Goal: Task Accomplishment & Management: Manage account settings

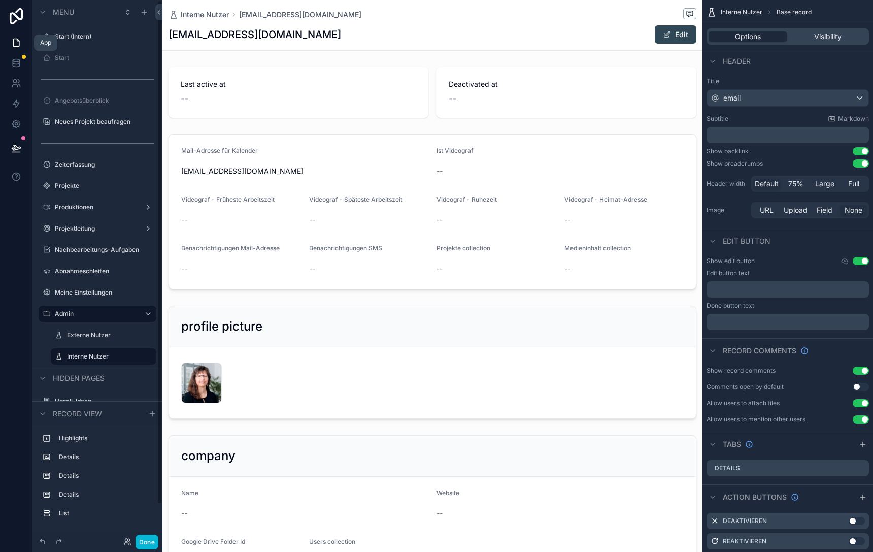
click at [15, 46] on icon at bounding box center [16, 43] width 6 height 8
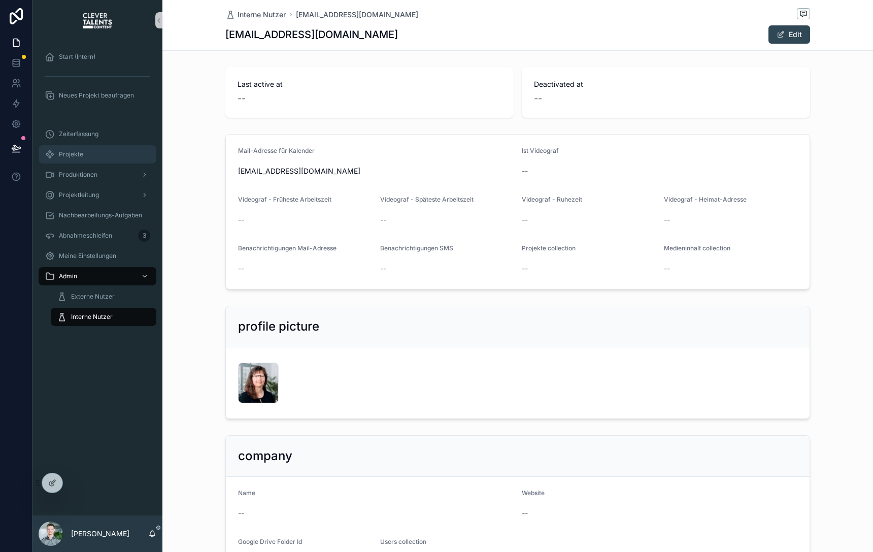
click at [108, 158] on div "Projekte" at bounding box center [98, 154] width 106 height 16
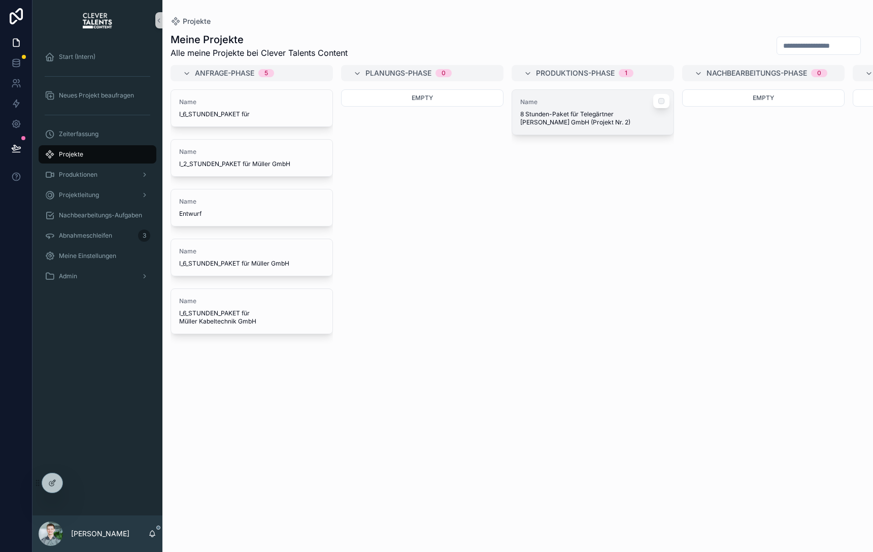
click at [599, 126] on div "Name 8 Stunden-Paket für Telegärtner [PERSON_NAME] GmbH (Projekt Nr. 2)" at bounding box center [592, 112] width 161 height 45
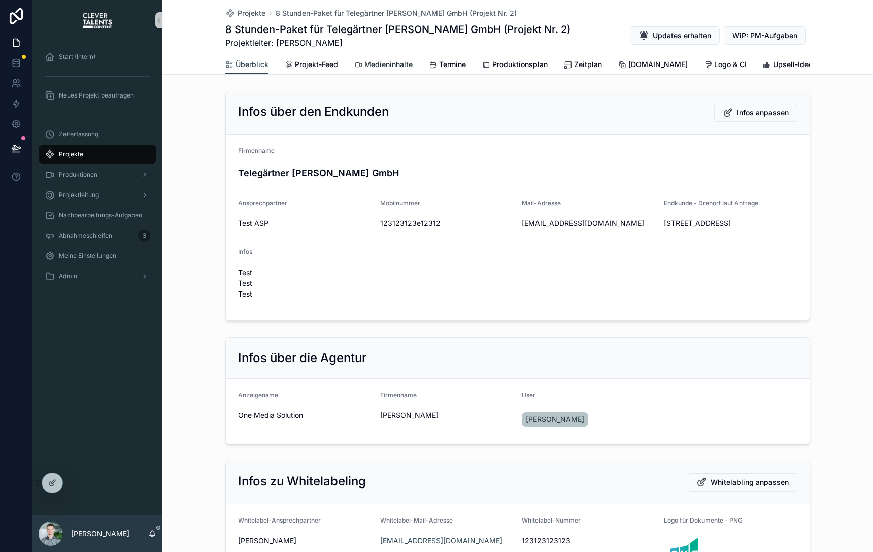
click at [377, 64] on span "Medieninhalte" at bounding box center [389, 64] width 48 height 10
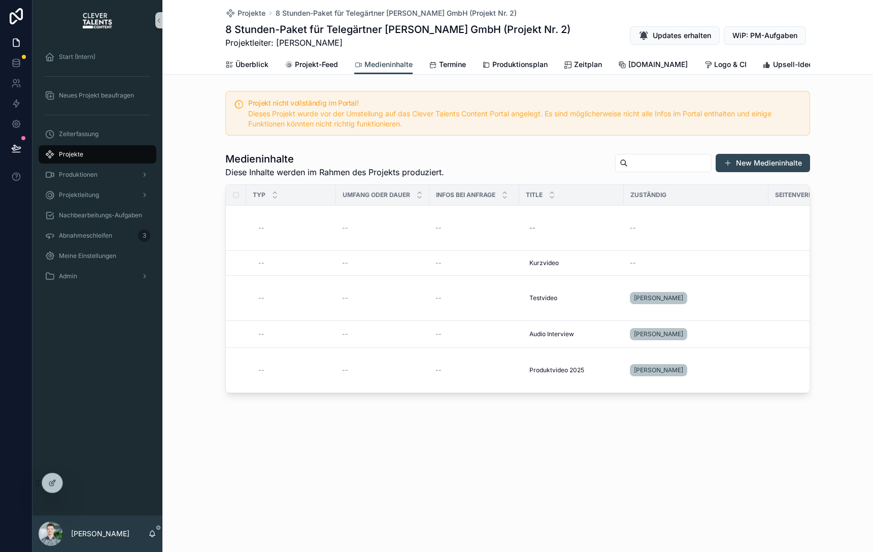
click at [245, 18] on div "Projekte 8 Stunden-Paket für Telegärtner Karl Gärtner GmbH (Projekt Nr. 2) 8 St…" at bounding box center [517, 27] width 585 height 55
click at [245, 17] on span "Projekte" at bounding box center [252, 13] width 28 height 10
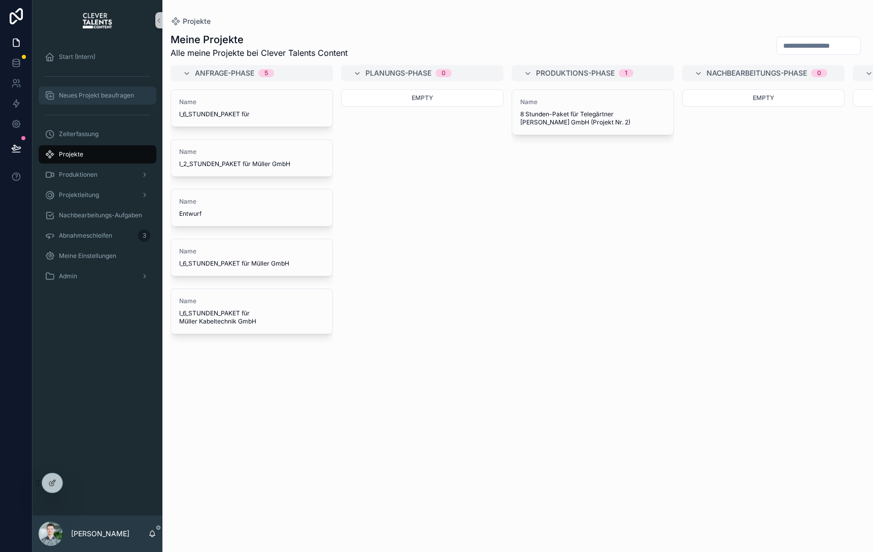
click at [105, 95] on span "Neues Projekt beaufragen" at bounding box center [96, 95] width 75 height 8
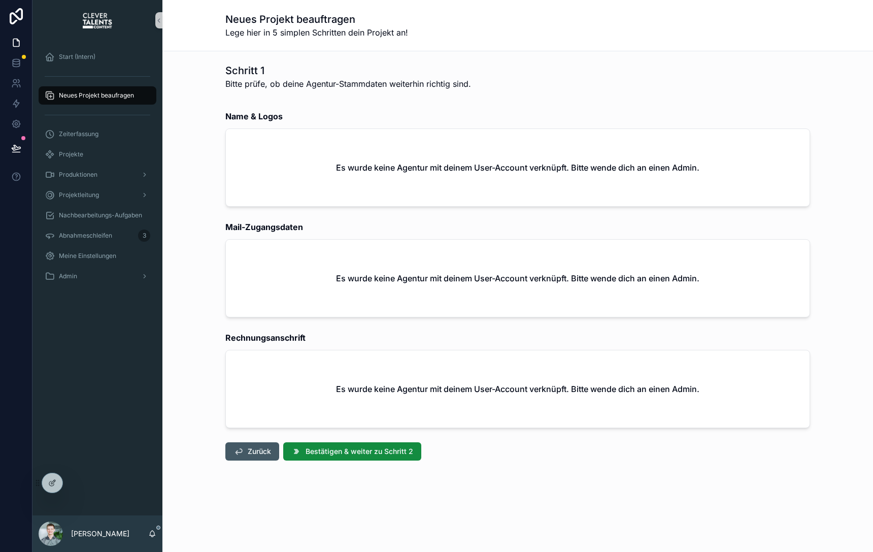
click at [256, 451] on span "Zurück" at bounding box center [259, 451] width 23 height 10
click at [72, 481] on icon at bounding box center [73, 481] width 3 height 3
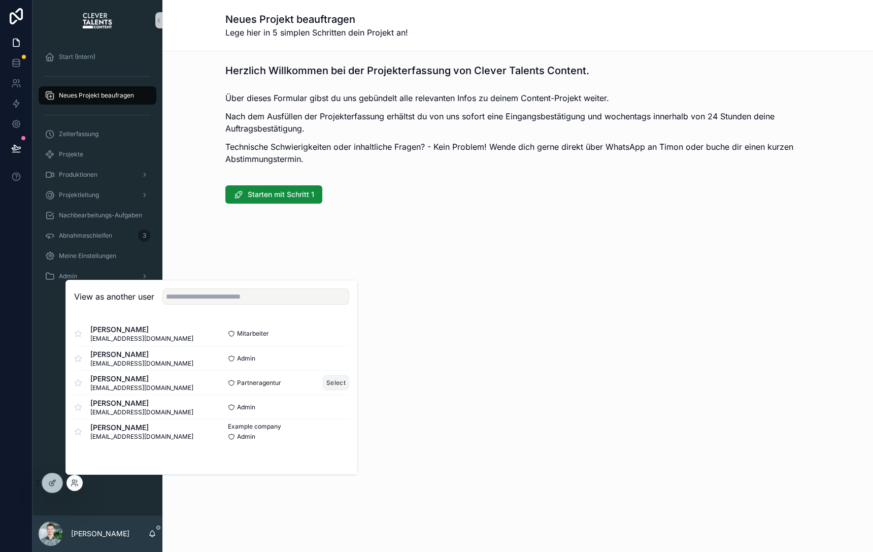
click at [334, 383] on button "Select" at bounding box center [336, 382] width 26 height 15
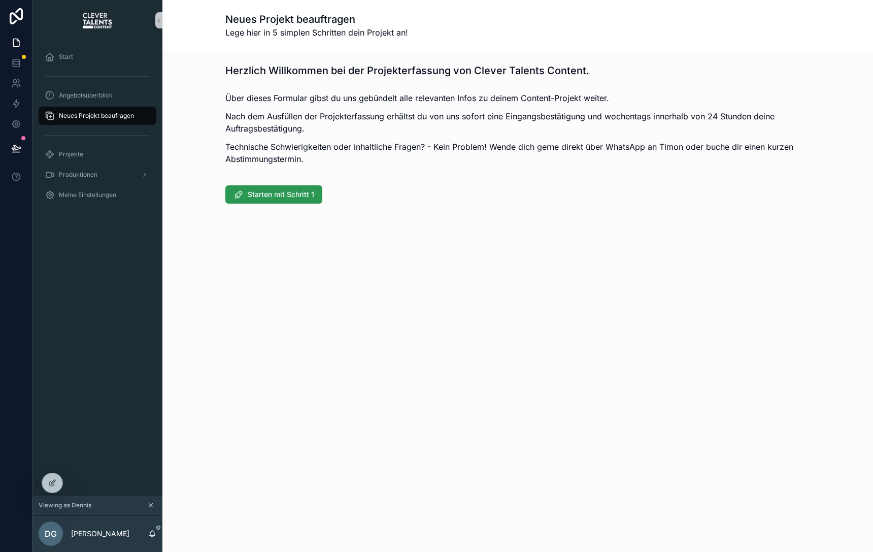
click at [259, 190] on span "Starten mit Schritt 1" at bounding box center [281, 194] width 67 height 10
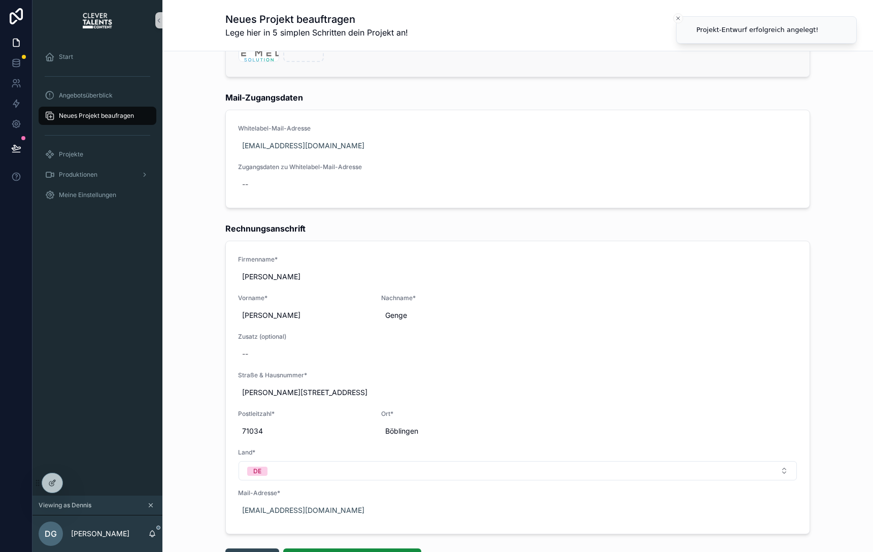
scroll to position [335, 0]
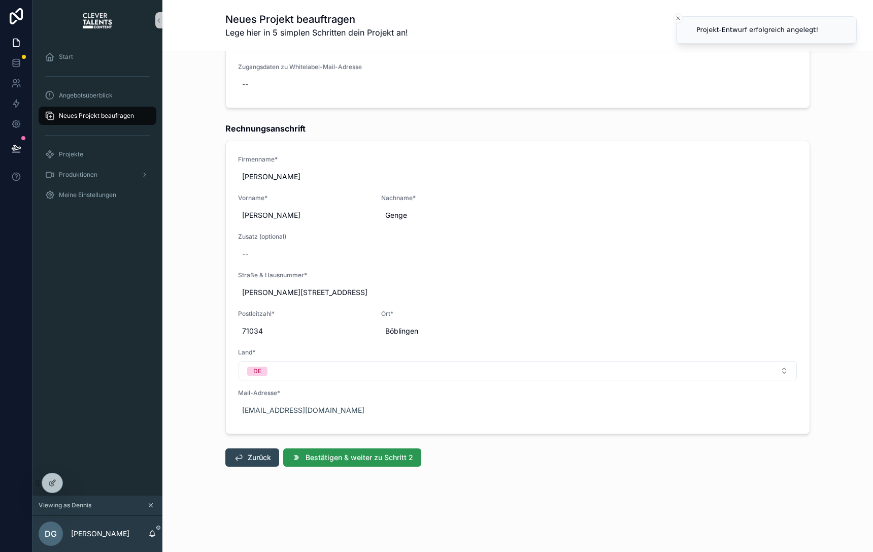
click at [323, 463] on button "Bestätigen & weiter zu Schritt 2" at bounding box center [352, 457] width 138 height 18
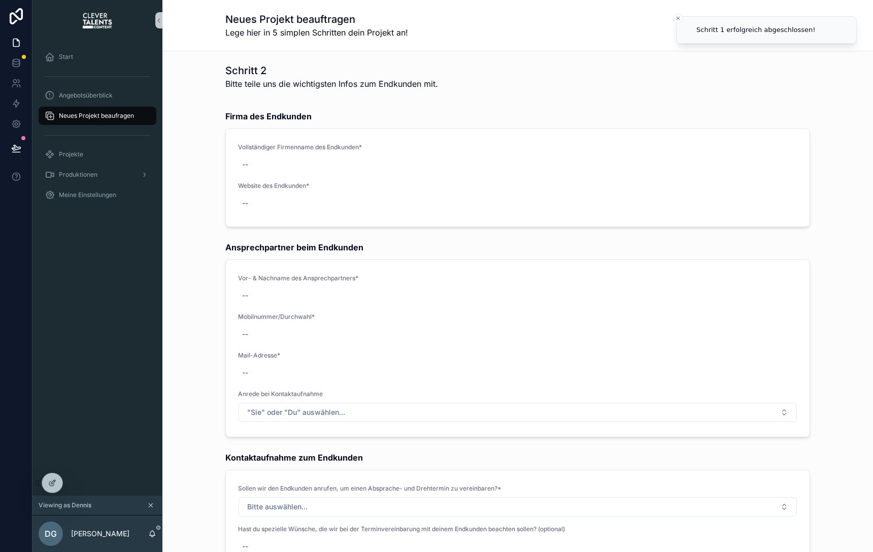
scroll to position [329, 0]
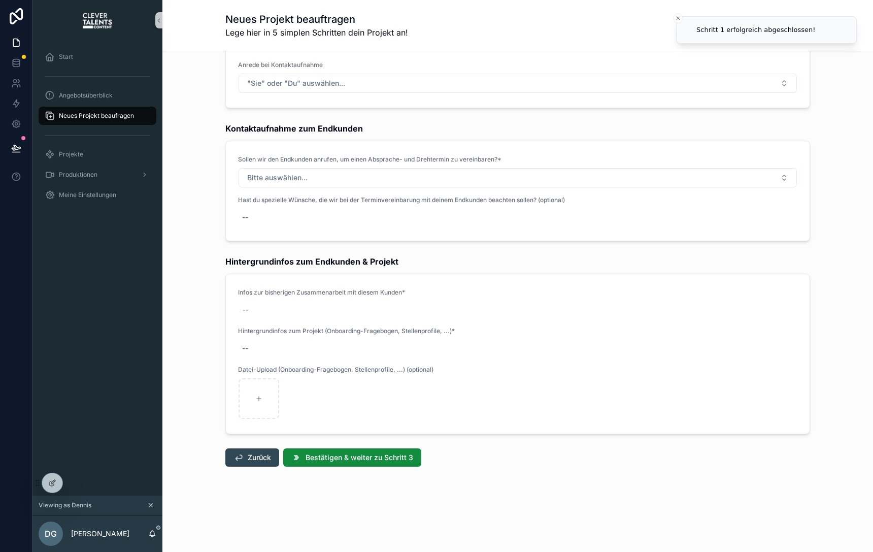
click at [336, 445] on div "Zurück Bestätigen & weiter zu Schritt 3" at bounding box center [517, 457] width 597 height 26
click at [346, 463] on button "Bestätigen & weiter zu Schritt 3" at bounding box center [352, 457] width 138 height 18
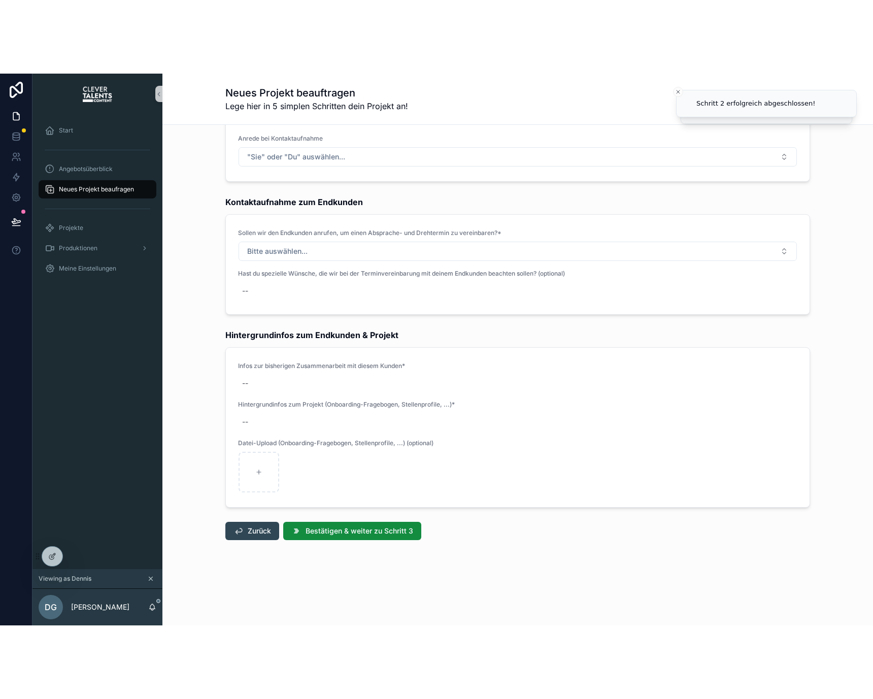
scroll to position [0, 0]
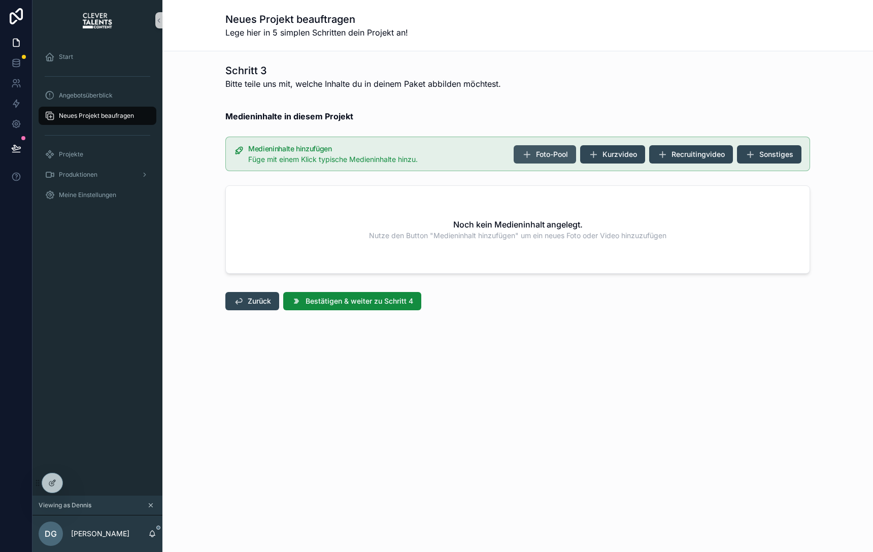
click at [531, 155] on icon "scrollable content" at bounding box center [527, 154] width 10 height 10
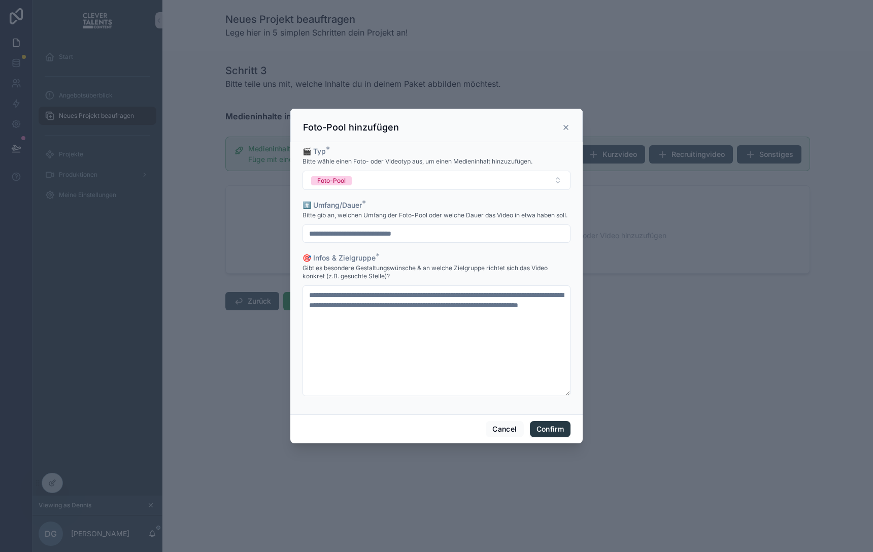
click at [556, 429] on button "Confirm" at bounding box center [550, 429] width 41 height 16
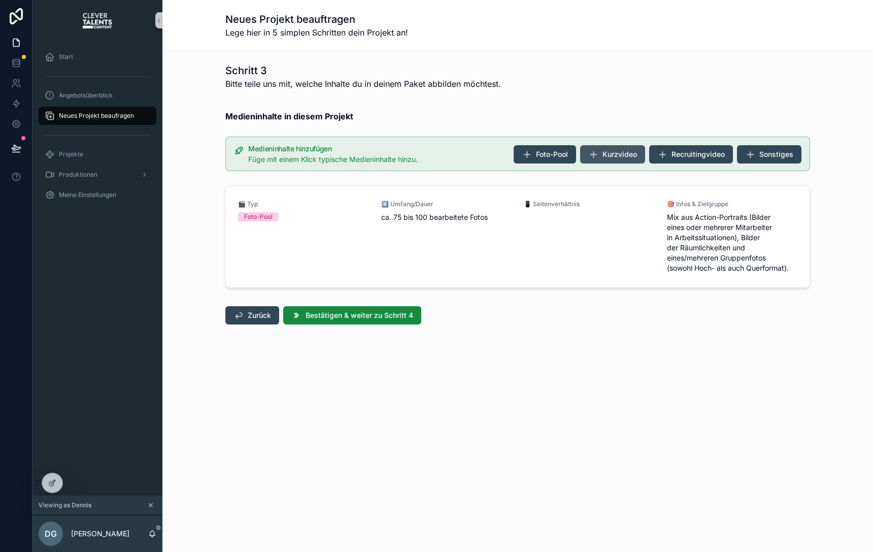
click at [630, 147] on button "Kurzvideo" at bounding box center [612, 154] width 65 height 18
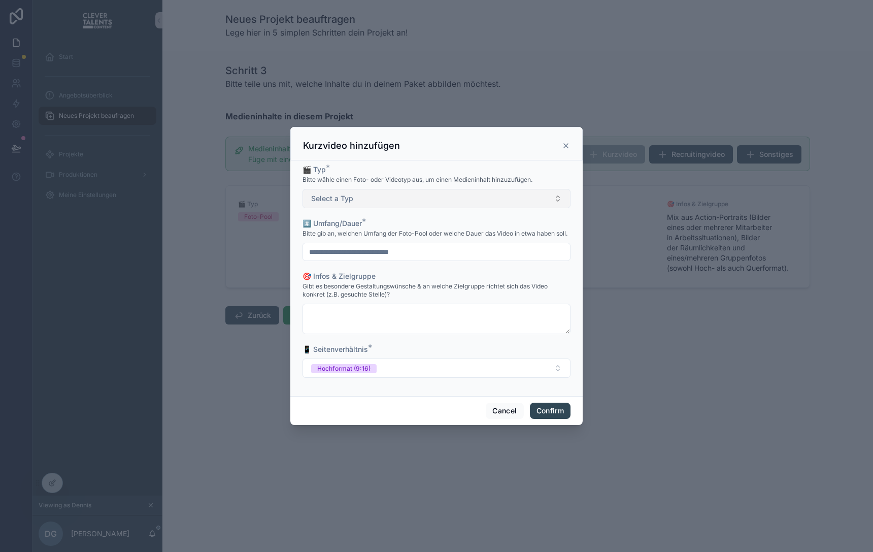
click at [383, 207] on button "Select a Typ" at bounding box center [437, 198] width 268 height 19
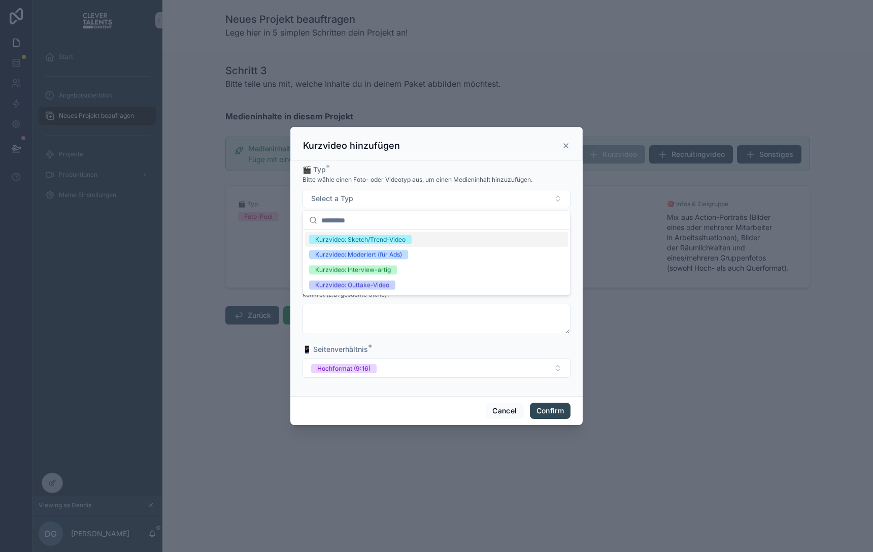
click at [383, 243] on div "Kurzvideo: Sketch/Trend-Video" at bounding box center [360, 239] width 90 height 9
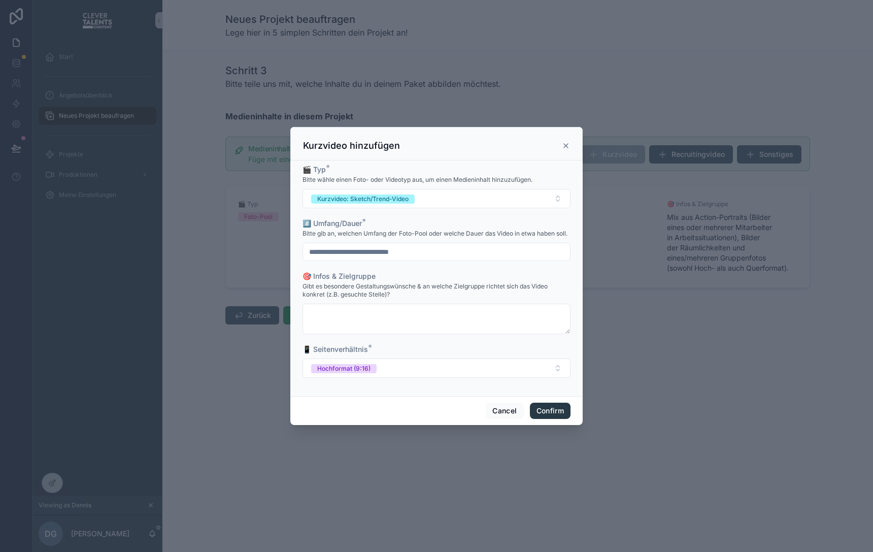
click at [537, 407] on button "Confirm" at bounding box center [550, 411] width 41 height 16
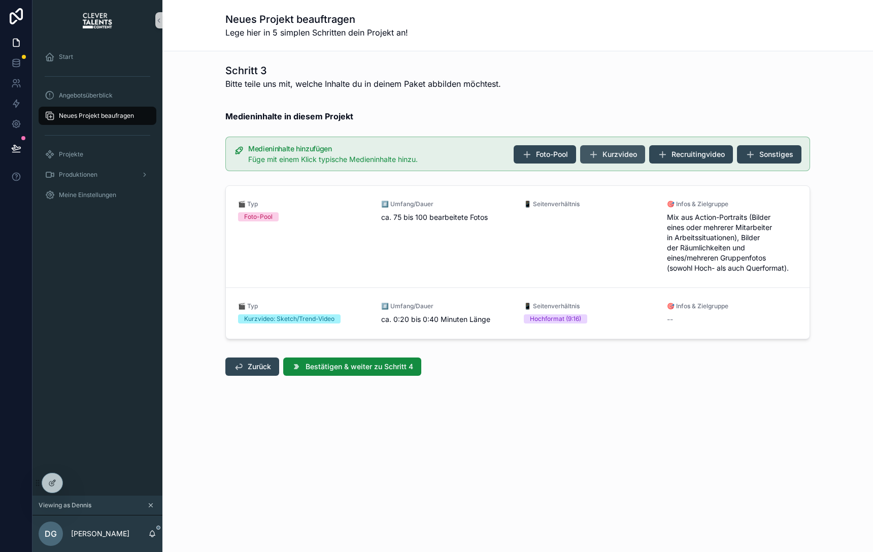
click at [615, 153] on span "Kurzvideo" at bounding box center [620, 154] width 35 height 10
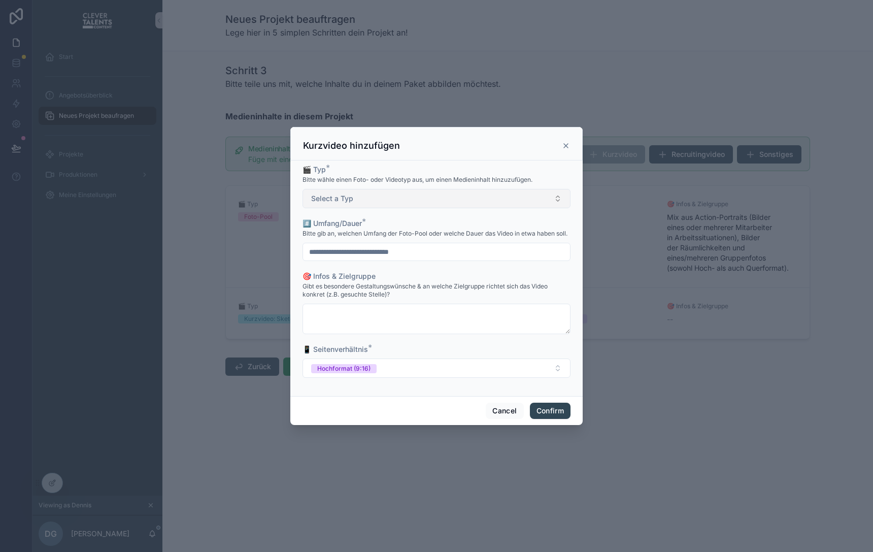
click at [418, 199] on button "Select a Typ" at bounding box center [437, 198] width 268 height 19
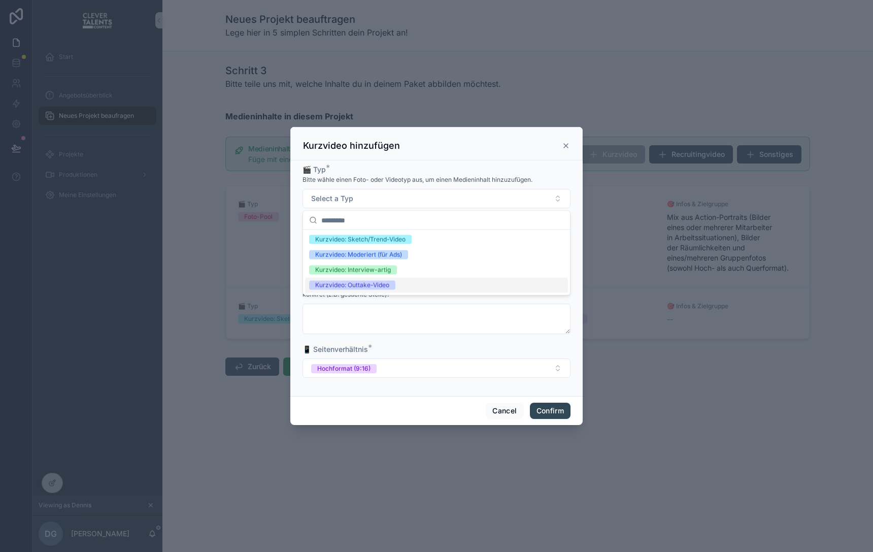
click at [377, 285] on div "Kurzvideo: Outtake-Video" at bounding box center [352, 285] width 74 height 9
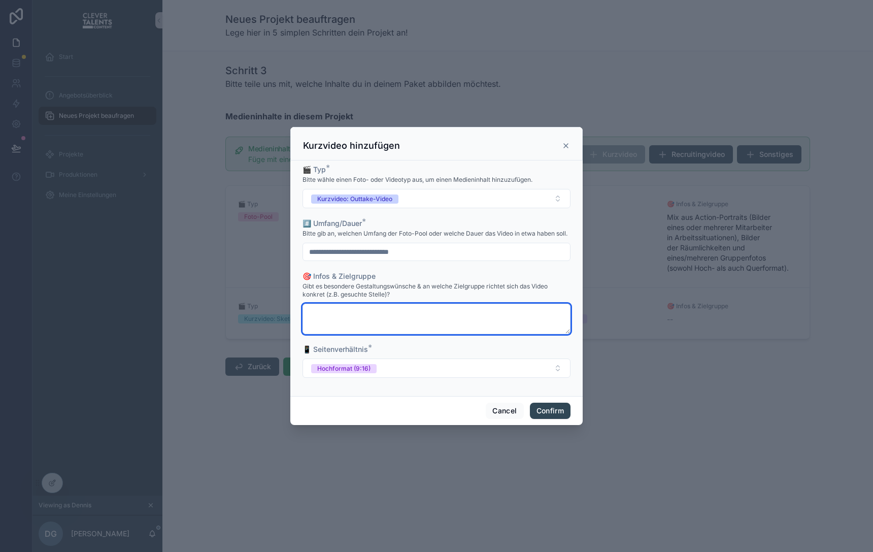
click at [370, 317] on textarea at bounding box center [437, 319] width 268 height 30
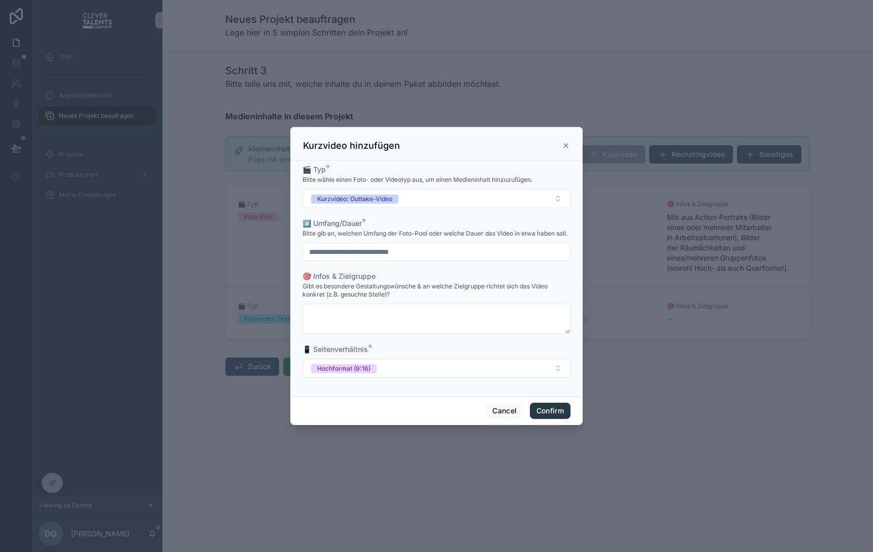
click at [563, 410] on button "Confirm" at bounding box center [550, 411] width 41 height 16
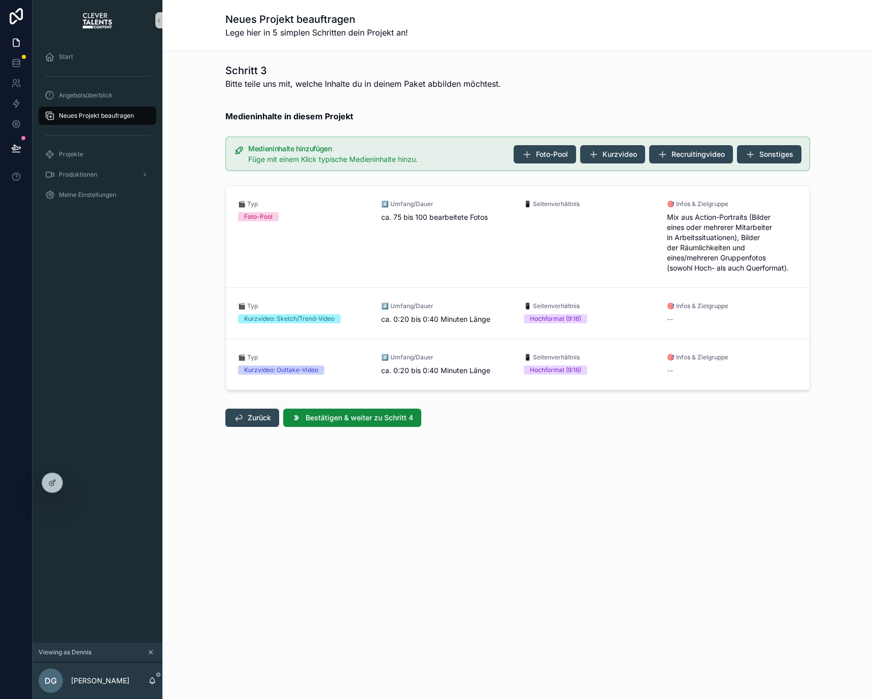
click at [76, 84] on div "scrollable content" at bounding box center [97, 76] width 130 height 18
click at [74, 482] on icon at bounding box center [73, 481] width 3 height 3
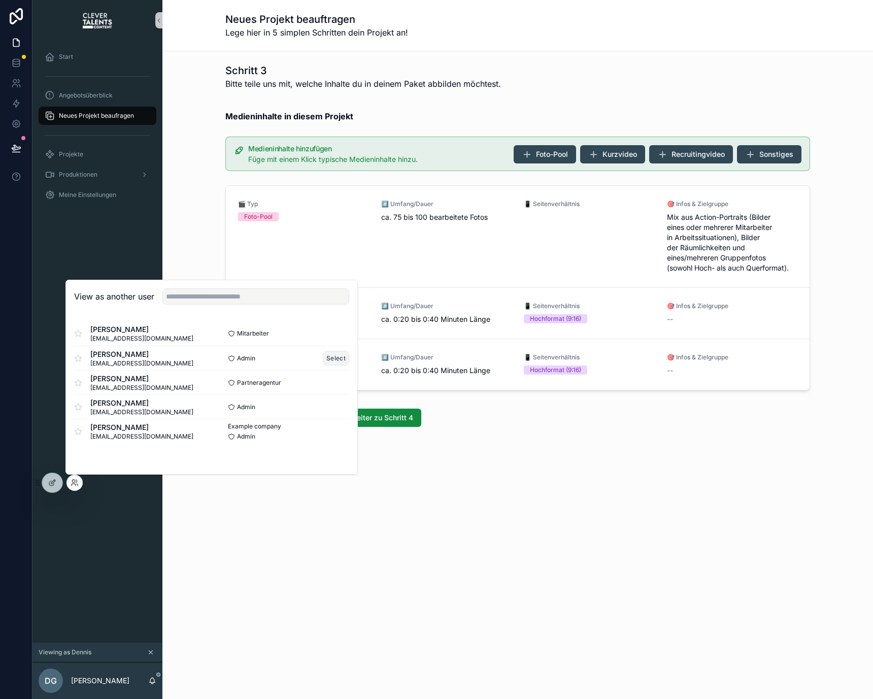
click at [343, 355] on button "Select" at bounding box center [336, 358] width 26 height 15
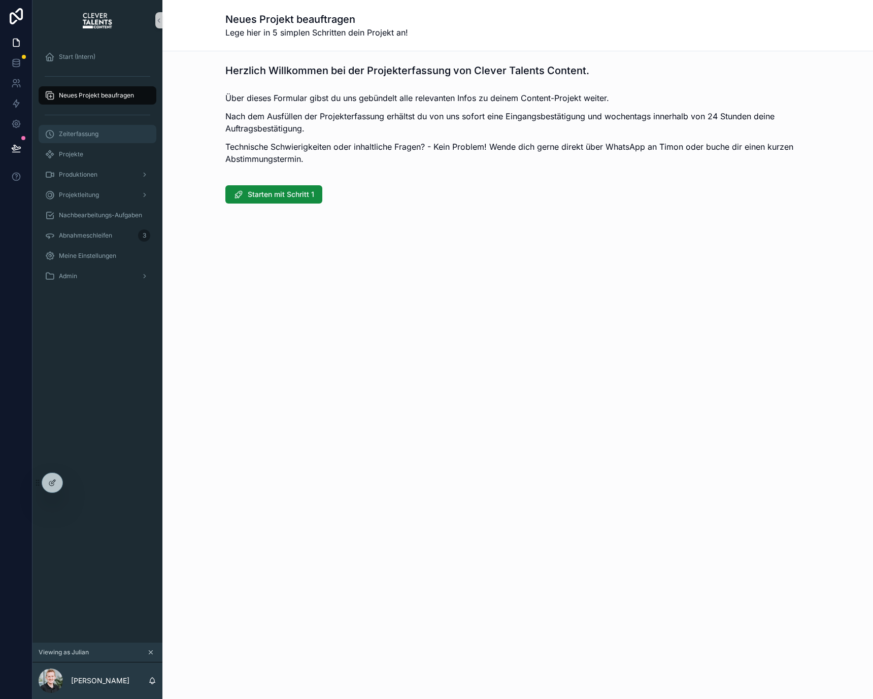
click at [136, 139] on div "Zeiterfassung" at bounding box center [98, 134] width 106 height 16
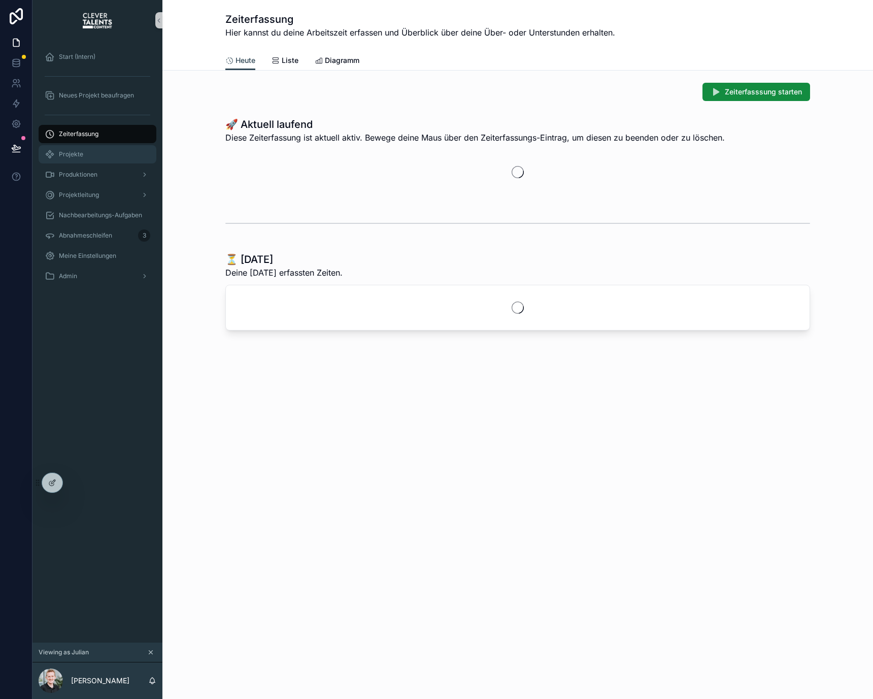
click at [135, 154] on div "Projekte" at bounding box center [98, 154] width 106 height 16
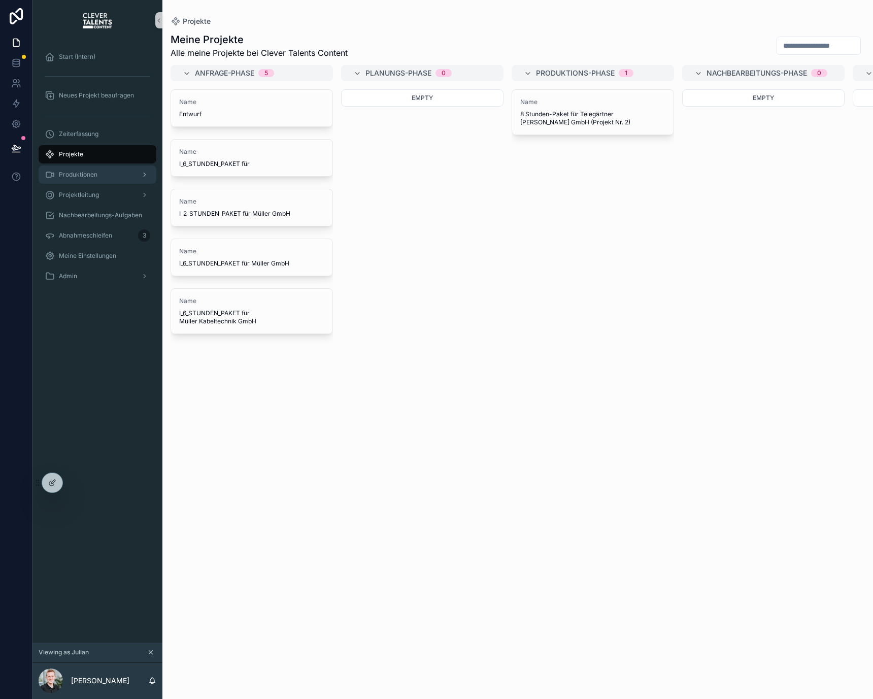
click at [122, 178] on div "Produktionen" at bounding box center [98, 175] width 106 height 16
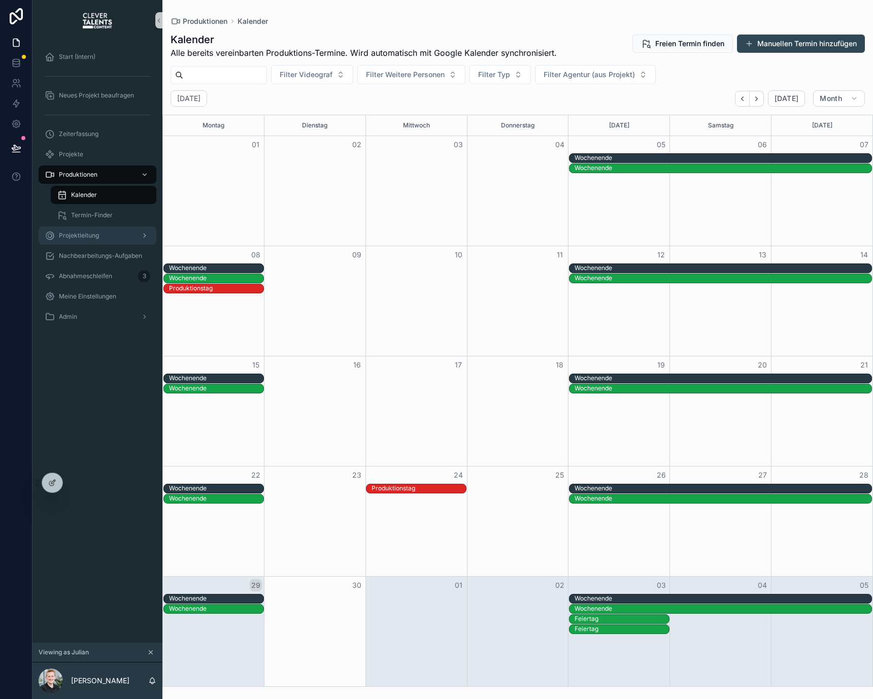
click at [111, 231] on div "Projektleitung" at bounding box center [98, 235] width 106 height 16
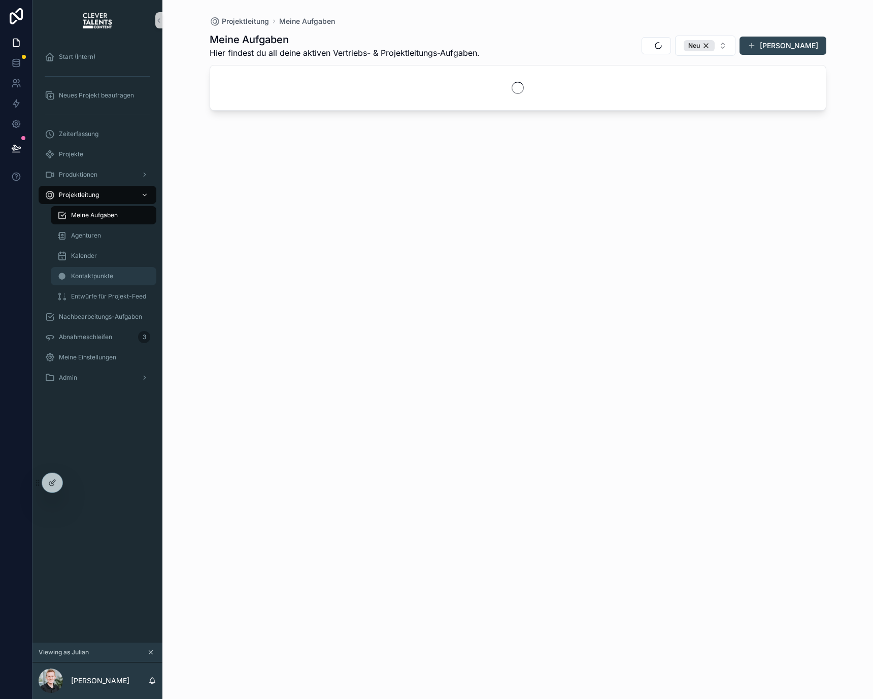
click at [108, 277] on span "Kontaktpunkte" at bounding box center [92, 276] width 42 height 8
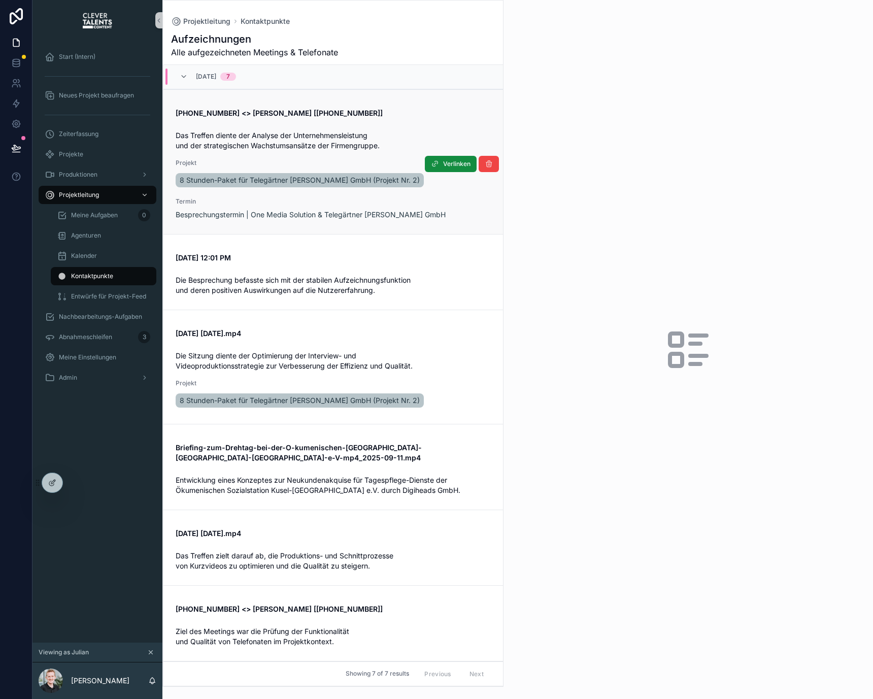
click at [370, 123] on div "[PHONE_NUMBER] <> [PERSON_NAME] [[PHONE_NUMBER]] Das Treffen diente der Analyse…" at bounding box center [333, 162] width 315 height 116
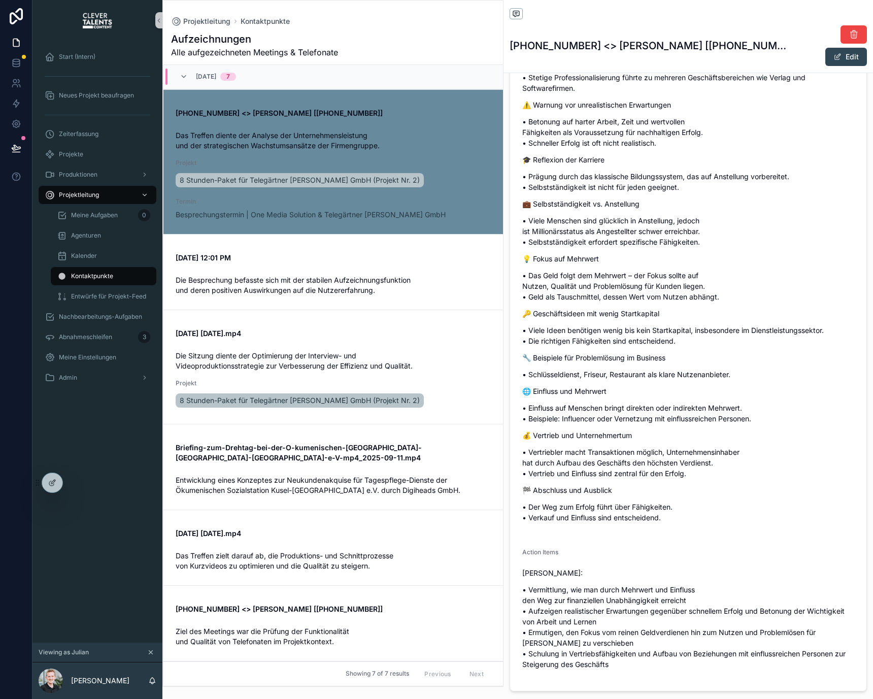
scroll to position [468, 0]
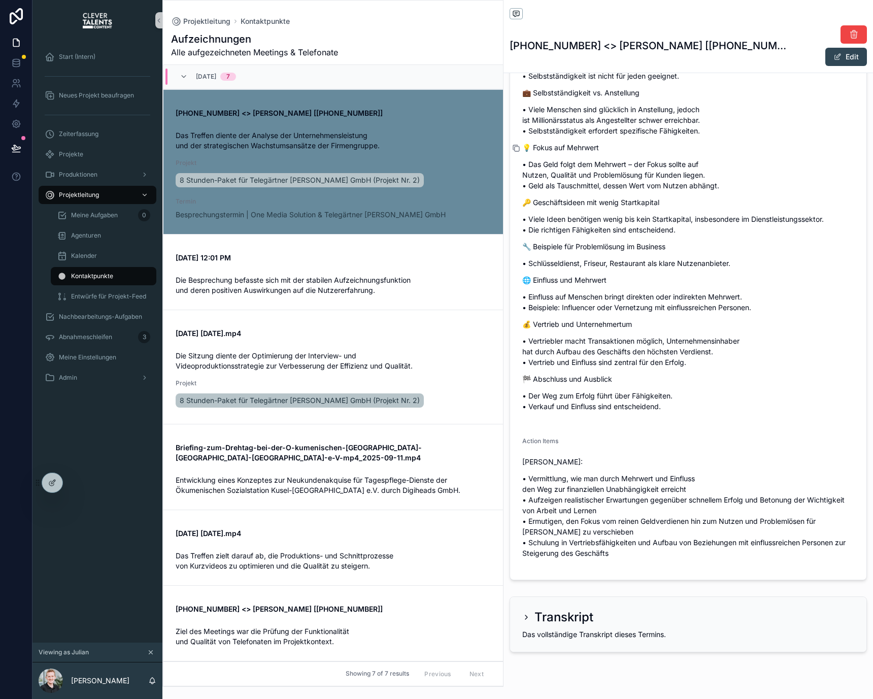
click at [519, 147] on icon "scrollable content" at bounding box center [517, 149] width 5 height 5
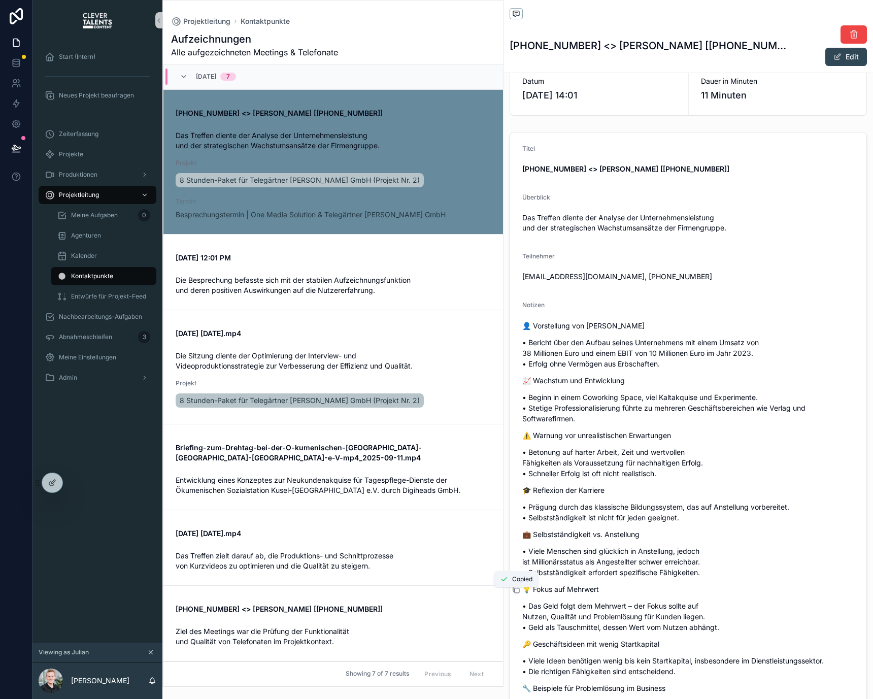
scroll to position [0, 0]
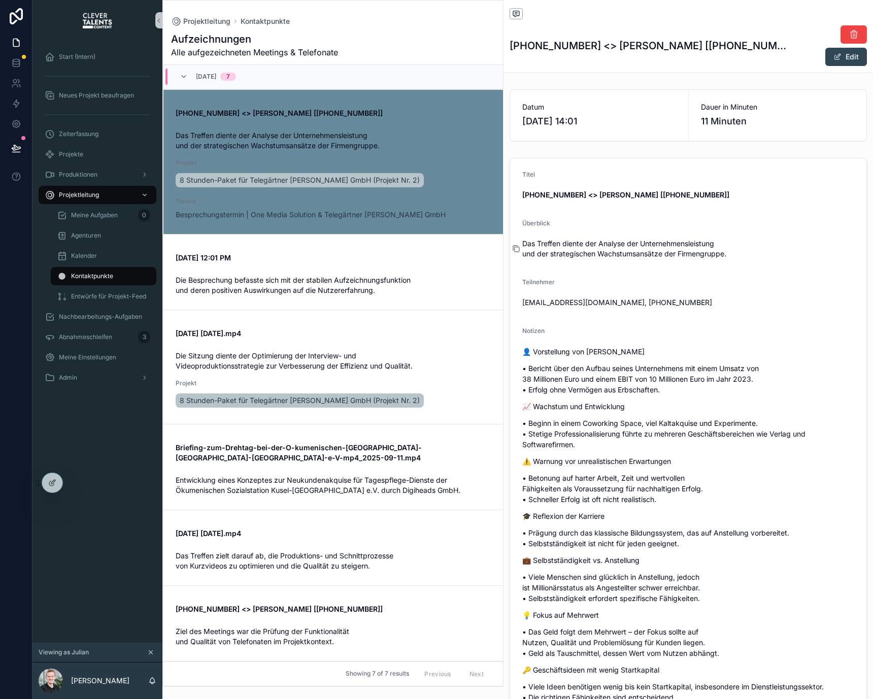
click at [518, 245] on icon "scrollable content" at bounding box center [516, 249] width 8 height 8
click at [585, 116] on div "Datum 27.9.2025 14:01" at bounding box center [599, 115] width 178 height 51
click at [360, 306] on link "[DATE] 12:01 PM Die Besprechung befasste sich mit der stabilen Aufzeichnungsfun…" at bounding box center [334, 272] width 340 height 76
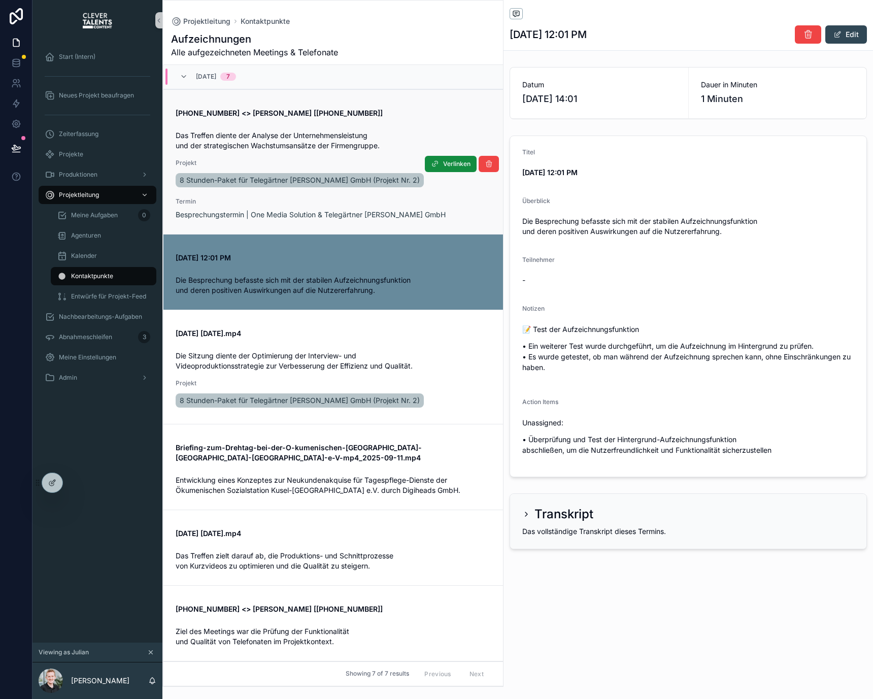
click at [377, 143] on span "Das Treffen diente der Analyse der Unternehmensleistung und der strategischen W…" at bounding box center [278, 140] width 204 height 19
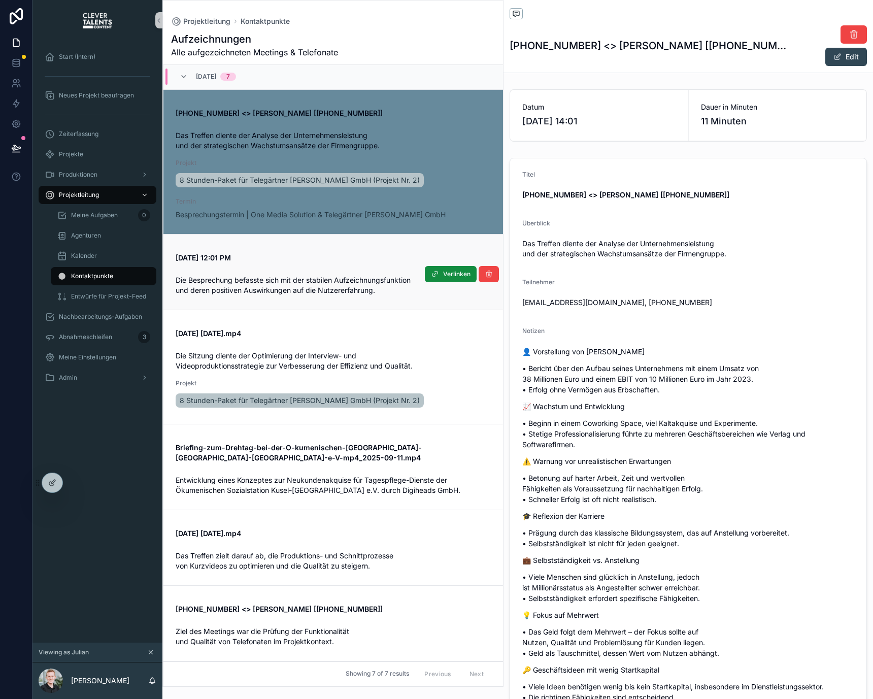
click at [440, 265] on div "Verlinken" at bounding box center [462, 272] width 74 height 20
click at [385, 249] on div "[DATE] 12:01 PM" at bounding box center [333, 256] width 315 height 14
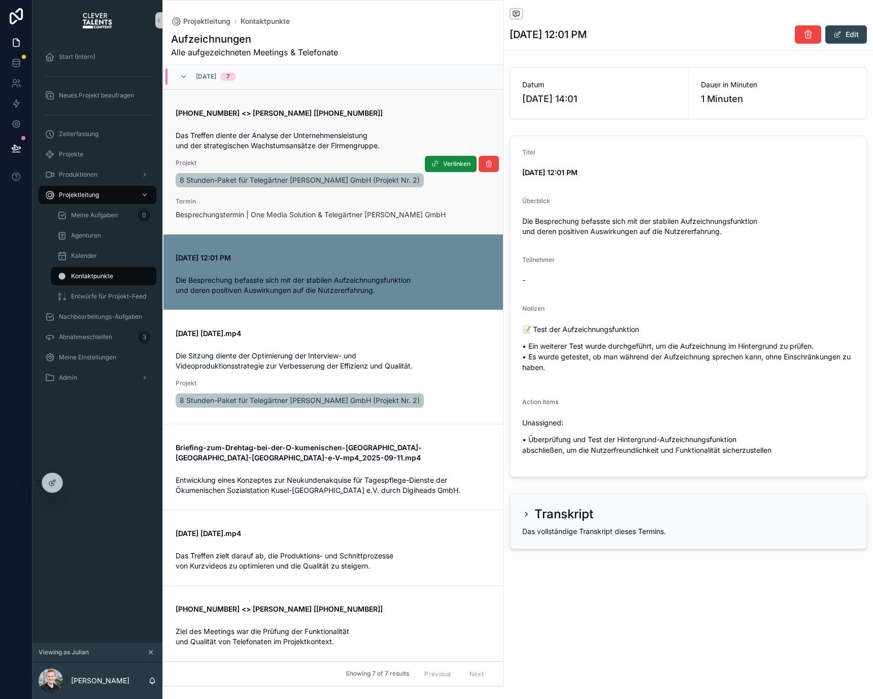
click at [388, 164] on span "Projekt" at bounding box center [333, 163] width 315 height 8
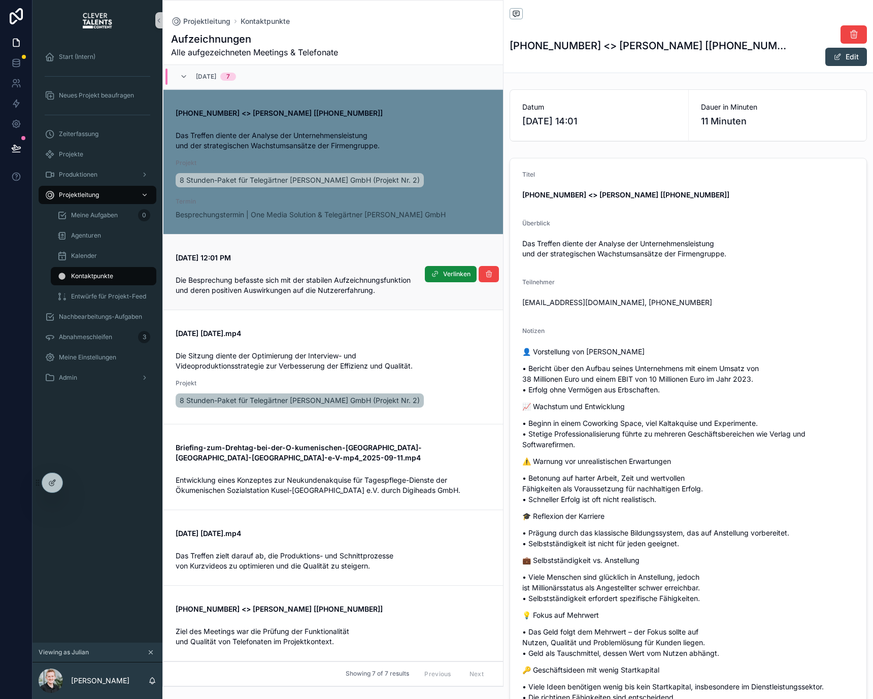
click at [376, 273] on div "Die Besprechung befasste sich mit der stabilen Aufzeichnungsfunktion und deren …" at bounding box center [333, 283] width 315 height 24
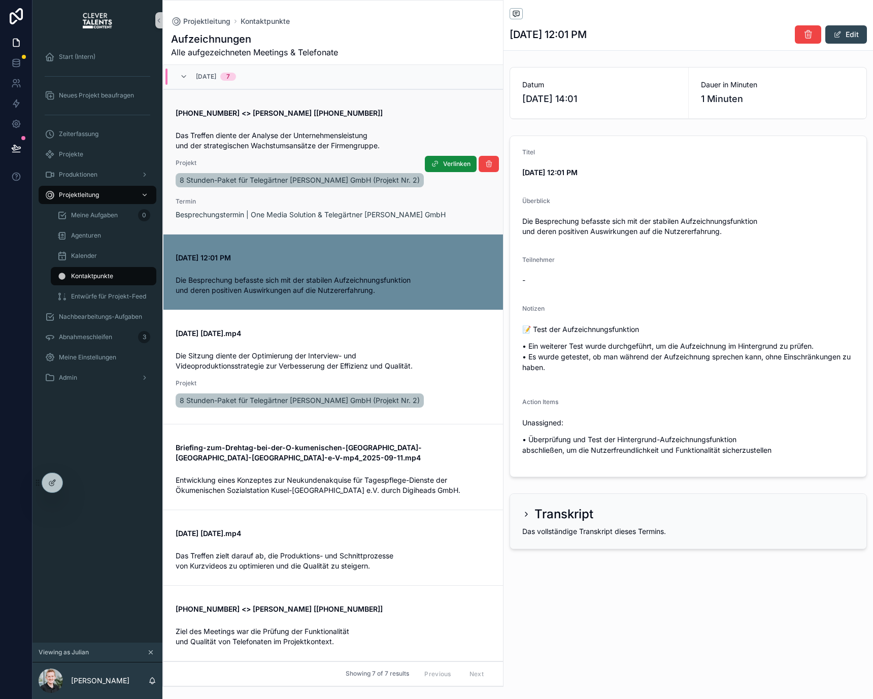
click at [386, 167] on div "Projekt 8 Stunden-Paket für Telegärtner Karl Gärtner GmbH (Projekt Nr. 2)" at bounding box center [333, 174] width 315 height 30
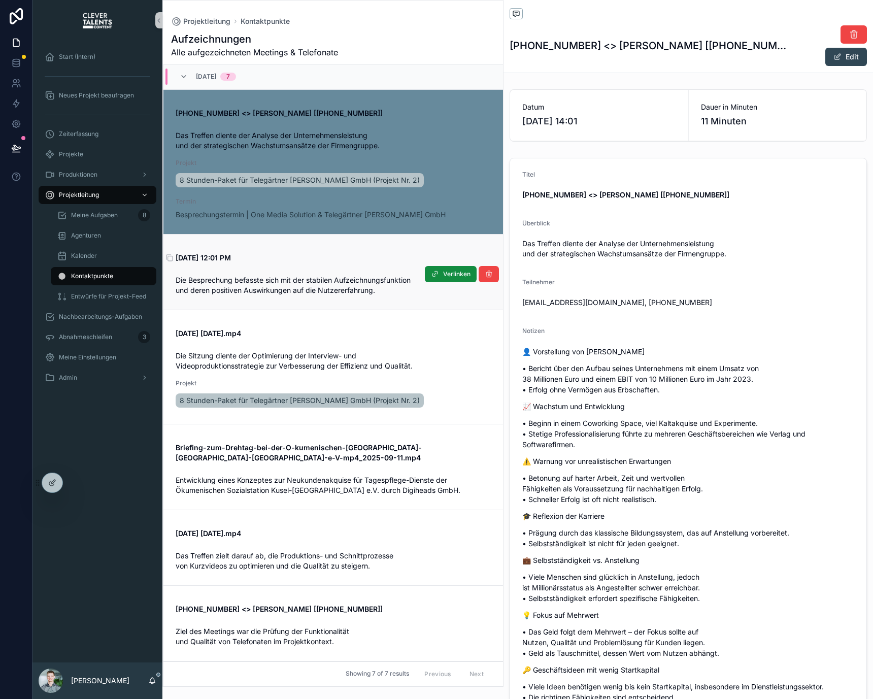
click at [376, 262] on span "[DATE] 12:01 PM" at bounding box center [333, 258] width 315 height 10
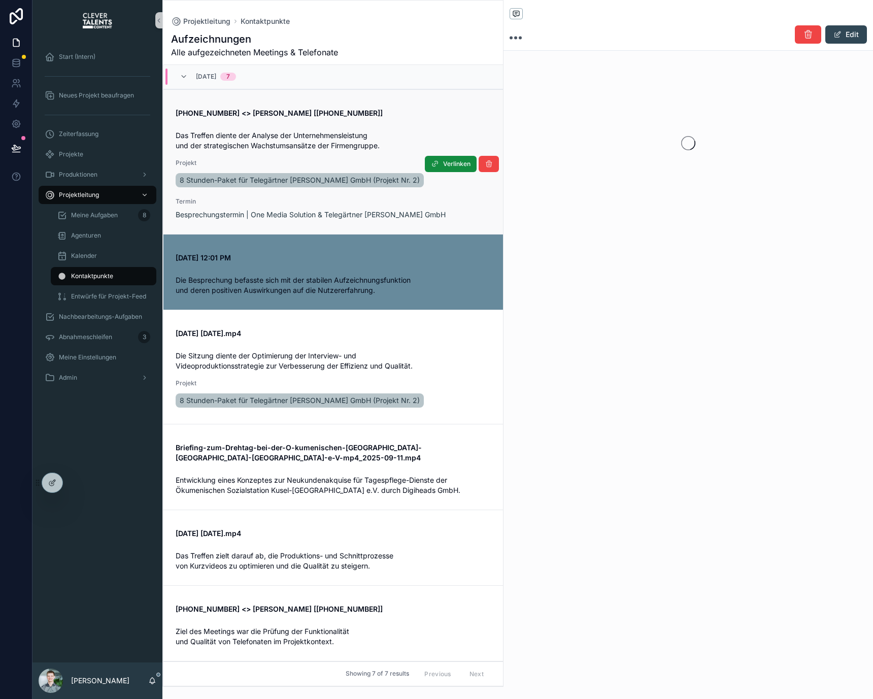
click at [356, 140] on span "Das Treffen diente der Analyse der Unternehmensleistung und der strategischen W…" at bounding box center [333, 141] width 315 height 20
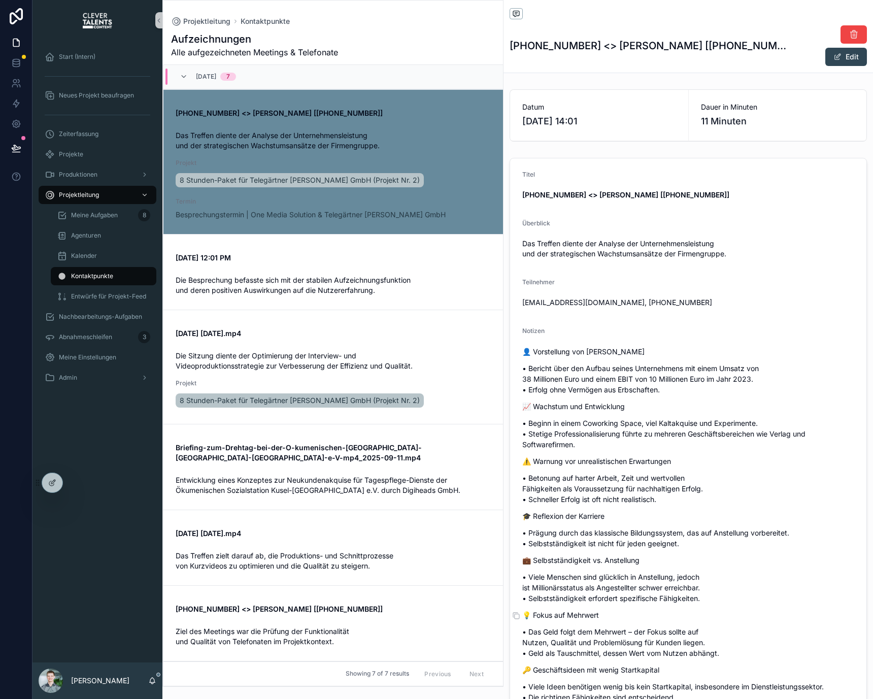
click at [732, 346] on p "👤 Vorstellung von [PERSON_NAME]" at bounding box center [689, 351] width 332 height 11
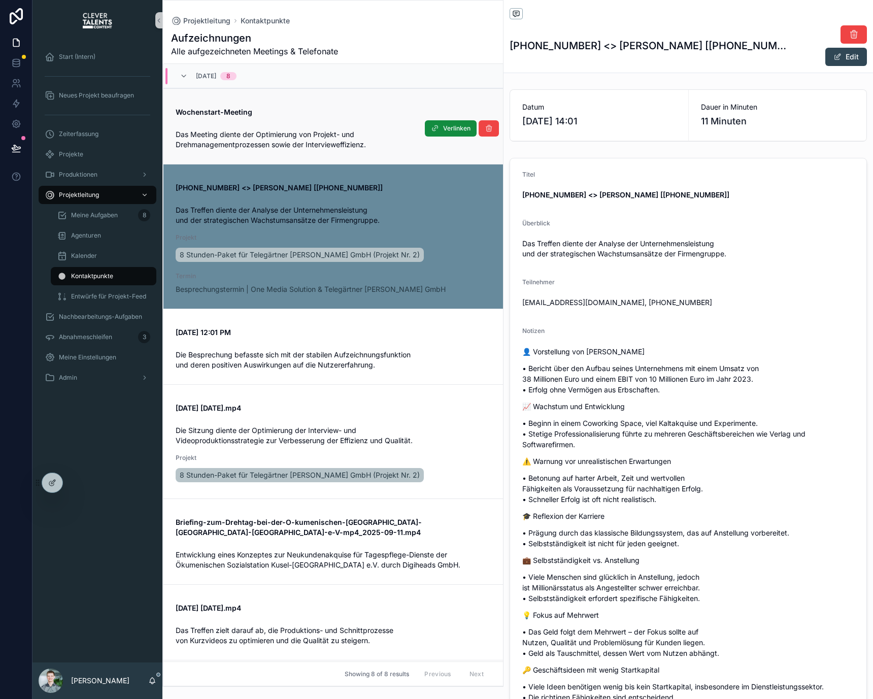
click at [332, 156] on link "Wochenstart-Meeting Das Meeting diente der Optimierung von Projekt- und Drehman…" at bounding box center [334, 126] width 340 height 76
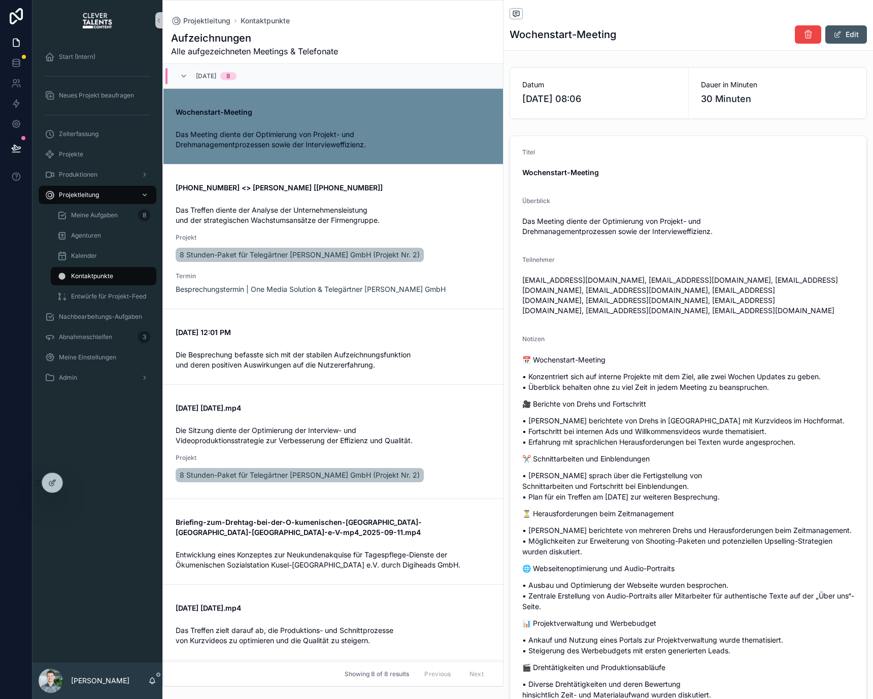
click at [839, 32] on button "Edit" at bounding box center [847, 34] width 42 height 18
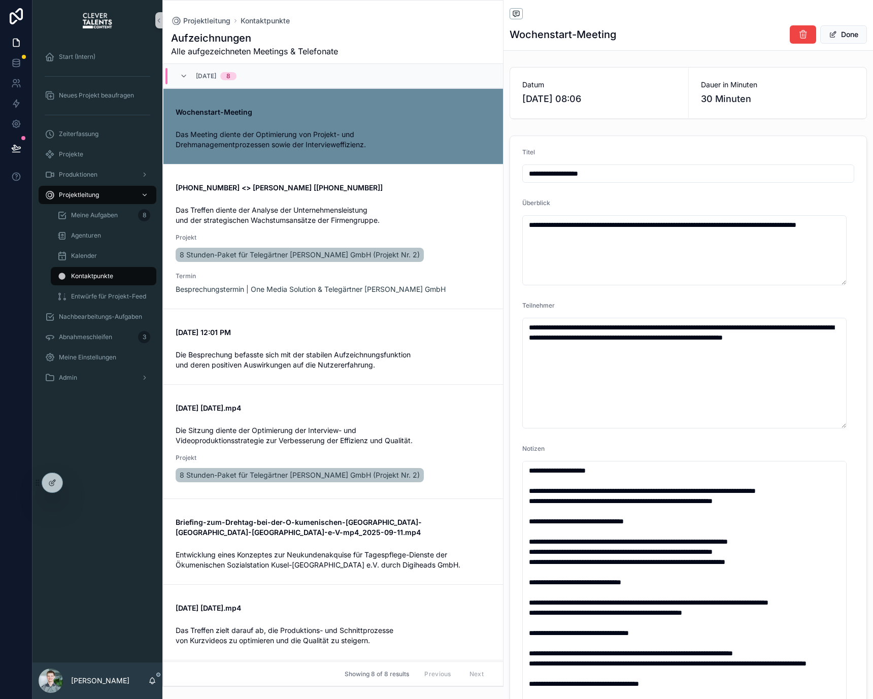
click at [751, 83] on span "Dauer in Minuten" at bounding box center [778, 85] width 154 height 10
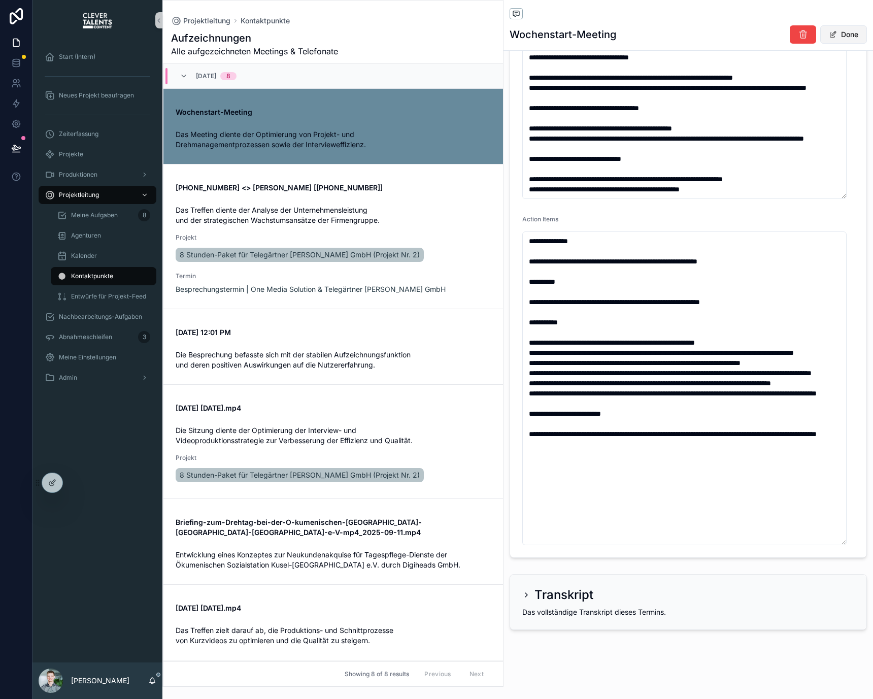
click at [843, 35] on button "Done" at bounding box center [844, 34] width 47 height 18
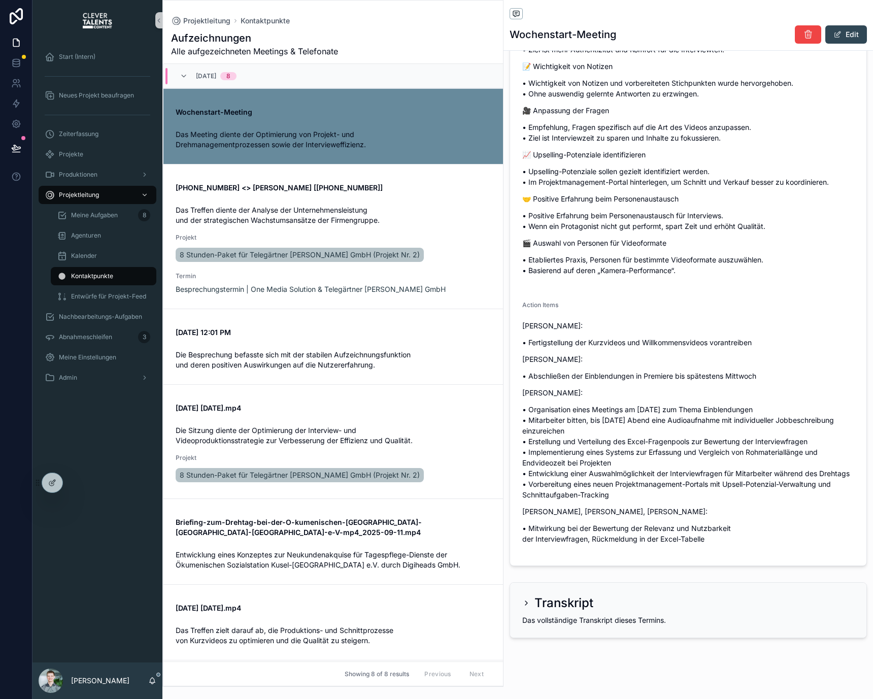
scroll to position [1250, 0]
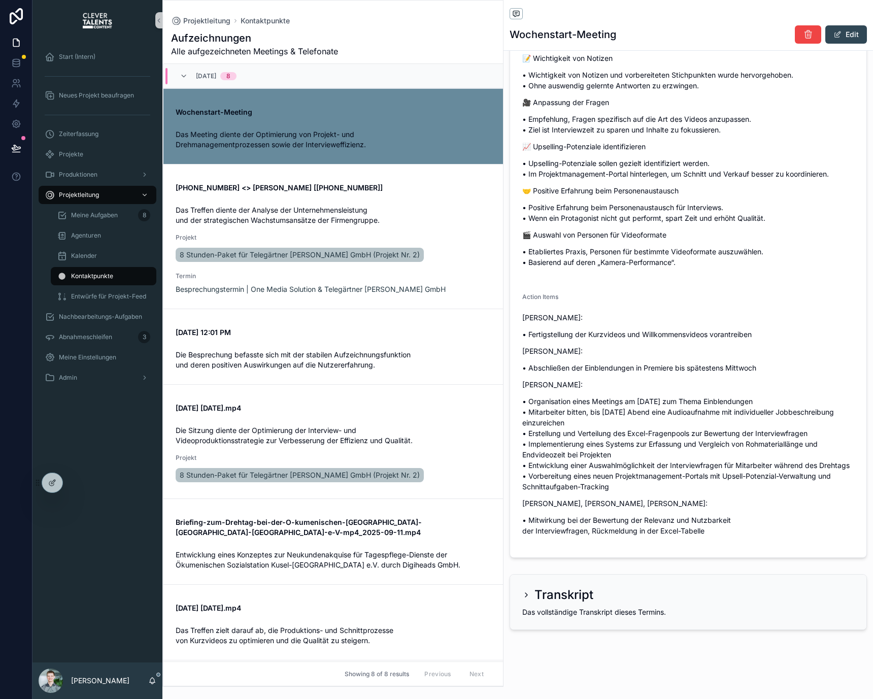
click at [523, 604] on div "Transkript Das vollständige Transkript dieses Termins." at bounding box center [688, 602] width 356 height 55
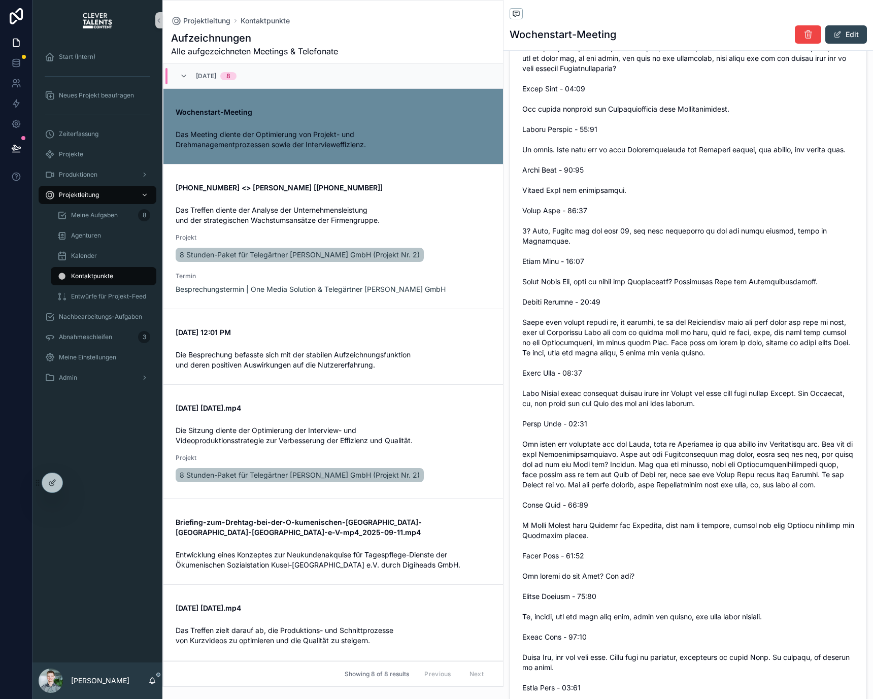
scroll to position [12428, 0]
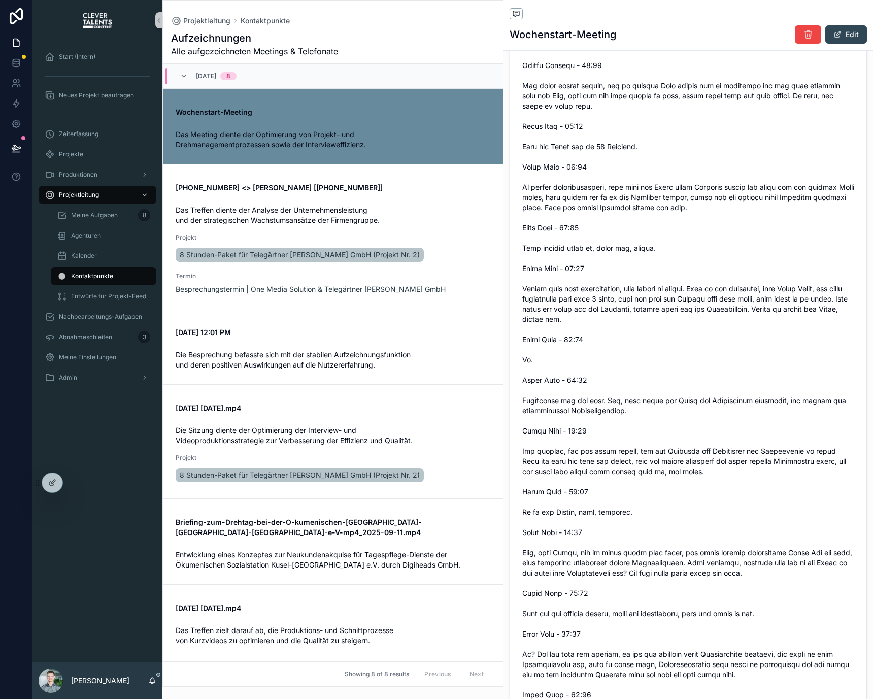
scroll to position [11135, 0]
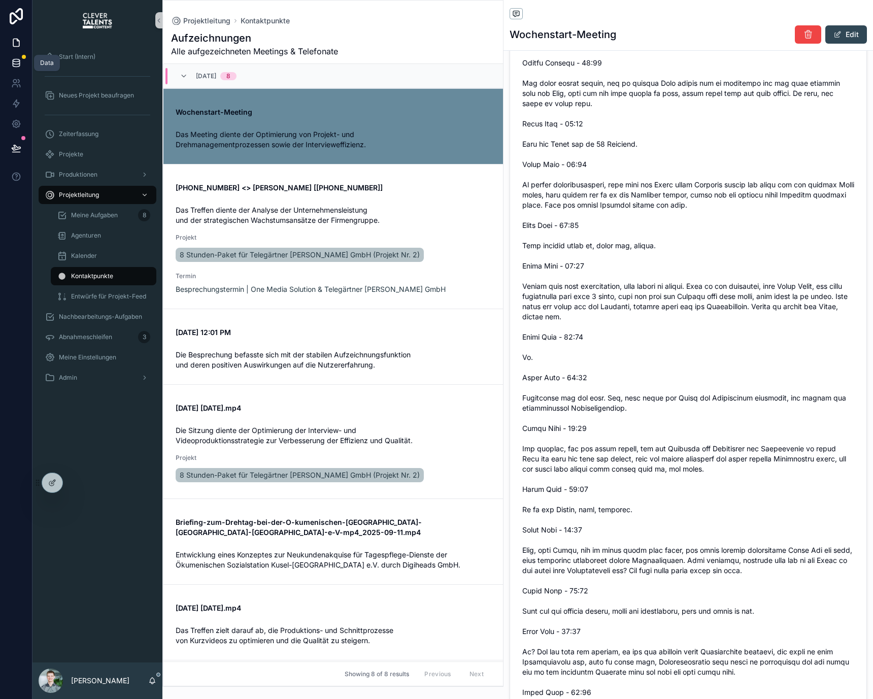
click at [19, 71] on link at bounding box center [16, 63] width 32 height 20
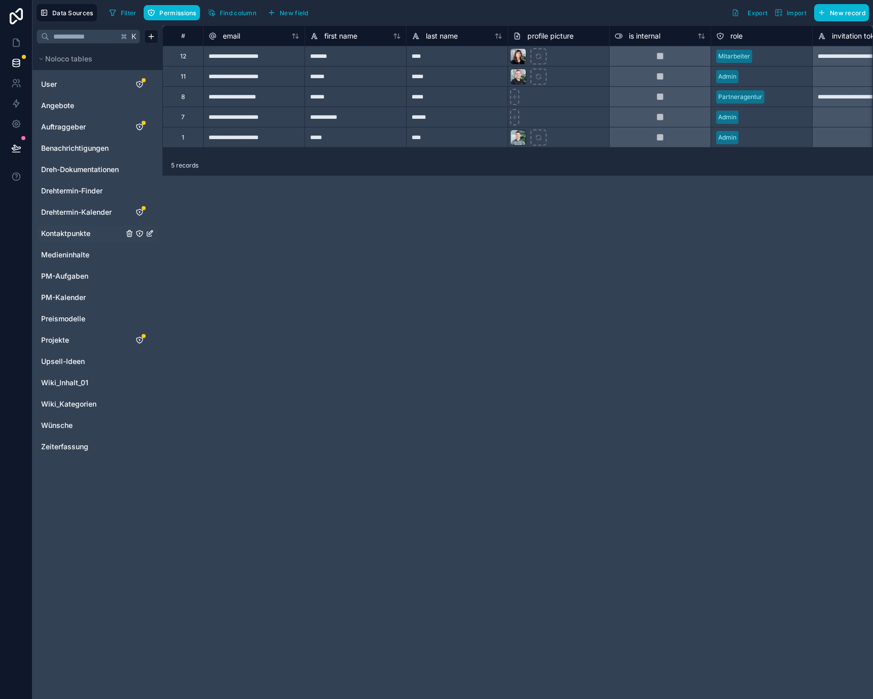
click at [76, 230] on span "Kontaktpunkte" at bounding box center [65, 234] width 49 height 10
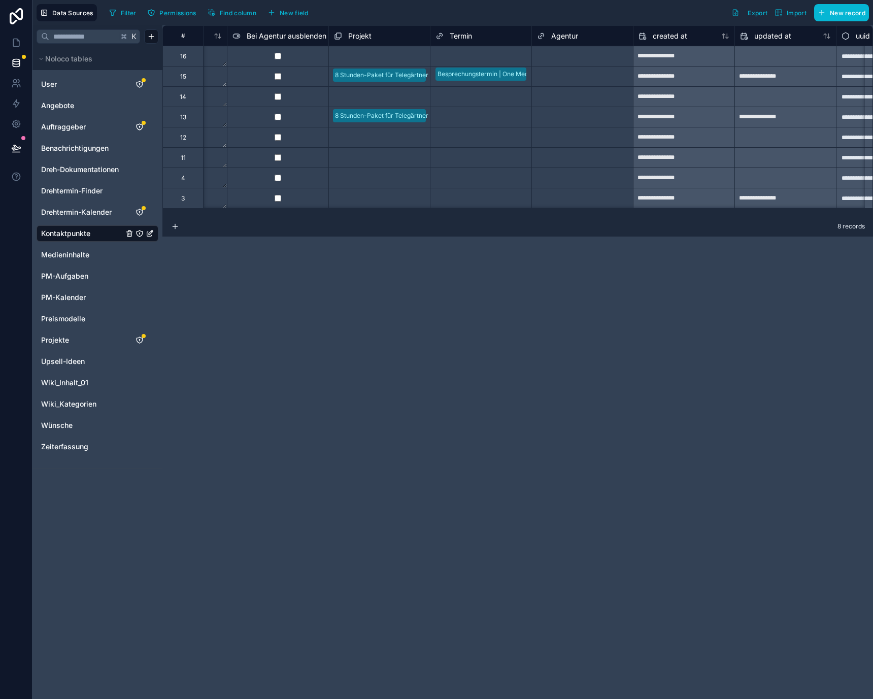
scroll to position [0, 1064]
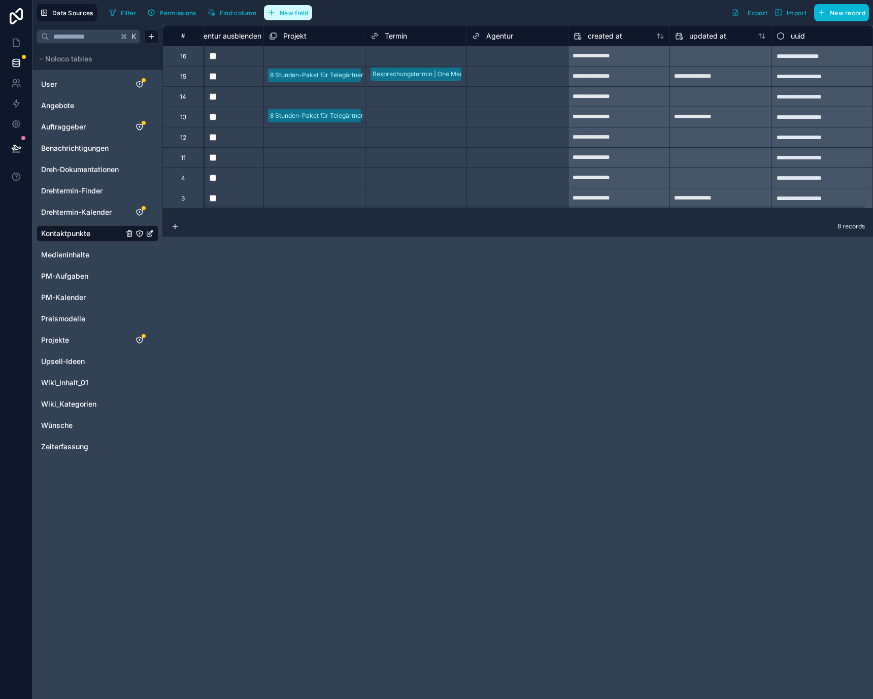
click at [286, 12] on span "New field" at bounding box center [294, 13] width 29 height 8
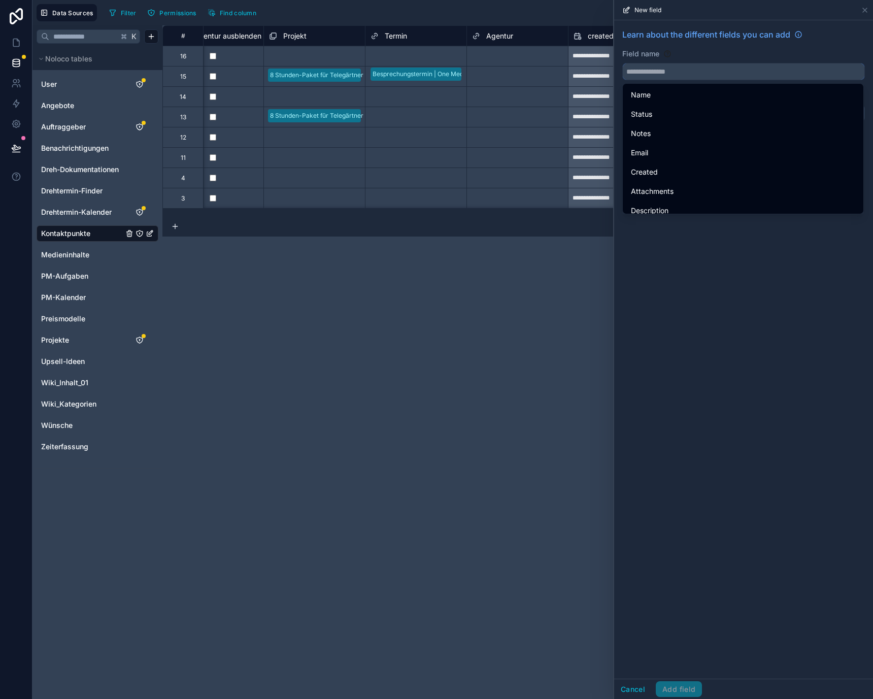
click at [787, 73] on input "text" at bounding box center [744, 71] width 242 height 16
paste input "**********"
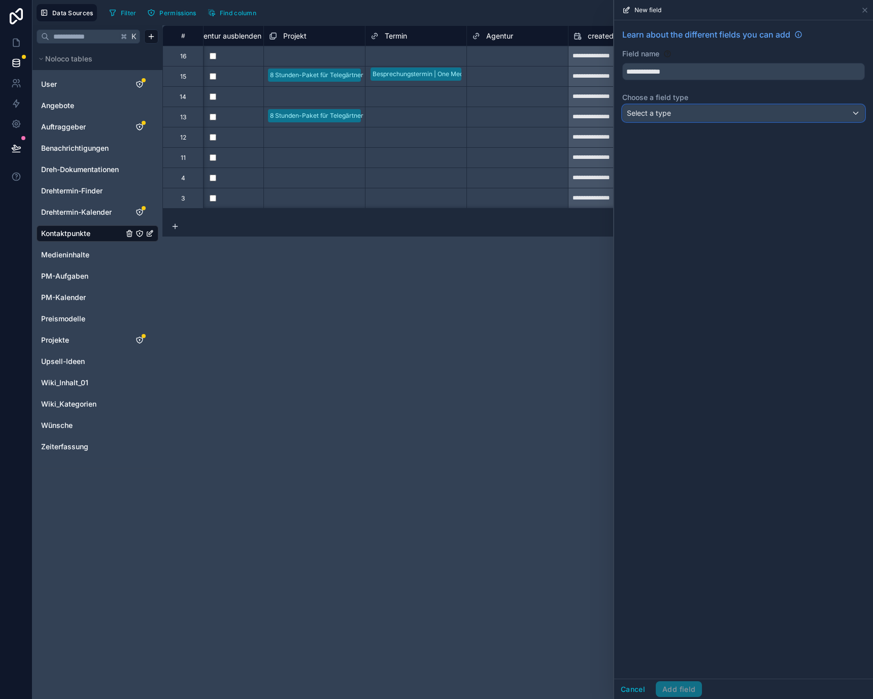
click at [699, 118] on div "Select a type" at bounding box center [744, 113] width 242 height 16
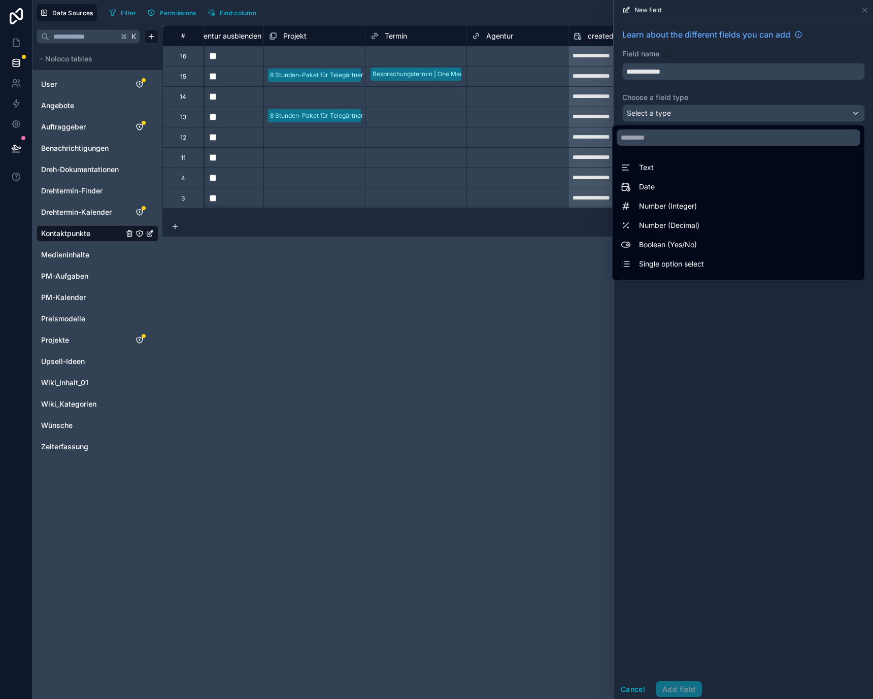
click at [696, 76] on div at bounding box center [743, 349] width 259 height 699
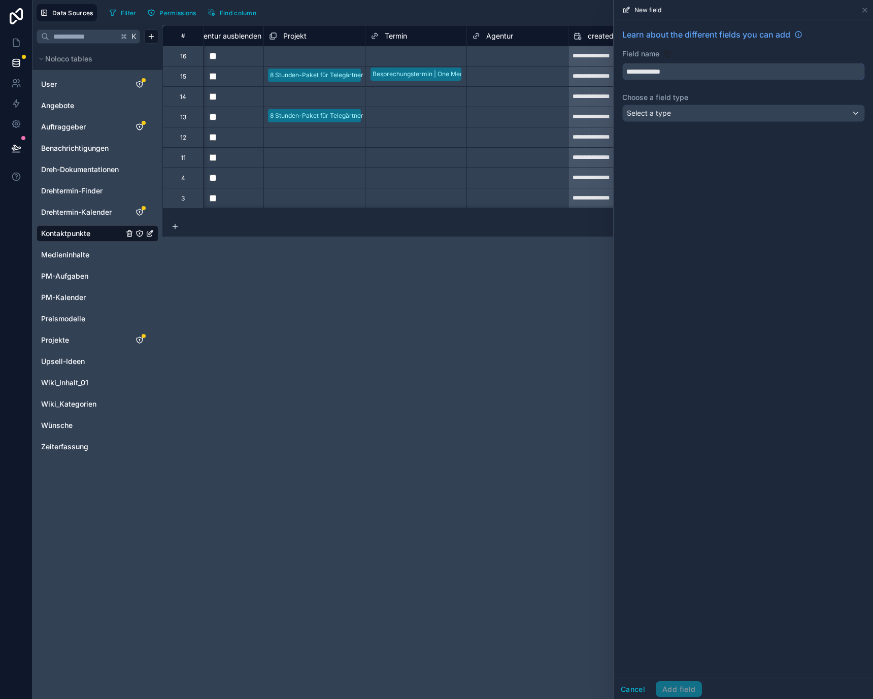
click at [699, 71] on input "**********" at bounding box center [744, 71] width 242 height 16
click at [623, 63] on button "**********" at bounding box center [744, 71] width 243 height 17
type input "**********"
click at [711, 112] on div "Select a type" at bounding box center [744, 113] width 242 height 16
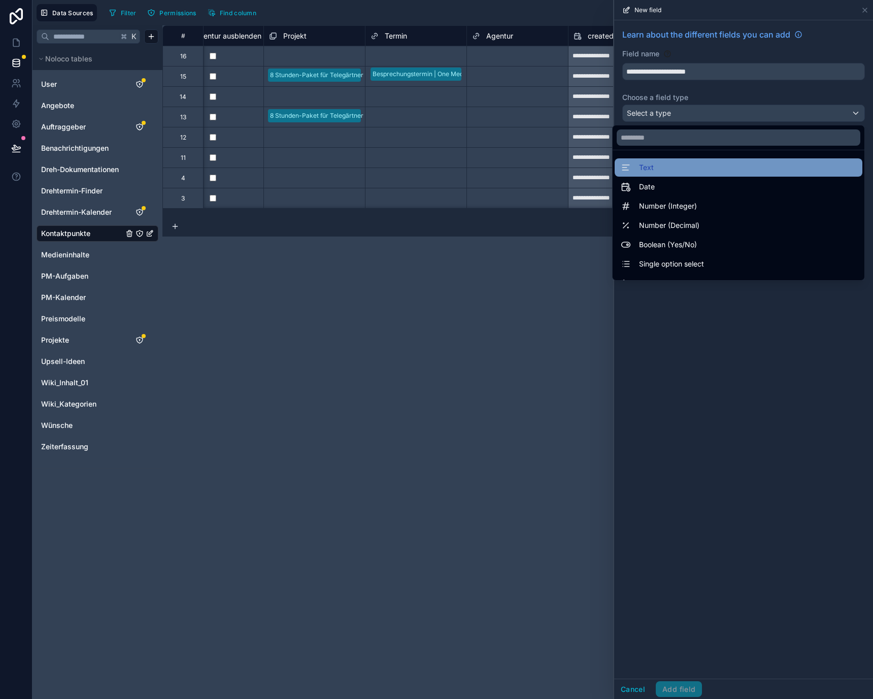
click at [717, 168] on div "Text" at bounding box center [739, 167] width 236 height 12
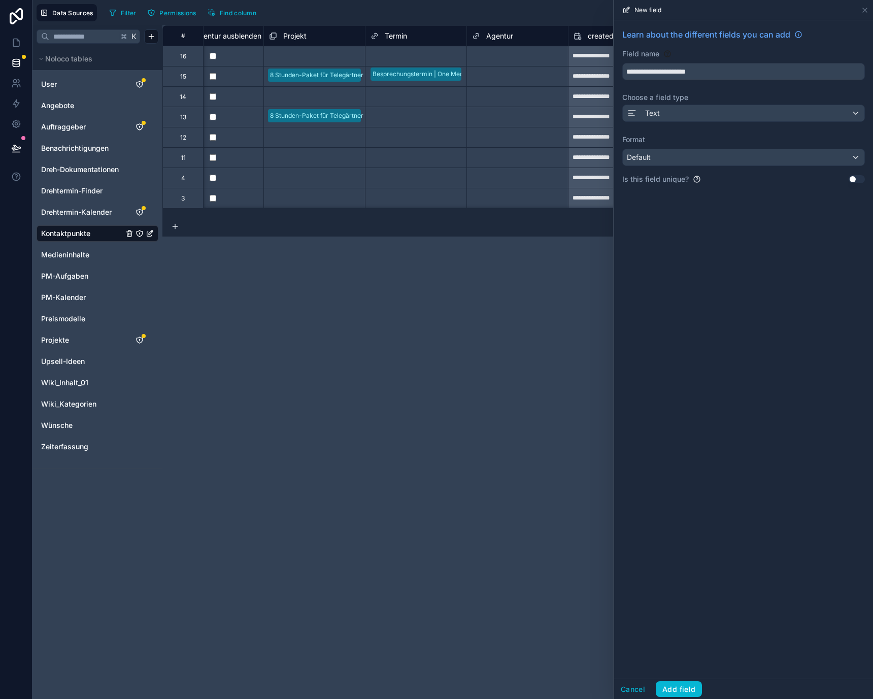
click at [717, 167] on div "**********" at bounding box center [743, 110] width 259 height 180
click at [717, 158] on div "Default" at bounding box center [744, 157] width 242 height 16
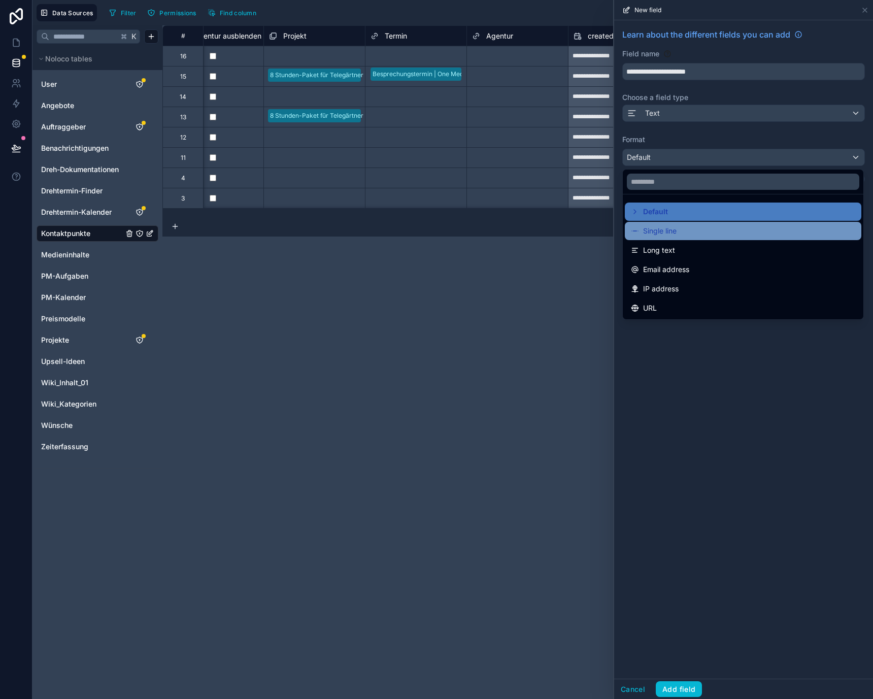
click at [710, 235] on div "Single line" at bounding box center [743, 231] width 224 height 12
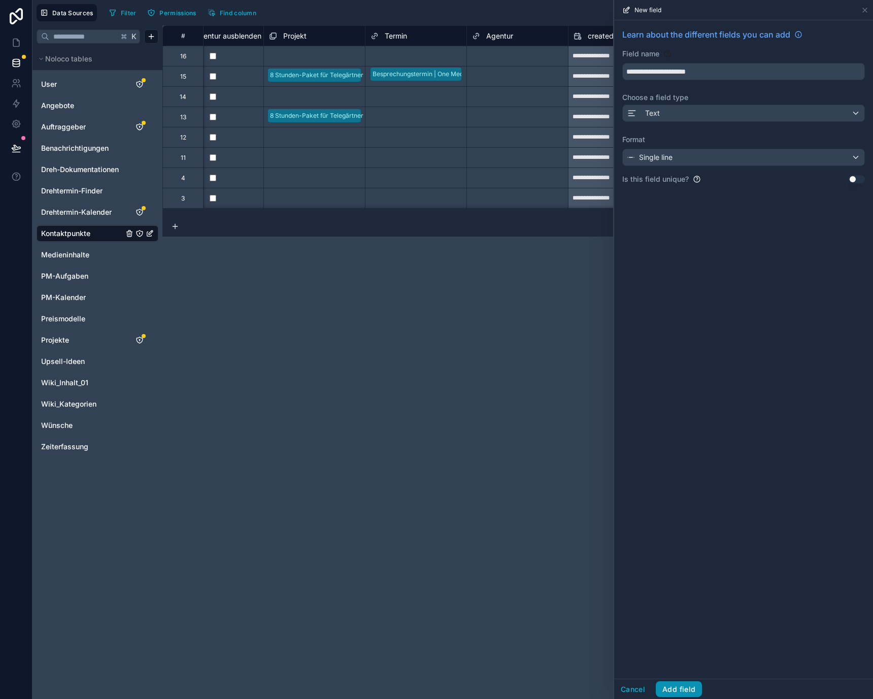
click at [687, 681] on button "Add field" at bounding box center [679, 689] width 46 height 16
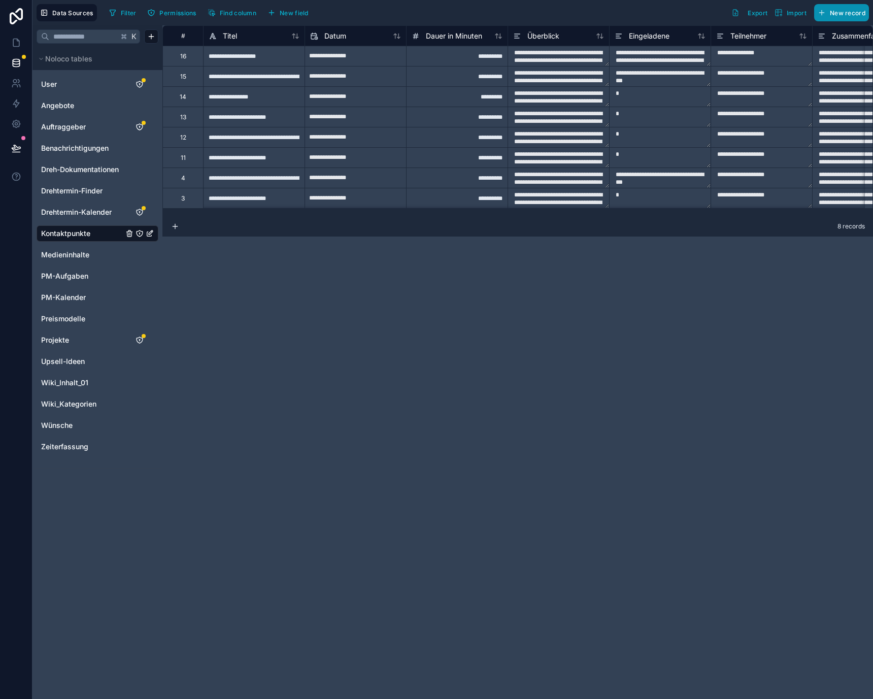
click at [846, 18] on button "New record" at bounding box center [841, 12] width 55 height 17
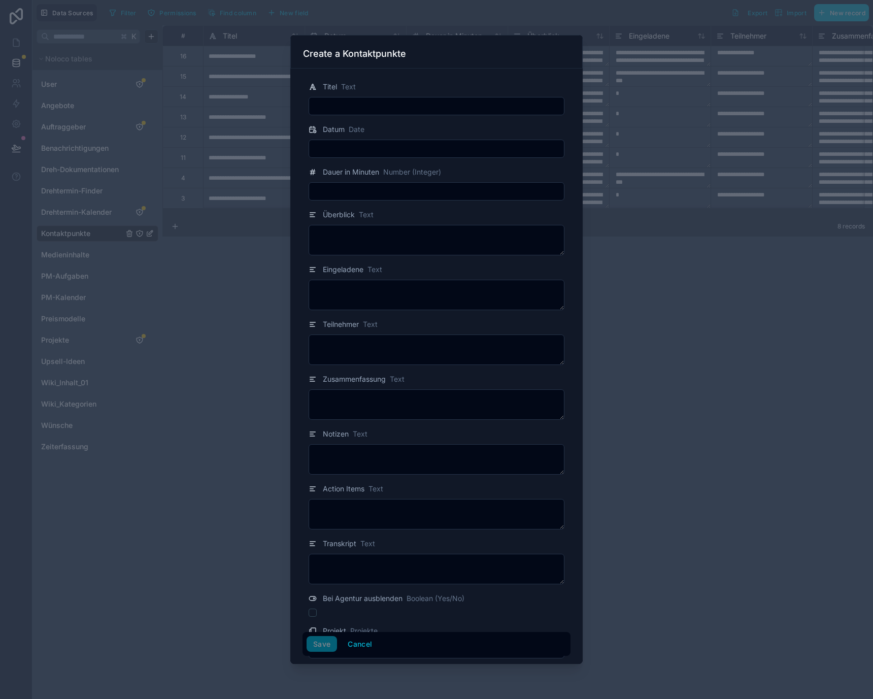
click at [338, 29] on div at bounding box center [436, 349] width 873 height 699
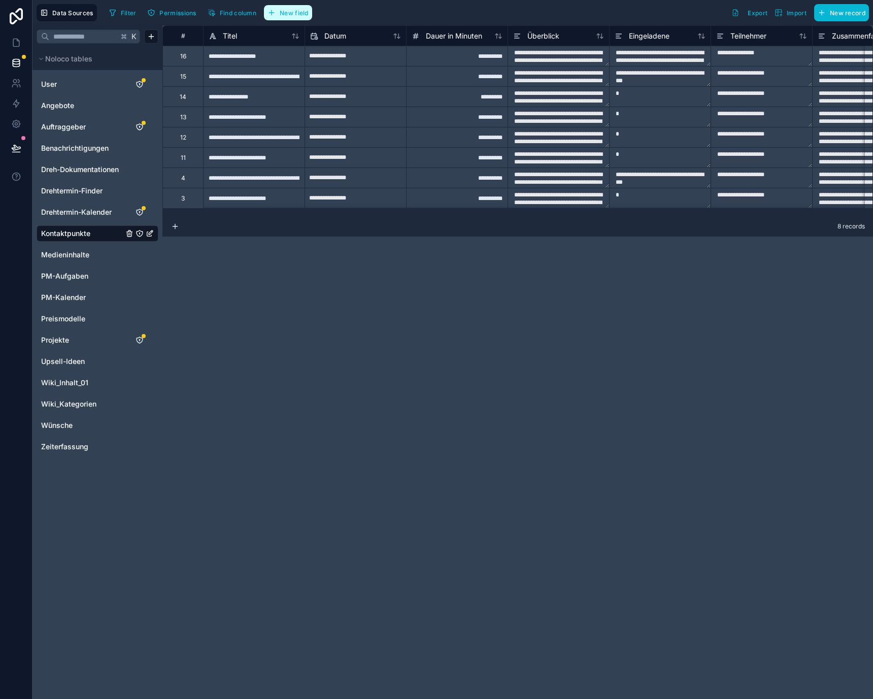
click at [293, 13] on span "New field" at bounding box center [294, 13] width 29 height 8
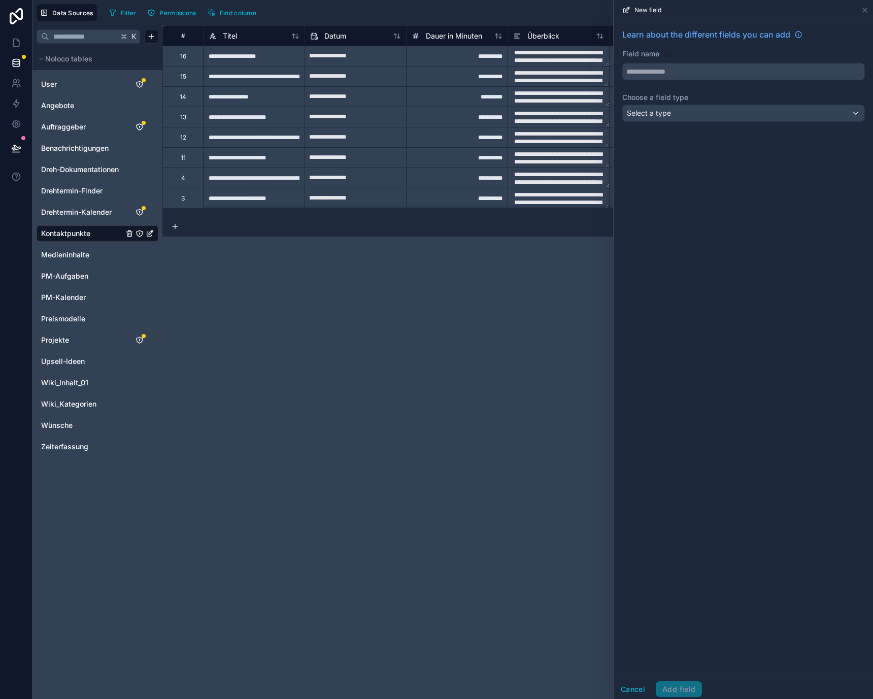
click at [669, 79] on input "text" at bounding box center [744, 71] width 242 height 16
click at [623, 63] on button "*********" at bounding box center [744, 71] width 243 height 17
click at [623, 63] on button "**********" at bounding box center [744, 71] width 243 height 17
type input "**********"
click at [707, 112] on div "Select a type" at bounding box center [744, 113] width 242 height 16
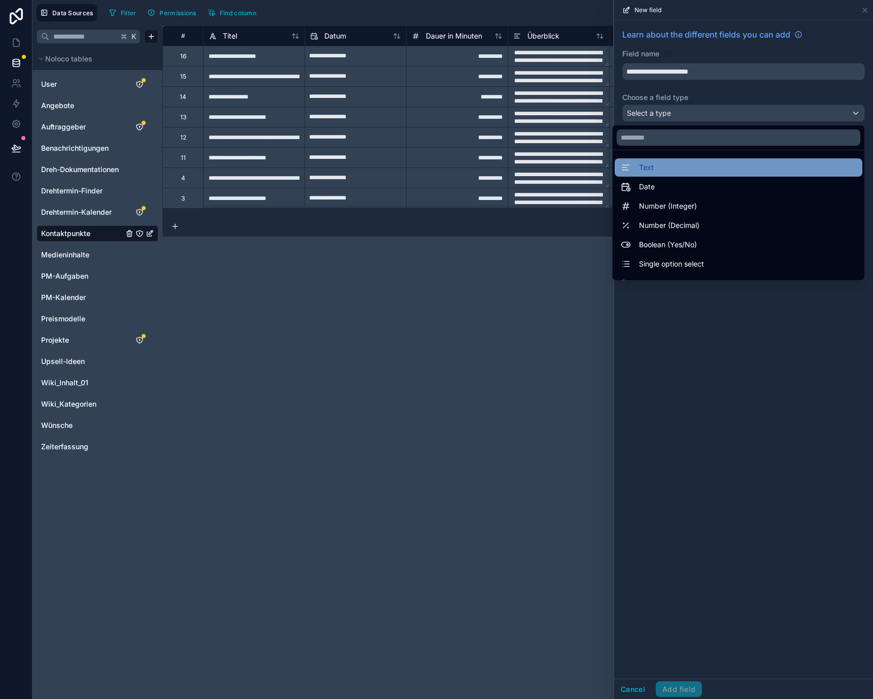
click at [701, 170] on div "Text" at bounding box center [739, 167] width 236 height 12
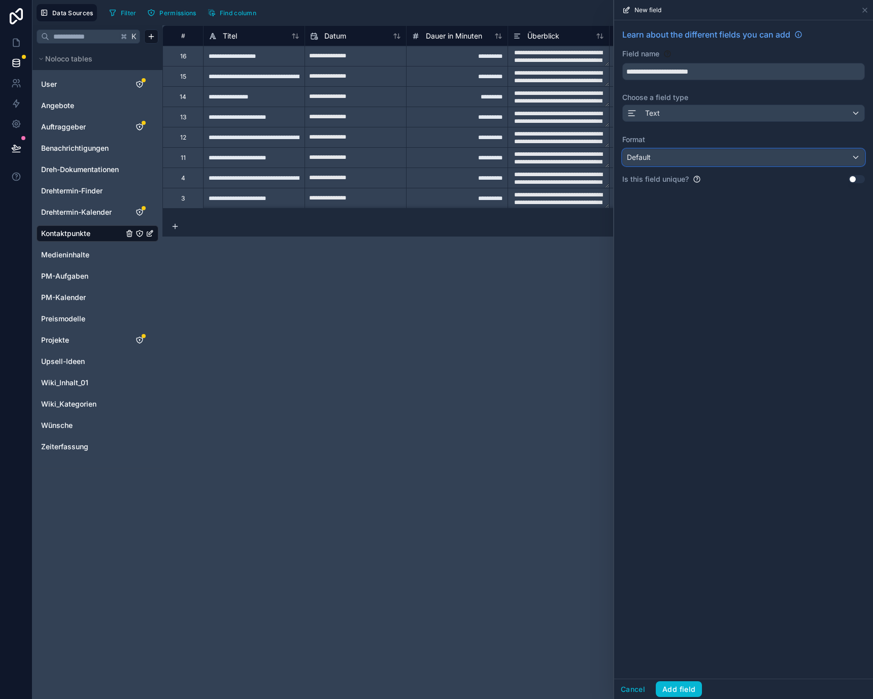
click at [701, 161] on div "Default" at bounding box center [744, 157] width 242 height 16
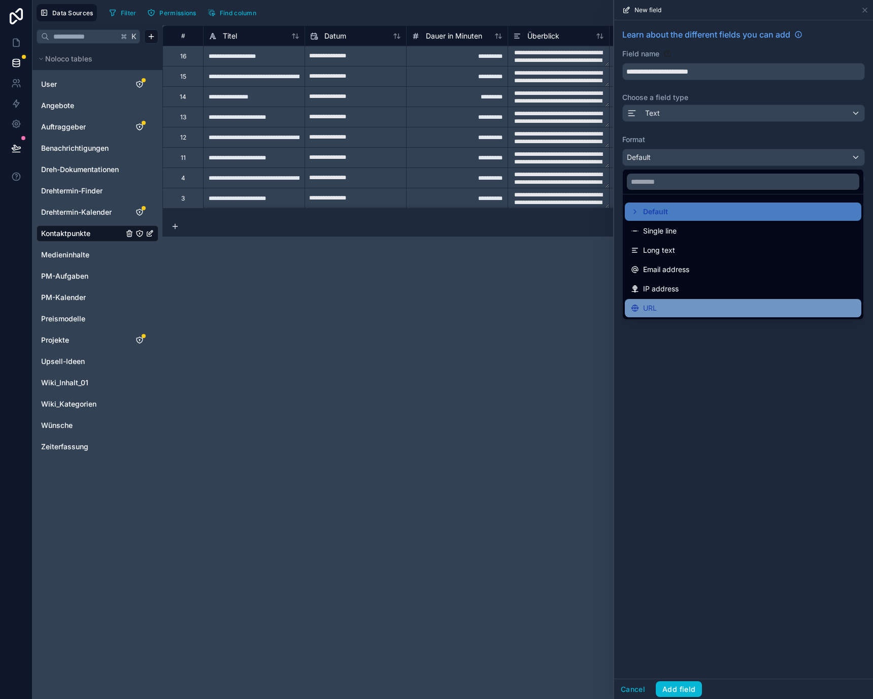
click at [678, 303] on div "URL" at bounding box center [743, 308] width 224 height 12
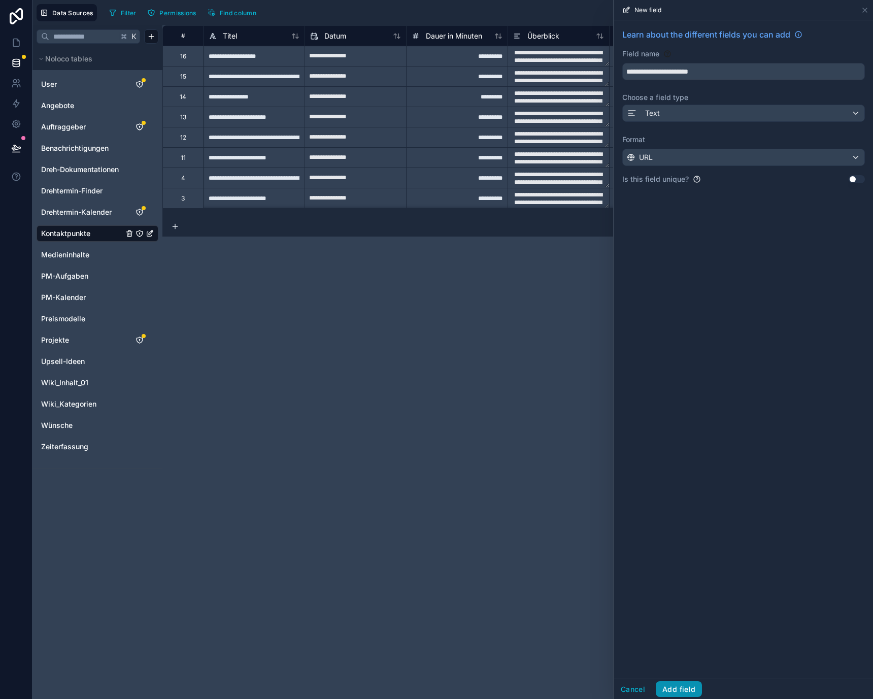
click at [692, 692] on button "Add field" at bounding box center [679, 689] width 46 height 16
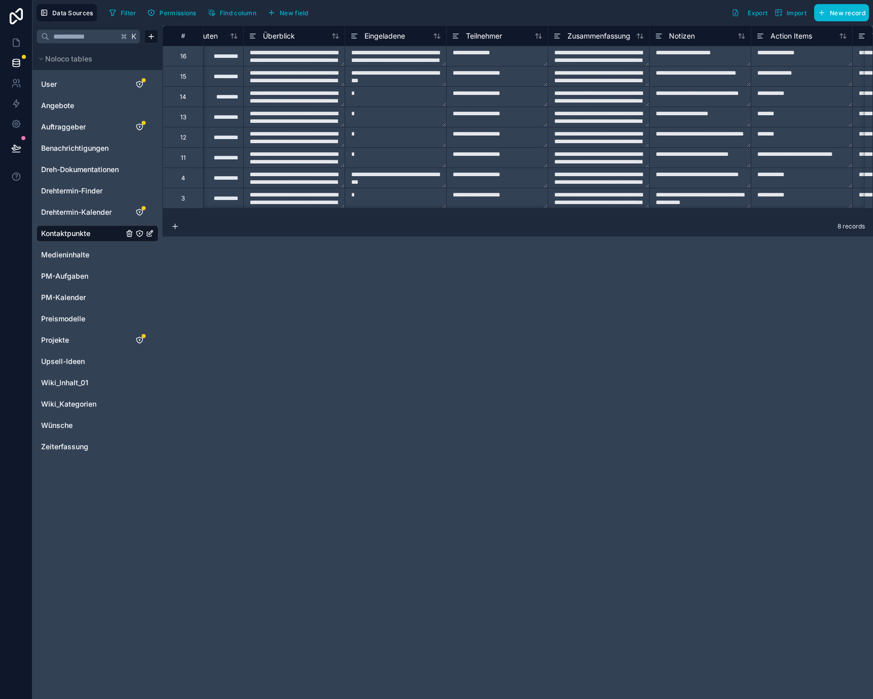
scroll to position [1, 0]
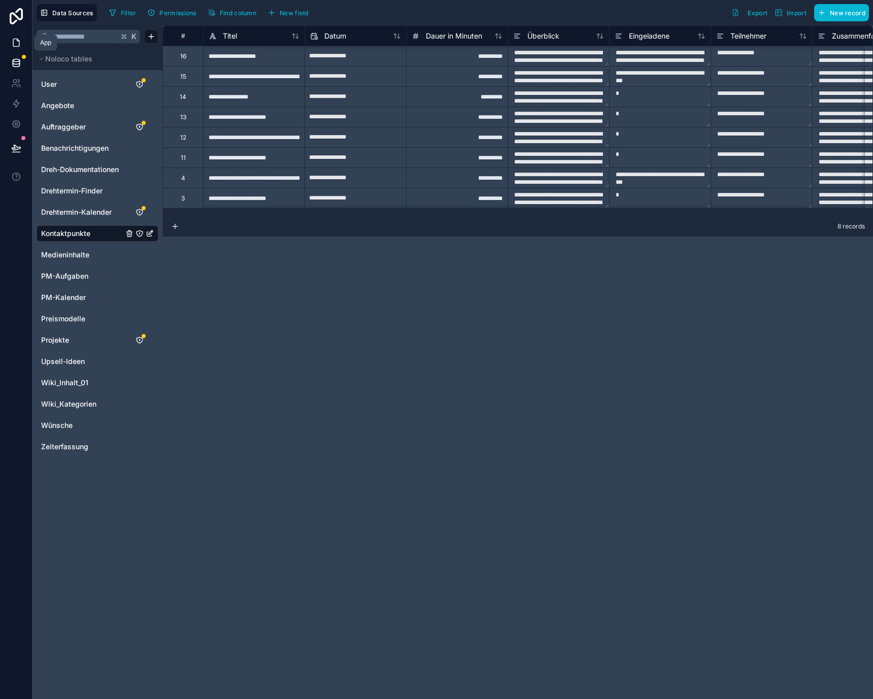
click at [7, 43] on link at bounding box center [16, 42] width 32 height 20
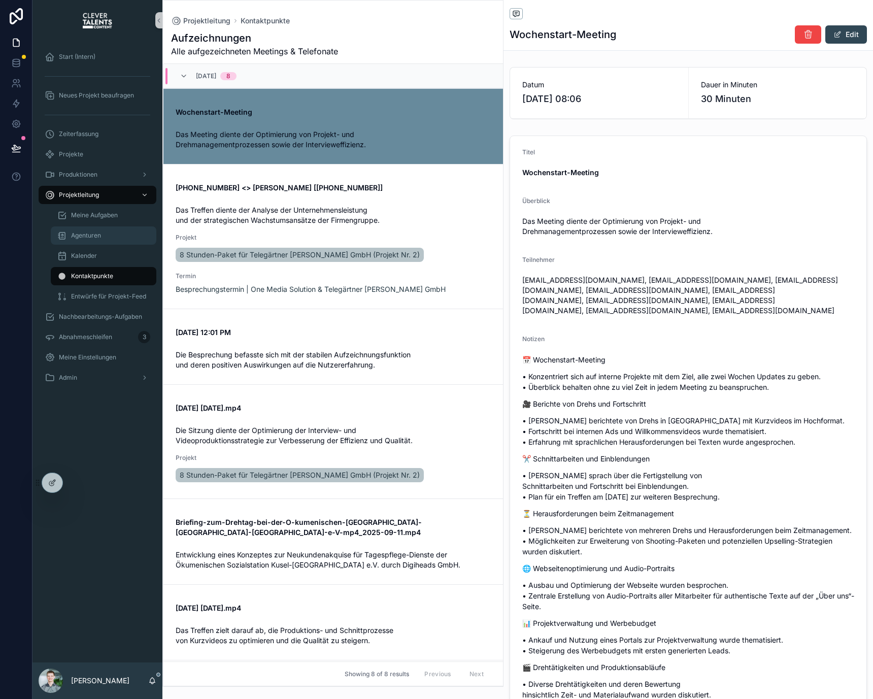
scroll to position [24, 0]
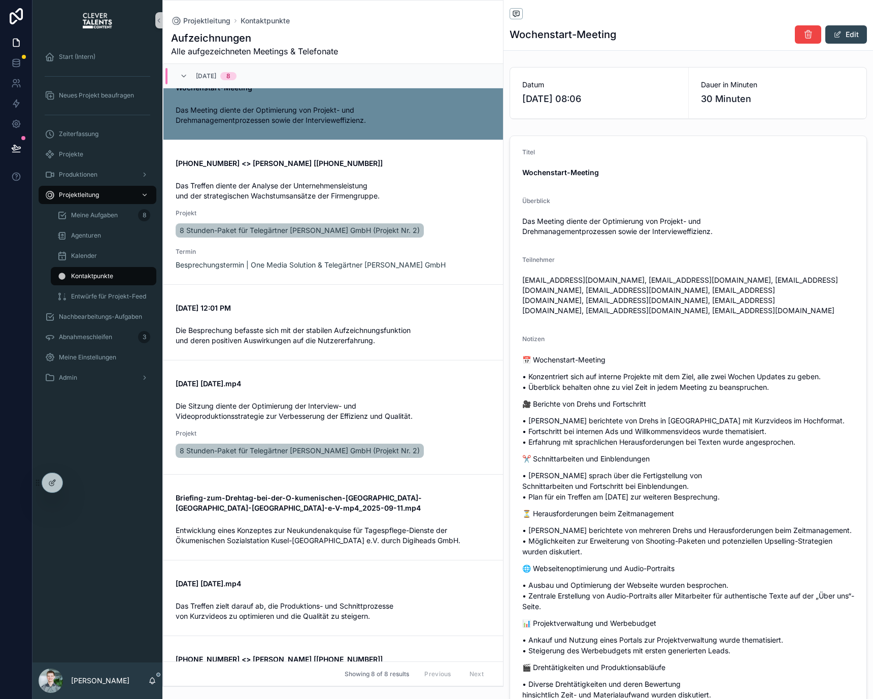
click at [143, 277] on div "Kontaktpunkte" at bounding box center [103, 276] width 93 height 16
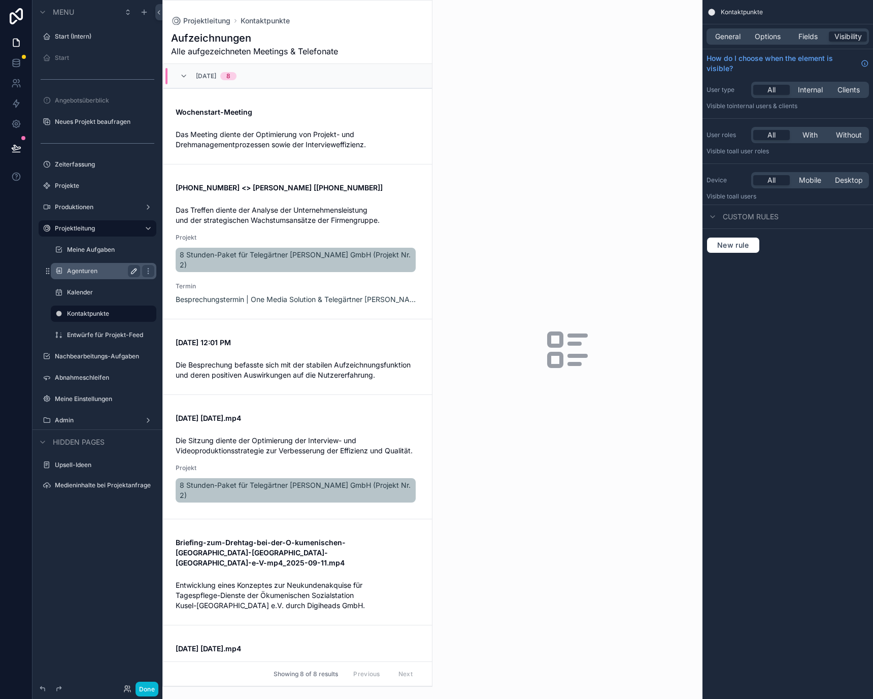
click at [137, 272] on icon "scrollable content" at bounding box center [134, 271] width 8 height 8
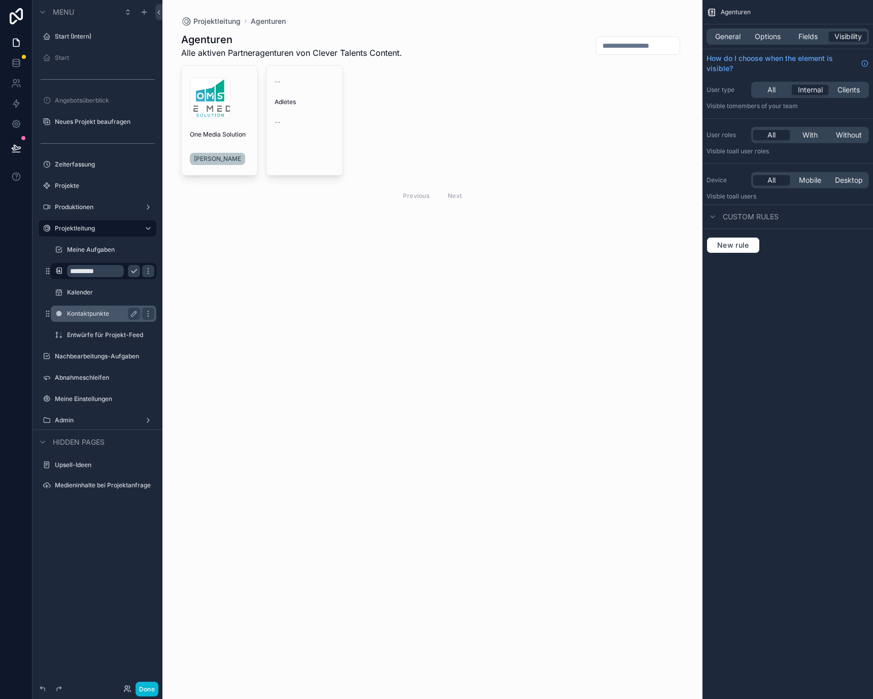
click at [107, 317] on label "Kontaktpunkte" at bounding box center [101, 314] width 69 height 8
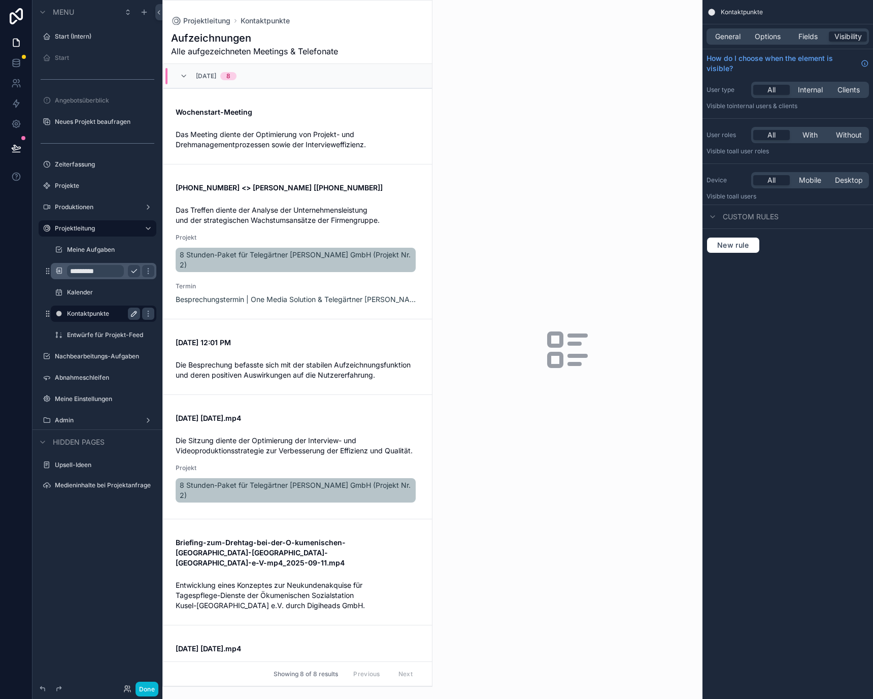
click at [131, 313] on icon "scrollable content" at bounding box center [134, 314] width 8 height 8
click at [107, 311] on input "**********" at bounding box center [95, 314] width 57 height 12
type input "**********"
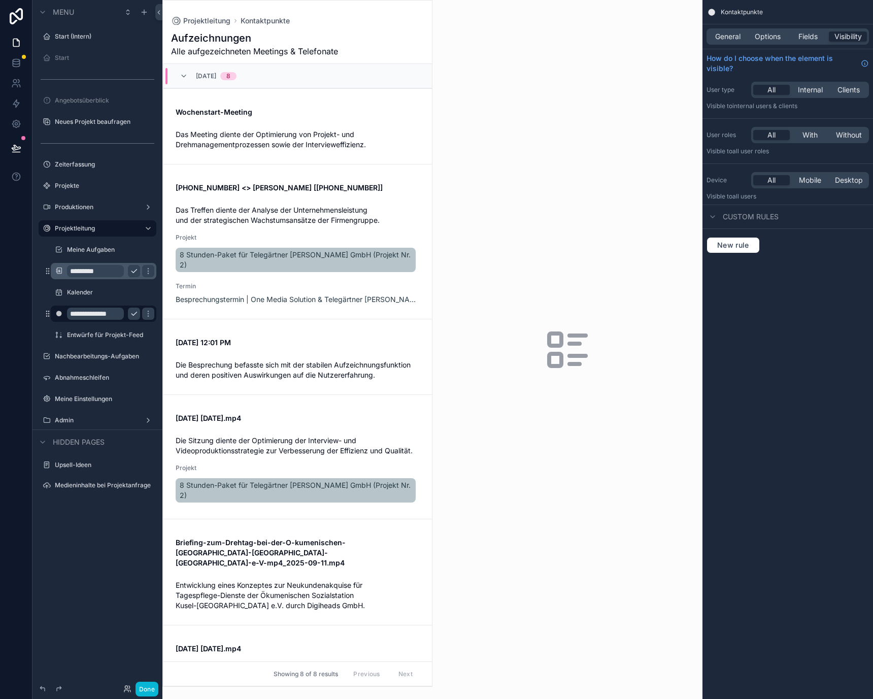
click at [135, 316] on icon "scrollable content" at bounding box center [134, 314] width 8 height 8
click at [108, 295] on label "Kalender" at bounding box center [101, 292] width 69 height 8
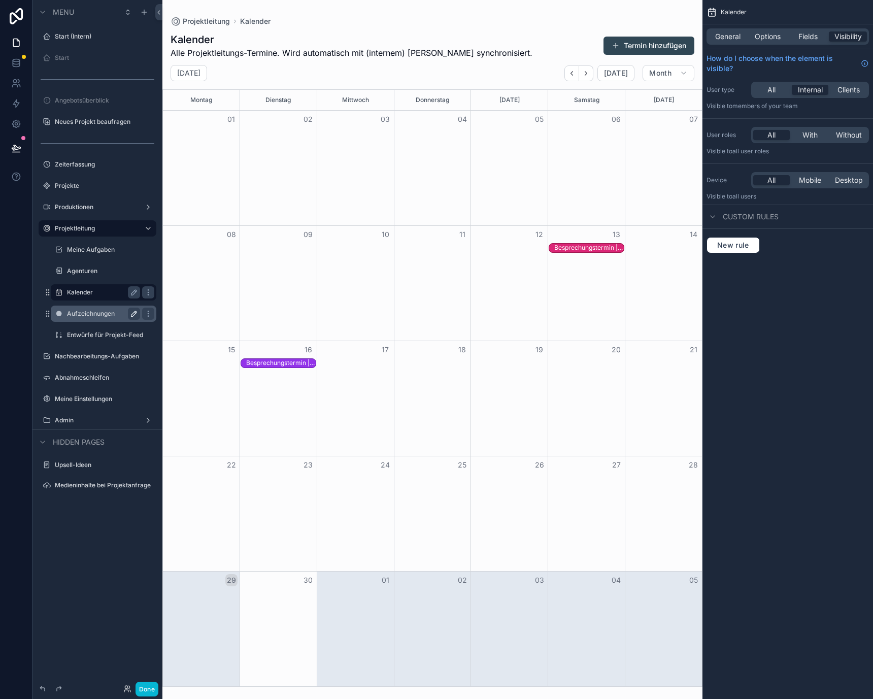
click at [107, 313] on label "Aufzeichnungen" at bounding box center [101, 314] width 69 height 8
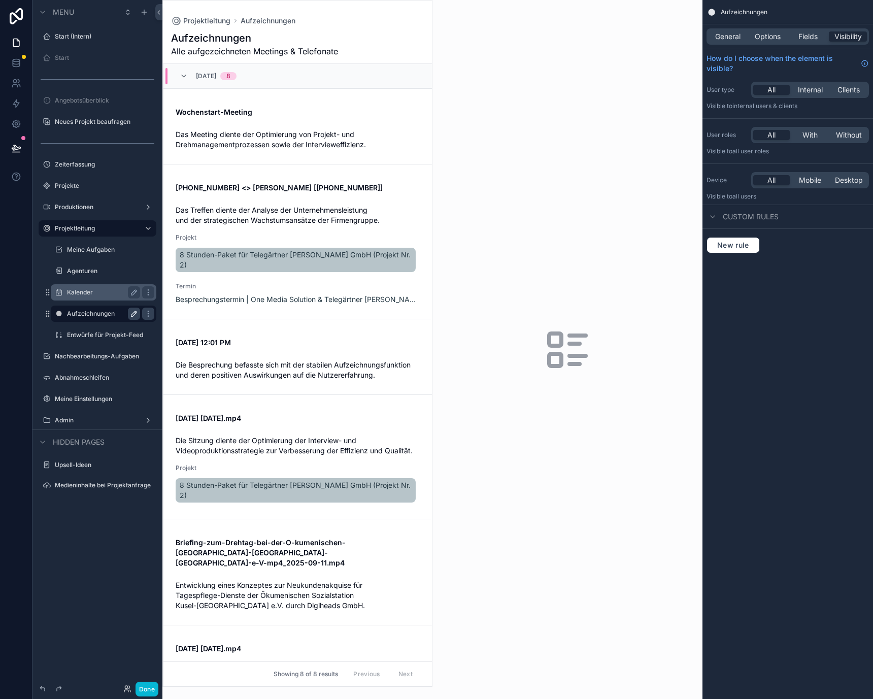
click at [338, 180] on div "scrollable content" at bounding box center [297, 344] width 269 height 686
click at [355, 187] on strong "[PHONE_NUMBER] <> [PERSON_NAME] [[PHONE_NUMBER]]" at bounding box center [279, 187] width 207 height 9
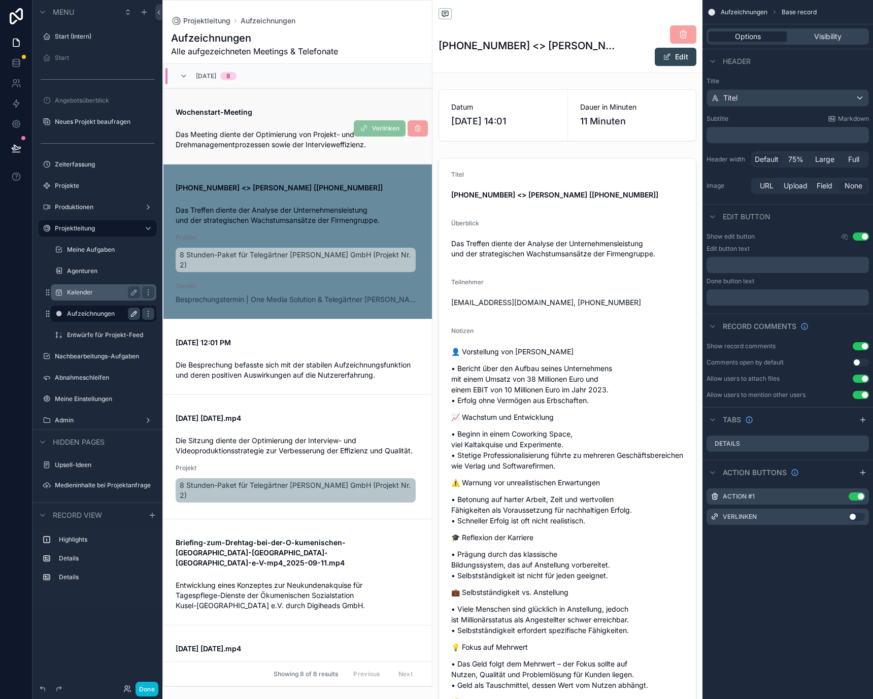
click at [341, 139] on span "Das Meeting diente der Optimierung von Projekt- und Drehmanagementprozessen sow…" at bounding box center [298, 139] width 244 height 20
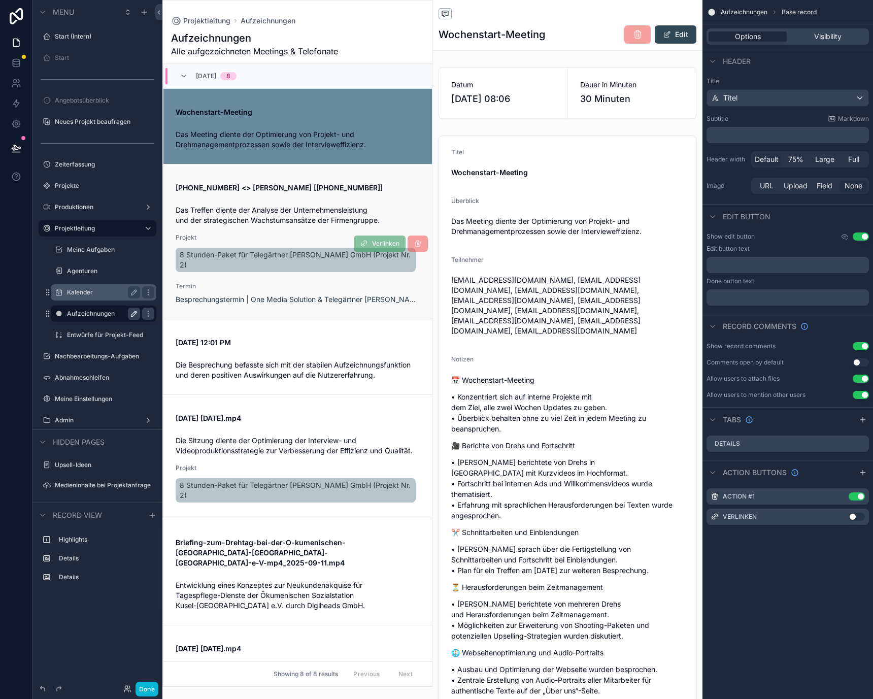
click at [328, 179] on div "[PHONE_NUMBER] <> [PERSON_NAME] [[PHONE_NUMBER]]" at bounding box center [298, 186] width 244 height 14
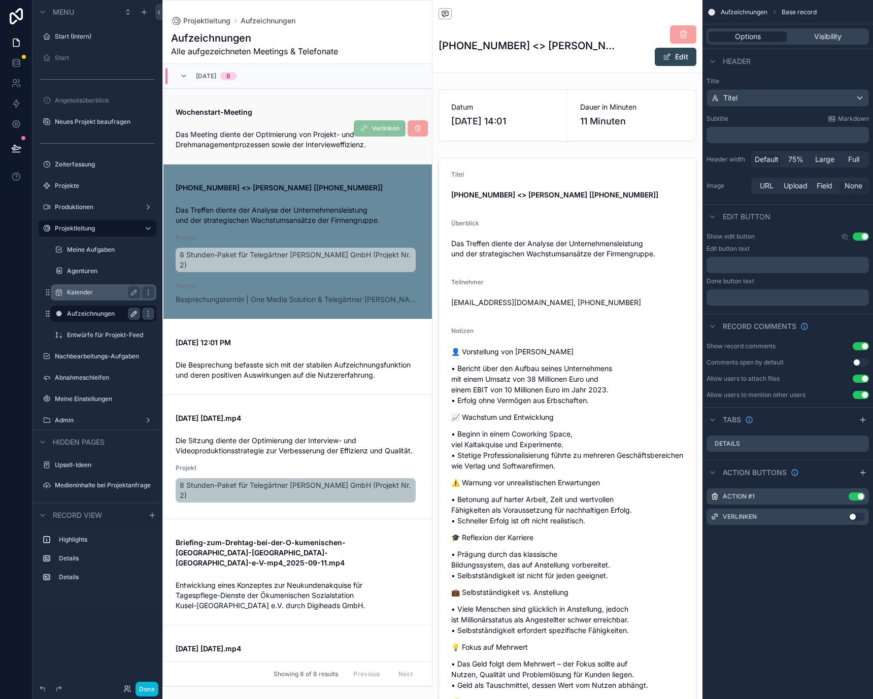
click at [319, 132] on span "Das Meeting diente der Optimierung von Projekt- und Drehmanagementprozessen sow…" at bounding box center [271, 139] width 190 height 19
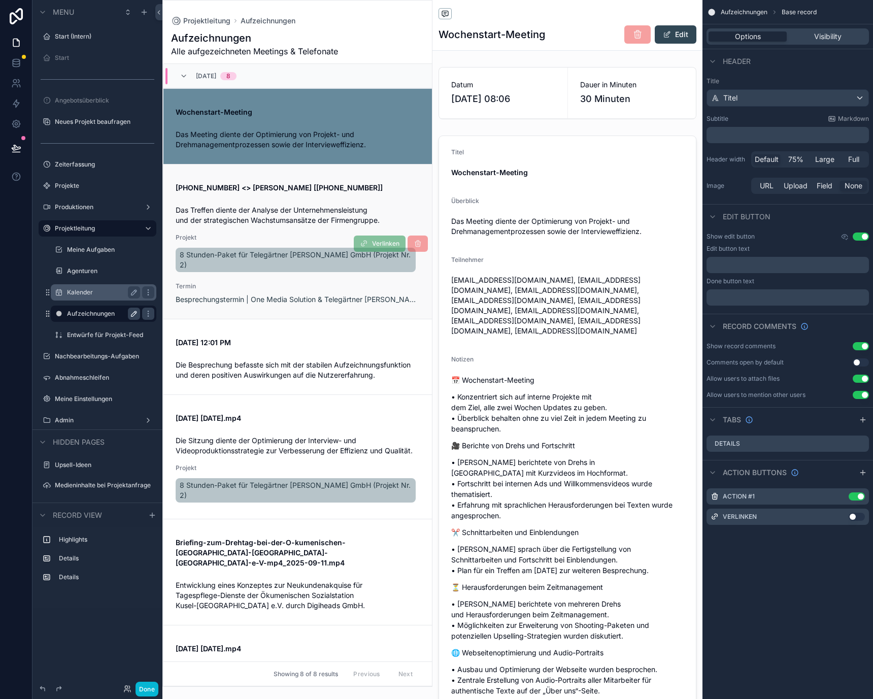
click at [290, 232] on div "+49 1577 6376001 <> Timon Fock [+49 15888 362189] Das Treffen diente der Analys…" at bounding box center [298, 242] width 244 height 126
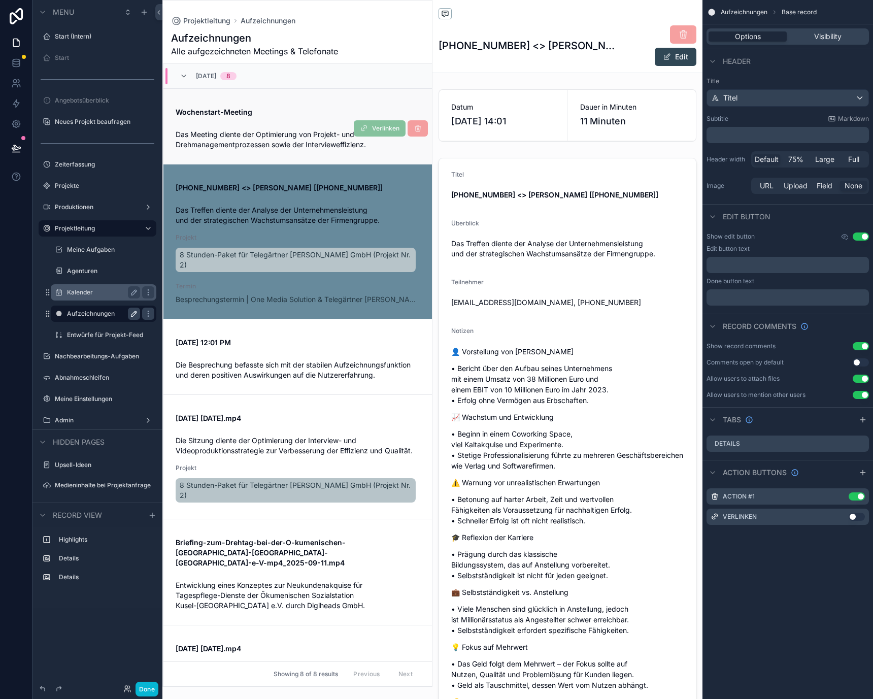
click at [267, 94] on link "Wochenstart-Meeting Das Meeting diente der Optimierung von Projekt- und Drehman…" at bounding box center [298, 126] width 269 height 76
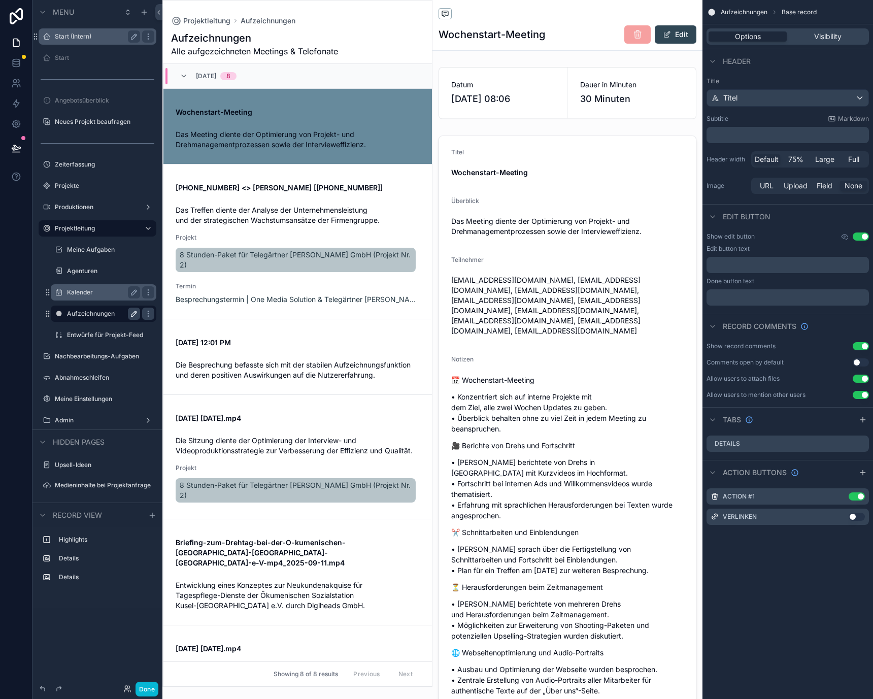
click at [64, 40] on label "Start (Intern)" at bounding box center [95, 36] width 81 height 8
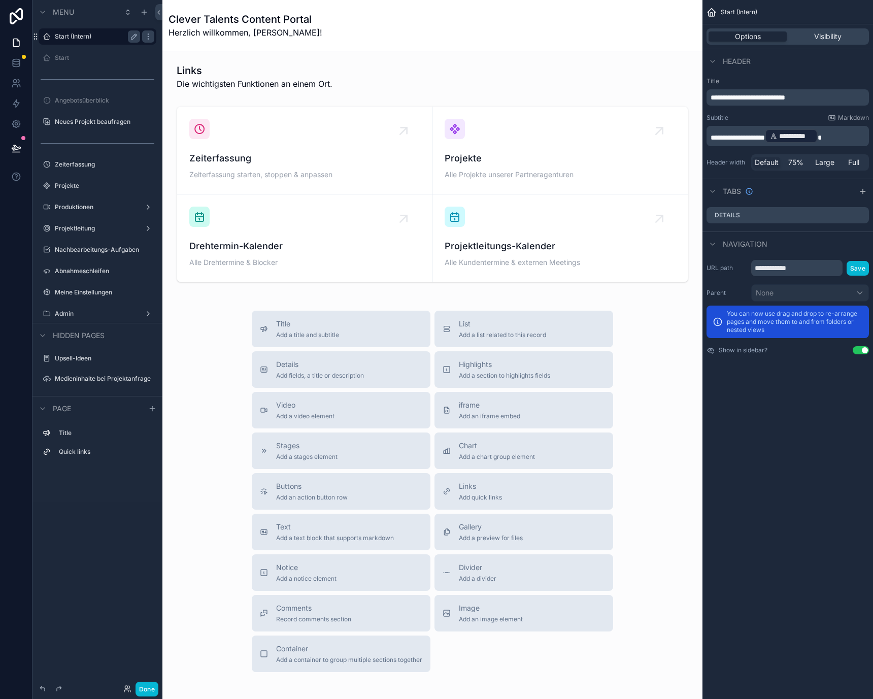
click at [102, 195] on div "scrollable content" at bounding box center [97, 196] width 130 height 2
click at [102, 190] on div "Projekte" at bounding box center [97, 186] width 85 height 12
click at [86, 183] on label "Projekte" at bounding box center [95, 186] width 81 height 8
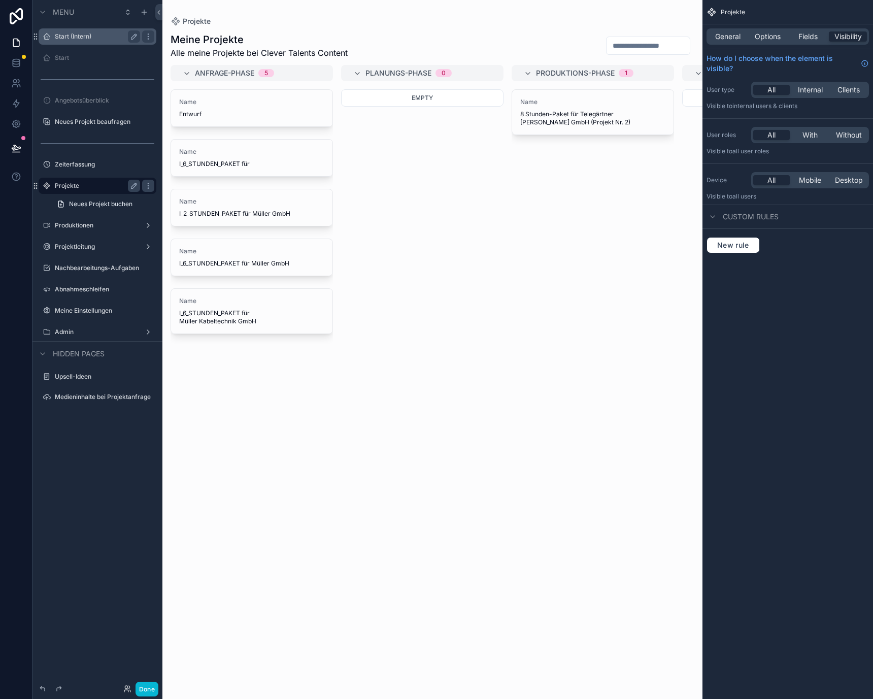
click at [548, 105] on div "scrollable content" at bounding box center [432, 349] width 540 height 699
click at [576, 106] on div "Name 8 Stunden-Paket für Telegärtner Karl Gärtner GmbH (Projekt Nr. 2)" at bounding box center [592, 112] width 145 height 28
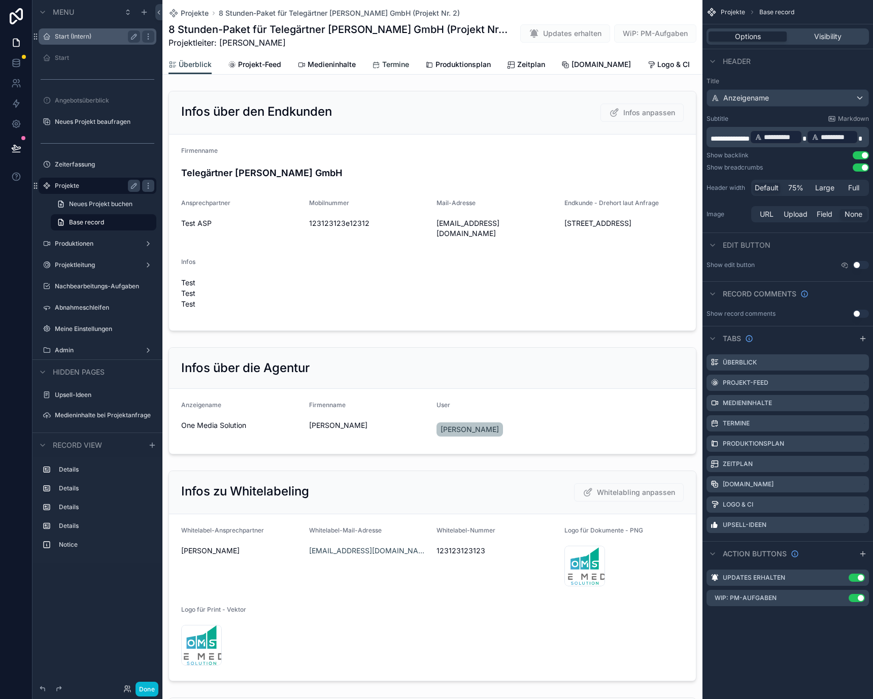
click at [395, 57] on link "Termine" at bounding box center [390, 65] width 37 height 20
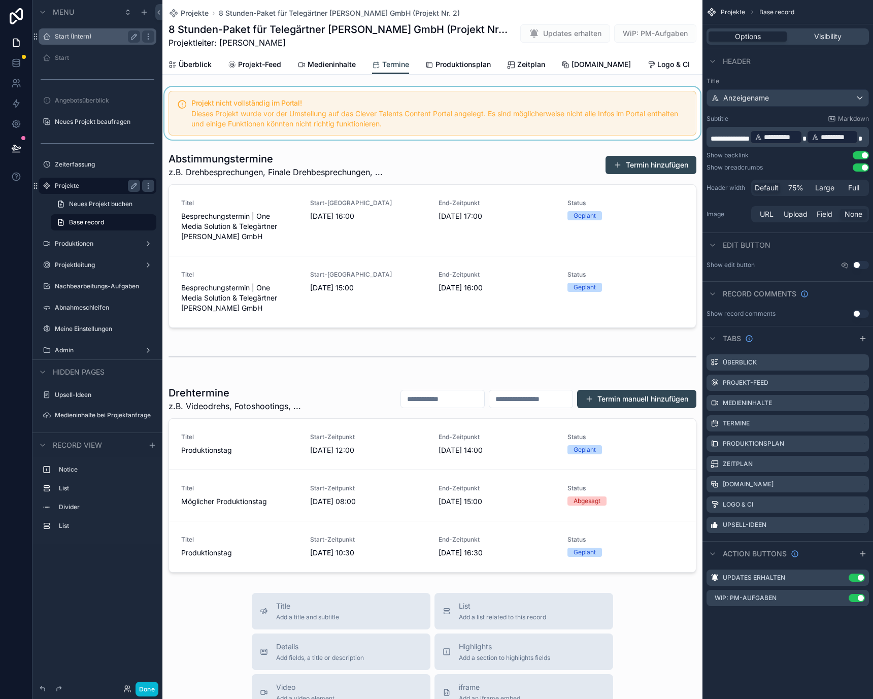
click at [551, 114] on div "scrollable content" at bounding box center [432, 113] width 540 height 53
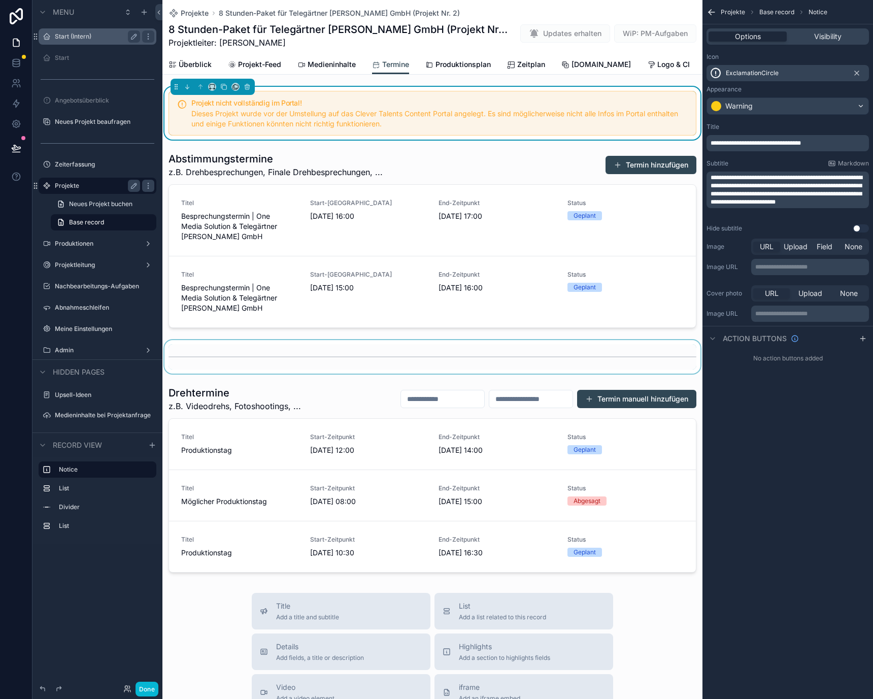
click at [443, 374] on div "scrollable content" at bounding box center [432, 357] width 540 height 34
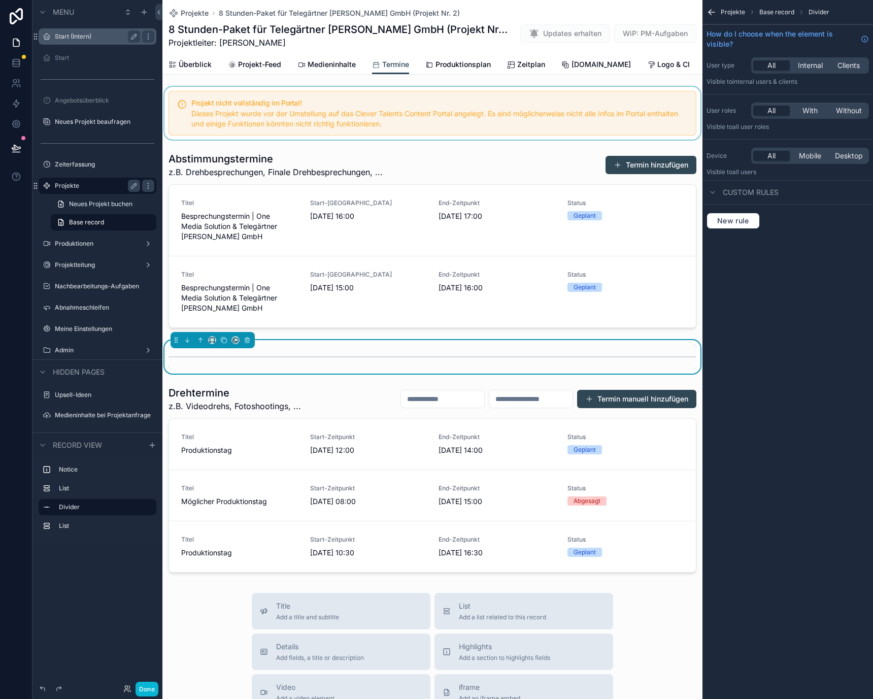
click at [433, 385] on div "Projekt nicht vollständig im Portal! Dieses Projekt wurde vor der Umstellung au…" at bounding box center [432, 332] width 540 height 490
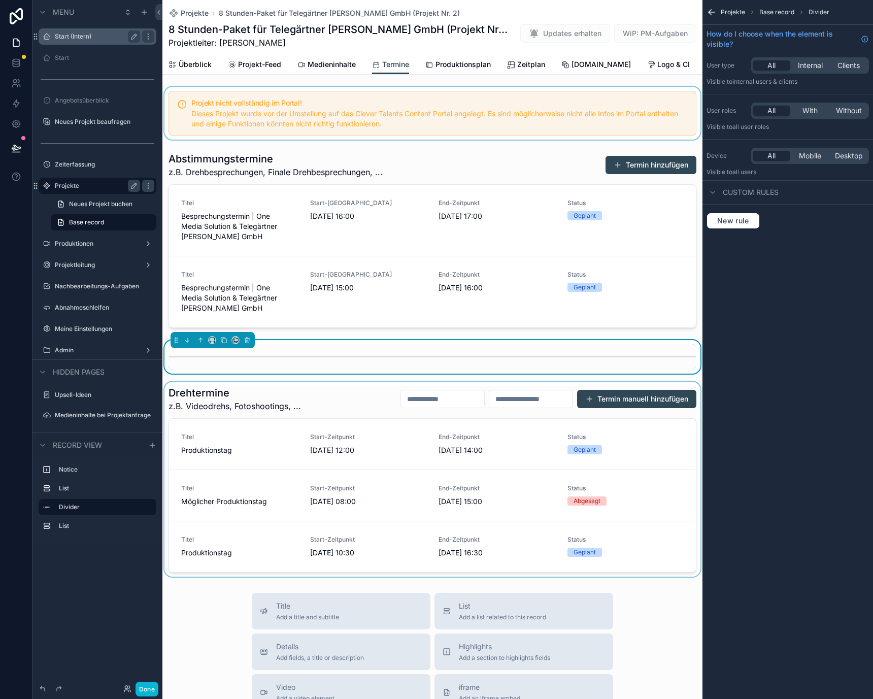
click at [433, 414] on div "scrollable content" at bounding box center [432, 479] width 540 height 195
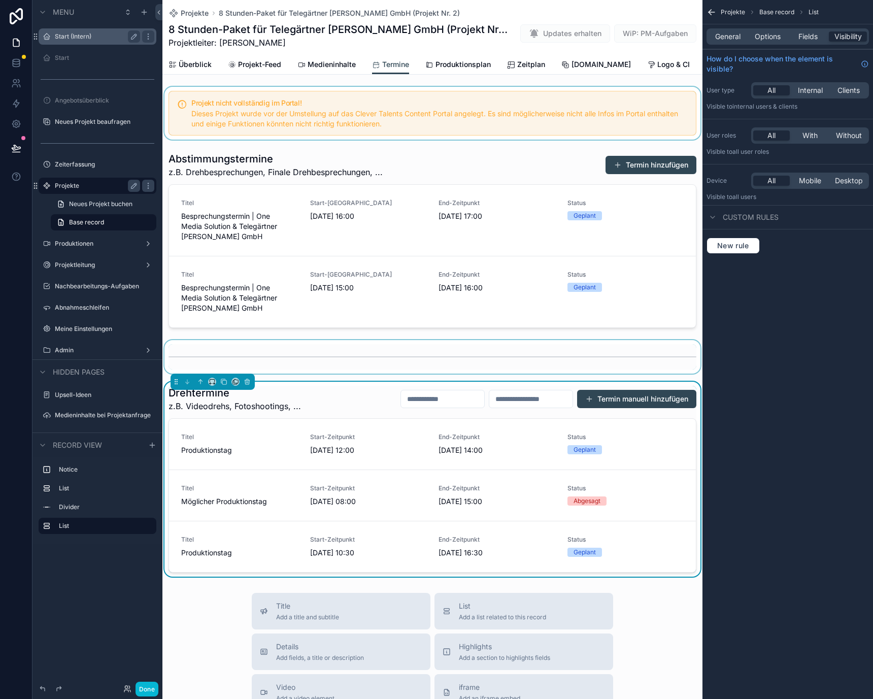
click at [451, 382] on div "Projekt nicht vollständig im Portal! Dieses Projekt wurde vor der Umstellung au…" at bounding box center [432, 332] width 540 height 490
click at [447, 346] on div "Projekt nicht vollständig im Portal! Dieses Projekt wurde vor der Umstellung au…" at bounding box center [432, 332] width 540 height 490
click at [451, 365] on div "scrollable content" at bounding box center [432, 357] width 540 height 34
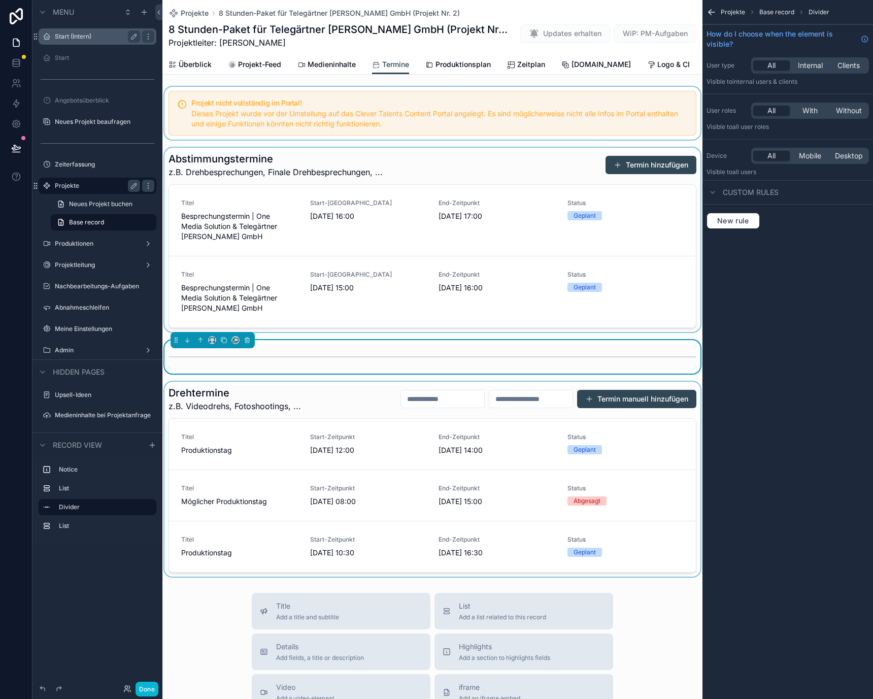
click at [429, 274] on div "scrollable content" at bounding box center [432, 240] width 540 height 184
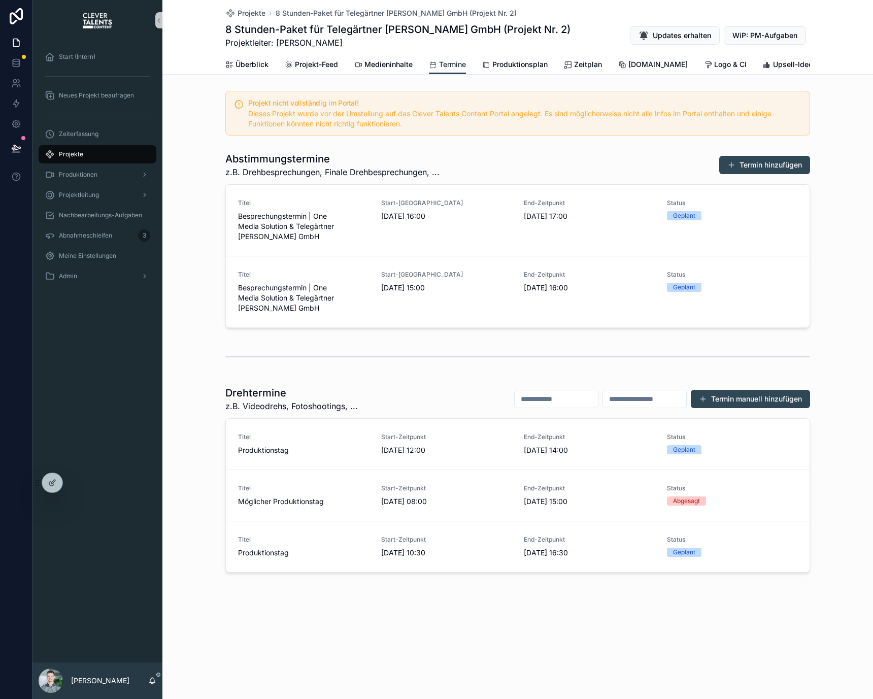
click at [458, 62] on span "Termine" at bounding box center [452, 64] width 27 height 10
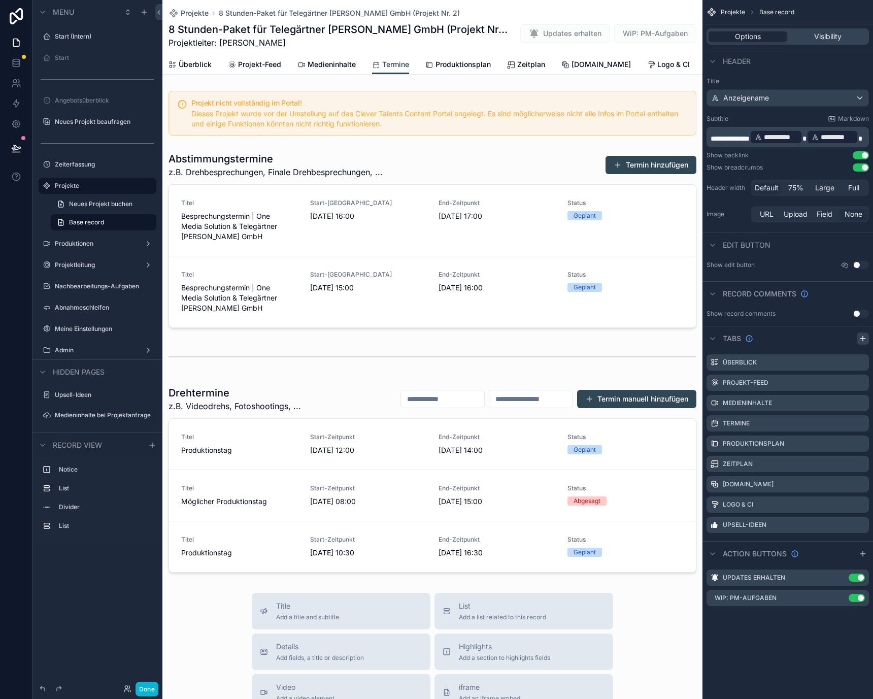
click at [859, 336] on icon "scrollable content" at bounding box center [863, 339] width 8 height 8
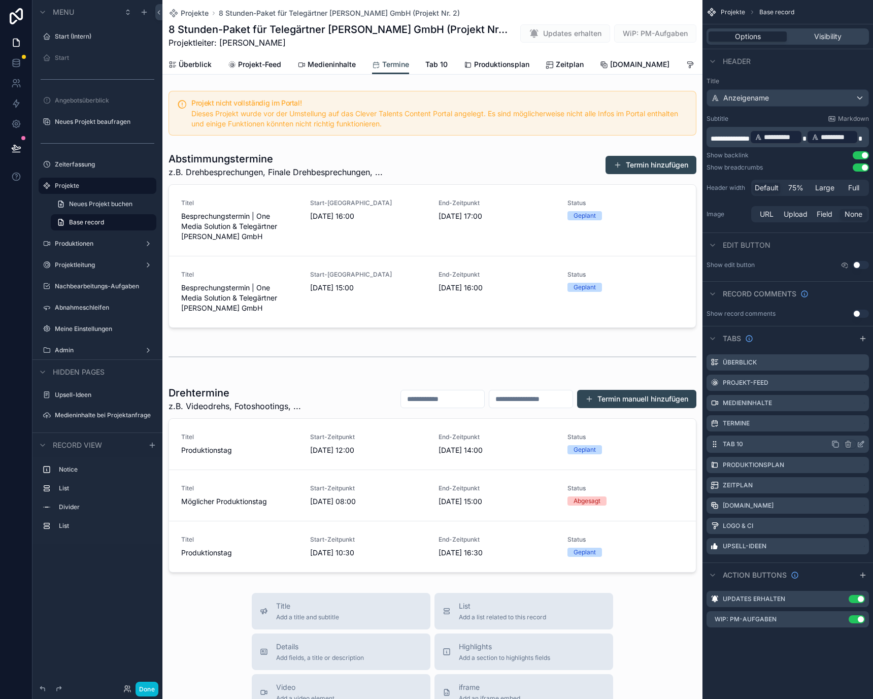
click at [862, 443] on icon "scrollable content" at bounding box center [861, 444] width 8 height 8
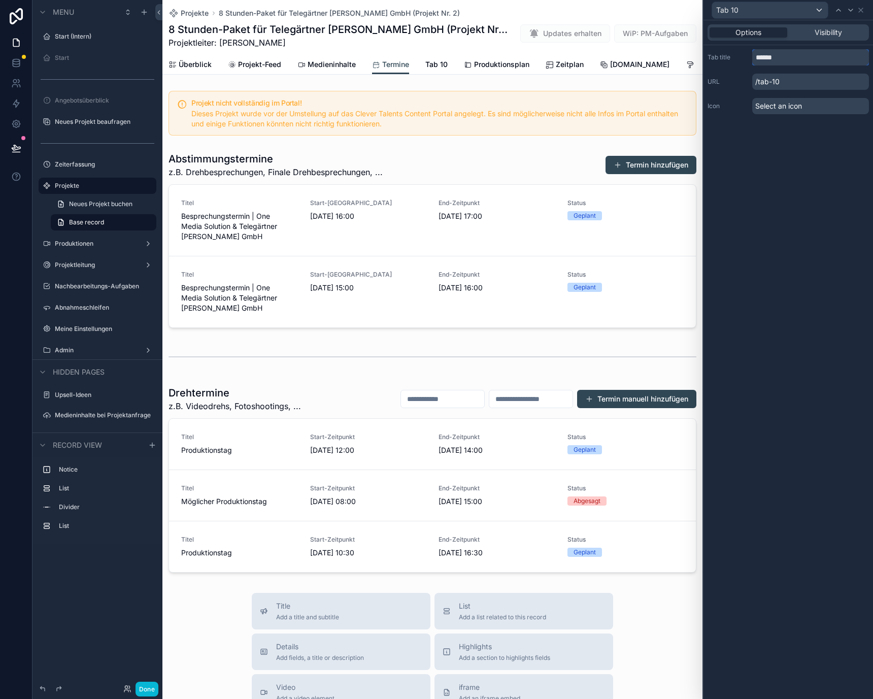
click at [778, 65] on input "******" at bounding box center [811, 57] width 117 height 16
type input "**********"
click at [786, 102] on span "Select an icon" at bounding box center [779, 106] width 47 height 10
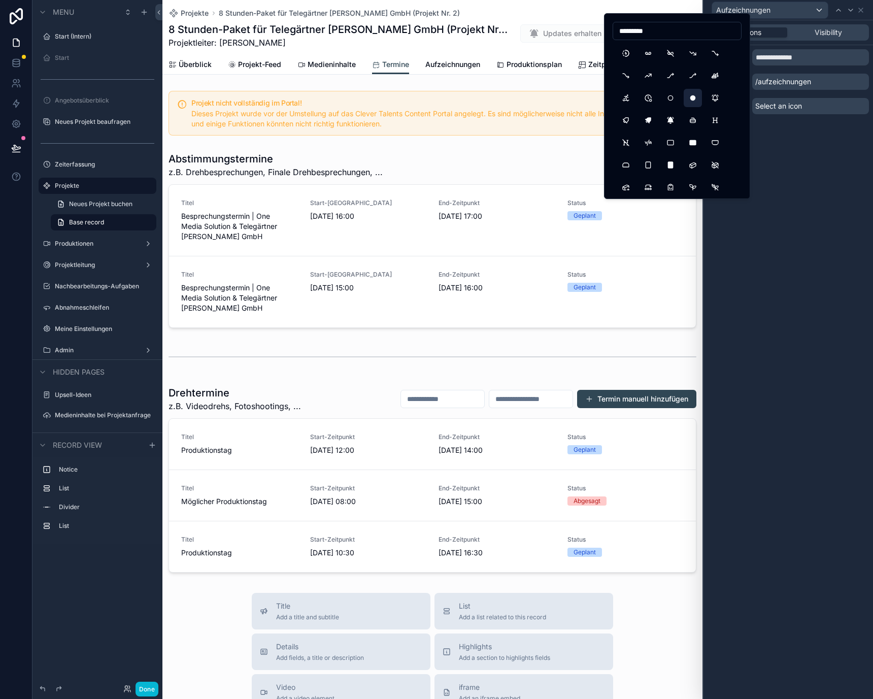
type input "*********"
click at [694, 98] on button "PlayerRecordFilled" at bounding box center [693, 98] width 18 height 18
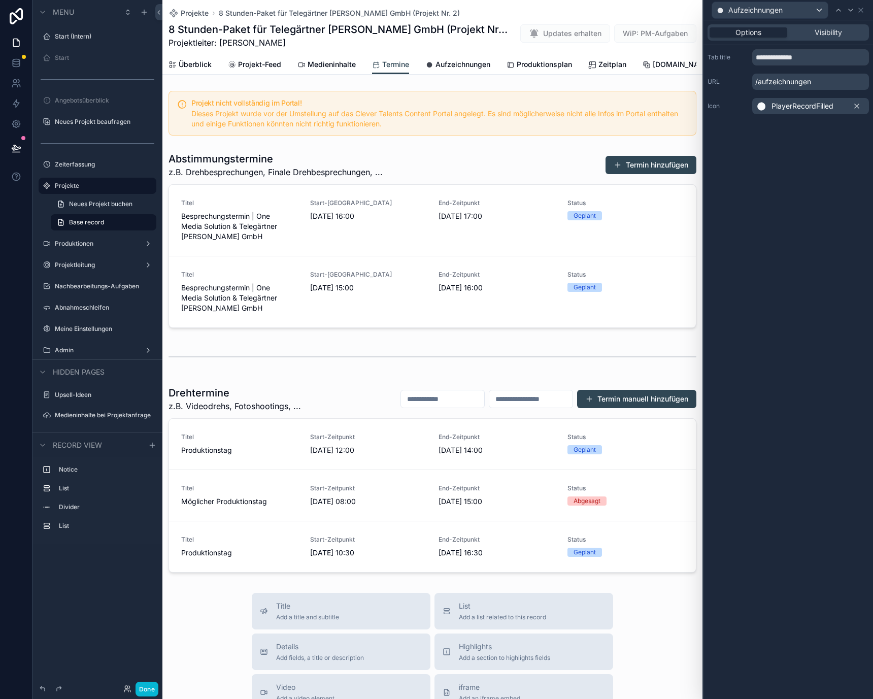
click at [770, 154] on div "**********" at bounding box center [789, 359] width 170 height 679
click at [422, 62] on div "Überblick Projekt-Feed Medieninhalte Termine Aufzeichnungen Produktionsplan Zei…" at bounding box center [433, 64] width 528 height 19
click at [444, 61] on span "Aufzeichnungen" at bounding box center [463, 64] width 55 height 10
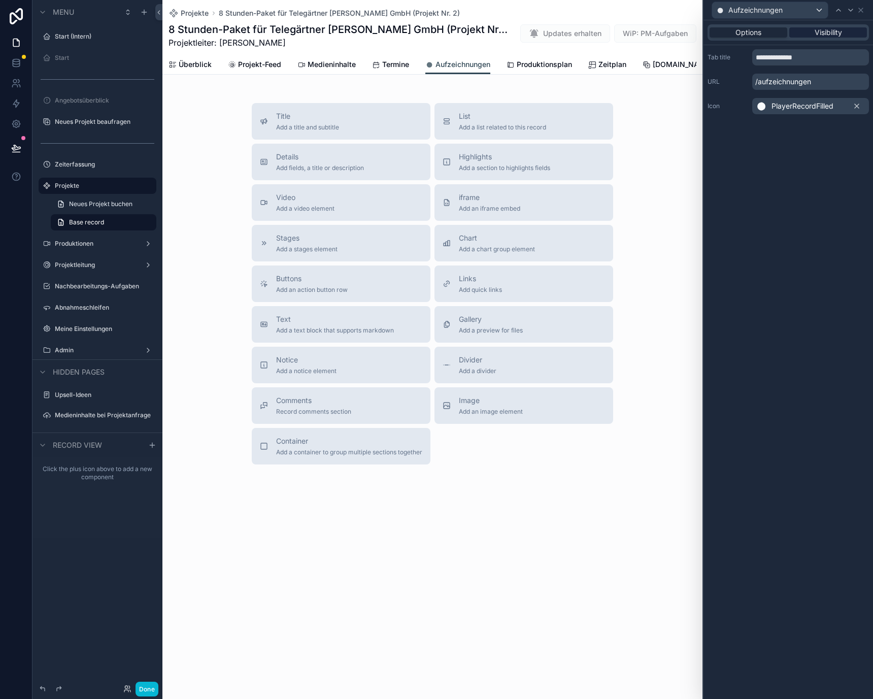
click at [857, 27] on div "Visibility" at bounding box center [829, 32] width 78 height 10
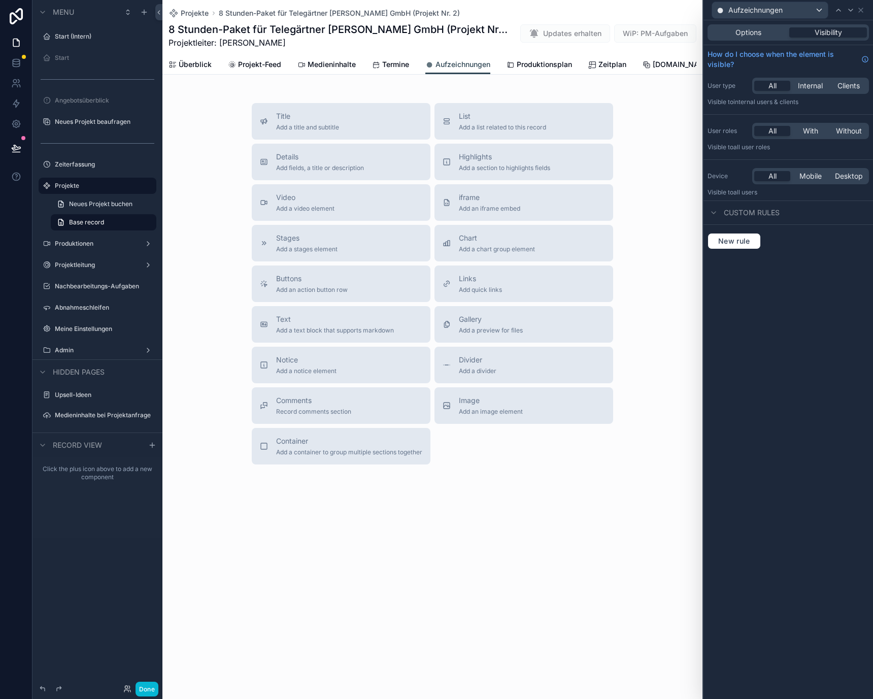
click at [867, 12] on div "Aufzeichnungen" at bounding box center [788, 10] width 161 height 20
click at [863, 2] on div "Aufzeichnungen" at bounding box center [788, 10] width 161 height 20
click at [863, 6] on icon at bounding box center [861, 10] width 8 height 8
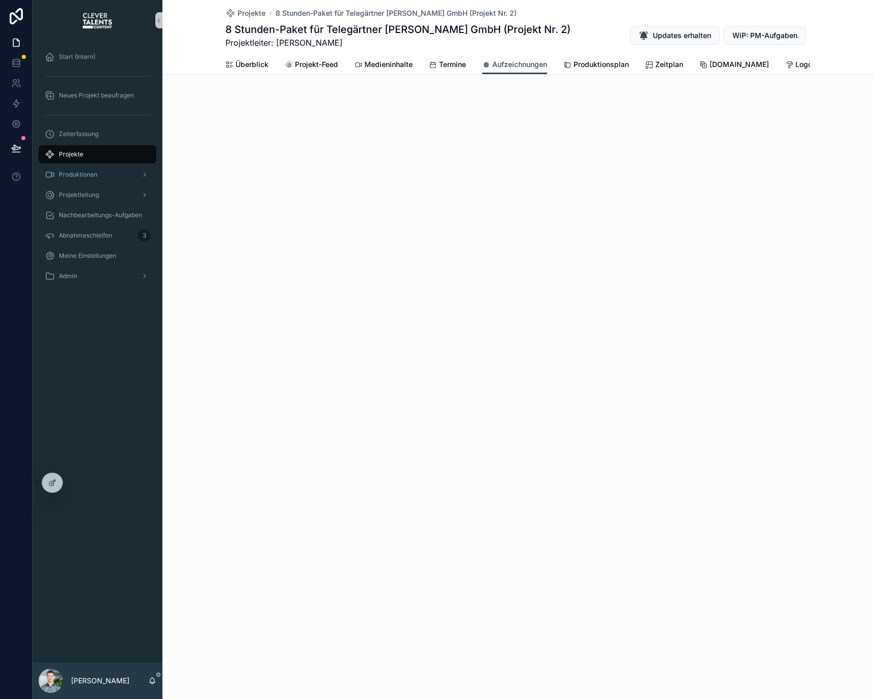
click at [468, 58] on div "Überblick Projekt-Feed Medieninhalte Termine Aufzeichnungen Produktionsplan Zei…" at bounding box center [517, 64] width 585 height 19
click at [453, 61] on span "Termine" at bounding box center [452, 64] width 27 height 10
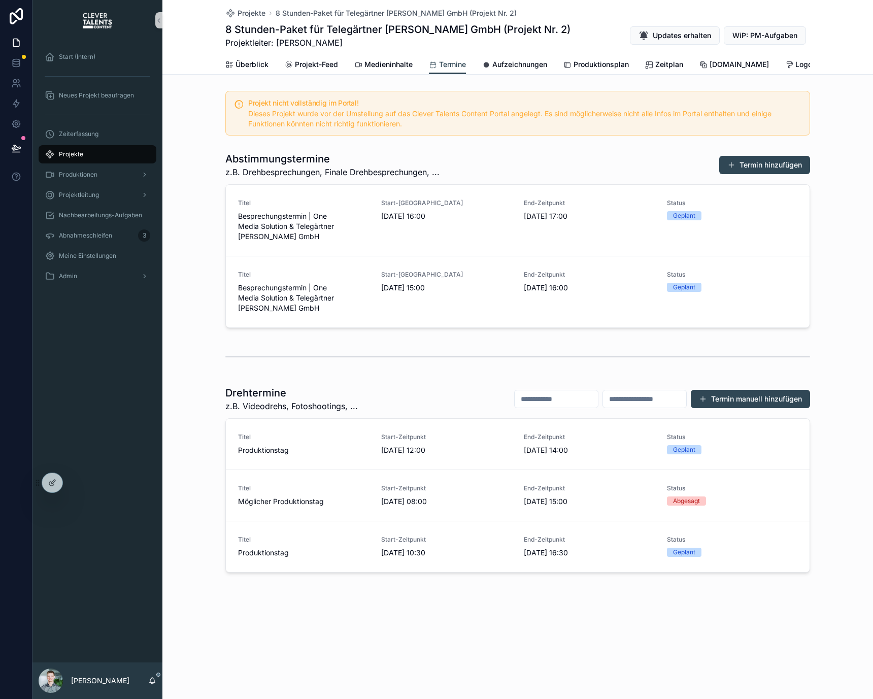
click at [270, 60] on div "Überblick Projekt-Feed Medieninhalte Termine Aufzeichnungen Produktionsplan Zei…" at bounding box center [517, 64] width 585 height 19
click at [255, 64] on span "Überblick" at bounding box center [252, 64] width 33 height 10
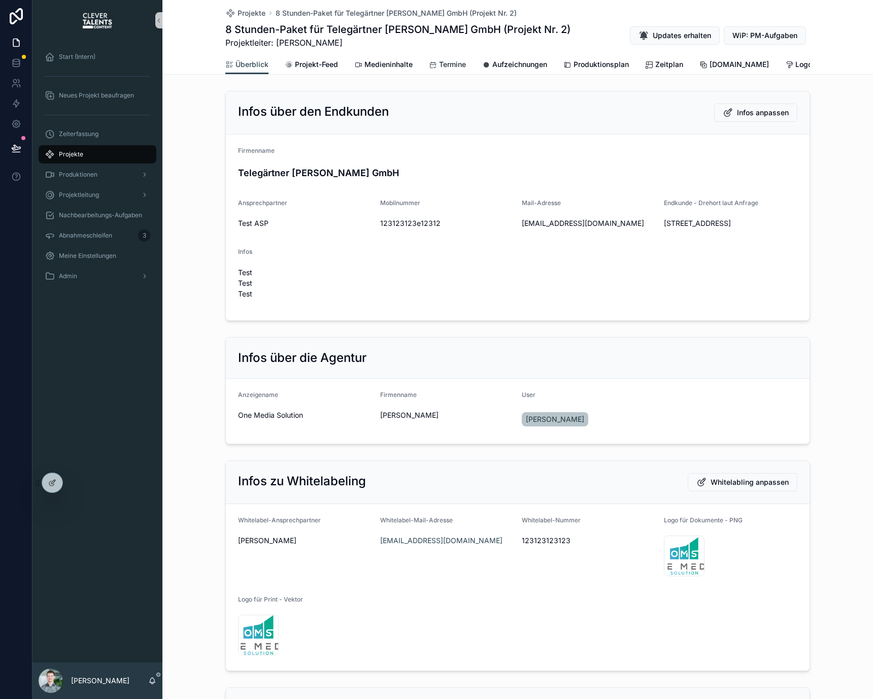
click at [444, 63] on span "Termine" at bounding box center [452, 64] width 27 height 10
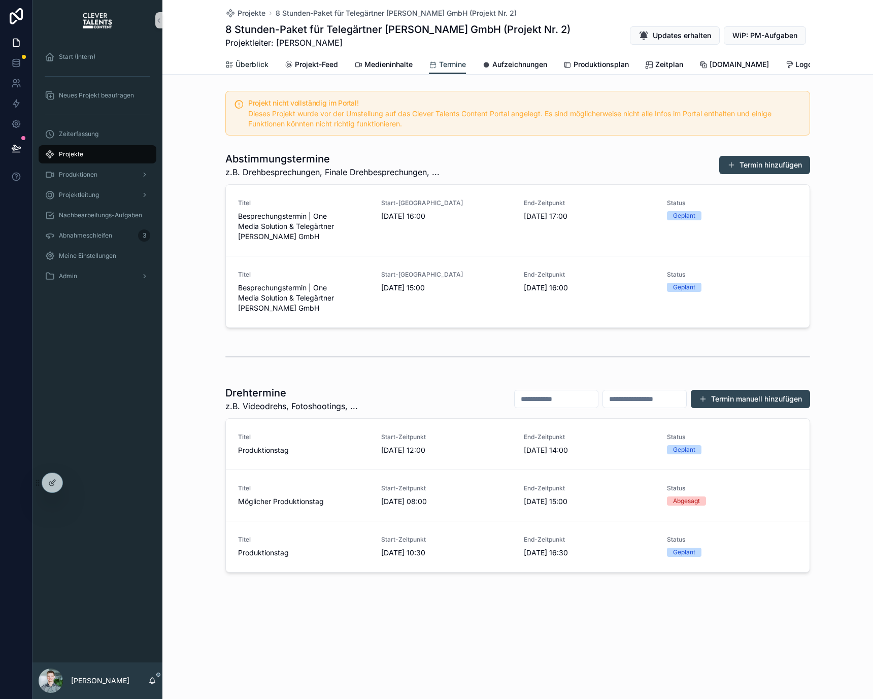
click at [259, 62] on span "Überblick" at bounding box center [252, 64] width 33 height 10
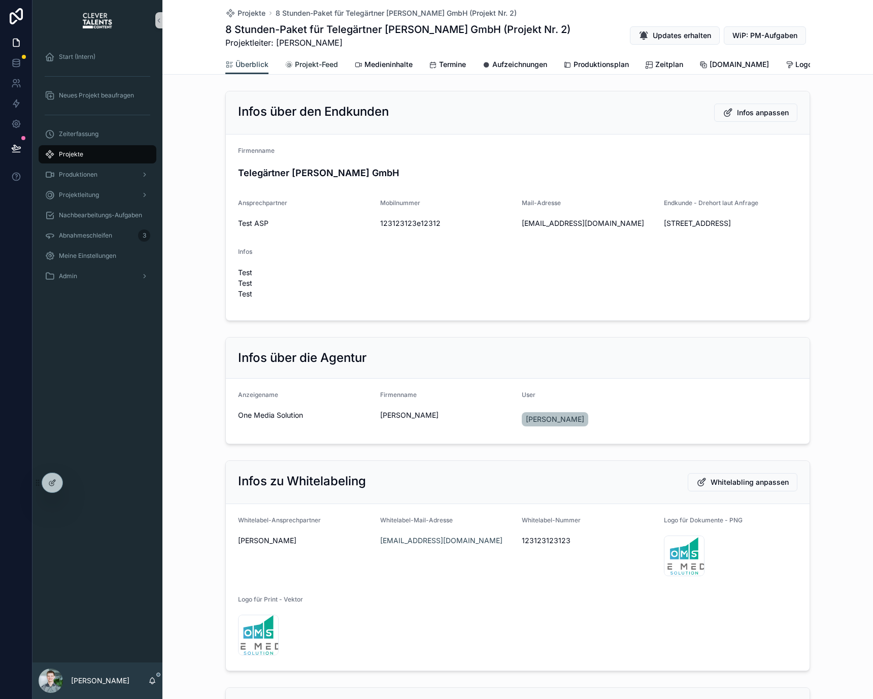
click at [286, 62] on icon "scrollable content" at bounding box center [289, 65] width 8 height 8
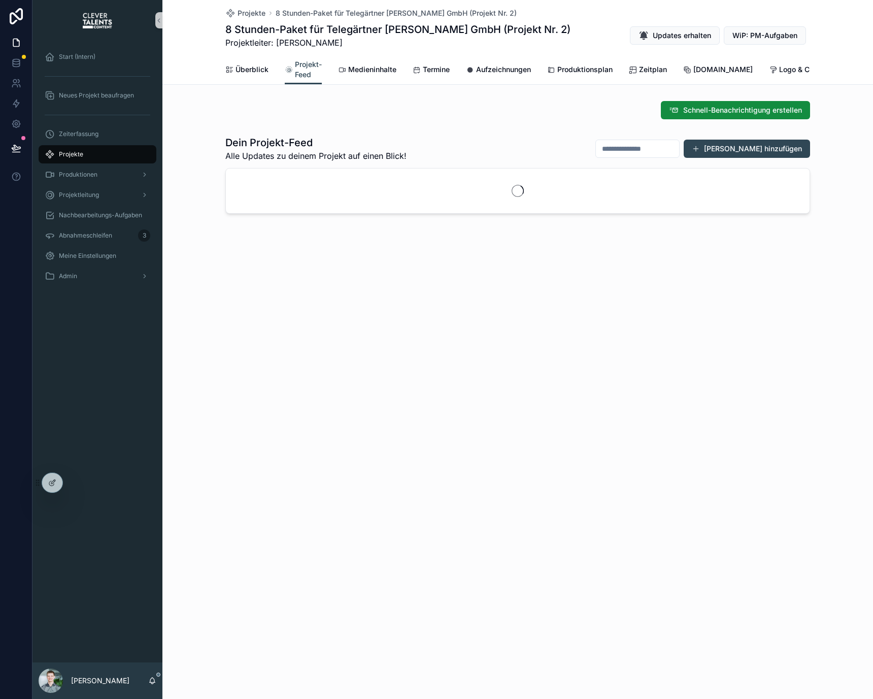
click at [397, 62] on div "Überblick Projekt-Feed Medieninhalte Termine Aufzeichnungen Produktionsplan Zei…" at bounding box center [517, 69] width 585 height 29
click at [371, 63] on link "Medieninhalte" at bounding box center [367, 70] width 58 height 20
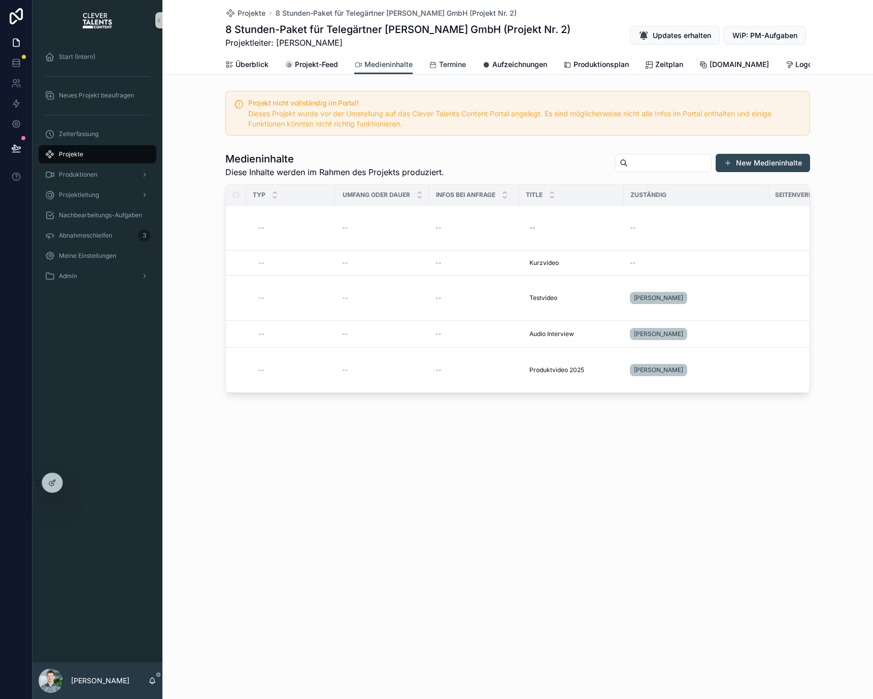
click at [430, 65] on icon "scrollable content" at bounding box center [433, 65] width 8 height 8
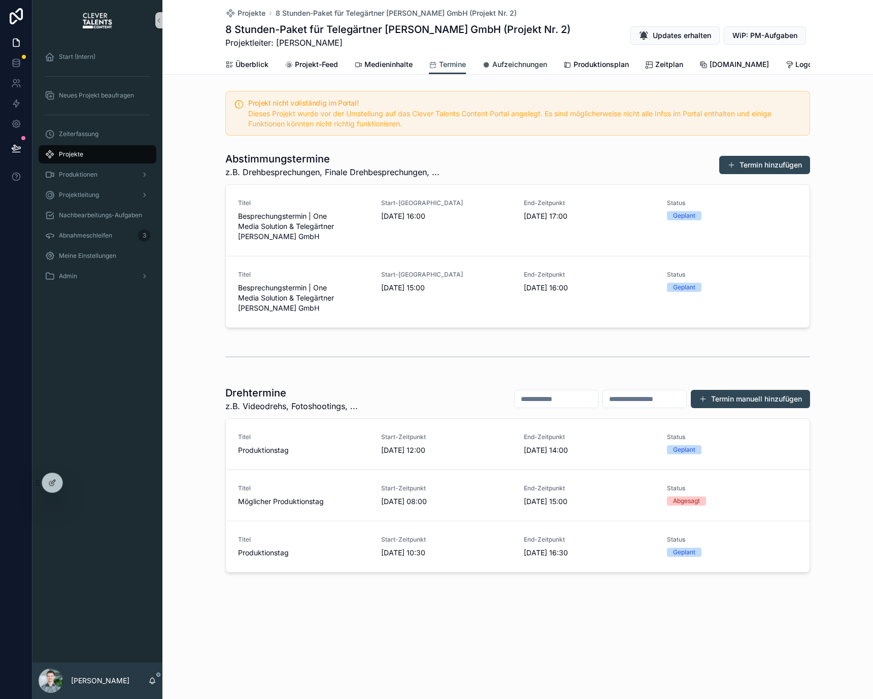
click at [487, 66] on icon "scrollable content" at bounding box center [486, 65] width 8 height 8
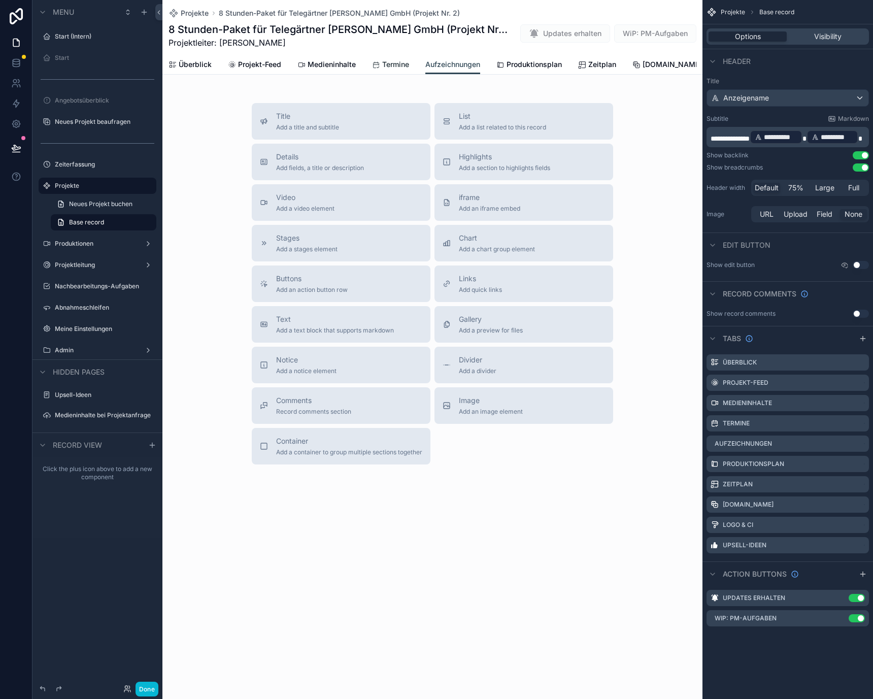
click at [394, 62] on span "Termine" at bounding box center [395, 64] width 27 height 10
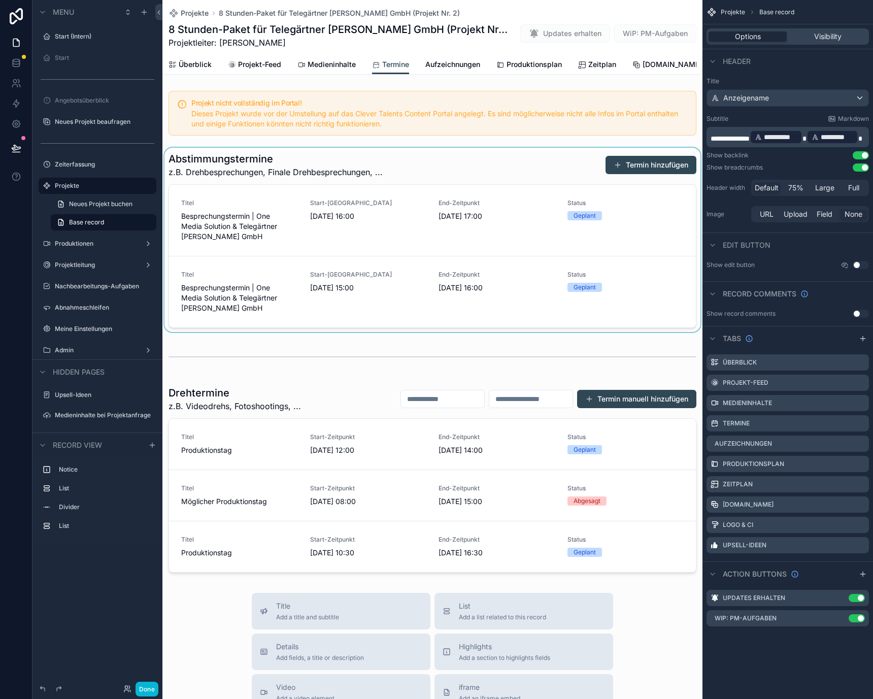
click at [315, 164] on div "scrollable content" at bounding box center [432, 240] width 540 height 184
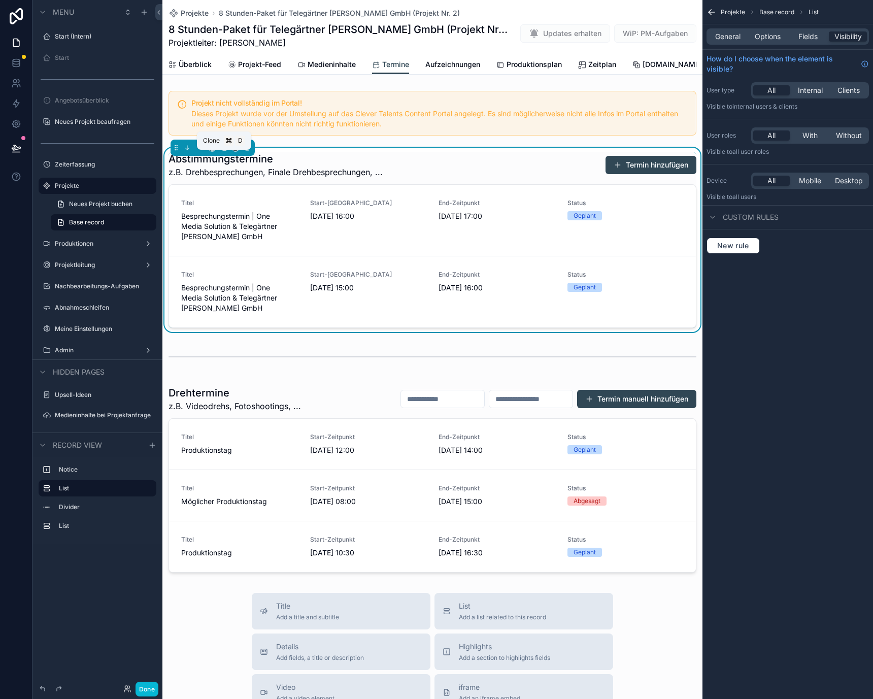
click at [221, 149] on icon "scrollable content" at bounding box center [223, 147] width 4 height 4
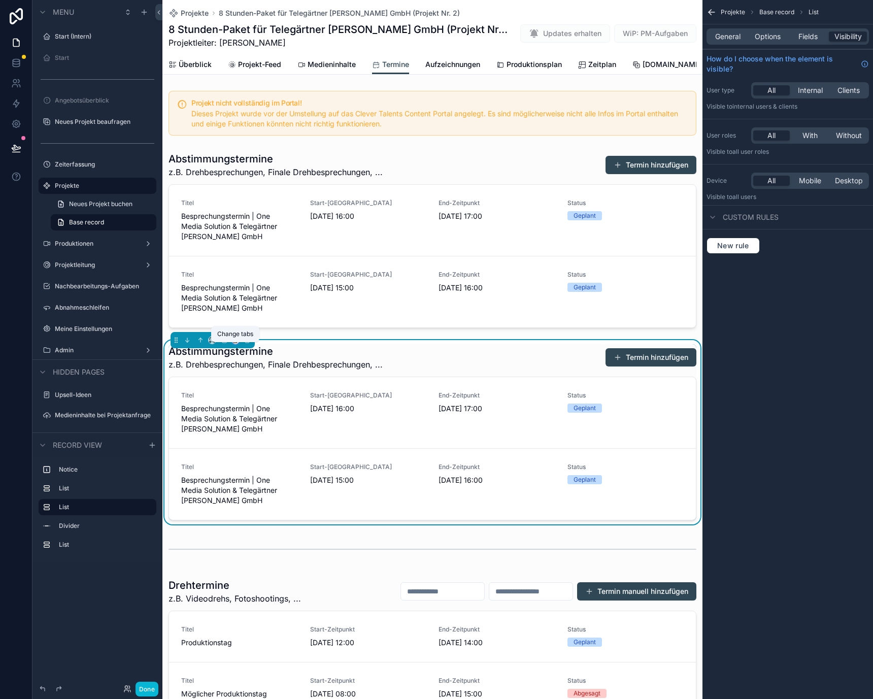
click at [235, 344] on icon "scrollable content" at bounding box center [235, 340] width 7 height 7
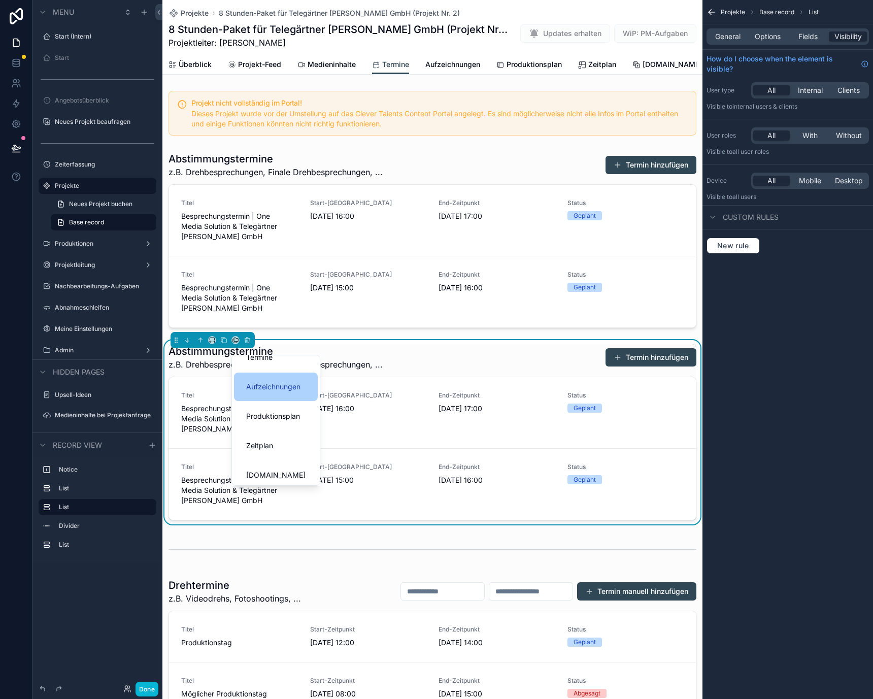
click at [289, 391] on span "Aufzeichnungen" at bounding box center [273, 387] width 54 height 12
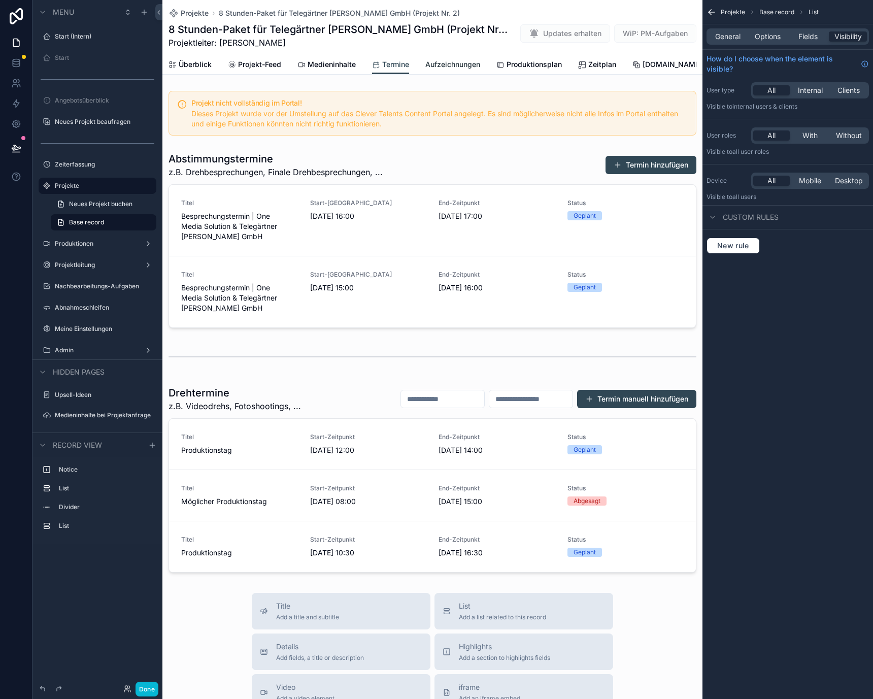
click at [455, 61] on span "Aufzeichnungen" at bounding box center [453, 64] width 55 height 10
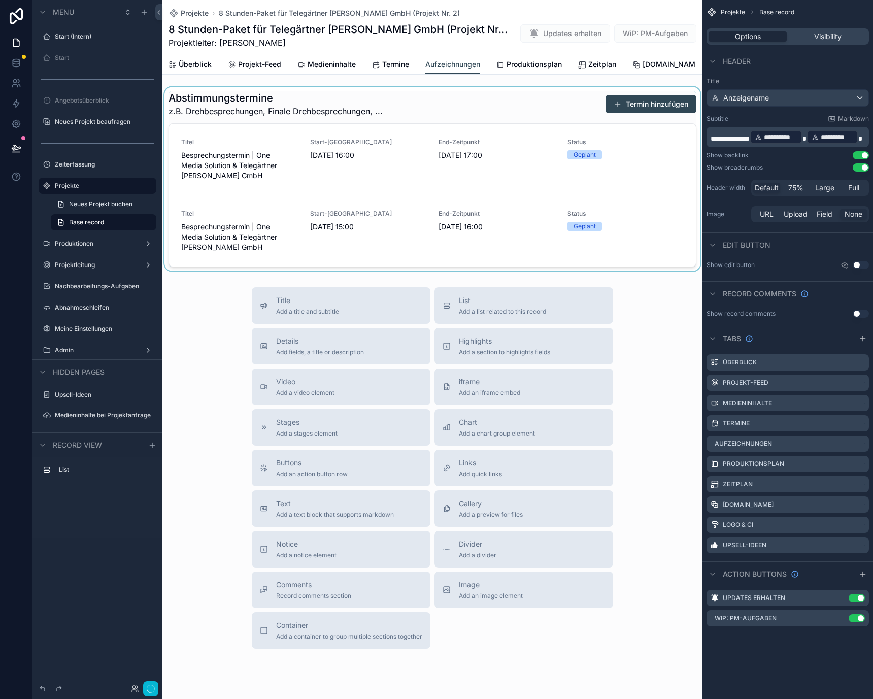
click at [391, 146] on div "scrollable content" at bounding box center [432, 179] width 540 height 184
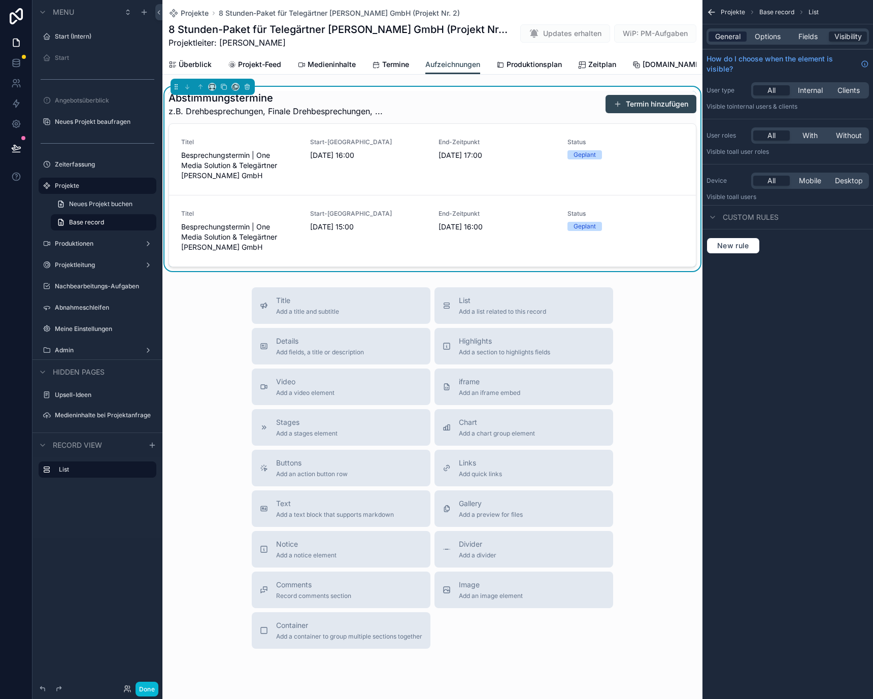
click at [728, 33] on span "General" at bounding box center [727, 36] width 25 height 10
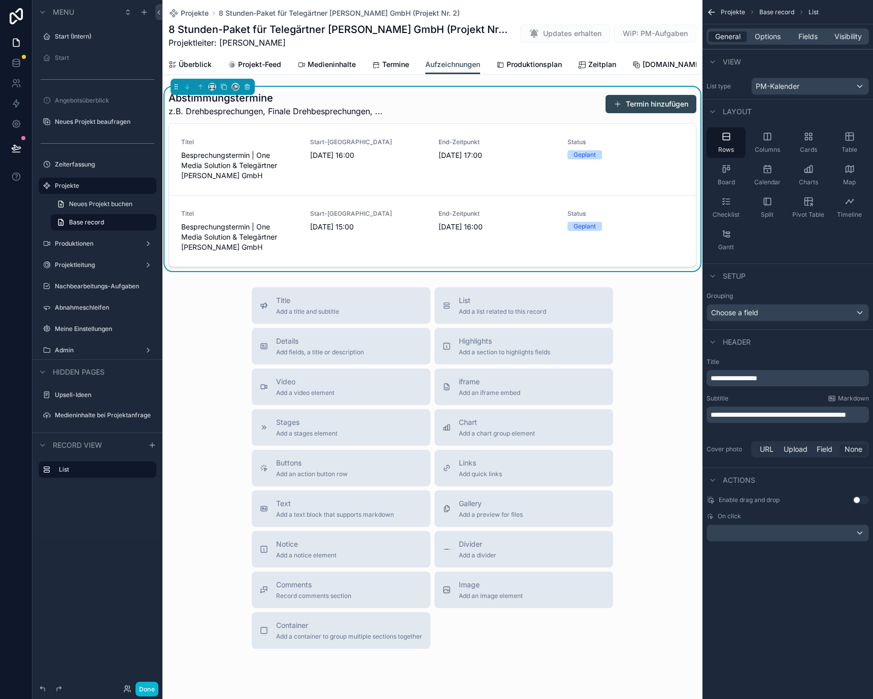
click at [763, 383] on div "**********" at bounding box center [788, 378] width 162 height 16
click at [758, 380] on span "**********" at bounding box center [734, 378] width 47 height 7
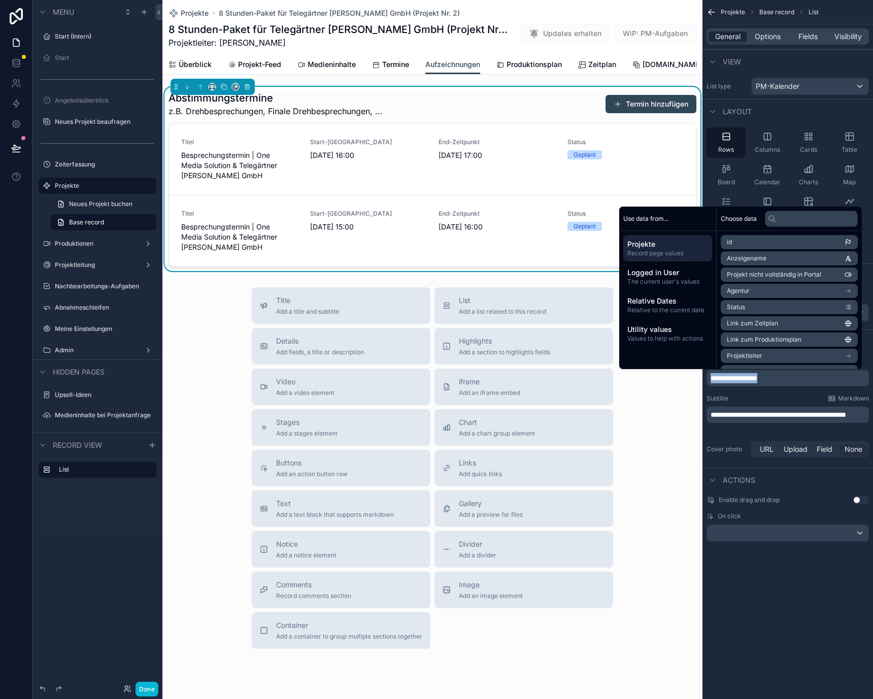
click at [758, 380] on span "**********" at bounding box center [734, 378] width 47 height 7
click at [770, 396] on div "Subtitle Markdown" at bounding box center [788, 399] width 162 height 8
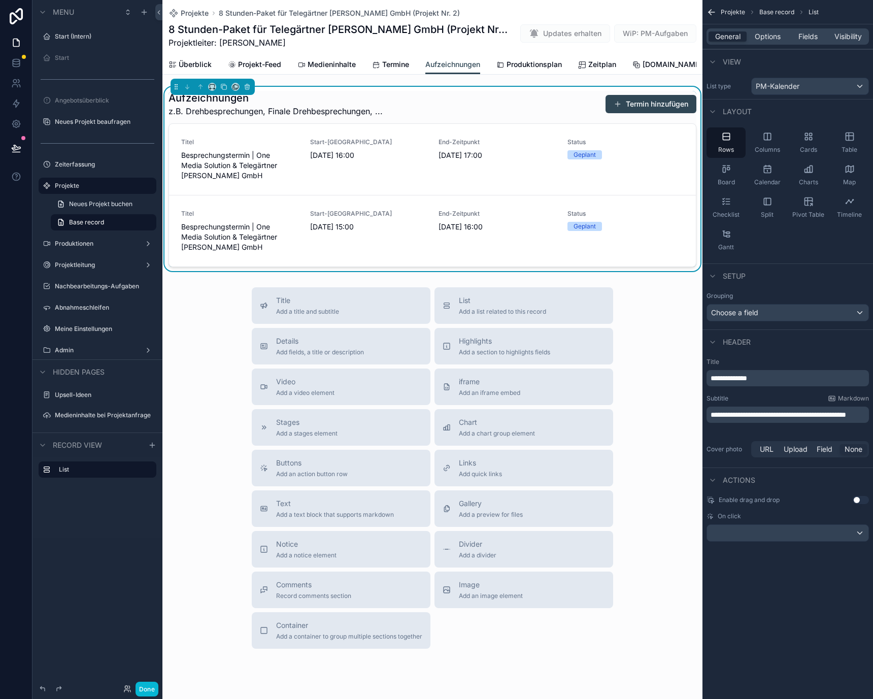
click at [770, 418] on span "**********" at bounding box center [779, 414] width 136 height 7
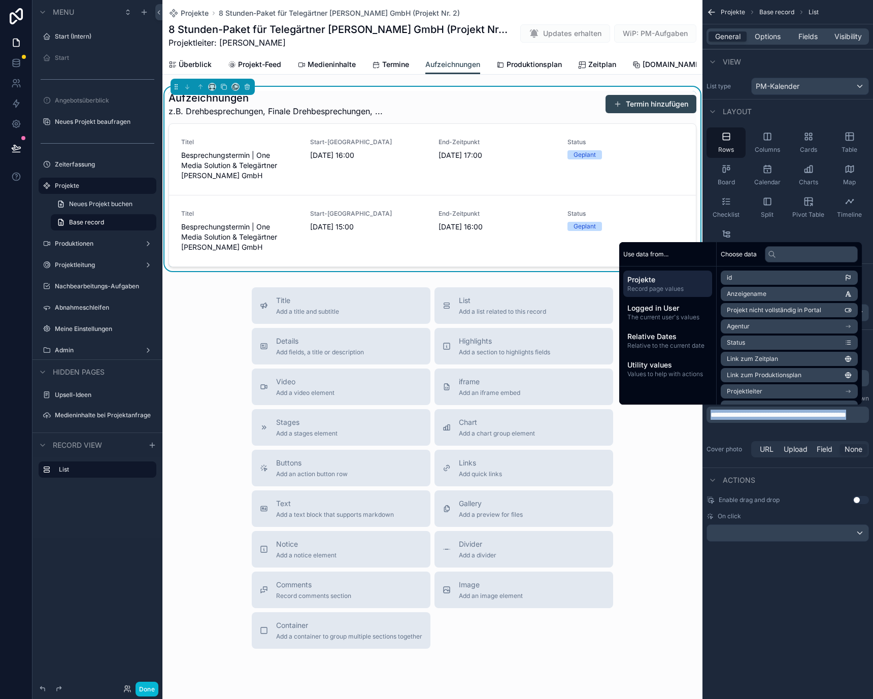
click at [770, 418] on span "**********" at bounding box center [779, 414] width 136 height 7
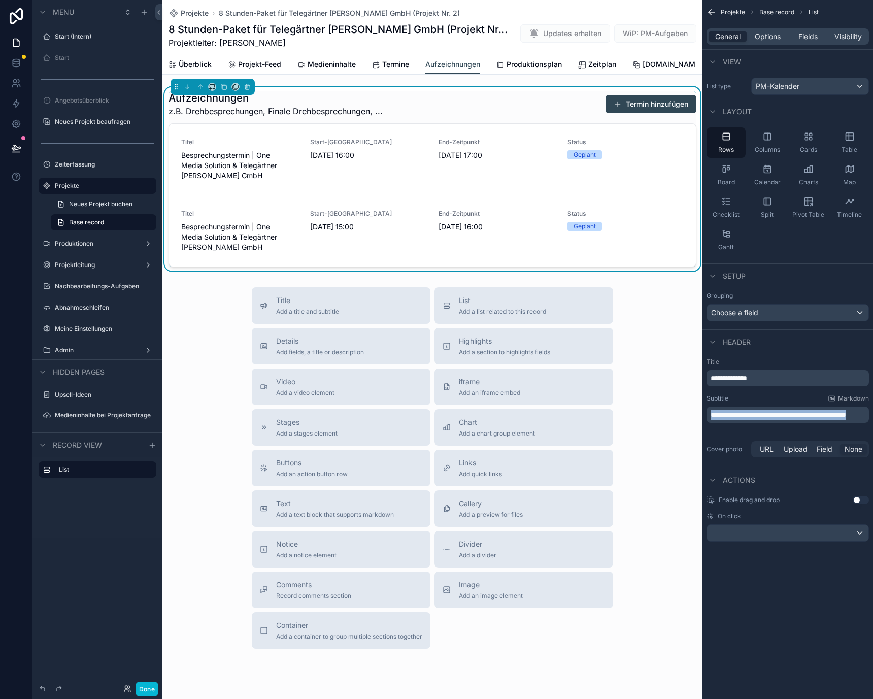
click at [739, 447] on label "Cover photo" at bounding box center [727, 449] width 41 height 8
click at [746, 418] on span "**********" at bounding box center [779, 414] width 136 height 7
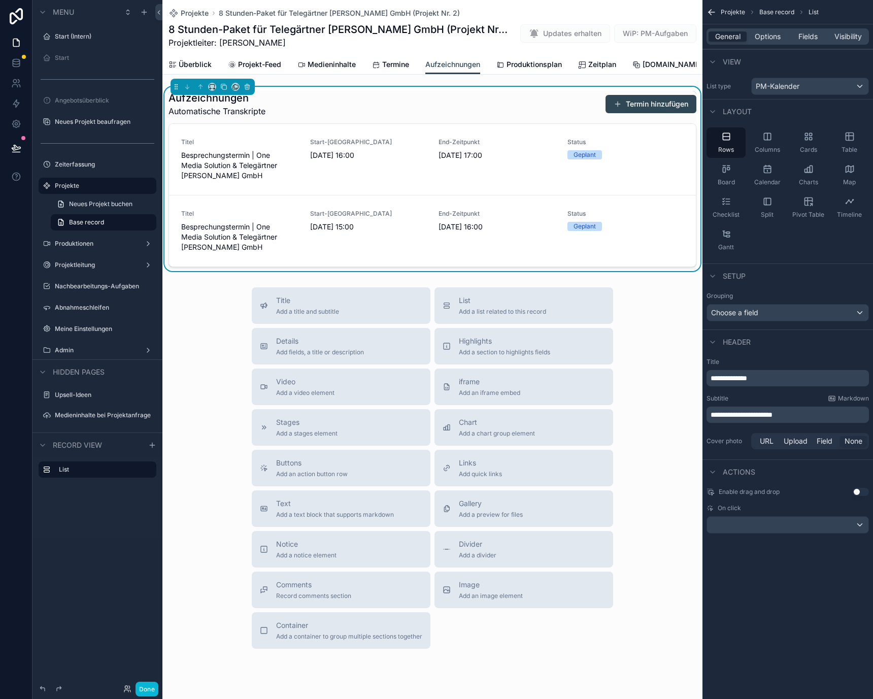
click at [713, 416] on span "**********" at bounding box center [742, 414] width 62 height 7
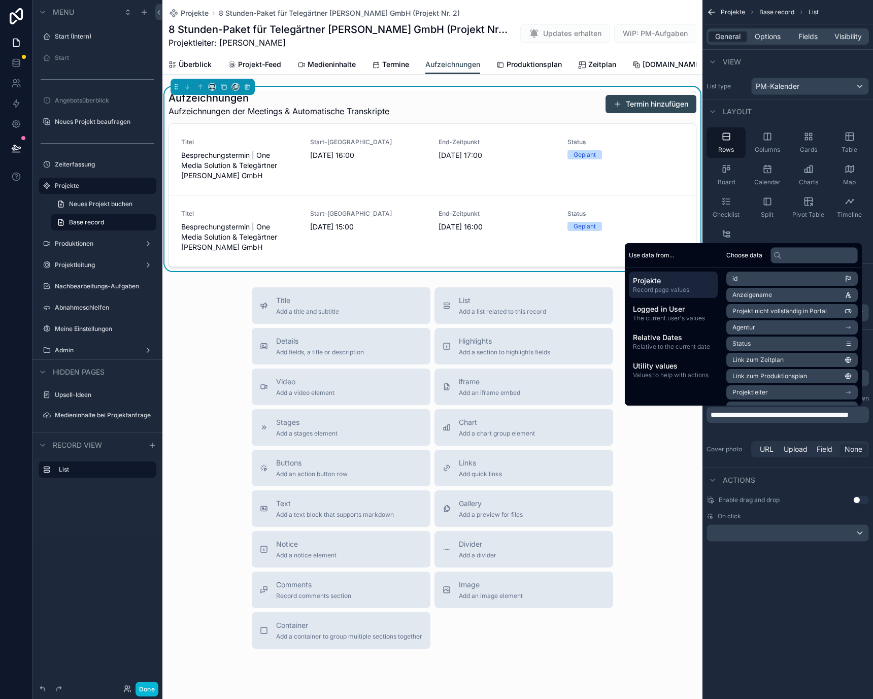
click at [779, 420] on p "**********" at bounding box center [789, 415] width 156 height 10
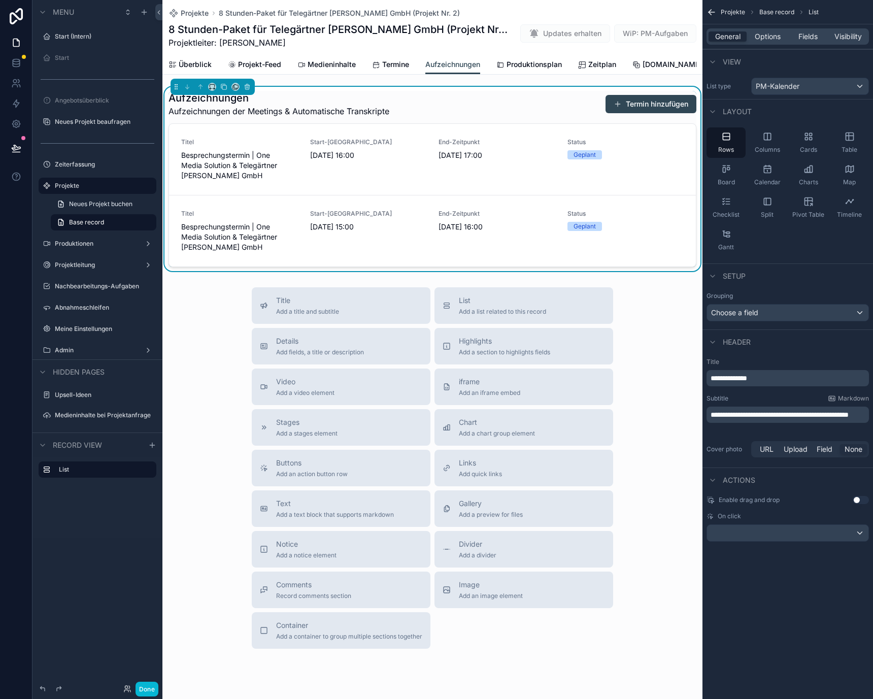
click at [824, 415] on span "**********" at bounding box center [780, 414] width 138 height 7
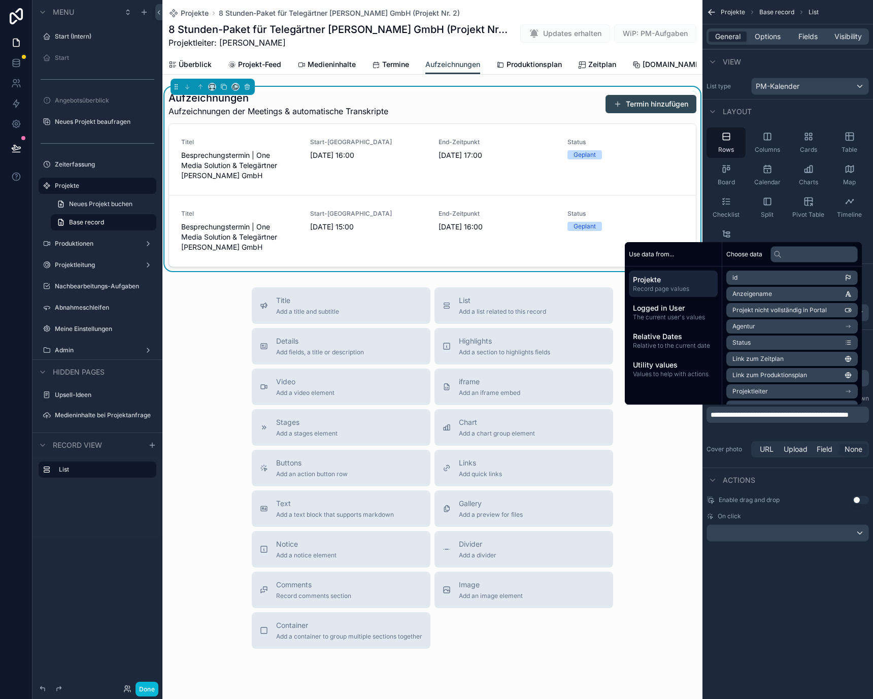
click at [771, 491] on div "Actions" at bounding box center [788, 480] width 171 height 24
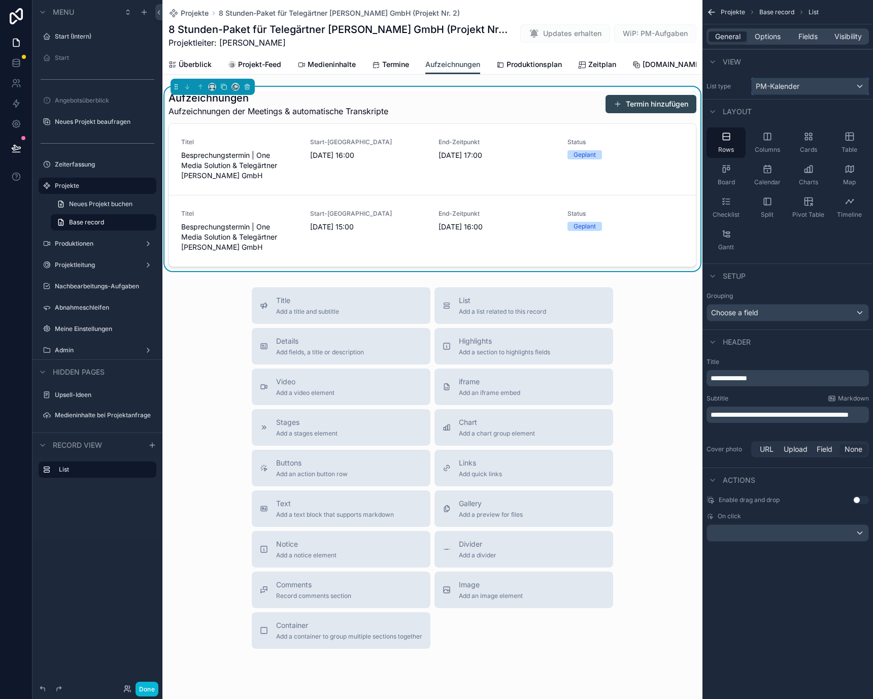
click at [788, 81] on span "PM-Kalender" at bounding box center [778, 86] width 44 height 10
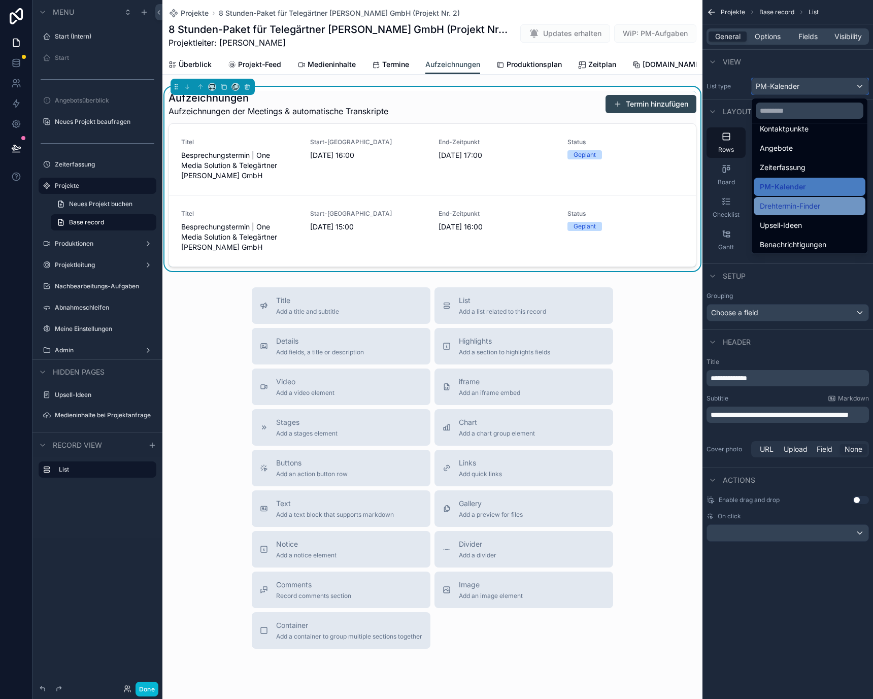
scroll to position [140, 0]
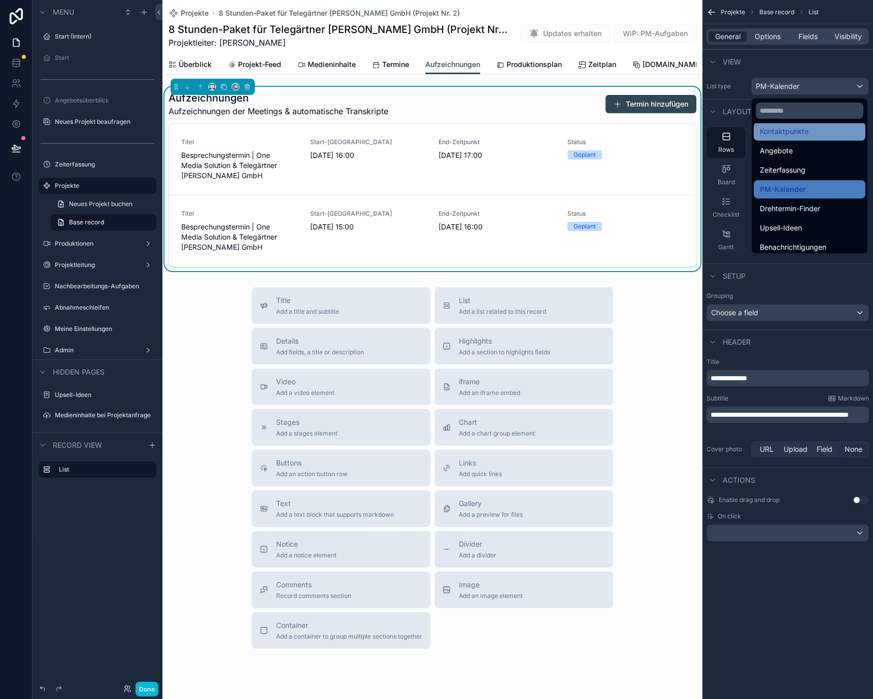
click at [802, 132] on span "Kontaktpunkte" at bounding box center [784, 131] width 49 height 12
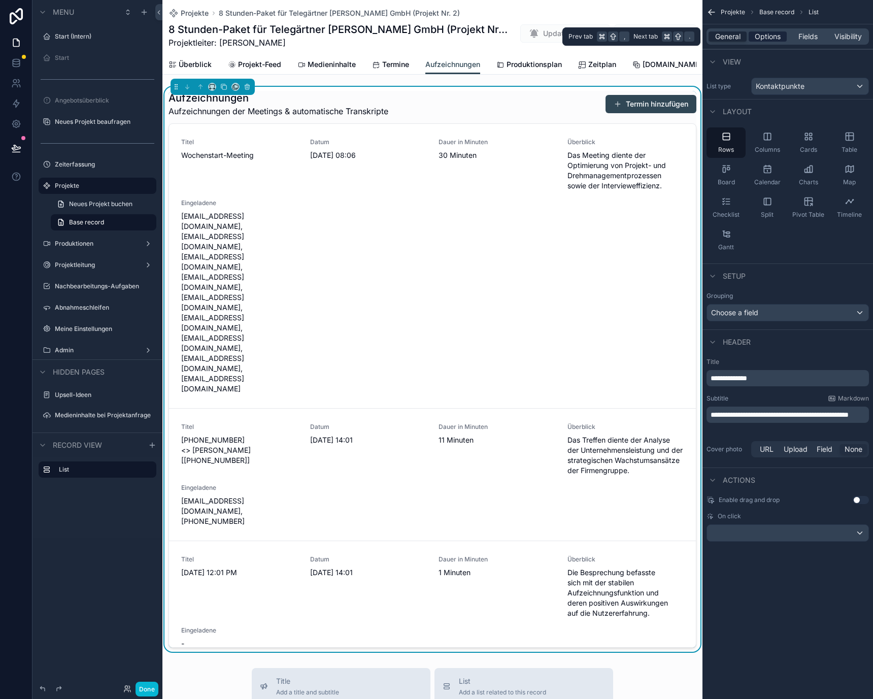
click at [759, 38] on span "Options" at bounding box center [768, 36] width 26 height 10
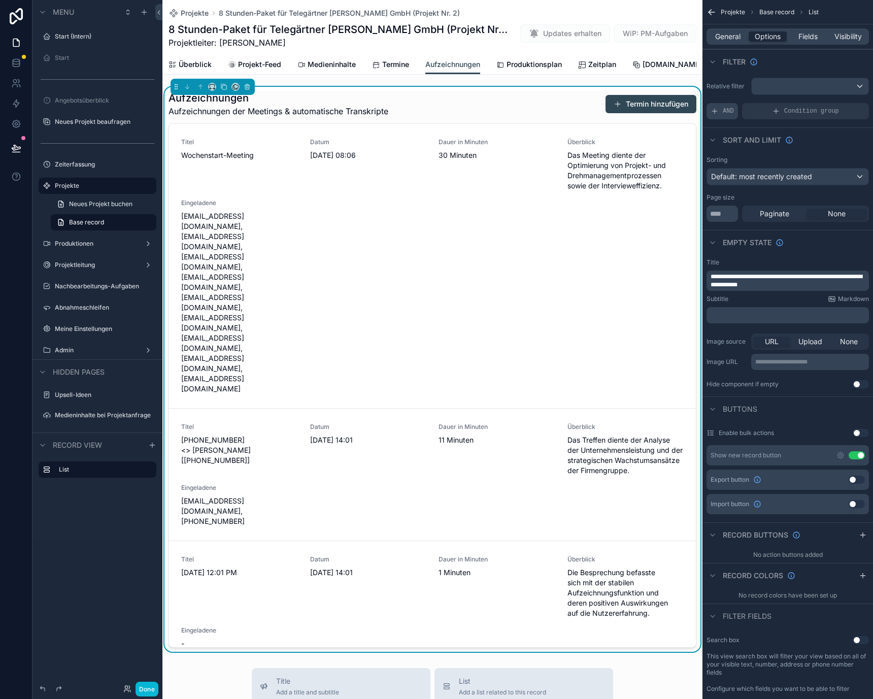
click at [721, 114] on div "AND" at bounding box center [722, 111] width 31 height 16
click at [764, 112] on div "Add a filter" at bounding box center [788, 111] width 162 height 16
click at [841, 102] on icon "scrollable content" at bounding box center [844, 104] width 6 height 6
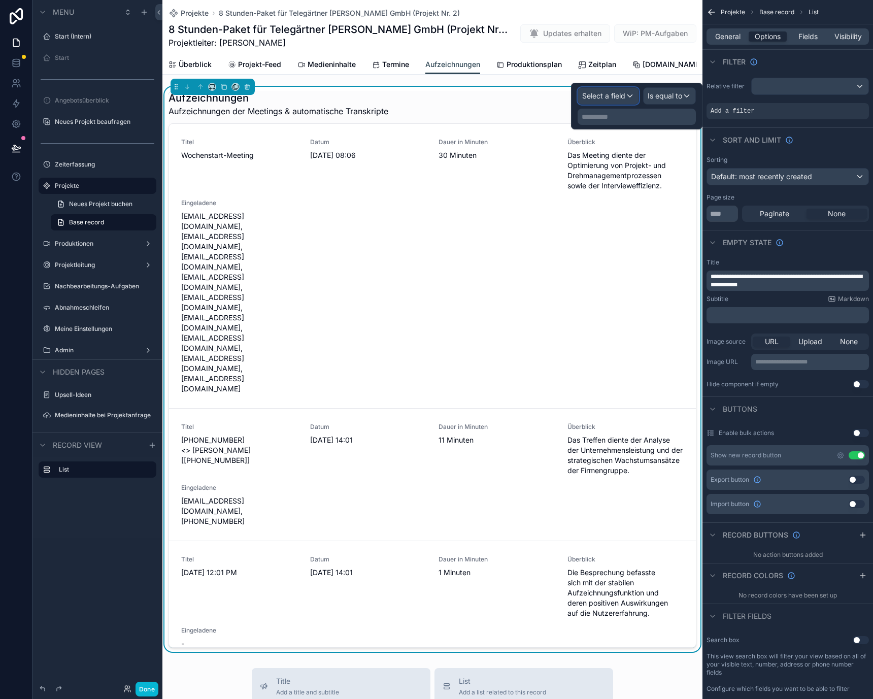
click at [620, 88] on div "Select a field" at bounding box center [608, 96] width 60 height 16
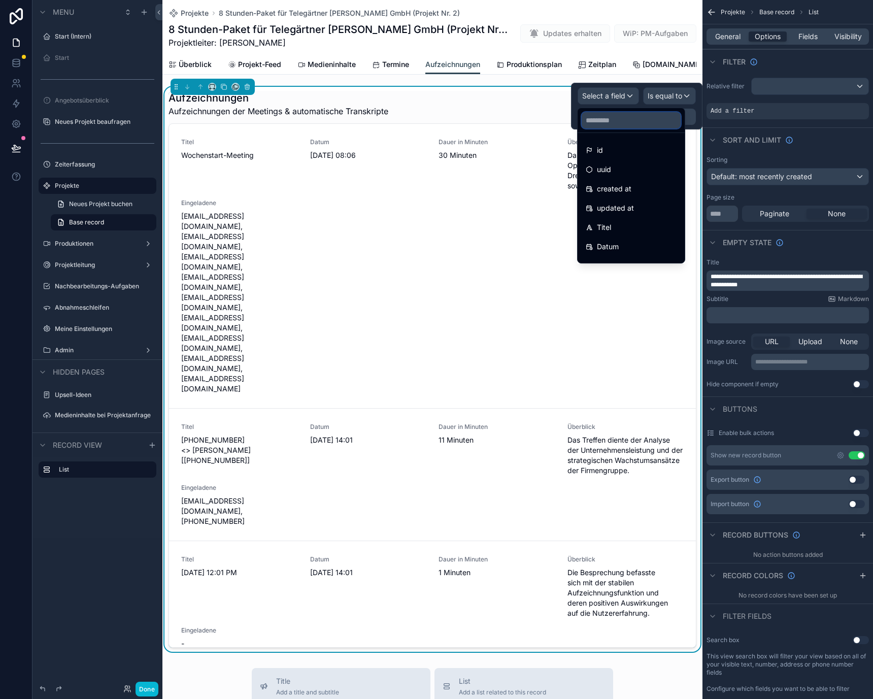
click at [620, 121] on input "text" at bounding box center [631, 120] width 99 height 16
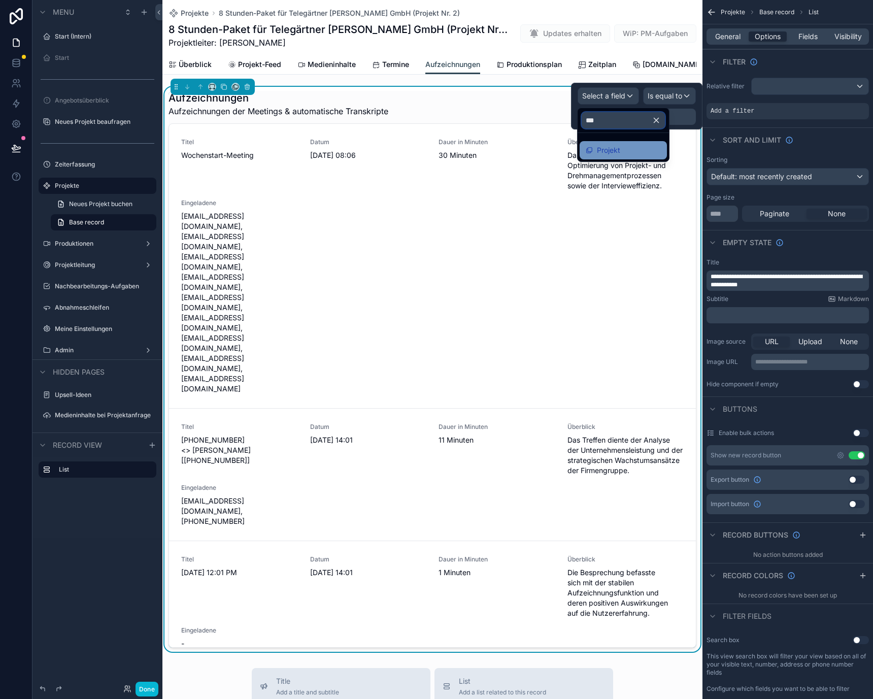
type input "***"
click at [617, 150] on span "Projekt" at bounding box center [608, 150] width 23 height 12
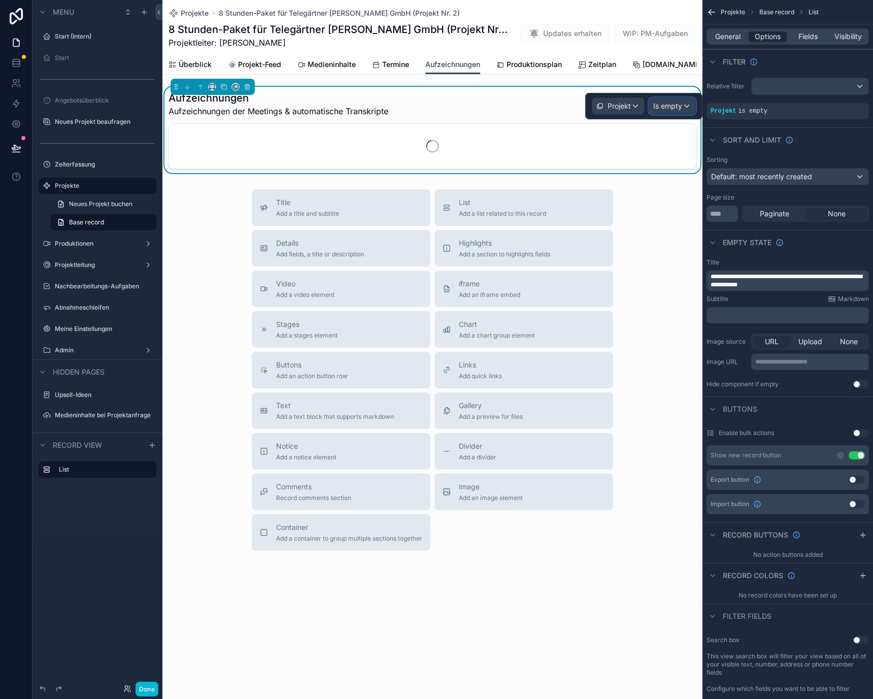
click at [663, 110] on span "Is empty" at bounding box center [668, 106] width 29 height 10
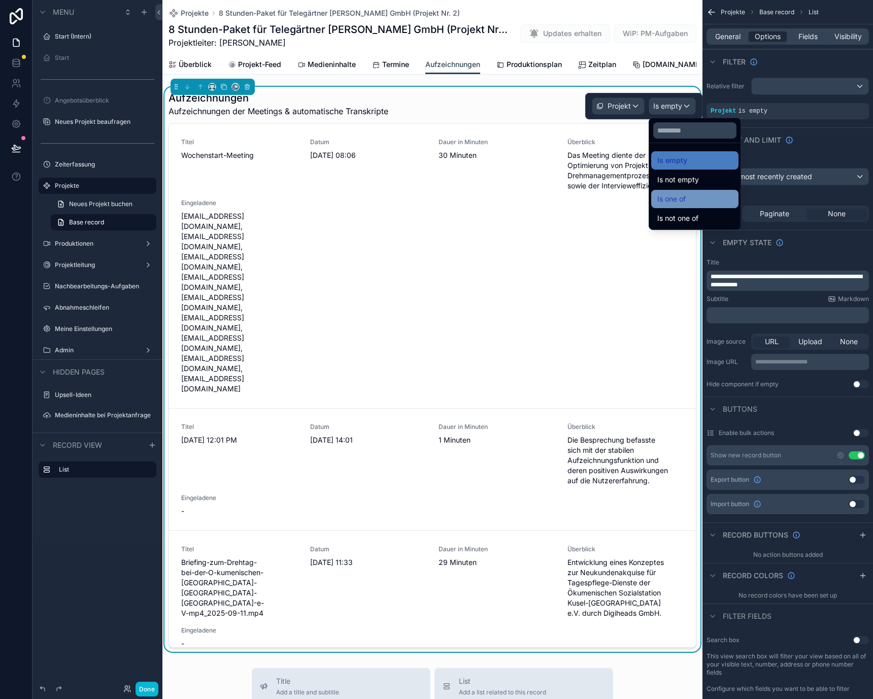
drag, startPoint x: 673, startPoint y: 187, endPoint x: 672, endPoint y: 195, distance: 7.6
click at [672, 195] on ul "Is empty Is not empty Is one of Is not one of" at bounding box center [694, 186] width 91 height 86
click at [672, 195] on span "Is one of" at bounding box center [672, 199] width 28 height 12
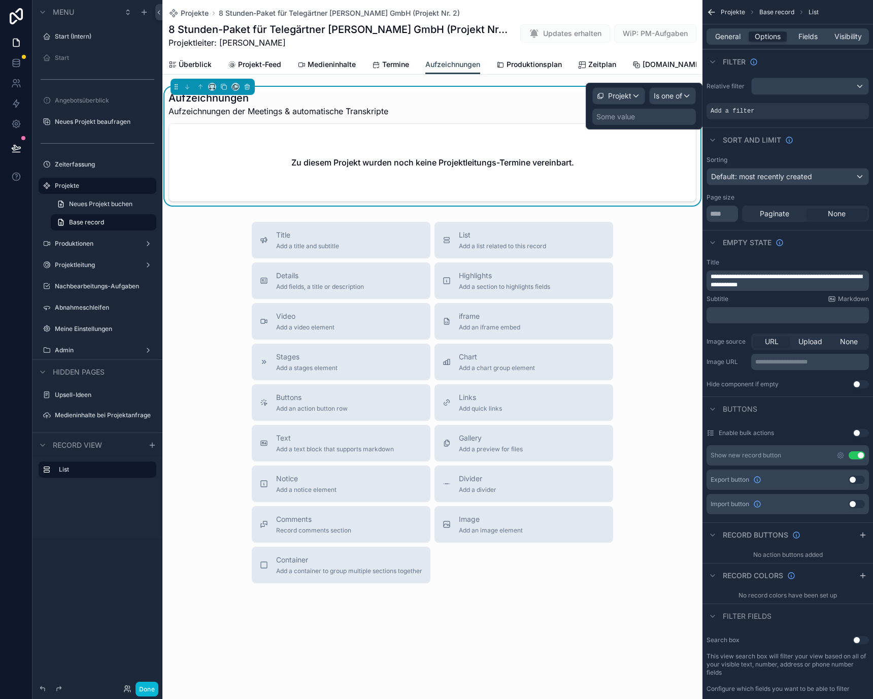
click at [637, 119] on div "Some value" at bounding box center [645, 117] width 104 height 16
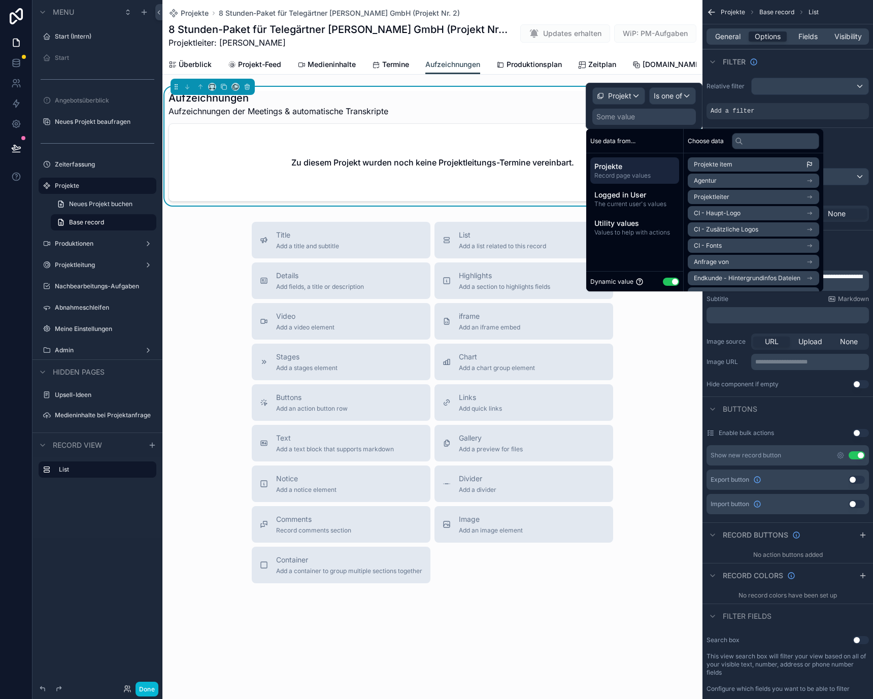
click at [710, 163] on span "Projekte item" at bounding box center [713, 164] width 39 height 8
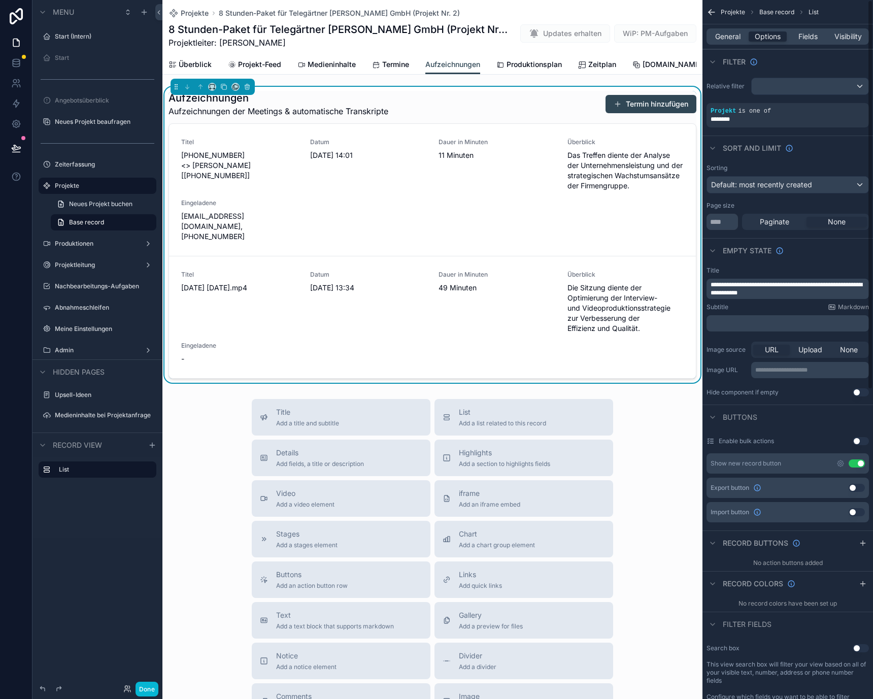
click at [740, 73] on div "Filter" at bounding box center [788, 61] width 171 height 24
click at [773, 287] on span "**********" at bounding box center [787, 289] width 152 height 14
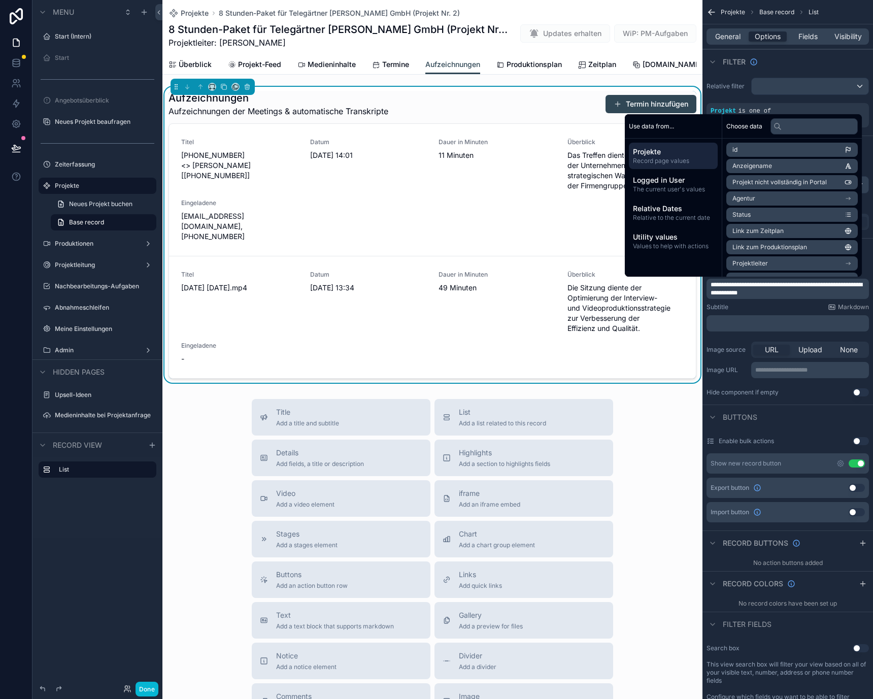
click at [830, 284] on span "**********" at bounding box center [787, 289] width 152 height 14
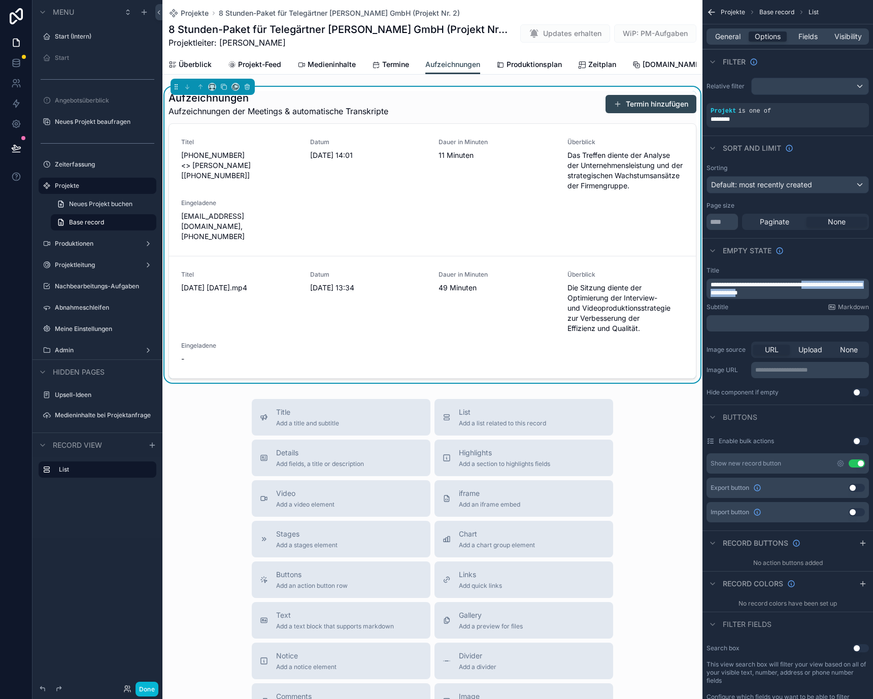
drag, startPoint x: 830, startPoint y: 284, endPoint x: 757, endPoint y: 294, distance: 73.7
click at [757, 294] on span "**********" at bounding box center [787, 289] width 152 height 14
click at [767, 310] on div "Subtitle Markdown" at bounding box center [788, 307] width 162 height 8
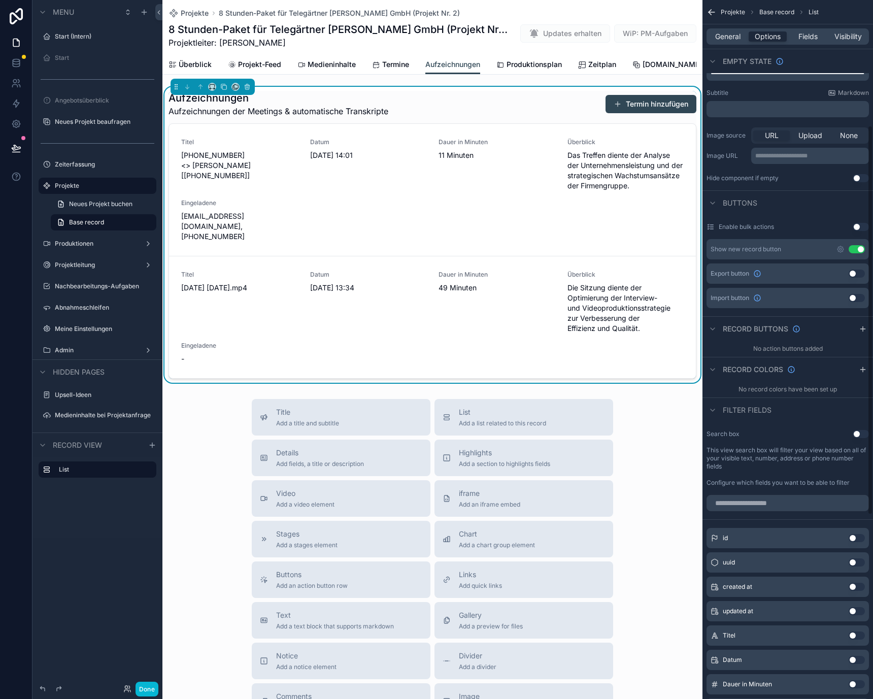
scroll to position [213, 0]
click at [855, 248] on button "Use setting" at bounding box center [857, 251] width 16 height 8
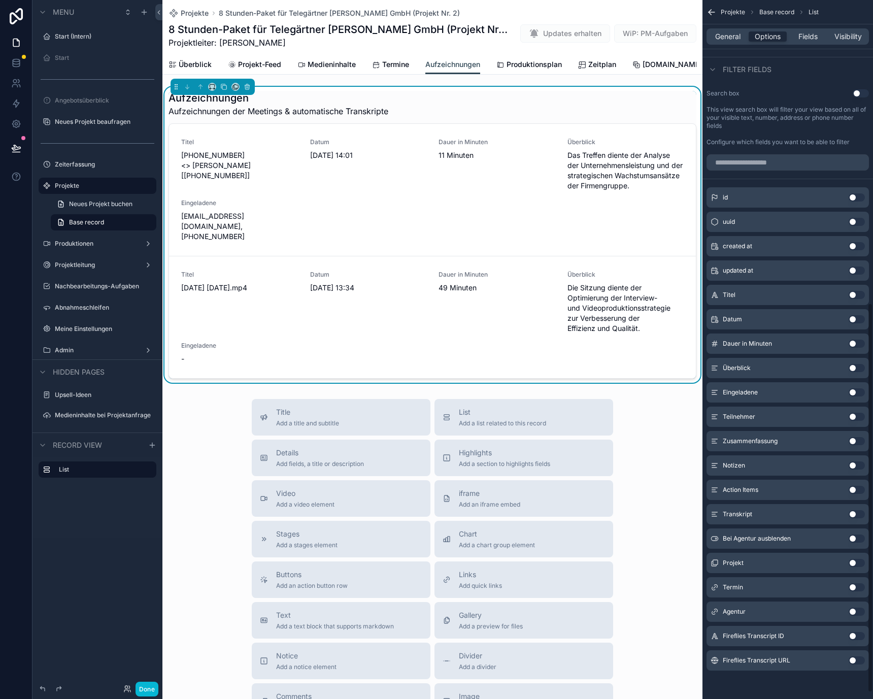
scroll to position [0, 0]
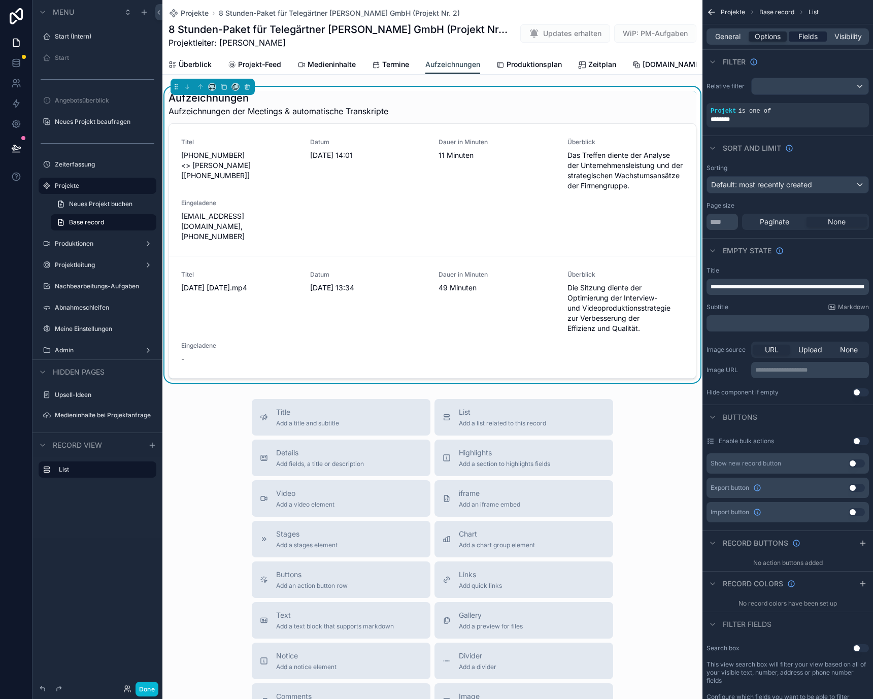
click at [803, 31] on span "Fields" at bounding box center [808, 36] width 19 height 10
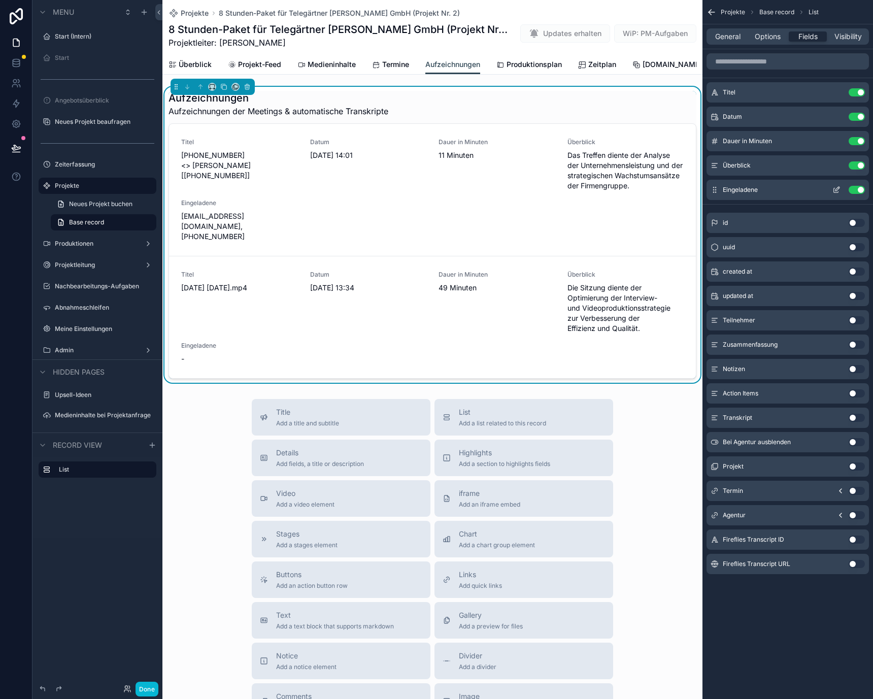
click at [856, 188] on button "Use setting" at bounding box center [857, 190] width 16 height 8
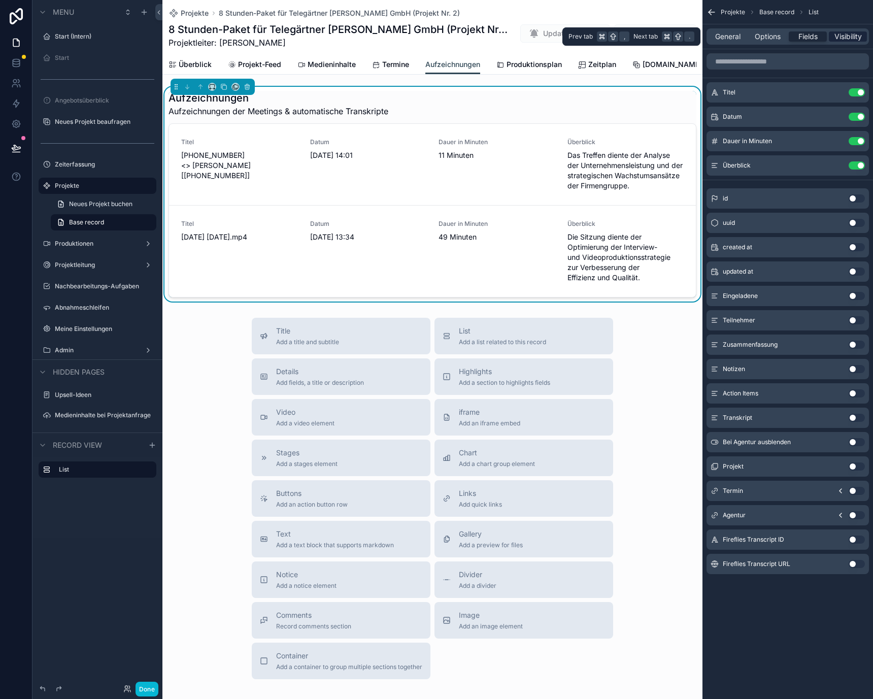
click at [848, 31] on span "Visibility" at bounding box center [848, 36] width 27 height 10
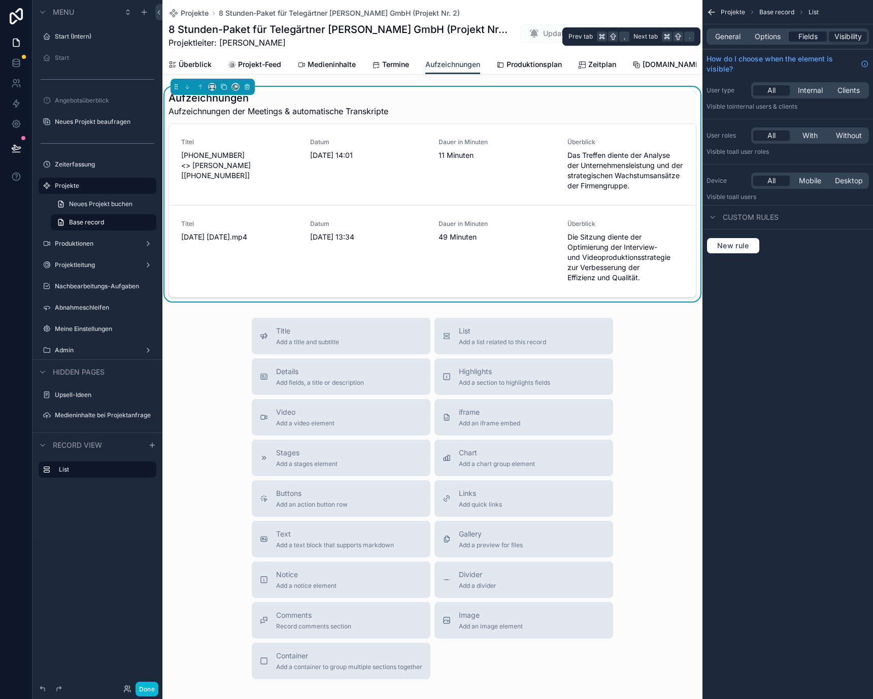
click at [811, 39] on span "Fields" at bounding box center [808, 36] width 19 height 10
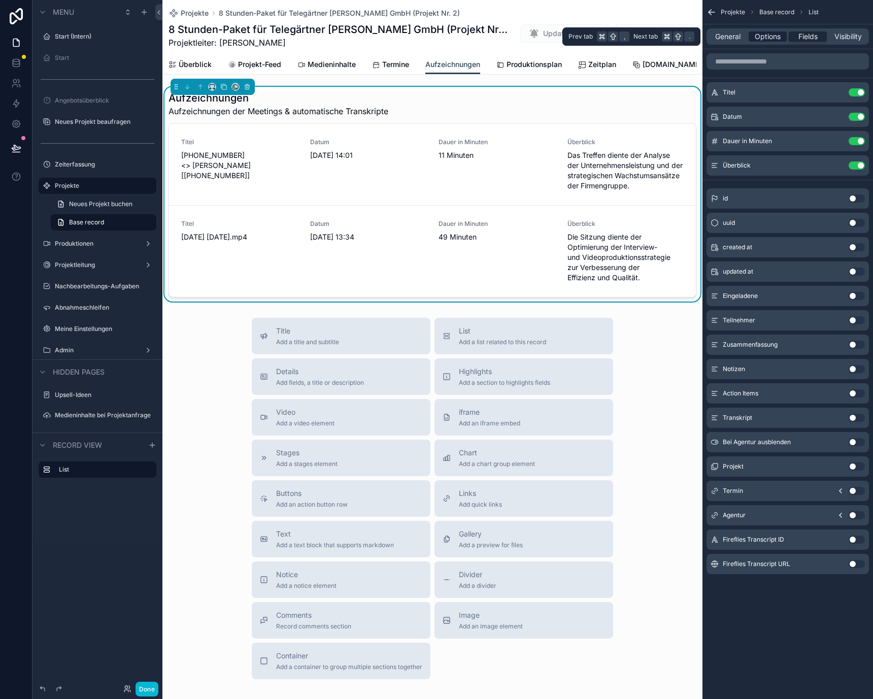
click at [771, 39] on span "Options" at bounding box center [768, 36] width 26 height 10
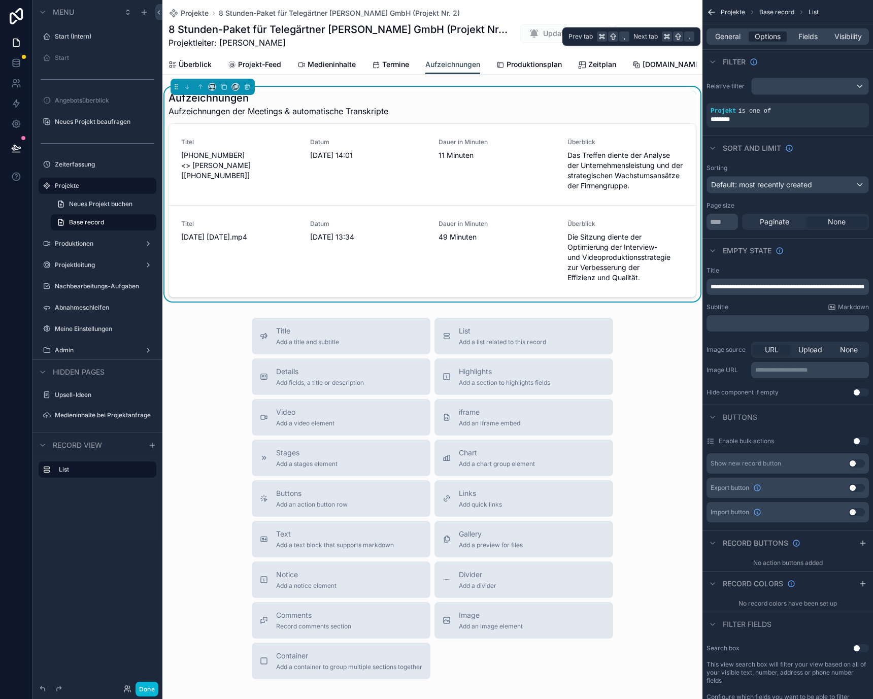
click at [726, 43] on div "General Options Fields Visibility" at bounding box center [788, 36] width 162 height 16
click at [727, 38] on span "General" at bounding box center [727, 36] width 25 height 10
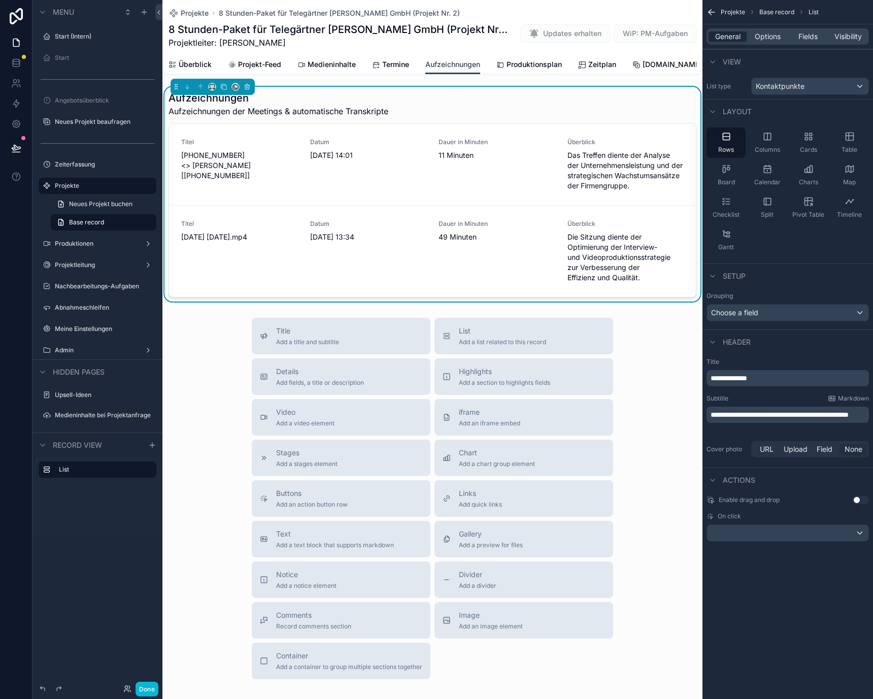
click at [778, 383] on div "**********" at bounding box center [788, 378] width 162 height 16
click at [778, 378] on p "**********" at bounding box center [789, 378] width 156 height 10
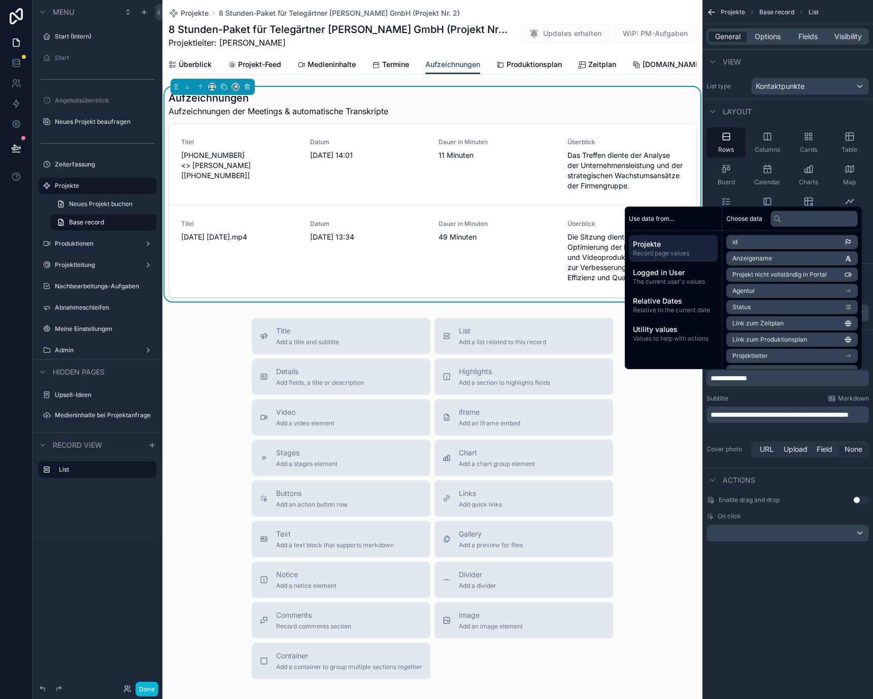
click at [751, 411] on span "**********" at bounding box center [780, 414] width 138 height 7
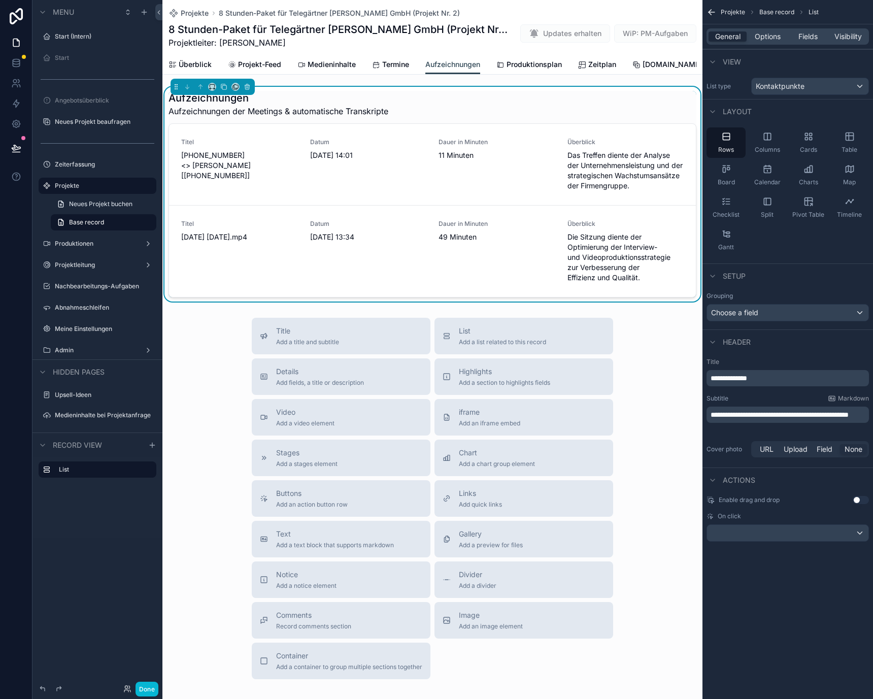
click at [778, 416] on span "**********" at bounding box center [780, 414] width 138 height 7
drag, startPoint x: 814, startPoint y: 415, endPoint x: 819, endPoint y: 430, distance: 15.9
click at [819, 423] on div "**********" at bounding box center [788, 415] width 162 height 16
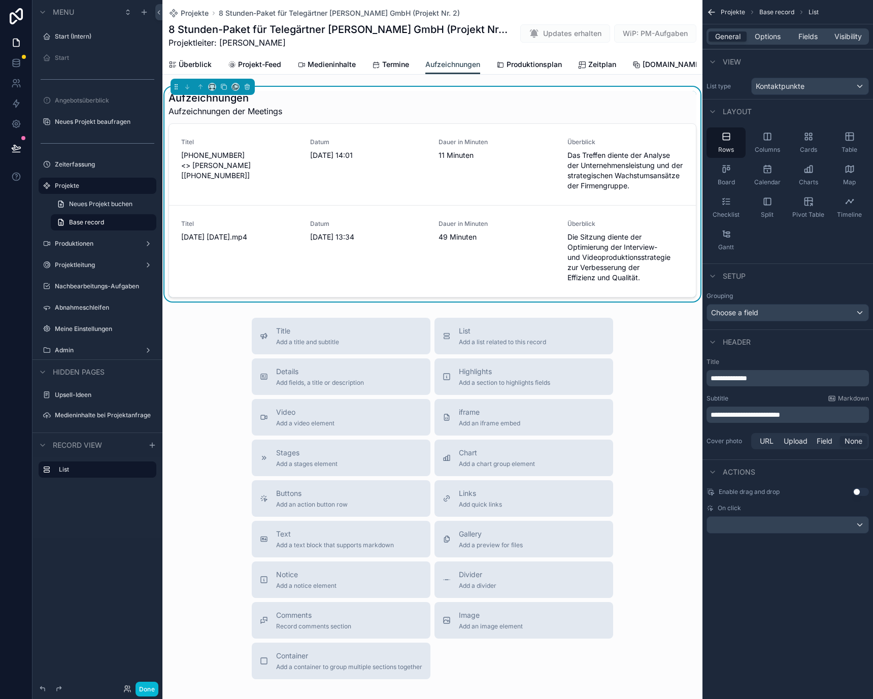
click at [713, 415] on span "**********" at bounding box center [746, 414] width 70 height 7
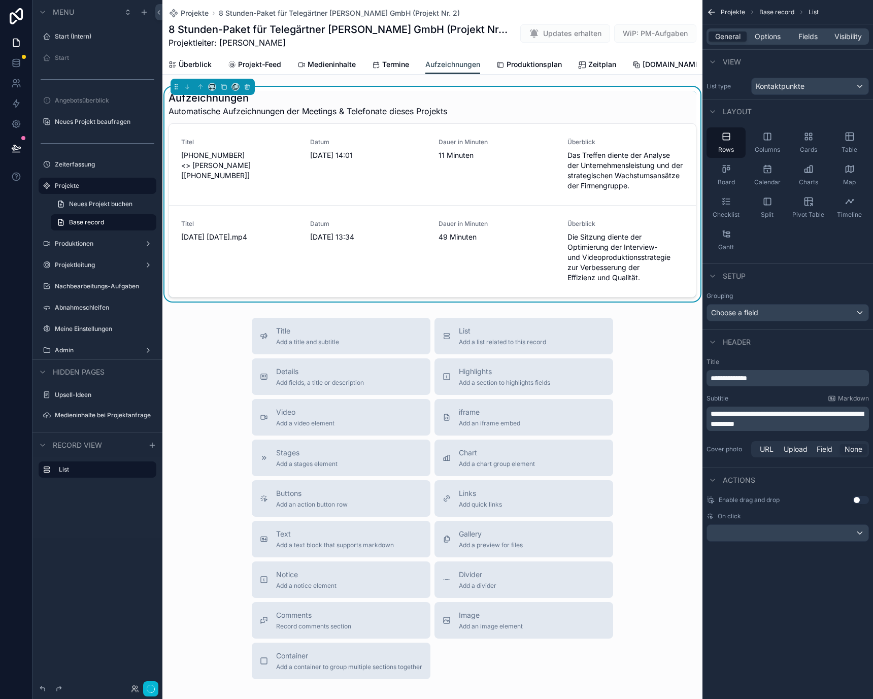
click at [713, 443] on div "Cover photo URL Upload Field None" at bounding box center [788, 449] width 162 height 16
click at [641, 432] on div "Title Add a title and subtitle List Add a list related to this record Details A…" at bounding box center [432, 499] width 540 height 362
click at [810, 138] on icon "scrollable content" at bounding box center [810, 139] width 3 height 3
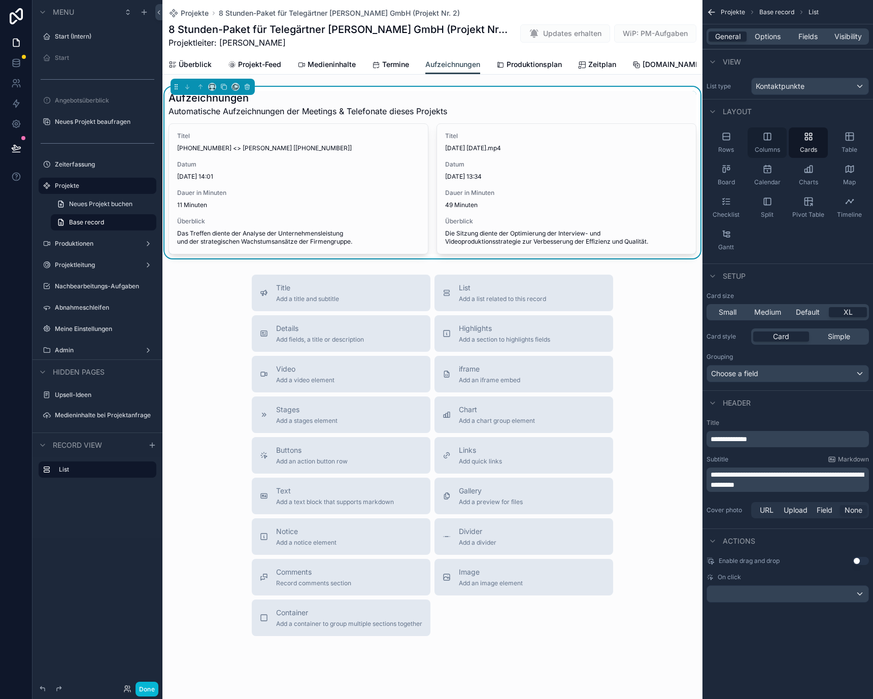
click at [770, 137] on icon "scrollable content" at bounding box center [768, 137] width 10 height 10
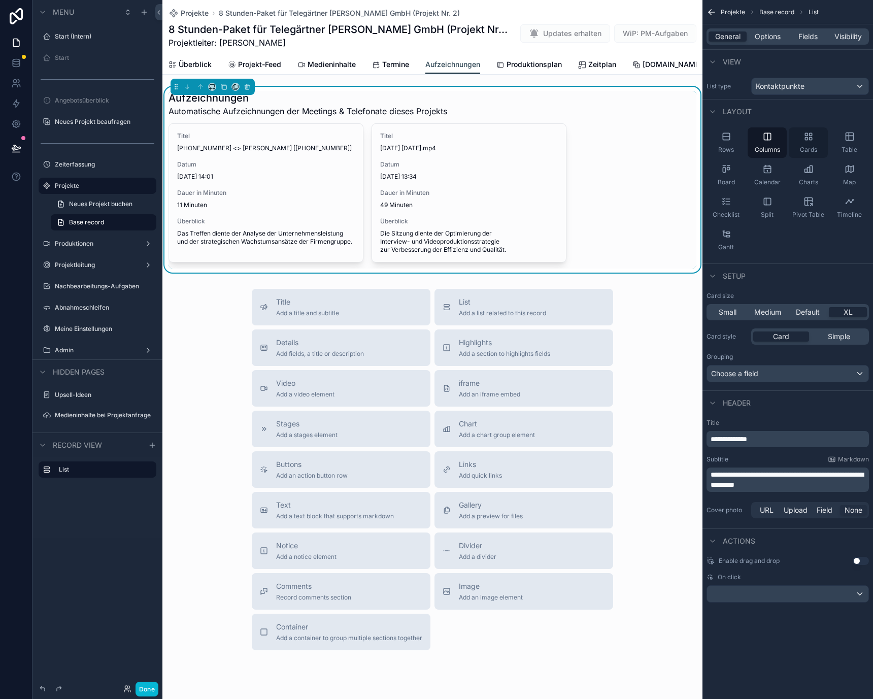
click at [817, 141] on div "Cards" at bounding box center [808, 142] width 39 height 30
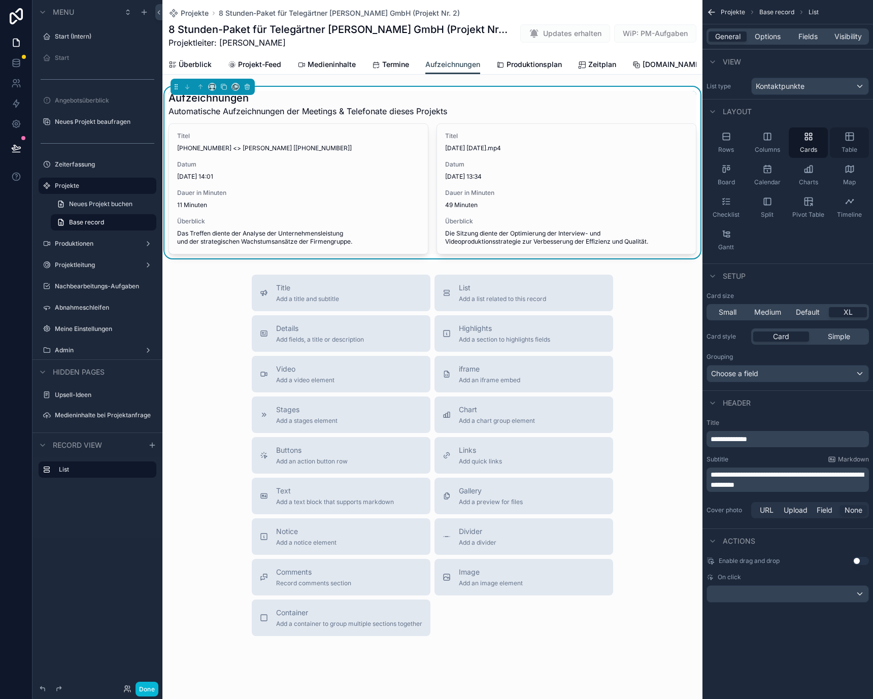
click at [850, 141] on icon "scrollable content" at bounding box center [850, 137] width 10 height 10
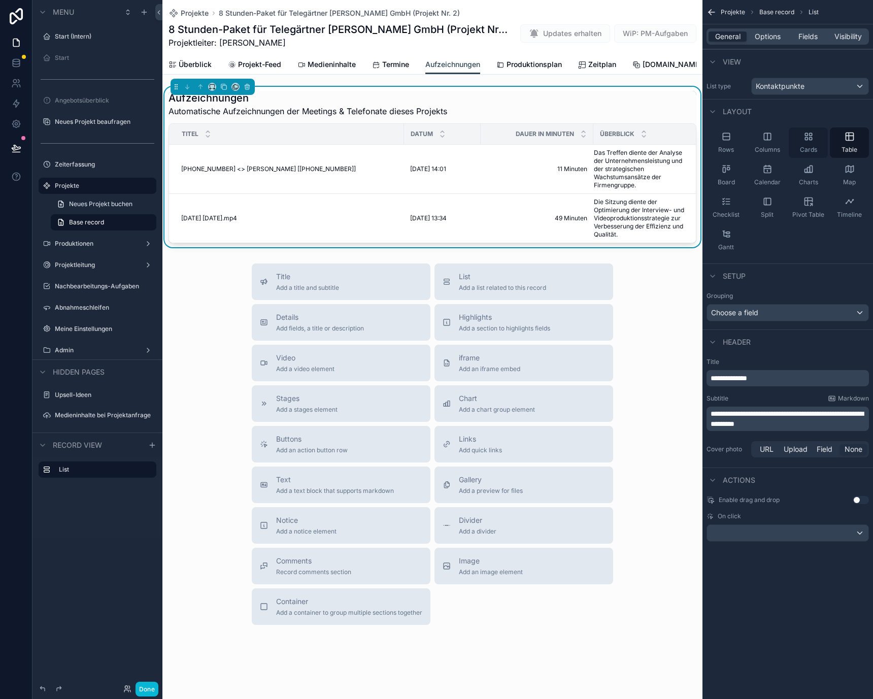
click at [796, 143] on div "Cards" at bounding box center [808, 142] width 39 height 30
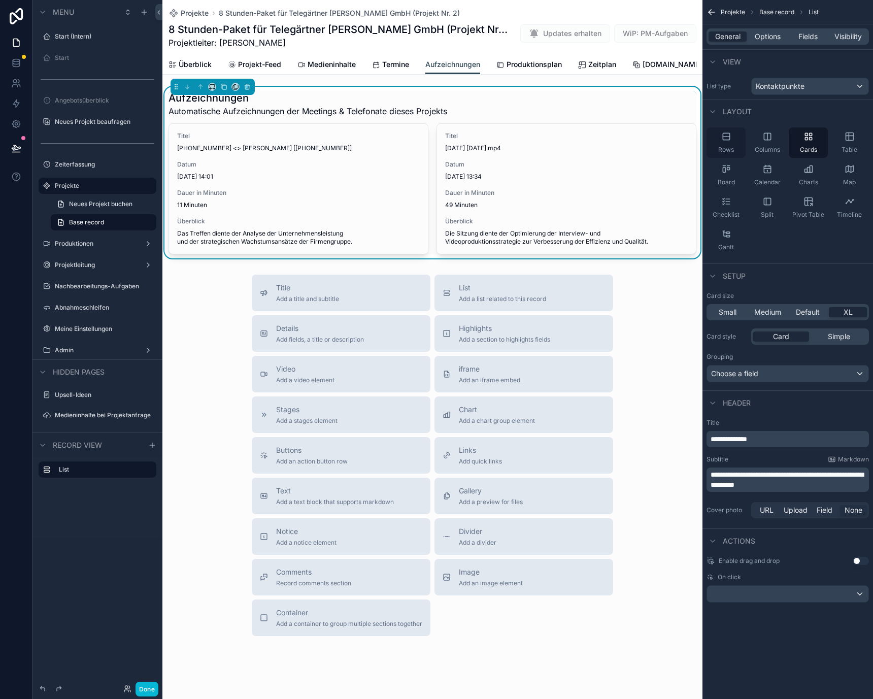
click at [737, 143] on div "Rows" at bounding box center [726, 142] width 39 height 30
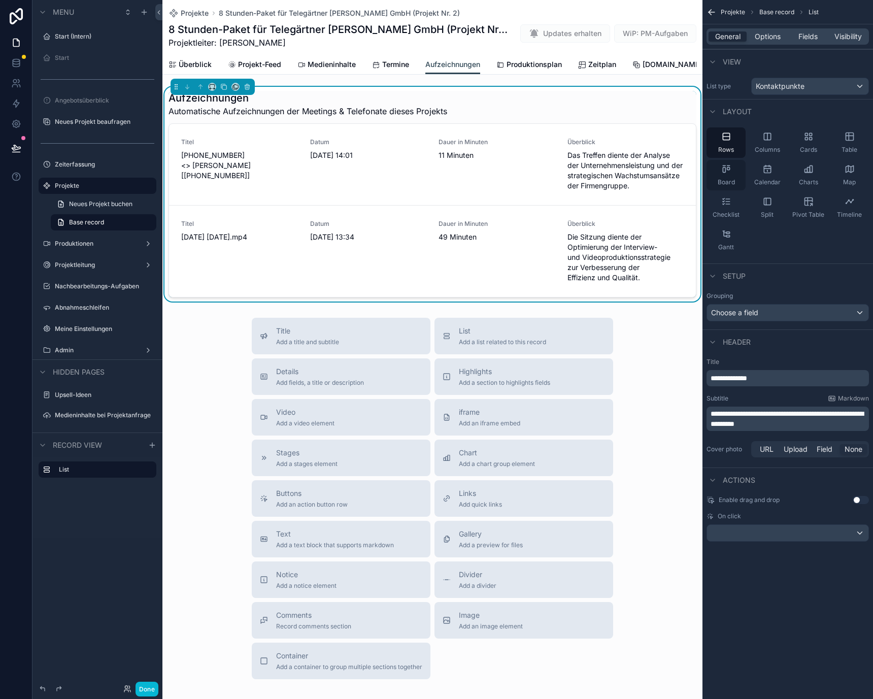
click at [738, 177] on div "Board" at bounding box center [726, 175] width 39 height 30
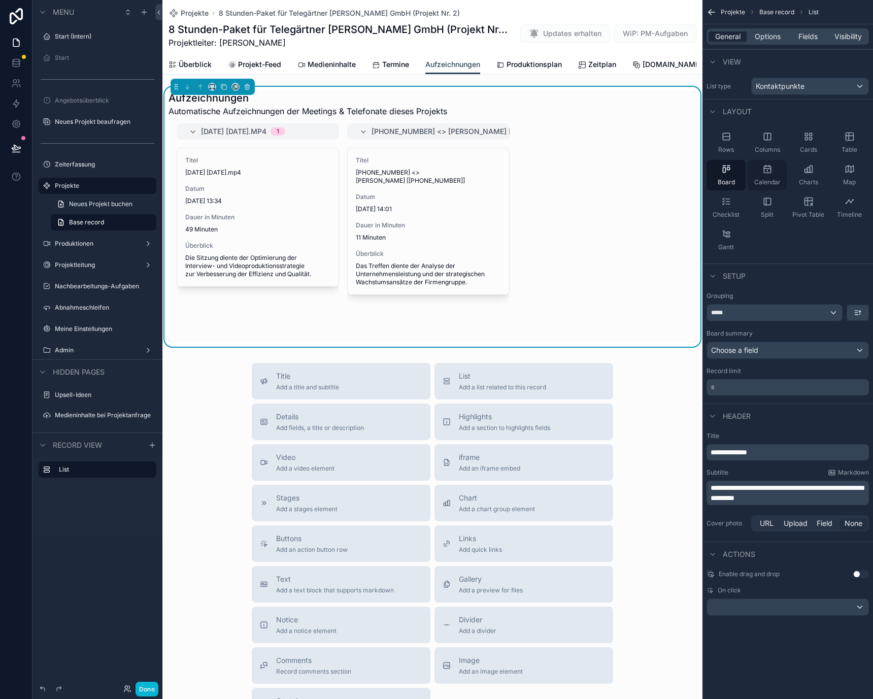
click at [760, 176] on div "Calendar" at bounding box center [767, 175] width 39 height 30
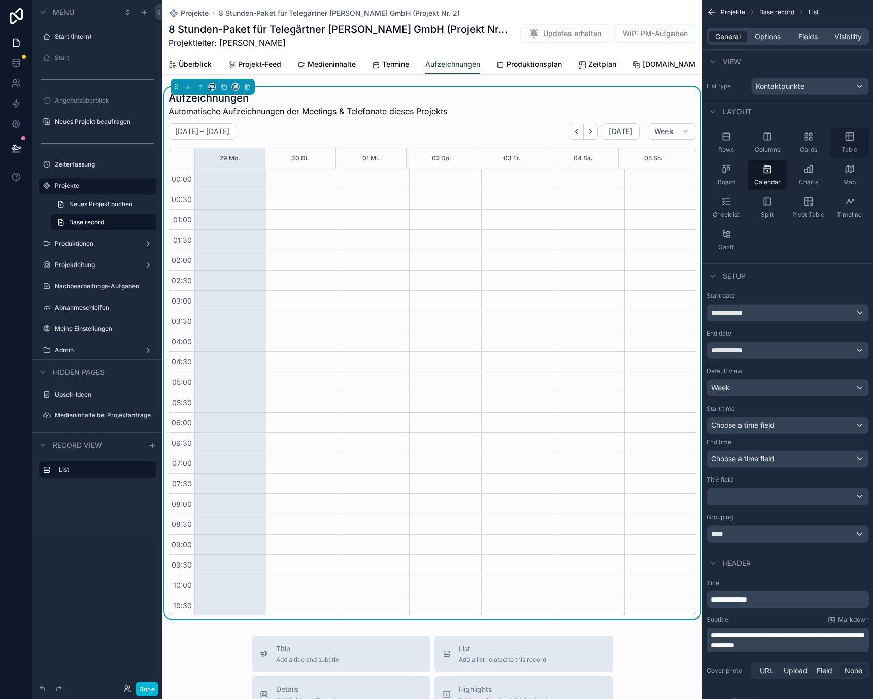
click at [852, 133] on icon "scrollable content" at bounding box center [850, 137] width 8 height 8
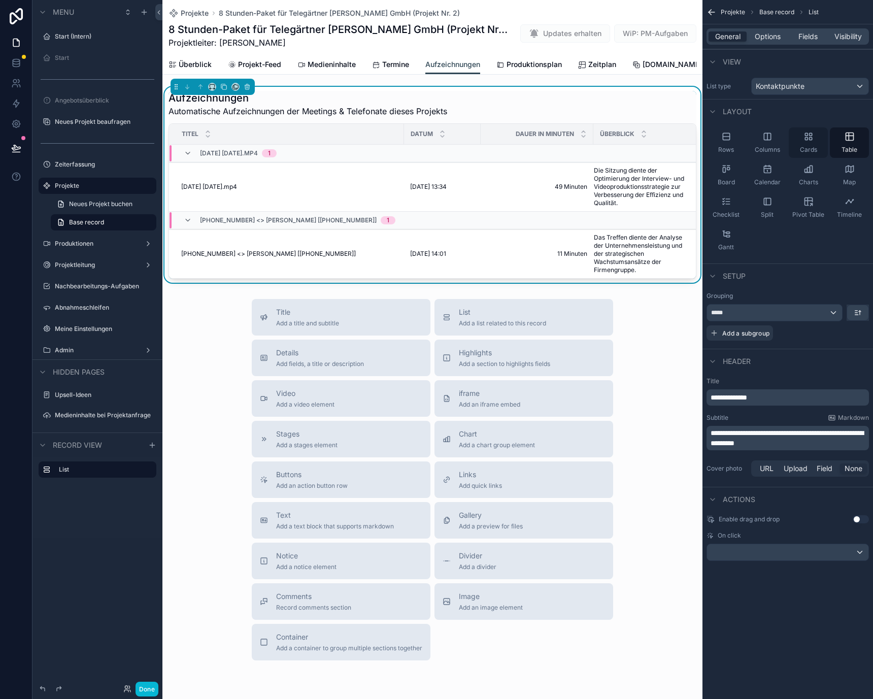
click at [816, 135] on div "Cards" at bounding box center [808, 142] width 39 height 30
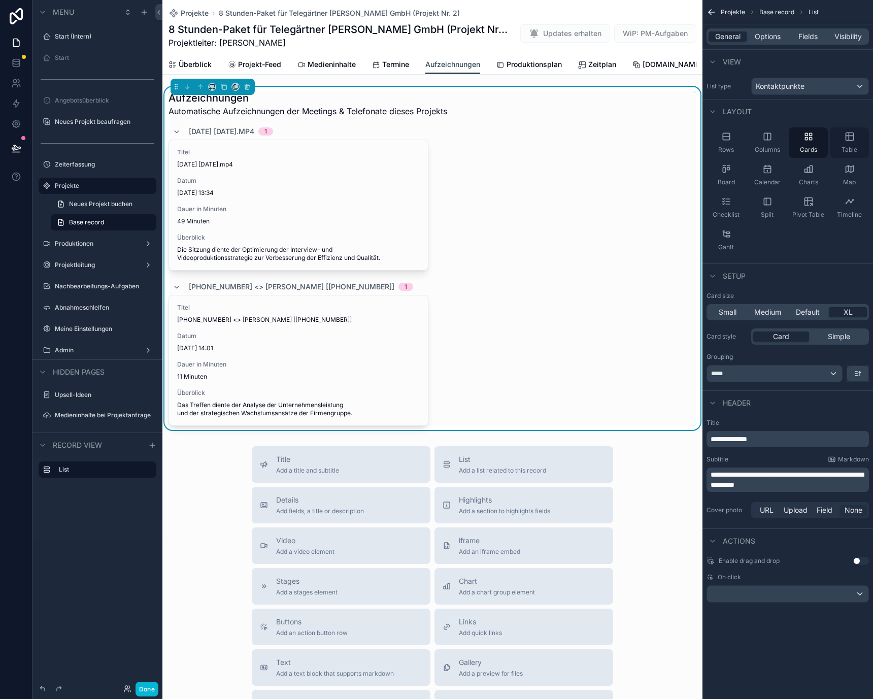
click at [853, 134] on icon "scrollable content" at bounding box center [850, 137] width 8 height 8
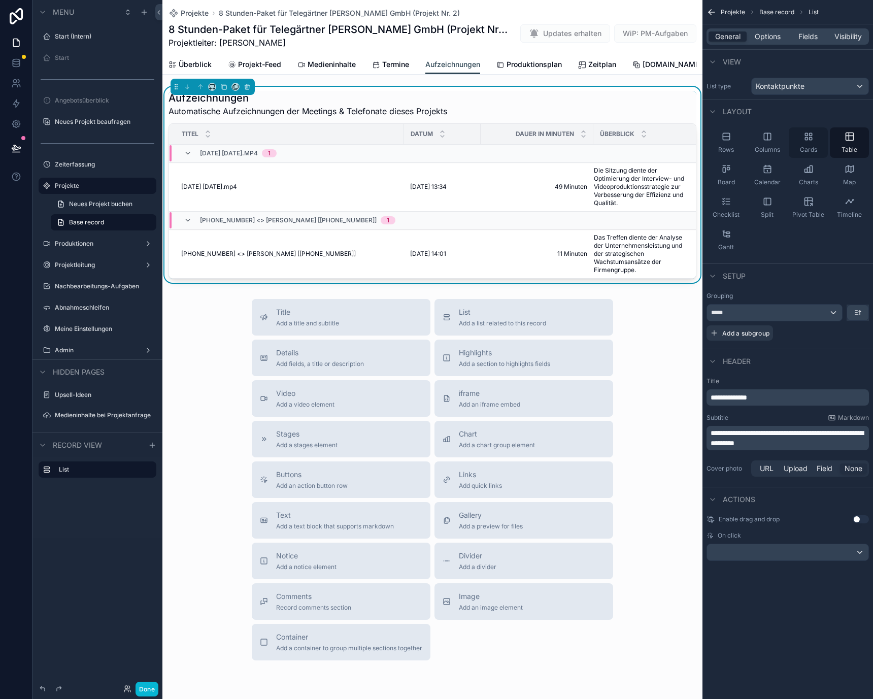
click at [816, 135] on div "Cards" at bounding box center [808, 142] width 39 height 30
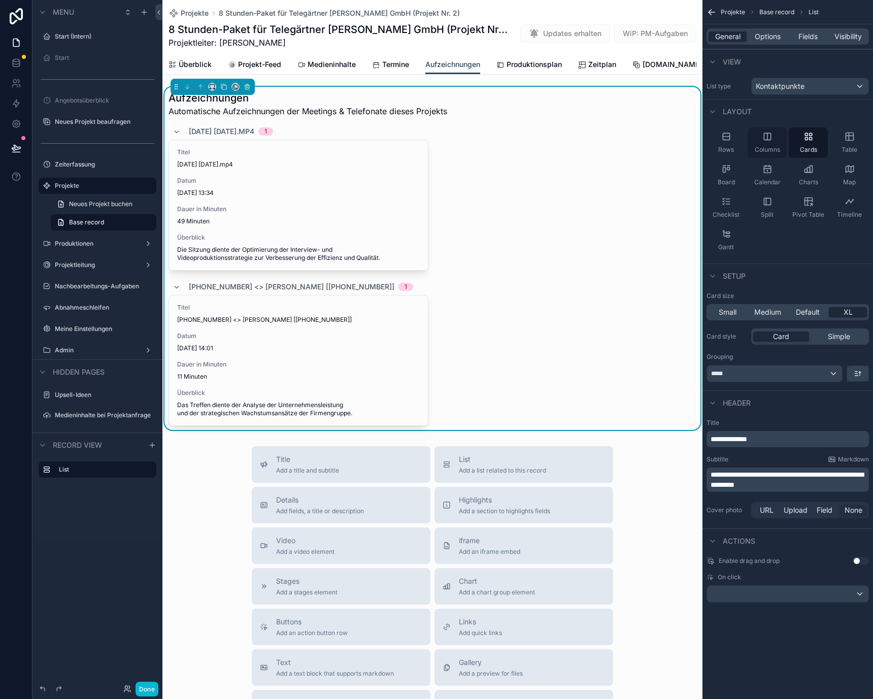
click at [783, 135] on div "Columns" at bounding box center [767, 142] width 39 height 30
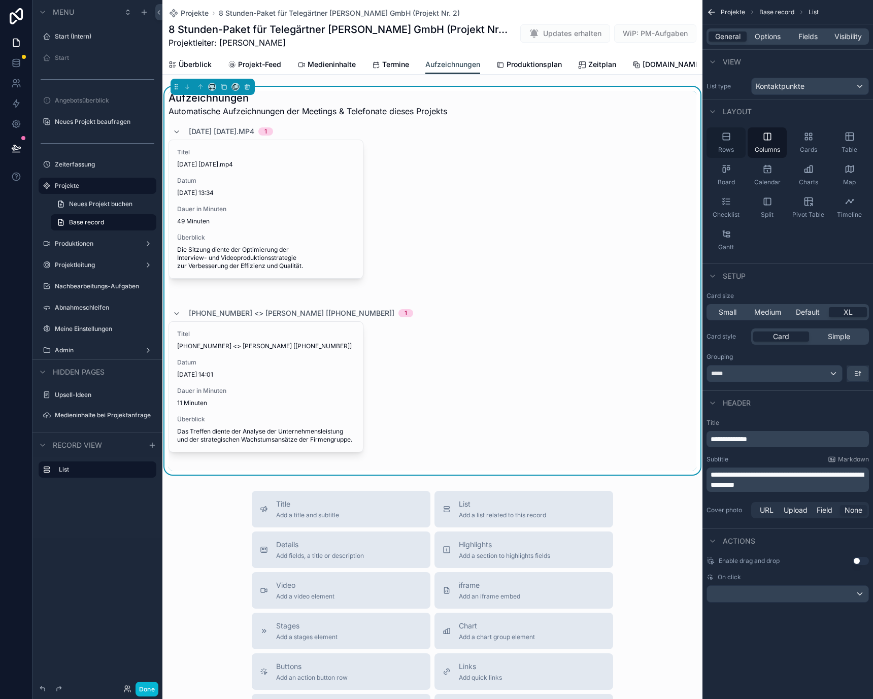
click at [741, 135] on div "Rows" at bounding box center [726, 142] width 39 height 30
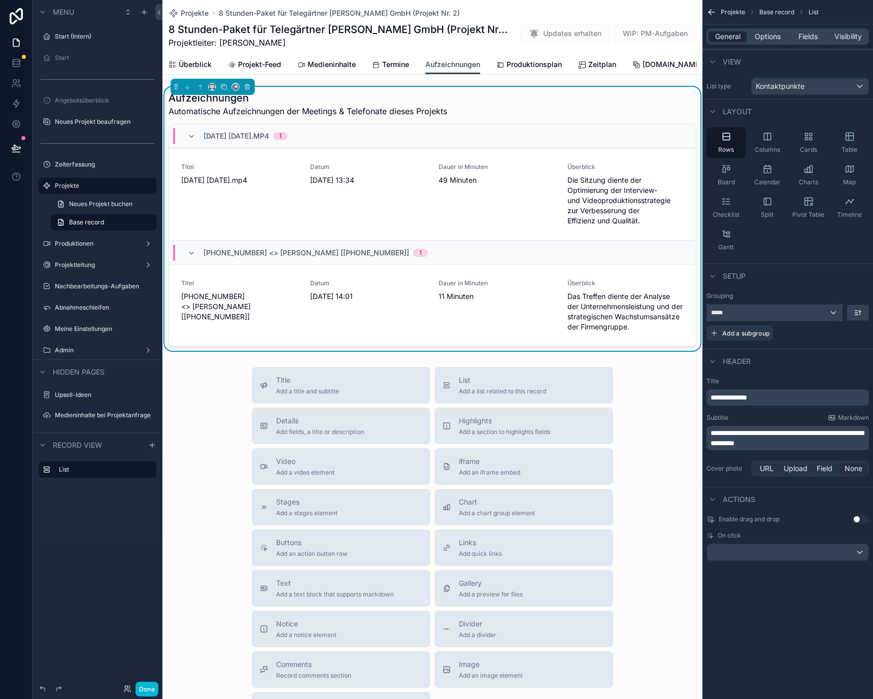
click at [836, 314] on div "*****" at bounding box center [774, 313] width 135 height 16
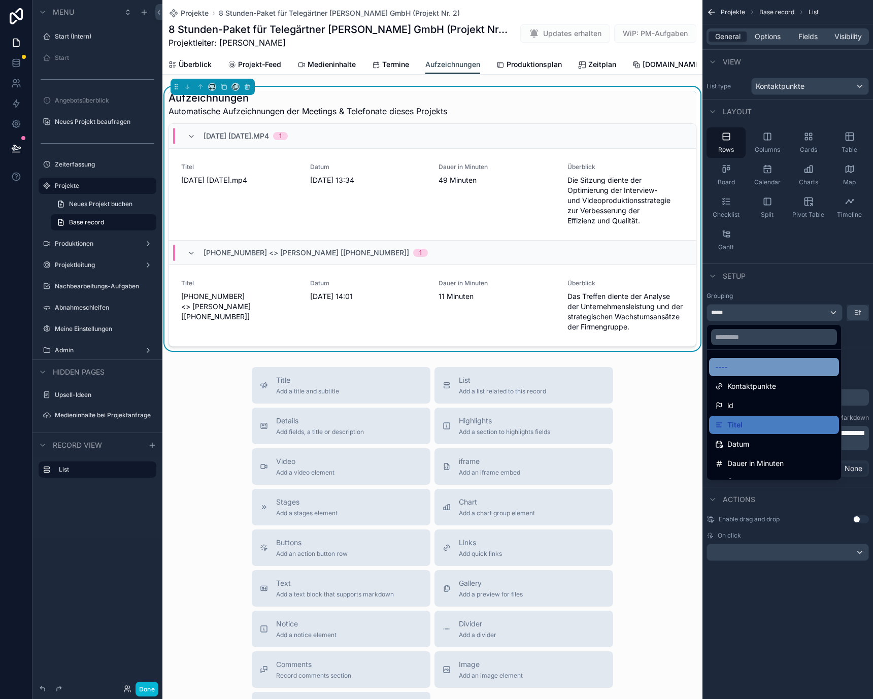
click at [769, 368] on div "----" at bounding box center [774, 367] width 118 height 12
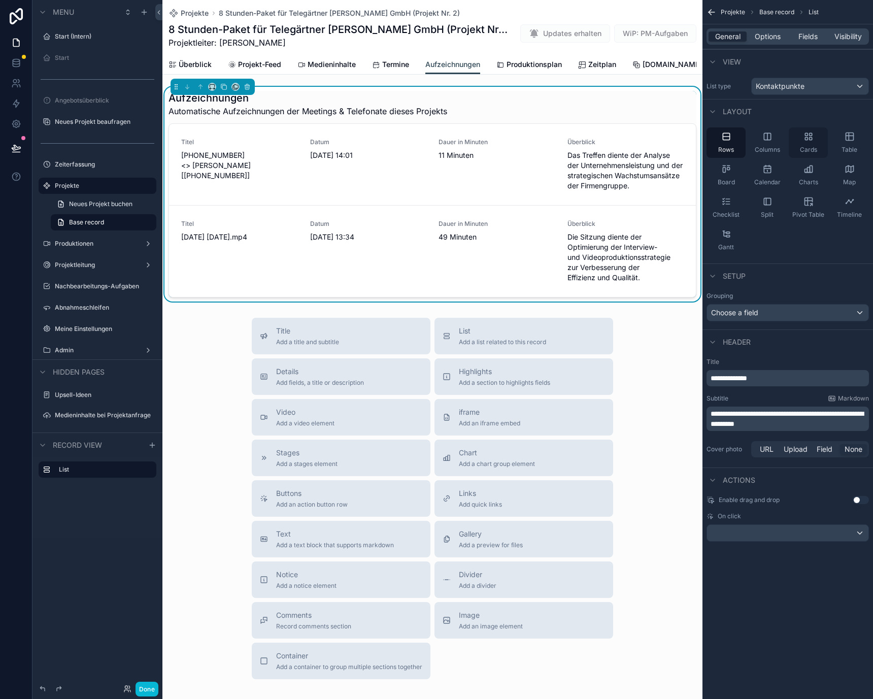
click at [809, 146] on span "Cards" at bounding box center [808, 150] width 17 height 8
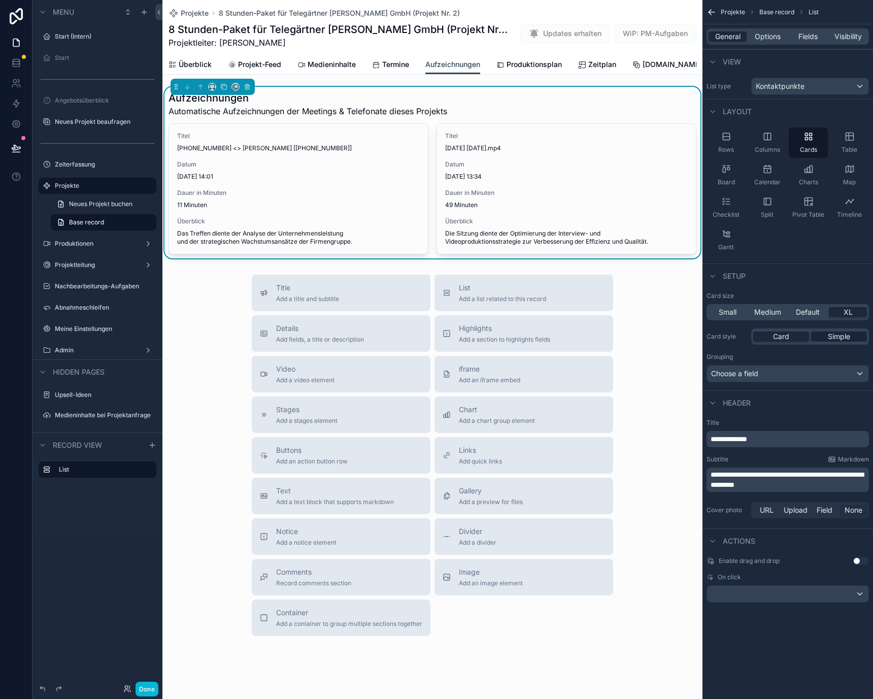
click at [826, 339] on div "Simple" at bounding box center [839, 337] width 56 height 10
click at [798, 337] on div "Card" at bounding box center [782, 337] width 56 height 10
click at [748, 379] on div "Choose a field" at bounding box center [787, 374] width 161 height 16
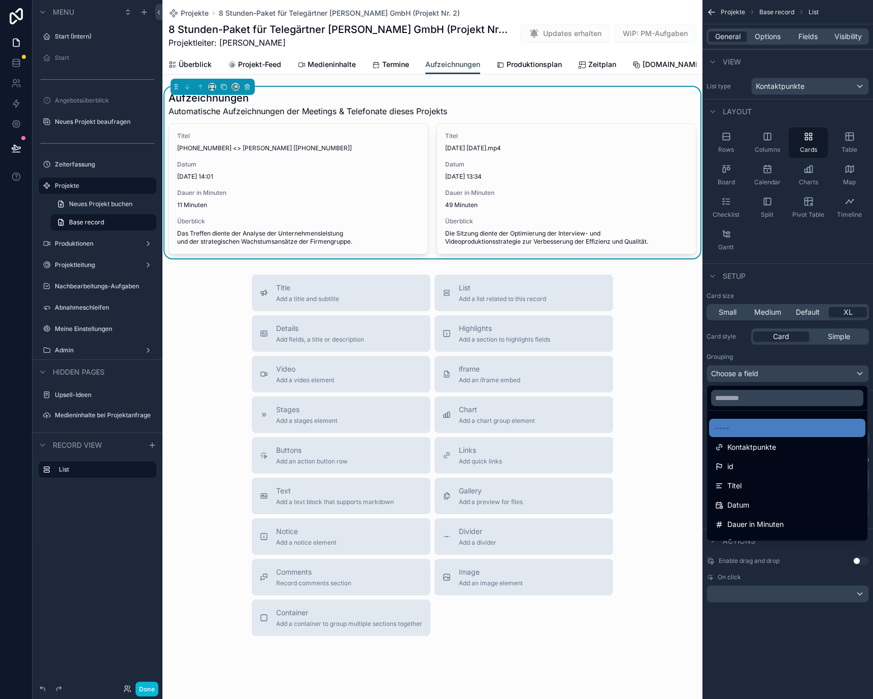
click at [748, 379] on div "scrollable content" at bounding box center [436, 349] width 873 height 699
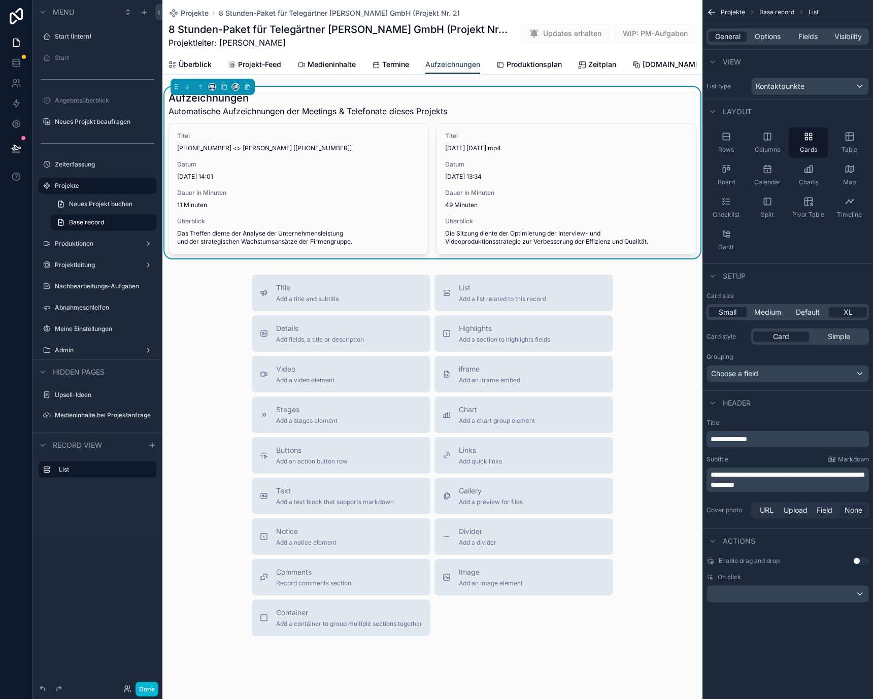
click at [722, 310] on span "Small" at bounding box center [728, 312] width 18 height 10
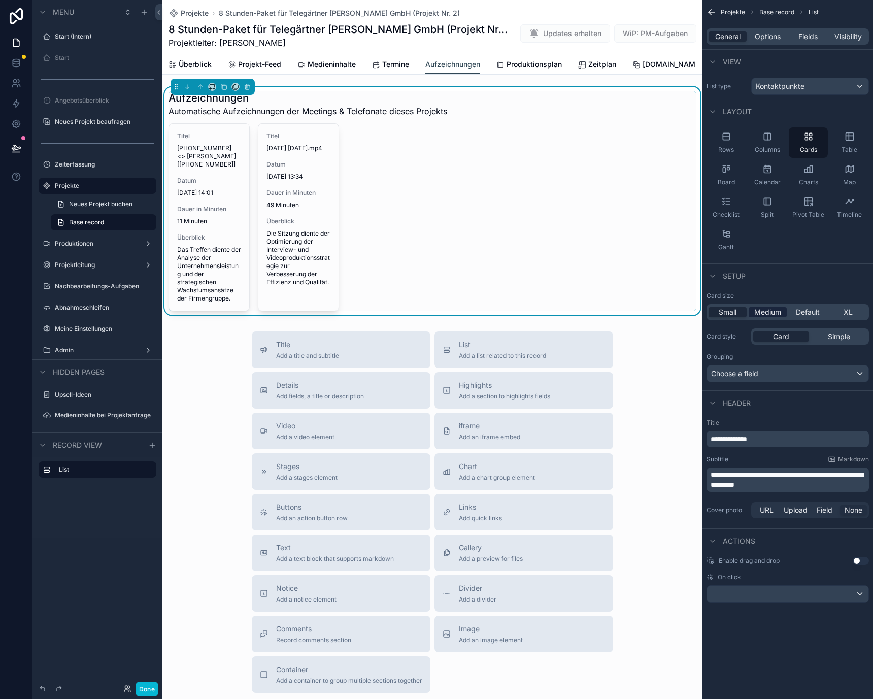
click at [783, 310] on div "Medium" at bounding box center [768, 312] width 38 height 10
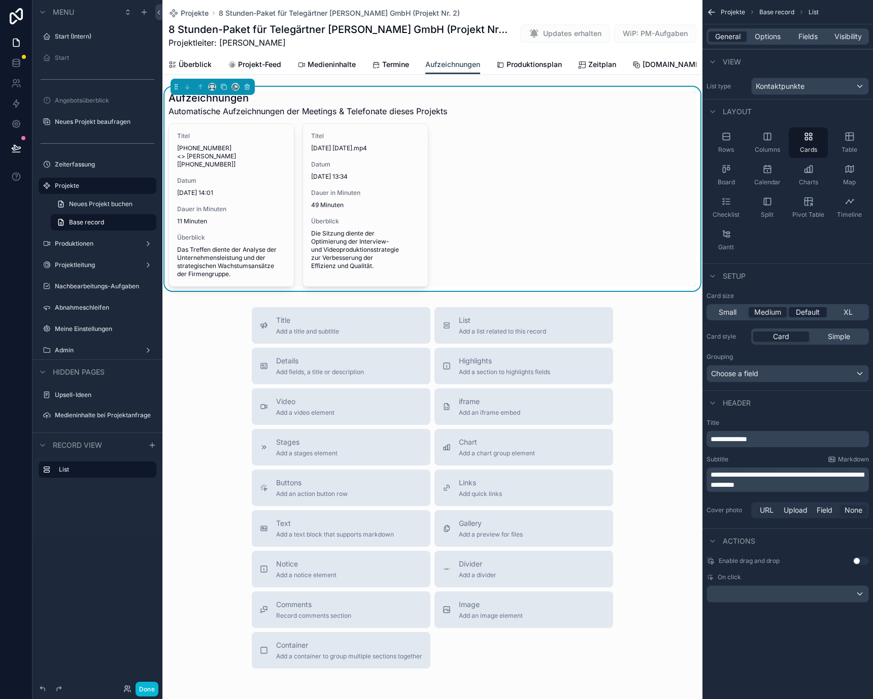
click at [821, 311] on div "Default" at bounding box center [808, 312] width 38 height 10
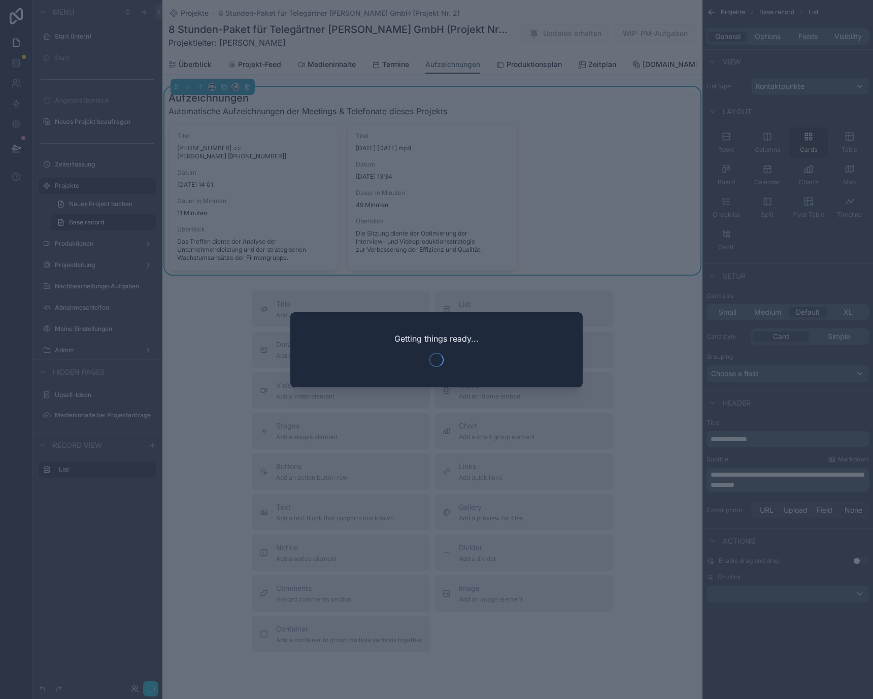
click at [849, 311] on div at bounding box center [436, 349] width 873 height 699
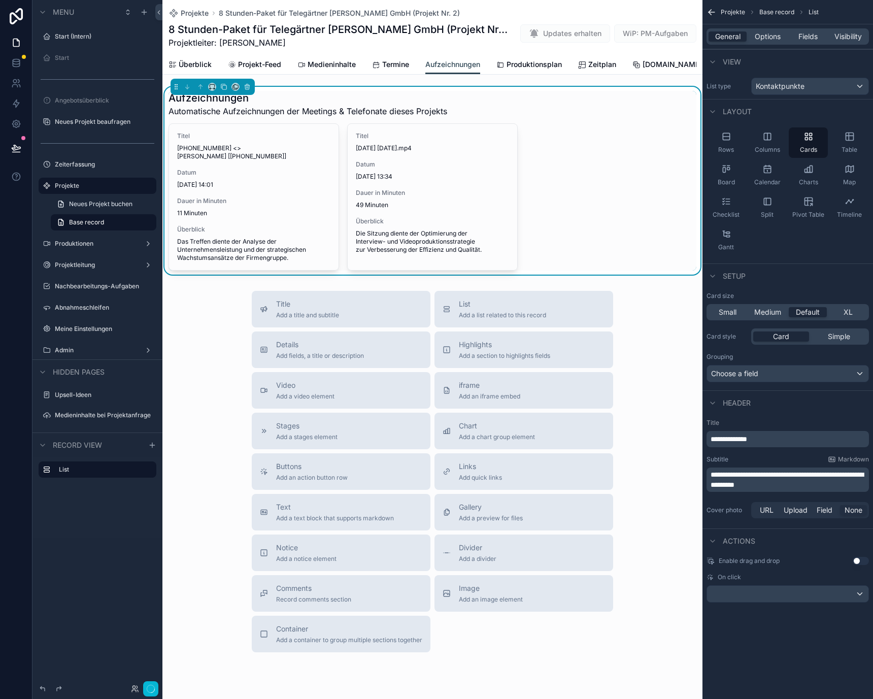
click at [849, 311] on span "XL" at bounding box center [848, 312] width 9 height 10
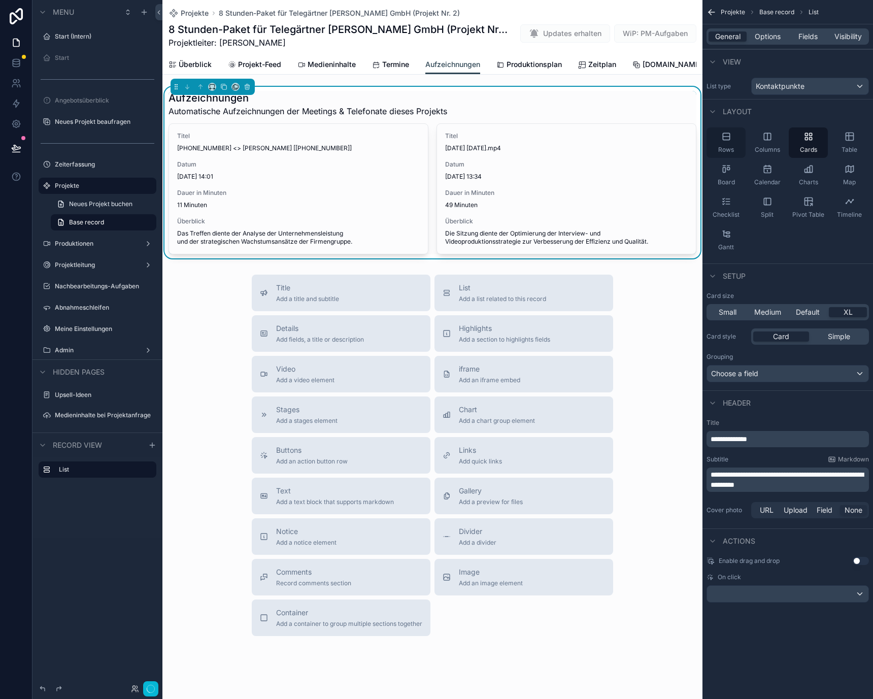
click at [739, 139] on div "Rows" at bounding box center [726, 142] width 39 height 30
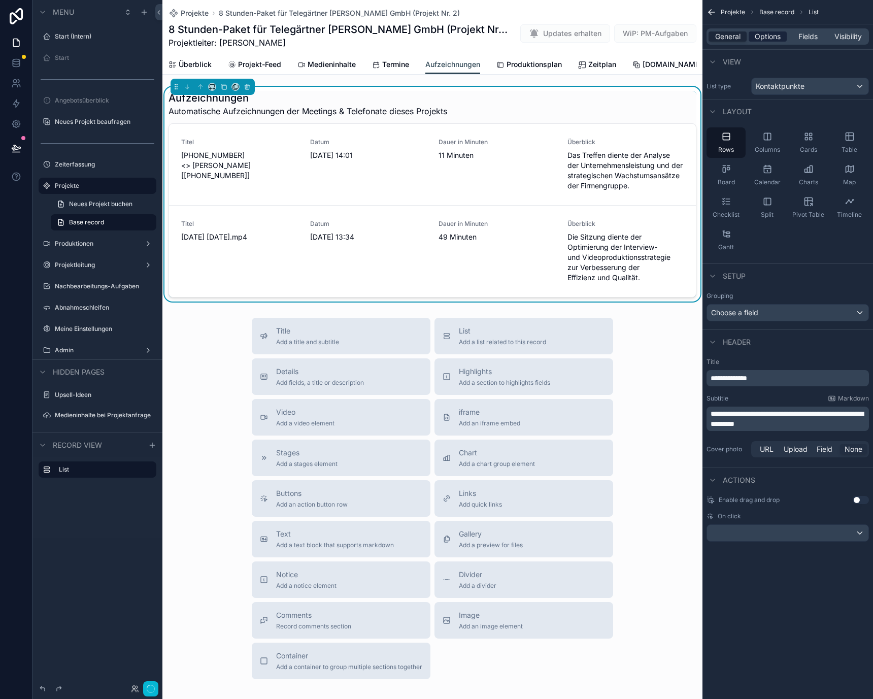
click at [767, 41] on span "Options" at bounding box center [768, 36] width 26 height 10
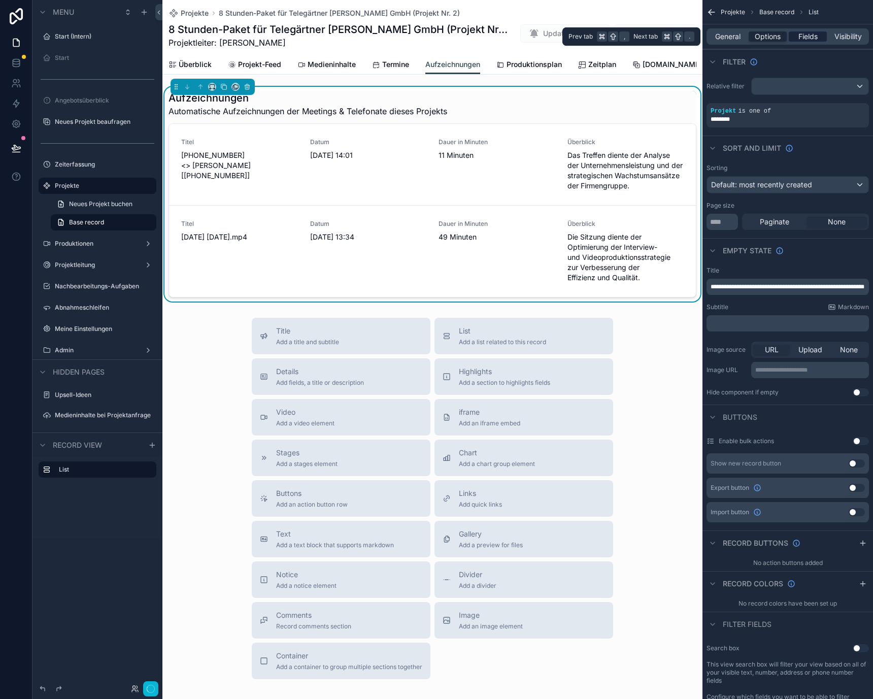
click at [810, 39] on span "Fields" at bounding box center [808, 36] width 19 height 10
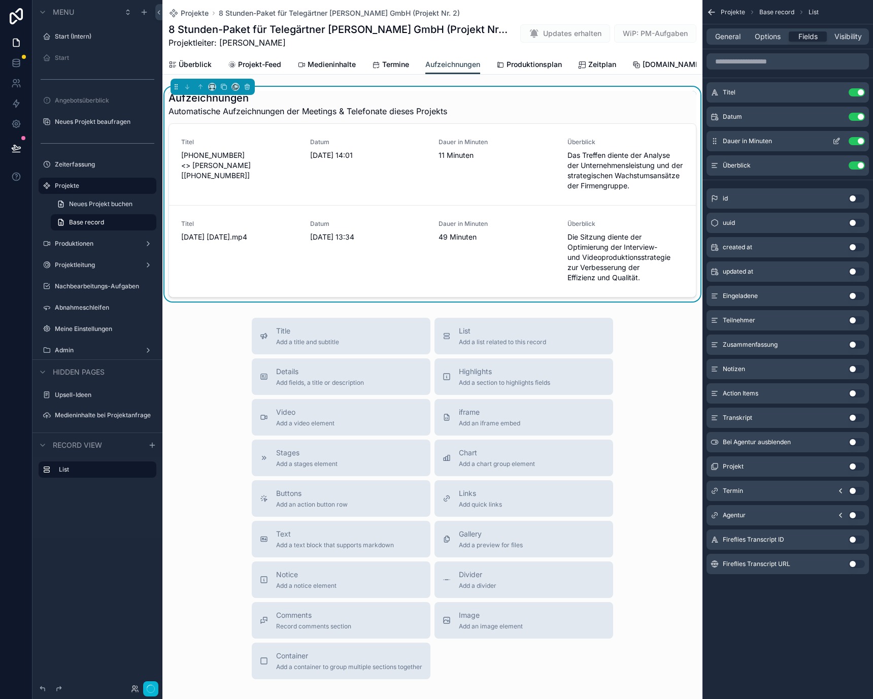
click at [856, 141] on button "Use setting" at bounding box center [857, 141] width 16 height 8
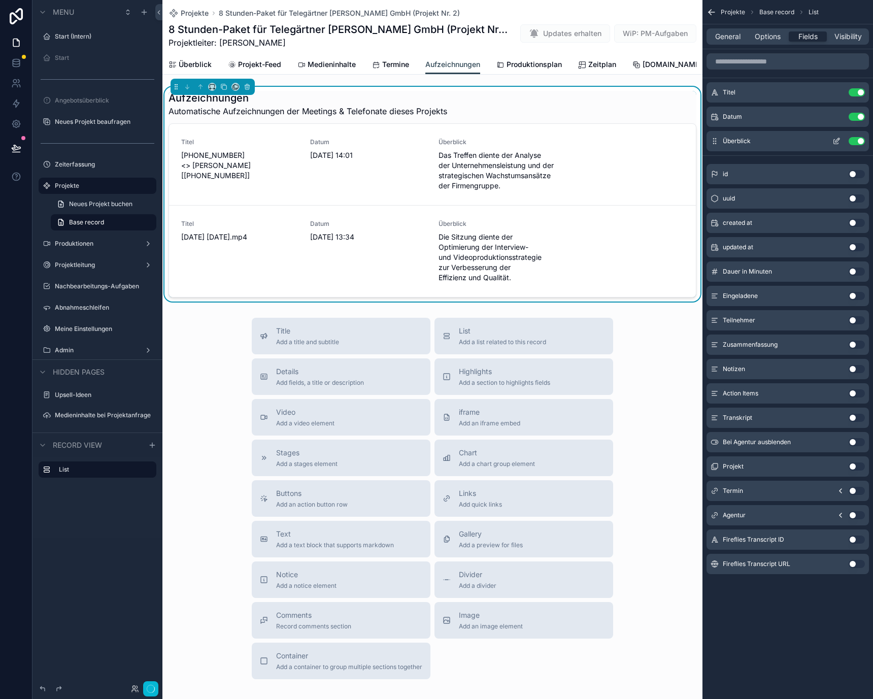
click at [835, 140] on icon "scrollable content" at bounding box center [837, 141] width 8 height 8
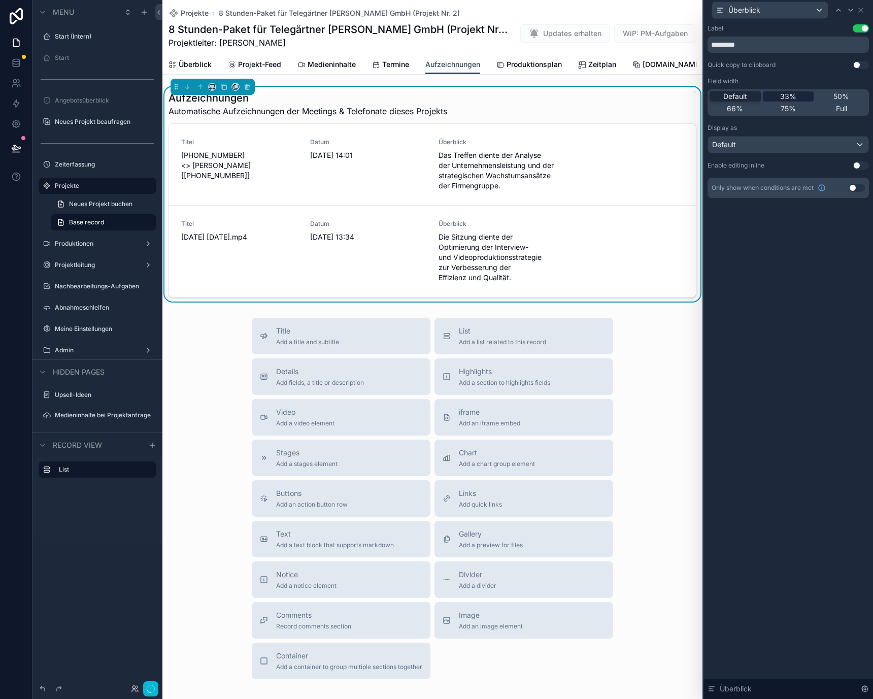
click at [797, 96] on div "33%" at bounding box center [788, 96] width 51 height 10
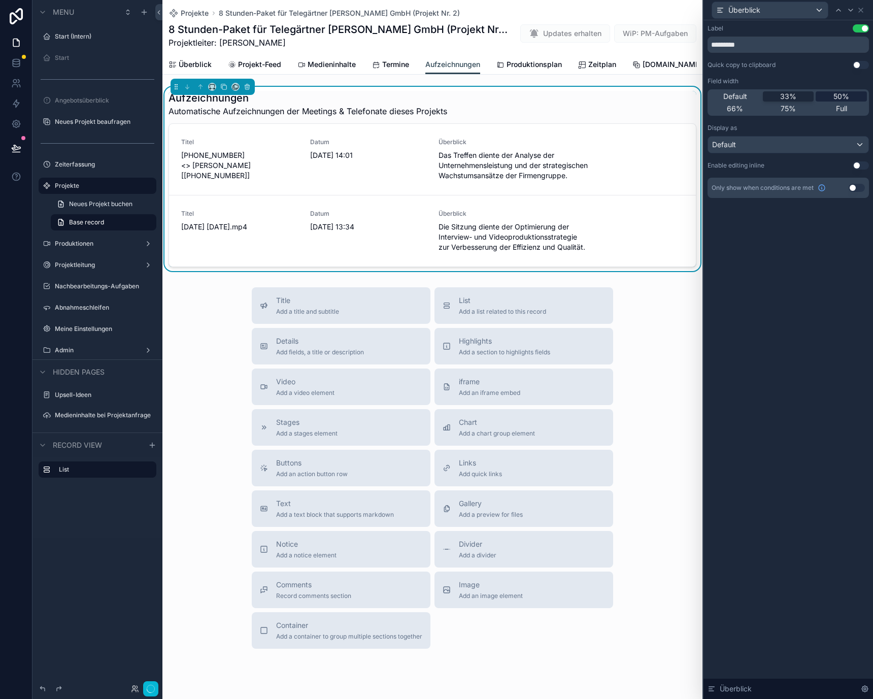
click at [836, 96] on span "50%" at bounding box center [842, 96] width 16 height 10
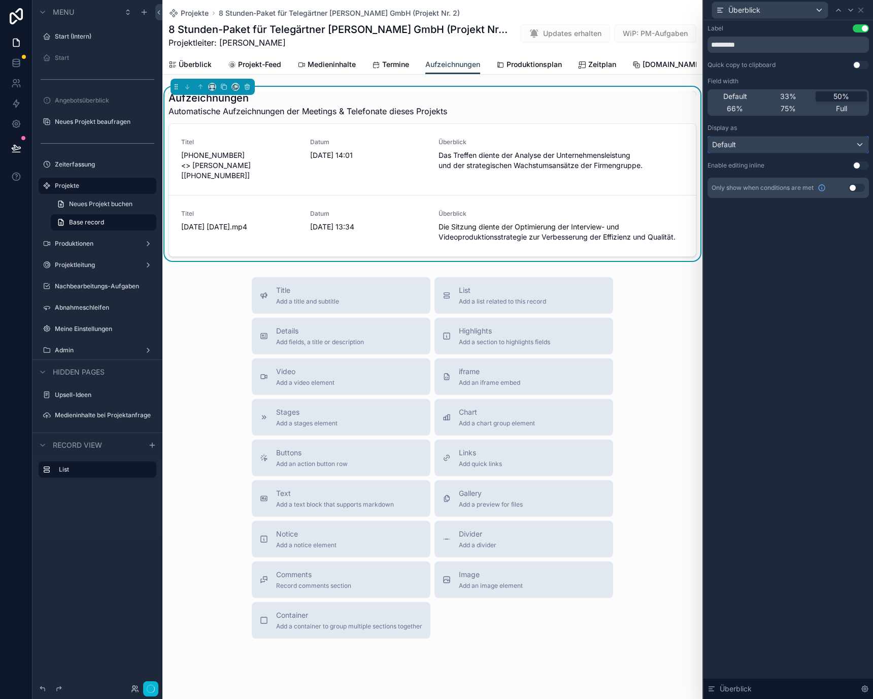
click at [786, 146] on div "Default" at bounding box center [788, 145] width 160 height 16
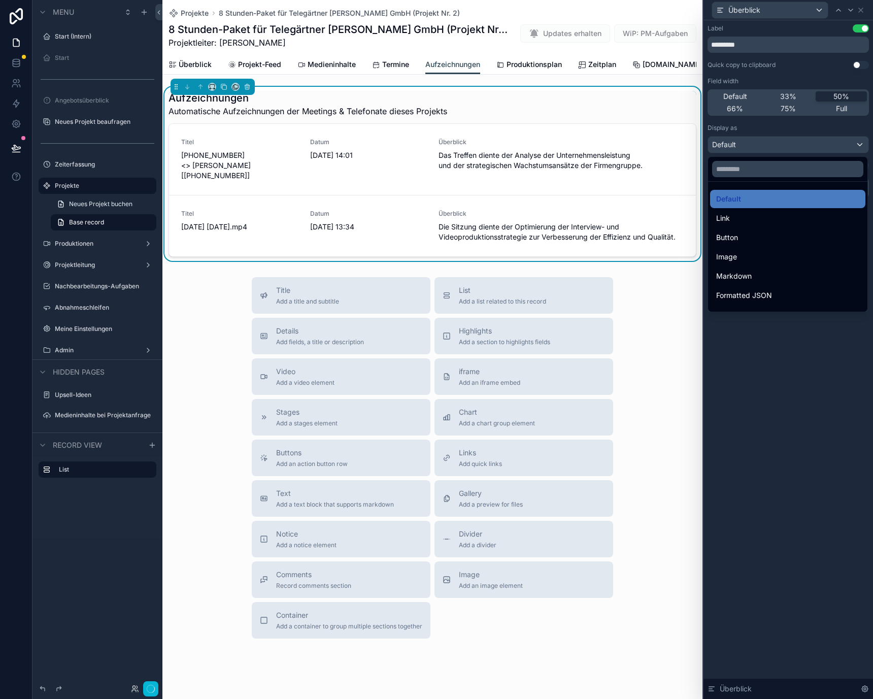
click at [786, 146] on div at bounding box center [789, 349] width 170 height 699
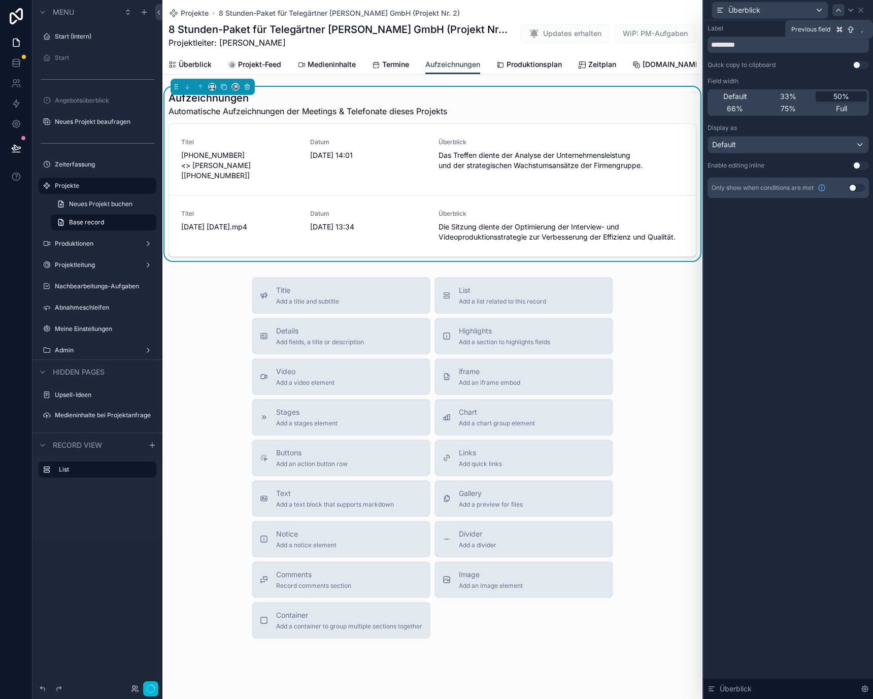
click at [839, 11] on icon at bounding box center [839, 10] width 8 height 8
click at [802, 151] on div "Default" at bounding box center [788, 145] width 160 height 16
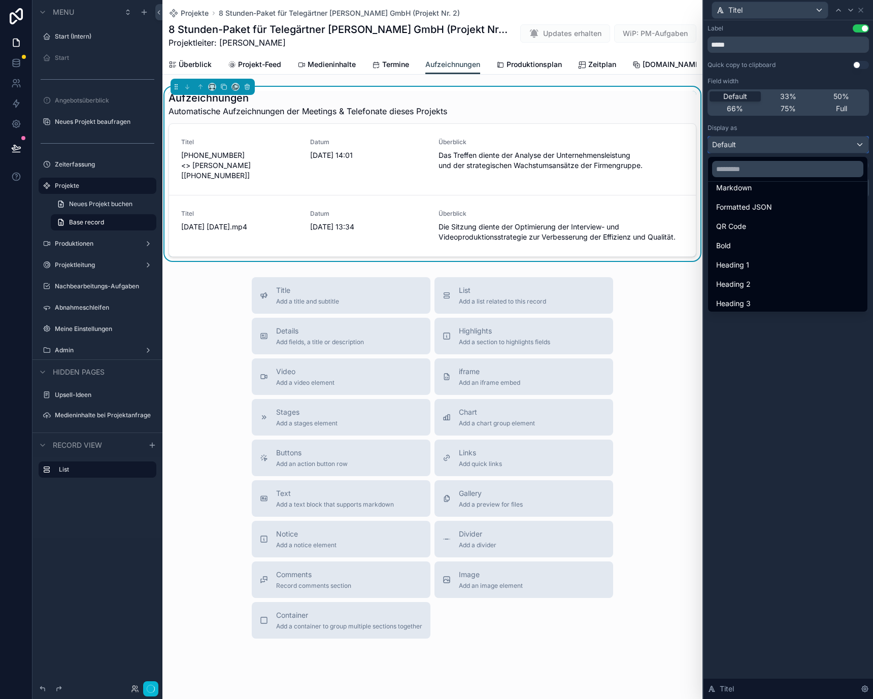
scroll to position [105, 0]
click at [778, 235] on div "Bold" at bounding box center [787, 229] width 143 height 12
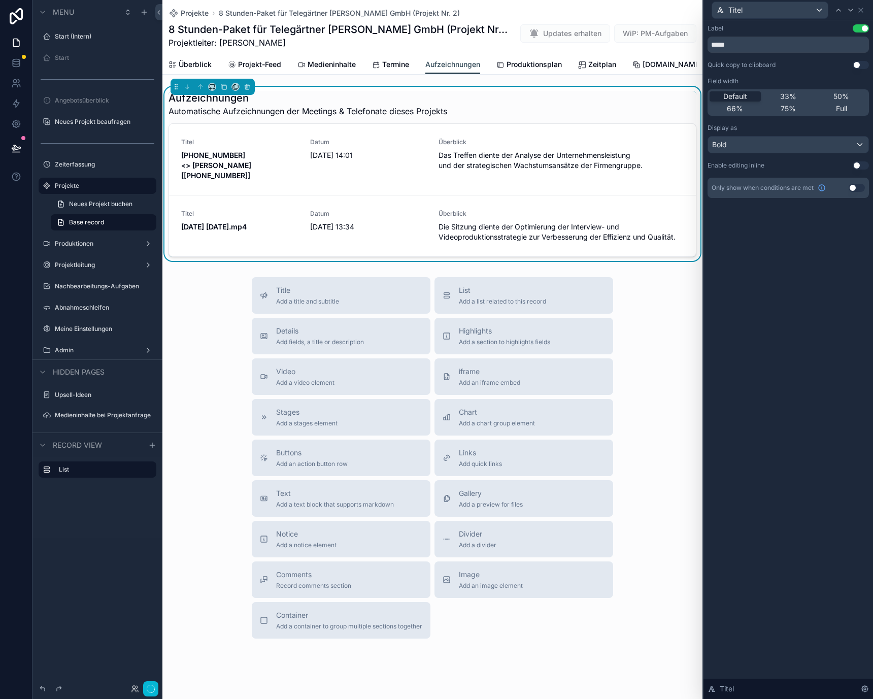
click at [776, 260] on div "Label Use setting ***** Quick copy to clipboard Use setting Field width Default…" at bounding box center [789, 359] width 170 height 679
click at [784, 46] on input "*****" at bounding box center [788, 45] width 161 height 16
type input "********"
click at [852, 8] on icon at bounding box center [851, 10] width 8 height 8
click at [731, 53] on div "Label Use setting ***** Quick copy to clipboard Use setting Field width Default…" at bounding box center [788, 111] width 161 height 174
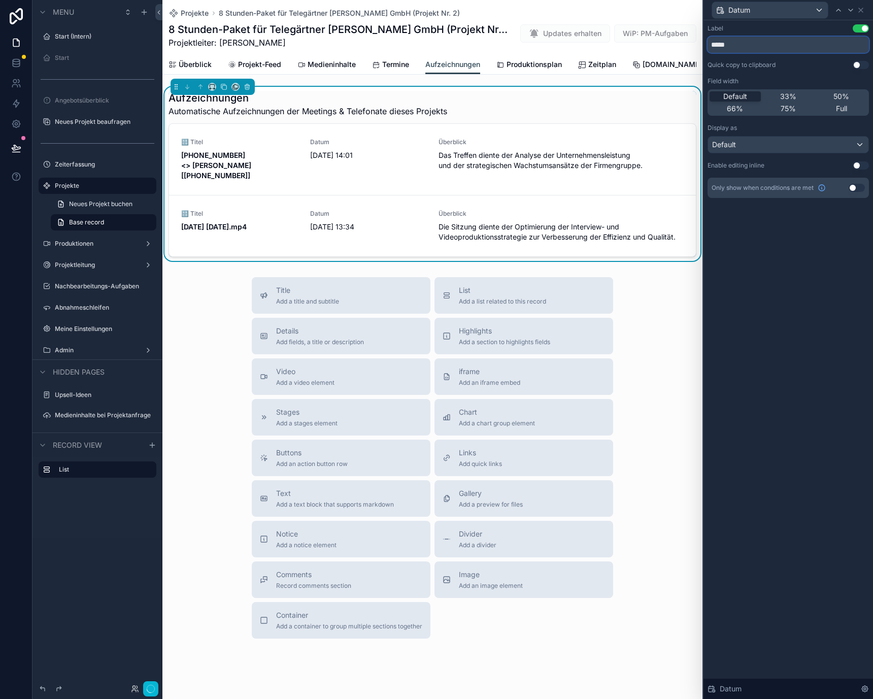
click at [713, 47] on input "*****" at bounding box center [788, 45] width 161 height 16
type input "********"
click at [853, 10] on icon at bounding box center [851, 10] width 8 height 8
click at [741, 49] on input "*********" at bounding box center [788, 45] width 161 height 16
type input "**********"
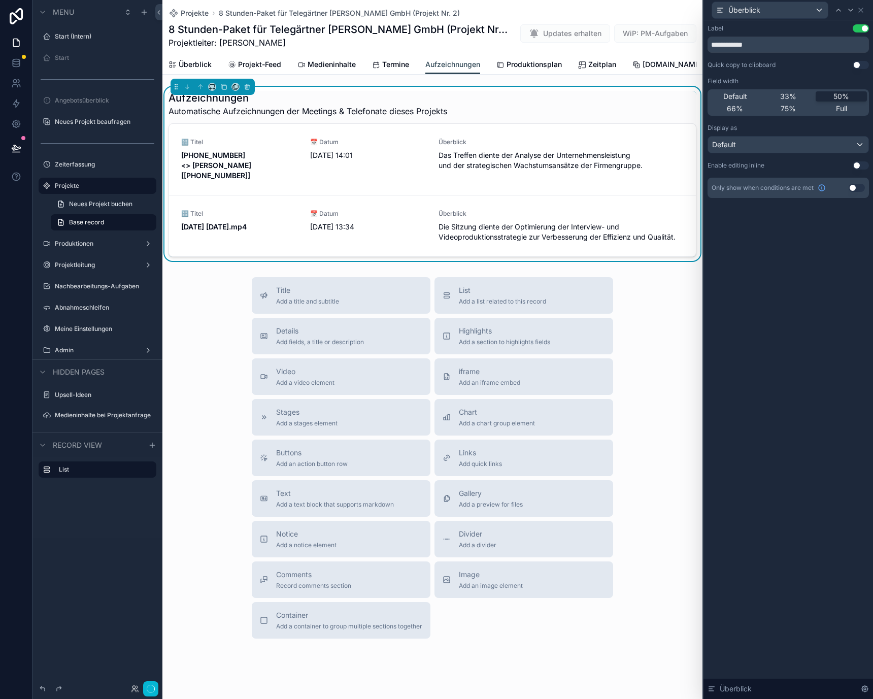
click at [761, 77] on div "Field width" at bounding box center [788, 81] width 161 height 8
click at [645, 291] on div "Title Add a title and subtitle List Add a list related to this record Details A…" at bounding box center [432, 458] width 540 height 362
click at [860, 10] on icon at bounding box center [861, 10] width 4 height 4
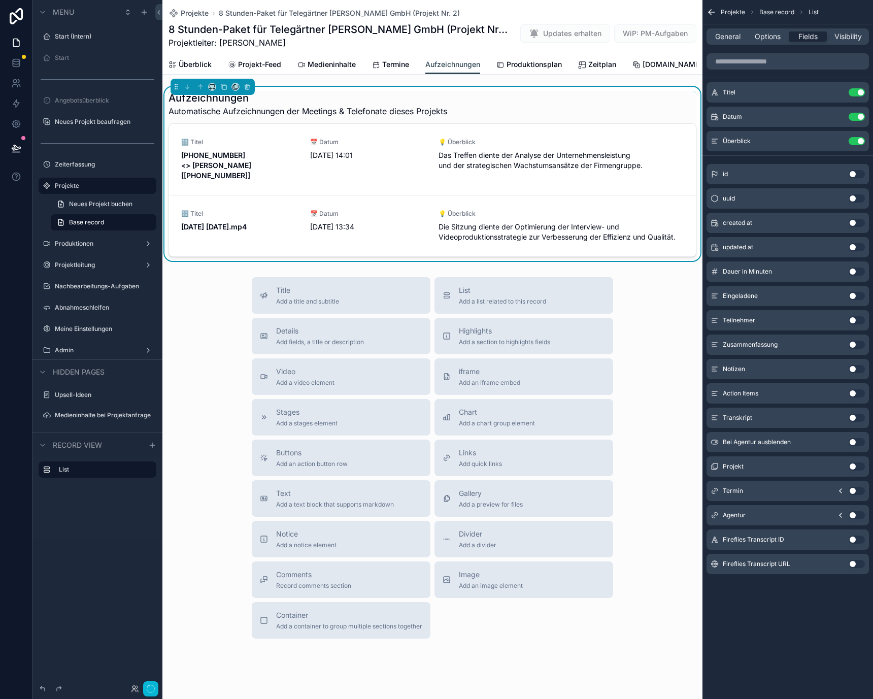
click at [709, 13] on icon "scrollable content" at bounding box center [710, 13] width 3 height 3
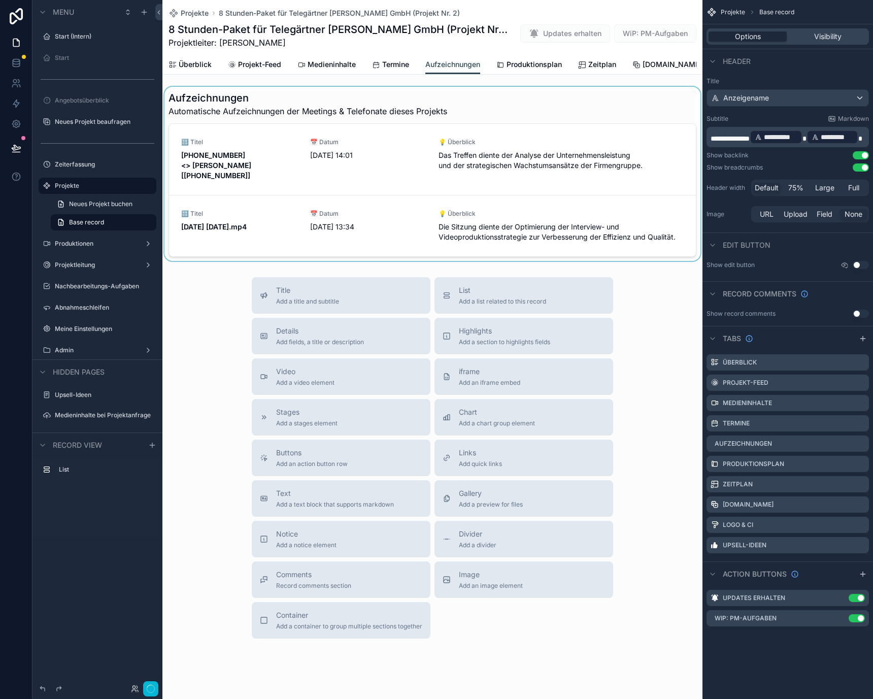
click at [536, 162] on div "scrollable content" at bounding box center [432, 174] width 540 height 174
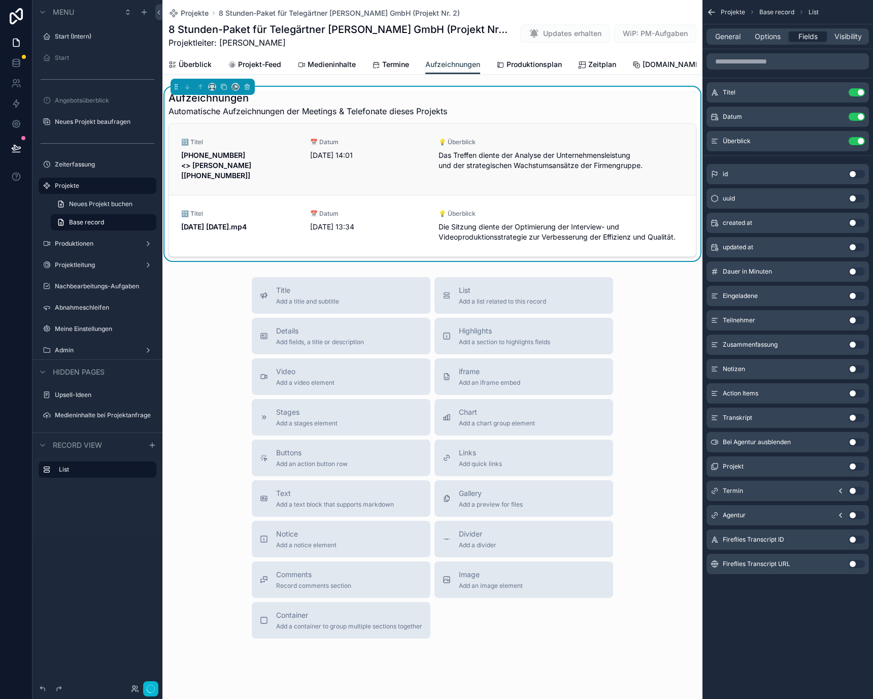
click at [562, 166] on span "Das Treffen diente der Analyse der Unternehmensleistung und der strategischen W…" at bounding box center [561, 160] width 245 height 20
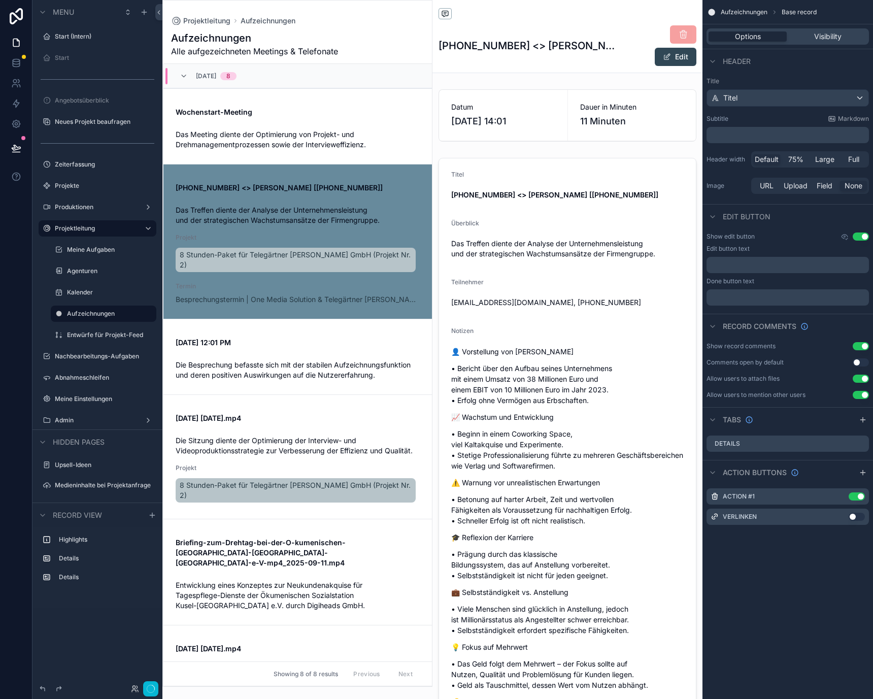
scroll to position [100, 0]
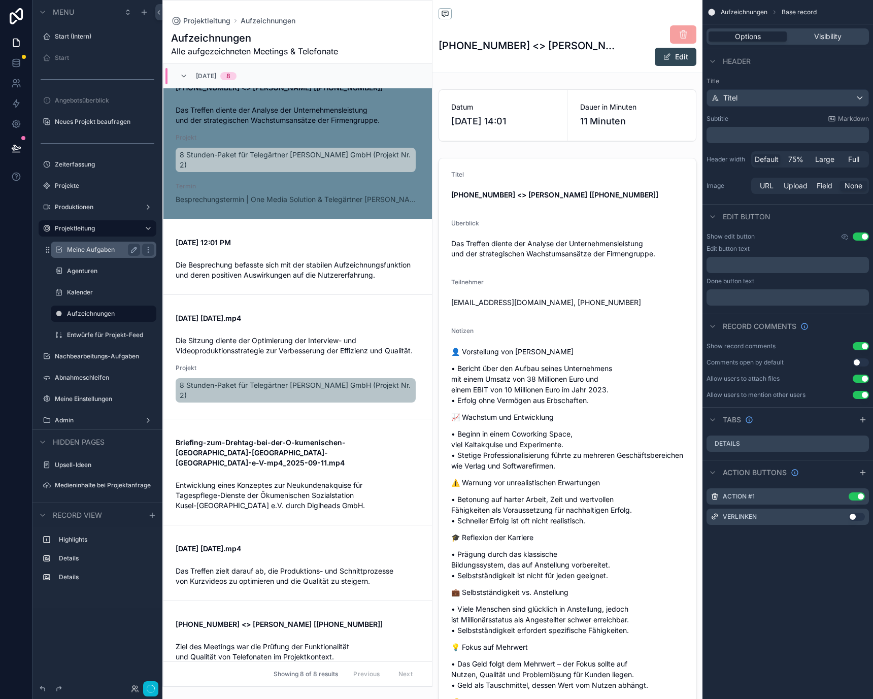
click at [88, 246] on label "Meine Aufgaben" at bounding box center [101, 250] width 69 height 8
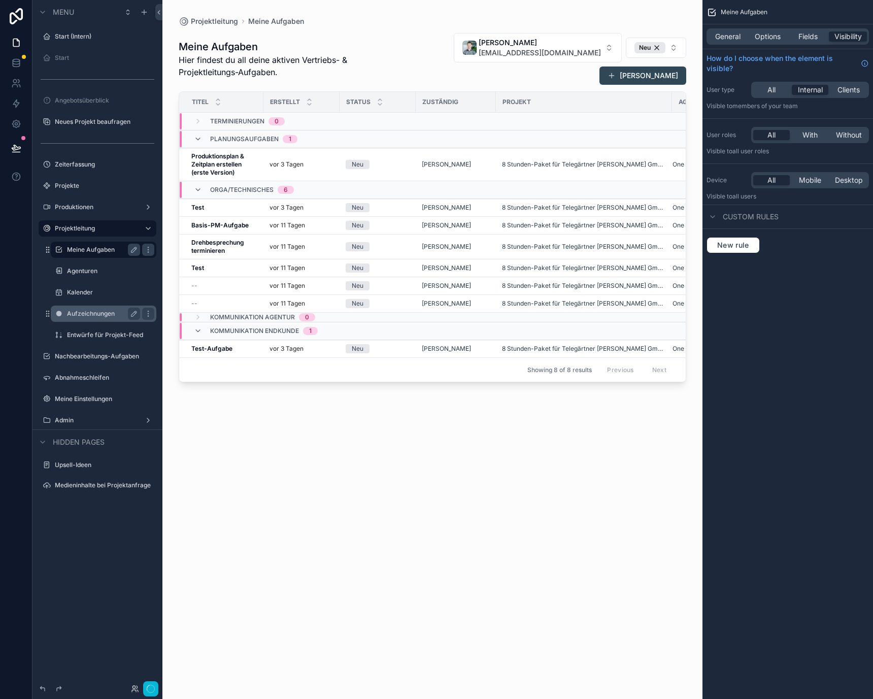
click at [87, 313] on label "Aufzeichnungen" at bounding box center [101, 314] width 69 height 8
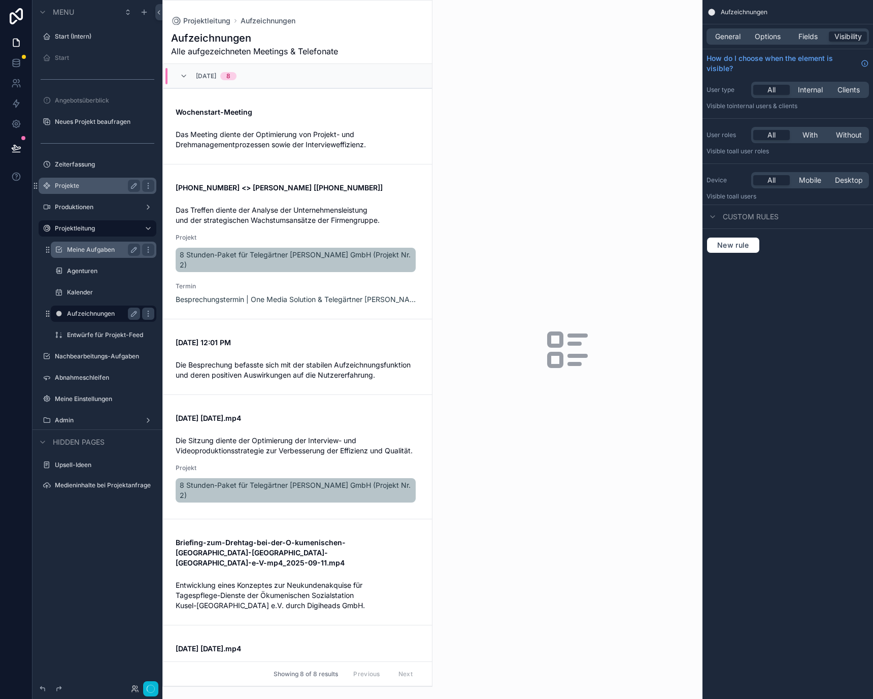
click at [88, 181] on div "Projekte" at bounding box center [97, 186] width 85 height 12
click at [89, 185] on label "Projekte" at bounding box center [95, 186] width 81 height 8
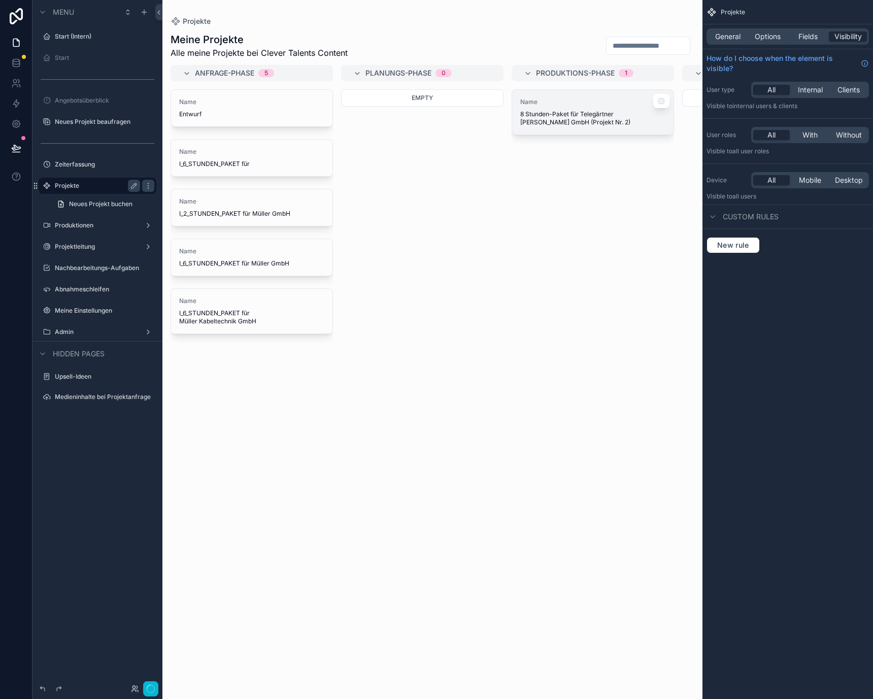
click at [537, 119] on span "8 Stunden-Paket für Telegärtner [PERSON_NAME] GmbH (Projekt Nr. 2)" at bounding box center [592, 118] width 145 height 16
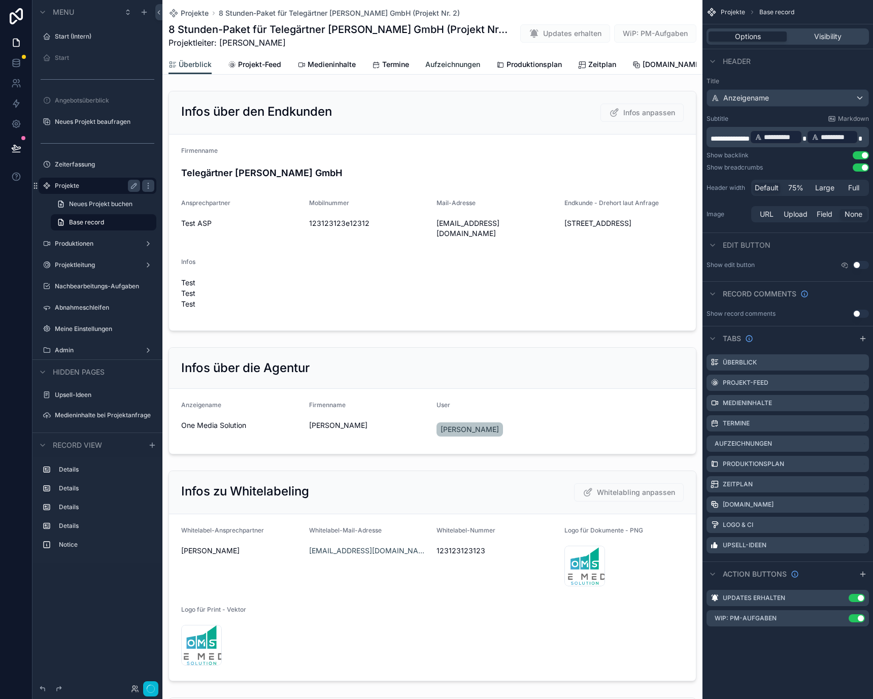
click at [438, 64] on span "Aufzeichnungen" at bounding box center [453, 64] width 55 height 10
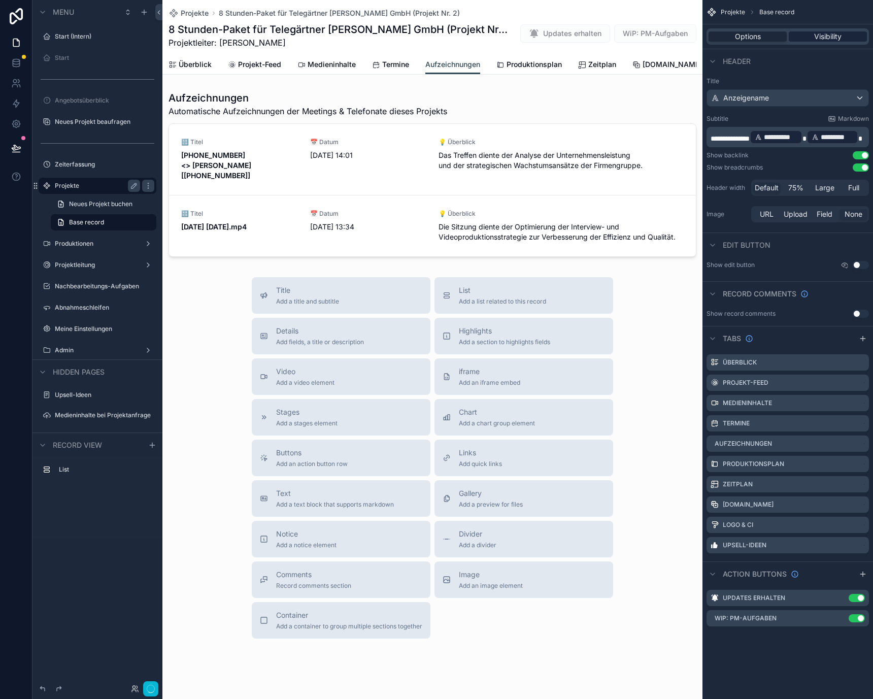
click at [818, 37] on span "Visibility" at bounding box center [827, 36] width 27 height 10
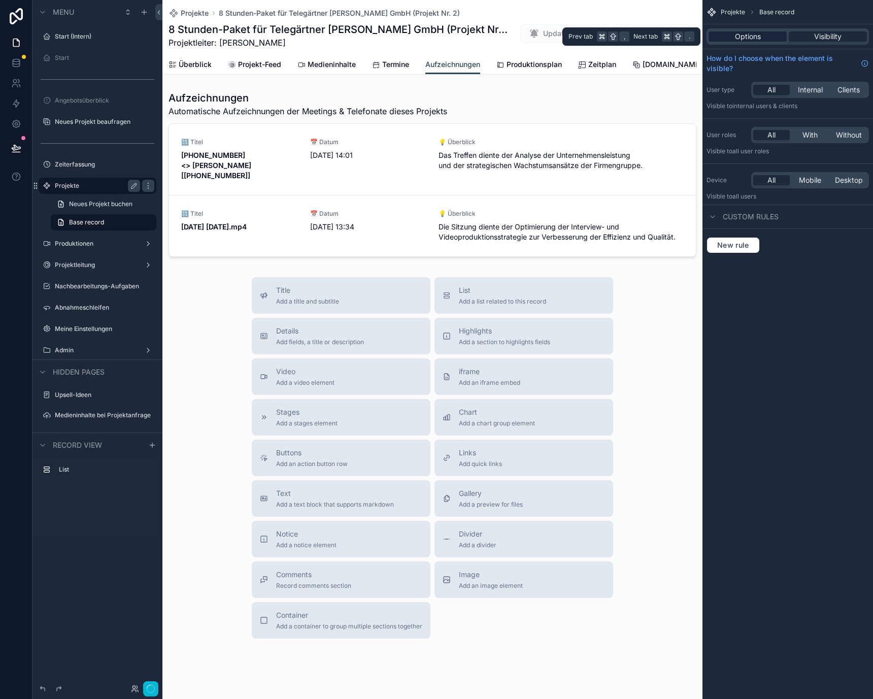
click at [773, 36] on div "Options" at bounding box center [748, 36] width 78 height 10
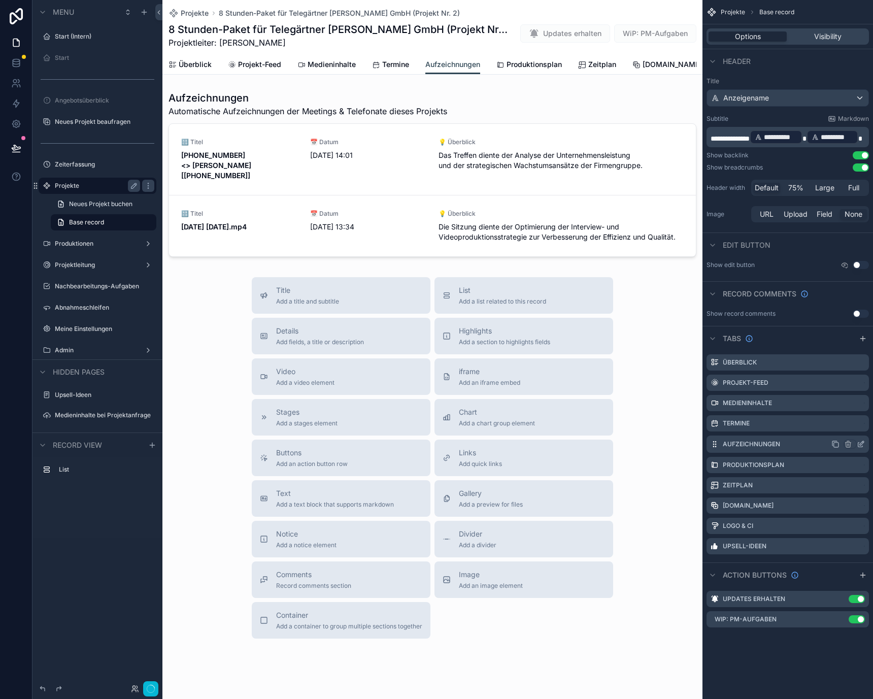
click at [860, 444] on icon "scrollable content" at bounding box center [861, 444] width 8 height 8
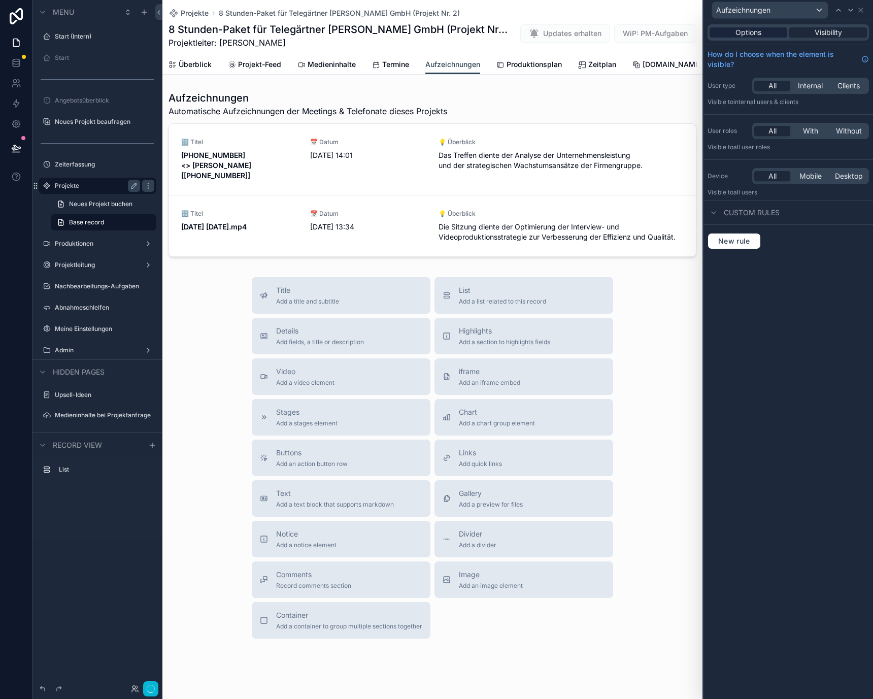
click at [770, 29] on div "Options" at bounding box center [749, 32] width 78 height 10
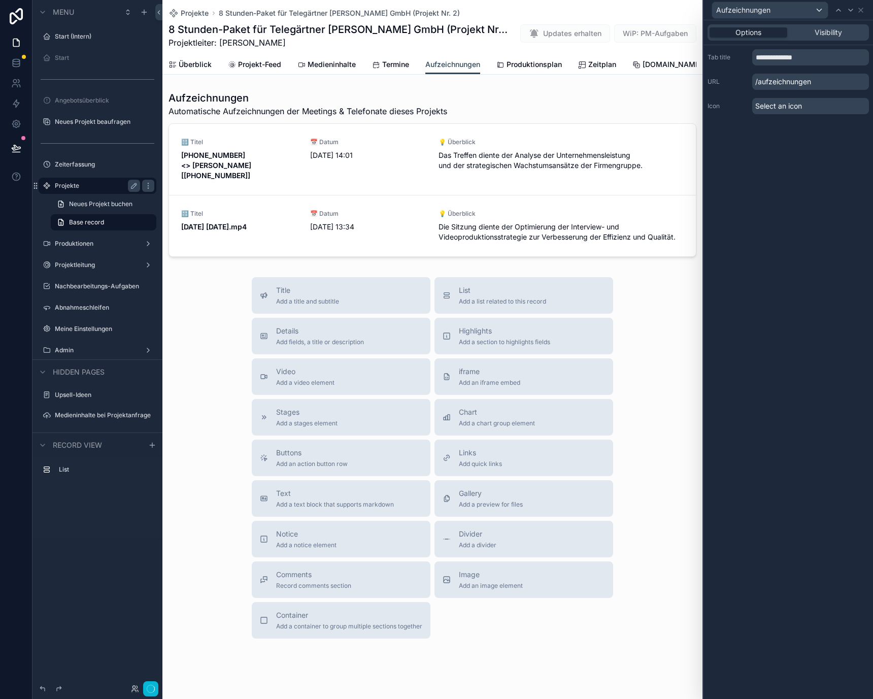
click at [789, 82] on p "/aufzeichnungen" at bounding box center [811, 82] width 117 height 16
click at [788, 99] on div "Select an icon" at bounding box center [811, 106] width 117 height 16
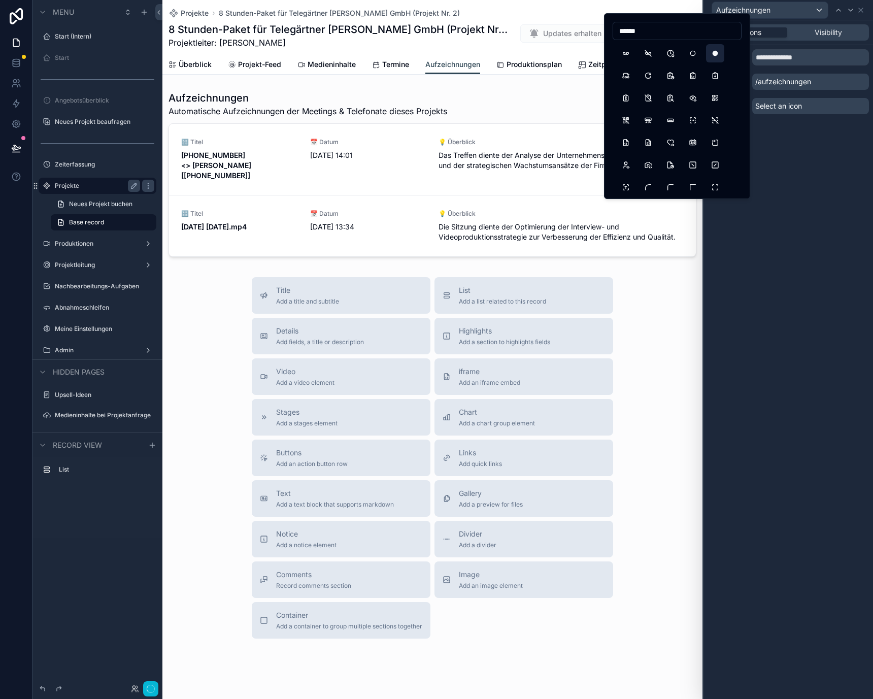
type input "******"
click at [718, 51] on button "PlayerRecordFilled" at bounding box center [715, 53] width 18 height 18
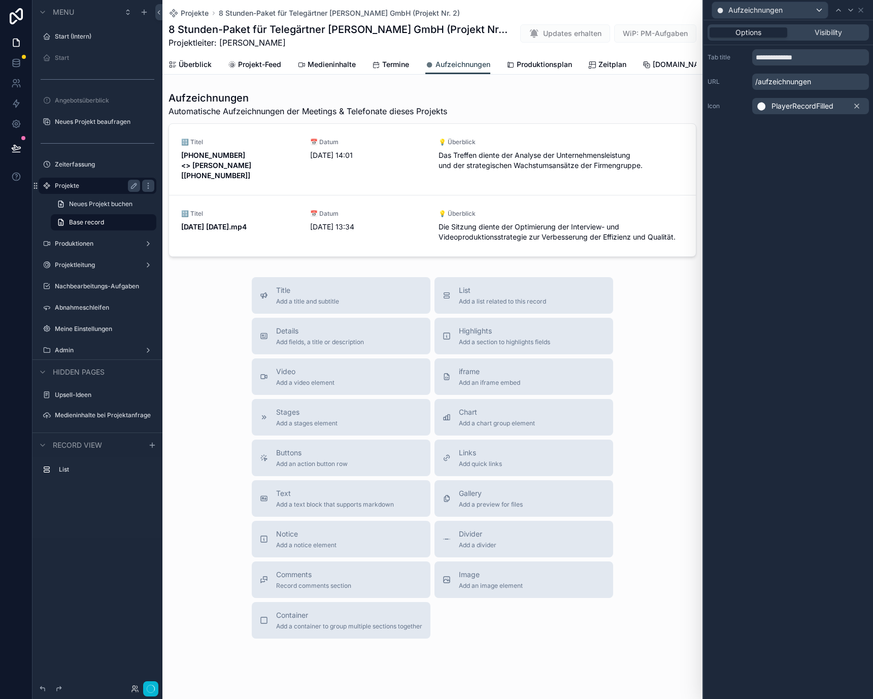
click at [719, 178] on div "**********" at bounding box center [789, 359] width 170 height 679
click at [572, 93] on div "Projekte 8 Stunden-Paket für Telegärtner Karl Gärtner GmbH (Projekt Nr. 2) 8 St…" at bounding box center [432, 360] width 540 height 720
click at [96, 262] on label "Projektleitung" at bounding box center [95, 265] width 81 height 8
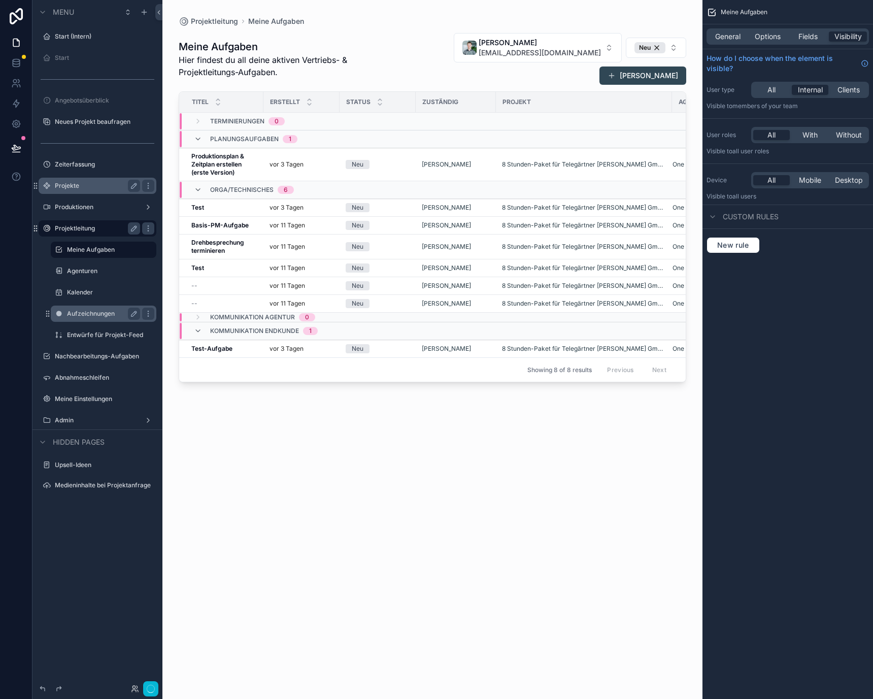
click at [94, 312] on label "Aufzeichnungen" at bounding box center [101, 314] width 69 height 8
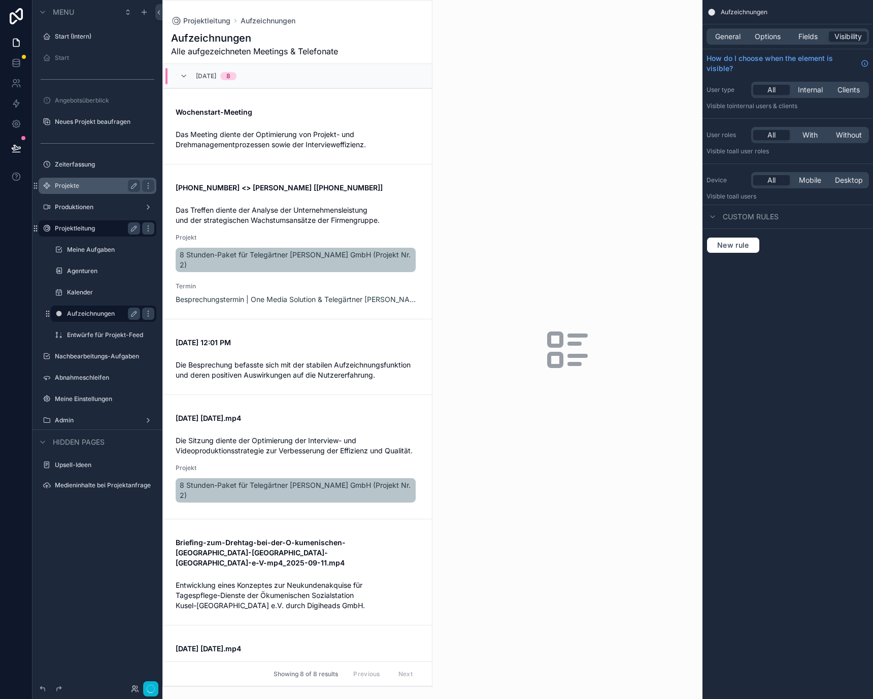
click at [277, 128] on div "scrollable content" at bounding box center [297, 344] width 269 height 686
click at [319, 127] on div "Das Meeting diente der Optimierung von Projekt- und Drehmanagementprozessen sow…" at bounding box center [298, 137] width 244 height 24
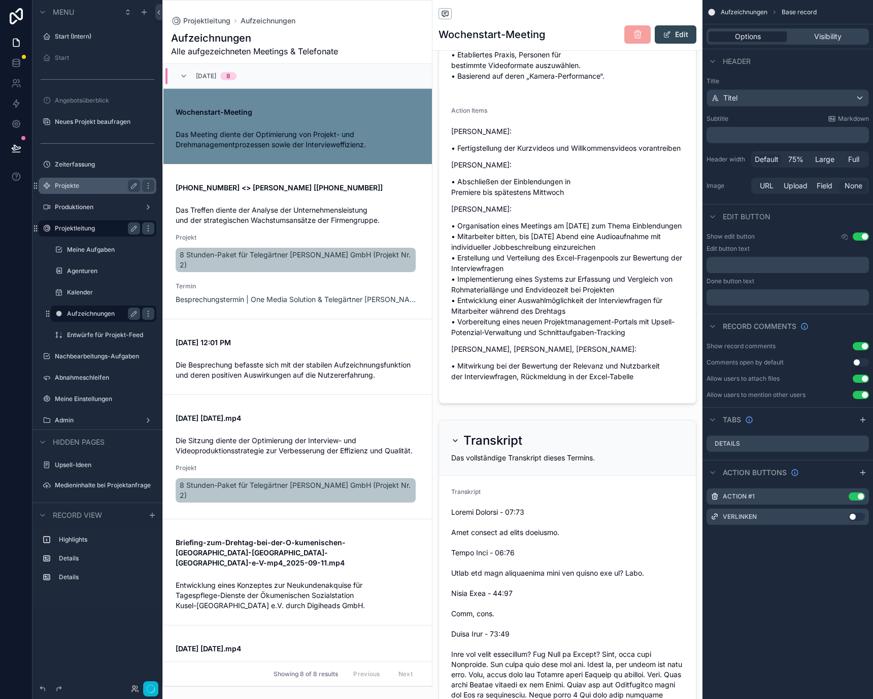
scroll to position [1747, 0]
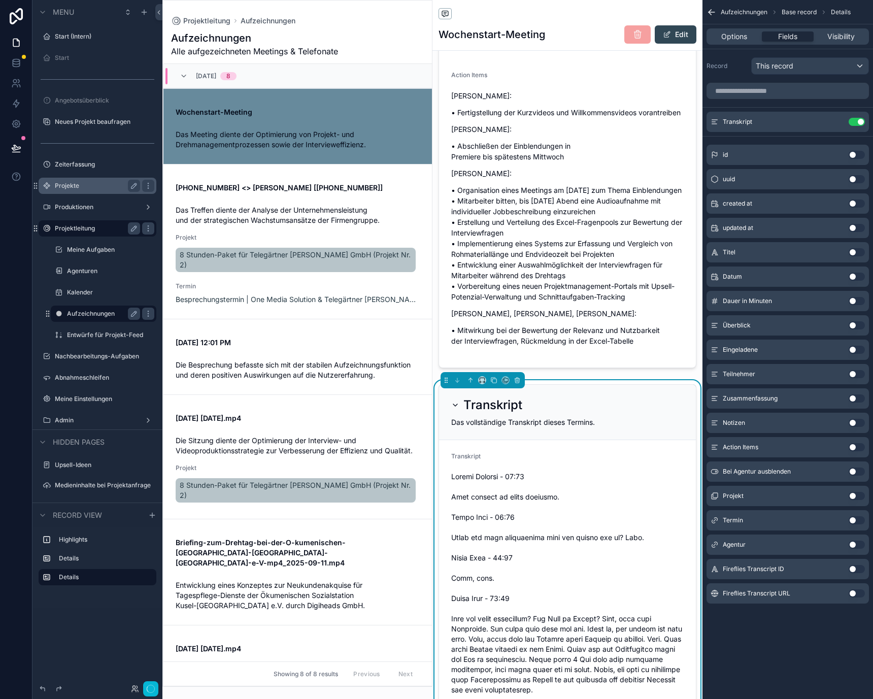
click at [459, 409] on icon "scrollable content" at bounding box center [455, 405] width 8 height 8
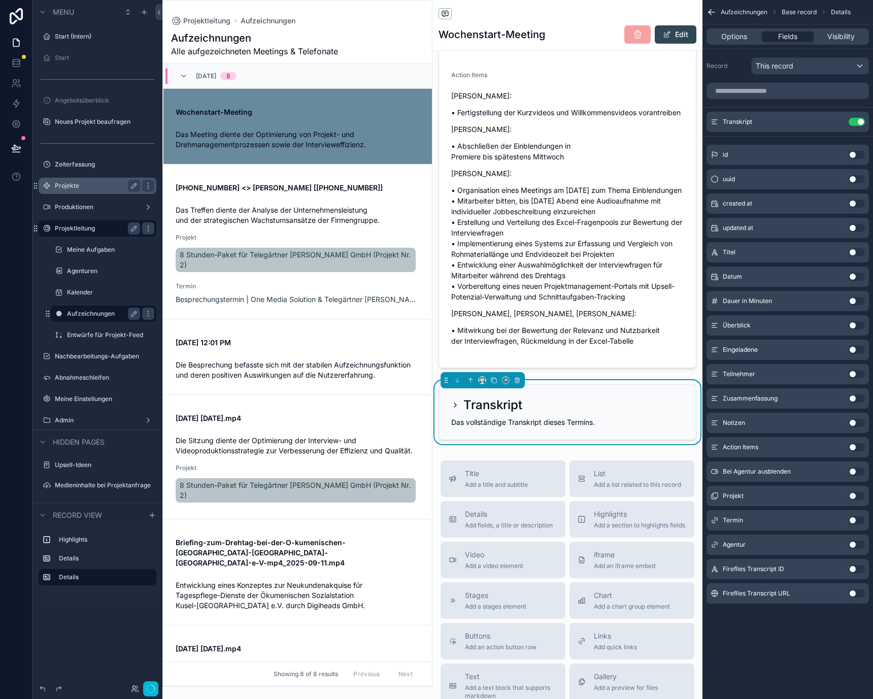
click at [459, 409] on icon "scrollable content" at bounding box center [455, 405] width 8 height 8
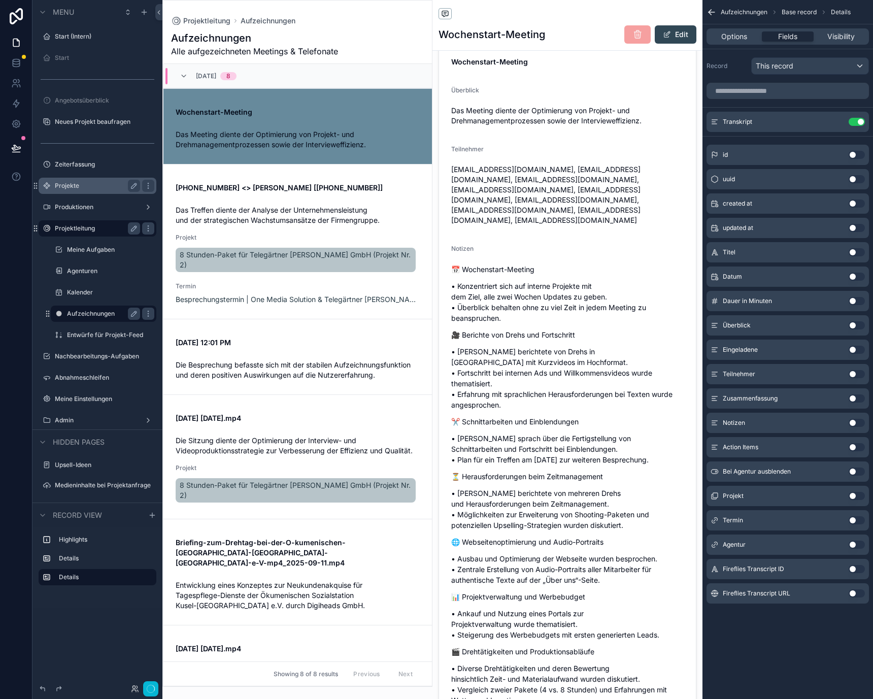
scroll to position [0, 0]
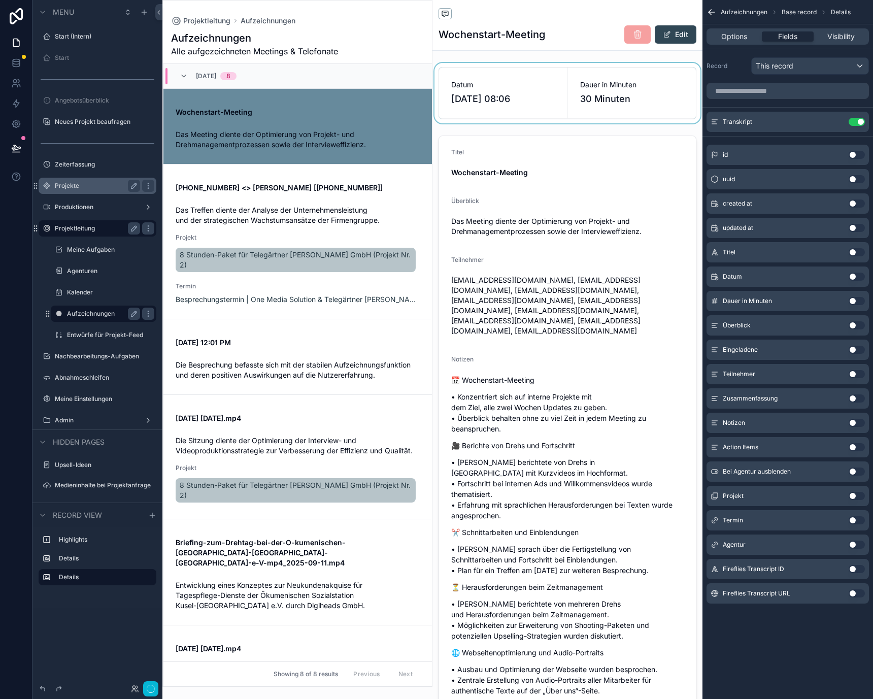
click at [531, 103] on div "scrollable content" at bounding box center [568, 93] width 270 height 60
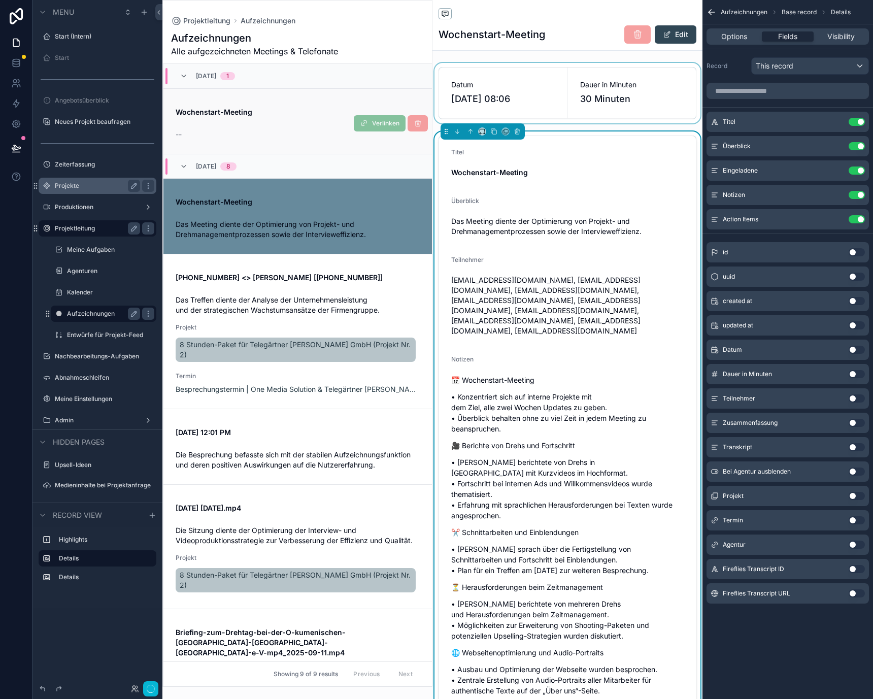
click at [298, 134] on div "--" at bounding box center [298, 134] width 244 height 10
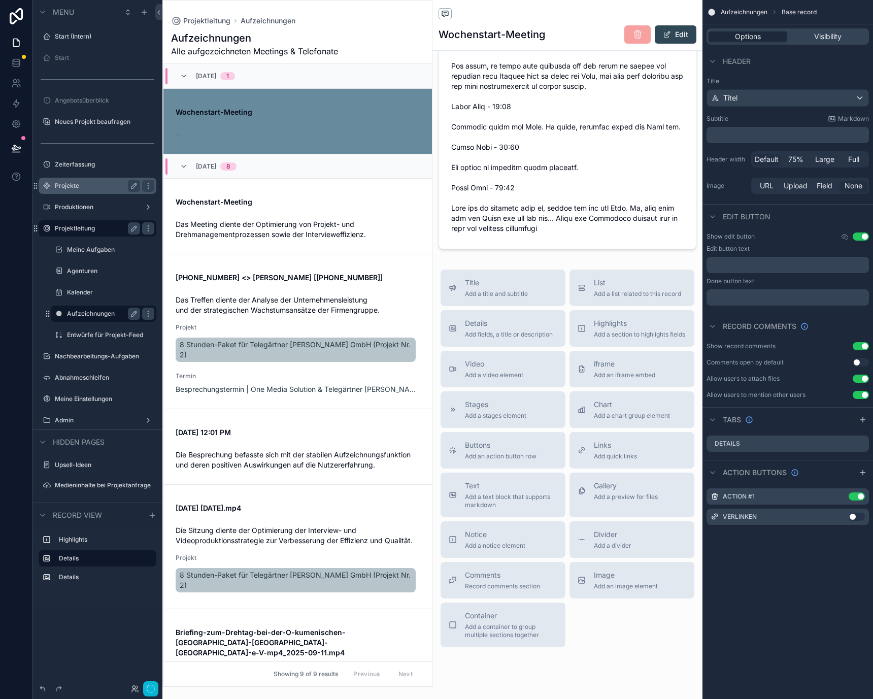
scroll to position [13286, 0]
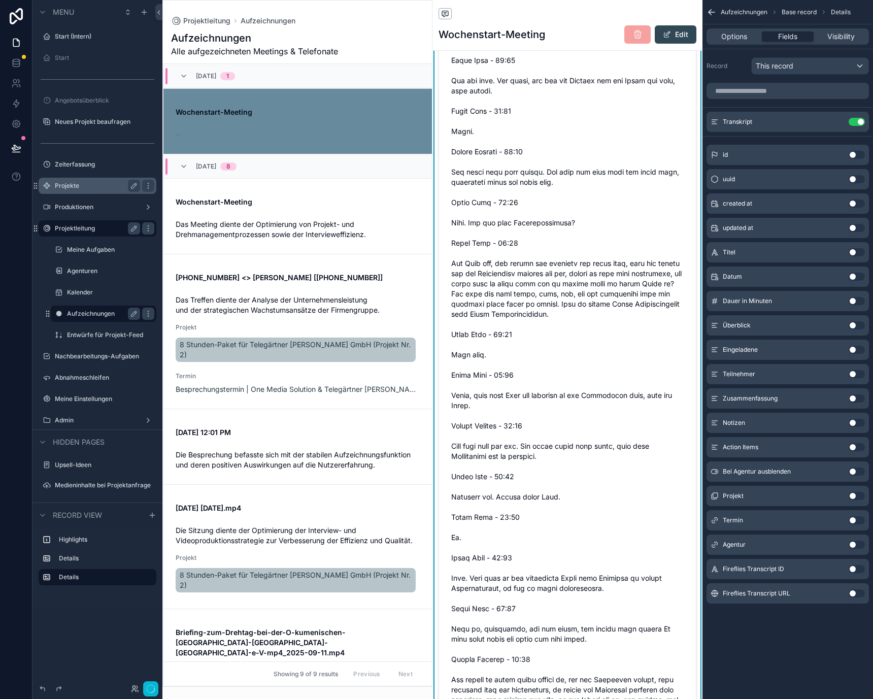
scroll to position [9764, 0]
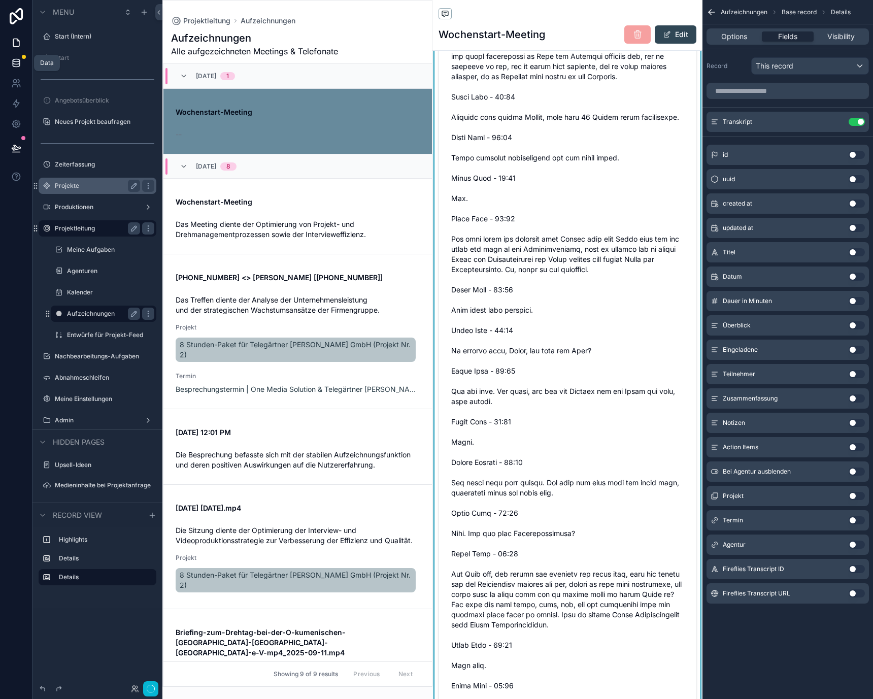
click at [15, 62] on icon at bounding box center [16, 63] width 10 height 10
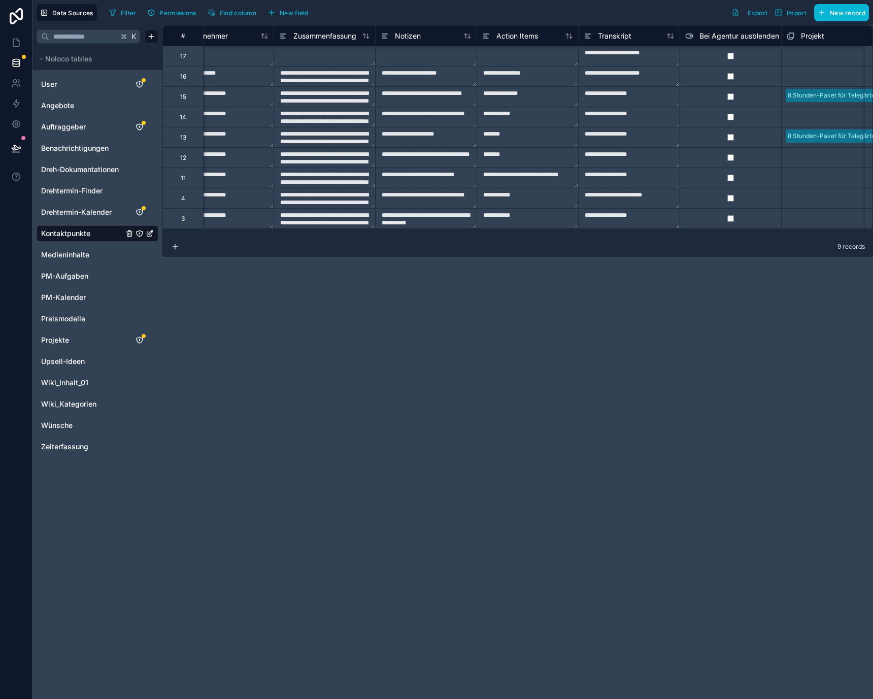
scroll to position [2, 614]
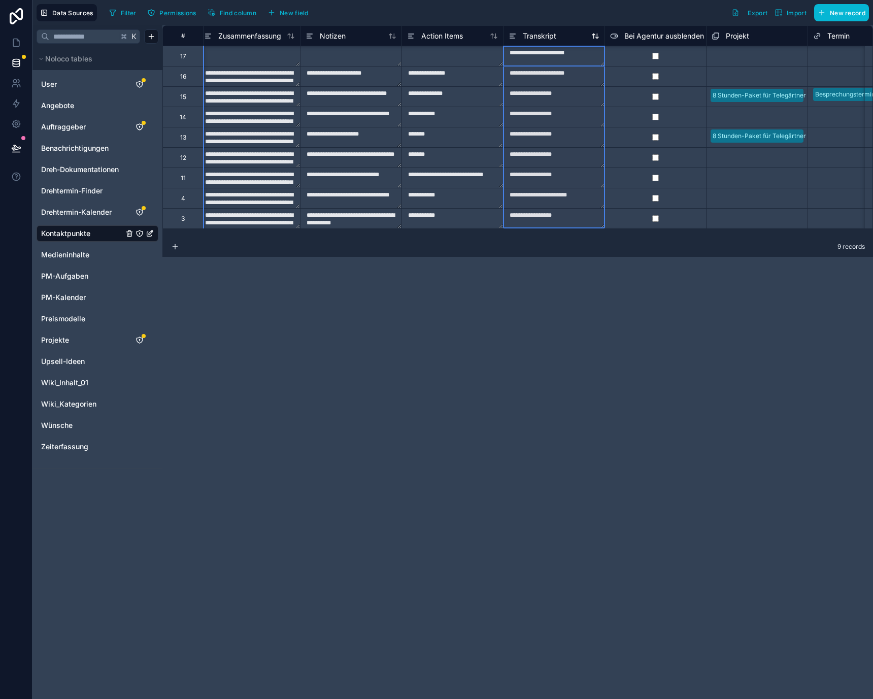
click at [557, 37] on div "Transkript" at bounding box center [554, 36] width 91 height 12
click at [544, 34] on span "Transkript" at bounding box center [540, 36] width 34 height 10
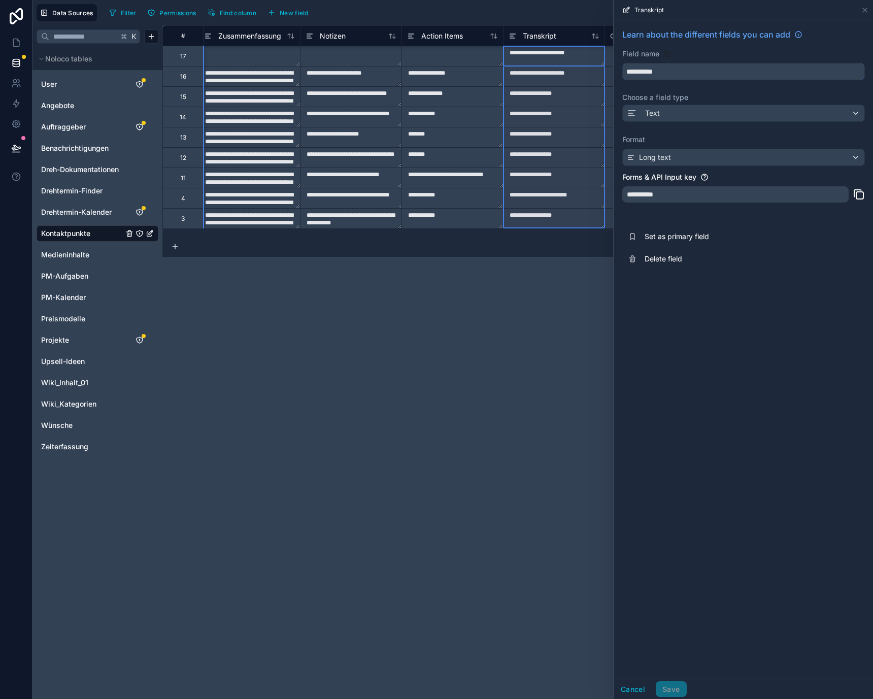
click at [761, 73] on input "**********" at bounding box center [744, 71] width 242 height 16
type input "**********"
click at [677, 696] on button "Save" at bounding box center [671, 689] width 30 height 16
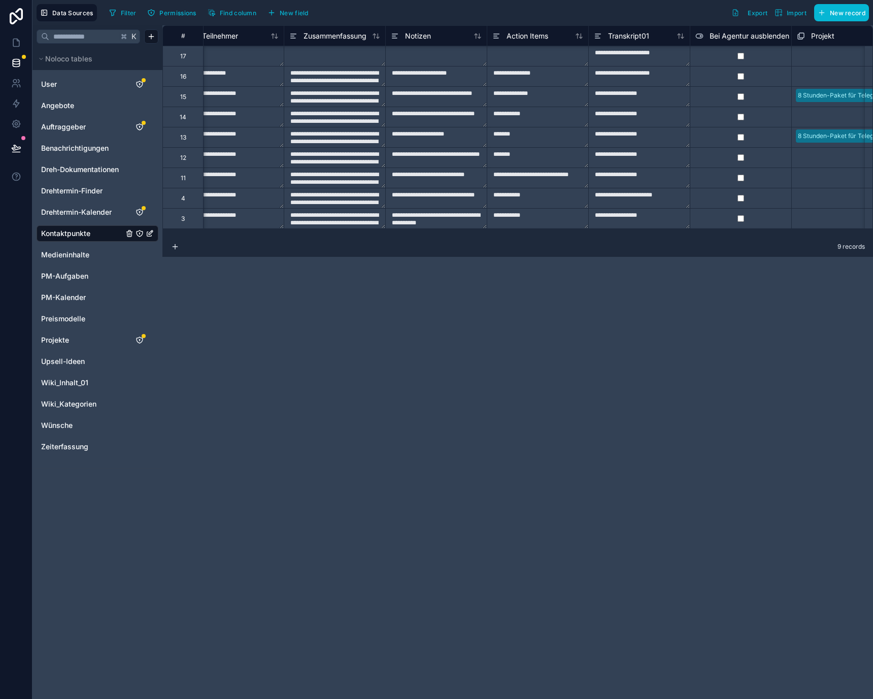
scroll to position [0, 555]
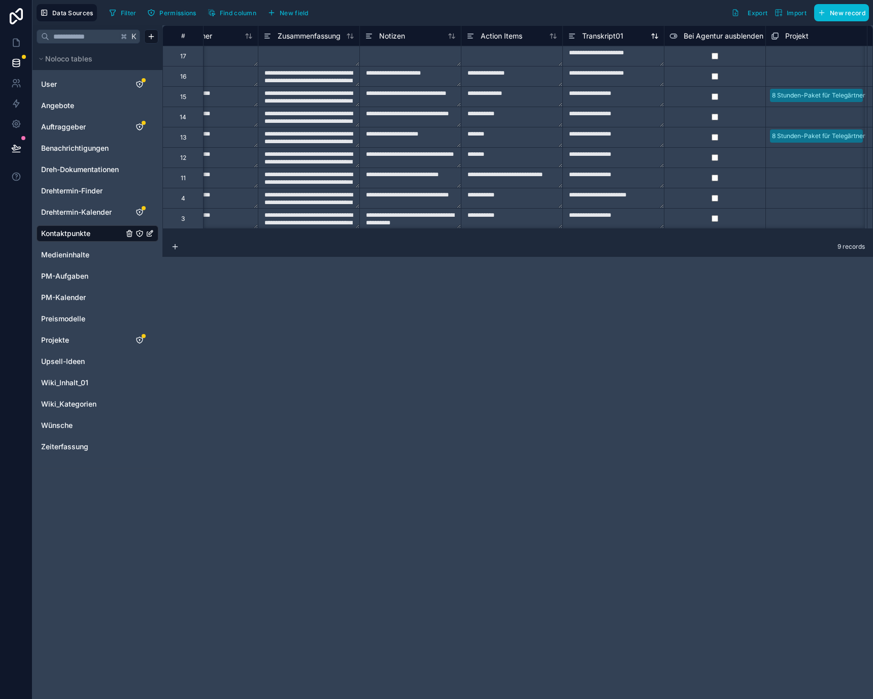
click at [610, 39] on span "Transkript01" at bounding box center [602, 36] width 41 height 10
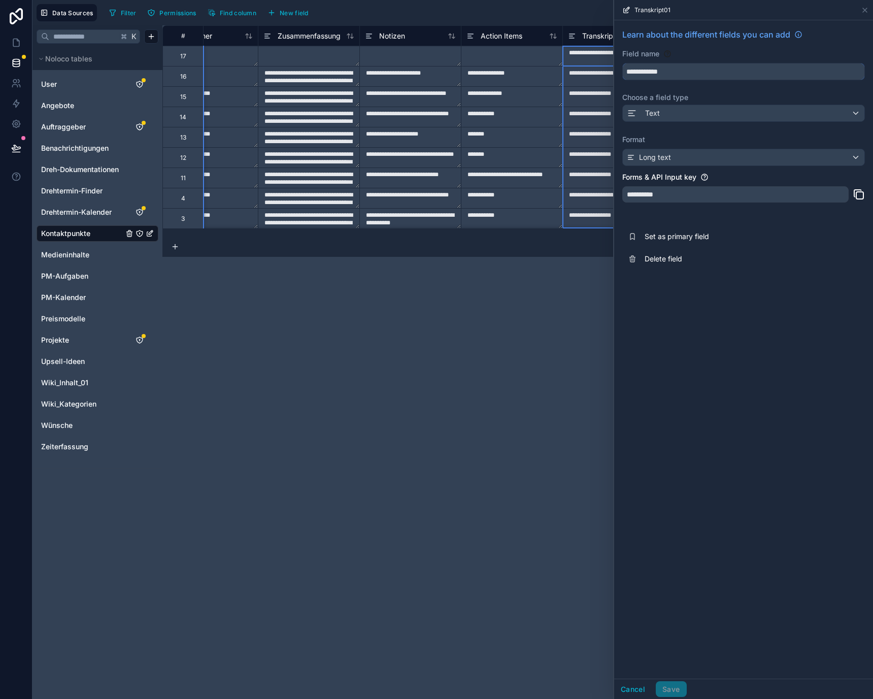
click at [715, 71] on input "**********" at bounding box center [744, 71] width 242 height 16
click at [295, 12] on span "New field" at bounding box center [294, 13] width 29 height 8
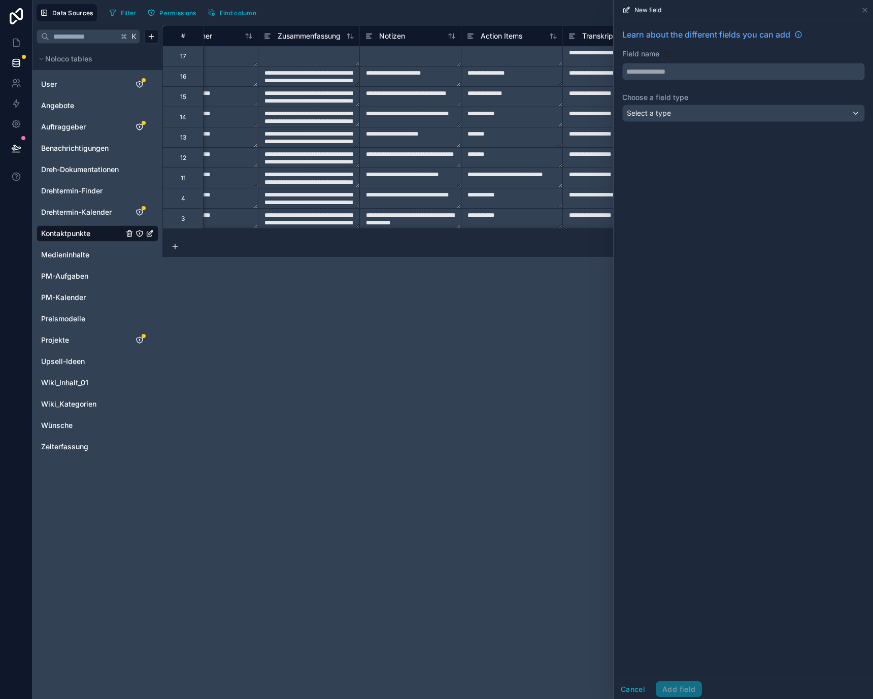
click at [639, 73] on input "text" at bounding box center [744, 71] width 242 height 16
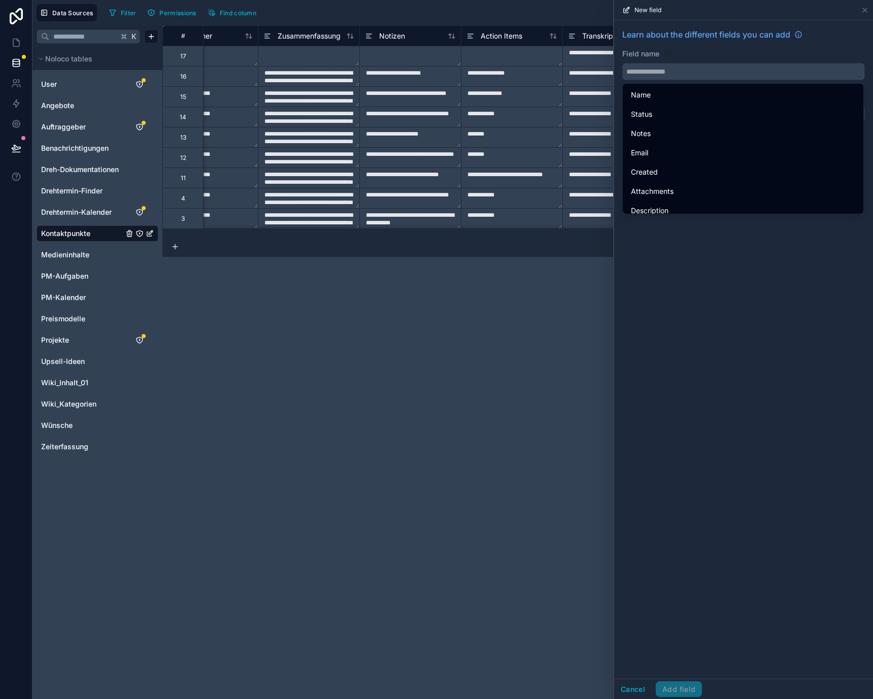
paste input "**********"
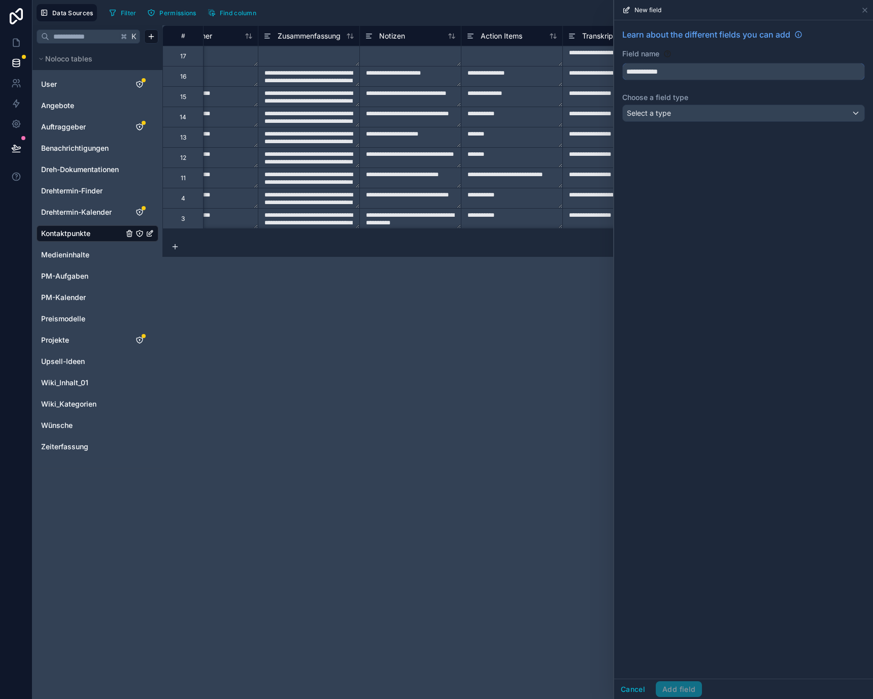
type input "**********"
click at [703, 104] on div "**********" at bounding box center [743, 77] width 259 height 114
click at [703, 114] on div "Select a type" at bounding box center [744, 113] width 242 height 16
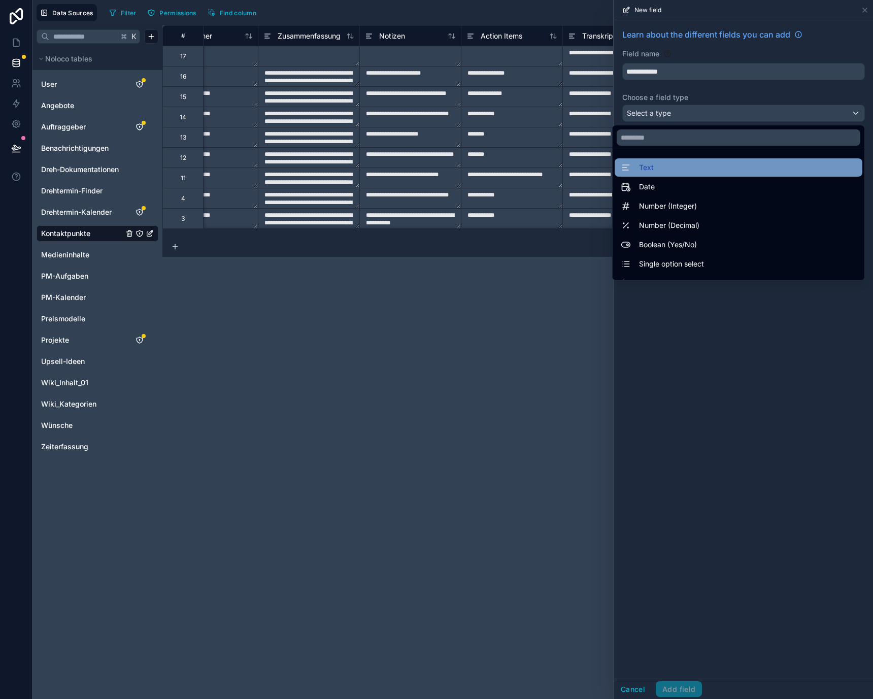
click at [697, 165] on div "Text" at bounding box center [739, 167] width 236 height 12
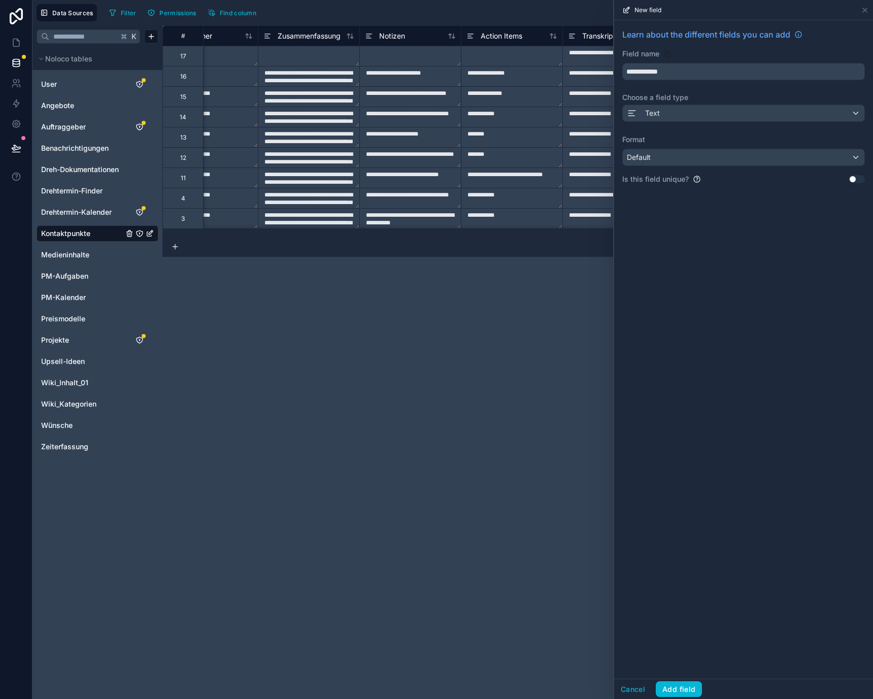
click at [699, 146] on div "Format Default" at bounding box center [744, 150] width 243 height 31
click at [699, 157] on div "Default" at bounding box center [744, 157] width 242 height 16
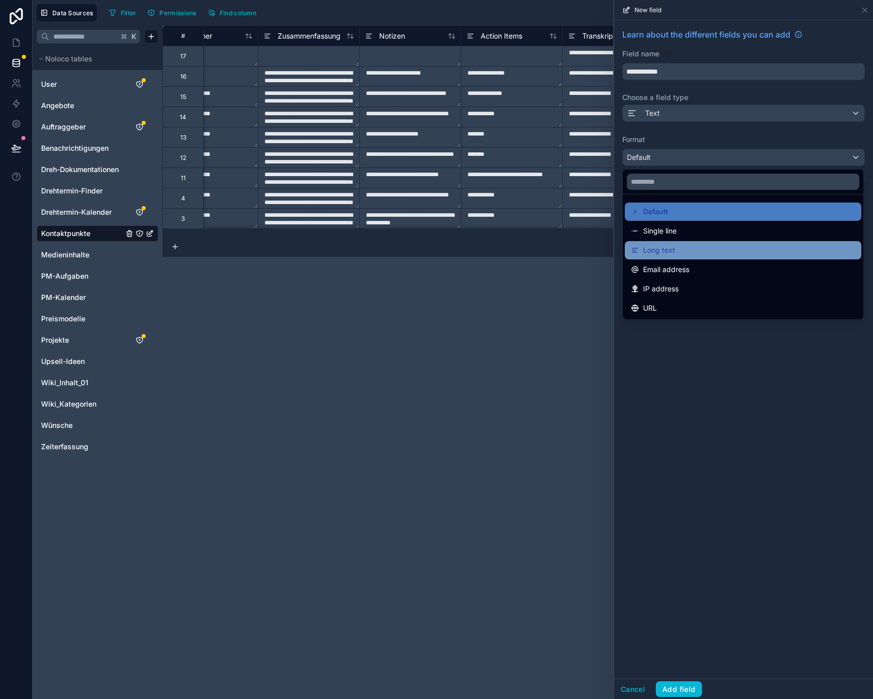
click at [690, 257] on div "Long text" at bounding box center [743, 250] width 237 height 18
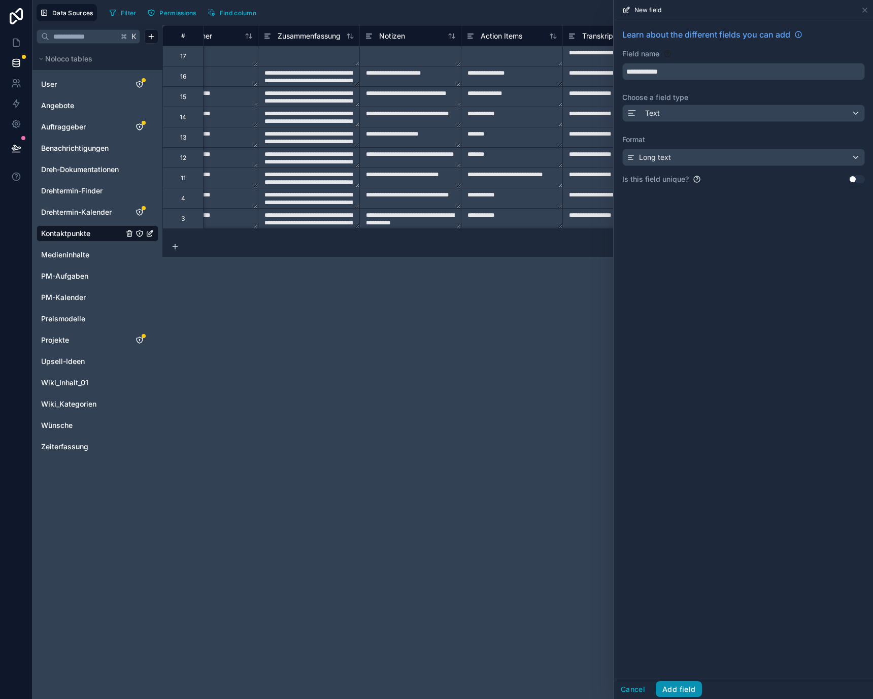
click at [688, 687] on button "Add field" at bounding box center [679, 689] width 46 height 16
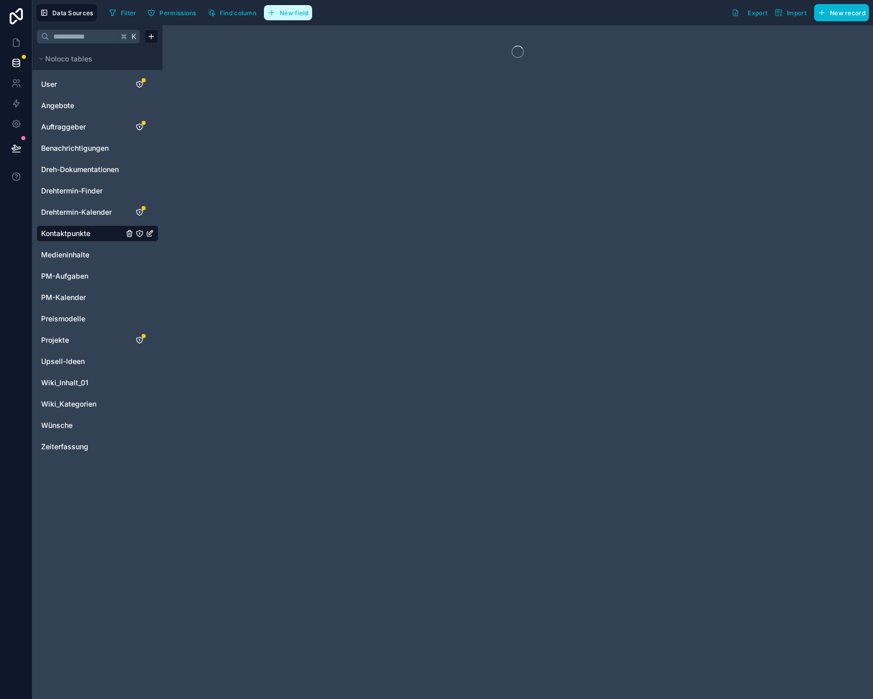
click at [276, 14] on icon "button" at bounding box center [272, 13] width 8 height 8
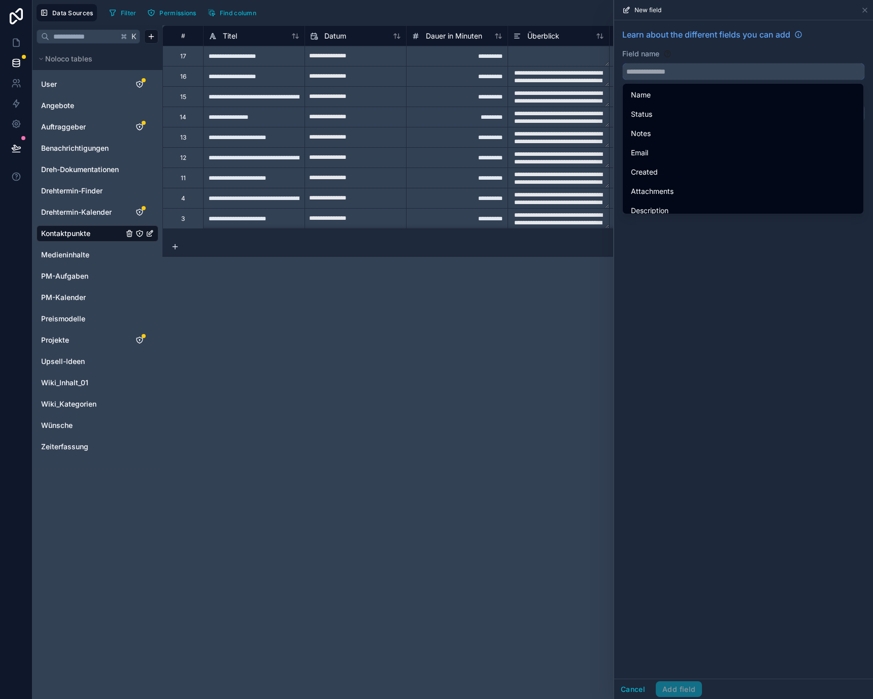
click at [675, 69] on input "text" at bounding box center [744, 71] width 242 height 16
paste input "**********"
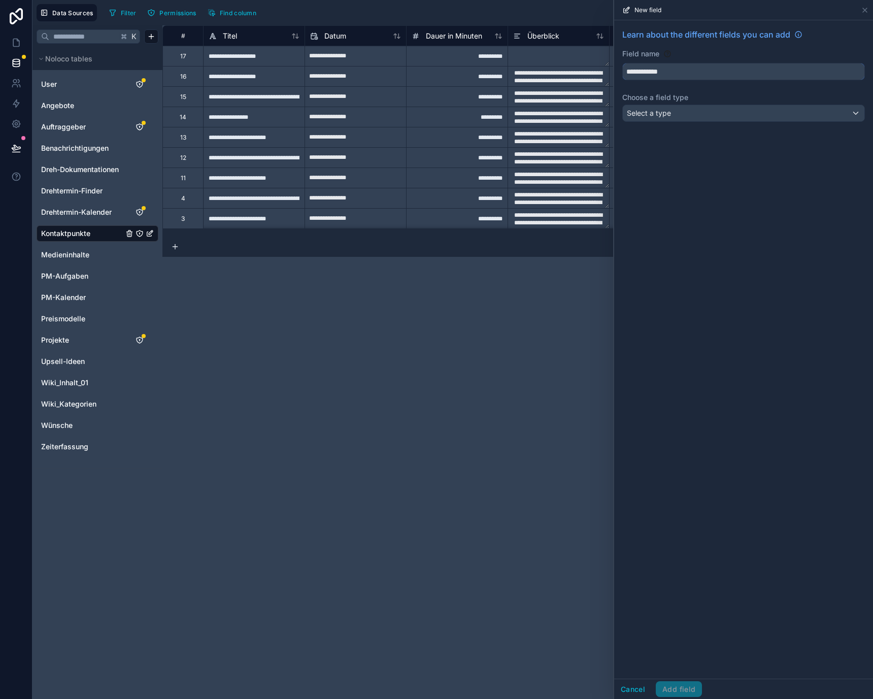
type input "**********"
click at [692, 118] on div "Select a type" at bounding box center [744, 113] width 242 height 16
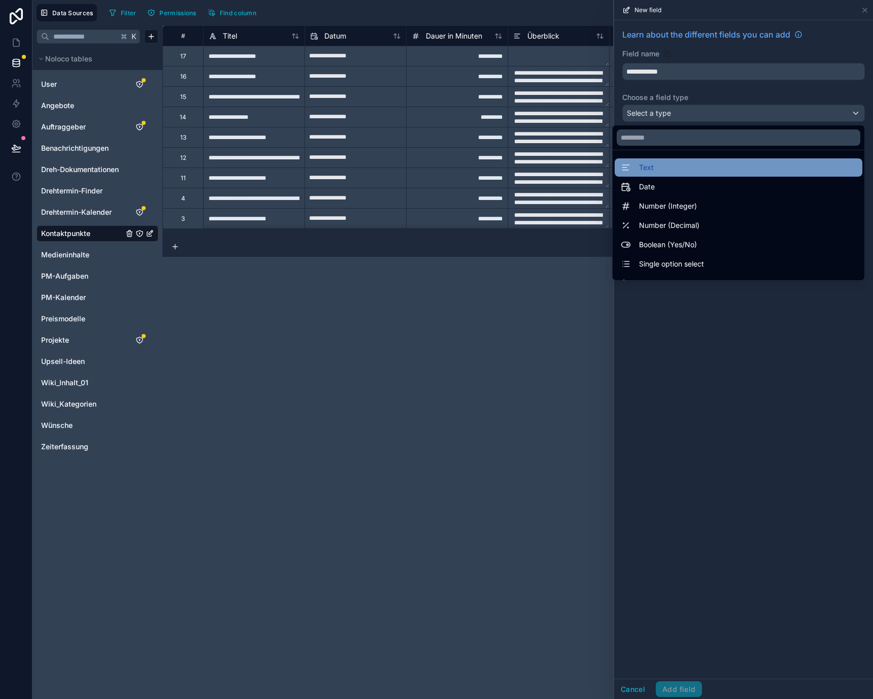
click at [689, 168] on div "Text" at bounding box center [739, 167] width 236 height 12
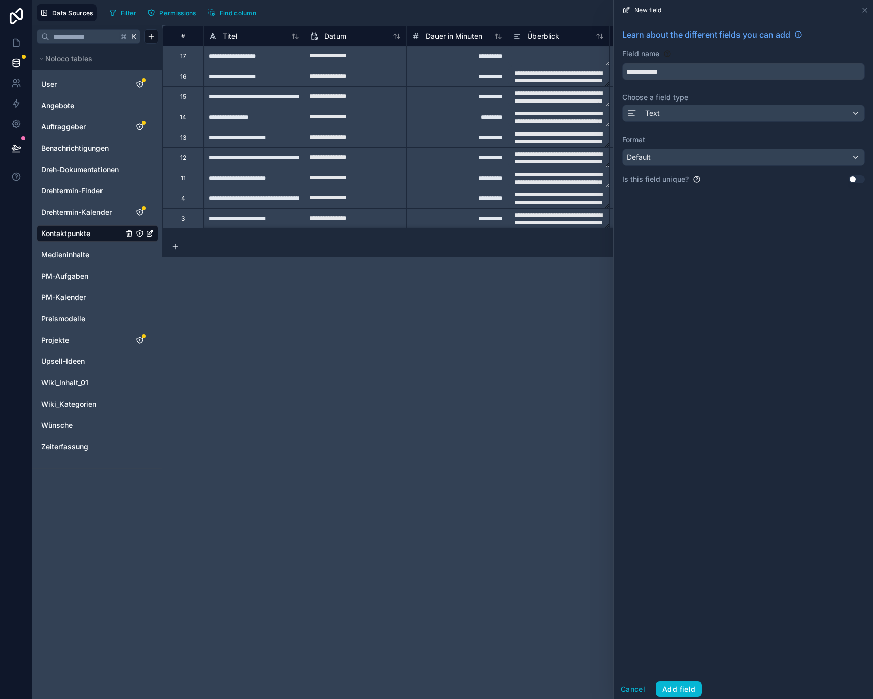
click at [688, 143] on label "Format" at bounding box center [744, 140] width 243 height 10
click at [688, 154] on div "Default" at bounding box center [744, 157] width 242 height 16
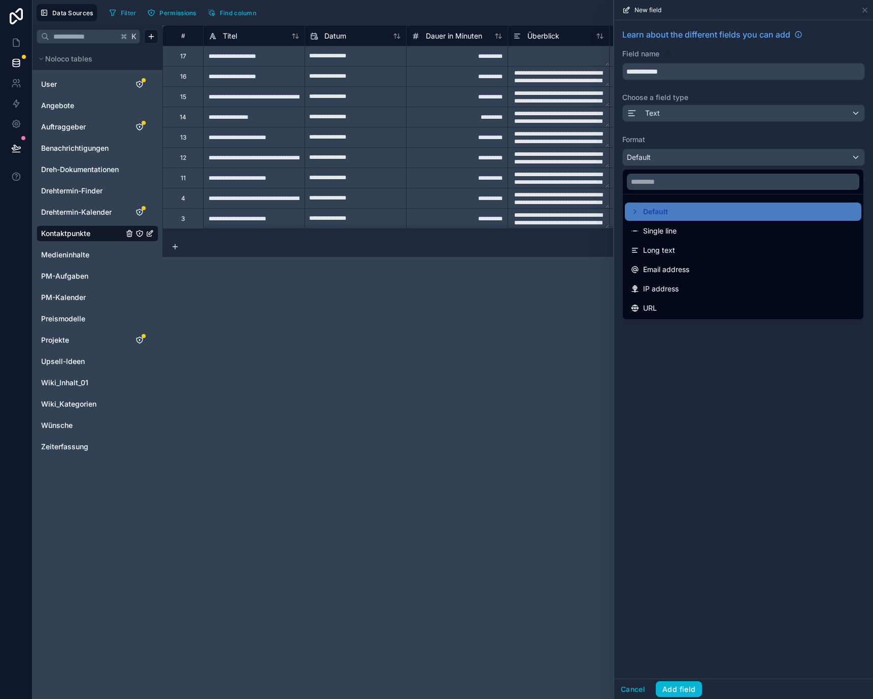
drag, startPoint x: 680, startPoint y: 255, endPoint x: 680, endPoint y: 269, distance: 14.2
click at [680, 255] on div "Long text" at bounding box center [743, 250] width 224 height 12
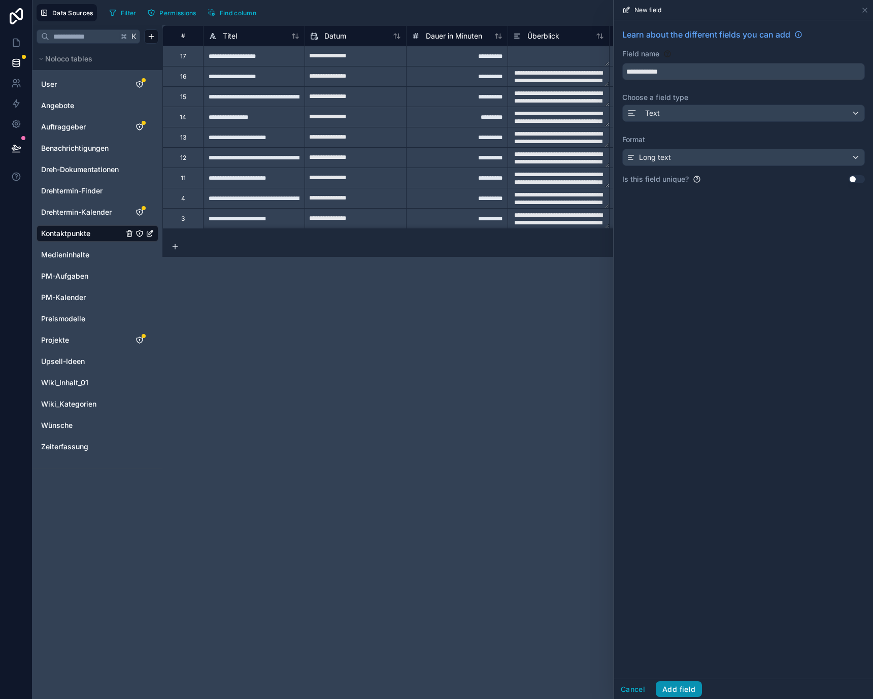
click at [689, 688] on button "Add field" at bounding box center [679, 689] width 46 height 16
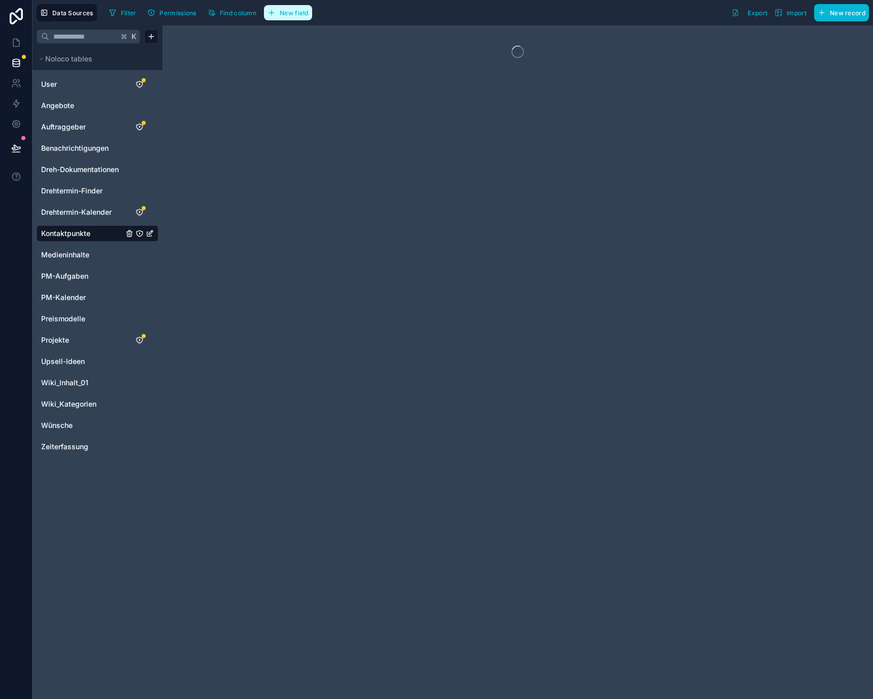
click at [272, 10] on icon "button" at bounding box center [272, 13] width 8 height 8
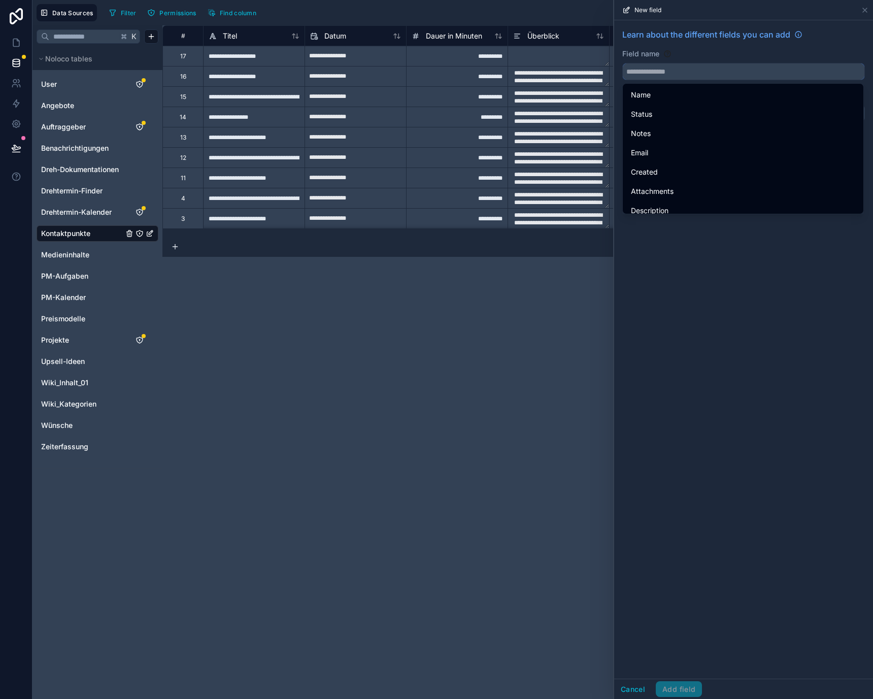
click at [677, 74] on input "text" at bounding box center [744, 71] width 242 height 16
paste input "**********"
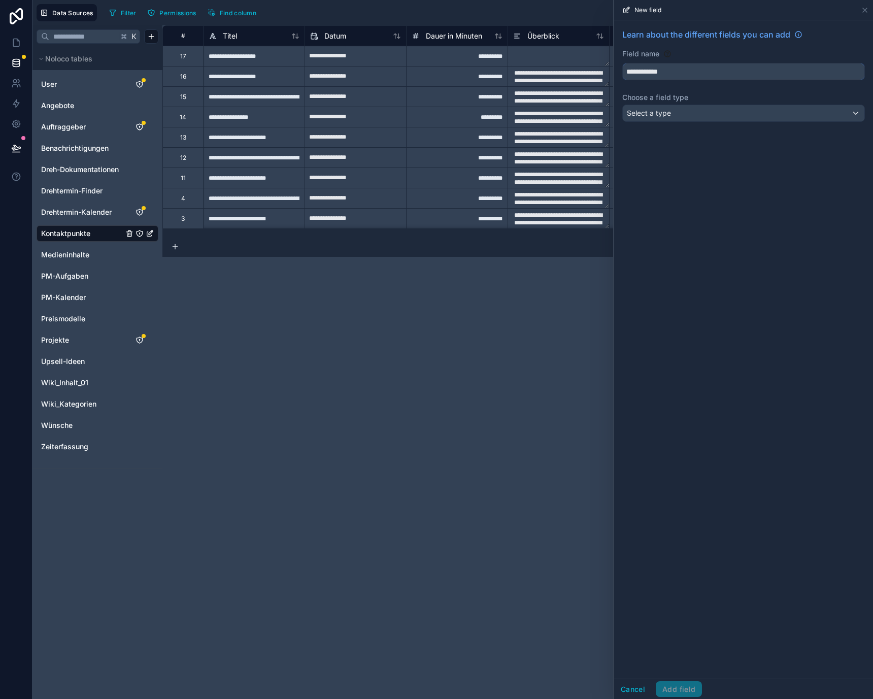
type input "**********"
click at [708, 104] on div "**********" at bounding box center [743, 77] width 259 height 114
click at [708, 113] on div "Select a type" at bounding box center [744, 113] width 242 height 16
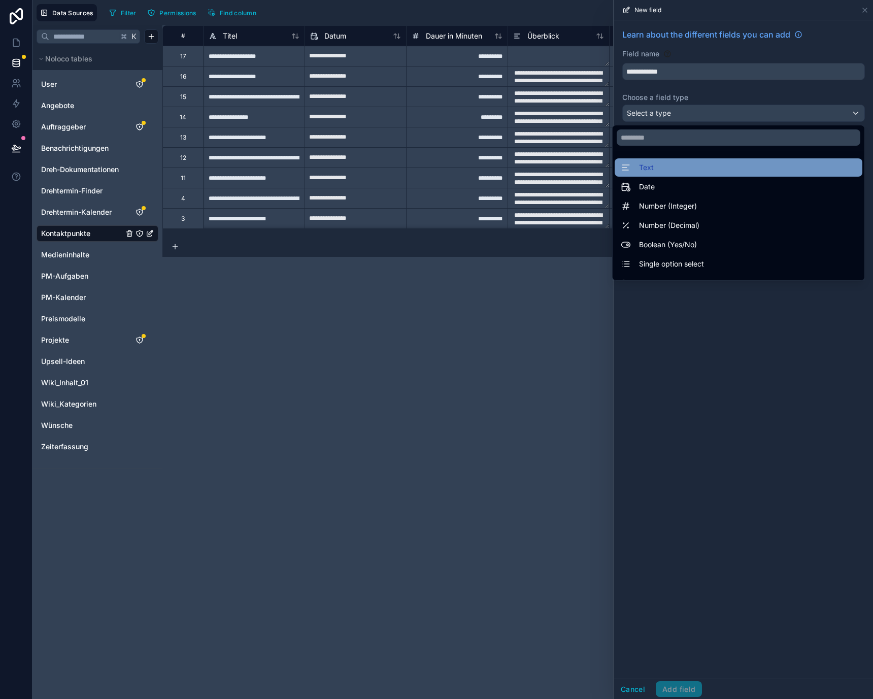
click at [708, 162] on div "Text" at bounding box center [739, 167] width 236 height 12
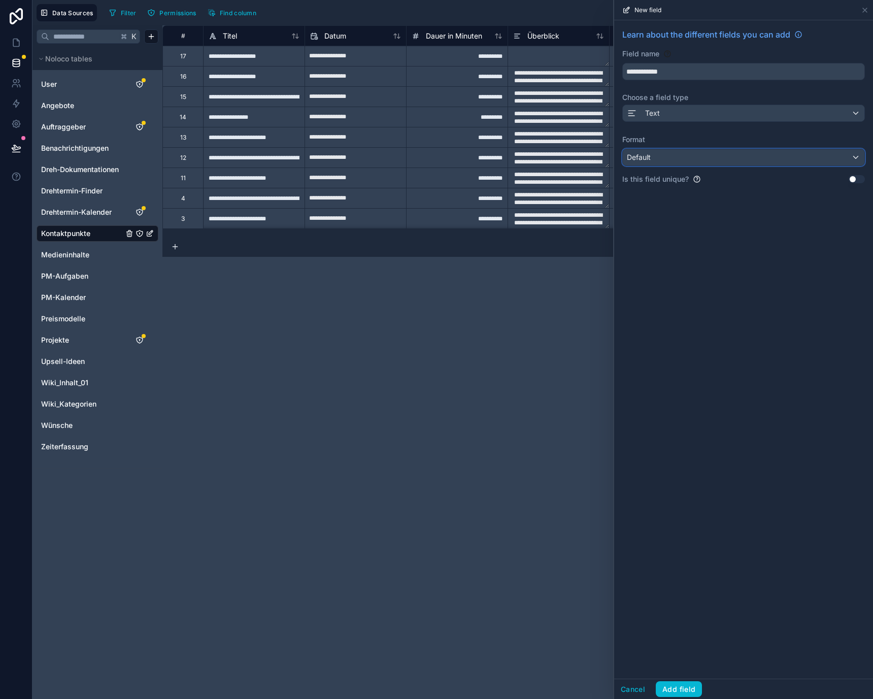
click at [700, 166] on button "Default" at bounding box center [744, 157] width 243 height 17
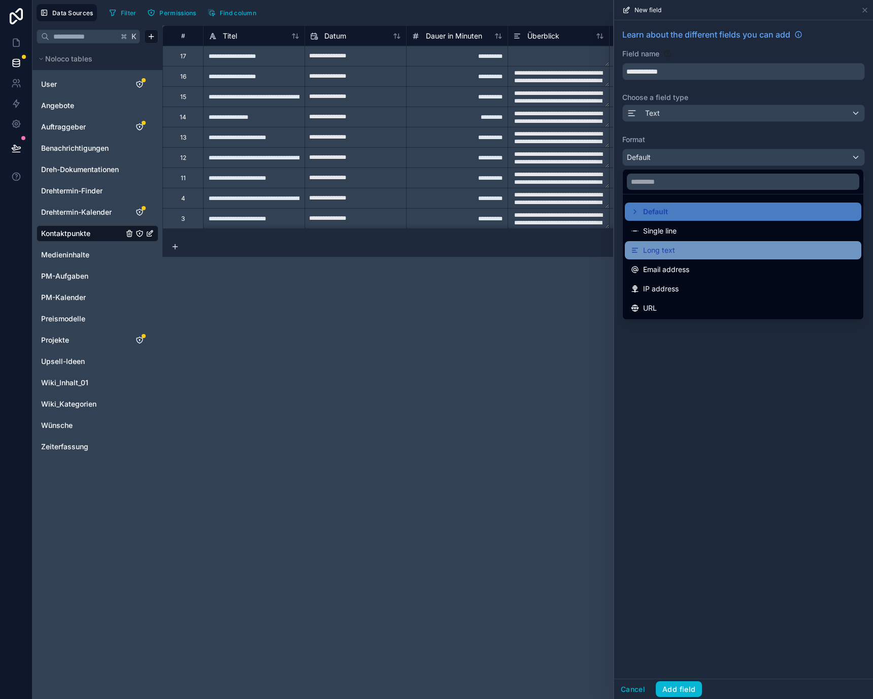
click at [698, 251] on div "Long text" at bounding box center [743, 250] width 224 height 12
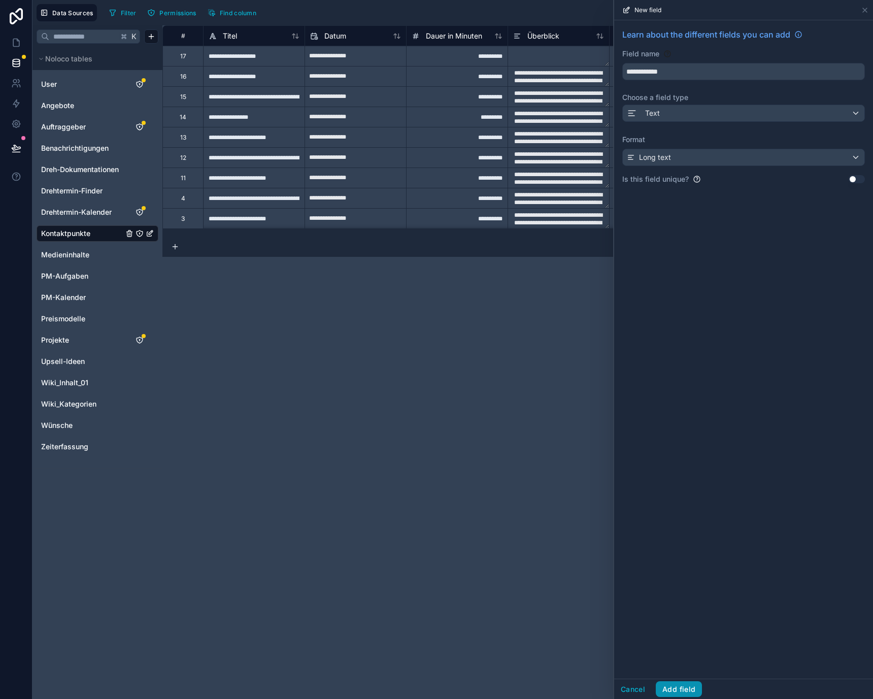
click at [684, 683] on button "Add field" at bounding box center [679, 689] width 46 height 16
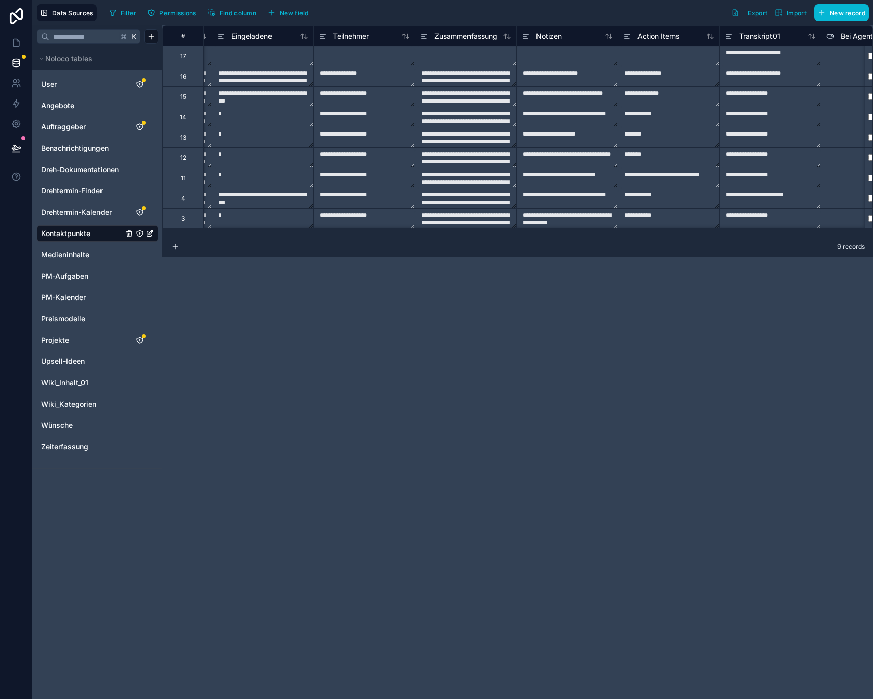
scroll to position [0, 397]
click at [8, 45] on link at bounding box center [16, 42] width 32 height 20
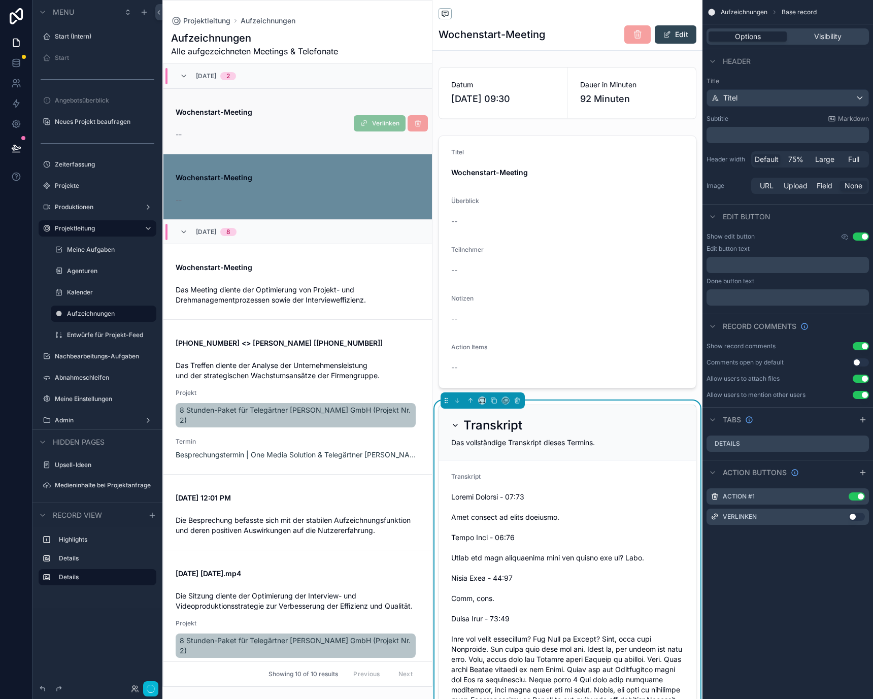
click at [284, 136] on div "--" at bounding box center [298, 134] width 244 height 10
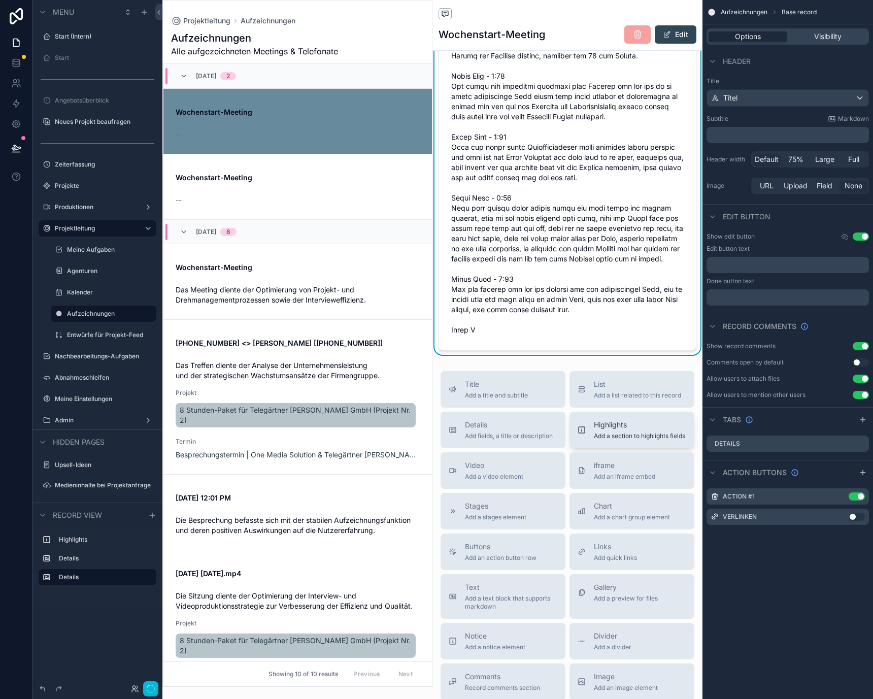
scroll to position [3583, 0]
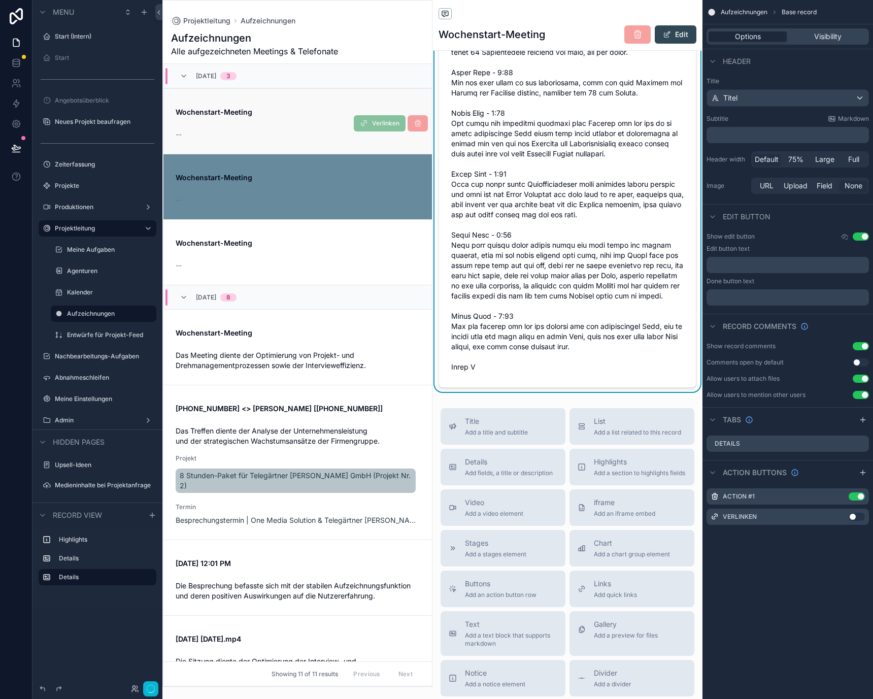
click at [356, 135] on div "--" at bounding box center [298, 134] width 244 height 10
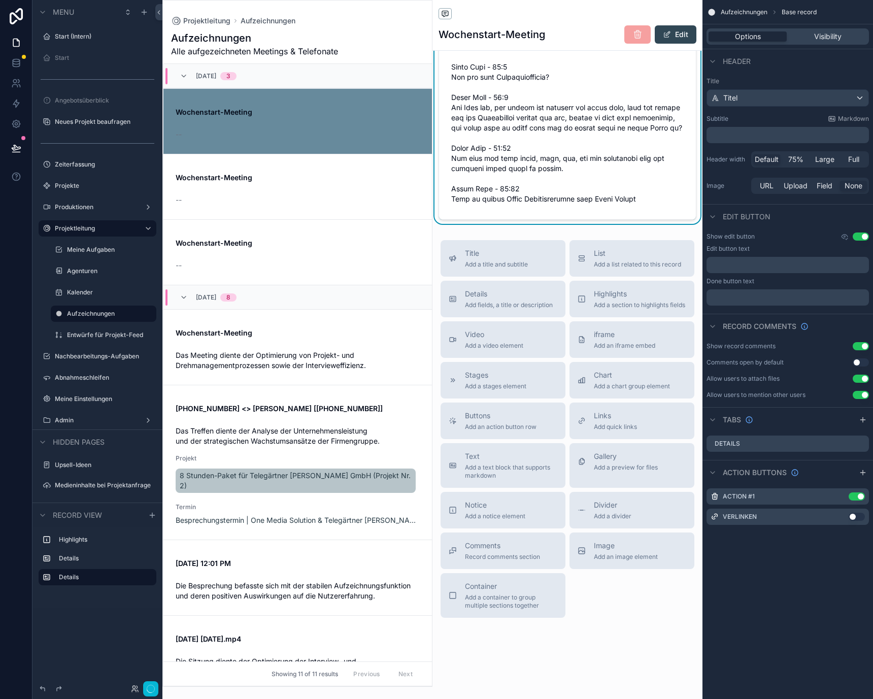
scroll to position [13814, 0]
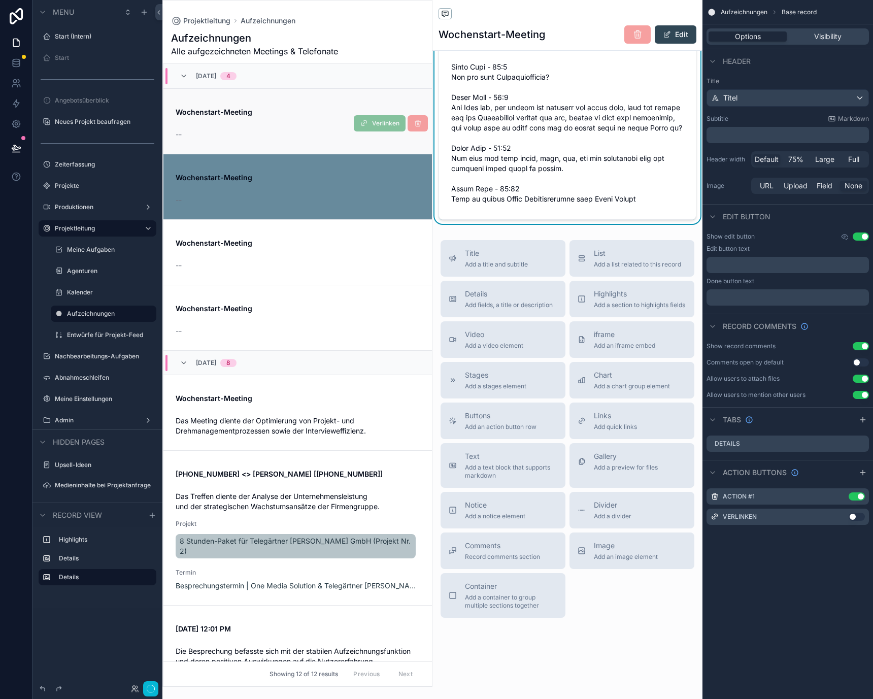
click at [301, 128] on div "--" at bounding box center [298, 132] width 244 height 14
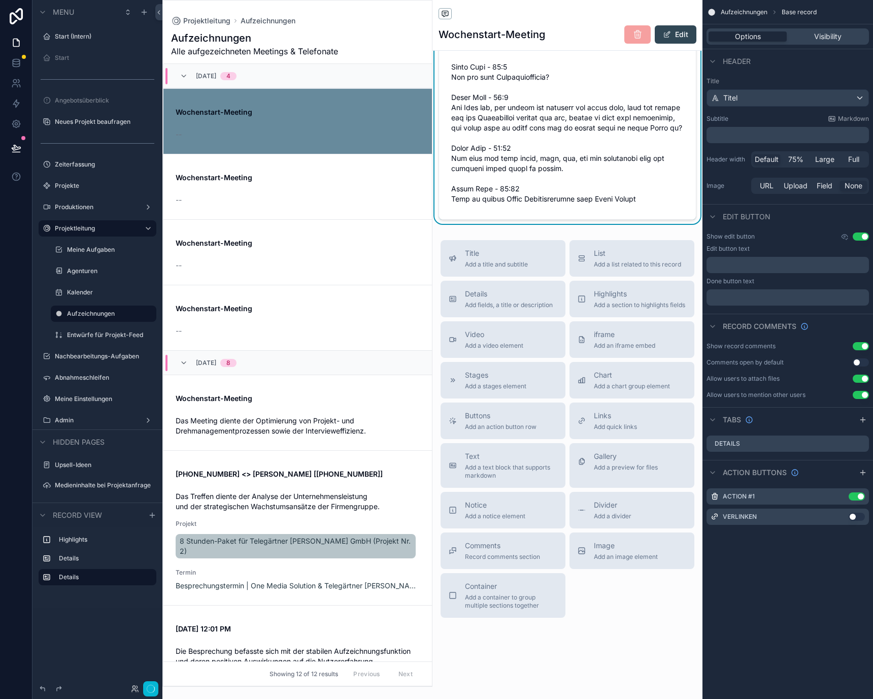
scroll to position [13922, 0]
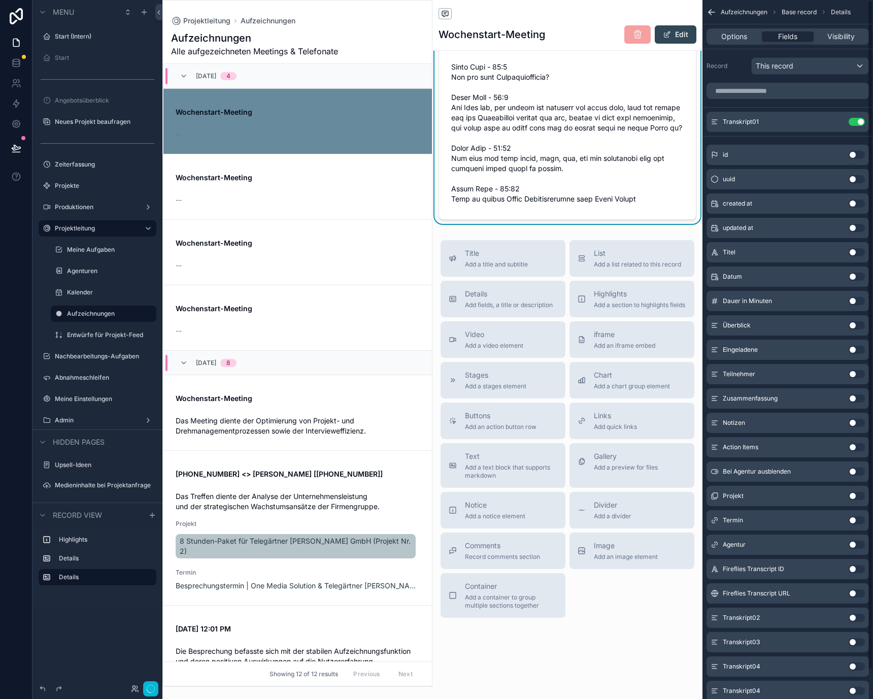
scroll to position [30, 0]
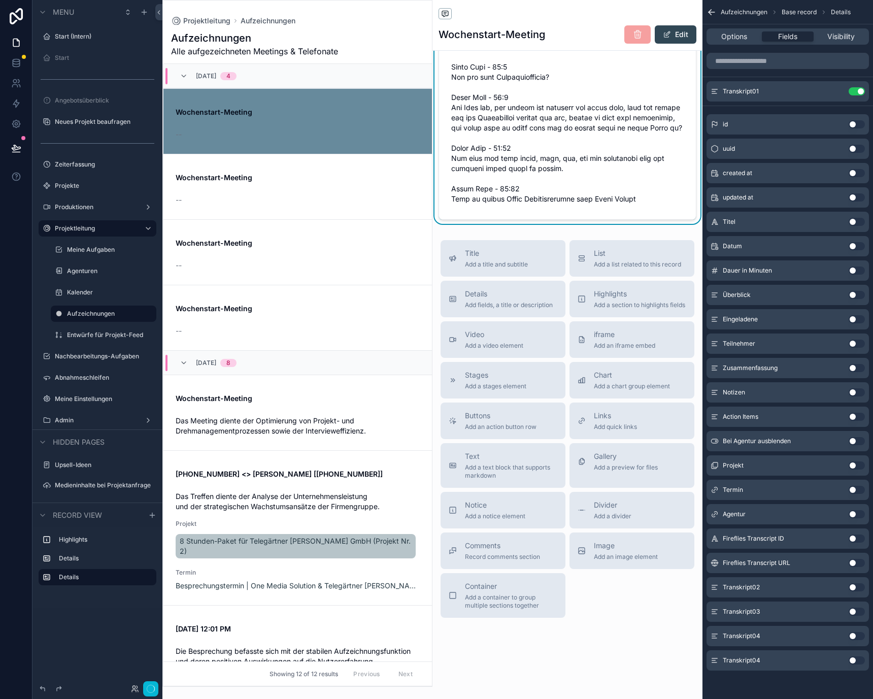
click at [856, 587] on button "Use setting" at bounding box center [857, 587] width 16 height 8
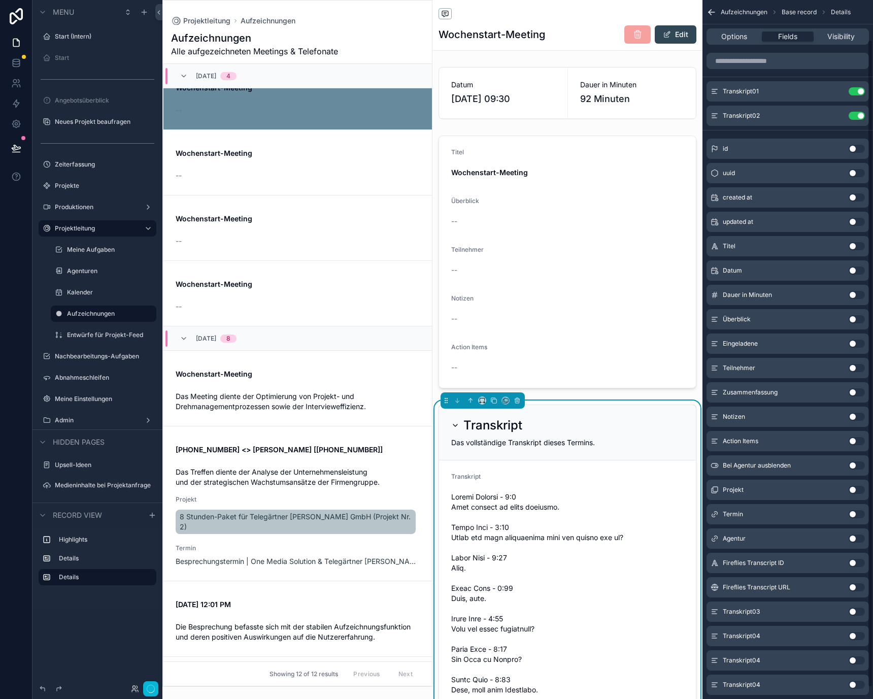
scroll to position [43, 0]
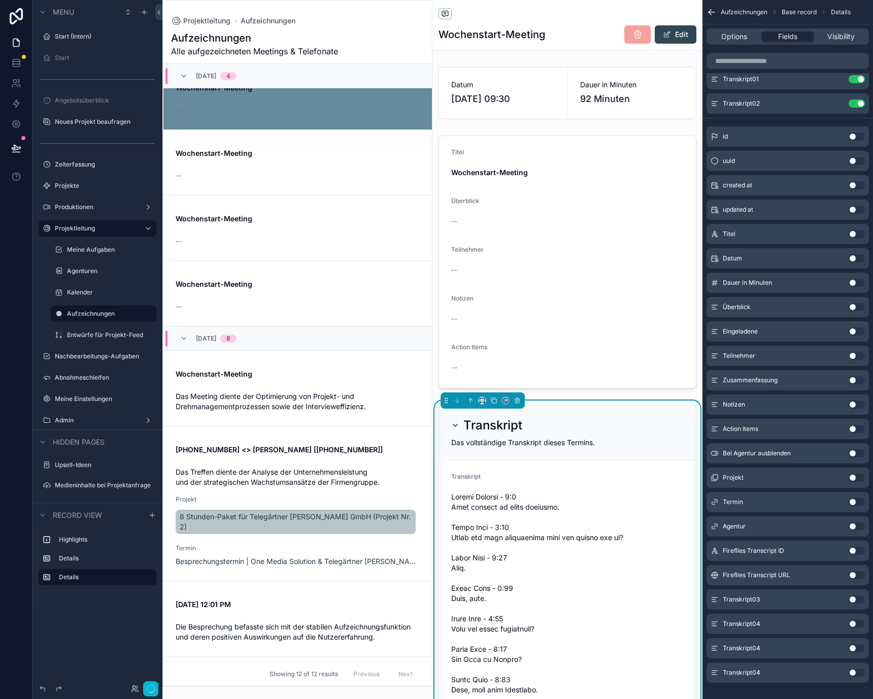
click at [855, 600] on button "Use setting" at bounding box center [857, 600] width 16 height 8
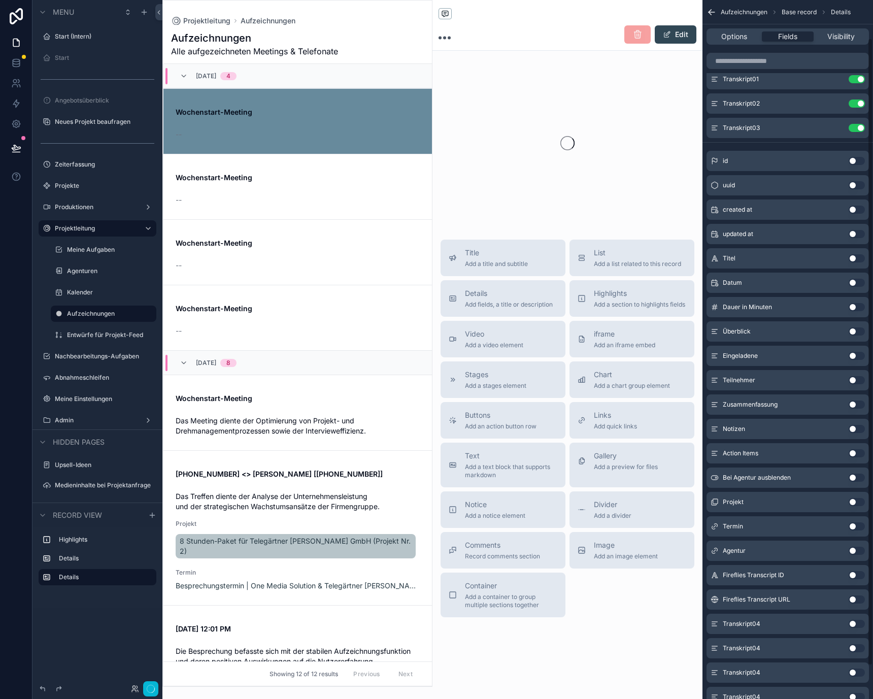
scroll to position [24, 0]
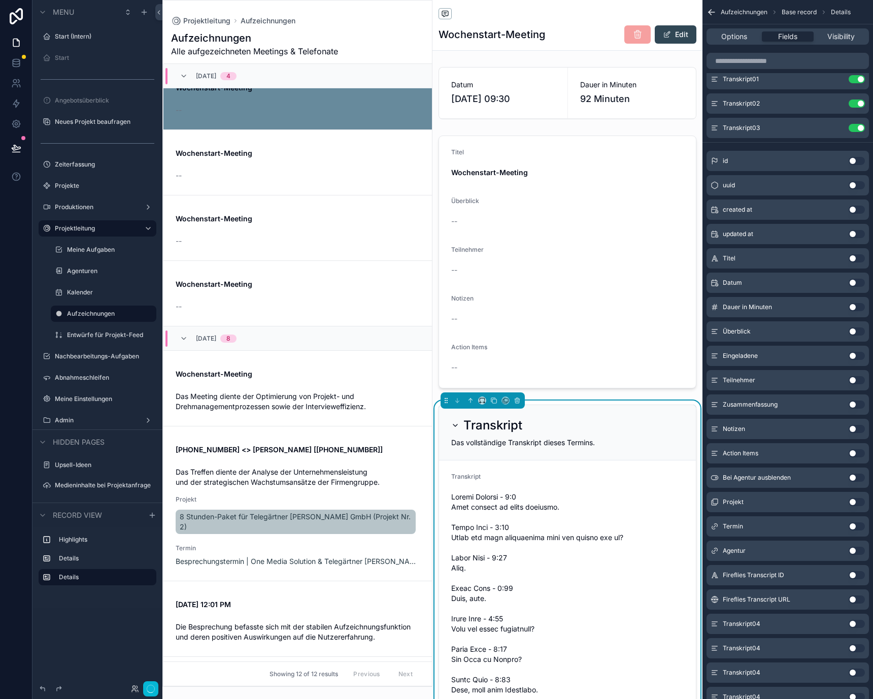
click at [855, 650] on button "Use setting" at bounding box center [857, 648] width 16 height 8
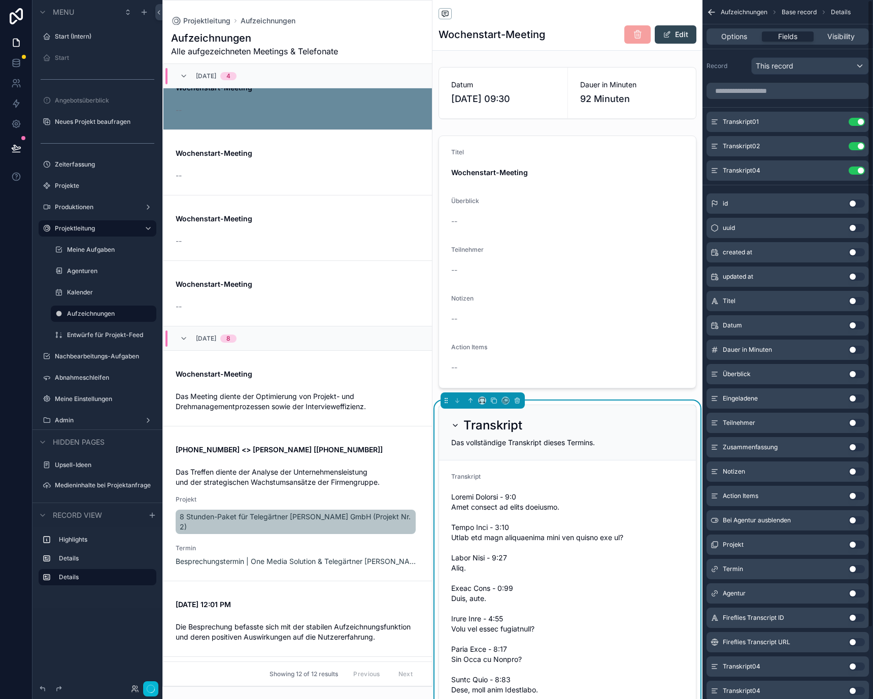
scroll to position [79, 0]
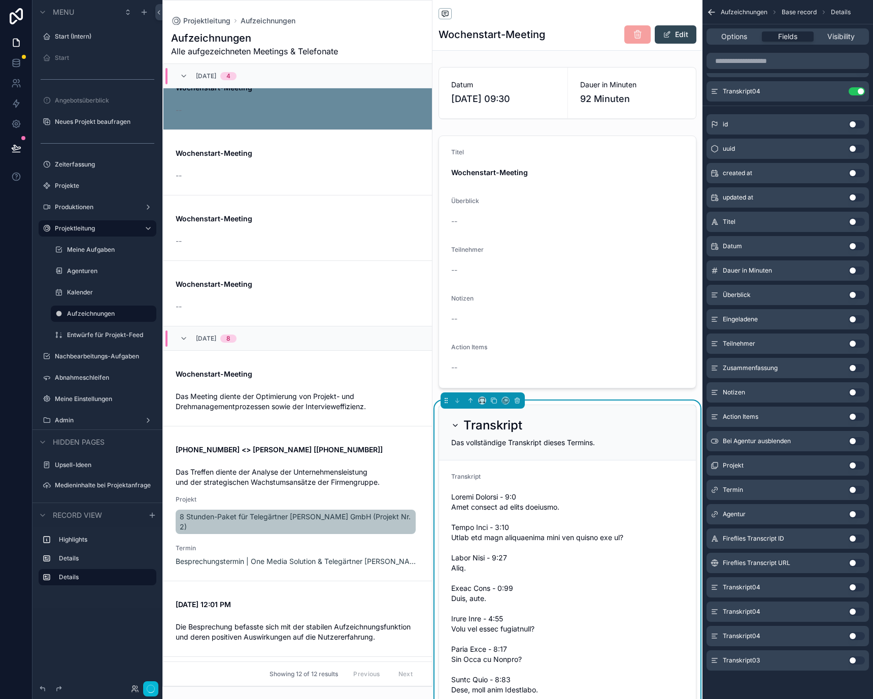
click at [855, 660] on button "Use setting" at bounding box center [857, 661] width 16 height 8
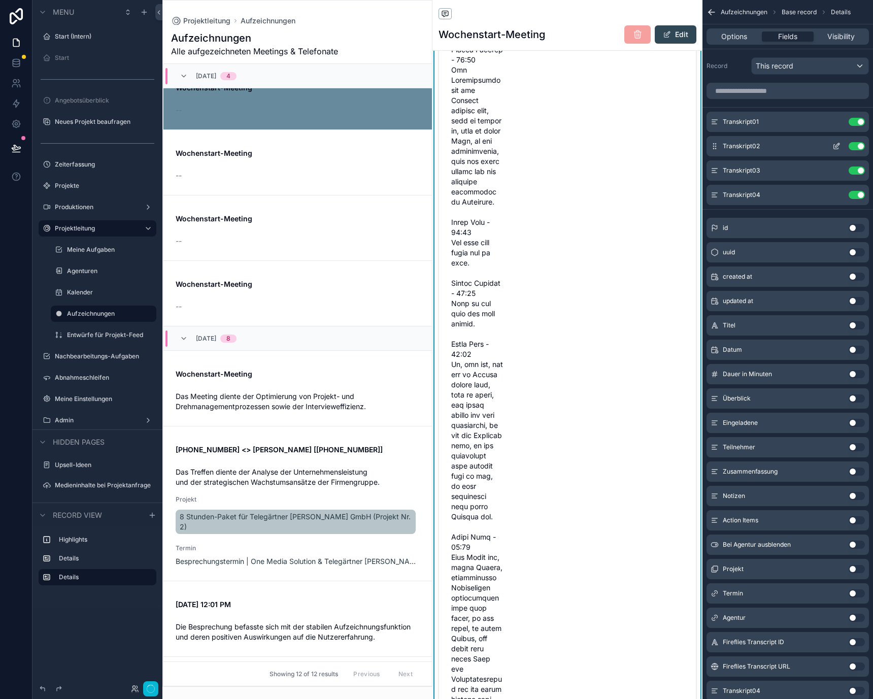
scroll to position [15872, 0]
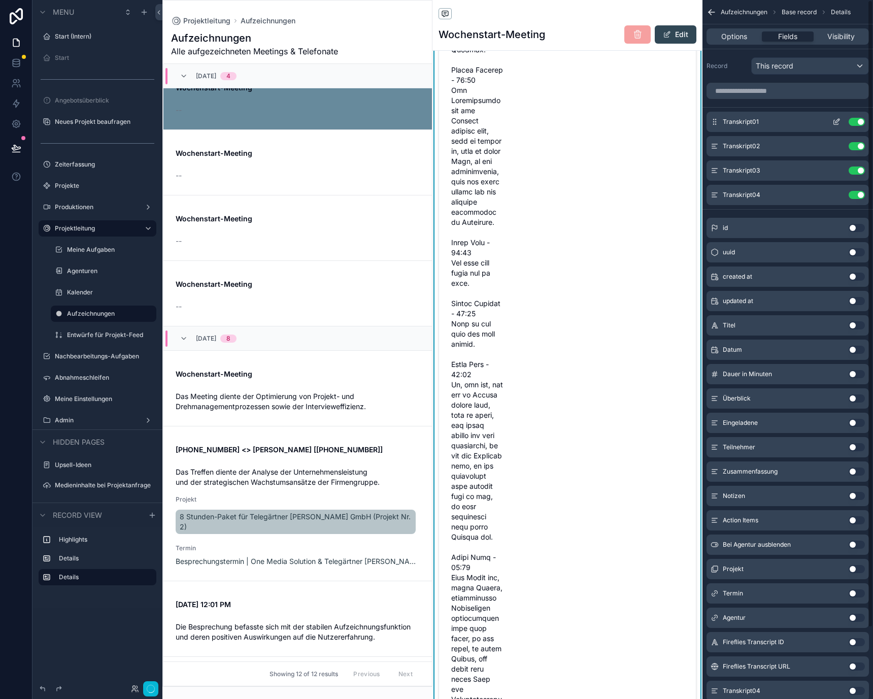
click at [835, 116] on div "Transkript01 Use setting" at bounding box center [788, 122] width 162 height 20
click at [839, 124] on icon "scrollable content" at bounding box center [837, 122] width 8 height 8
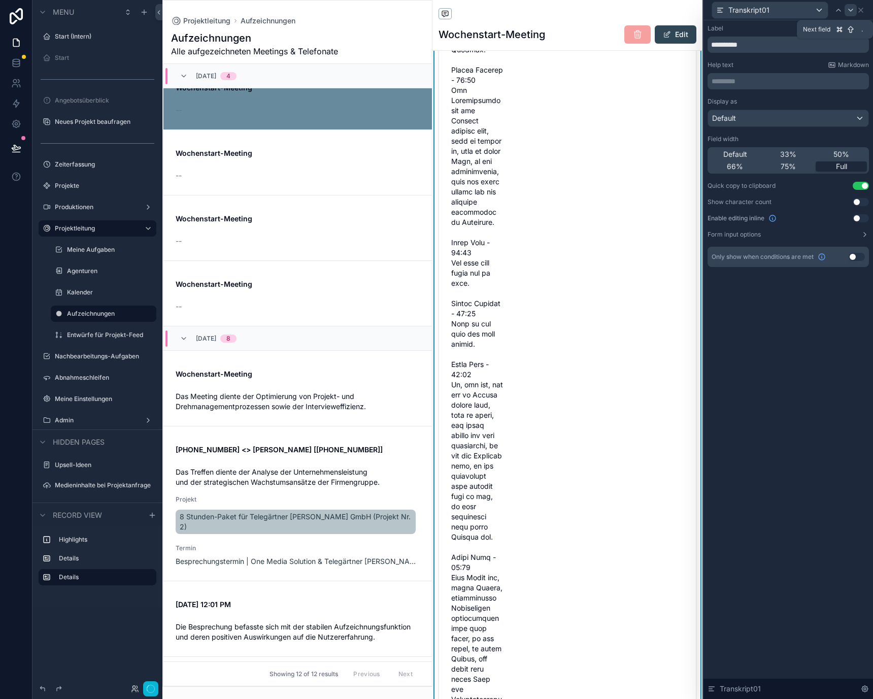
click at [851, 7] on icon at bounding box center [851, 10] width 8 height 8
click at [849, 166] on div "Full" at bounding box center [841, 166] width 51 height 10
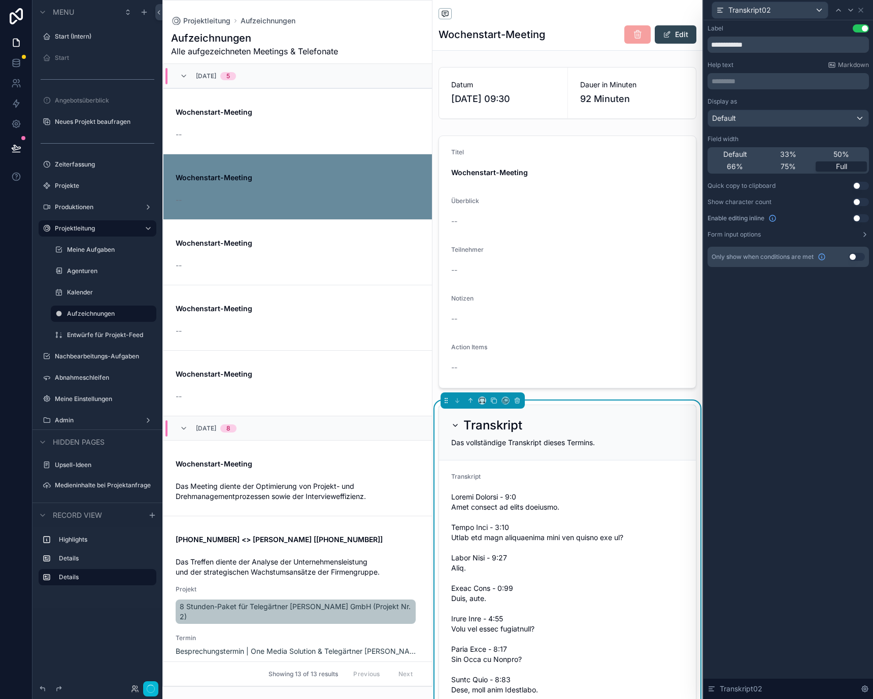
scroll to position [90, 0]
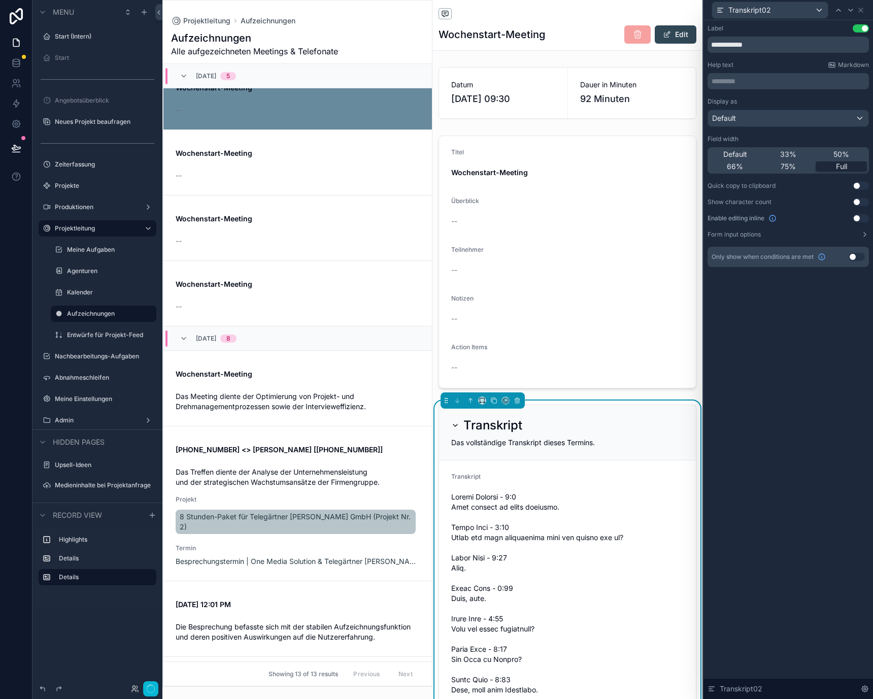
click at [859, 187] on button "Use setting" at bounding box center [861, 186] width 16 height 8
click at [851, 11] on icon at bounding box center [851, 10] width 8 height 8
click at [842, 164] on span "Full" at bounding box center [841, 166] width 11 height 10
click at [851, 13] on icon at bounding box center [851, 10] width 8 height 8
click at [850, 168] on div "Full" at bounding box center [841, 166] width 51 height 10
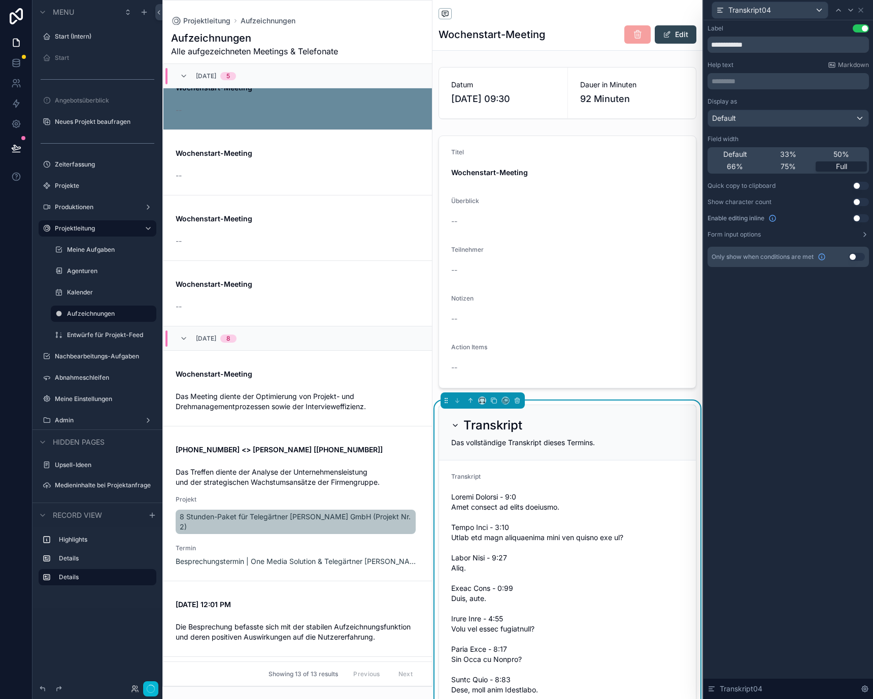
click at [858, 188] on button "Use setting" at bounding box center [861, 186] width 16 height 8
click at [858, 203] on button "Use setting" at bounding box center [861, 202] width 16 height 8
click at [862, 203] on button "Use setting" at bounding box center [861, 202] width 16 height 8
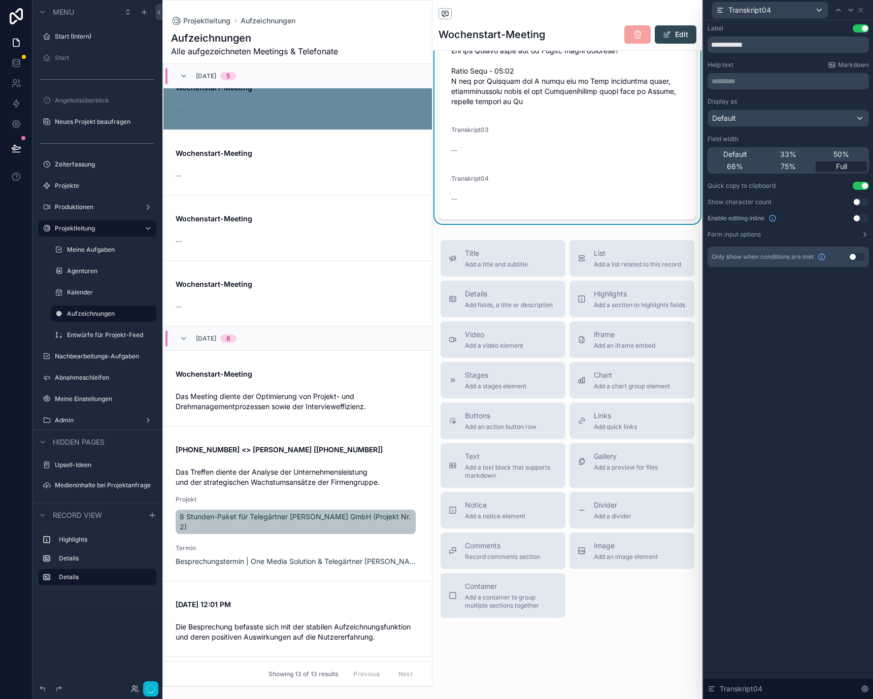
scroll to position [27741, 0]
click at [838, 40] on input "**********" at bounding box center [788, 45] width 161 height 16
click at [836, 10] on icon at bounding box center [839, 10] width 8 height 8
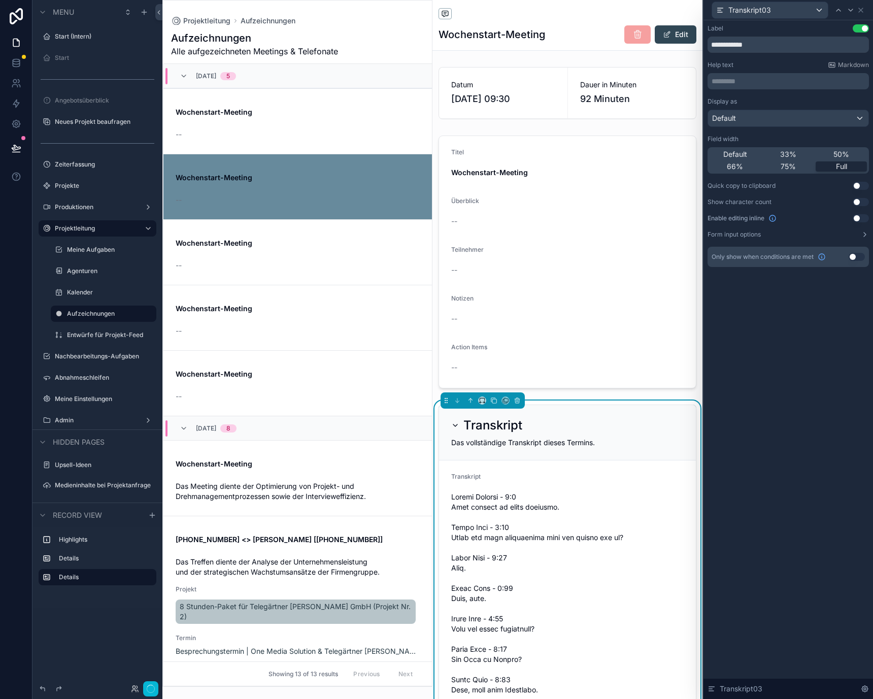
scroll to position [90, 0]
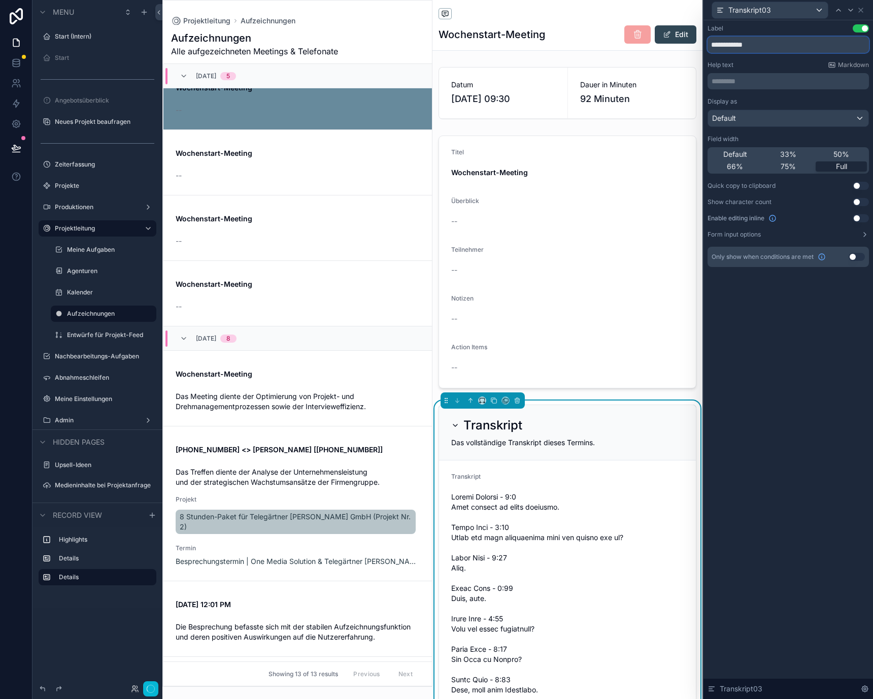
click at [828, 42] on input "**********" at bounding box center [788, 45] width 161 height 16
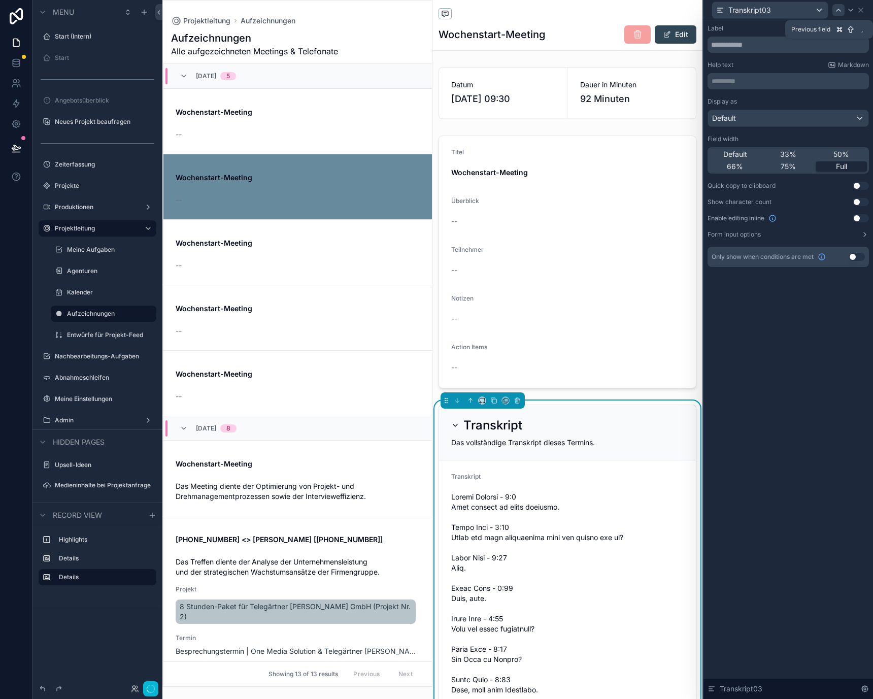
click at [839, 13] on icon at bounding box center [839, 10] width 8 height 8
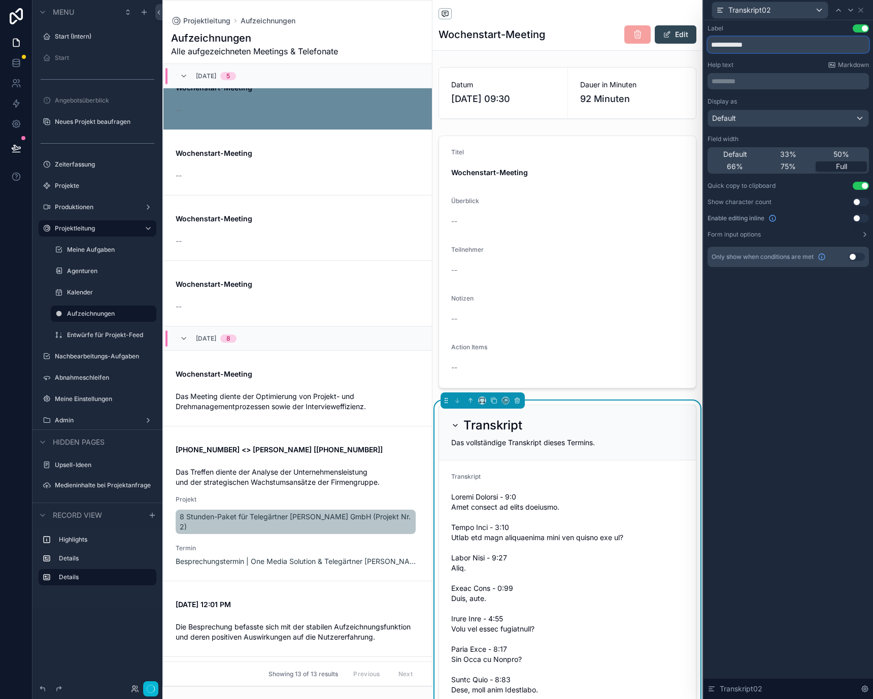
click at [831, 48] on input "**********" at bounding box center [788, 45] width 161 height 16
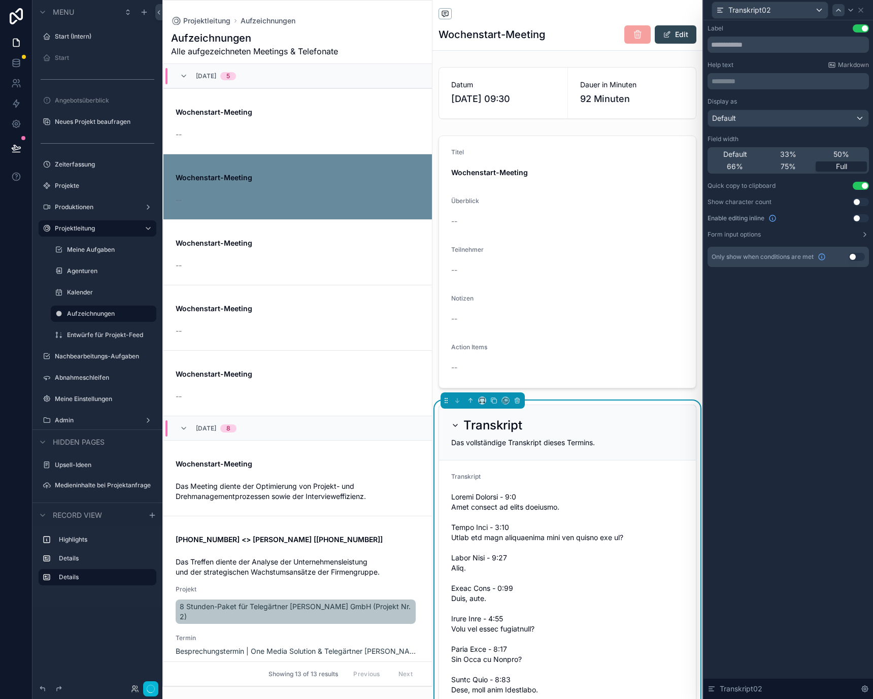
click at [839, 11] on icon at bounding box center [839, 10] width 8 height 8
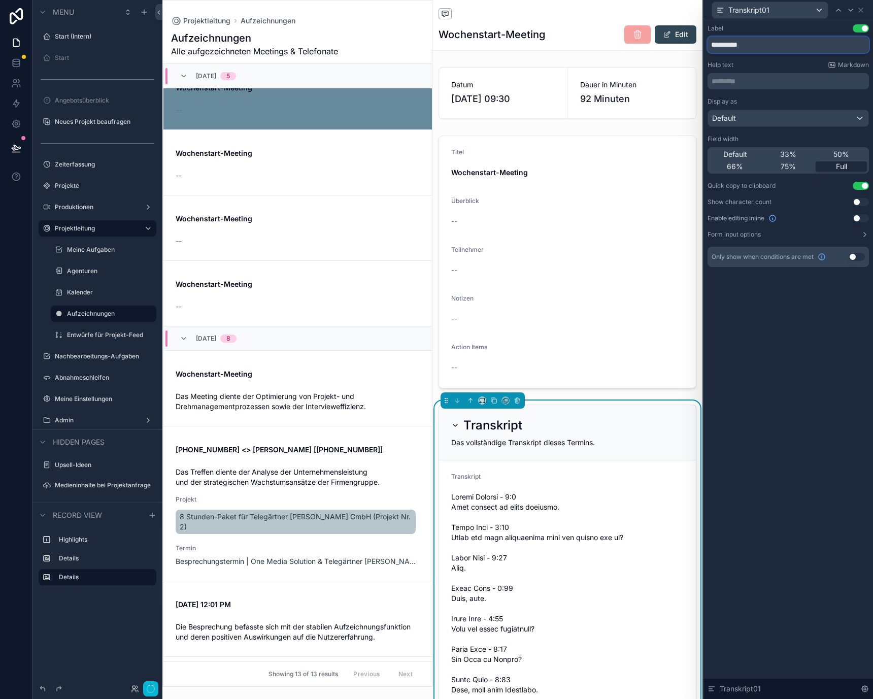
click at [838, 47] on input "**********" at bounding box center [788, 45] width 161 height 16
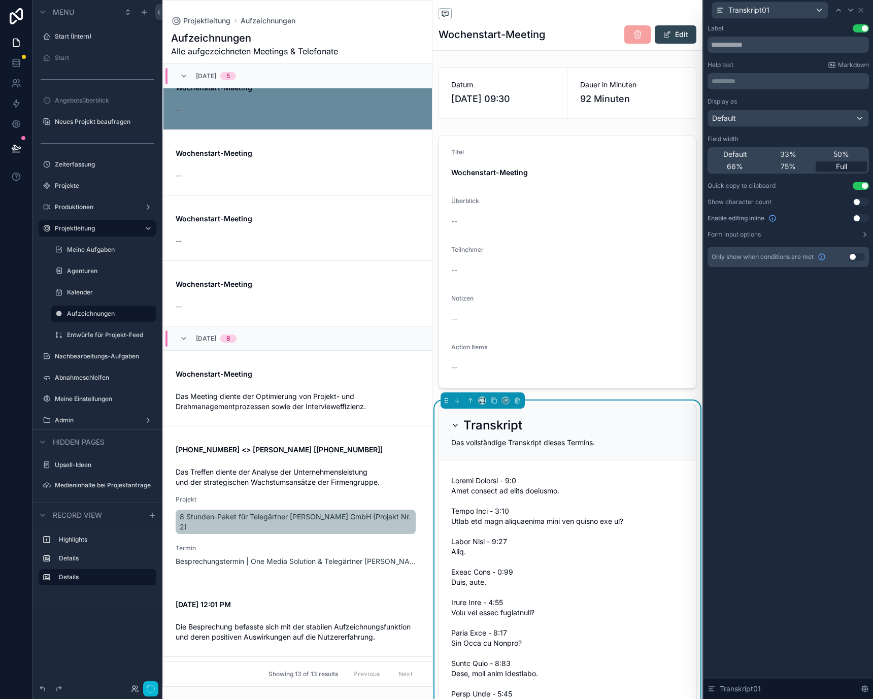
click at [858, 187] on button "Use setting" at bounding box center [861, 186] width 16 height 8
click at [858, 186] on button "Use setting" at bounding box center [861, 186] width 16 height 8
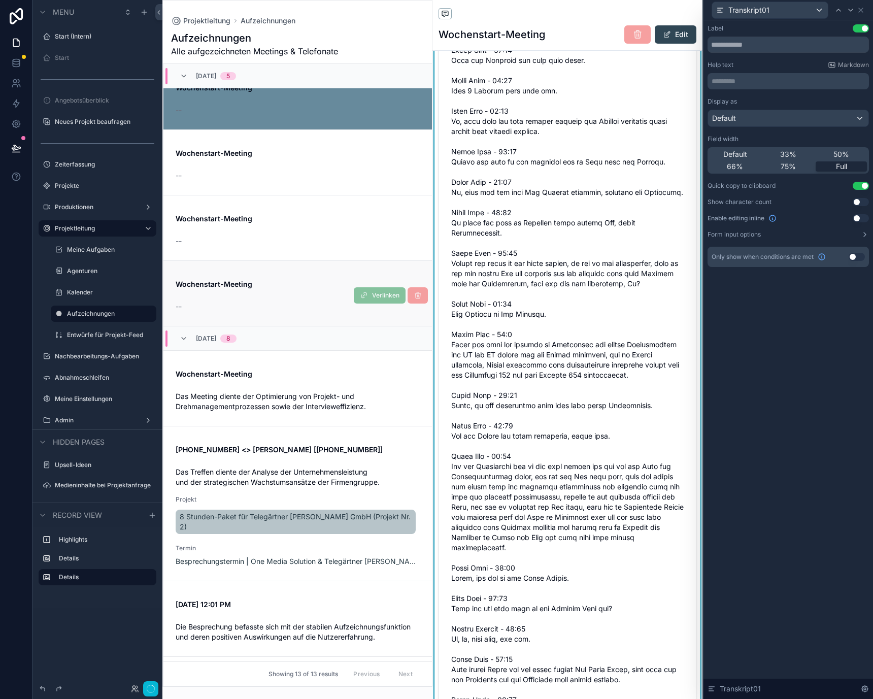
scroll to position [0, 0]
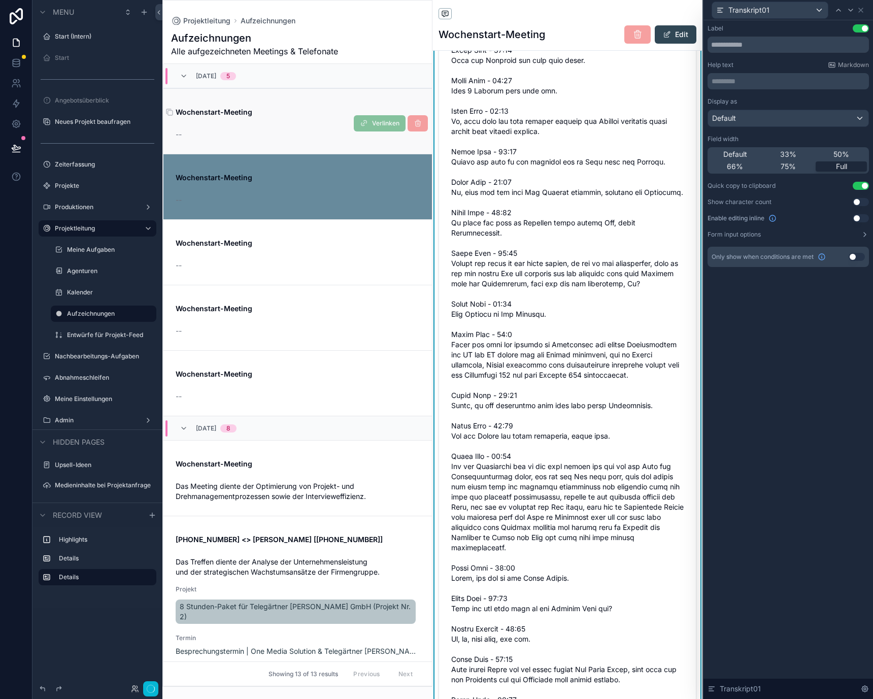
click at [255, 107] on span "Wochenstart-Meeting" at bounding box center [298, 112] width 244 height 10
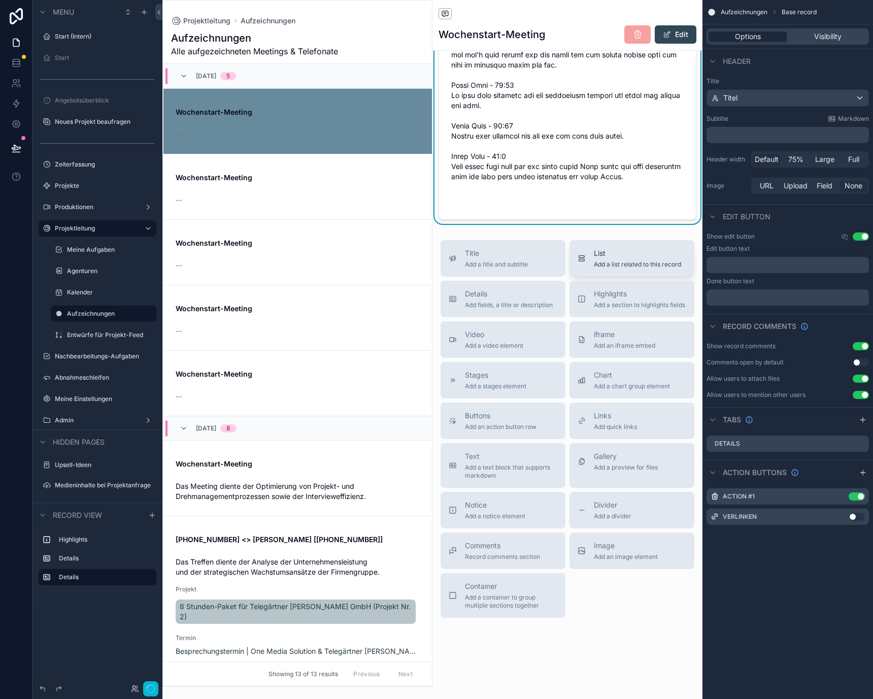
scroll to position [33621, 0]
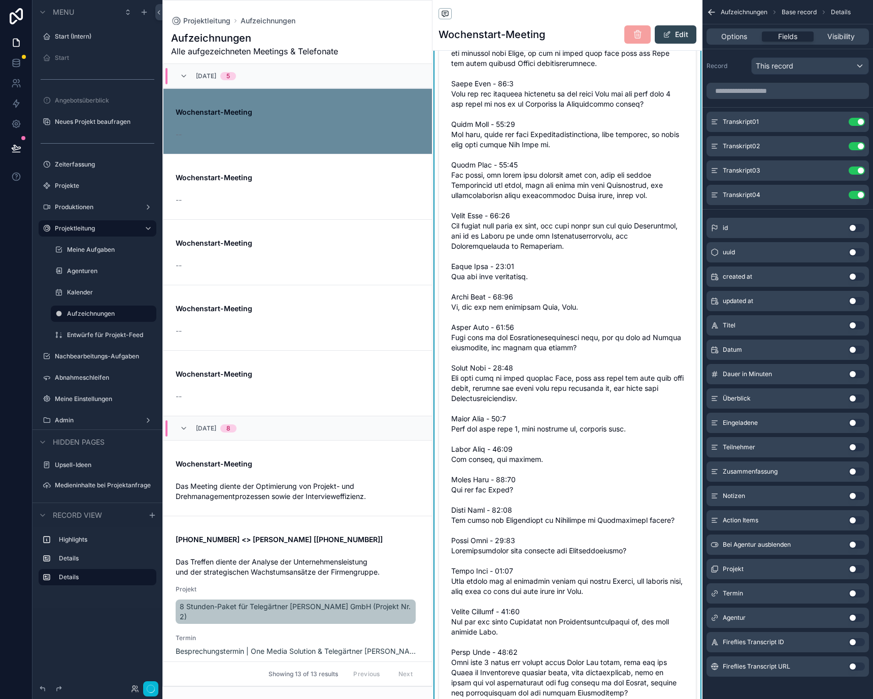
scroll to position [16955, 0]
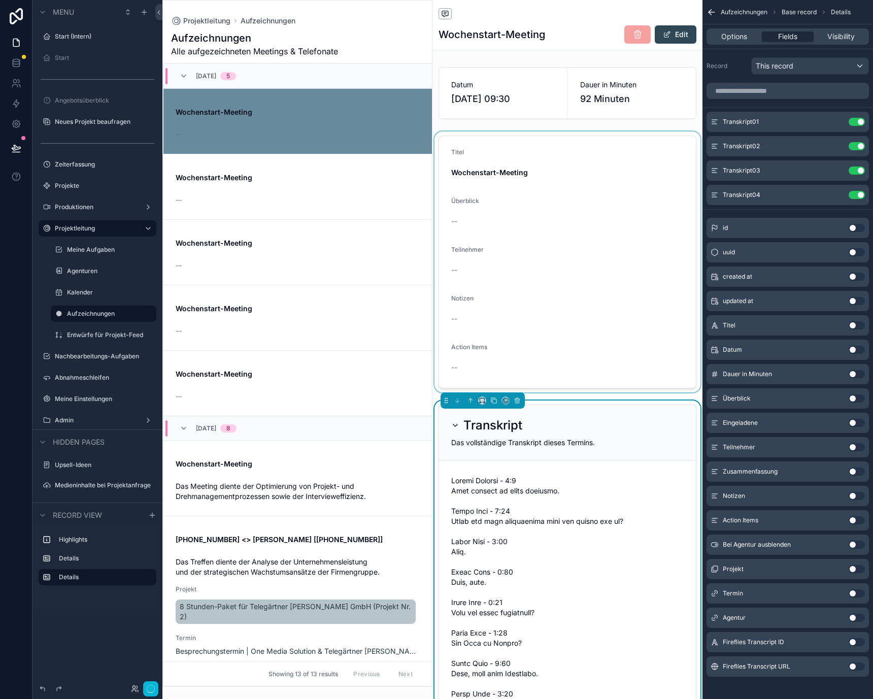
click at [570, 373] on div "scrollable content" at bounding box center [568, 262] width 270 height 261
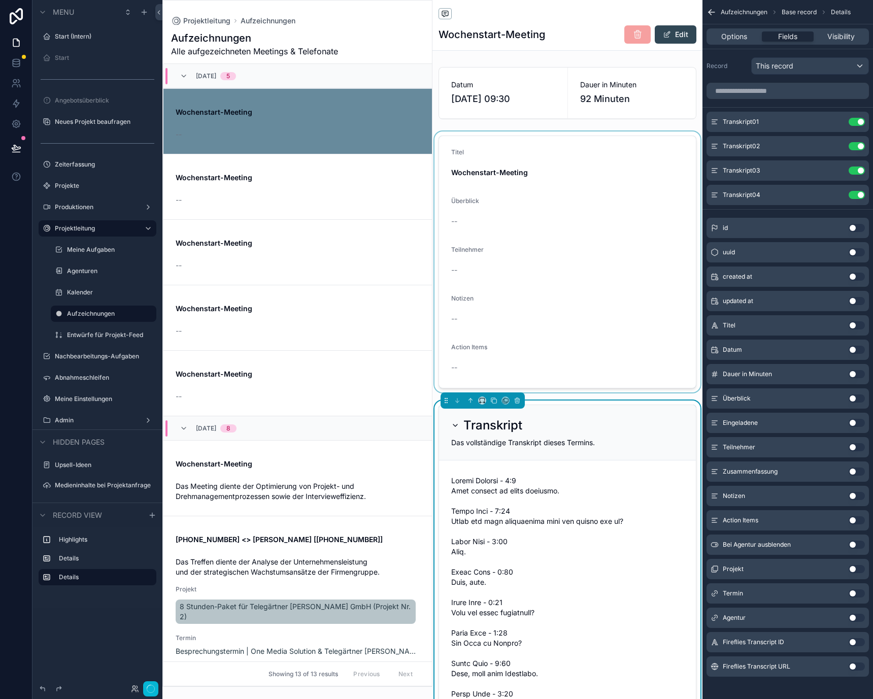
click at [575, 357] on div "scrollable content" at bounding box center [568, 262] width 270 height 261
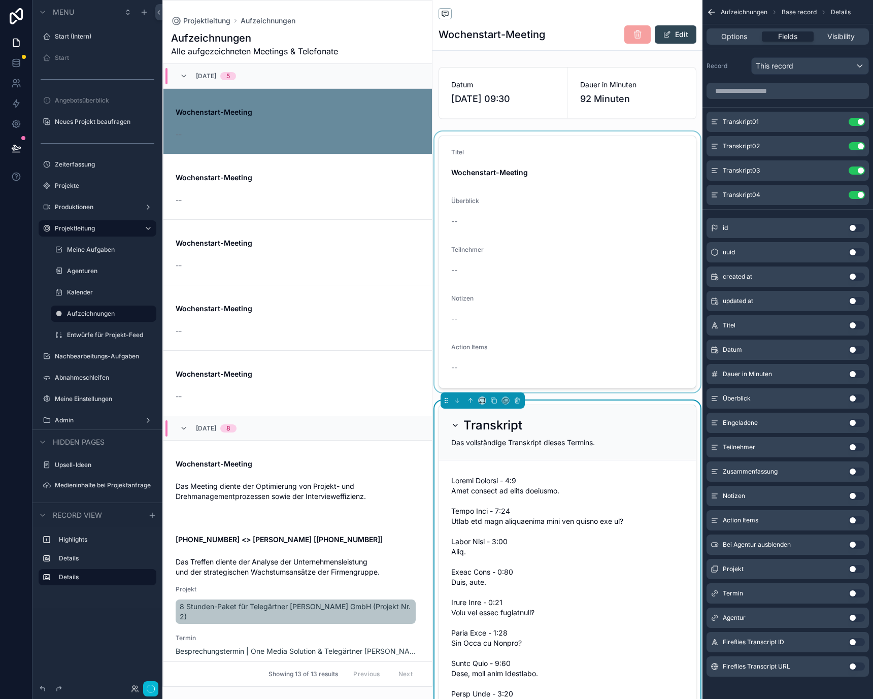
click at [604, 312] on div "scrollable content" at bounding box center [568, 262] width 270 height 261
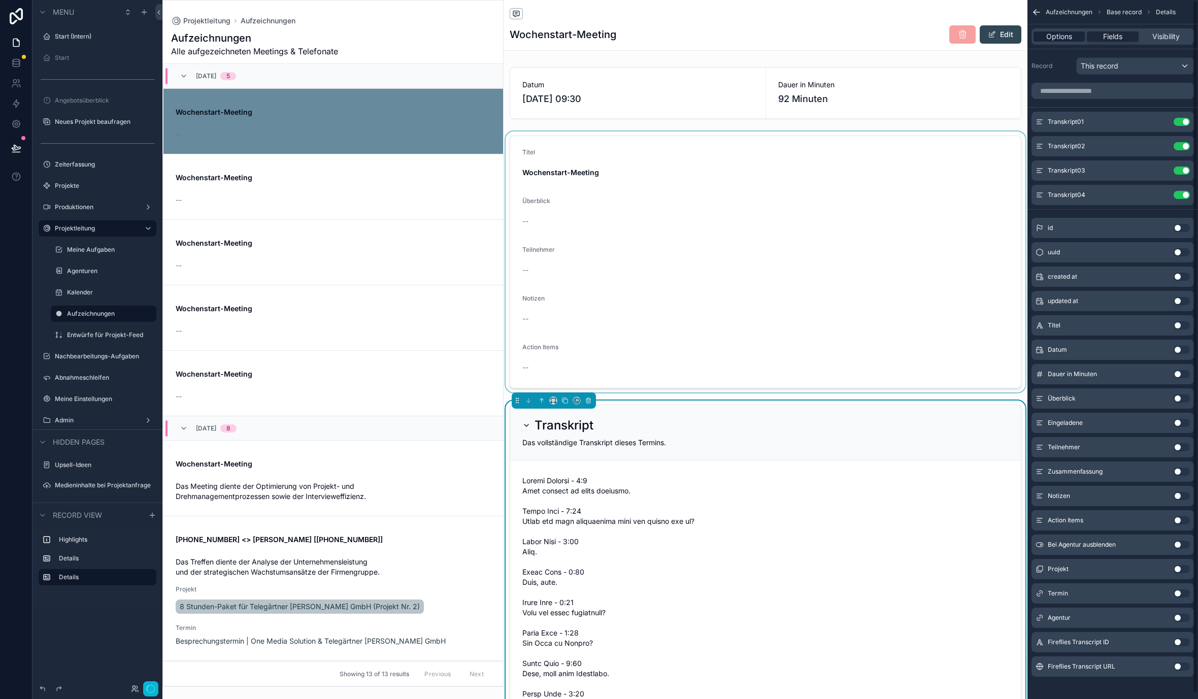
click at [873, 32] on span "Options" at bounding box center [1060, 36] width 26 height 10
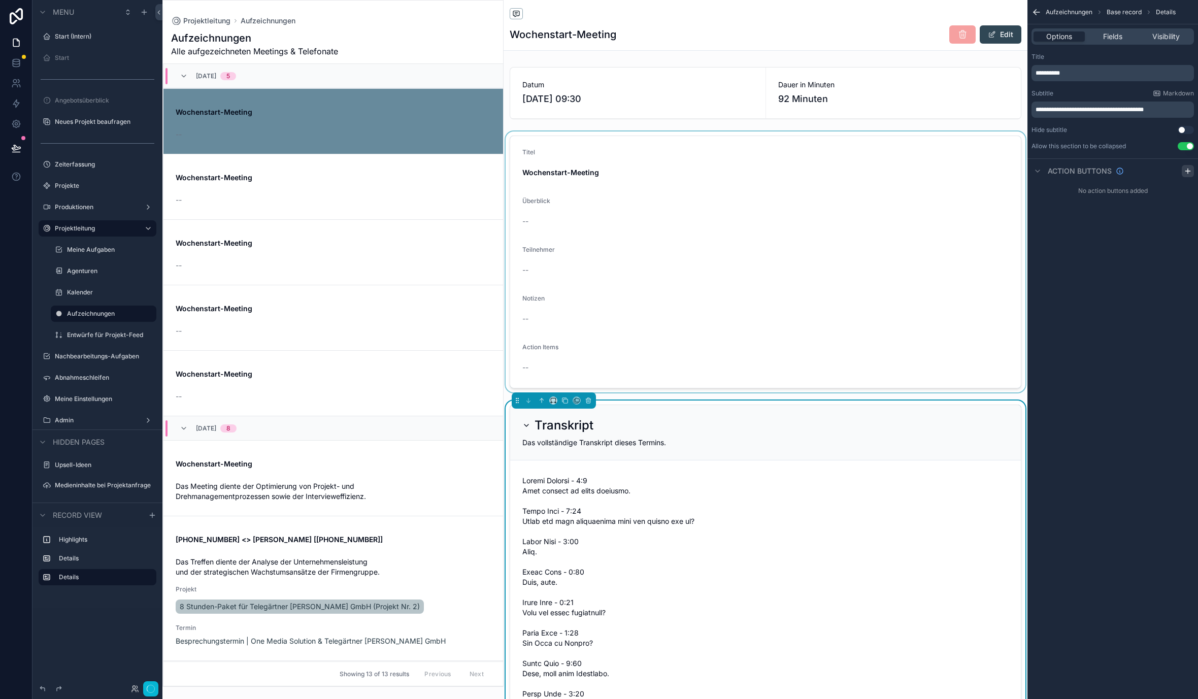
click at [873, 171] on div "scrollable content" at bounding box center [1188, 171] width 12 height 12
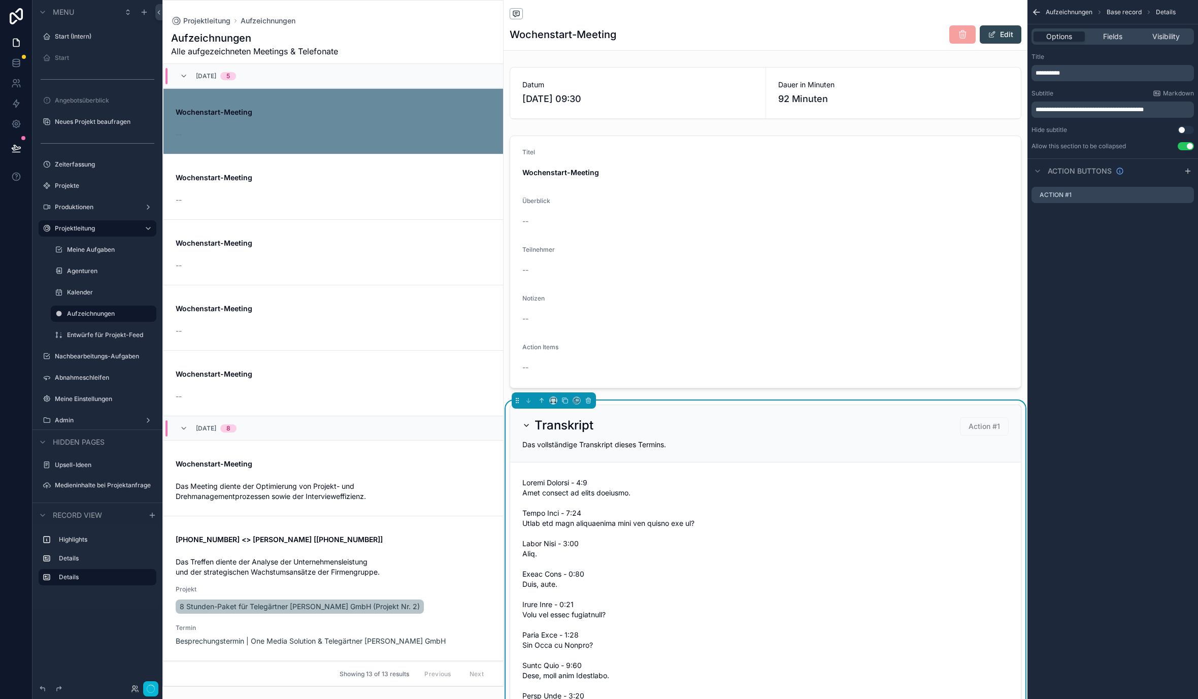
scroll to position [24, 0]
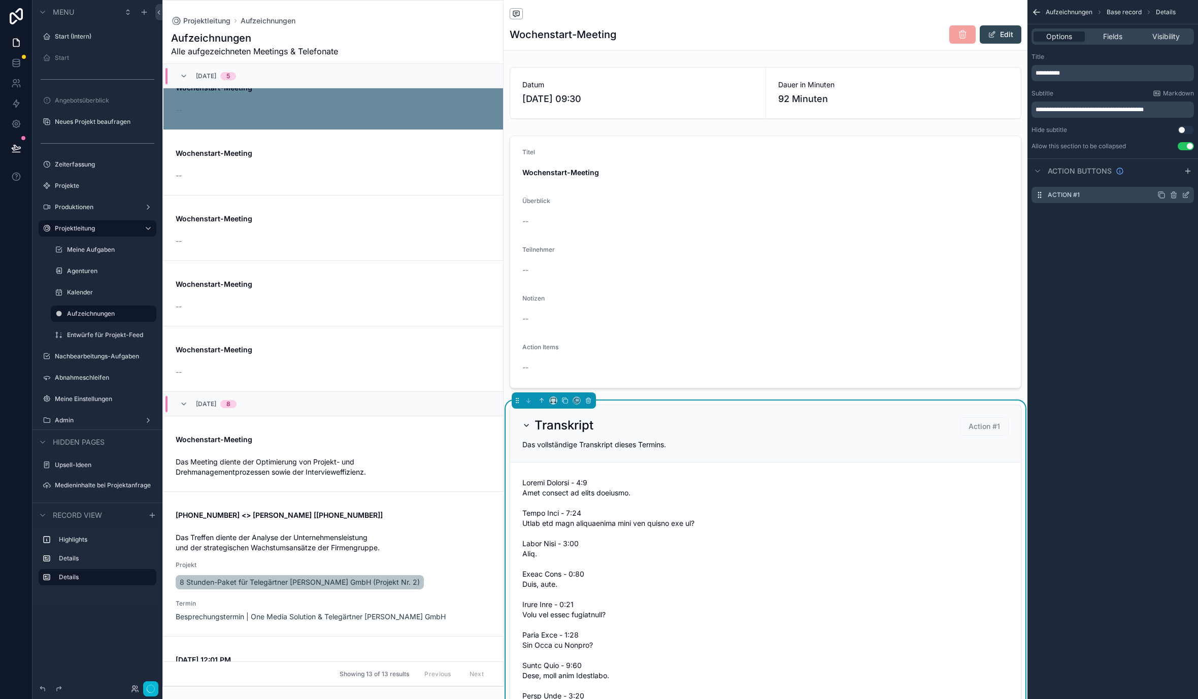
click at [873, 195] on icon "scrollable content" at bounding box center [1187, 194] width 4 height 4
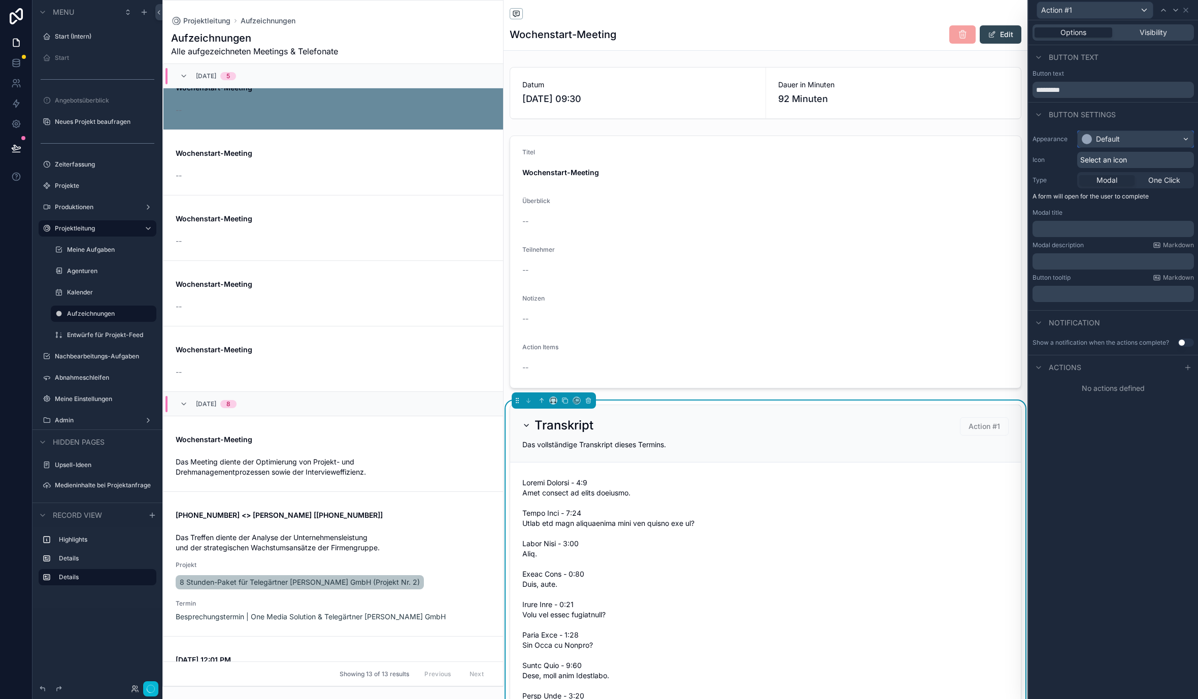
click at [873, 144] on div "Default" at bounding box center [1136, 139] width 116 height 16
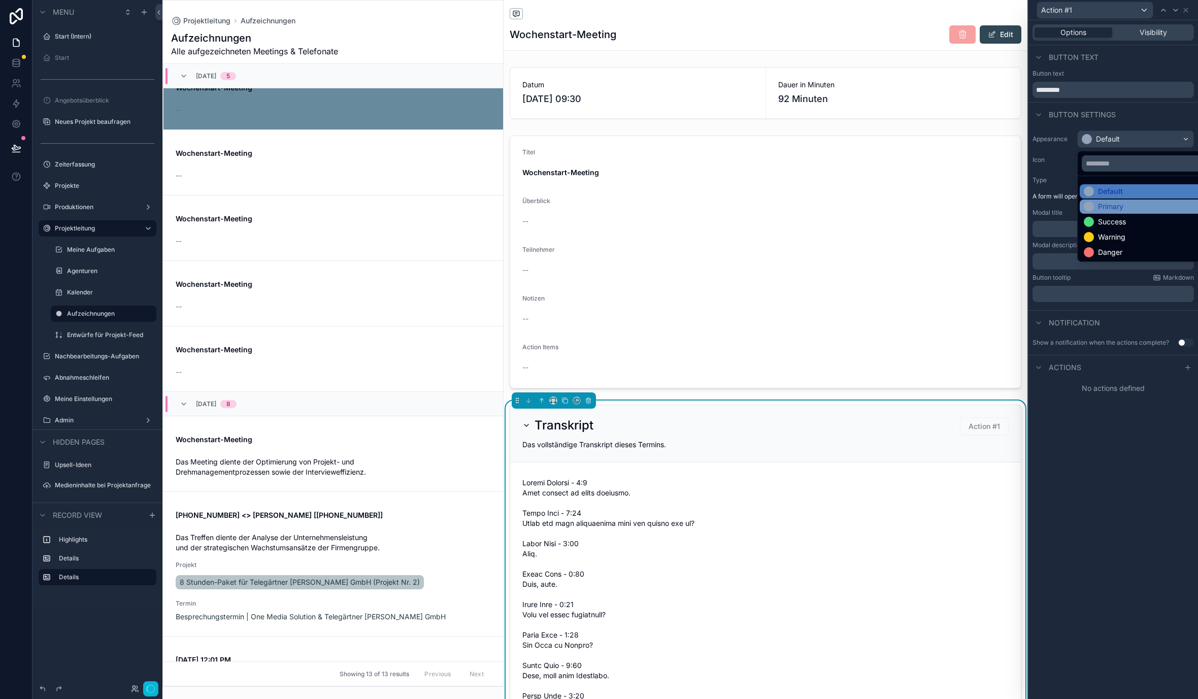
click at [873, 205] on div "Primary" at bounding box center [1110, 207] width 25 height 10
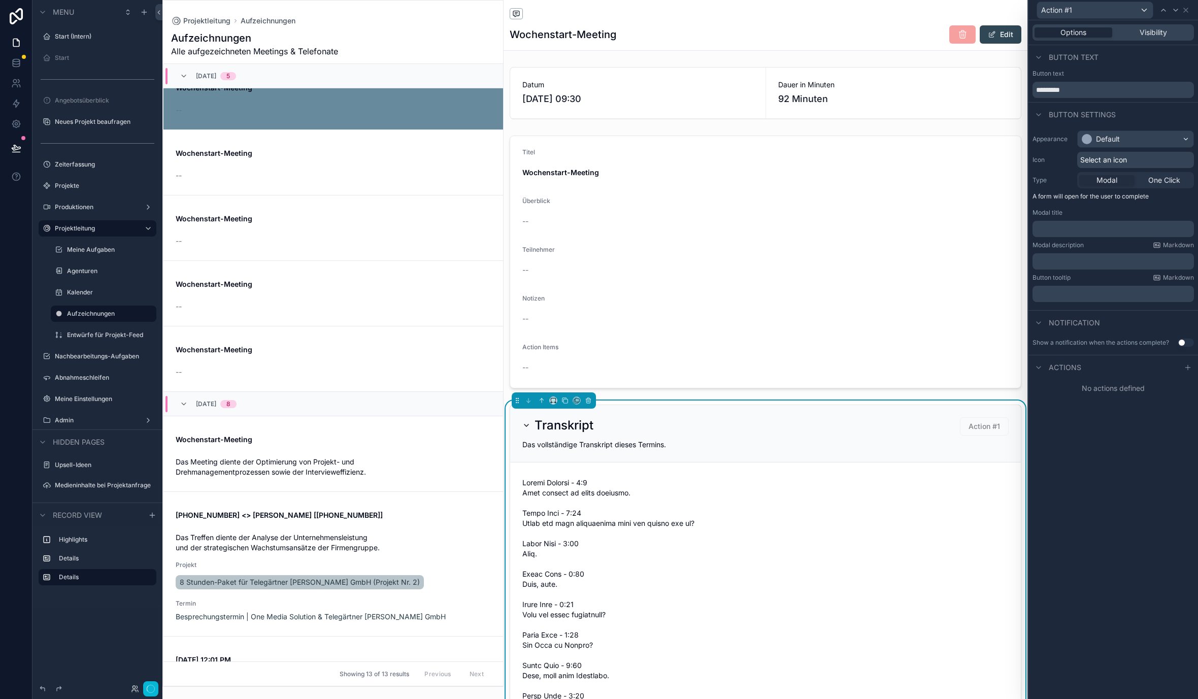
click at [873, 160] on span "Select an icon" at bounding box center [1104, 160] width 47 height 10
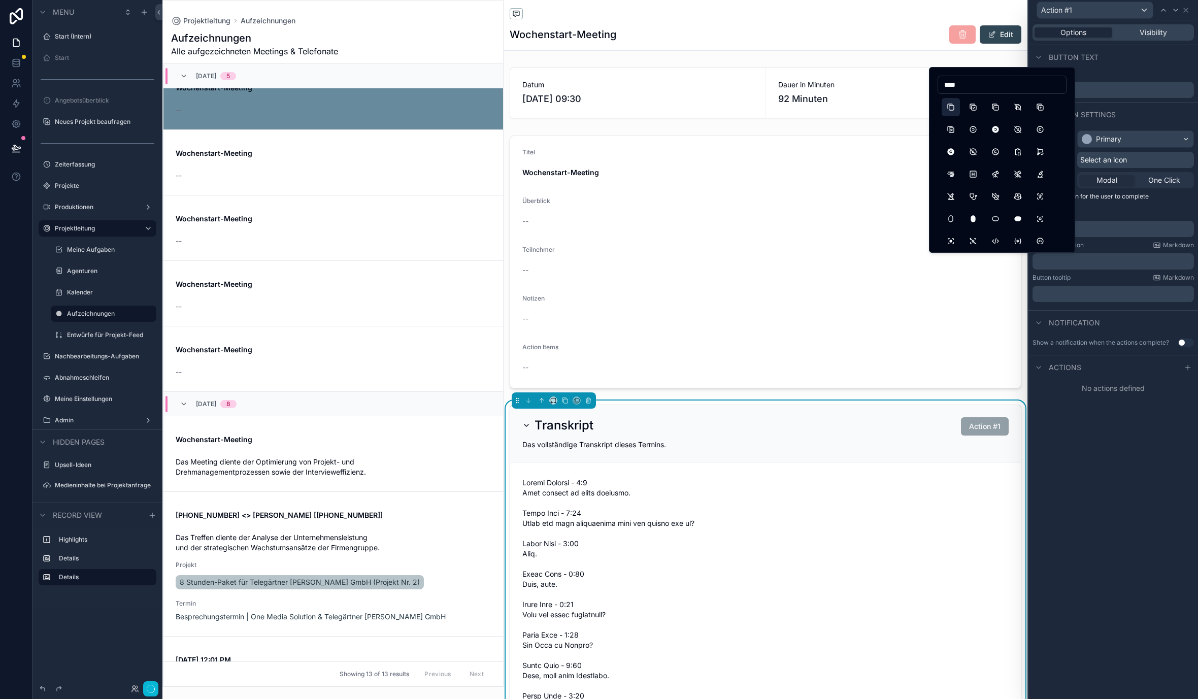
type input "****"
click at [873, 111] on button "Copy" at bounding box center [951, 107] width 18 height 18
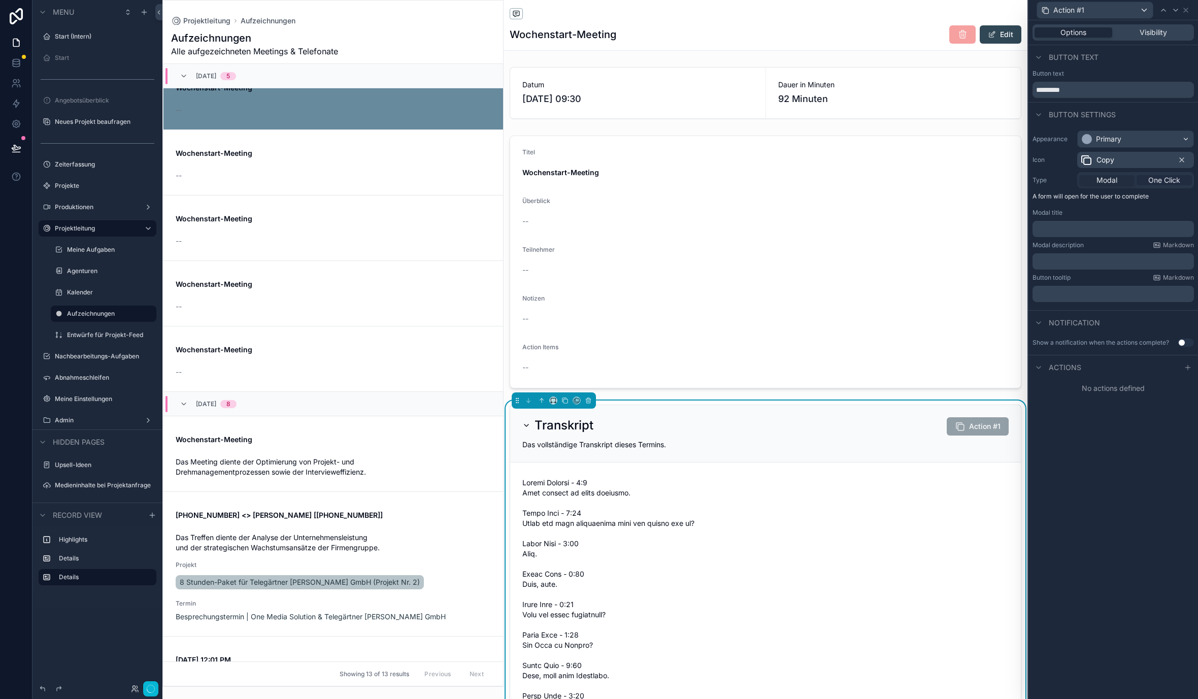
click at [873, 184] on span "One Click" at bounding box center [1165, 180] width 32 height 10
click at [873, 297] on icon at bounding box center [1188, 299] width 8 height 8
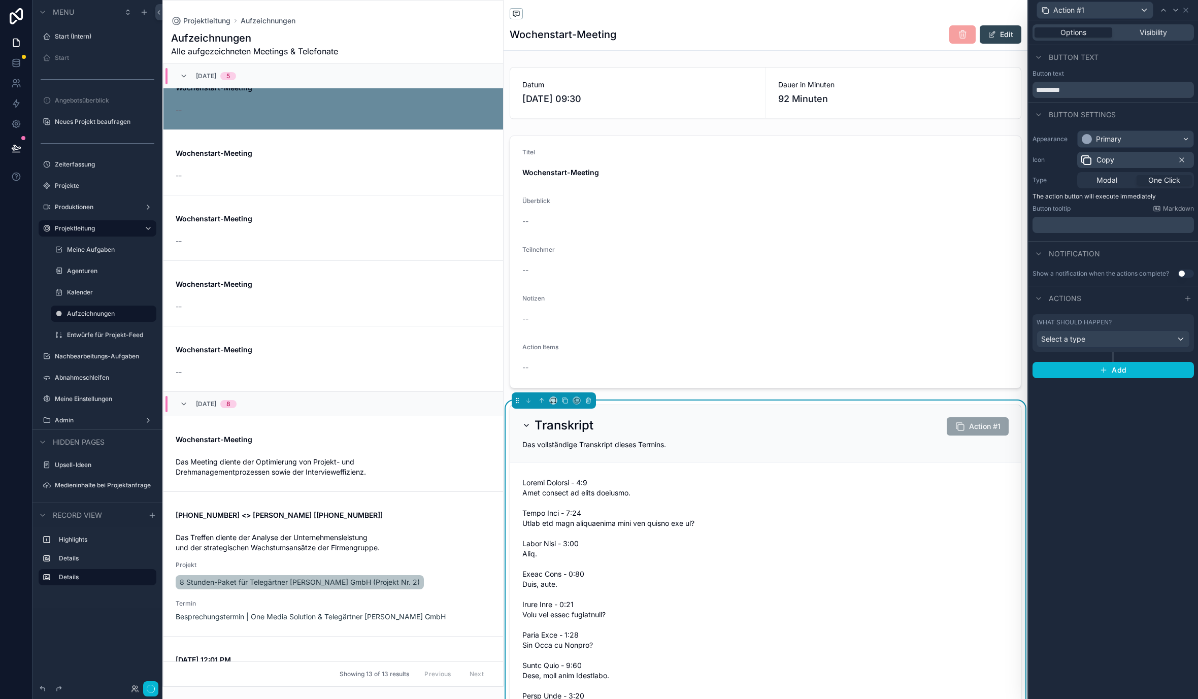
click at [873, 328] on div "What should happen? Select a type" at bounding box center [1113, 332] width 153 height 29
click at [873, 344] on div "Select a type" at bounding box center [1113, 339] width 152 height 16
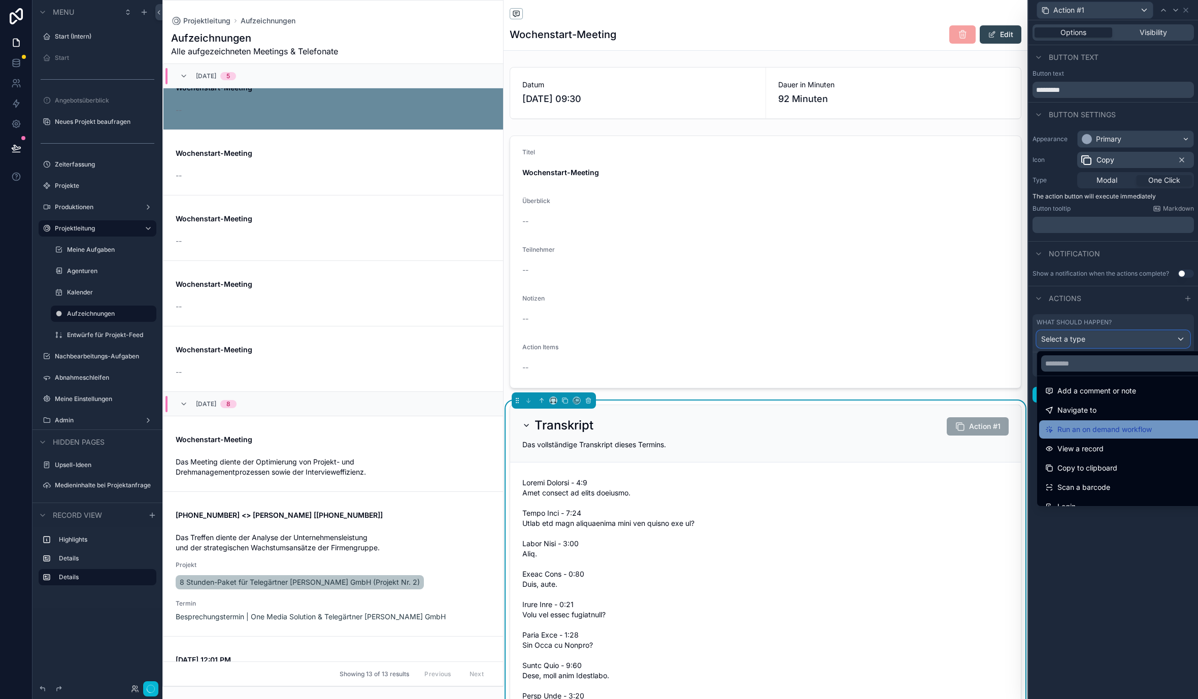
scroll to position [78, 0]
click at [873, 454] on span "Copy to clipboard" at bounding box center [1088, 451] width 60 height 12
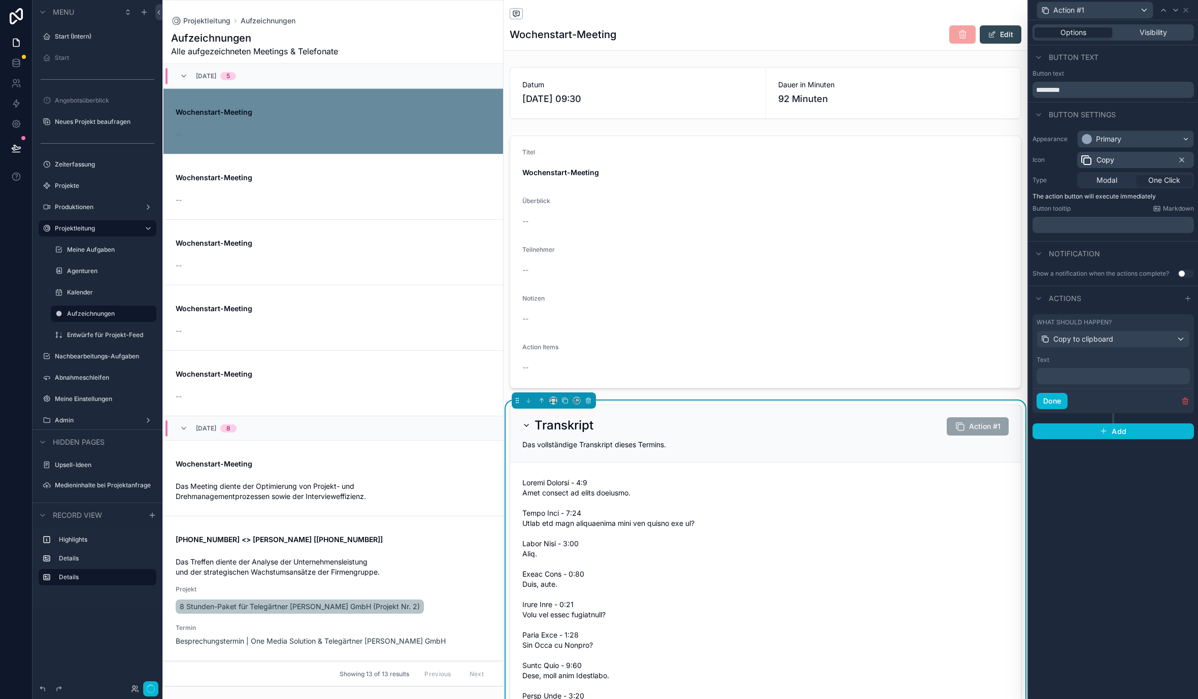
scroll to position [24, 0]
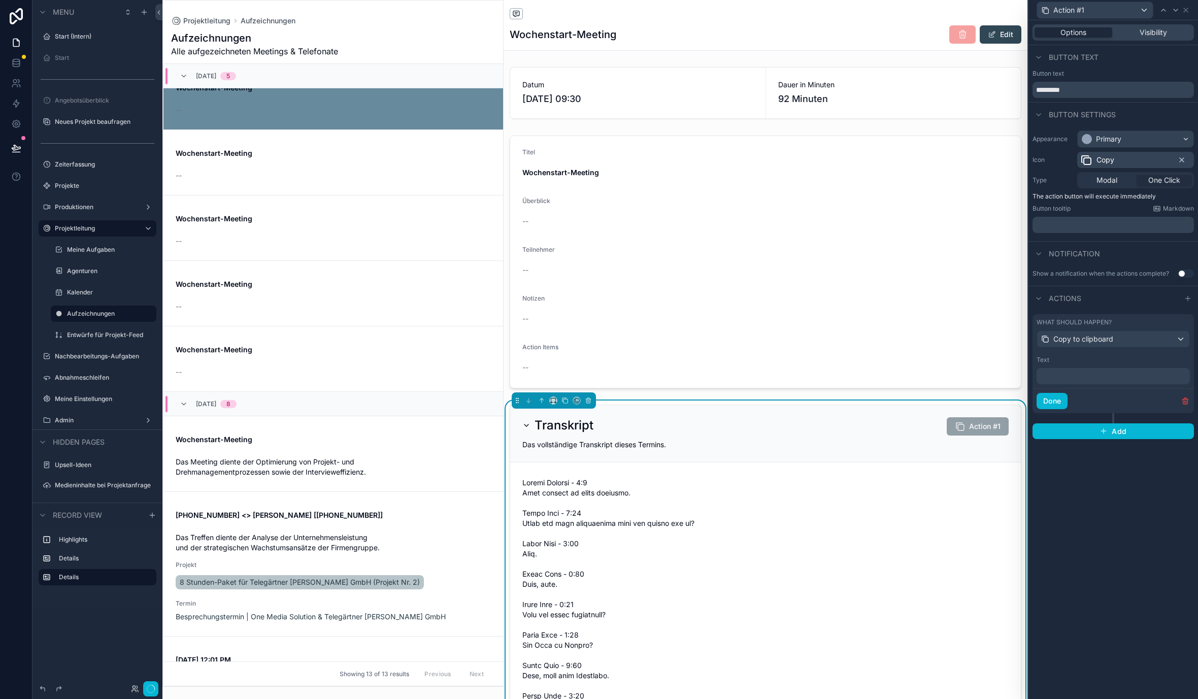
click at [873, 379] on p "﻿" at bounding box center [1114, 376] width 147 height 10
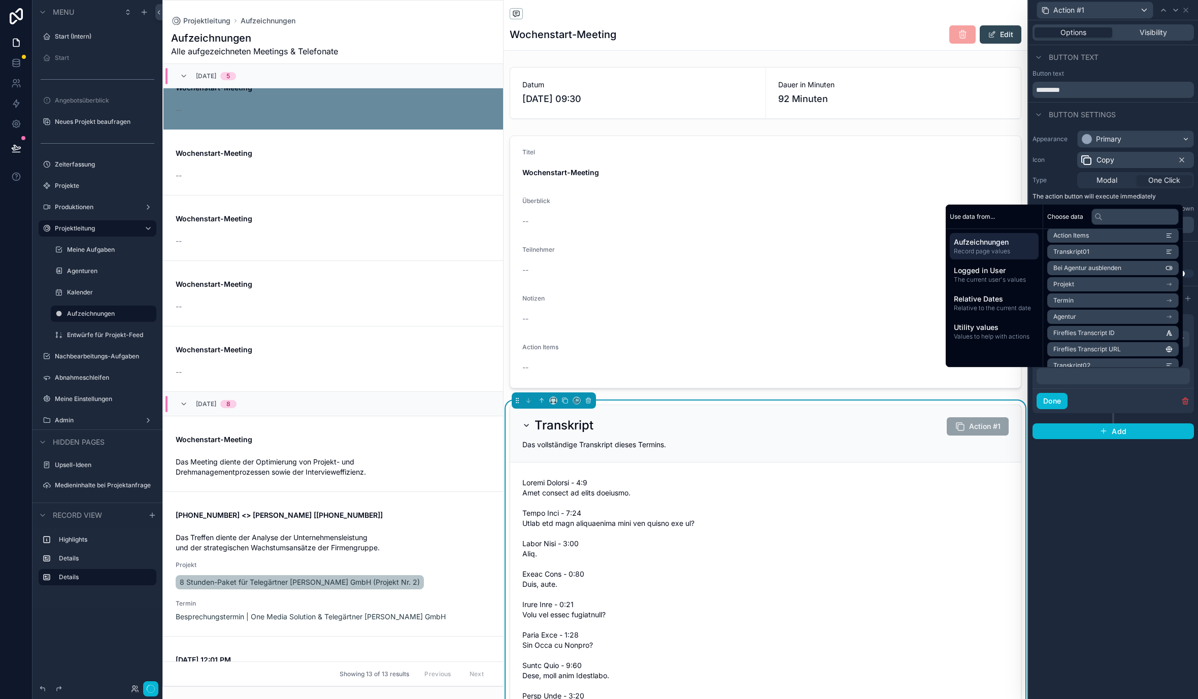
scroll to position [149, 0]
click at [873, 253] on span "Transkript01" at bounding box center [1072, 253] width 36 height 8
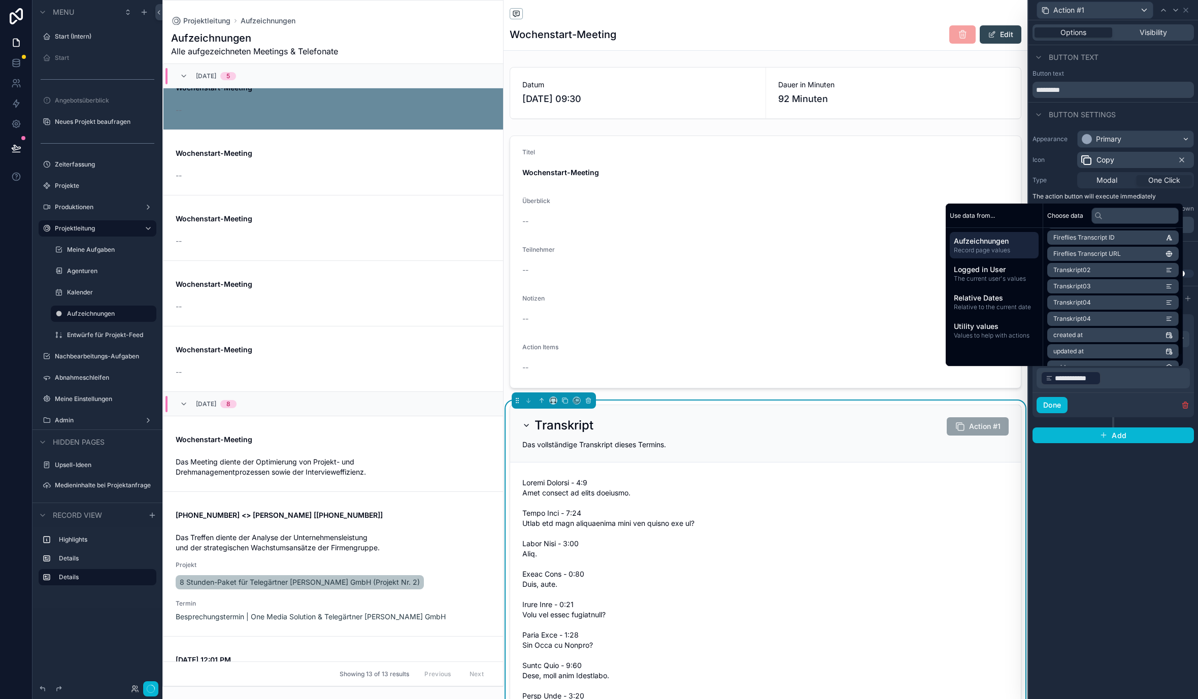
scroll to position [258, 0]
click at [873, 258] on span "Transkript02" at bounding box center [1072, 257] width 37 height 8
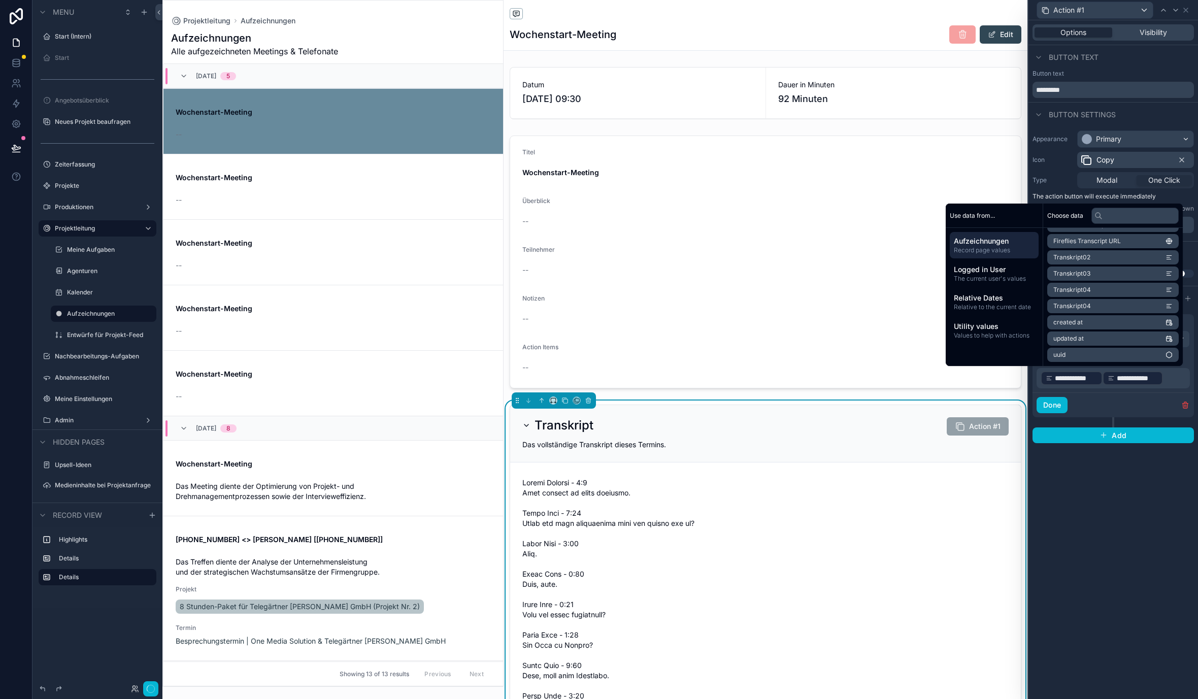
click at [873, 272] on span "Transkript03" at bounding box center [1072, 274] width 37 height 8
click at [873, 288] on span "Transkript04" at bounding box center [1073, 290] width 38 height 8
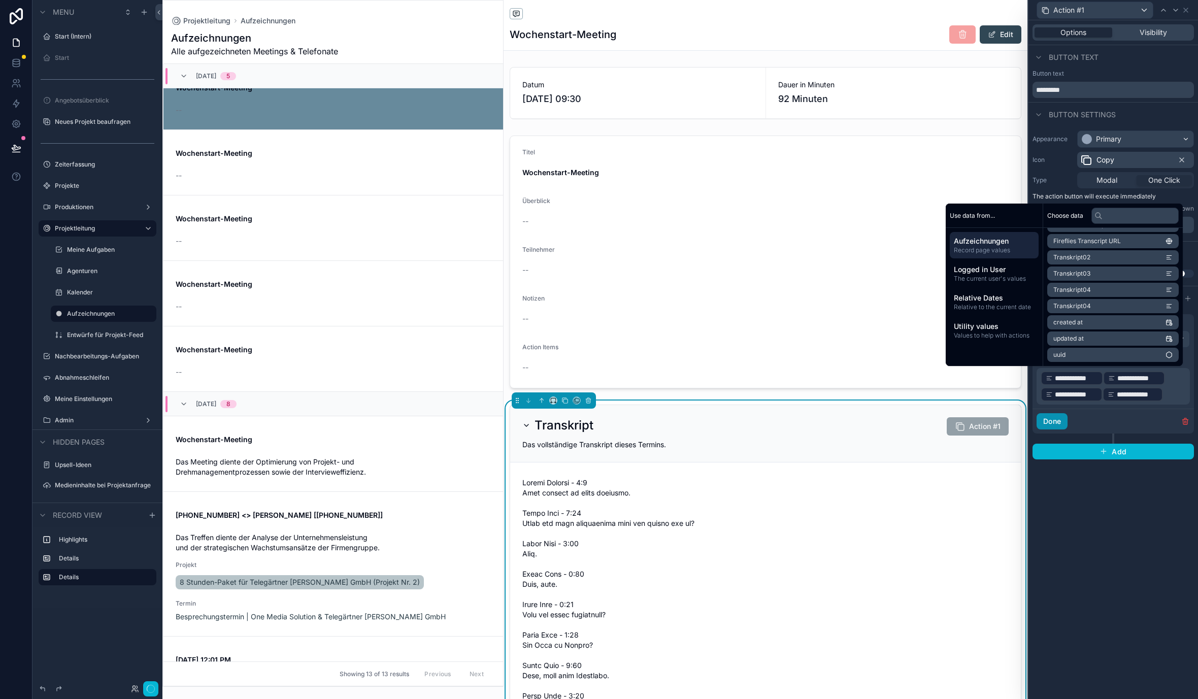
click at [873, 423] on button "Done" at bounding box center [1052, 421] width 31 height 16
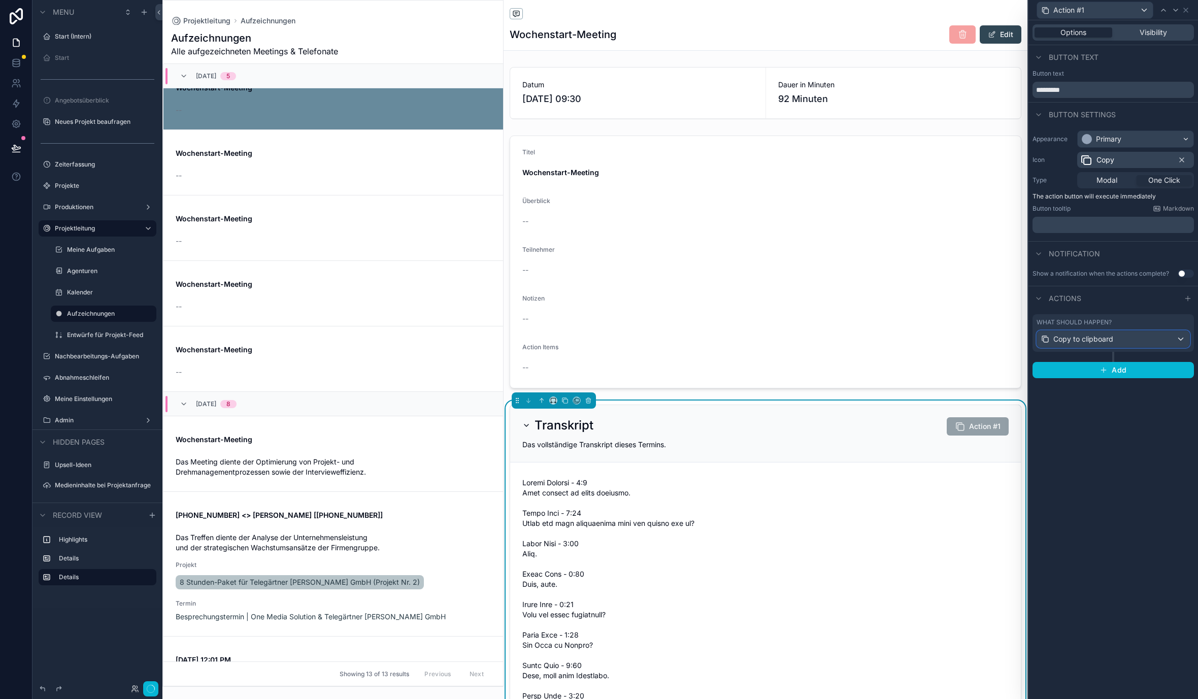
click at [873, 337] on span "Copy to clipboard" at bounding box center [1084, 339] width 60 height 10
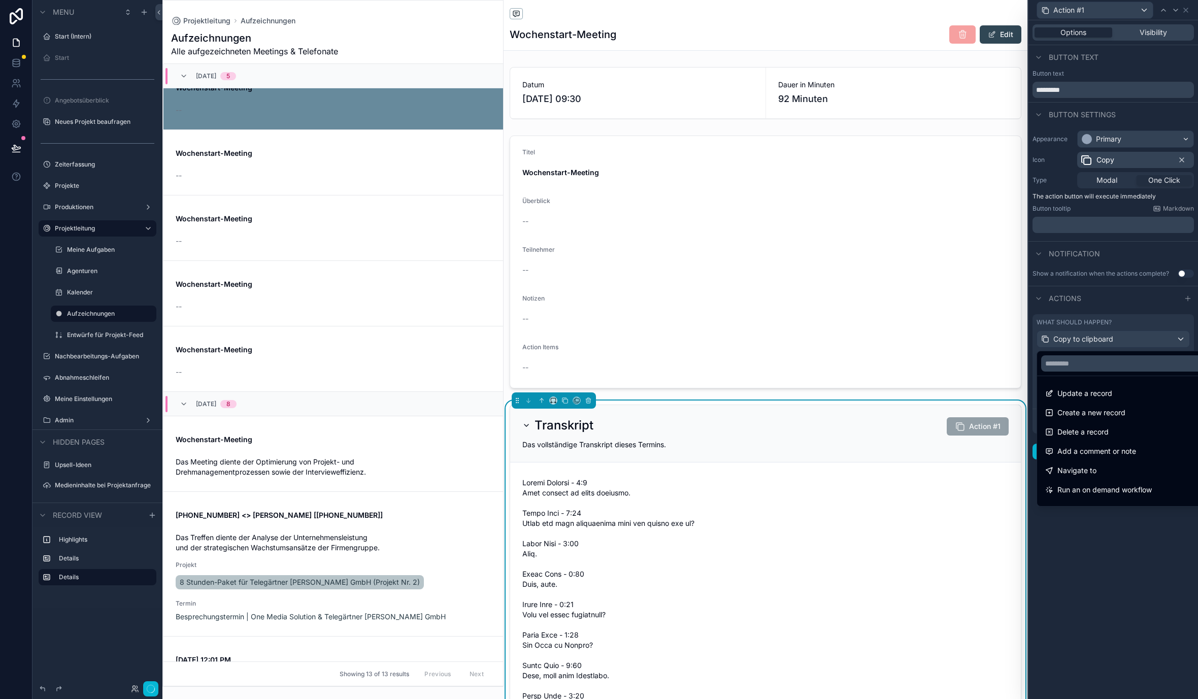
click at [873, 337] on div at bounding box center [1114, 349] width 170 height 699
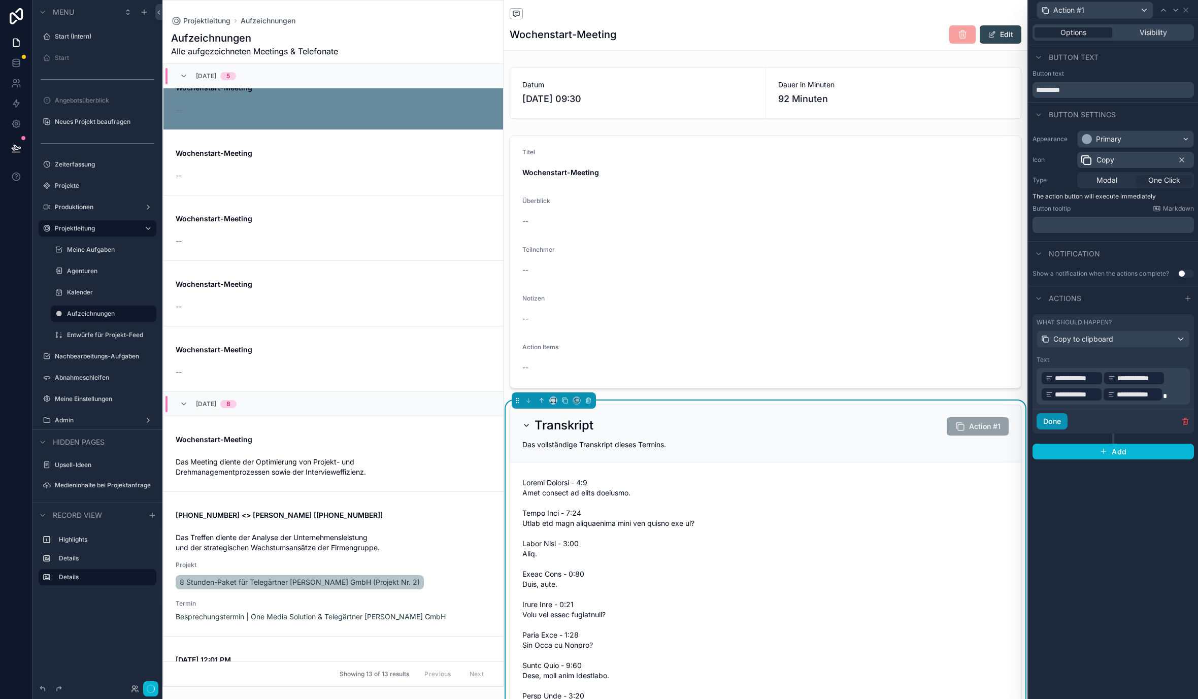
drag, startPoint x: 1053, startPoint y: 422, endPoint x: 1162, endPoint y: 394, distance: 112.3
click at [873, 394] on div "**********" at bounding box center [1113, 393] width 161 height 82
click at [873, 394] on p "**********" at bounding box center [1114, 386] width 147 height 32
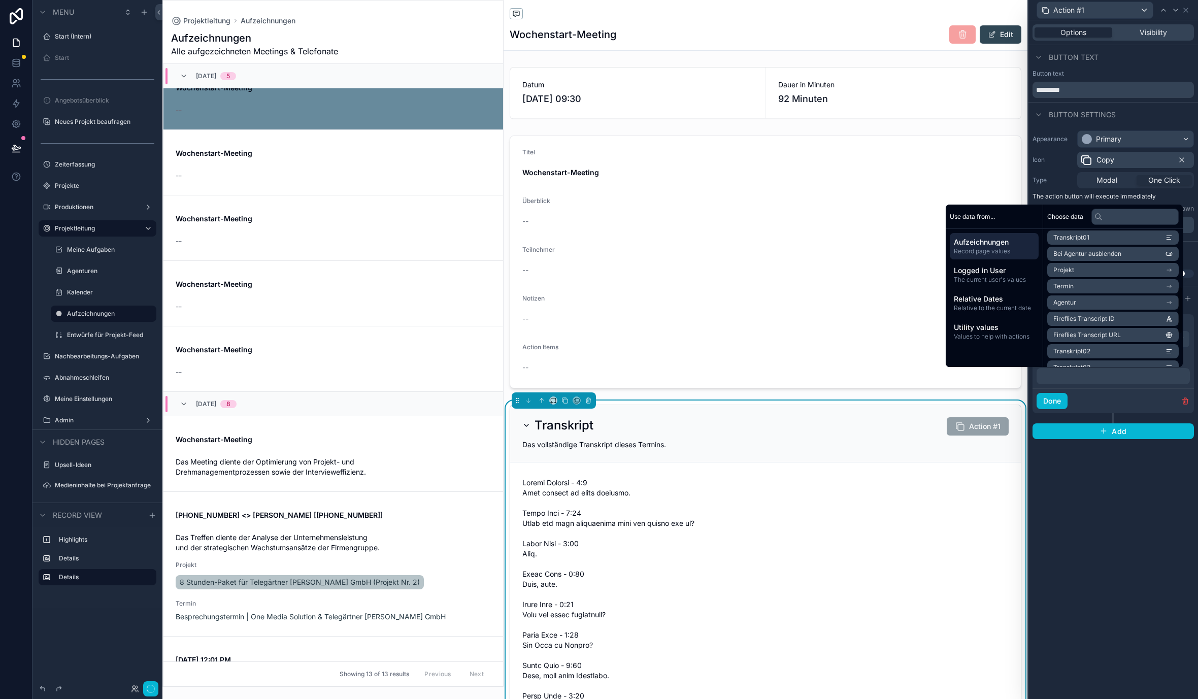
scroll to position [258, 0]
click at [873, 306] on li "Transkript04" at bounding box center [1114, 307] width 132 height 14
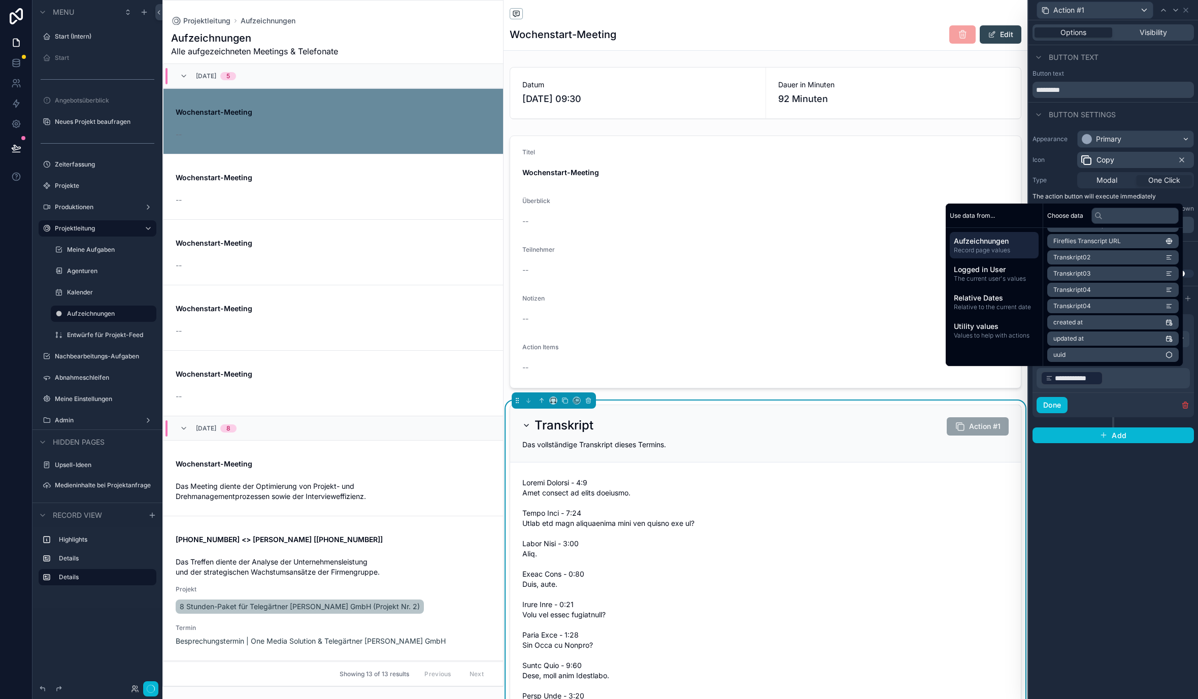
scroll to position [24, 0]
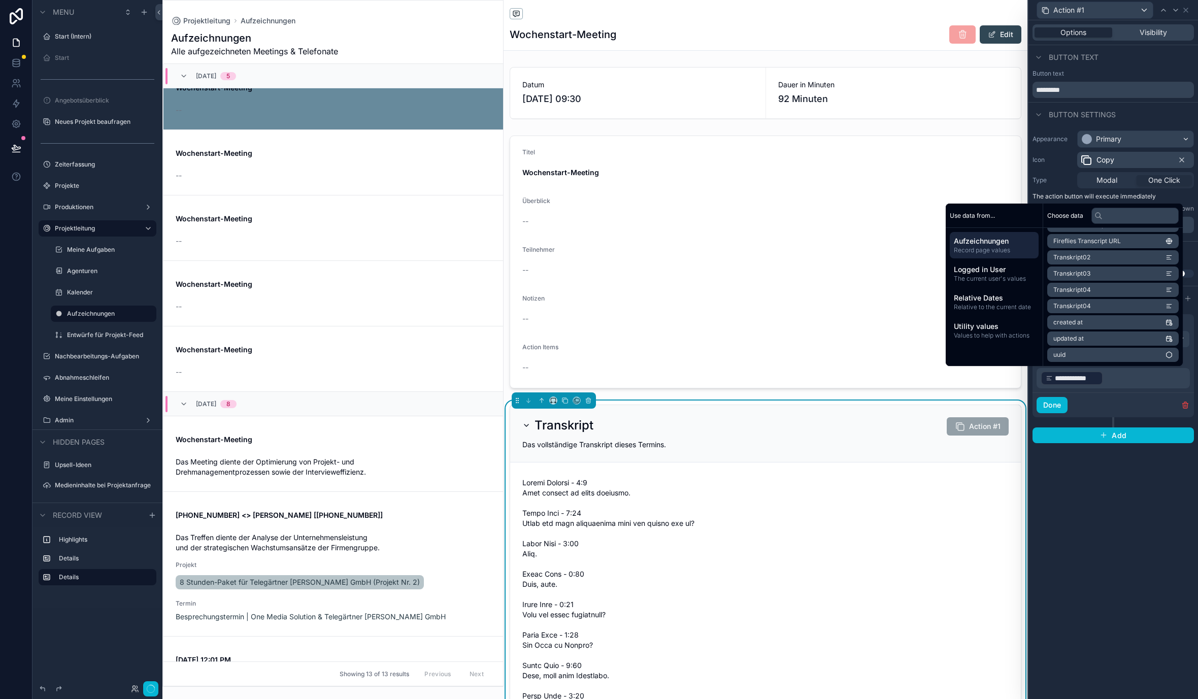
click at [873, 273] on li "Transkript03" at bounding box center [1114, 274] width 132 height 14
click at [873, 257] on li "Transkript02" at bounding box center [1114, 257] width 132 height 14
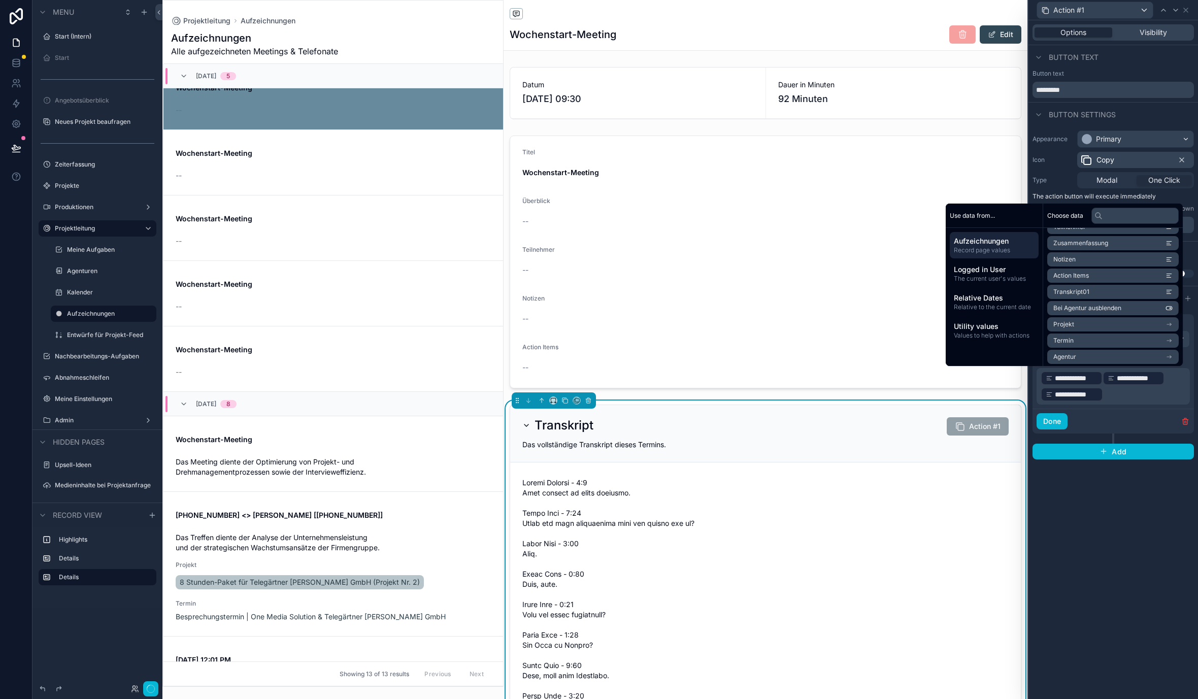
scroll to position [109, 0]
click at [873, 293] on li "Transkript01" at bounding box center [1114, 292] width 132 height 14
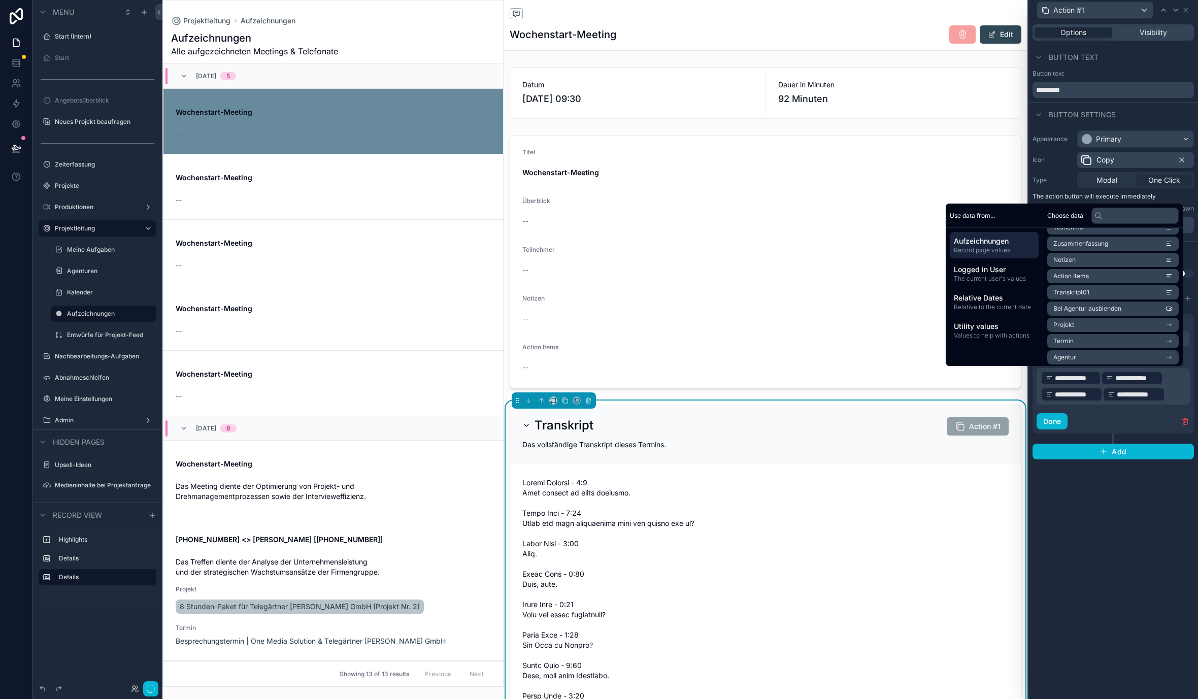
scroll to position [24, 0]
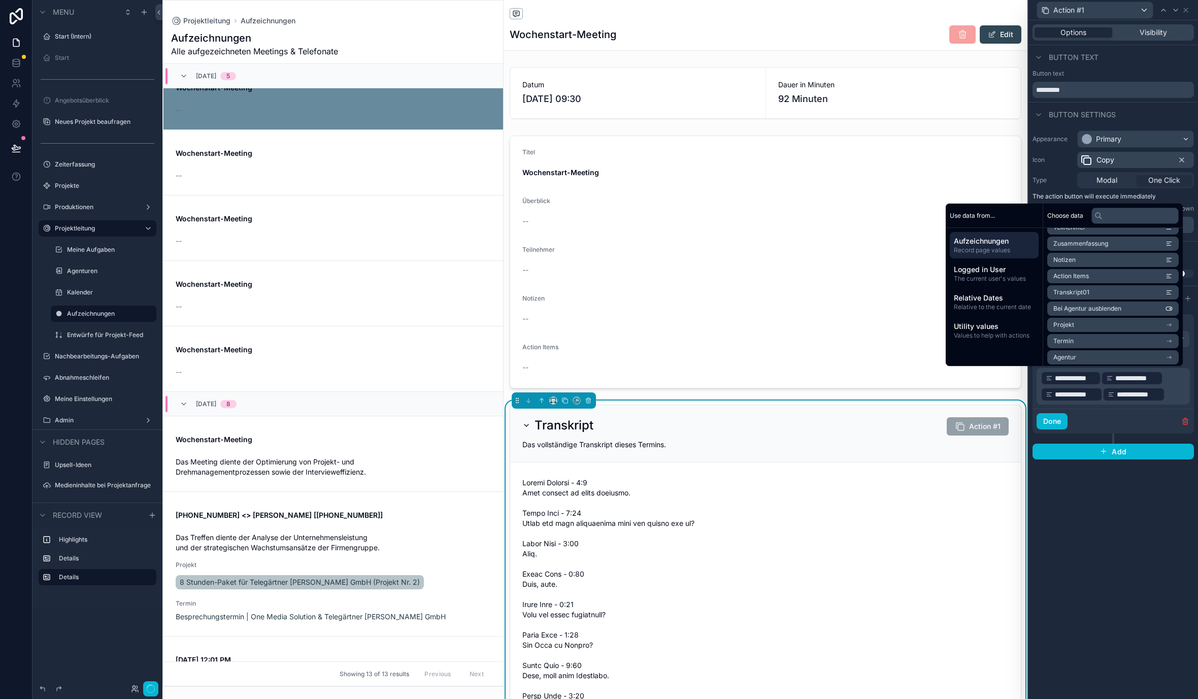
click at [873, 416] on div "Done" at bounding box center [1113, 421] width 161 height 25
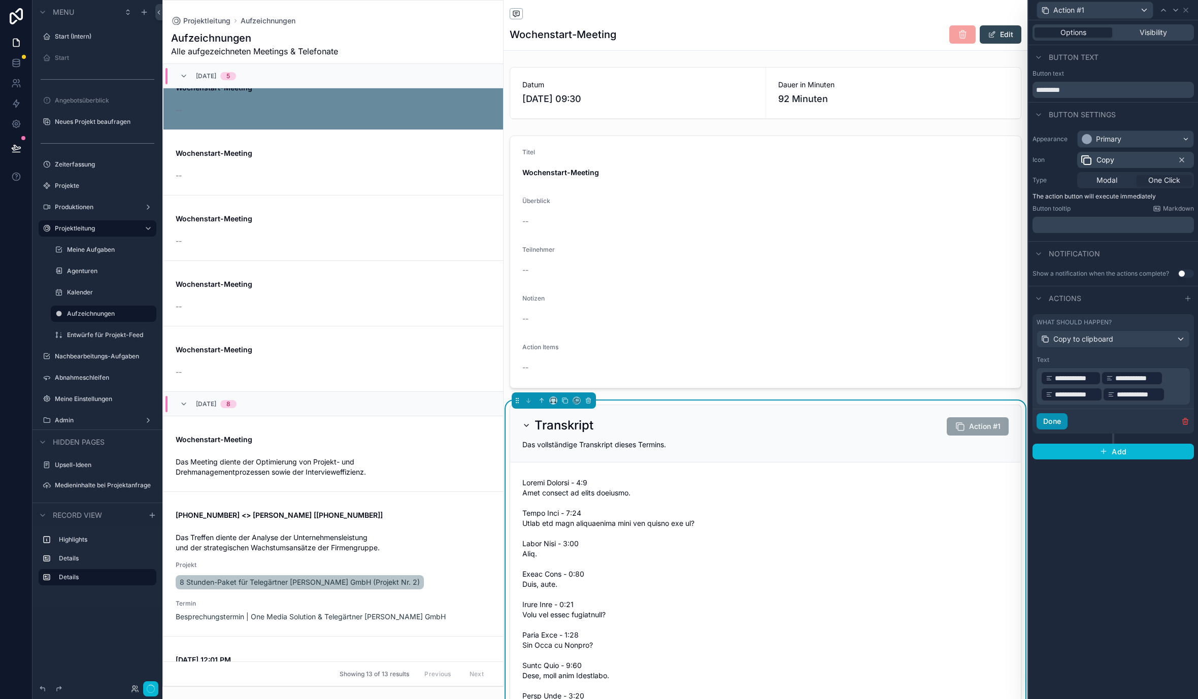
click at [873, 416] on button "Done" at bounding box center [1052, 421] width 31 height 16
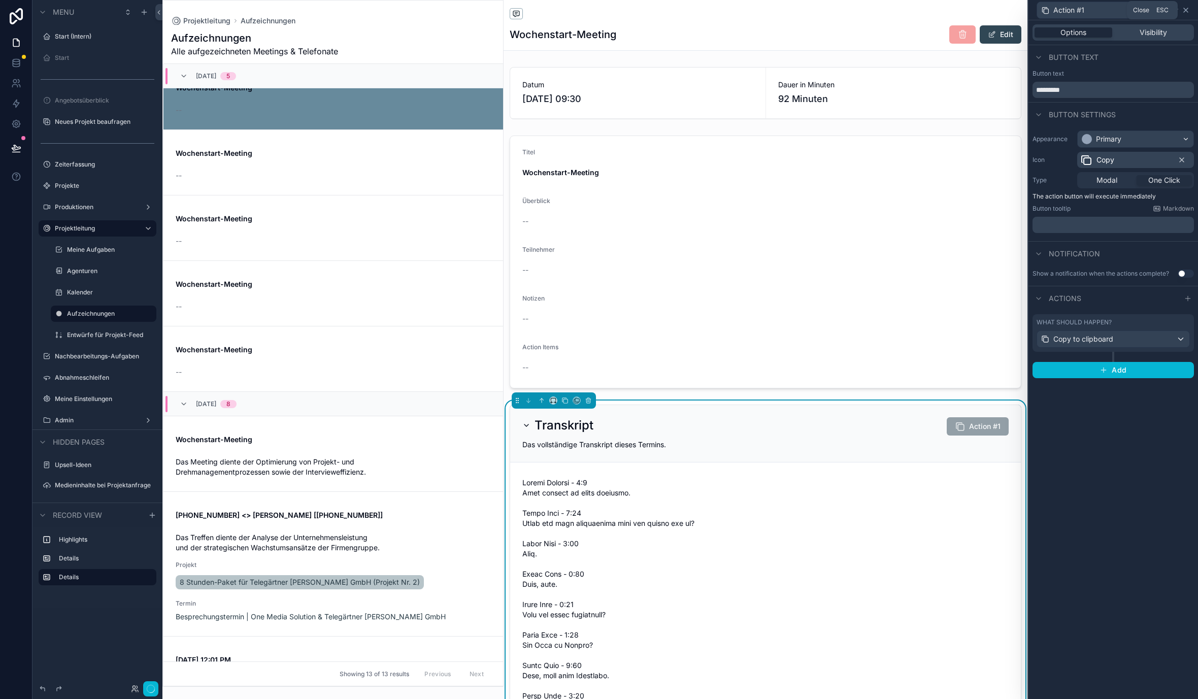
click at [873, 10] on icon at bounding box center [1186, 10] width 8 height 8
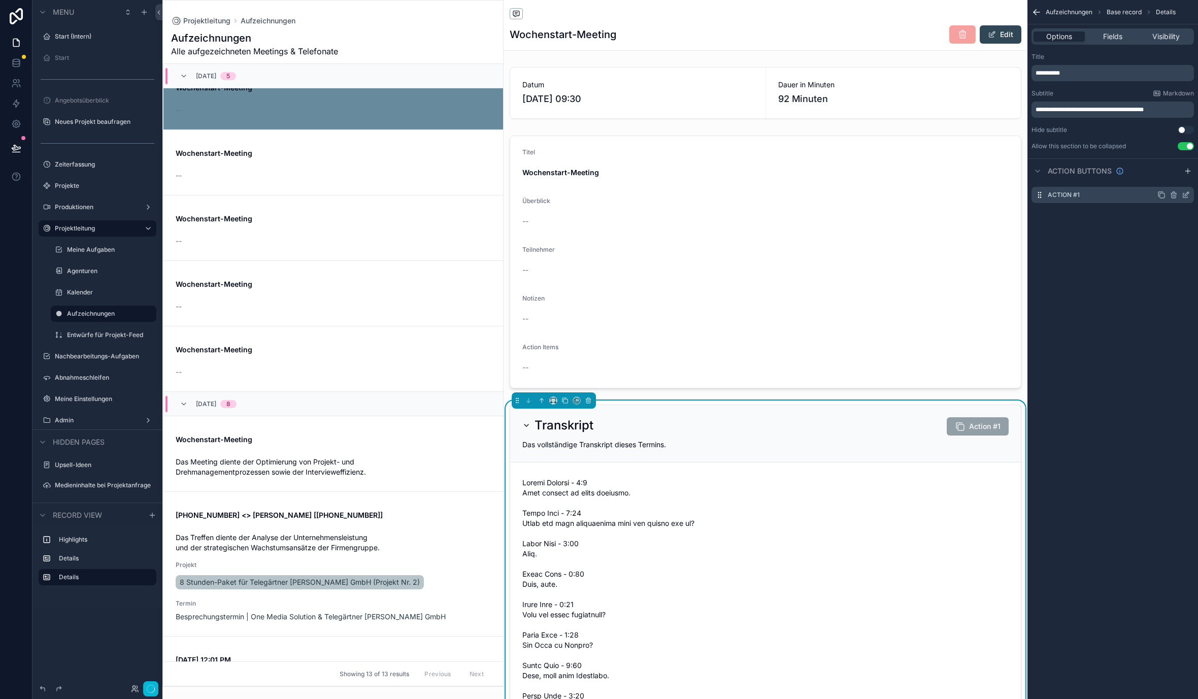
click at [873, 194] on icon "scrollable content" at bounding box center [1187, 194] width 4 height 4
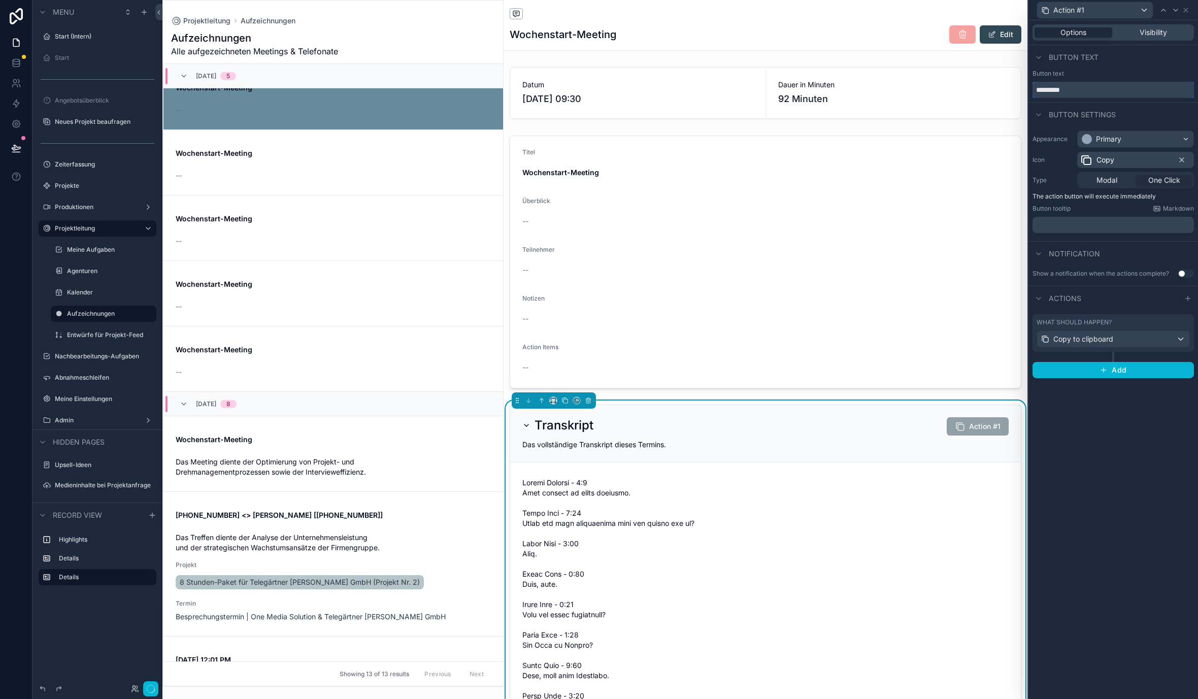
click at [873, 91] on input "*********" at bounding box center [1113, 90] width 161 height 16
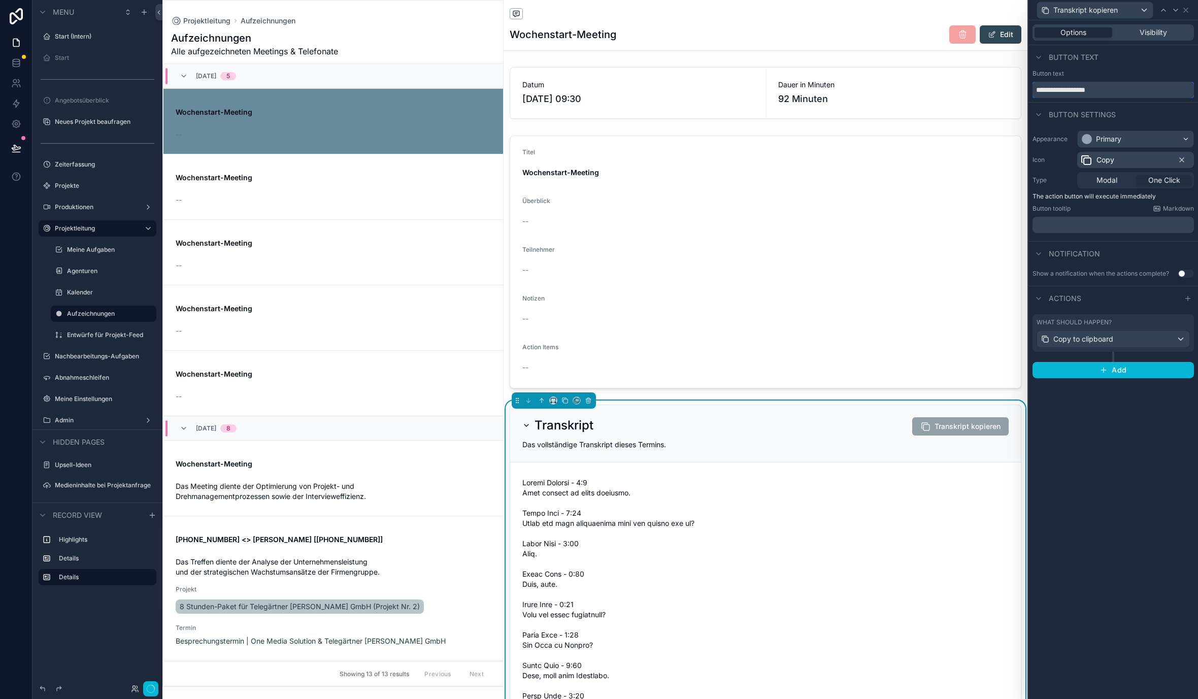
type input "**********"
click at [873, 501] on div "**********" at bounding box center [1114, 359] width 170 height 679
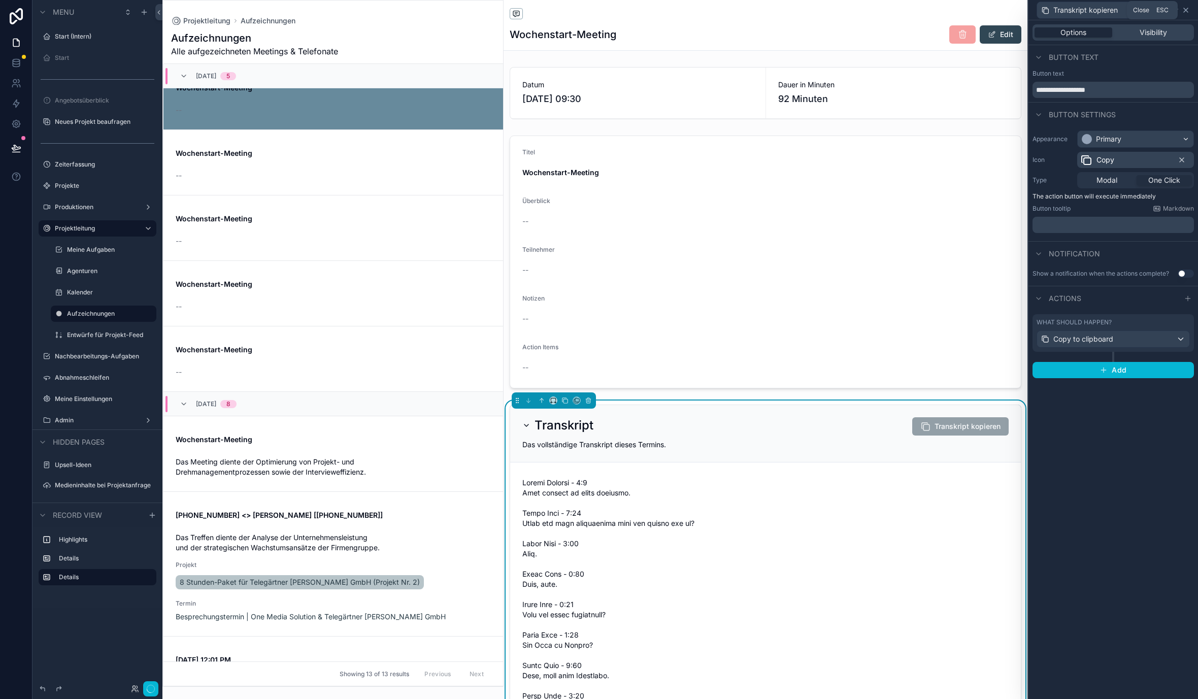
click at [873, 13] on icon at bounding box center [1186, 10] width 8 height 8
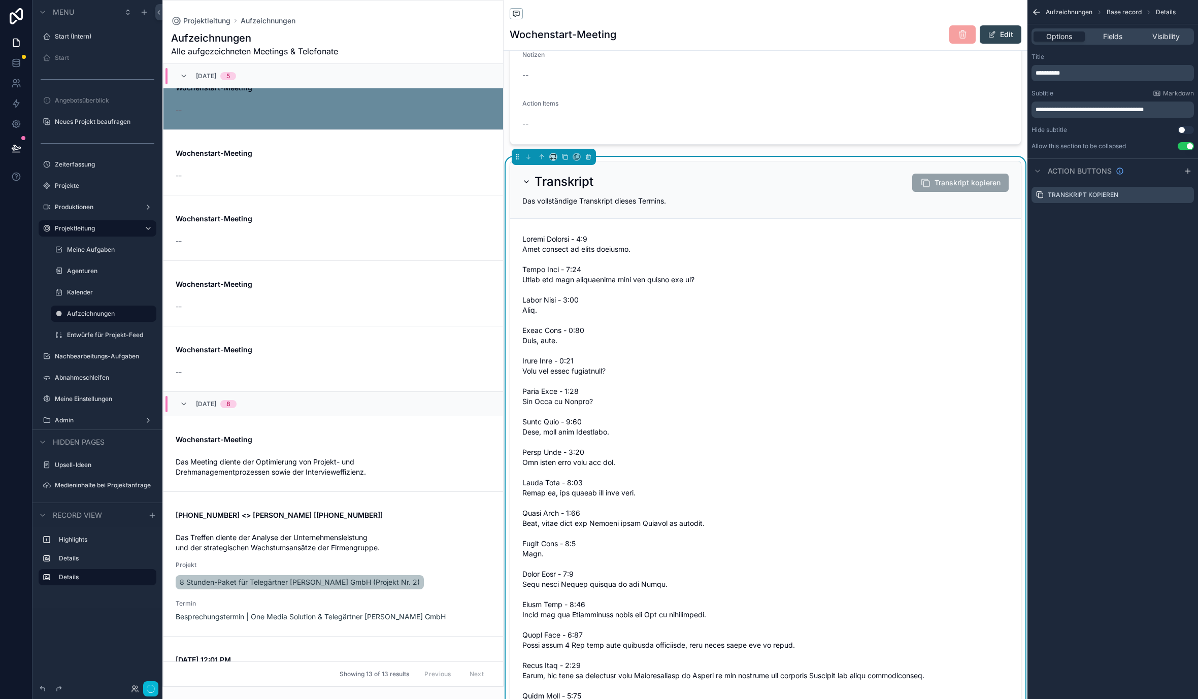
scroll to position [0, 0]
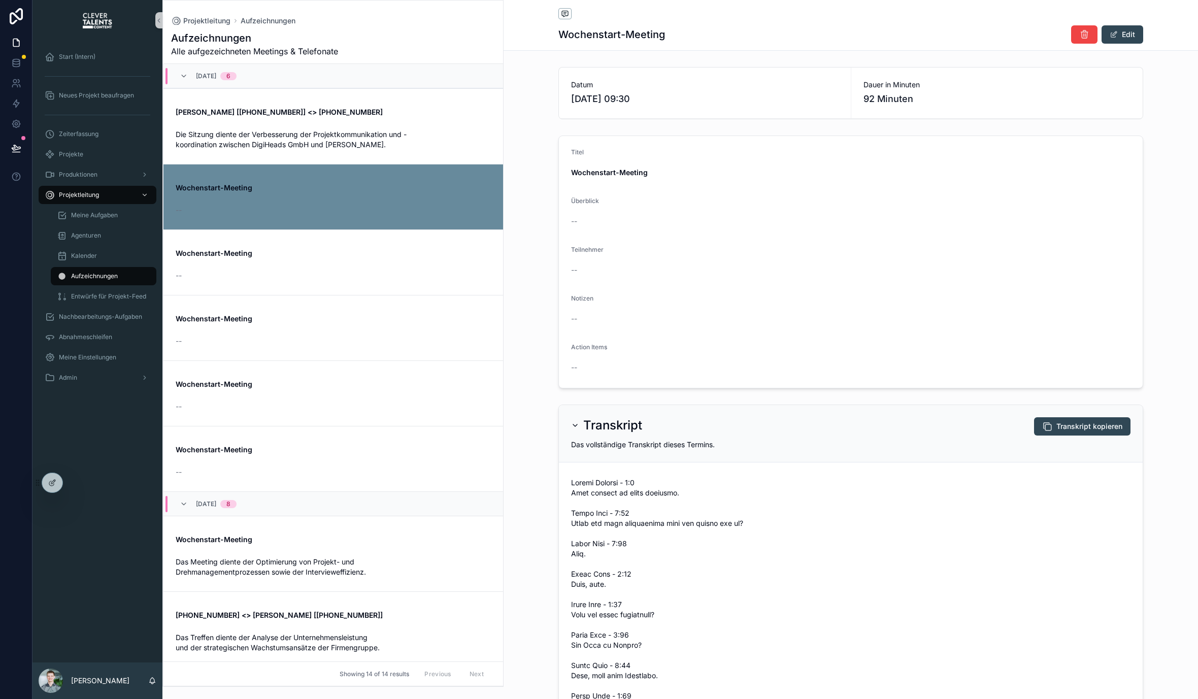
scroll to position [100, 0]
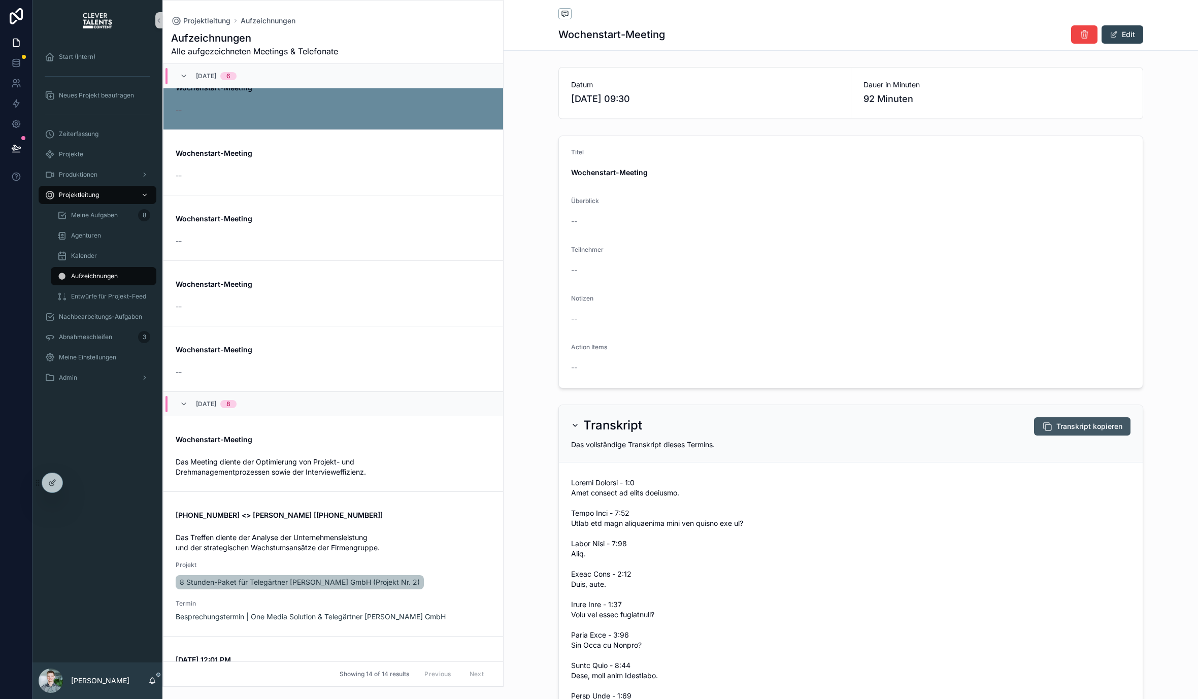
click at [1067, 421] on span "Transkript kopieren" at bounding box center [1090, 426] width 66 height 10
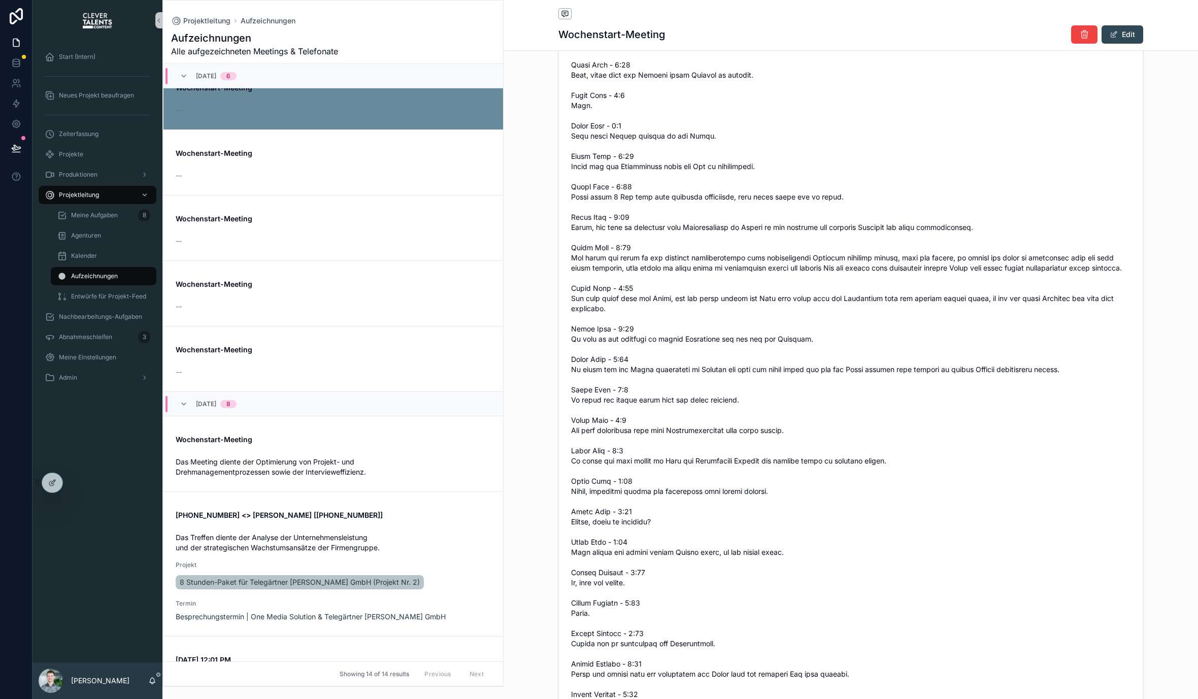
scroll to position [0, 0]
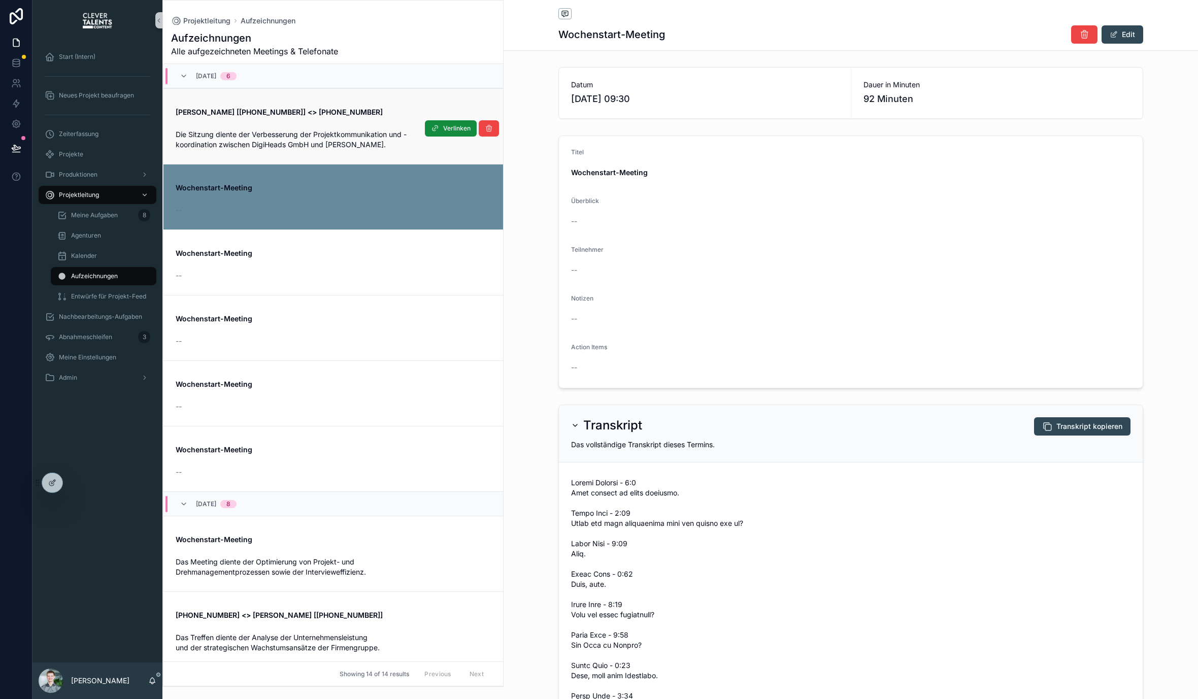
click at [435, 152] on link "[PERSON_NAME] [[PHONE_NUMBER]] <> [PHONE_NUMBER] Die Sitzung diente der Verbess…" at bounding box center [334, 126] width 340 height 76
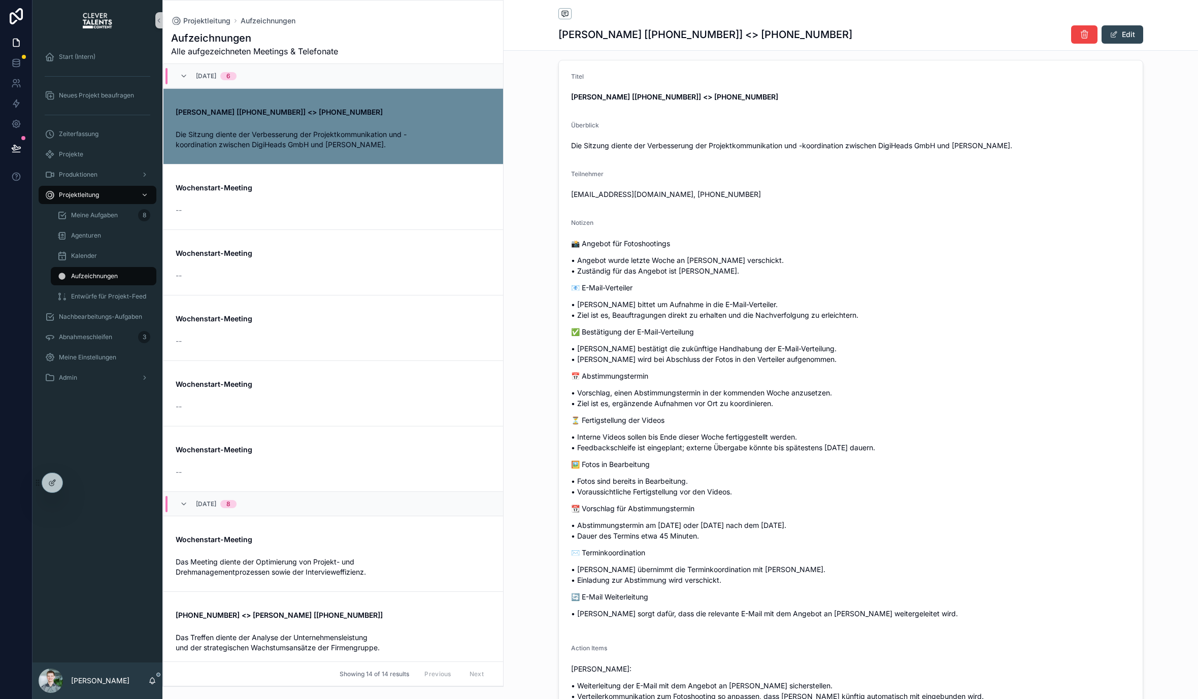
scroll to position [77, 0]
click at [671, 148] on span "Die Sitzung diente der Verbesserung der Projektkommunikation und -koordination …" at bounding box center [851, 144] width 560 height 10
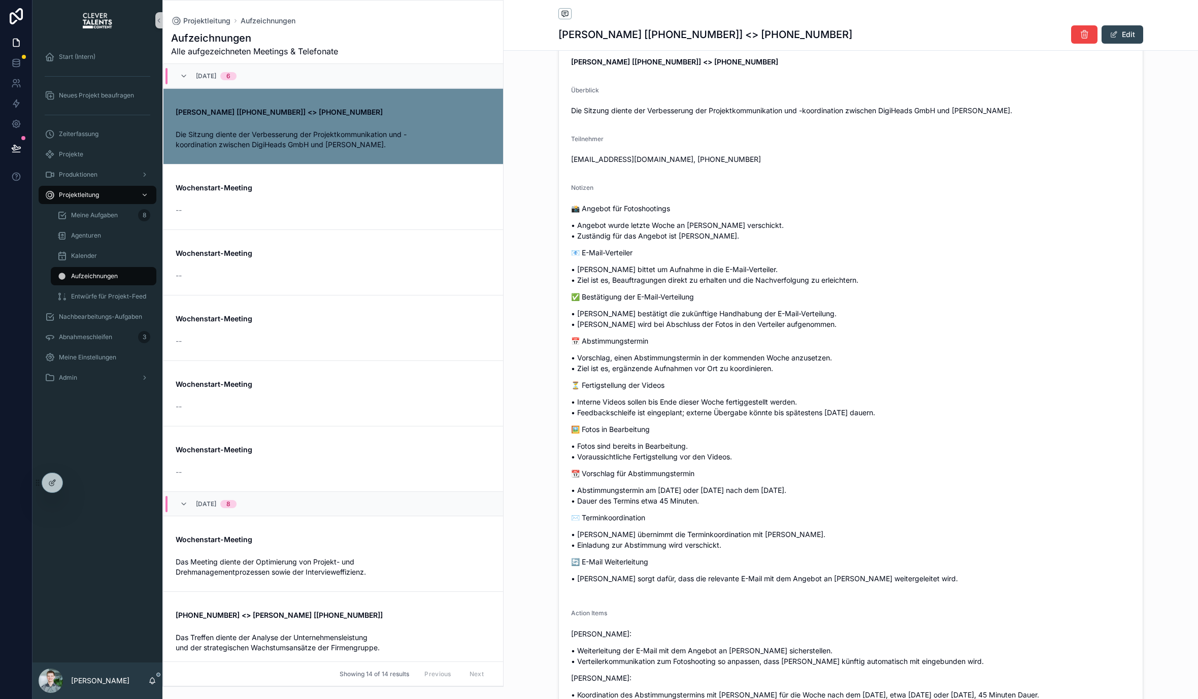
scroll to position [0, 0]
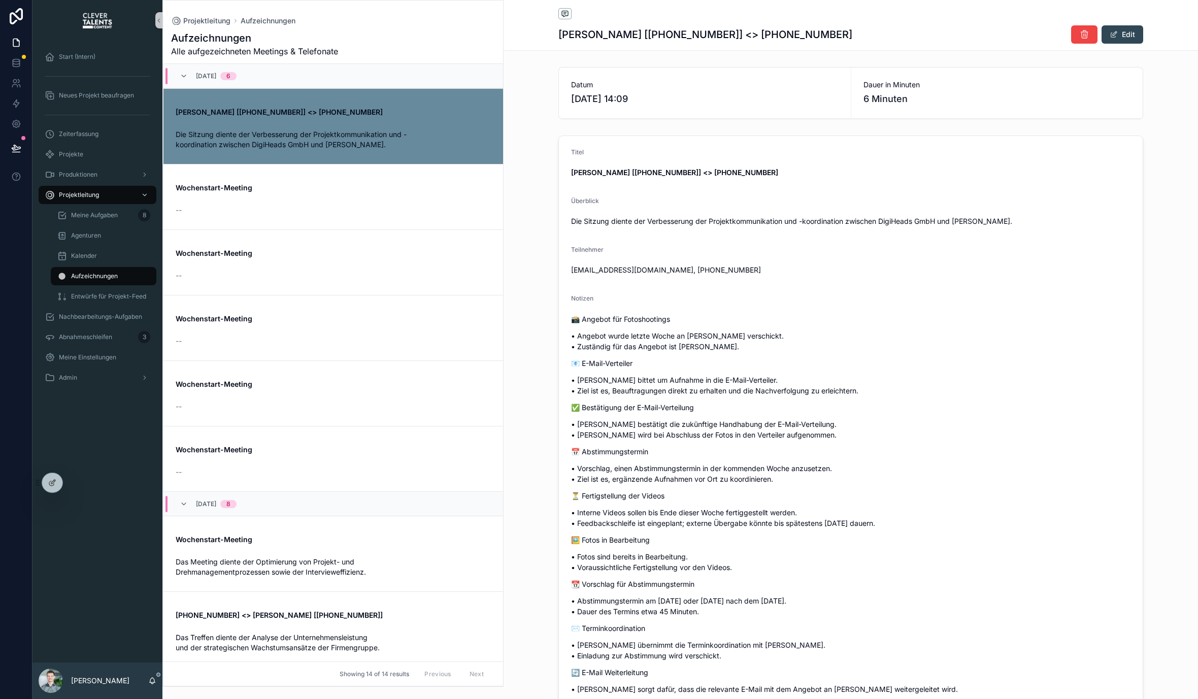
click at [668, 195] on form "Titel [PERSON_NAME] [[PHONE_NUMBER]] <> [PHONE_NUMBER] Überblick Die Sitzung di…" at bounding box center [851, 489] width 584 height 707
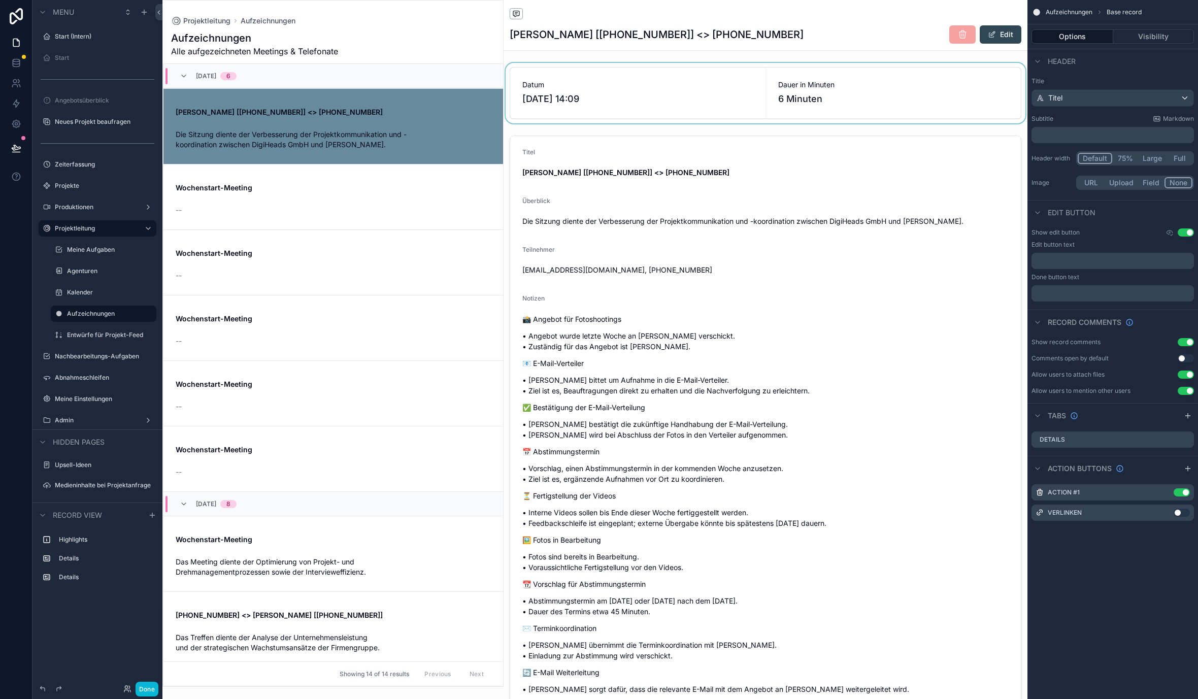
scroll to position [24, 0]
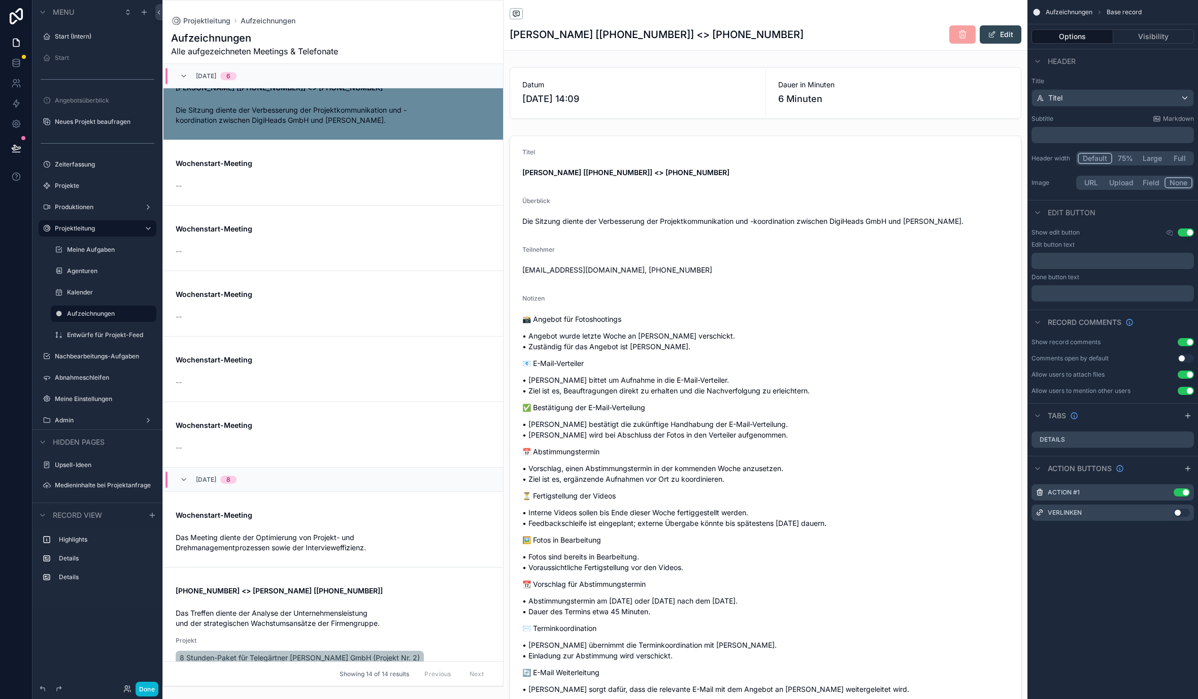
click at [387, 155] on div "scrollable content" at bounding box center [333, 344] width 340 height 686
click at [376, 191] on link "Wochenstart-Meeting -- Verlinken" at bounding box center [334, 173] width 340 height 66
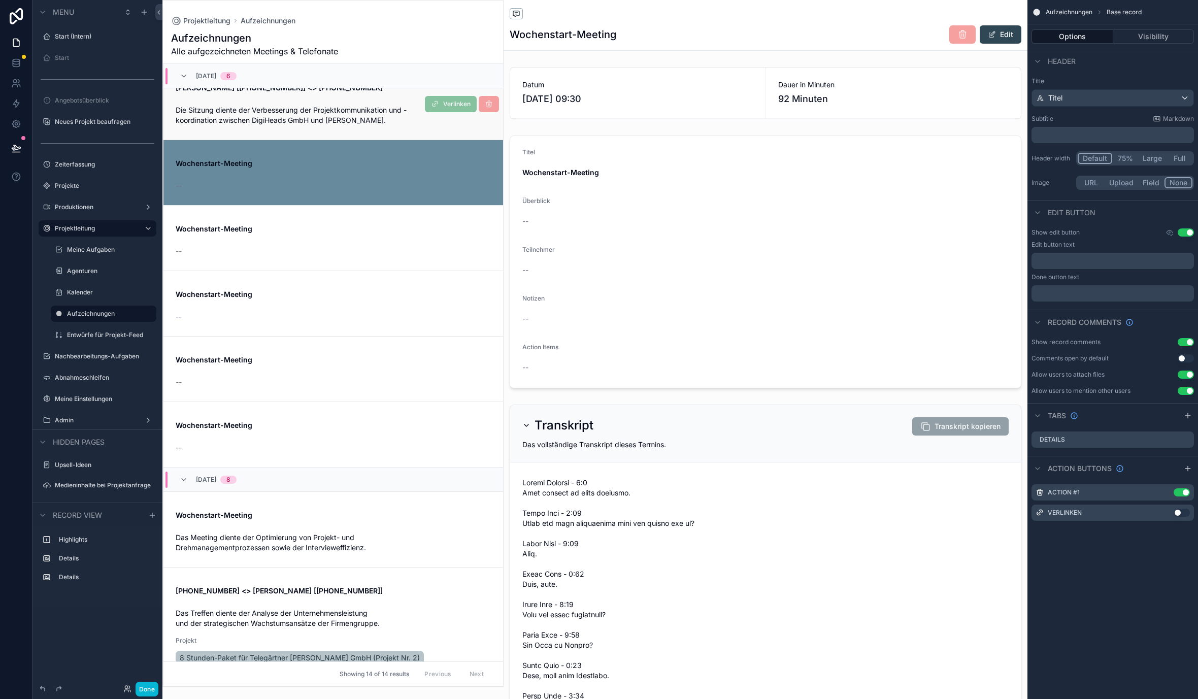
click at [378, 109] on span "Die Sitzung diente der Verbesserung der Projektkommunikation und -koordination …" at bounding box center [291, 115] width 231 height 19
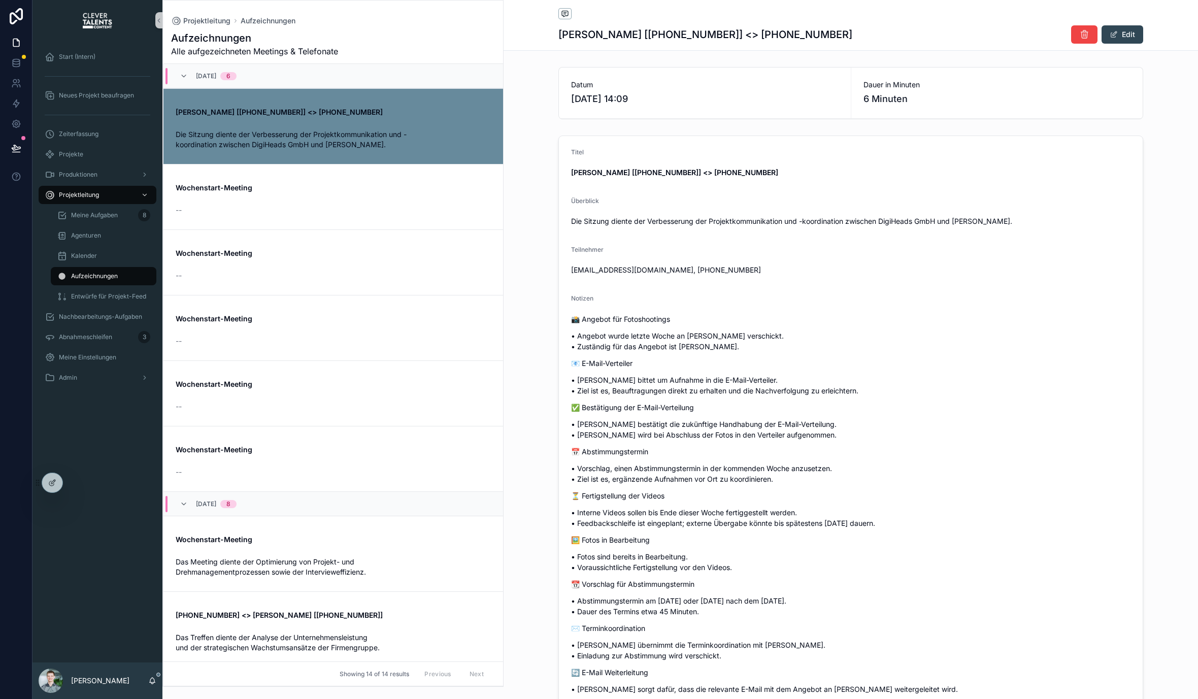
scroll to position [24, 0]
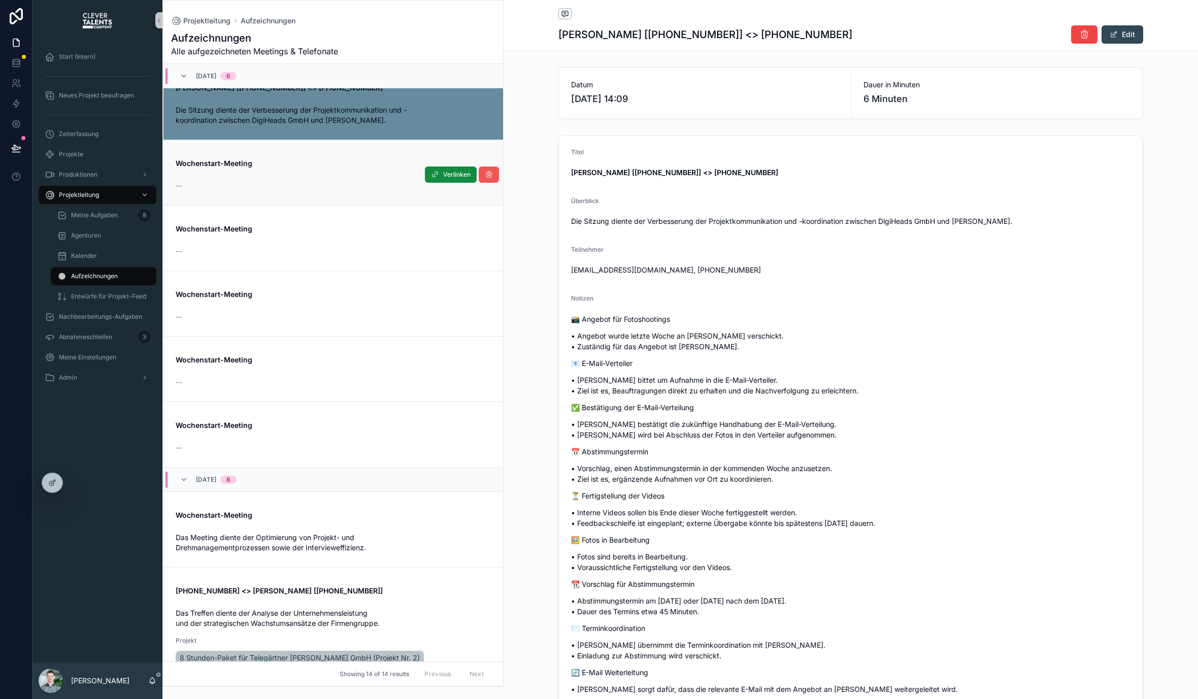
click at [485, 171] on icon "scrollable content" at bounding box center [489, 175] width 8 height 8
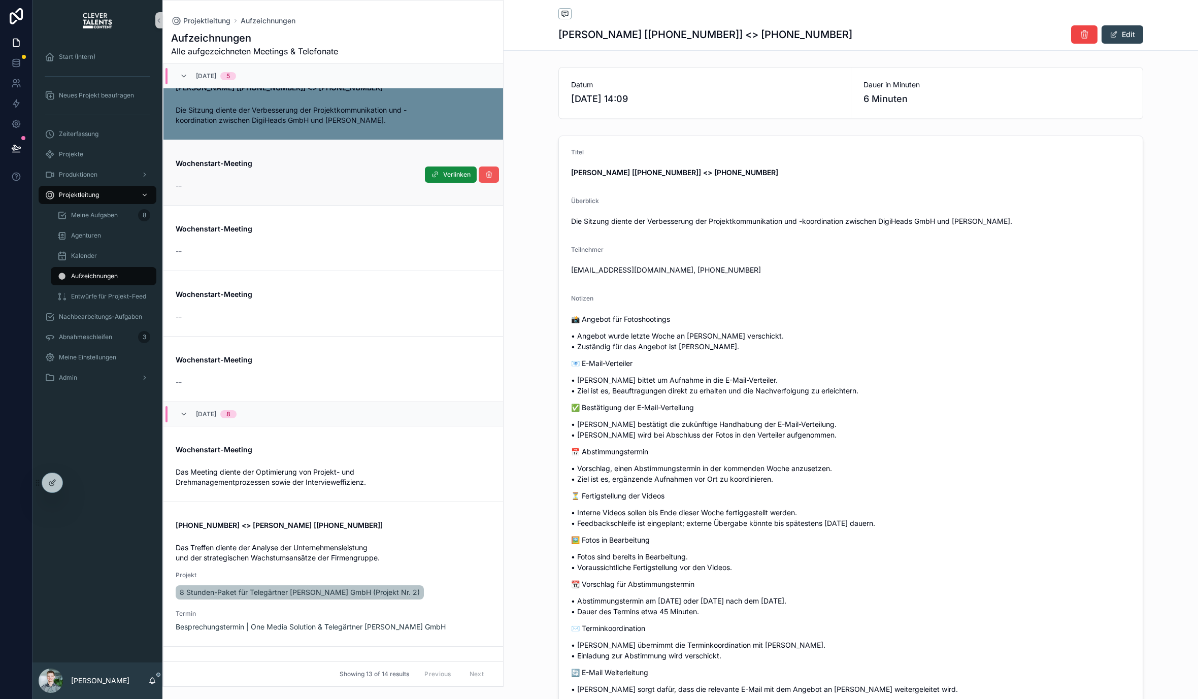
click at [479, 180] on button "scrollable content" at bounding box center [489, 175] width 20 height 16
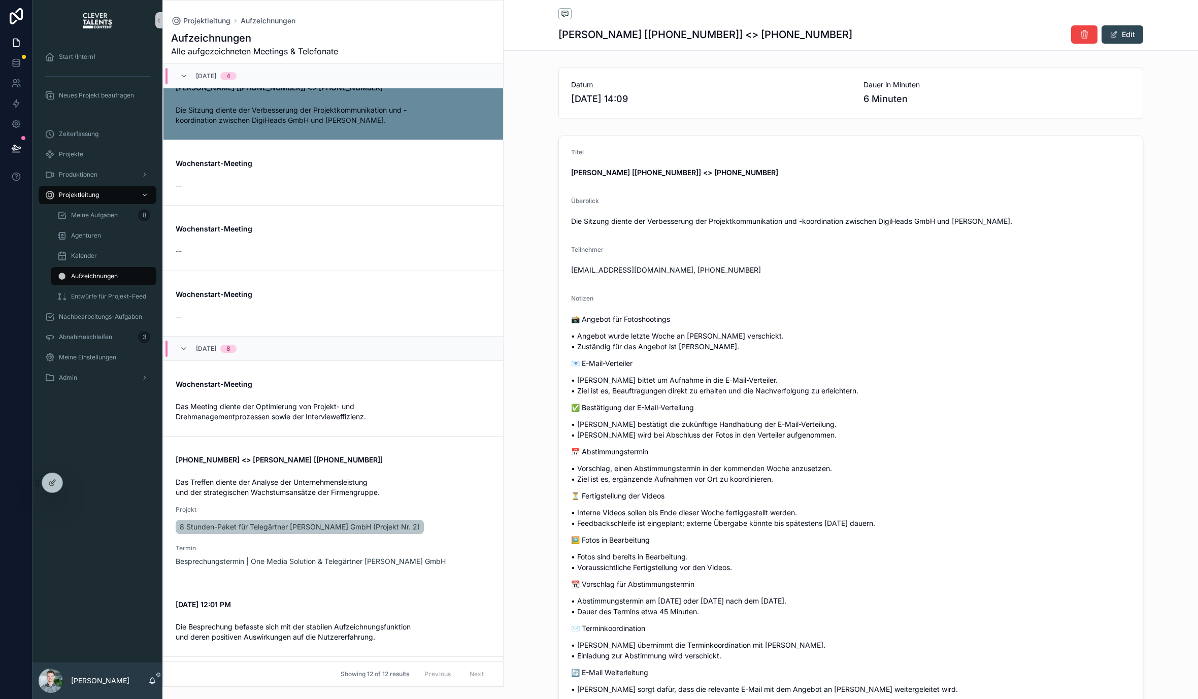
click at [0, 0] on button "scrollable content" at bounding box center [0, 0] width 0 height 0
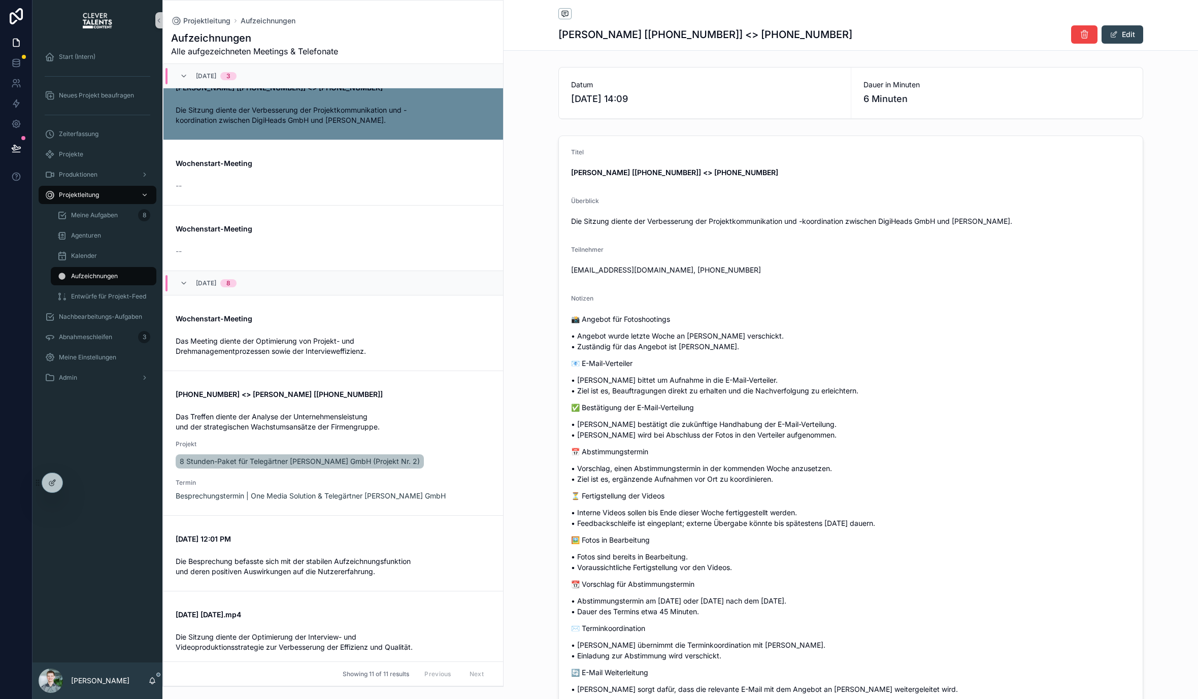
click at [0, 0] on button "scrollable content" at bounding box center [0, 0] width 0 height 0
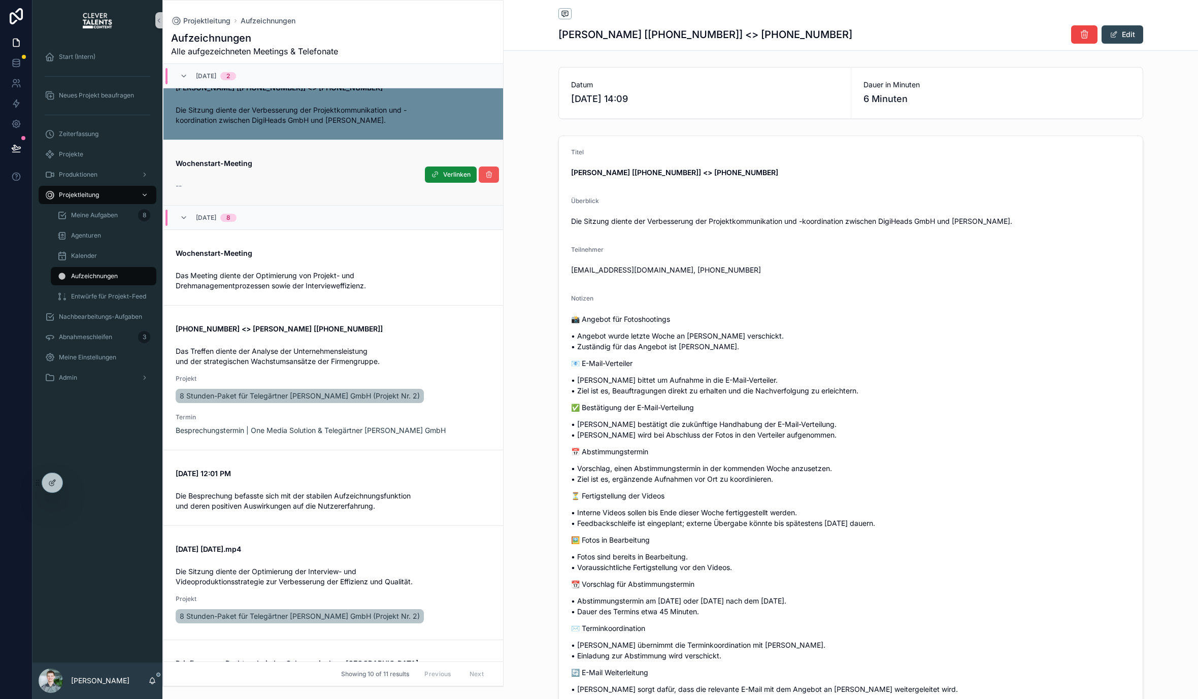
click at [485, 175] on icon "scrollable content" at bounding box center [489, 175] width 8 height 8
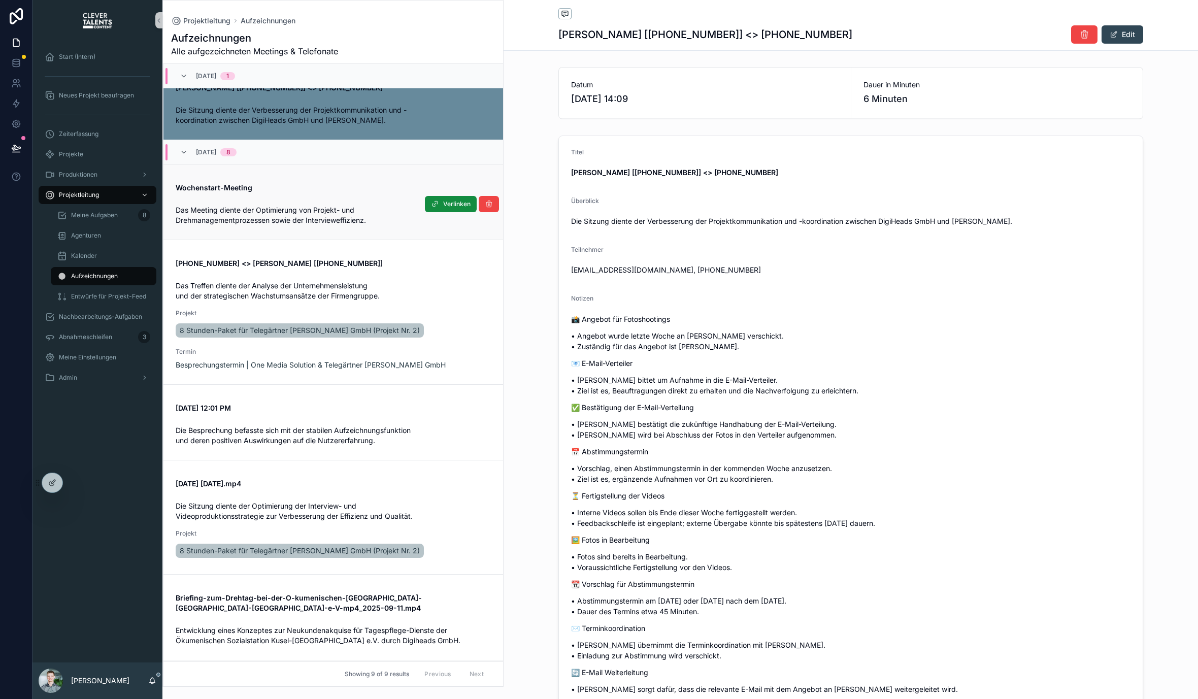
click at [349, 216] on span "Das Meeting diente der Optimierung von Projekt- und Drehmanagementprozessen sow…" at bounding box center [271, 215] width 190 height 19
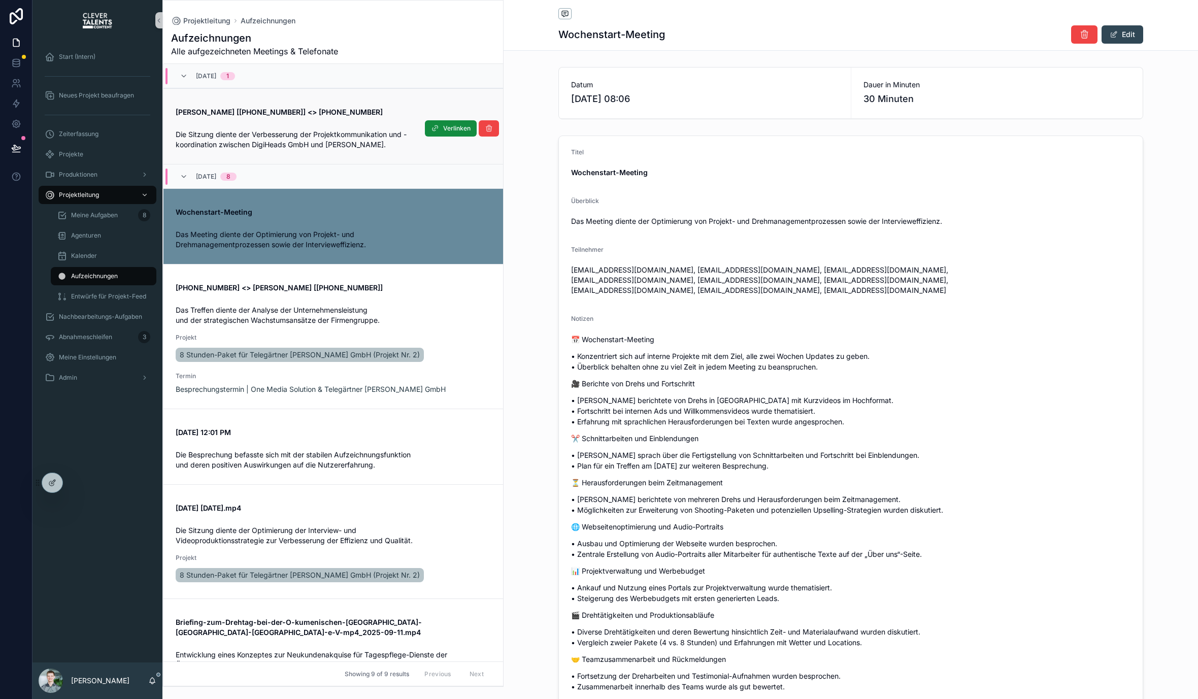
click at [308, 143] on span "Die Sitzung diente der Verbesserung der Projektkommunikation und -koordination …" at bounding box center [291, 139] width 231 height 19
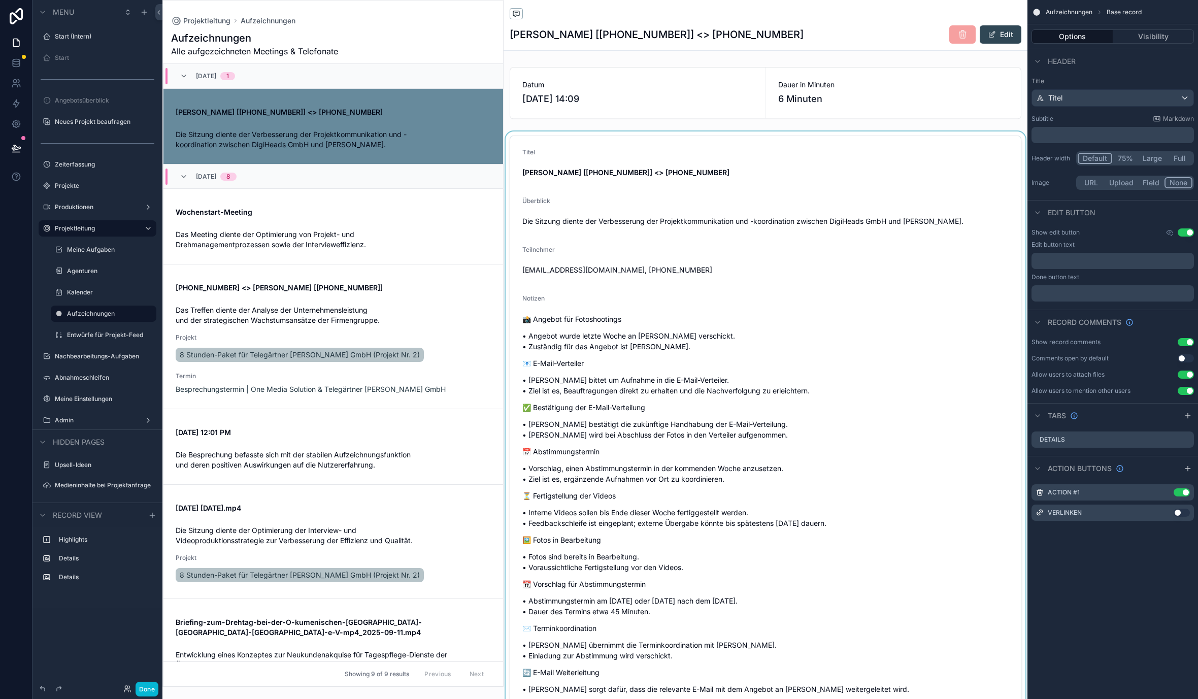
scroll to position [24, 0]
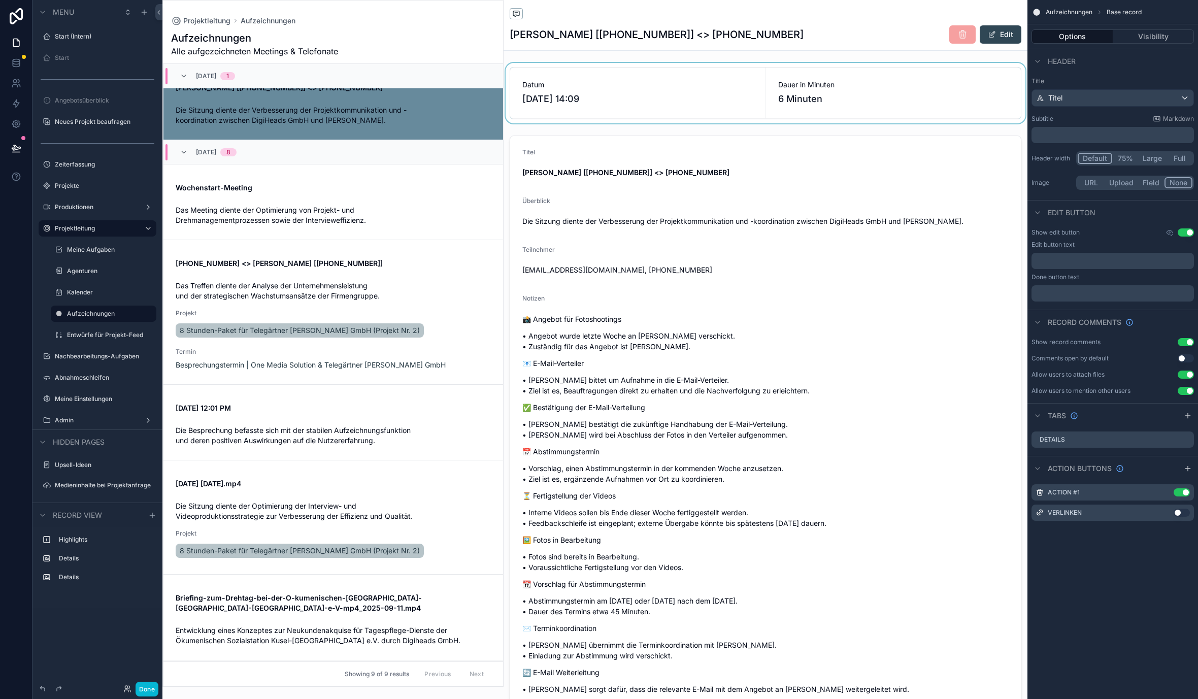
click at [648, 110] on div "scrollable content" at bounding box center [766, 93] width 524 height 60
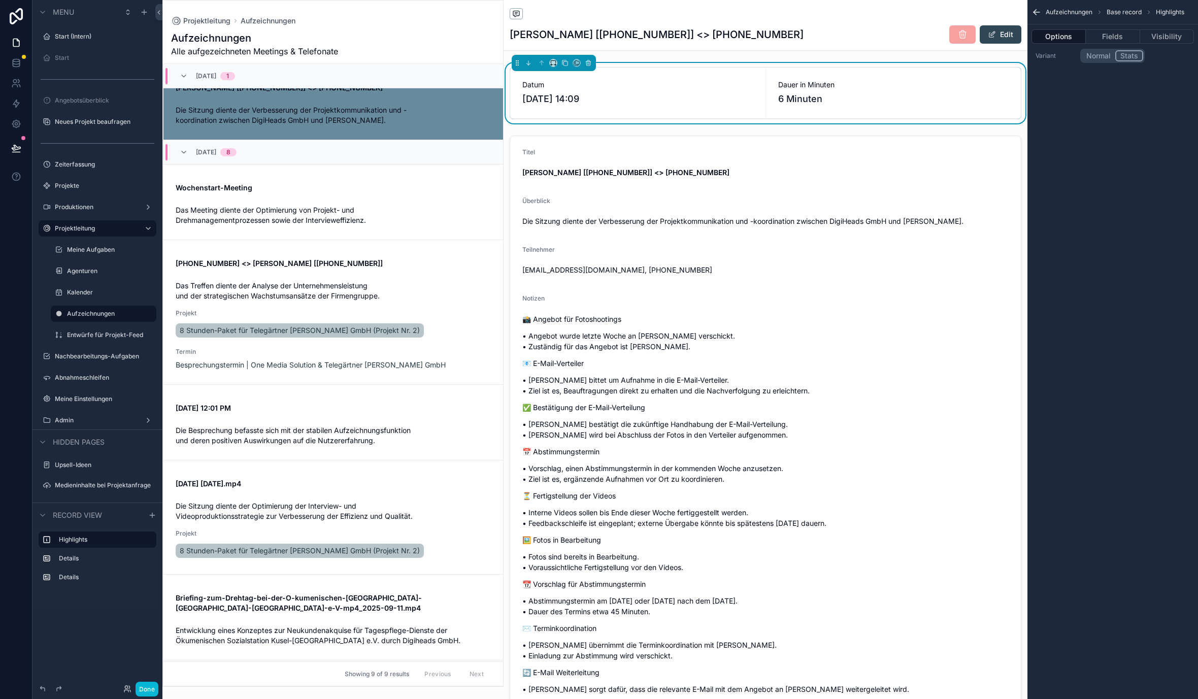
click at [145, 517] on div "Record view" at bounding box center [97, 515] width 130 height 24
click at [151, 517] on icon "scrollable content" at bounding box center [152, 515] width 8 height 8
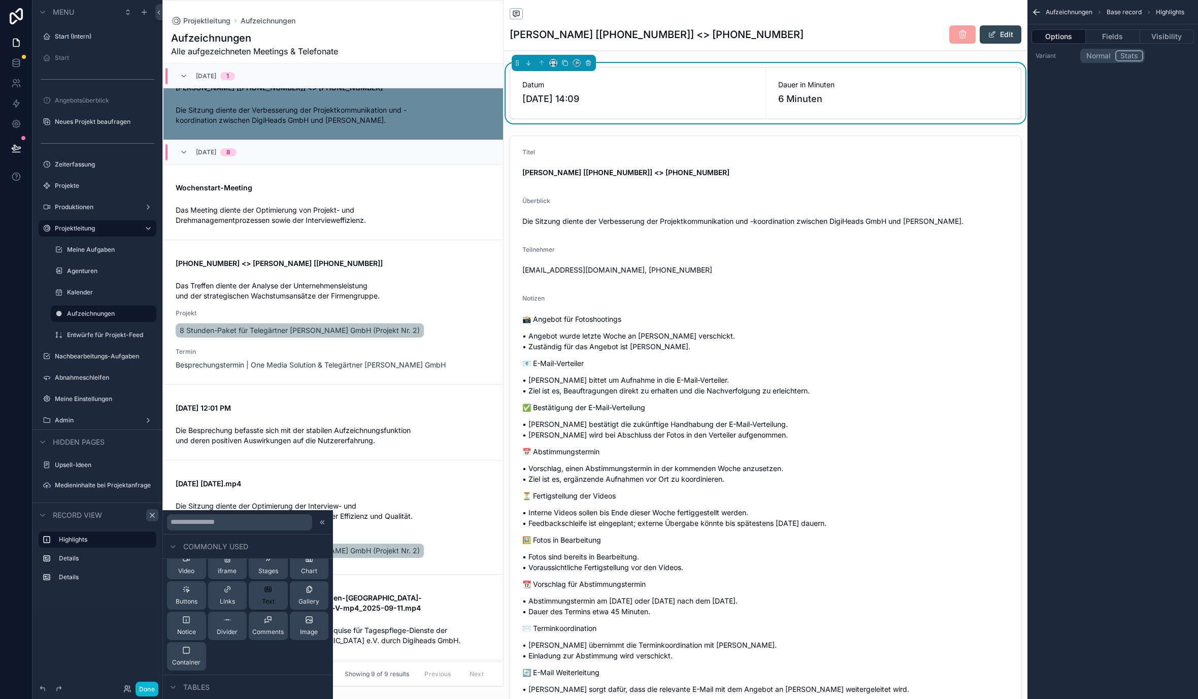
scroll to position [40, 0]
click at [221, 511] on div at bounding box center [248, 522] width 170 height 24
click at [221, 520] on input "text" at bounding box center [239, 522] width 145 height 16
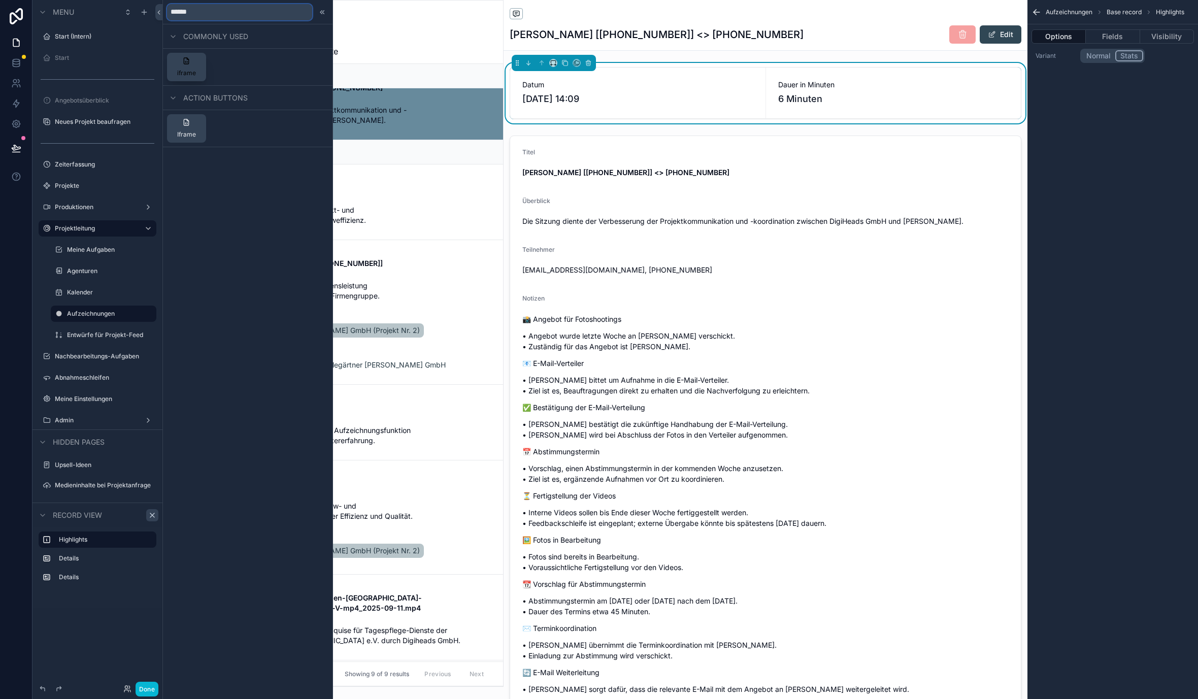
type input "******"
click at [197, 67] on button "iframe" at bounding box center [186, 67] width 39 height 28
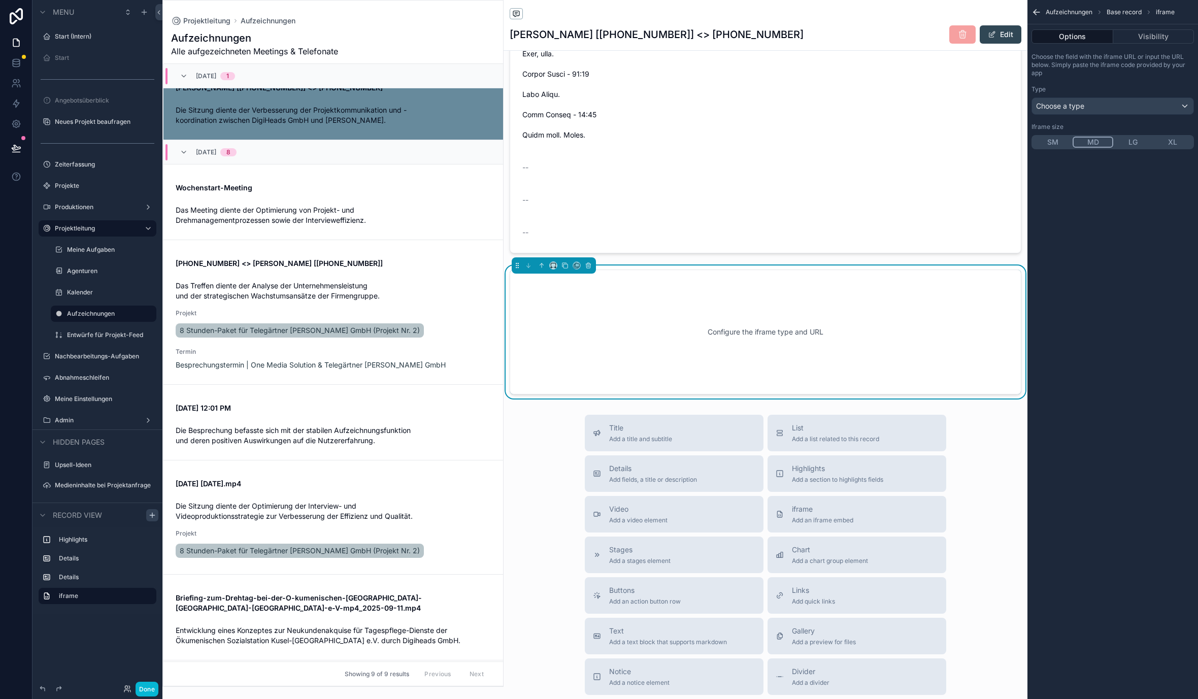
scroll to position [2309, 0]
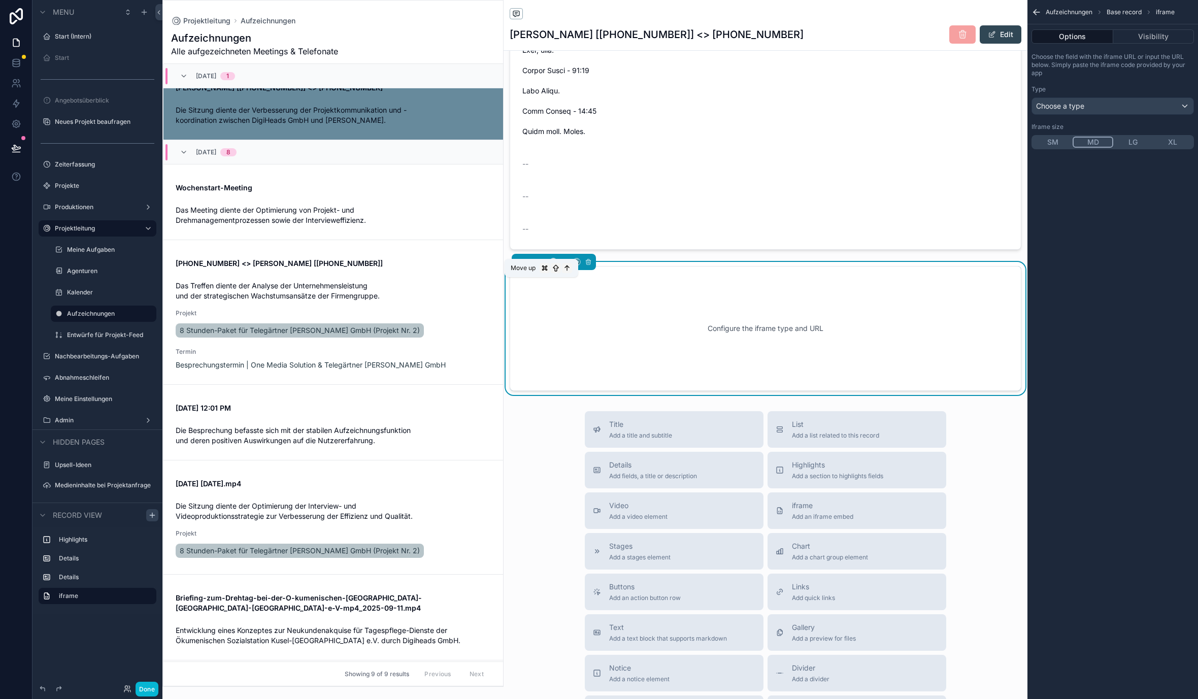
click at [544, 266] on icon "scrollable content" at bounding box center [541, 261] width 7 height 7
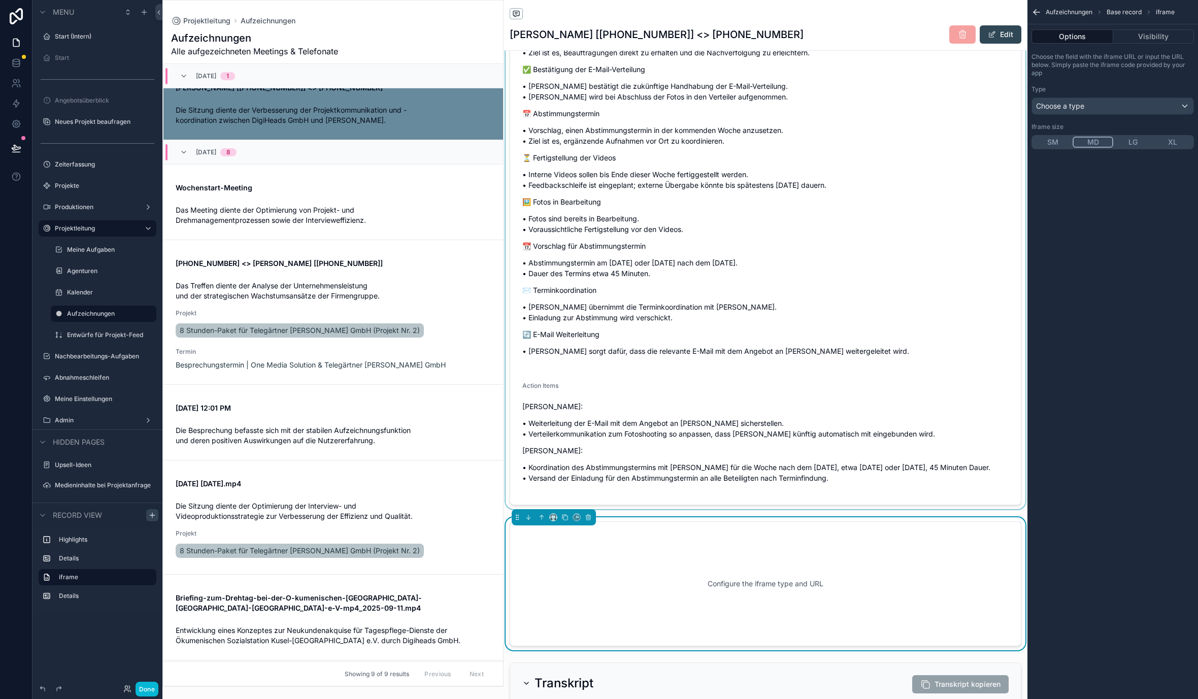
scroll to position [339, 0]
click at [541, 523] on button "scrollable content" at bounding box center [541, 516] width 11 height 11
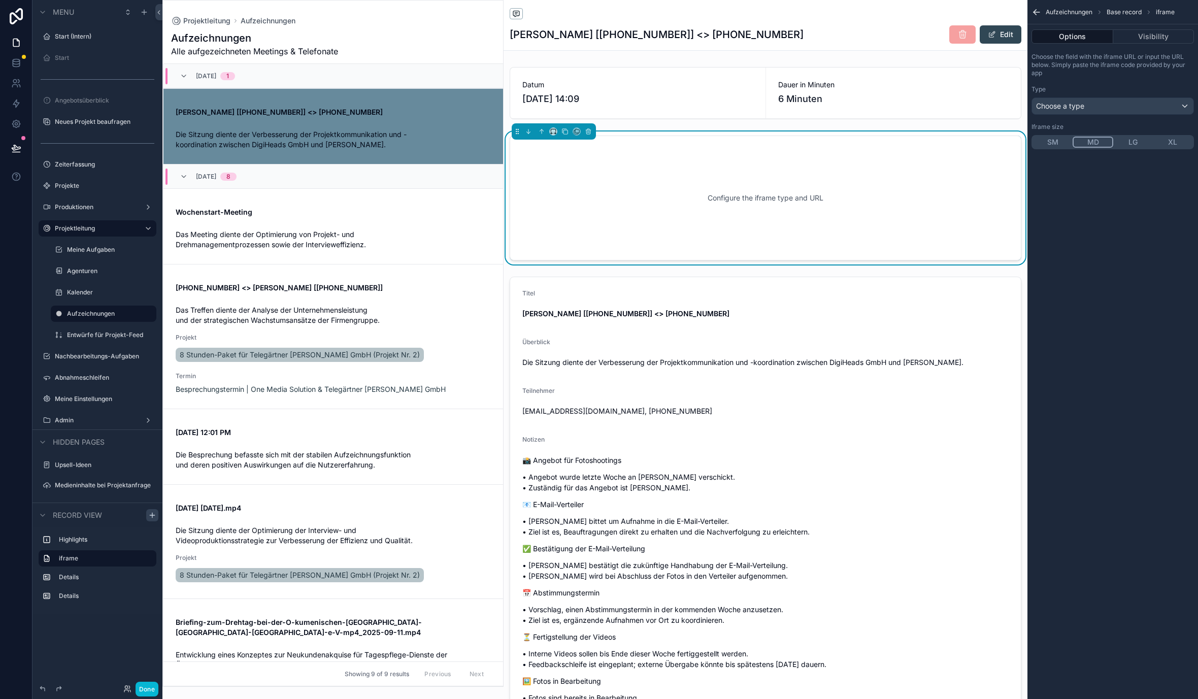
scroll to position [24, 0]
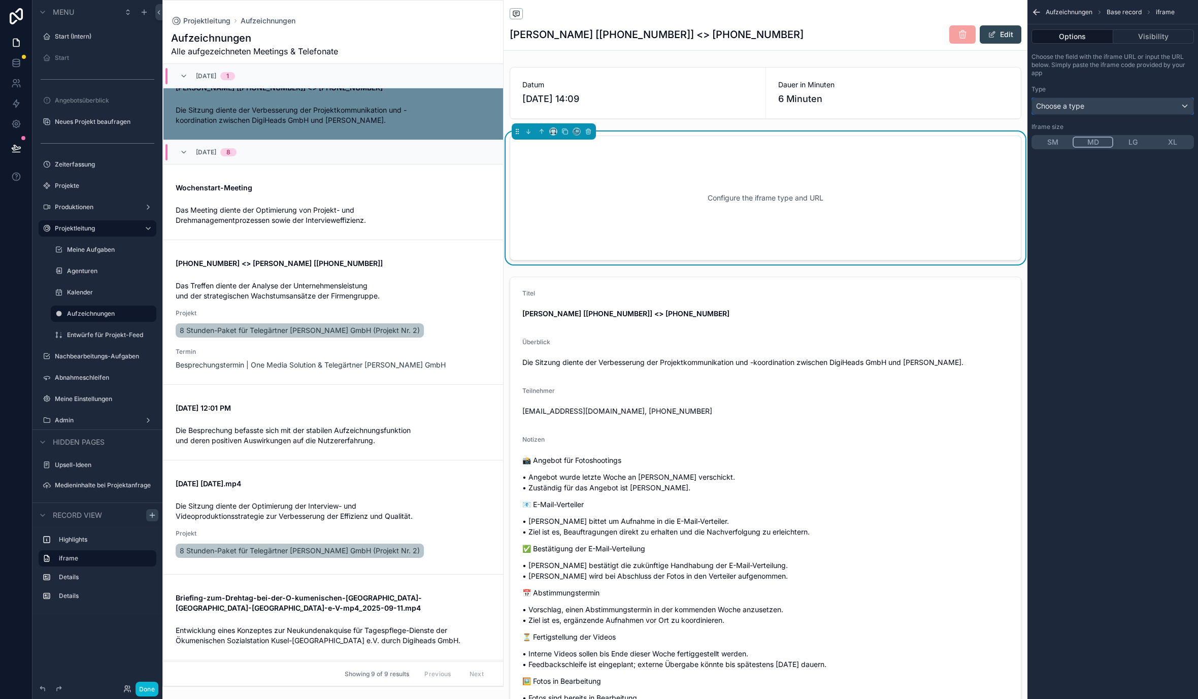
click at [1087, 109] on div "Choose a type" at bounding box center [1112, 106] width 161 height 16
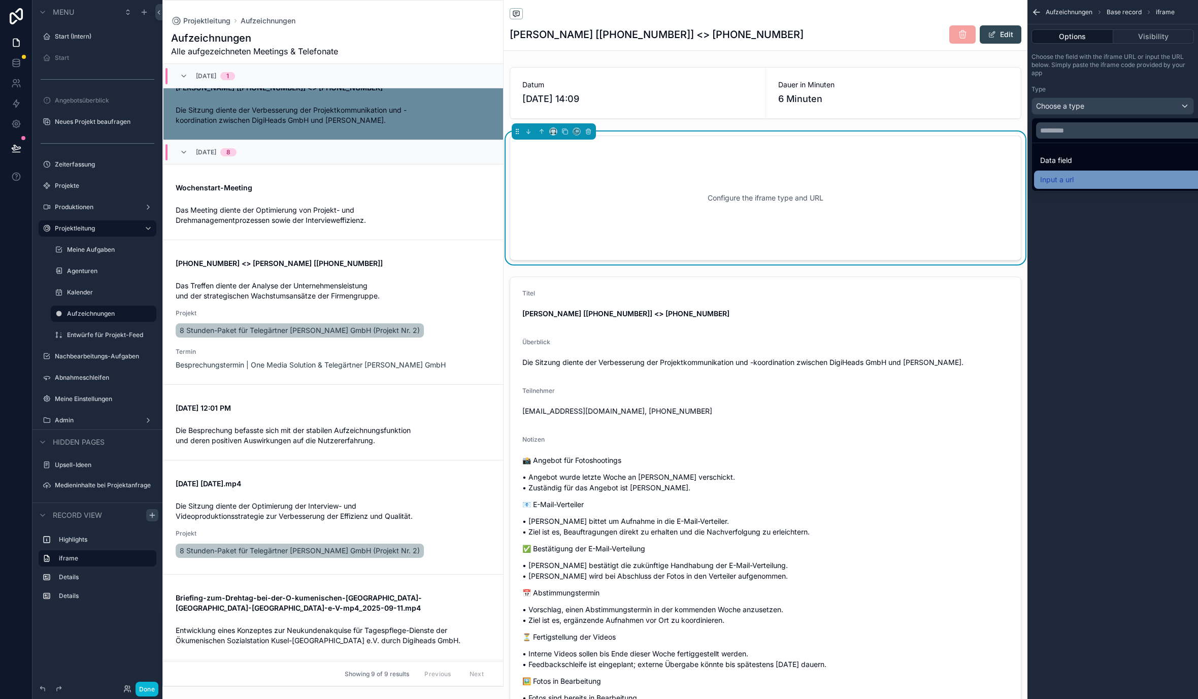
click at [1078, 175] on div "Input a url" at bounding box center [1124, 180] width 169 height 12
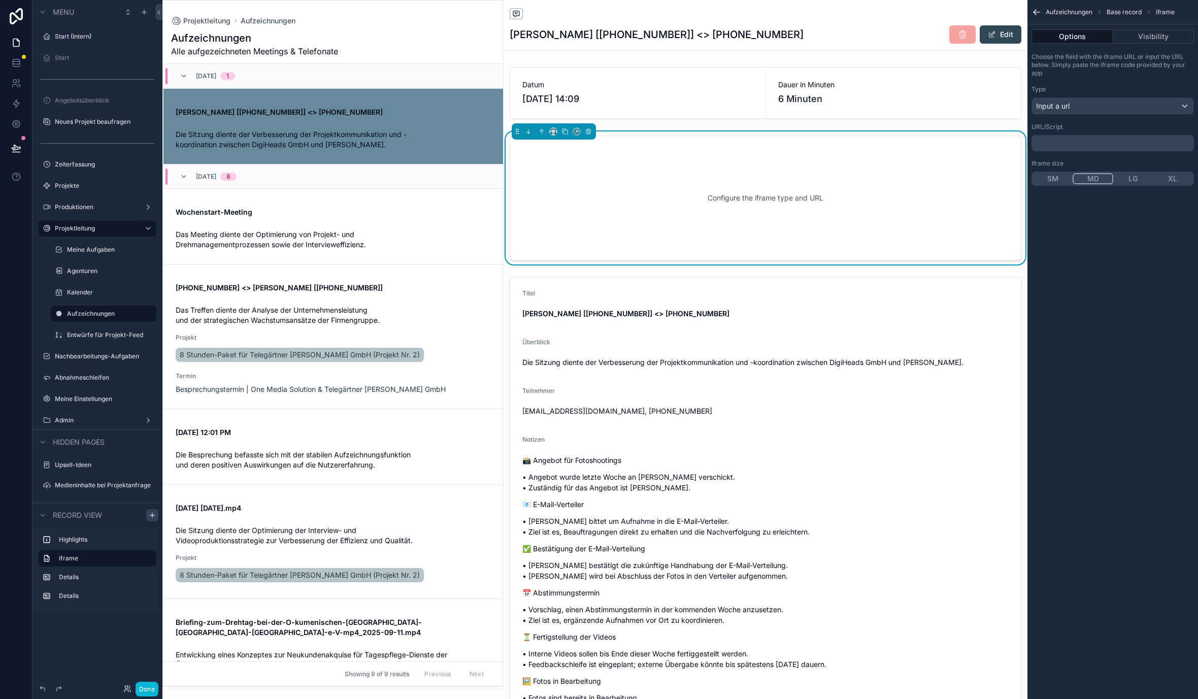
click at [1078, 137] on div "﻿" at bounding box center [1113, 143] width 162 height 16
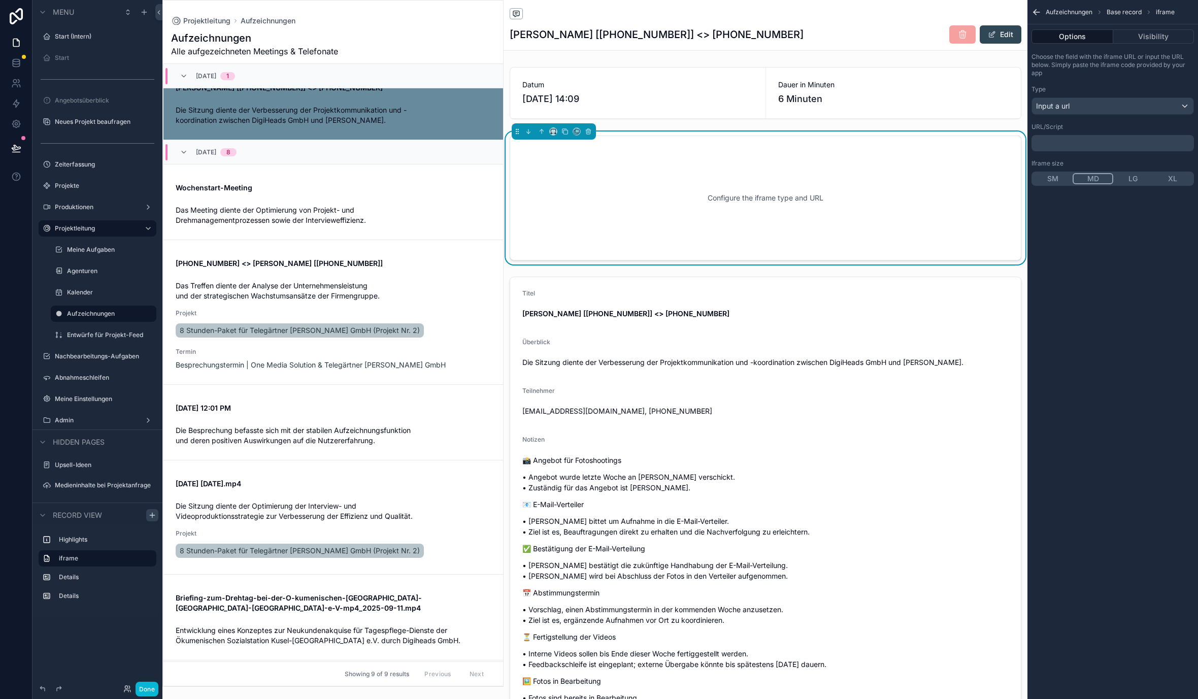
click at [1078, 142] on p "﻿" at bounding box center [1114, 143] width 156 height 8
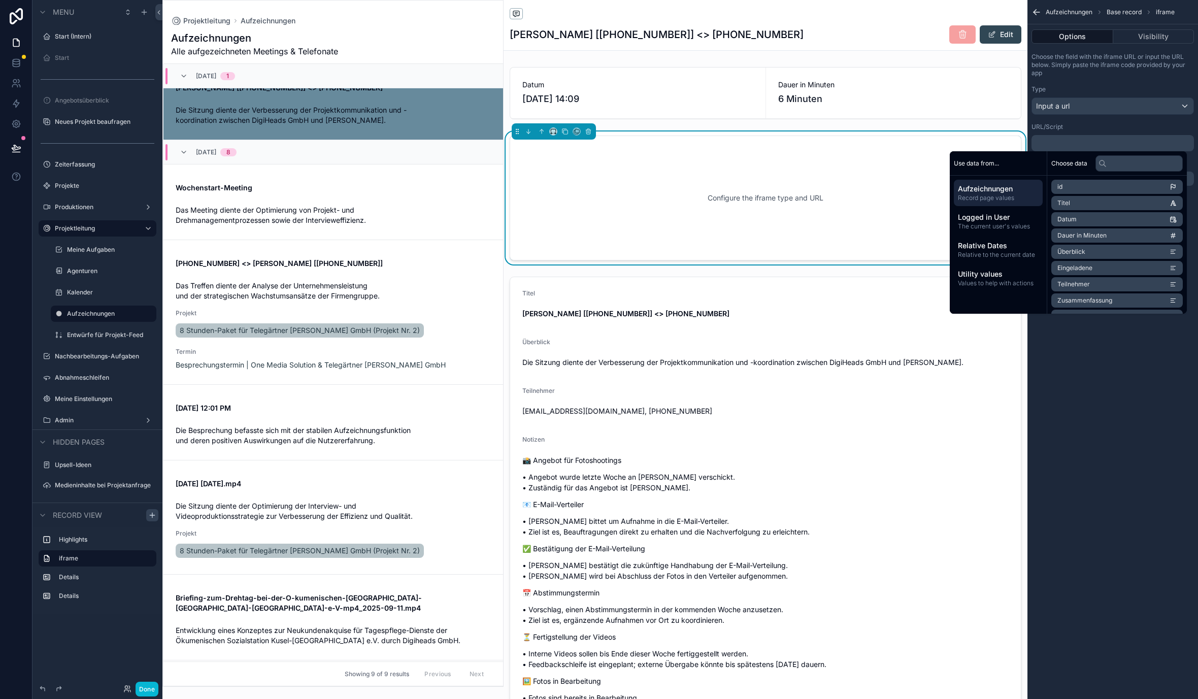
scroll to position [0, 0]
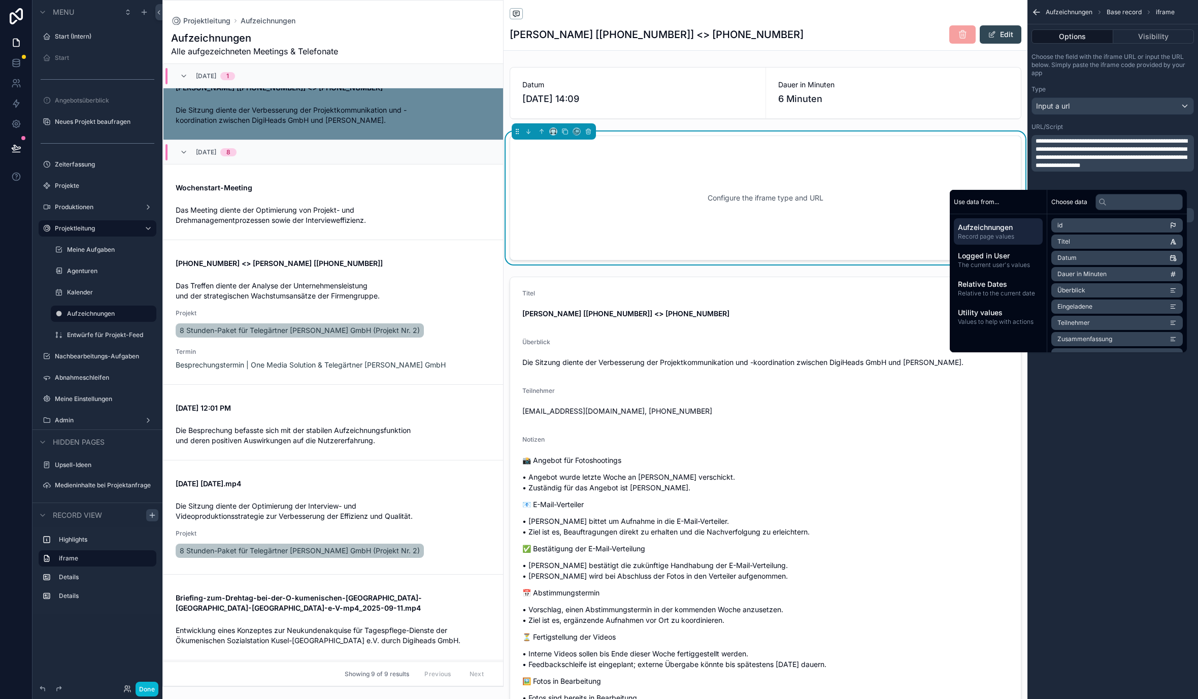
click at [1084, 125] on div "URL/Script" at bounding box center [1113, 127] width 162 height 8
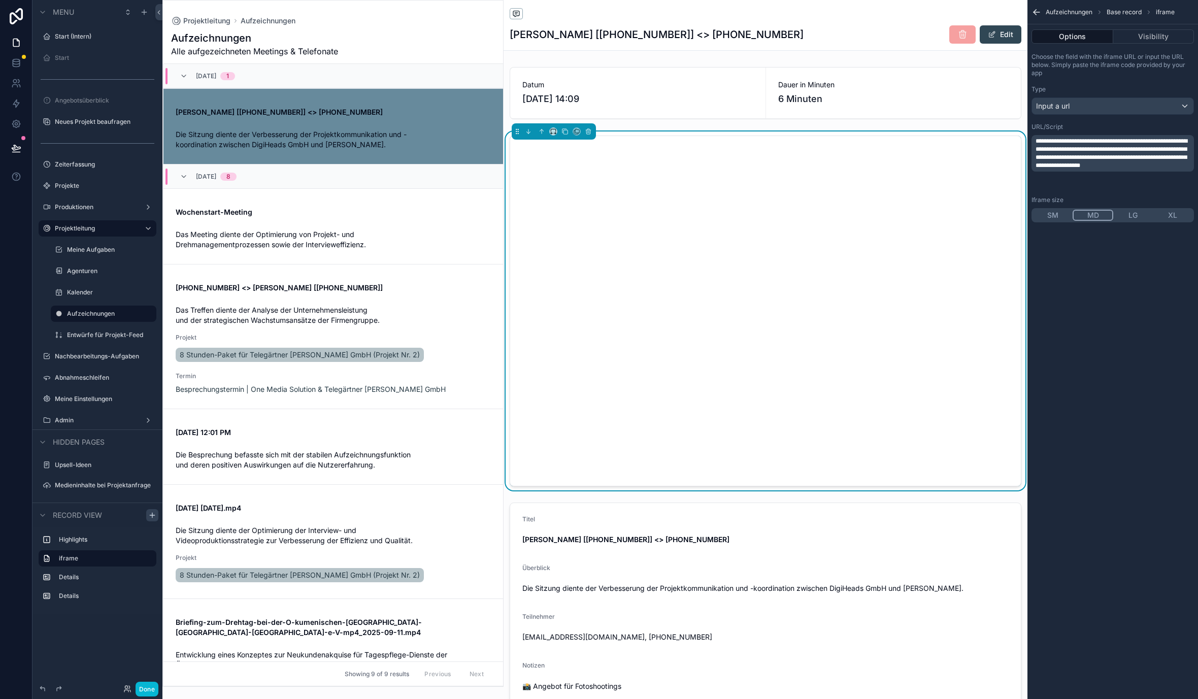
scroll to position [24, 0]
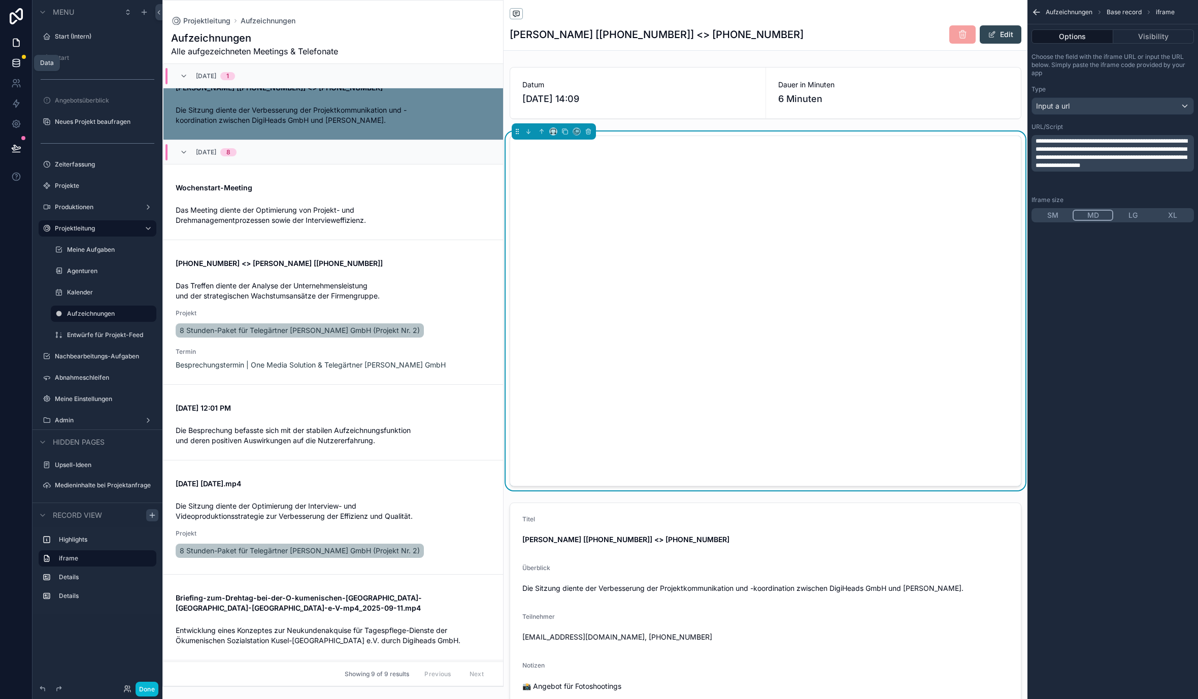
click at [20, 69] on link at bounding box center [16, 63] width 32 height 20
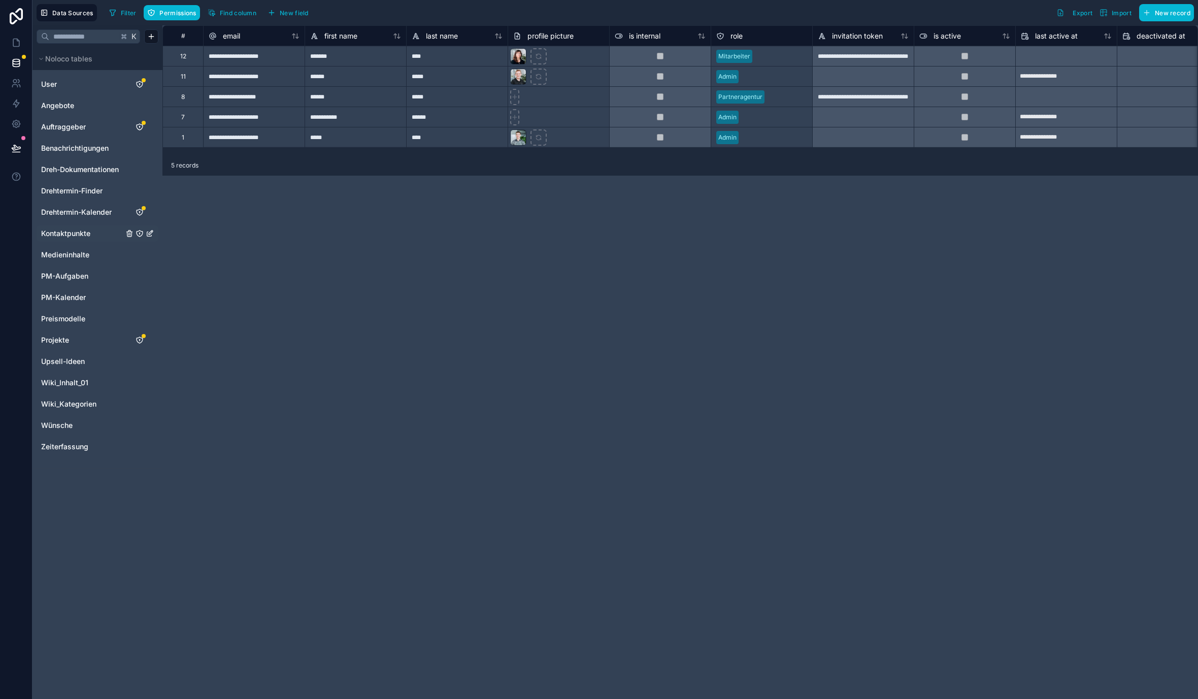
click at [85, 226] on div "Kontaktpunkte" at bounding box center [98, 233] width 122 height 16
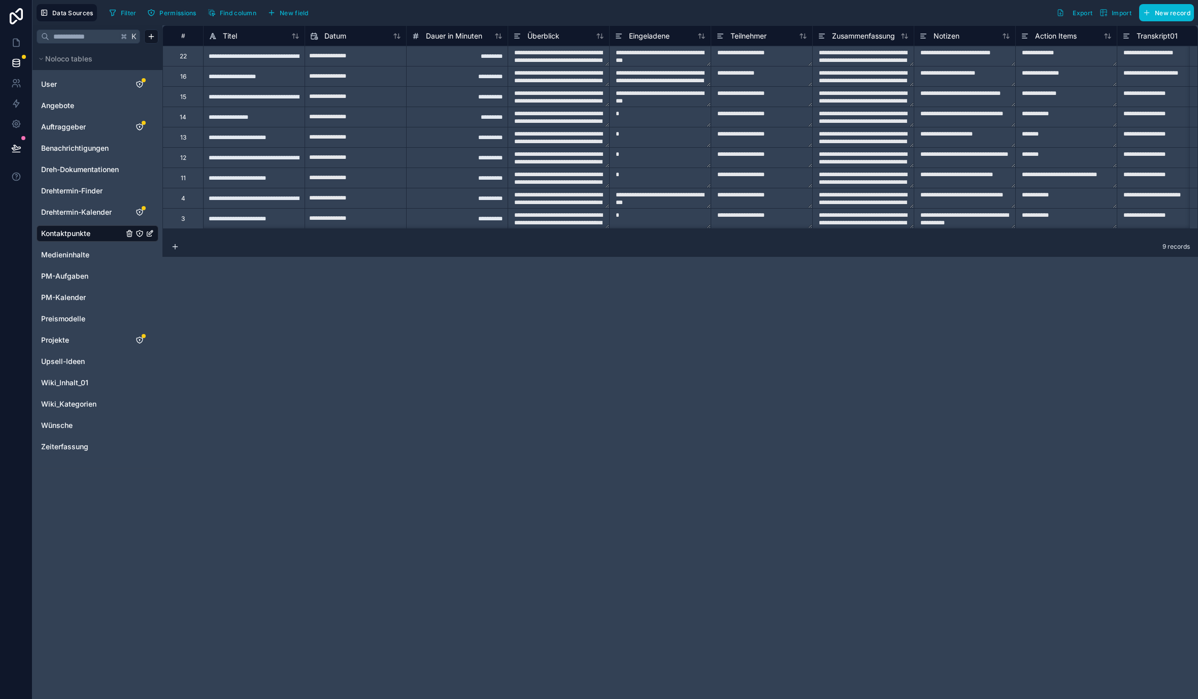
click at [304, 57] on div "**********" at bounding box center [254, 56] width 102 height 20
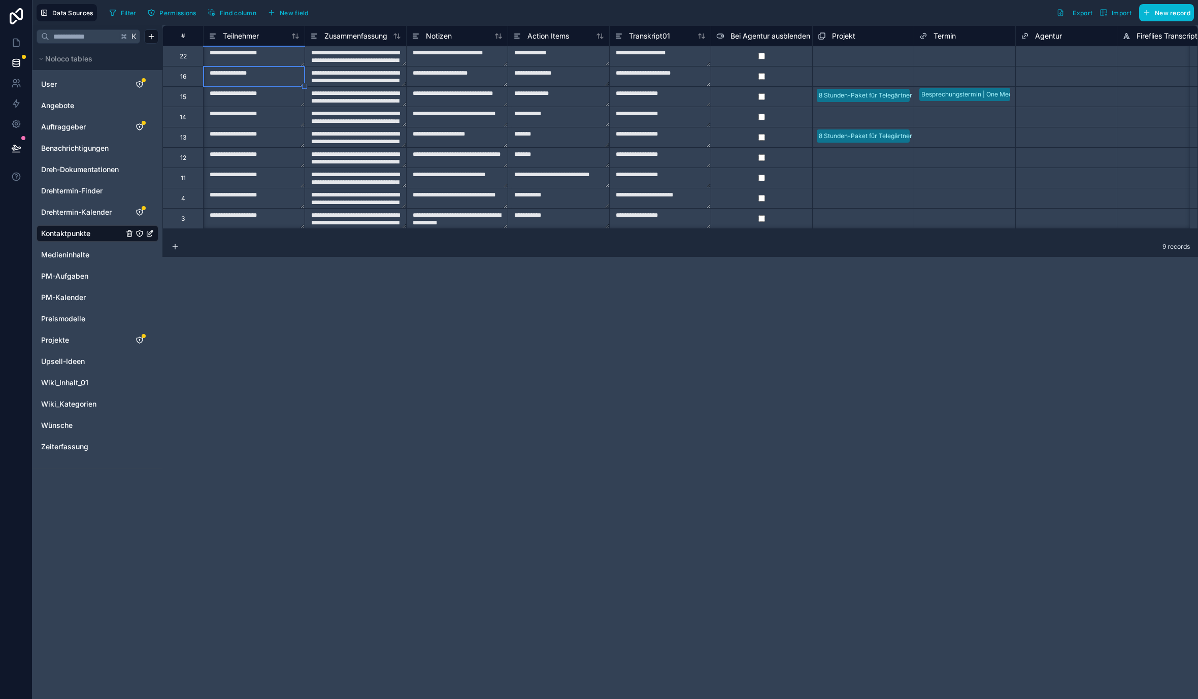
scroll to position [0, 406]
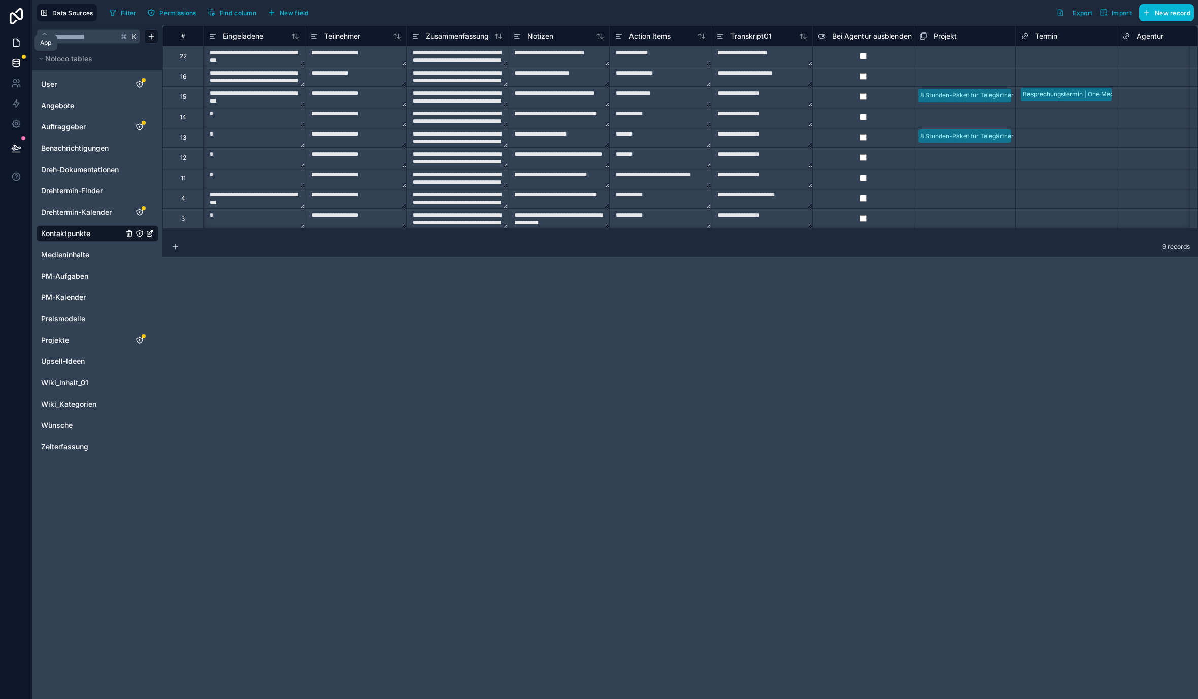
click at [24, 38] on link at bounding box center [16, 42] width 32 height 20
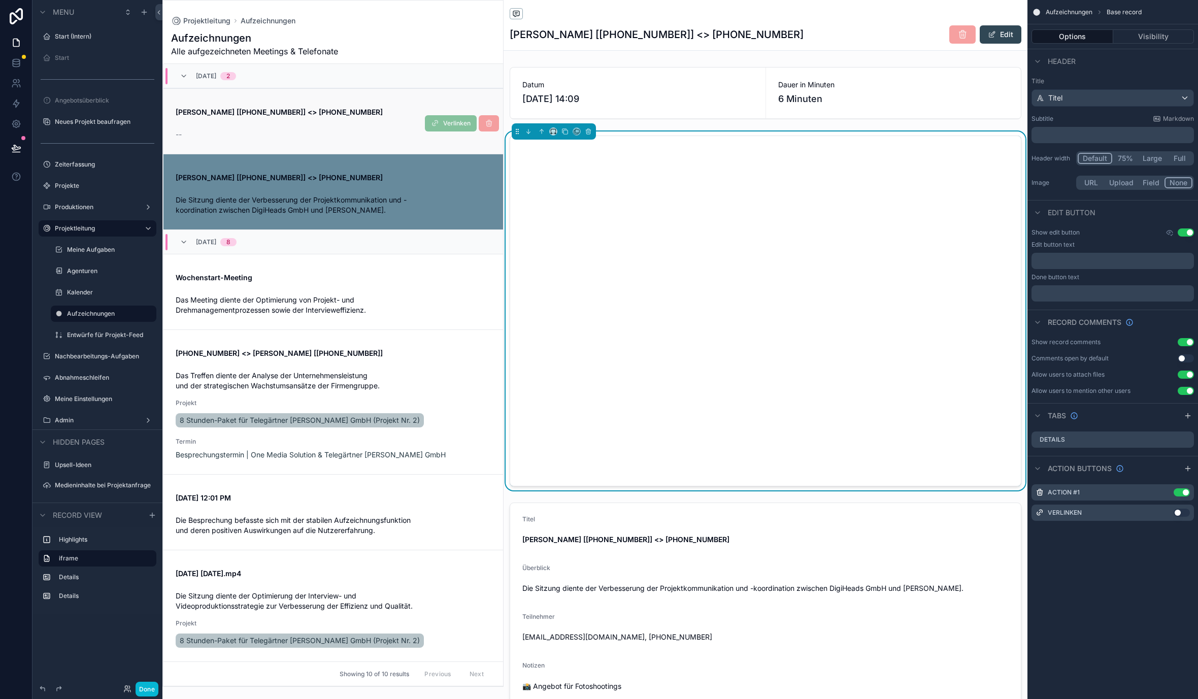
click at [411, 123] on div "[PERSON_NAME] [[PHONE_NUMBER]] <> [PHONE_NUMBER] --" at bounding box center [333, 121] width 315 height 37
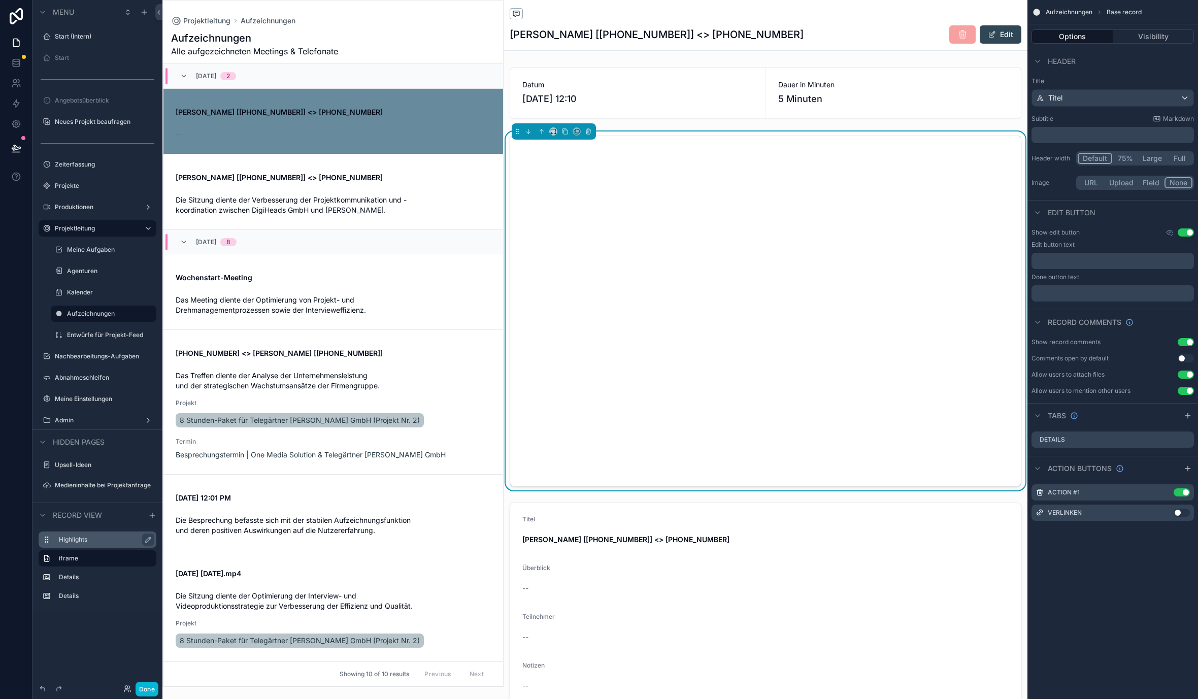
click at [76, 542] on label "Highlights" at bounding box center [103, 540] width 89 height 8
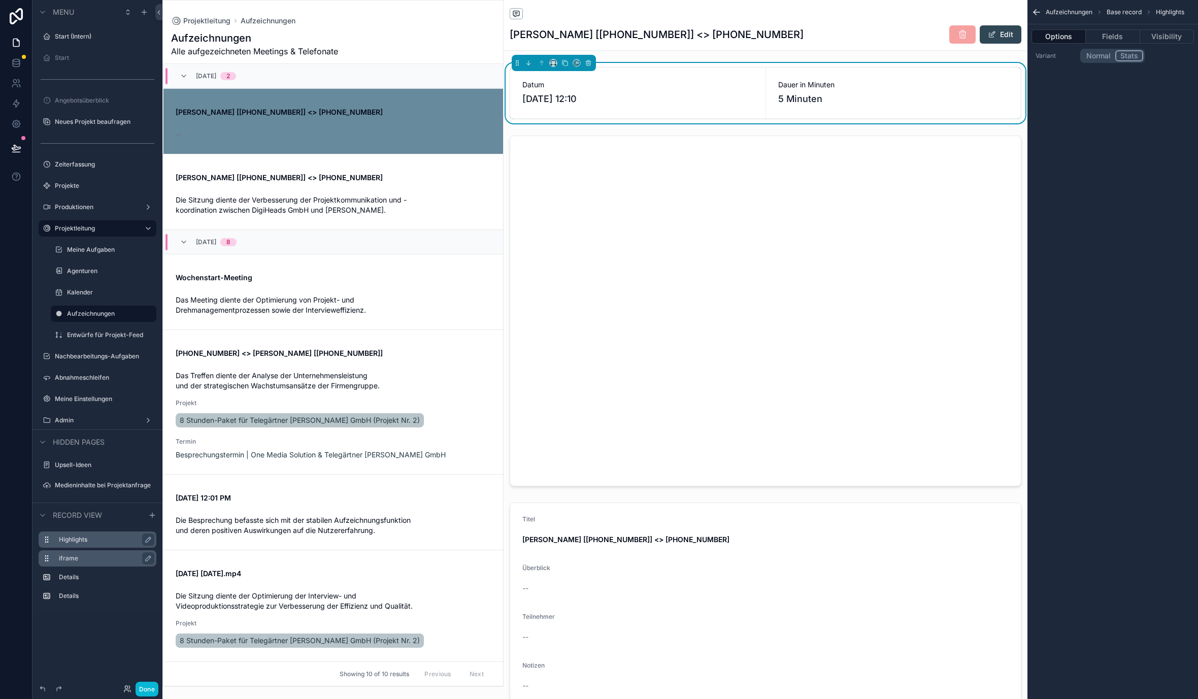
click at [76, 556] on label "iframe" at bounding box center [103, 559] width 89 height 8
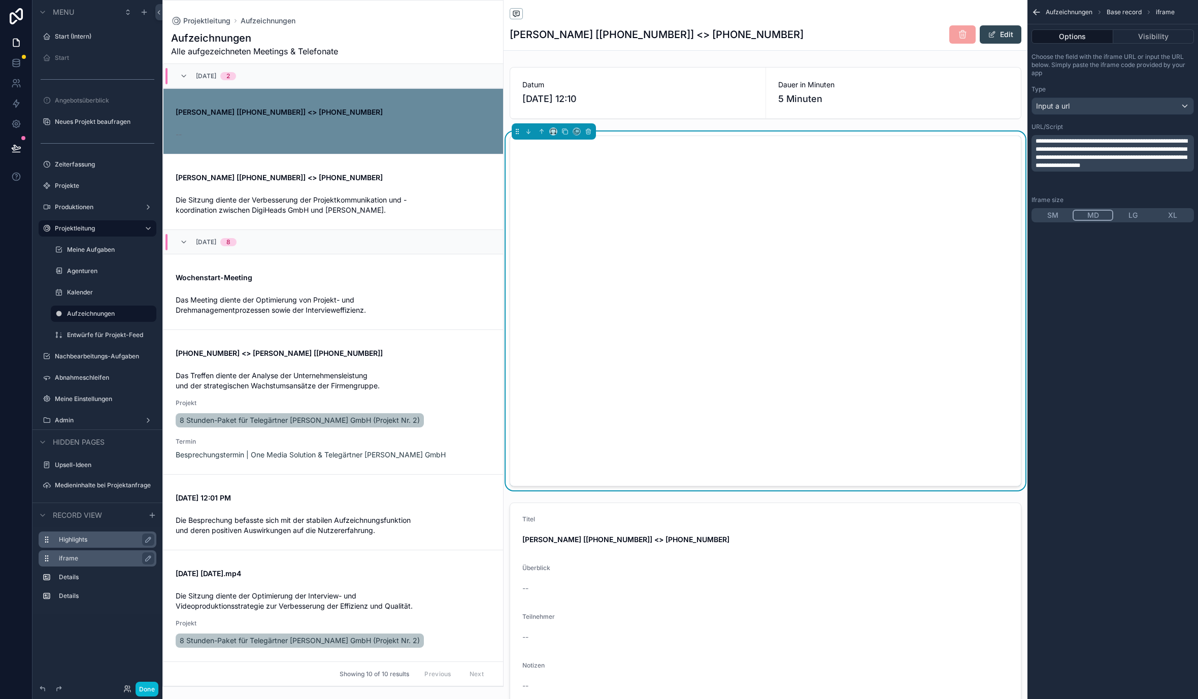
click at [1075, 138] on p "**********" at bounding box center [1114, 153] width 156 height 32
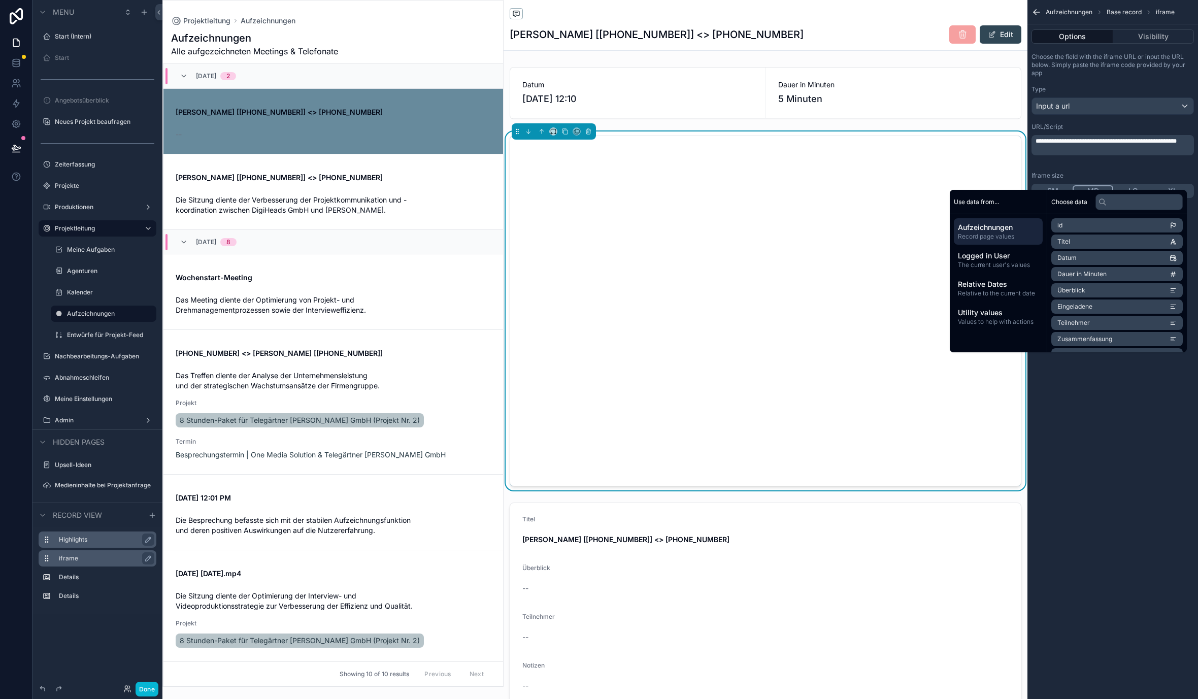
click at [1091, 125] on div "URL/Script" at bounding box center [1113, 127] width 162 height 8
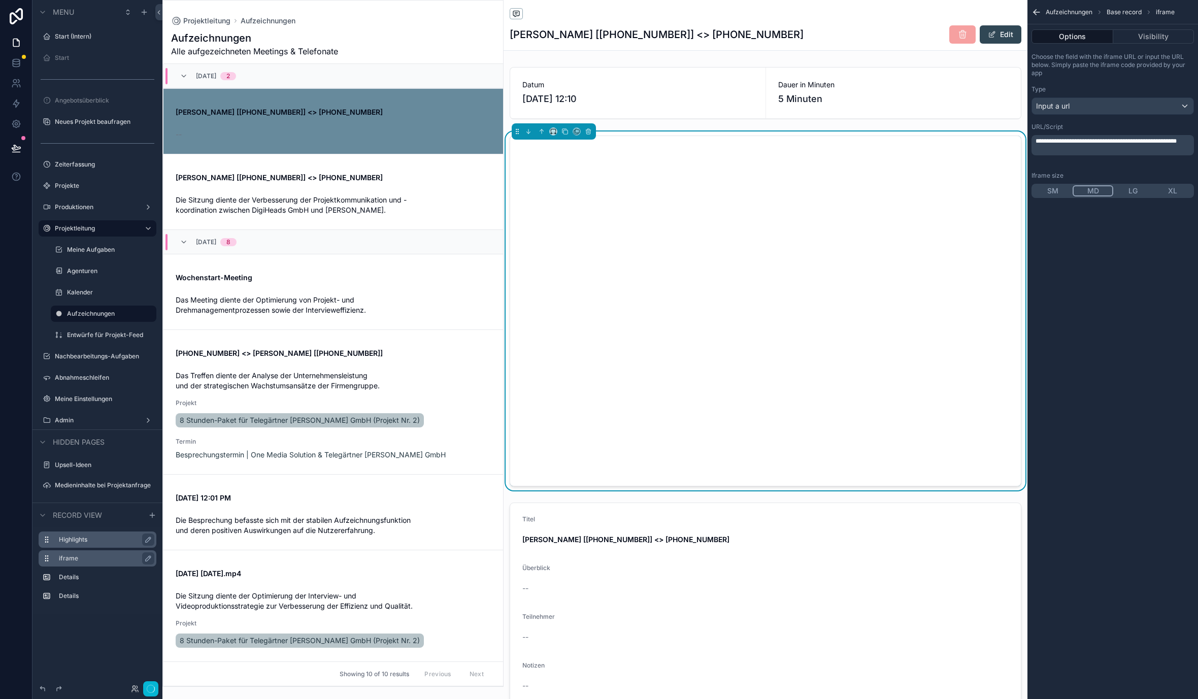
scroll to position [24, 0]
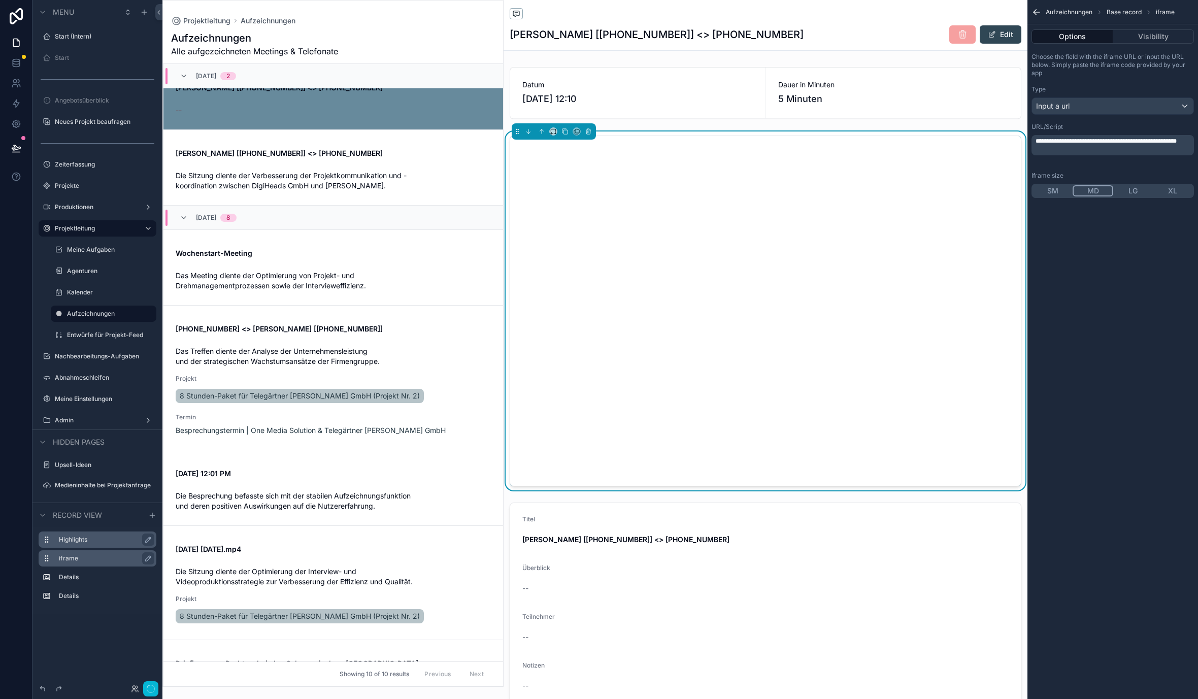
click at [1079, 153] on p "﻿" at bounding box center [1114, 149] width 156 height 8
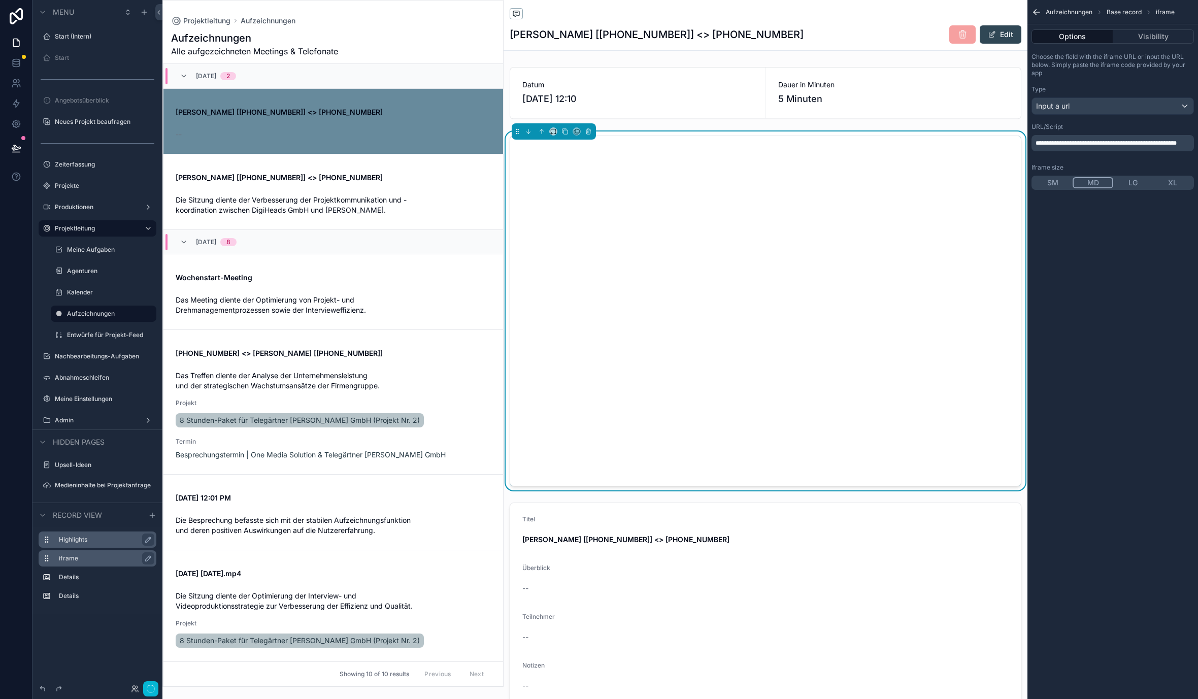
click at [1067, 127] on div "URL/Script" at bounding box center [1113, 127] width 162 height 8
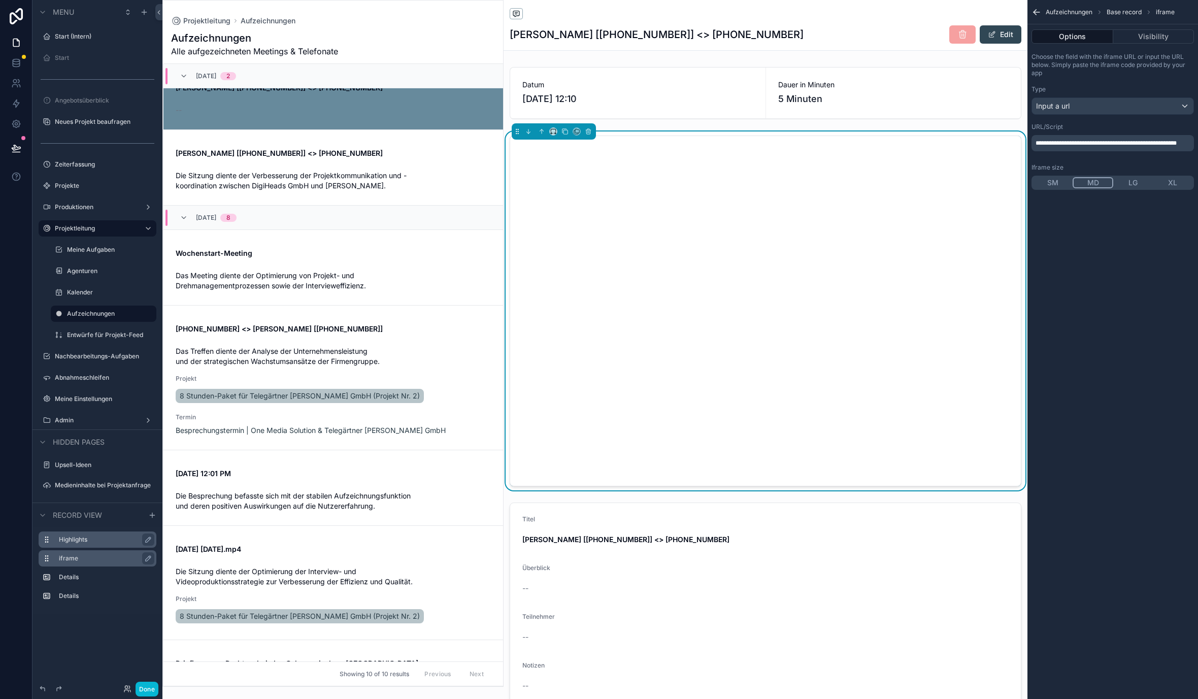
click at [1122, 143] on span "**********" at bounding box center [1106, 143] width 141 height 6
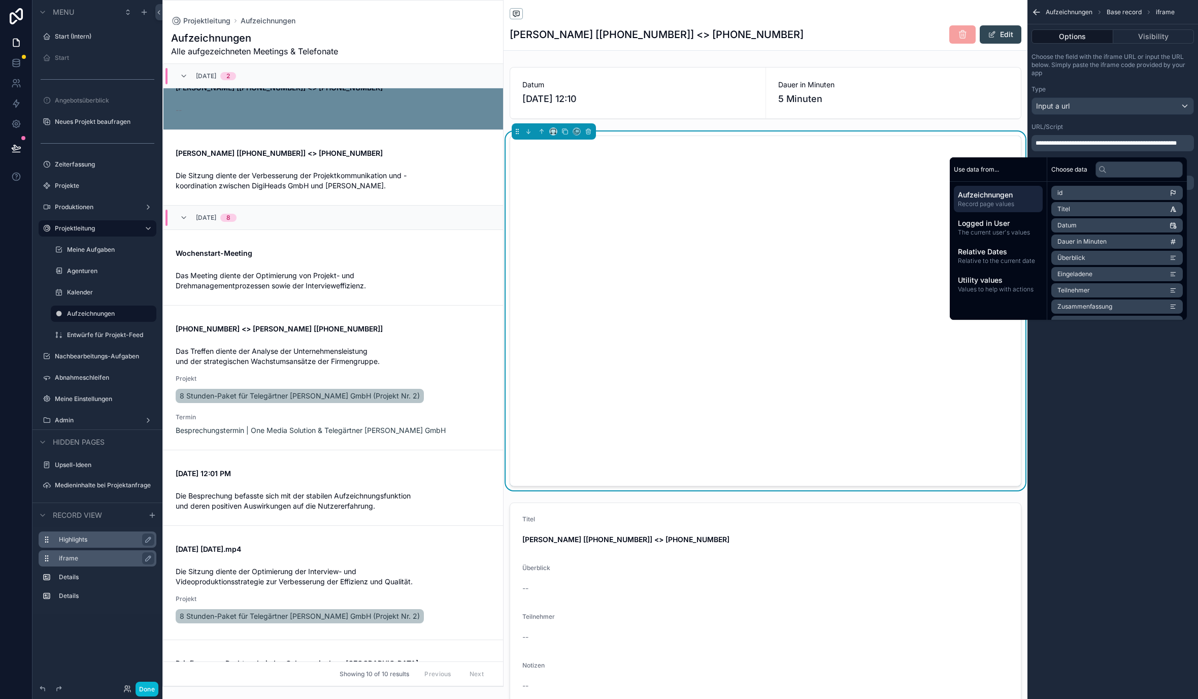
click at [1122, 147] on p "**********" at bounding box center [1114, 143] width 156 height 8
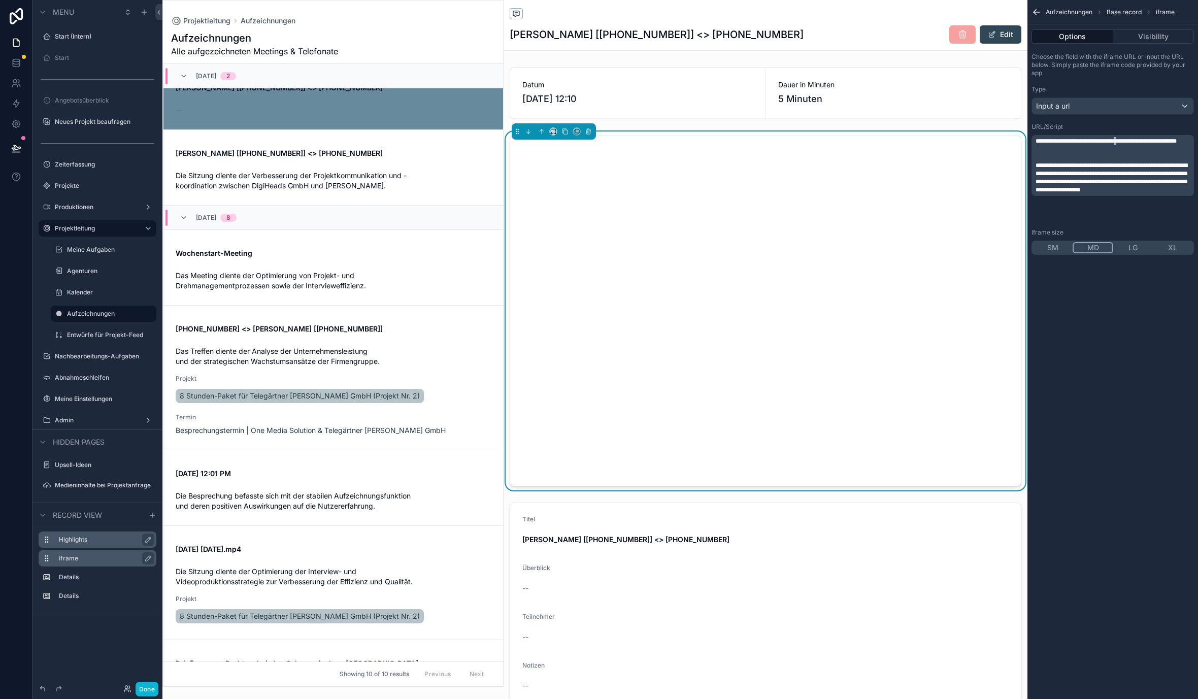
click at [1120, 139] on span "**********" at bounding box center [1106, 141] width 141 height 6
click at [1116, 139] on span "**********" at bounding box center [1106, 141] width 141 height 6
click at [1110, 186] on span "**********" at bounding box center [1112, 177] width 152 height 30
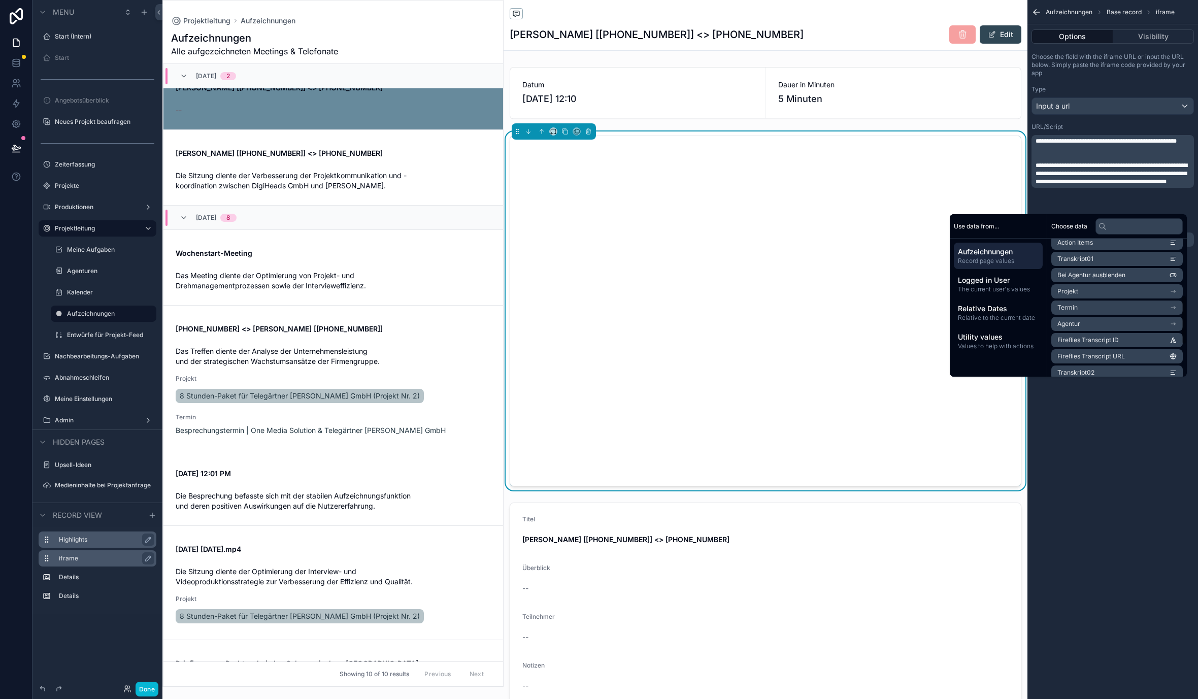
scroll to position [157, 0]
click at [1089, 334] on span "Fireflies Transcript ID" at bounding box center [1088, 336] width 61 height 8
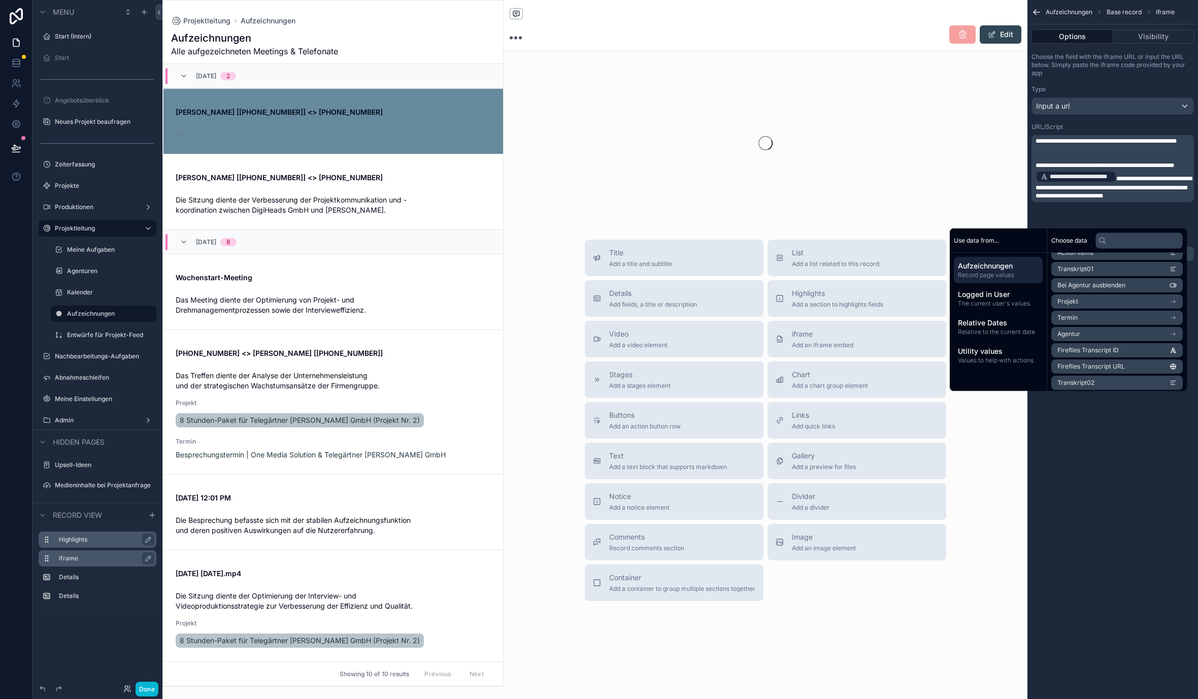
scroll to position [24, 0]
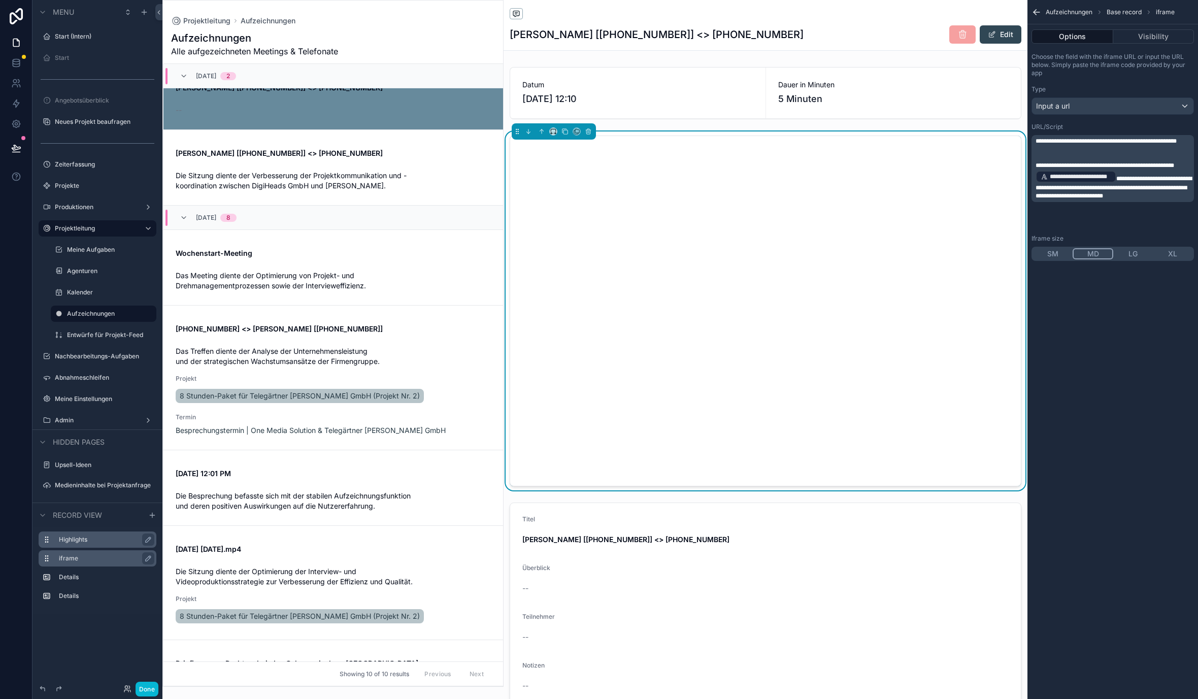
click at [1142, 132] on div "**********" at bounding box center [1113, 175] width 162 height 104
click at [1099, 161] on p "﻿" at bounding box center [1114, 157] width 156 height 8
click at [1036, 169] on span "**********" at bounding box center [1105, 165] width 139 height 6
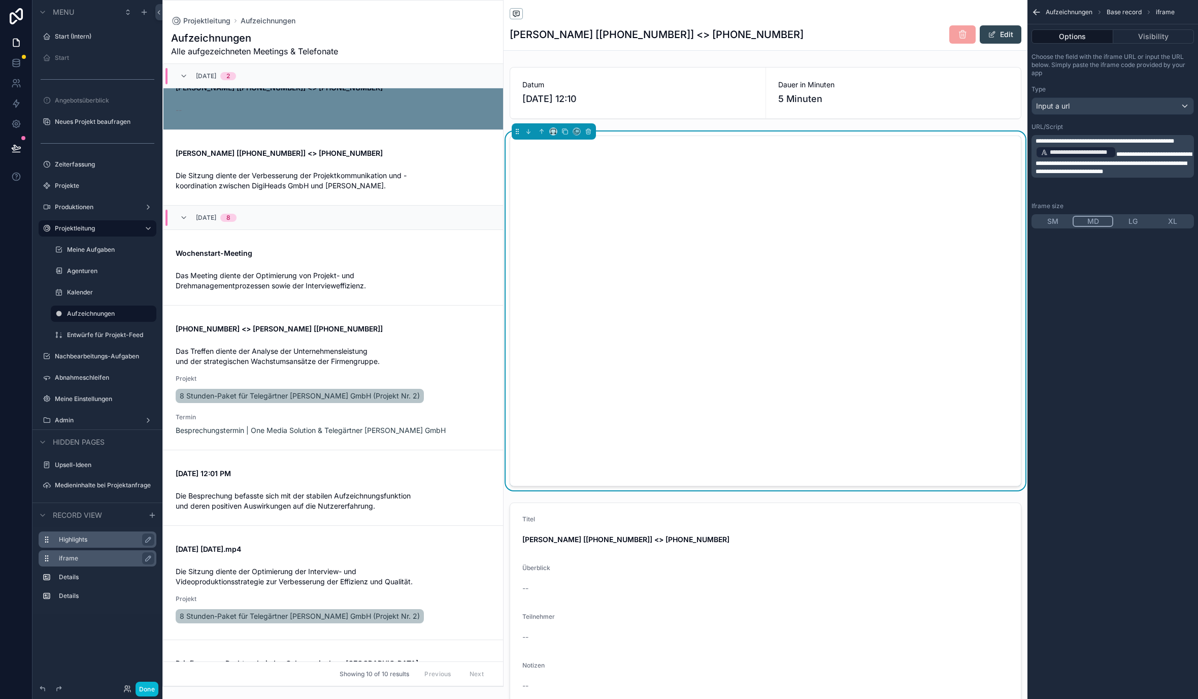
click at [1078, 124] on div "URL/Script" at bounding box center [1113, 127] width 162 height 8
click at [1101, 279] on div "**********" at bounding box center [1113, 349] width 171 height 699
click at [1136, 227] on div "SM MD LG XL" at bounding box center [1113, 221] width 162 height 14
click at [1136, 220] on button "LG" at bounding box center [1134, 221] width 40 height 11
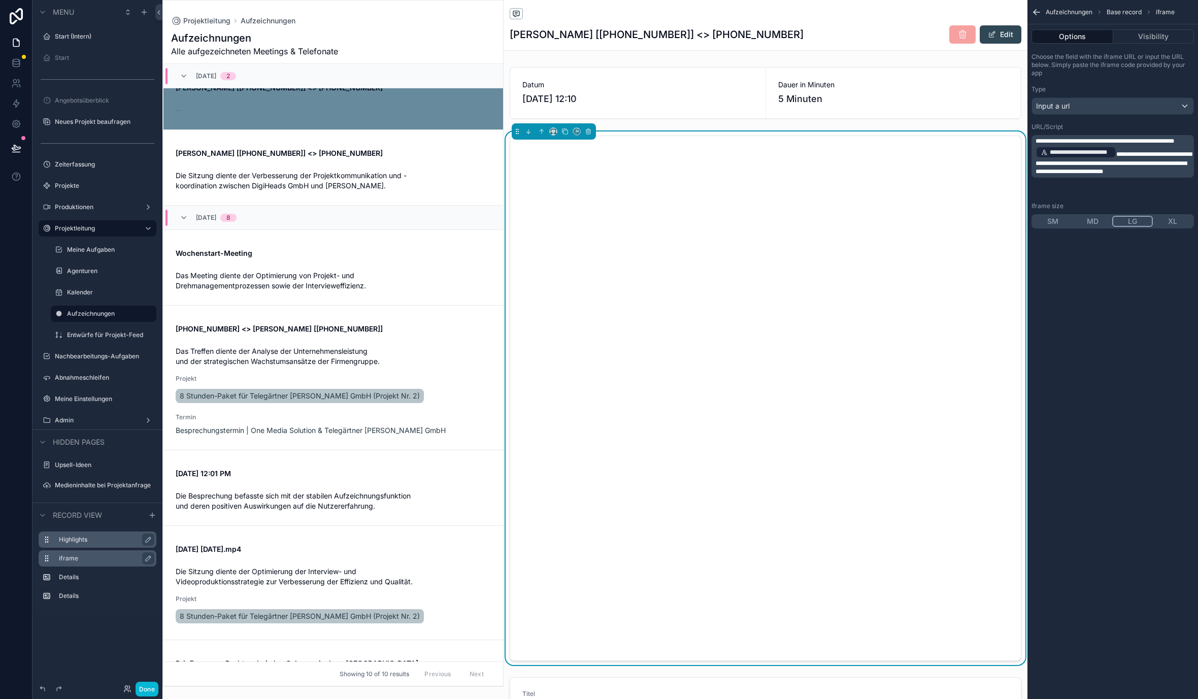
click at [1056, 219] on button "SM" at bounding box center [1053, 221] width 40 height 11
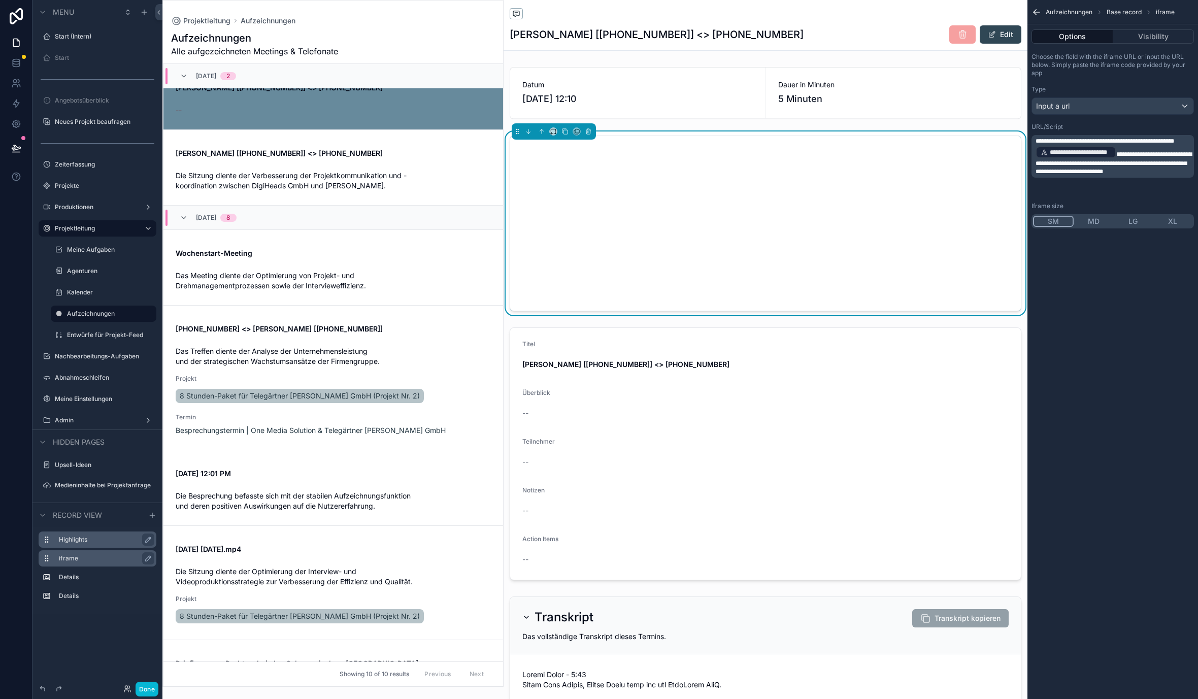
click at [1103, 218] on button "MD" at bounding box center [1094, 221] width 40 height 11
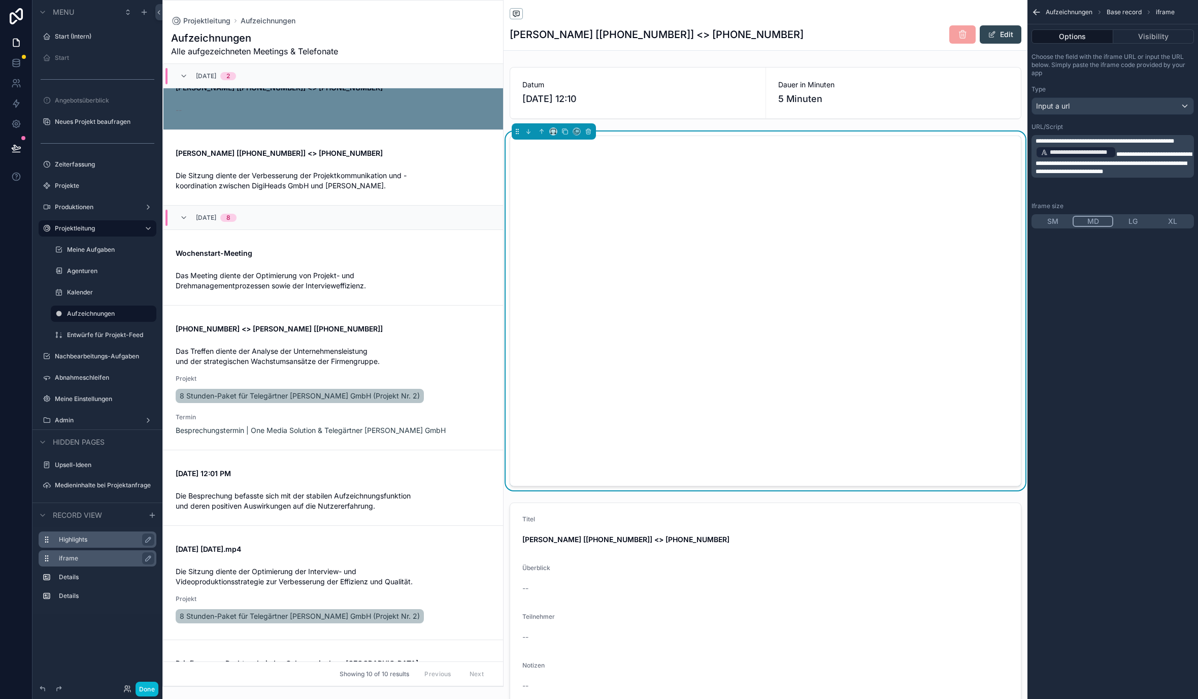
click at [1103, 323] on div "**********" at bounding box center [1113, 349] width 171 height 699
click at [1142, 33] on button "Visibility" at bounding box center [1154, 36] width 81 height 14
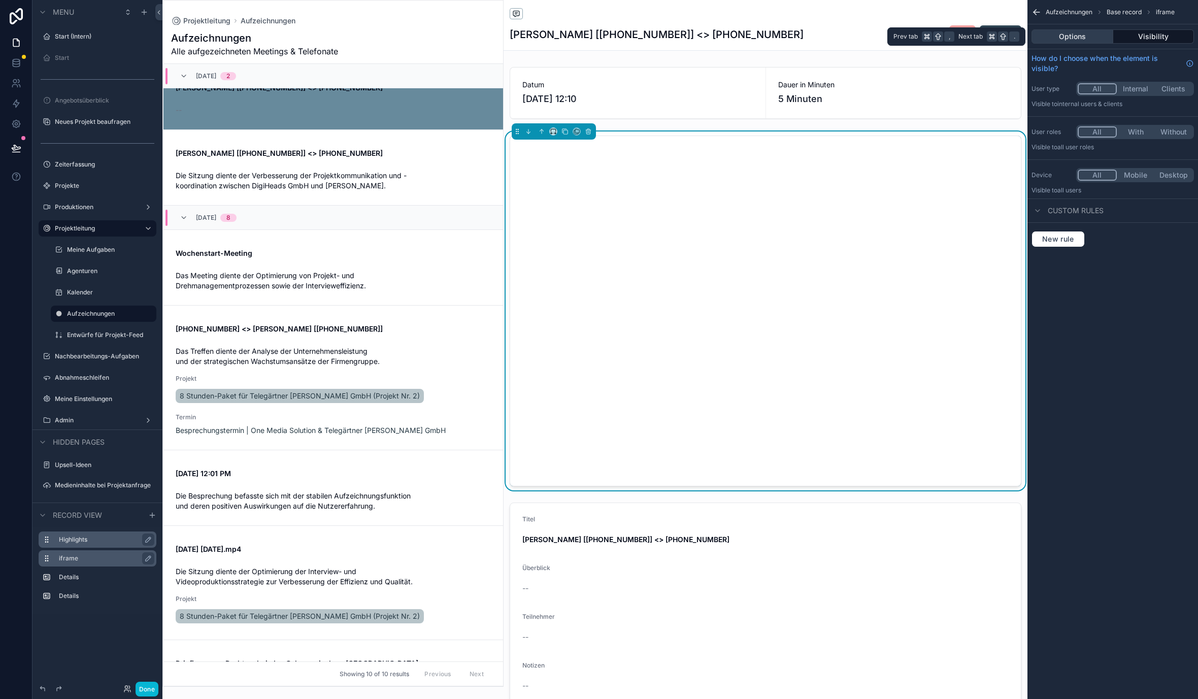
click at [1084, 37] on button "Options" at bounding box center [1073, 36] width 82 height 14
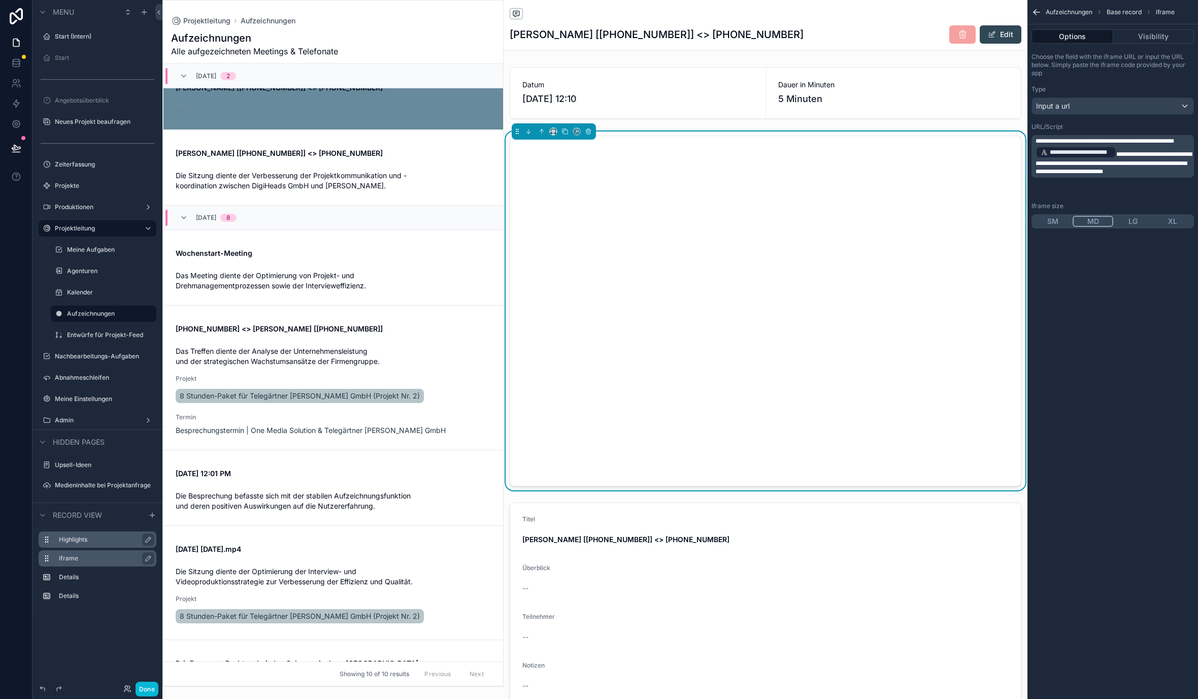
click at [1036, 10] on icon "scrollable content" at bounding box center [1035, 11] width 3 height 3
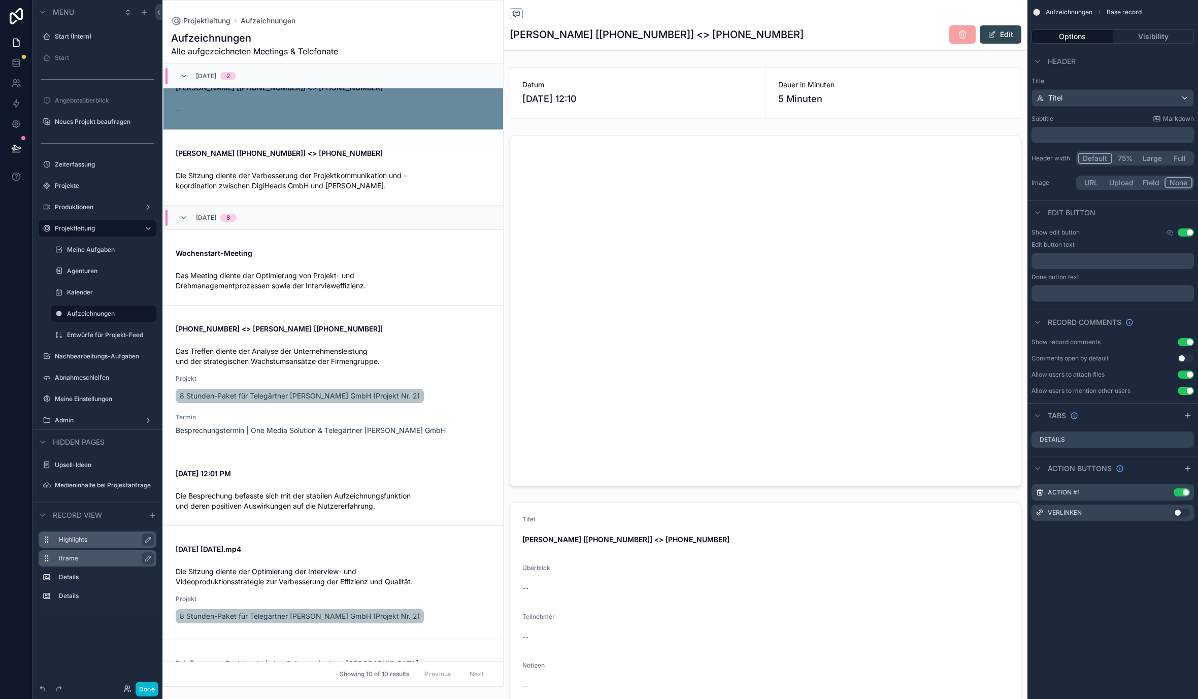
click at [1162, 45] on div "Options Visibility" at bounding box center [1113, 36] width 171 height 24
click at [1162, 31] on button "Visibility" at bounding box center [1154, 36] width 81 height 14
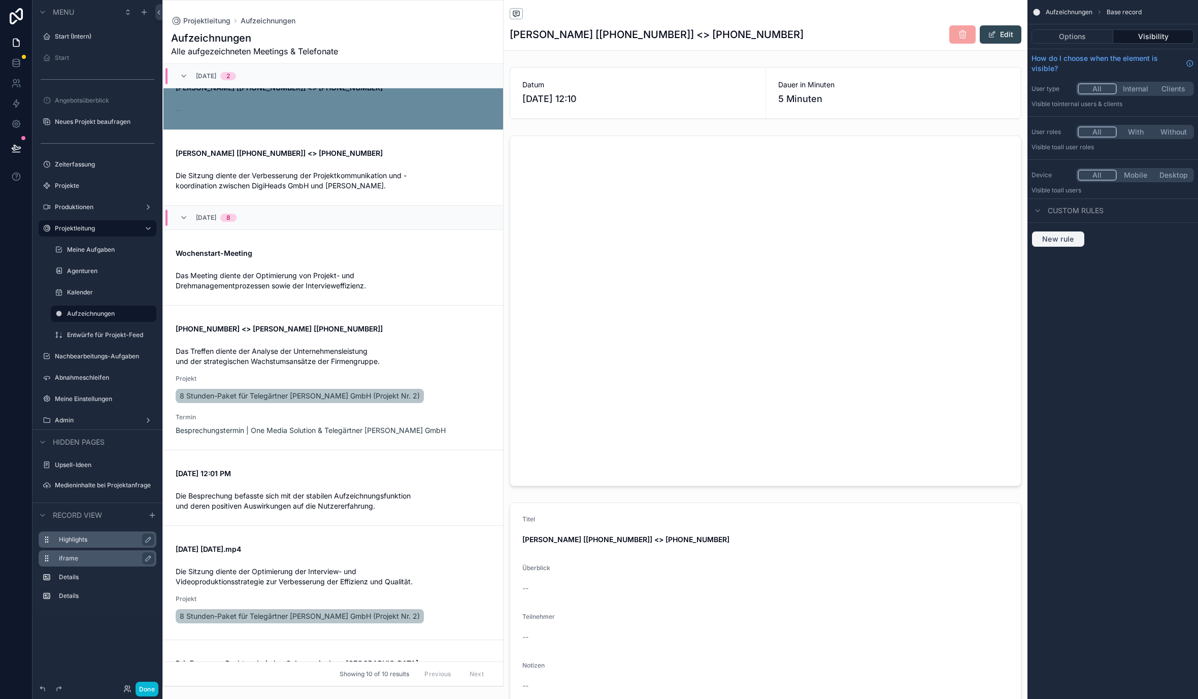
click at [1065, 232] on button "New rule" at bounding box center [1058, 239] width 53 height 16
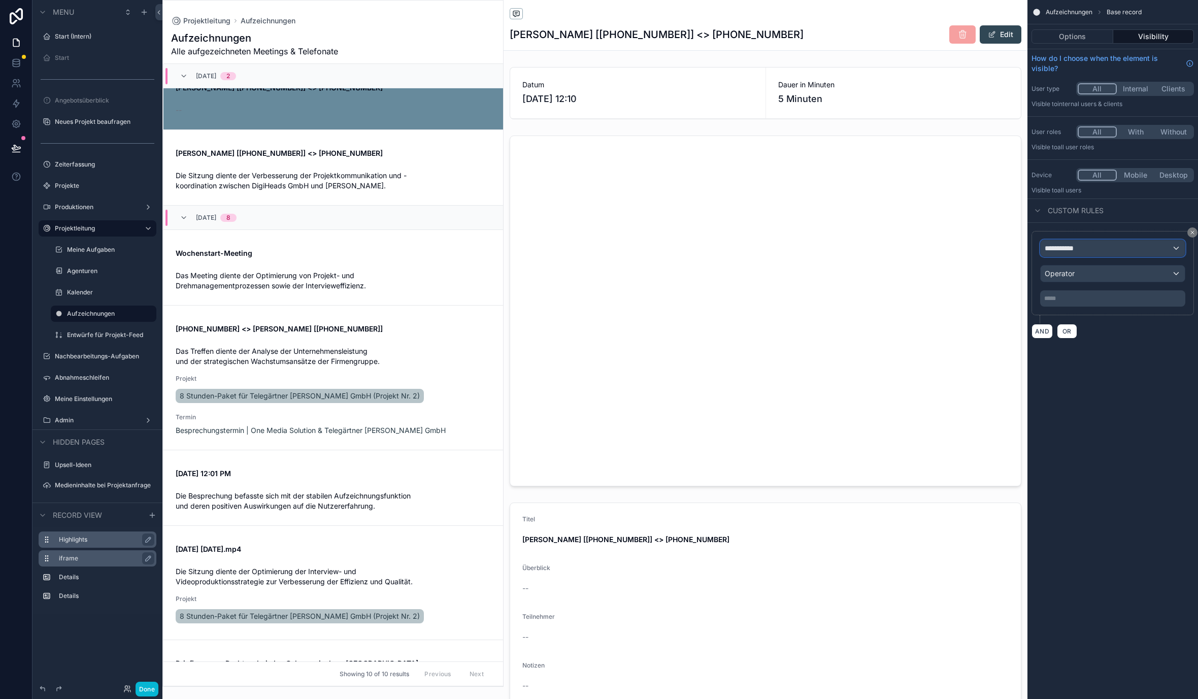
click at [1088, 247] on div "**********" at bounding box center [1113, 248] width 144 height 16
click at [1087, 297] on span "Logged in User" at bounding box center [1091, 303] width 84 height 12
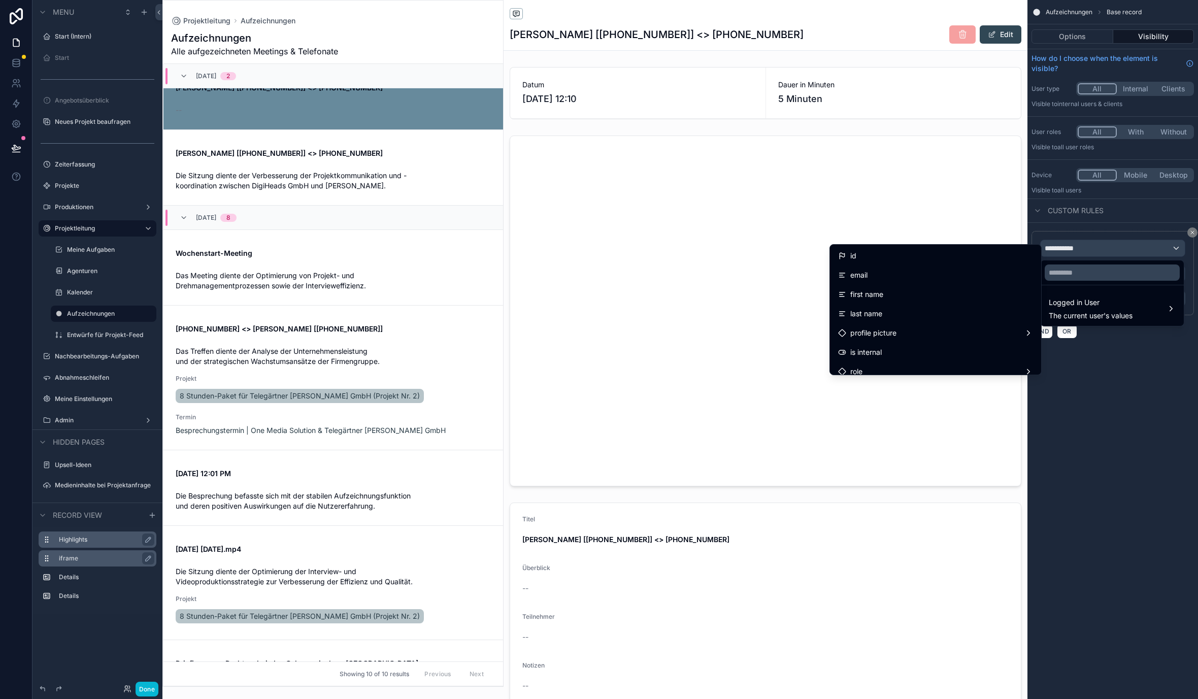
click at [1087, 242] on div "scrollable content" at bounding box center [599, 349] width 1198 height 699
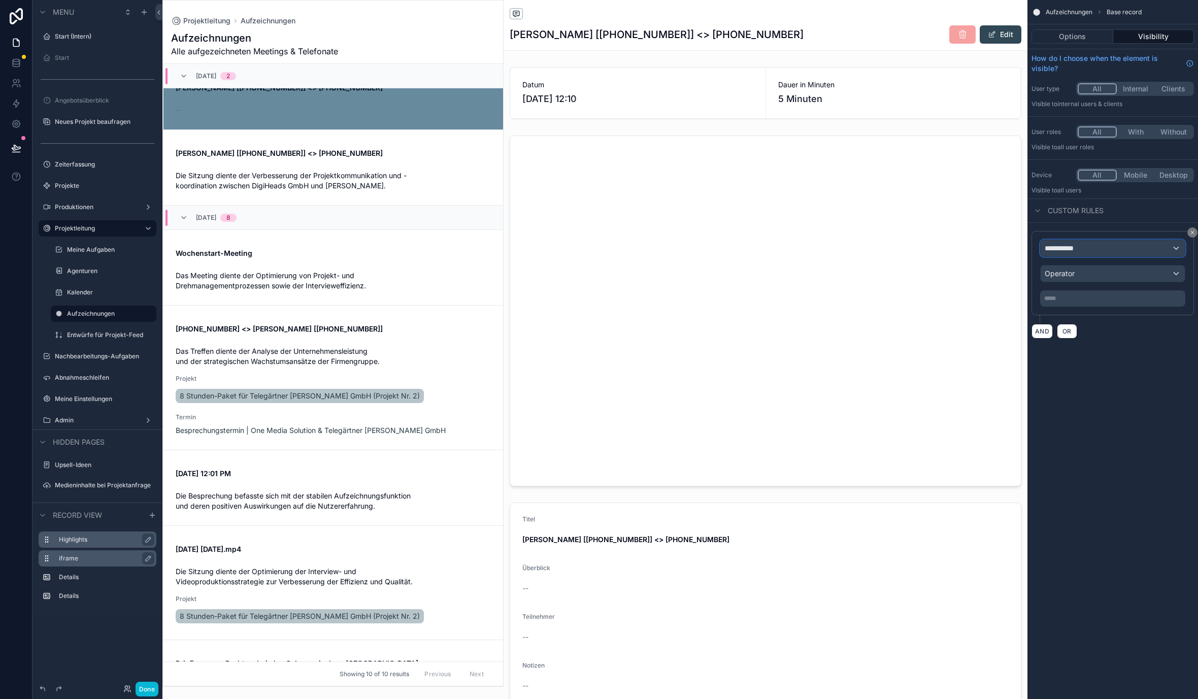
click at [1087, 242] on div "**********" at bounding box center [1113, 248] width 144 height 16
click at [1081, 306] on span "Logged in User" at bounding box center [1091, 303] width 84 height 12
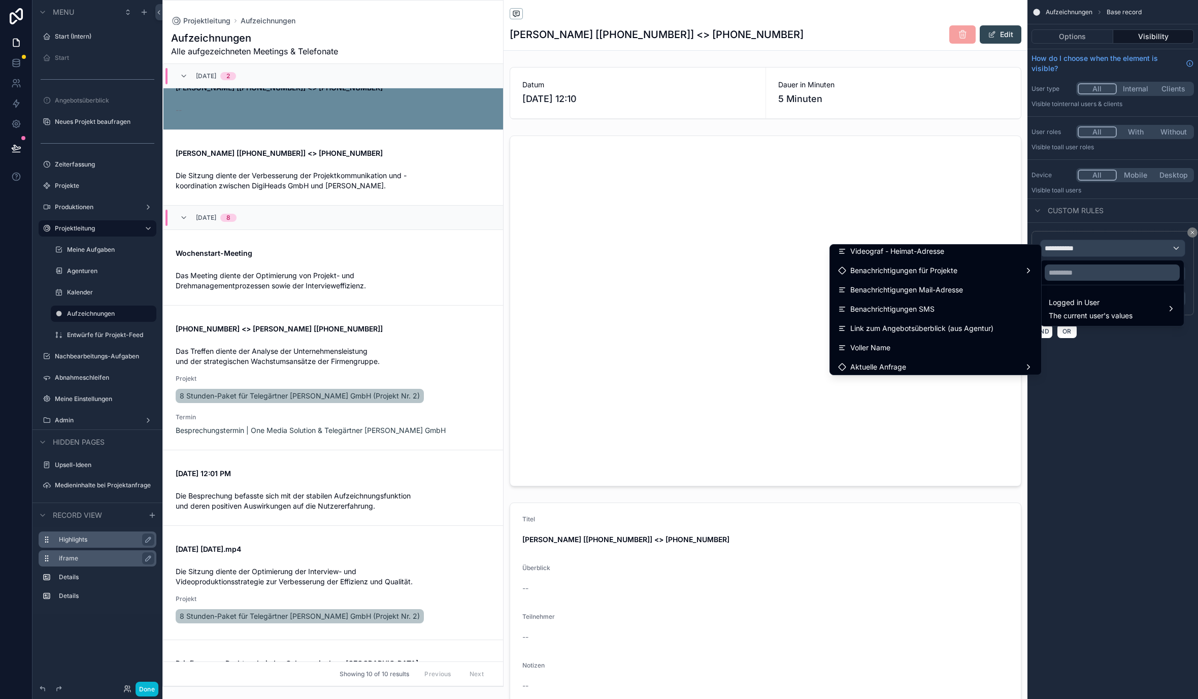
scroll to position [799, 0]
click at [1186, 240] on div "scrollable content" at bounding box center [599, 349] width 1198 height 699
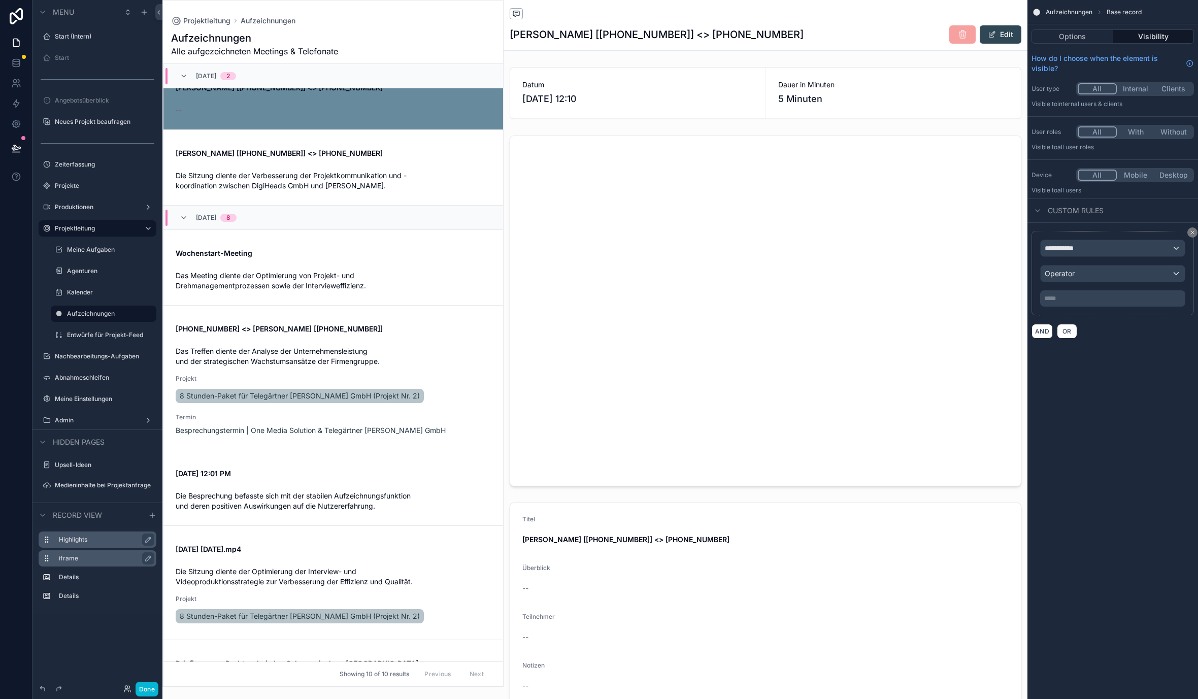
click at [1186, 236] on div "**********" at bounding box center [1113, 273] width 162 height 84
click at [1188, 232] on button "scrollable content" at bounding box center [1193, 232] width 10 height 10
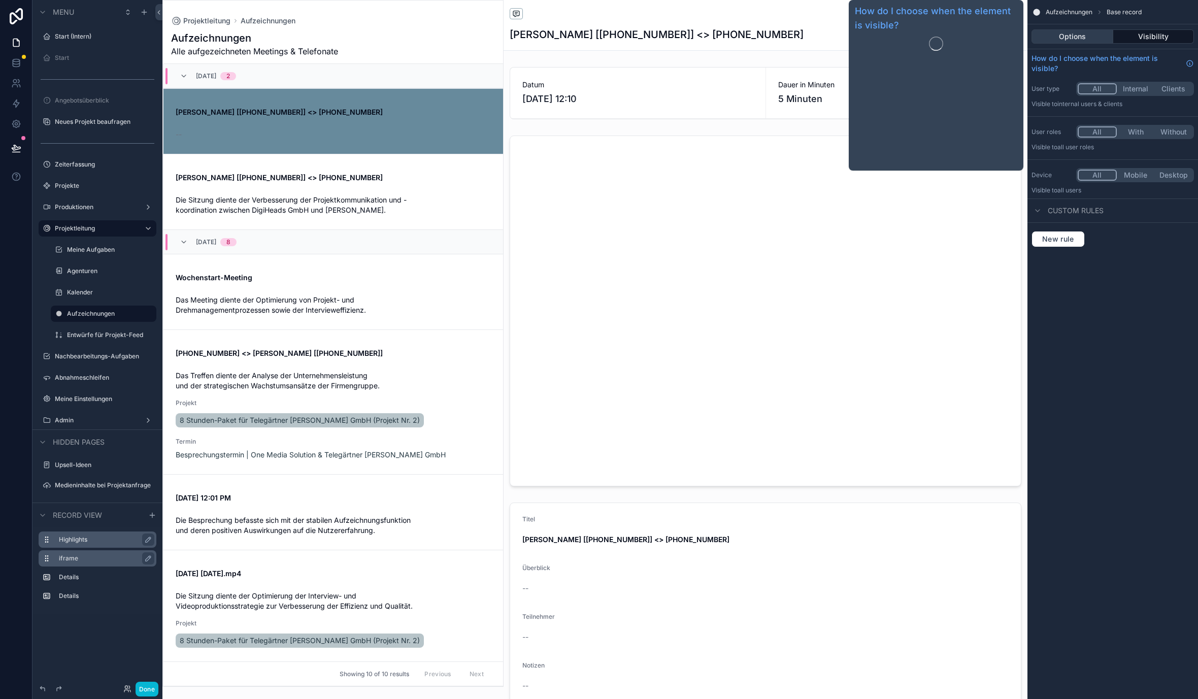
scroll to position [24, 0]
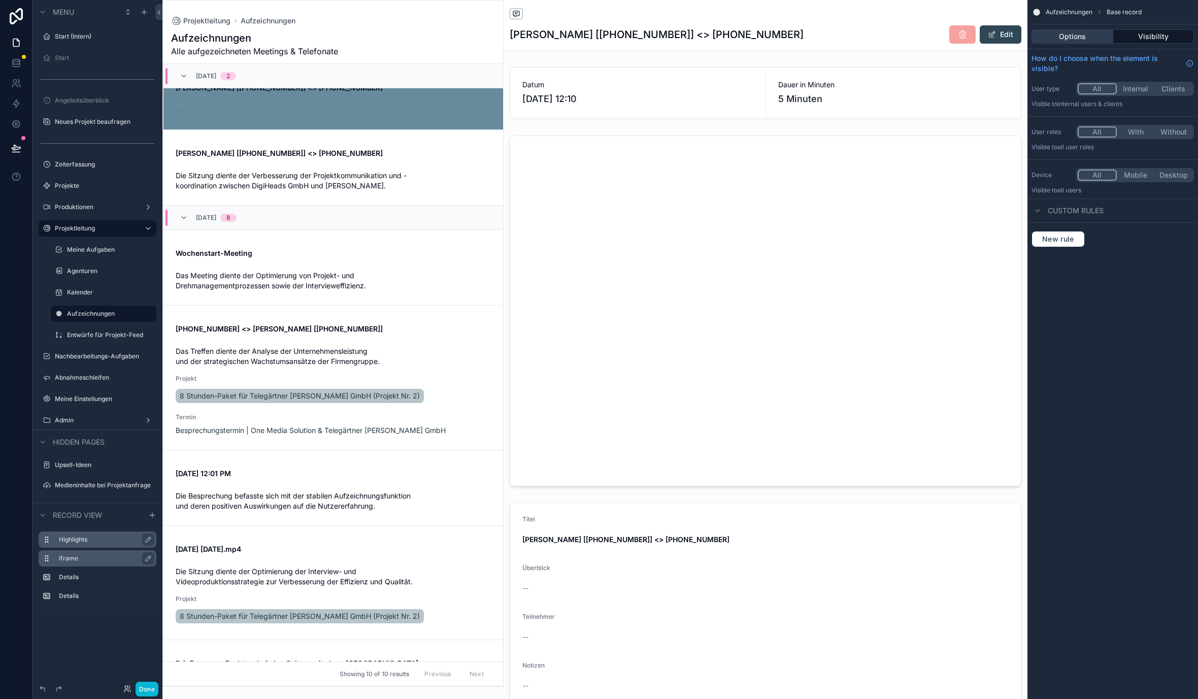
click at [1095, 37] on button "Options" at bounding box center [1073, 36] width 82 height 14
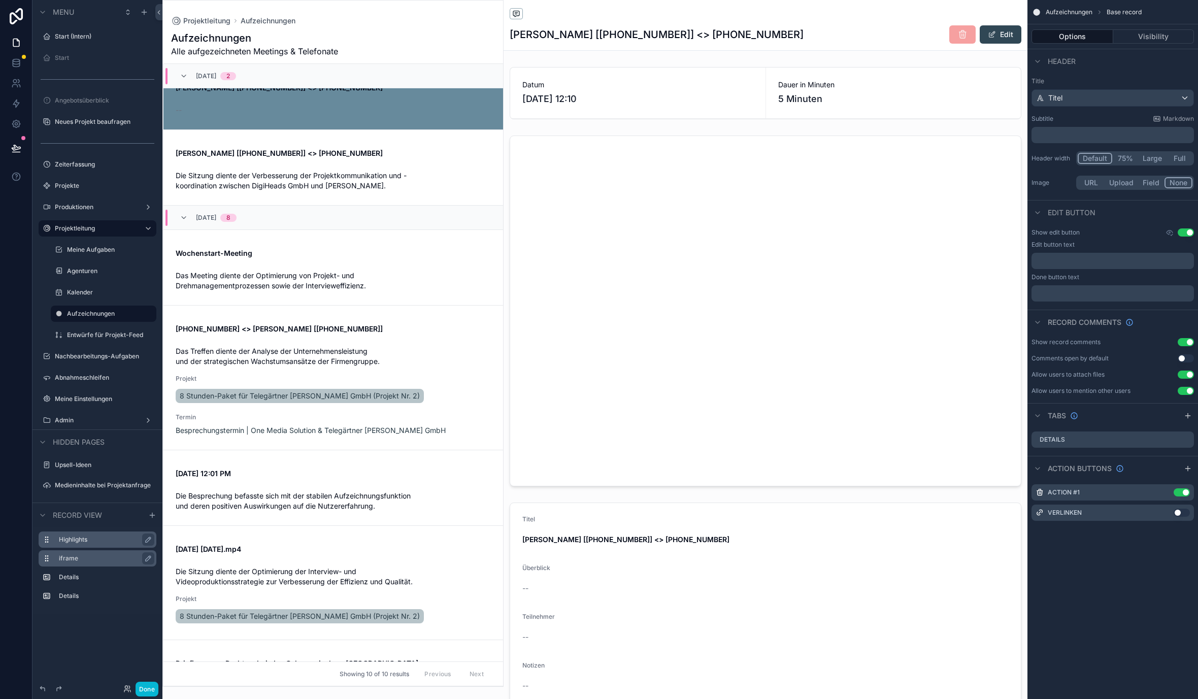
click at [59, 559] on label "iframe" at bounding box center [103, 559] width 89 height 8
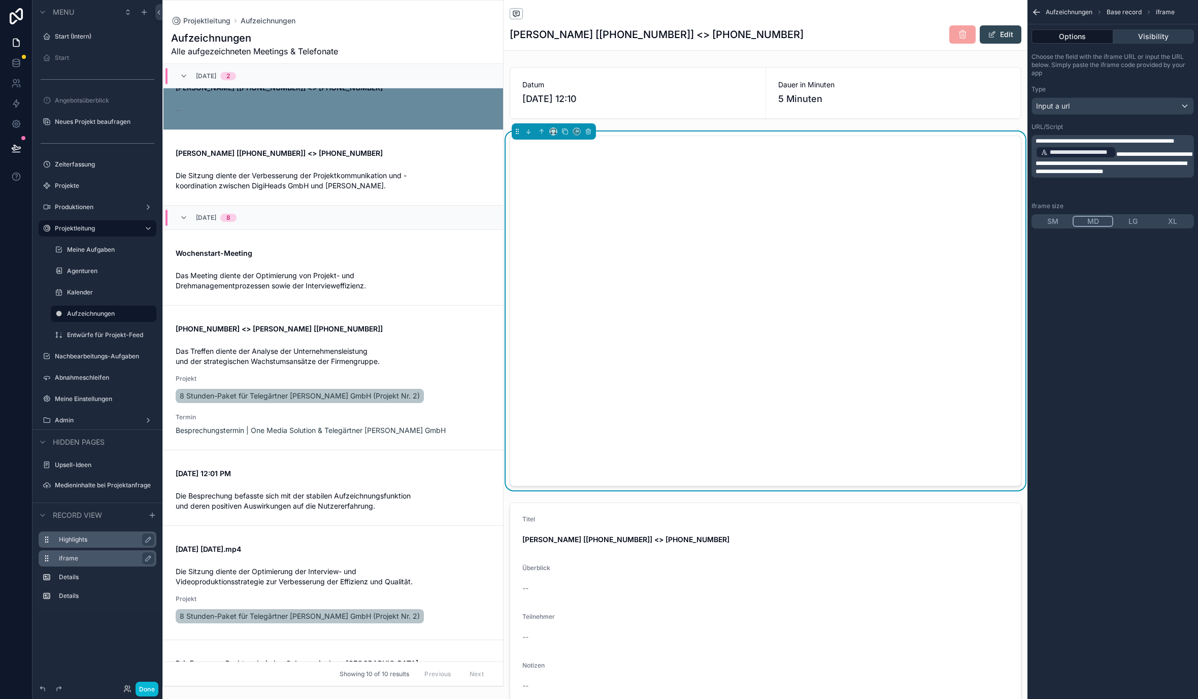
click at [1139, 40] on button "Visibility" at bounding box center [1154, 36] width 81 height 14
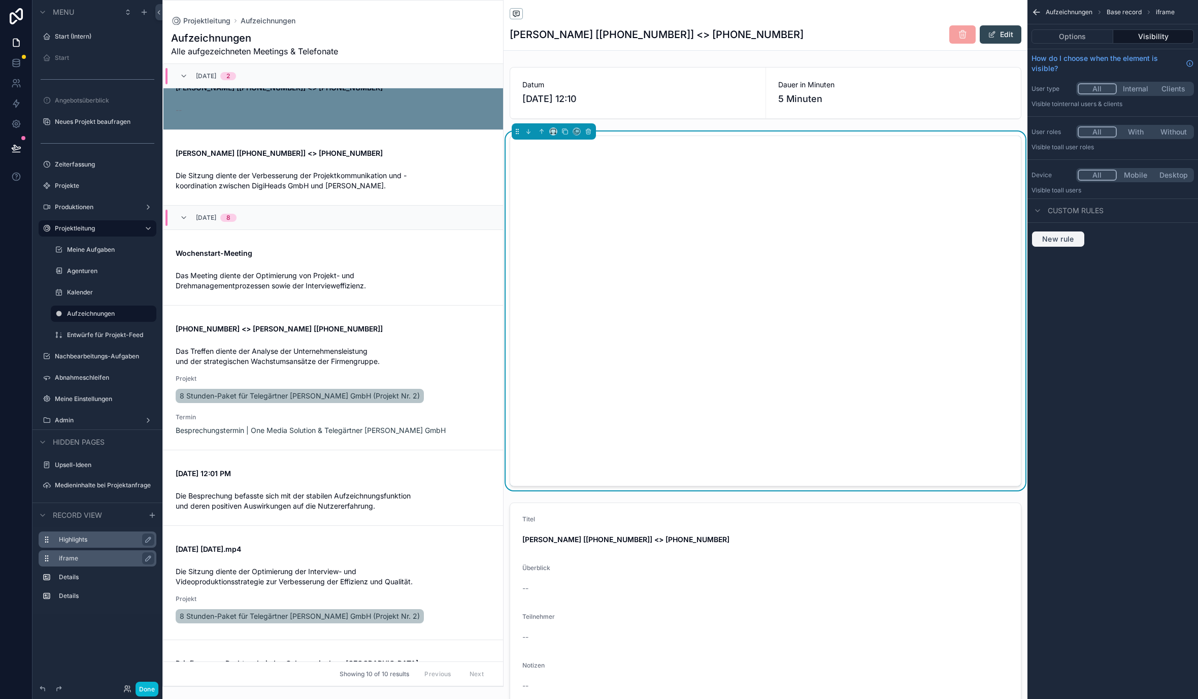
click at [1046, 241] on span "New rule" at bounding box center [1058, 239] width 40 height 9
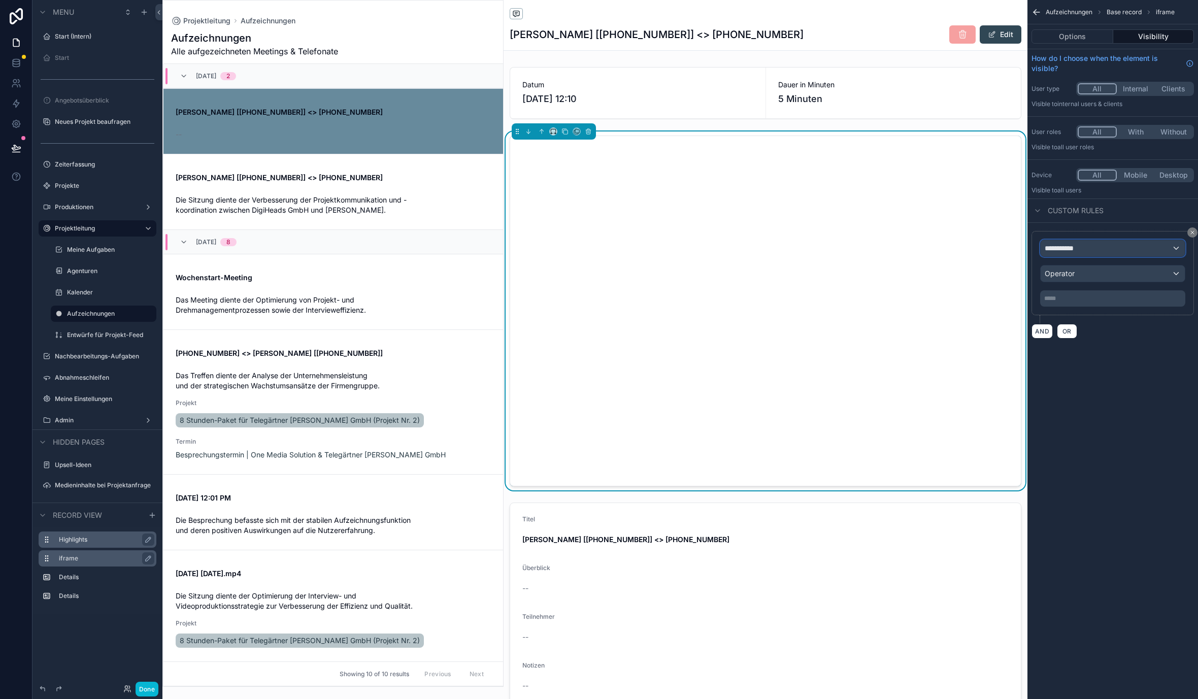
click at [1064, 249] on span "**********" at bounding box center [1064, 248] width 38 height 10
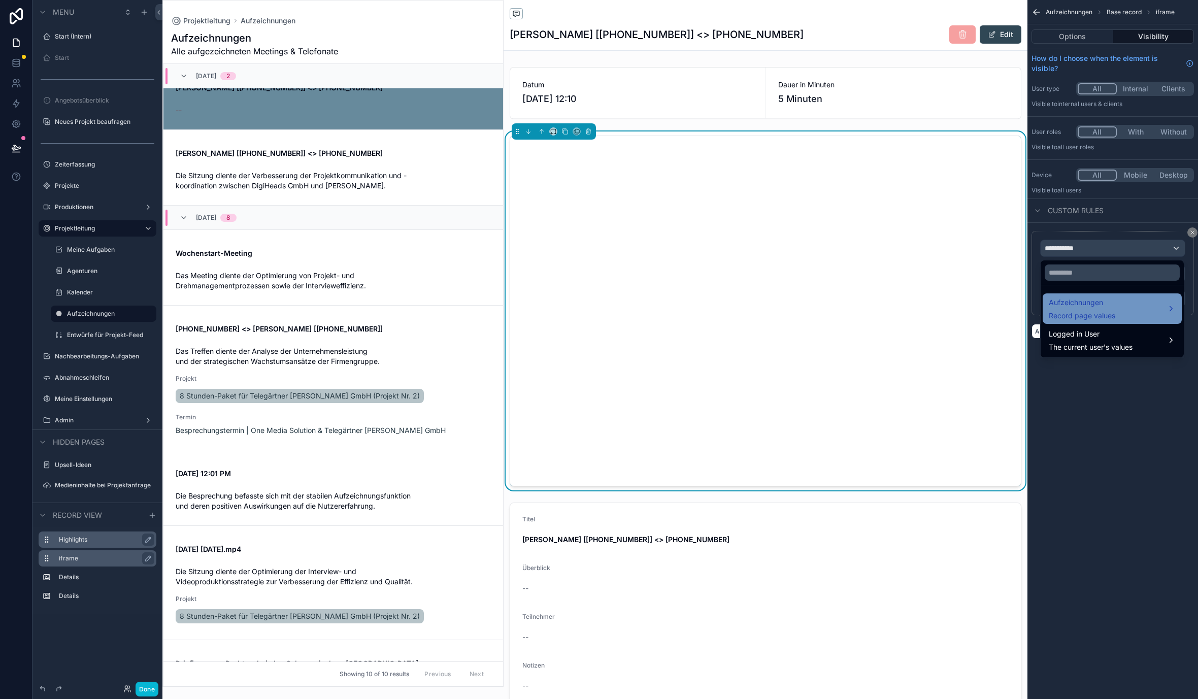
click at [1078, 312] on span "Record page values" at bounding box center [1082, 316] width 67 height 10
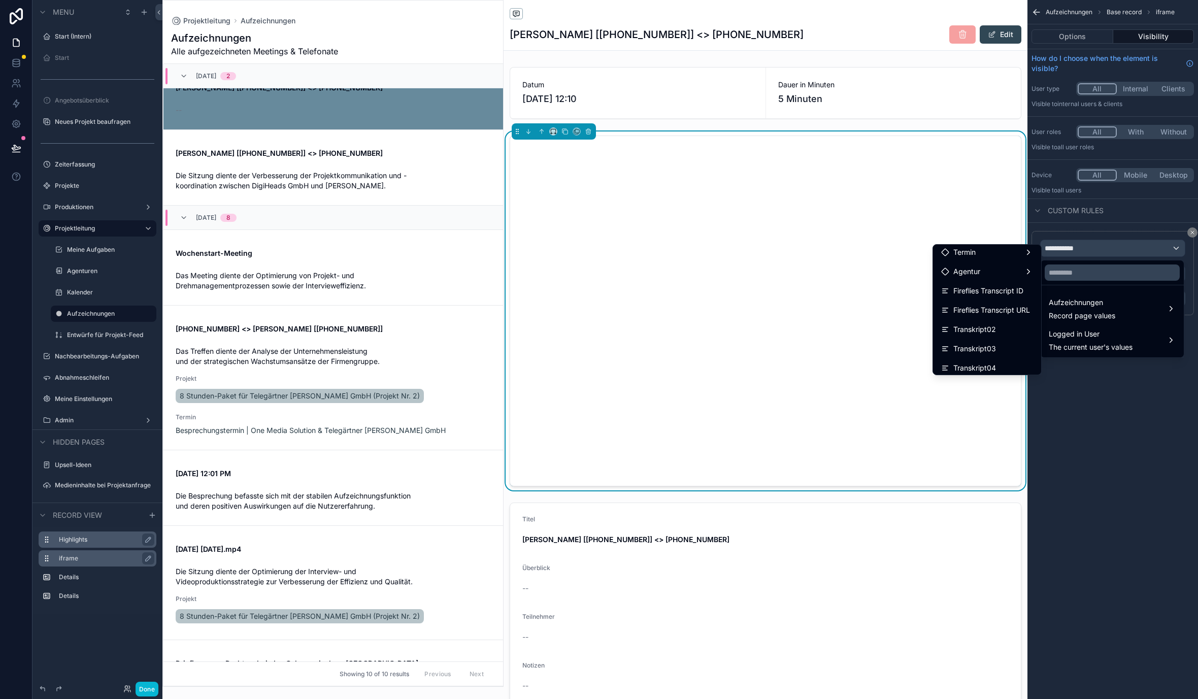
scroll to position [254, 0]
click at [992, 297] on span "Fireflies Transcript ID" at bounding box center [989, 291] width 70 height 12
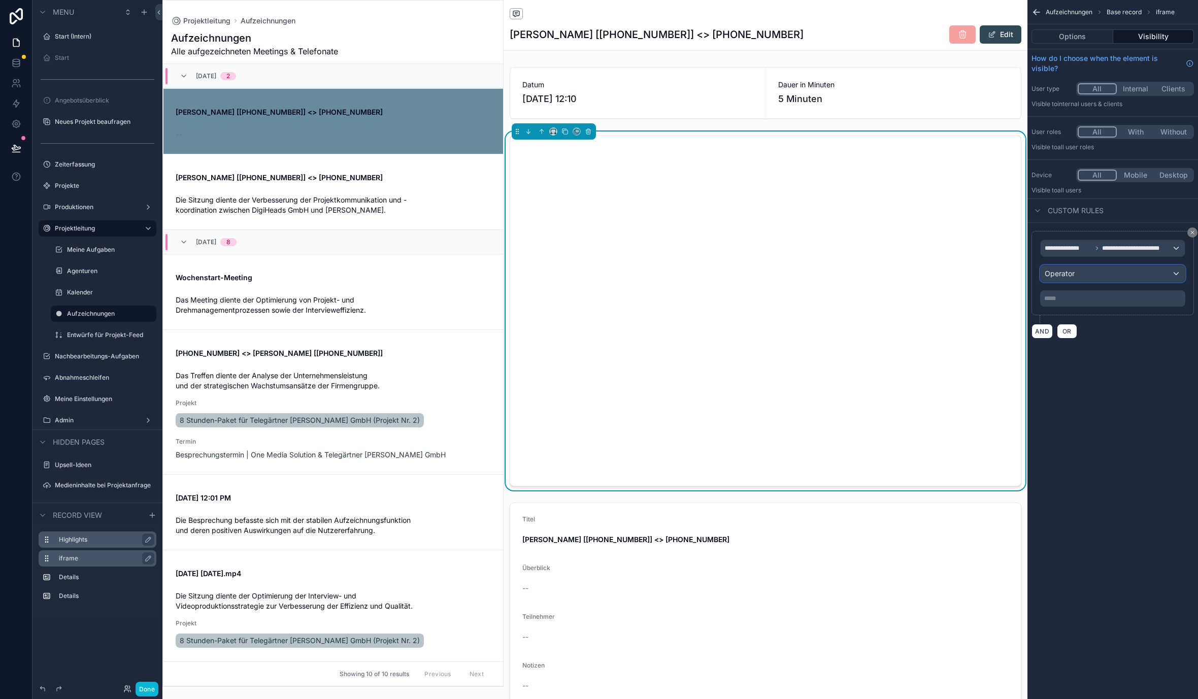
scroll to position [24, 0]
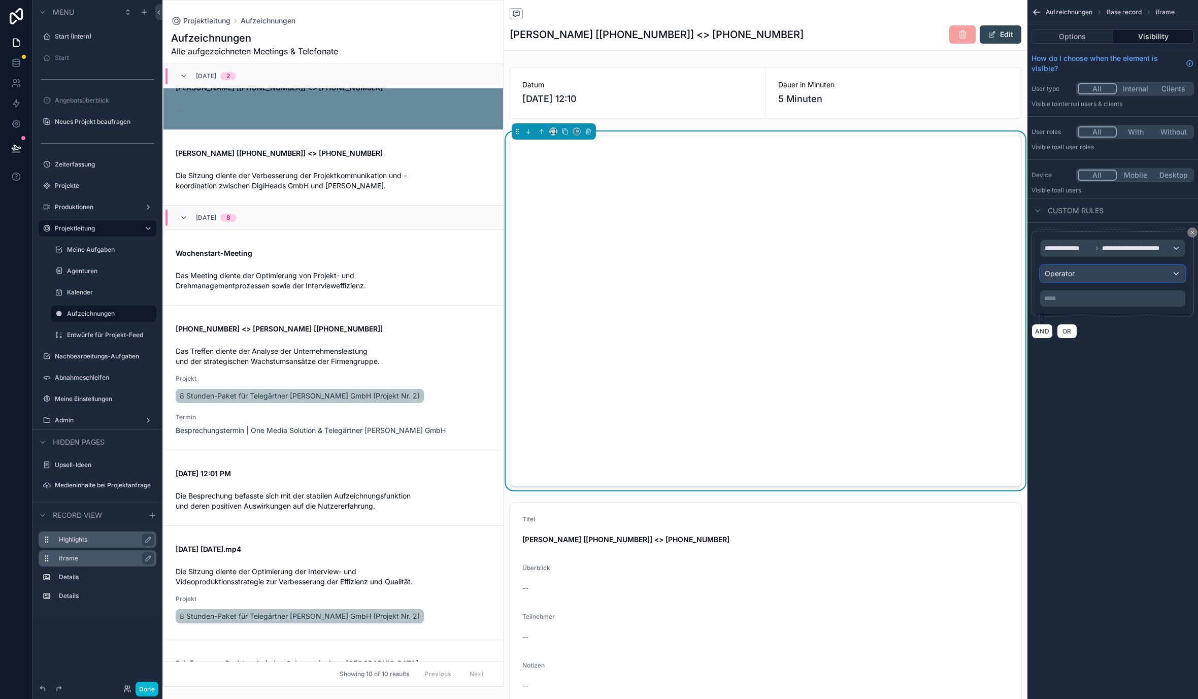
click at [1098, 282] on button "Operator" at bounding box center [1112, 273] width 145 height 17
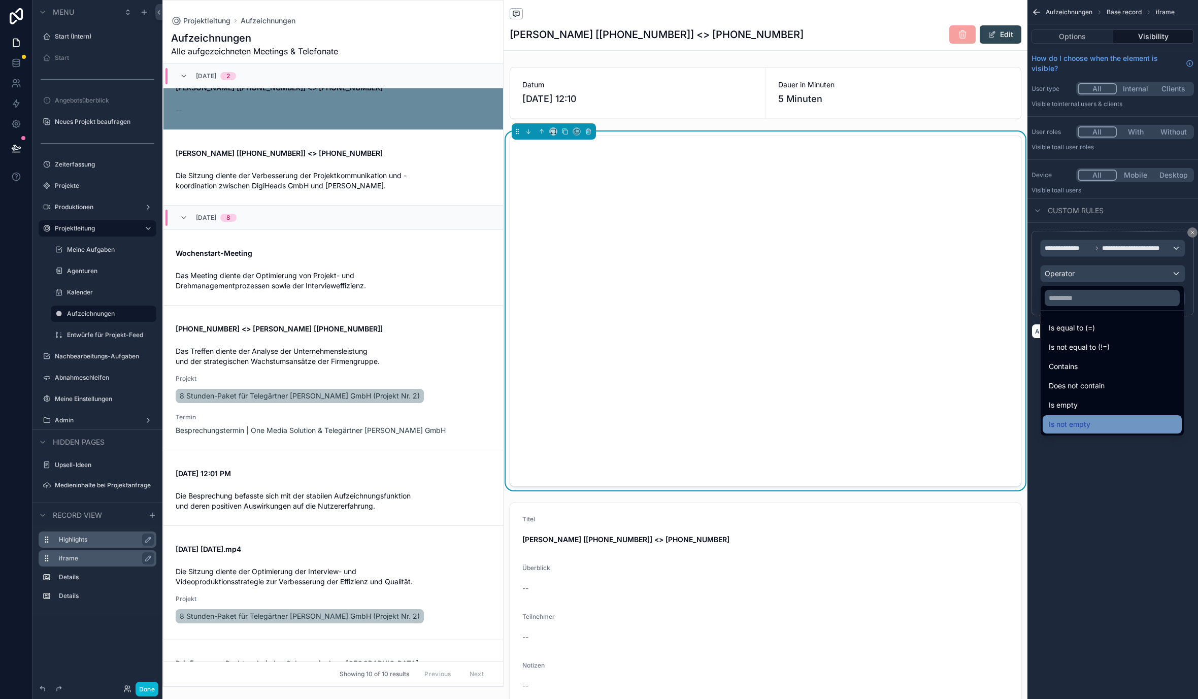
click at [1076, 417] on div "Is not empty" at bounding box center [1112, 424] width 139 height 18
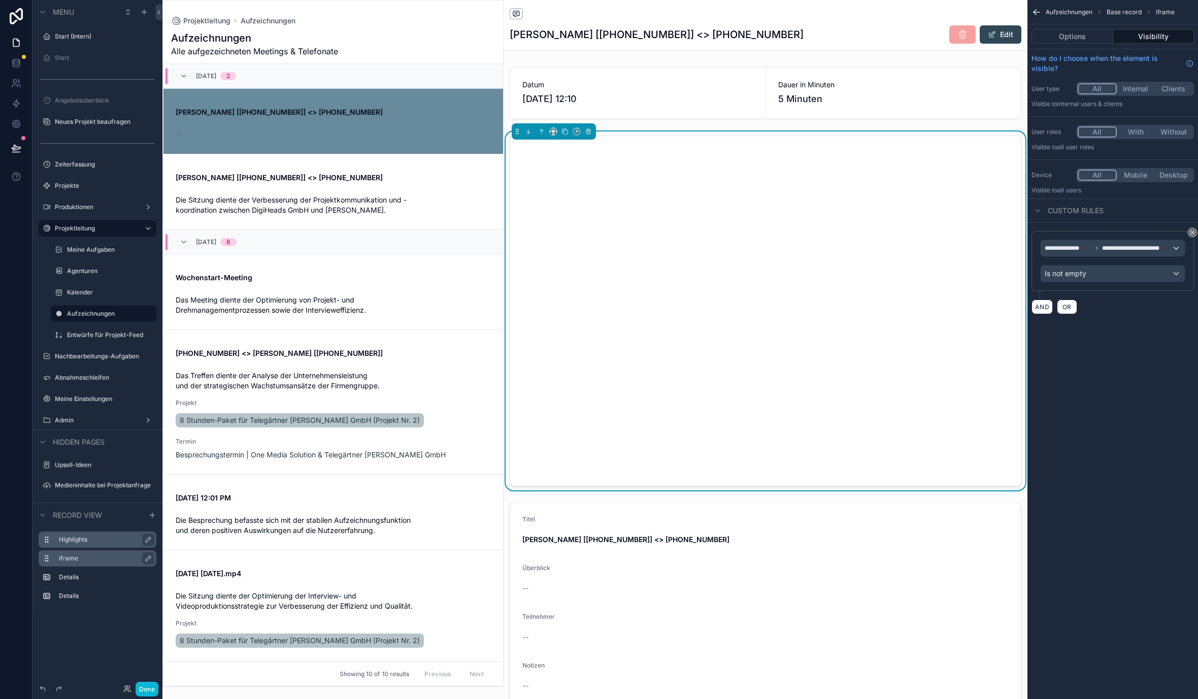
click at [1095, 400] on div "**********" at bounding box center [1113, 349] width 171 height 699
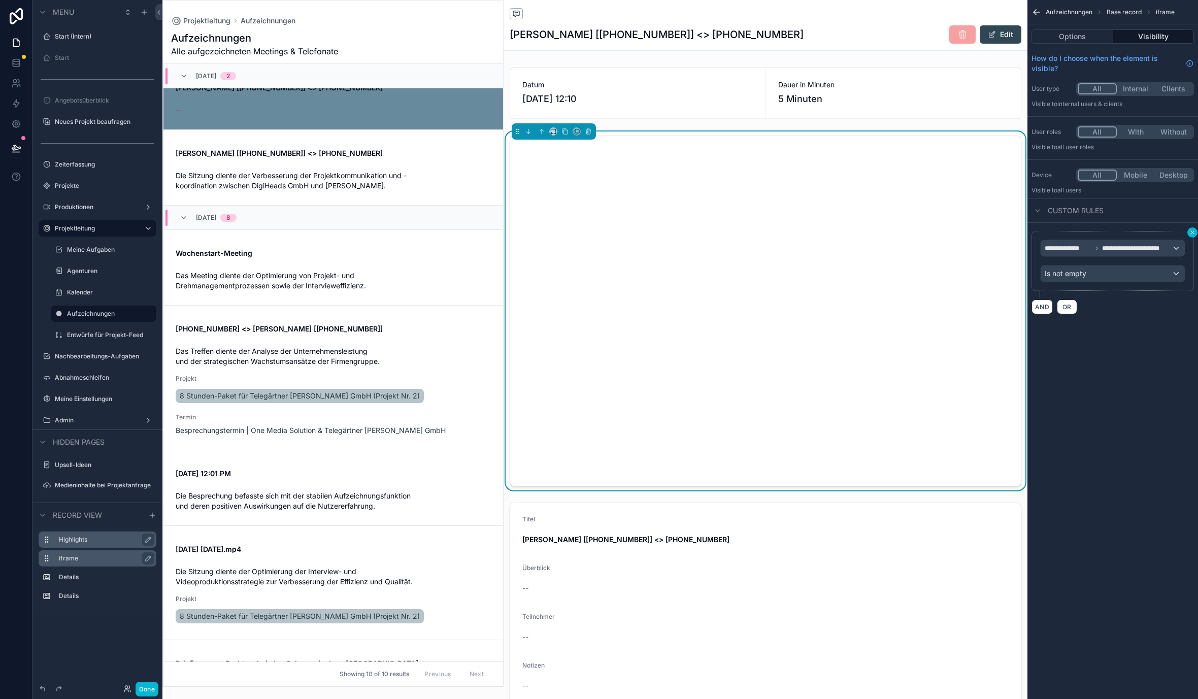
click at [1194, 230] on icon "scrollable content" at bounding box center [1193, 233] width 6 height 6
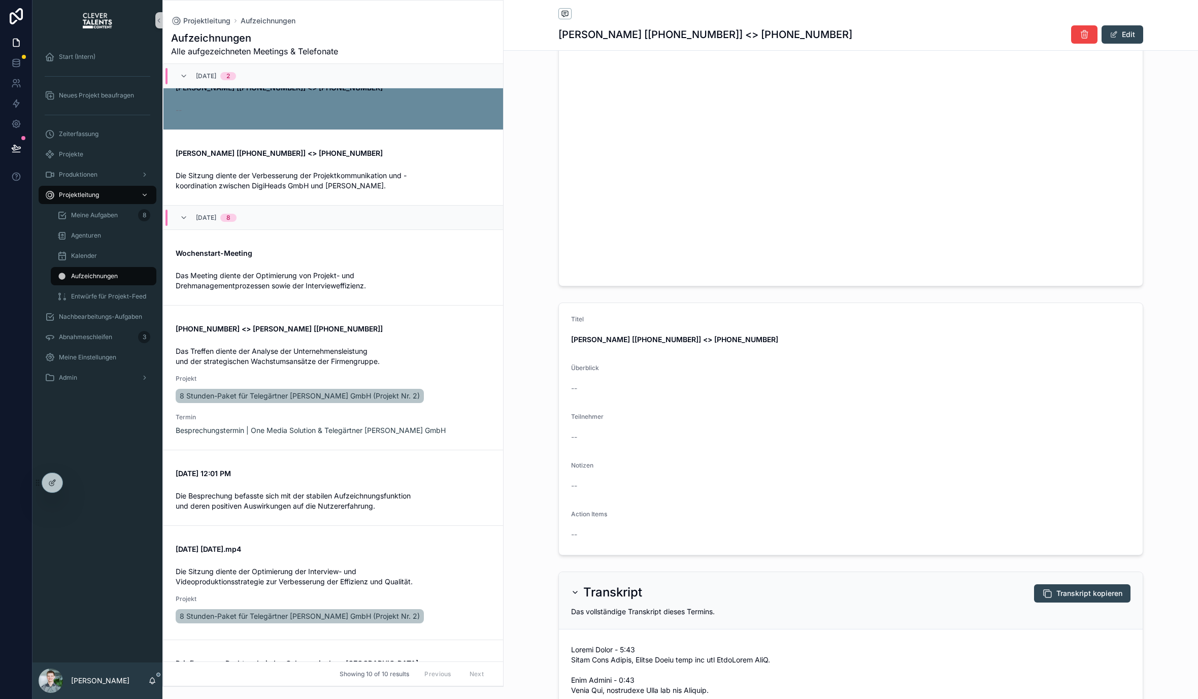
scroll to position [0, 0]
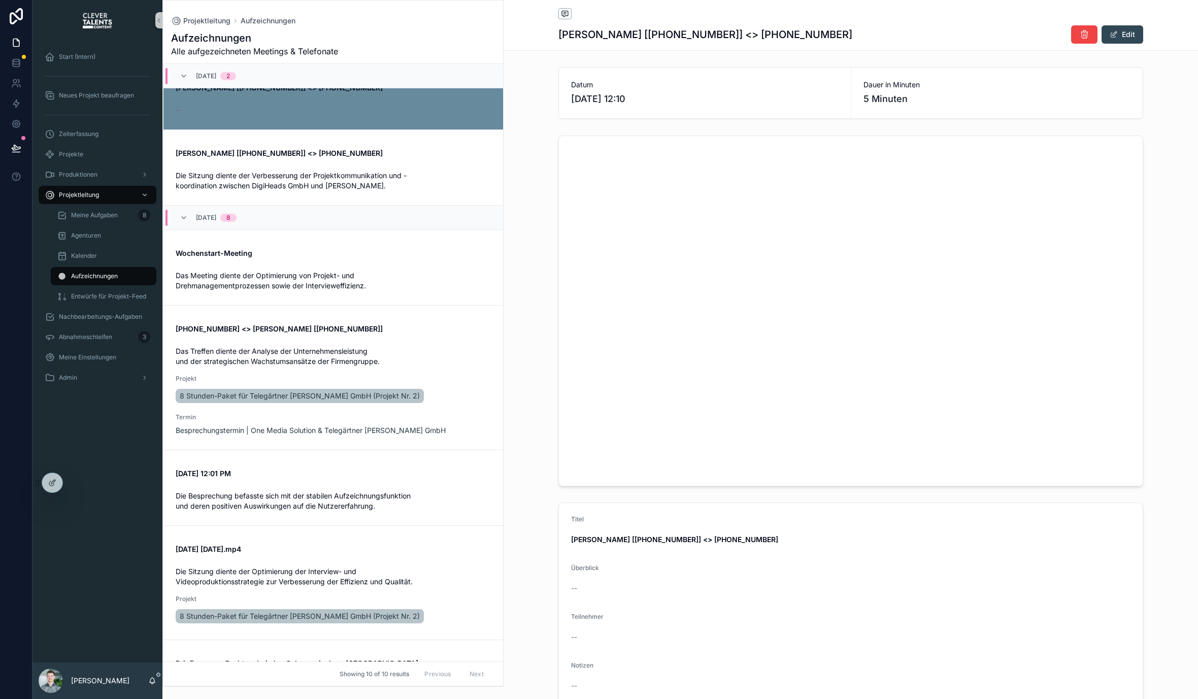
click at [368, 212] on div "[DATE] 8" at bounding box center [334, 217] width 340 height 24
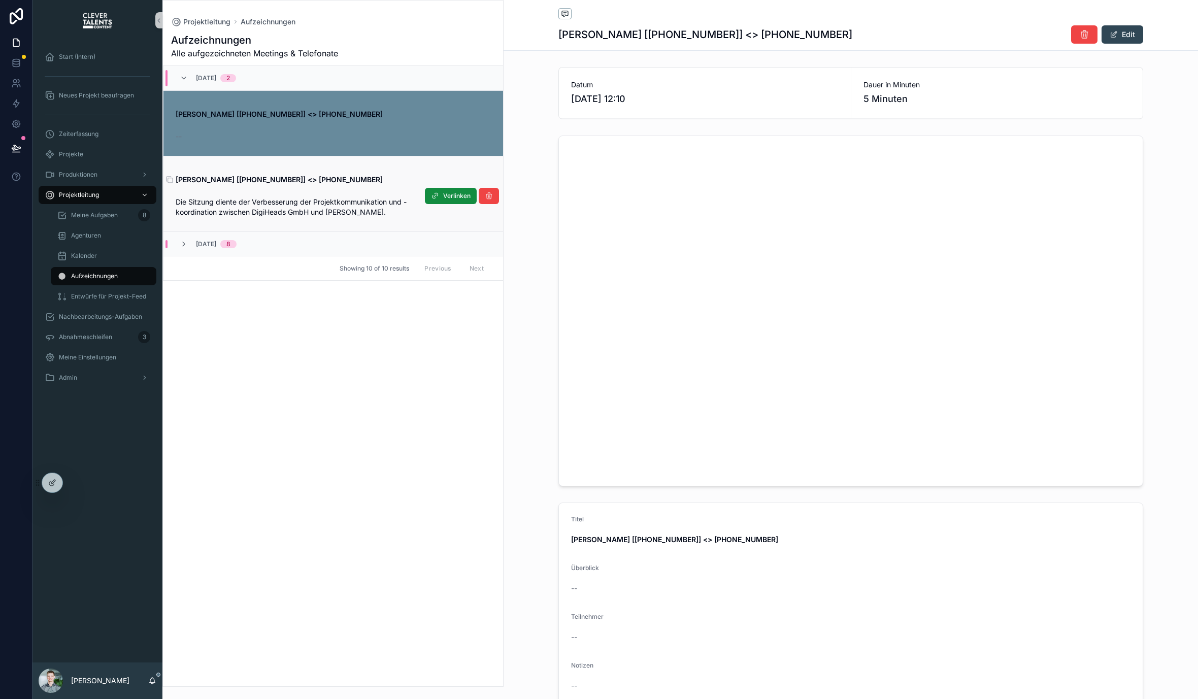
click at [368, 175] on span "[PERSON_NAME] [[PHONE_NUMBER]] <> [PHONE_NUMBER]" at bounding box center [333, 180] width 315 height 10
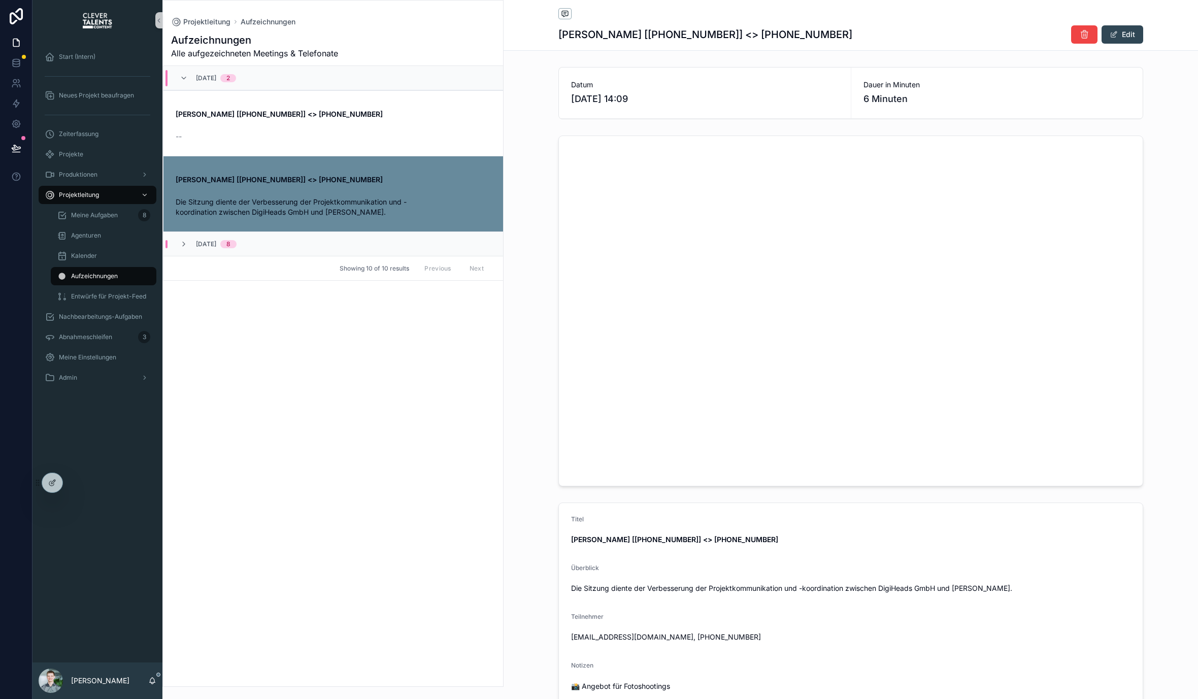
click at [320, 245] on div "[DATE] 8" at bounding box center [334, 244] width 340 height 24
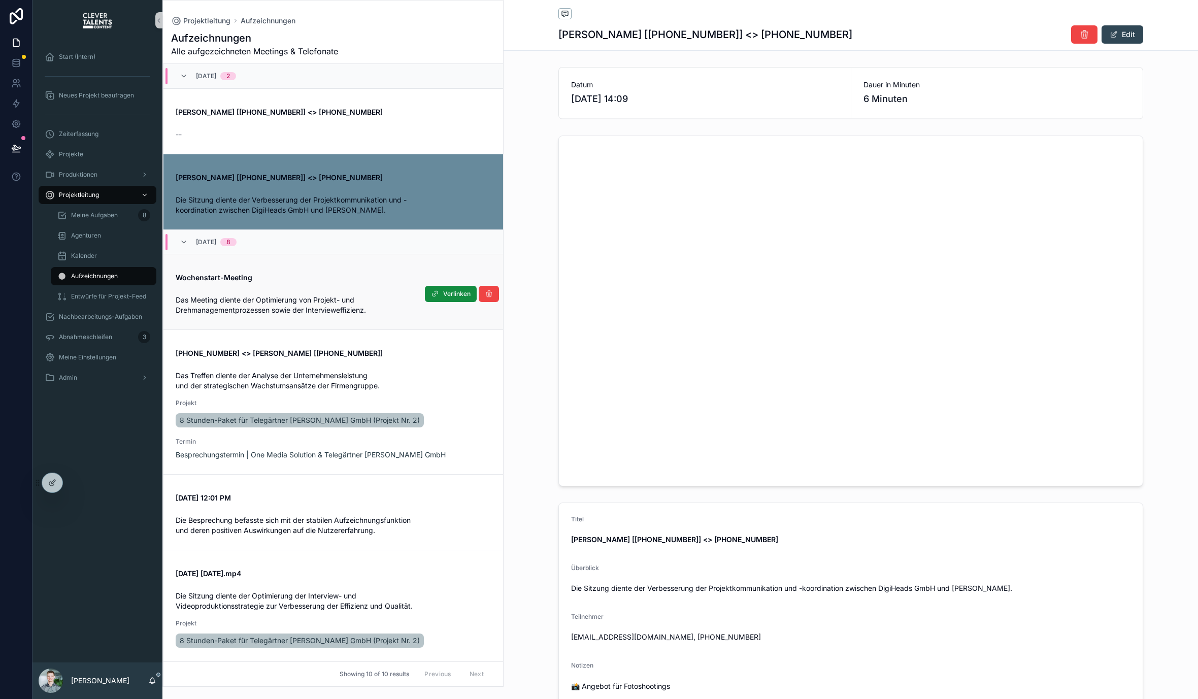
click at [327, 284] on div "Wochenstart-Meeting Das Meeting diente der Optimierung von Projekt- und Drehman…" at bounding box center [333, 292] width 315 height 47
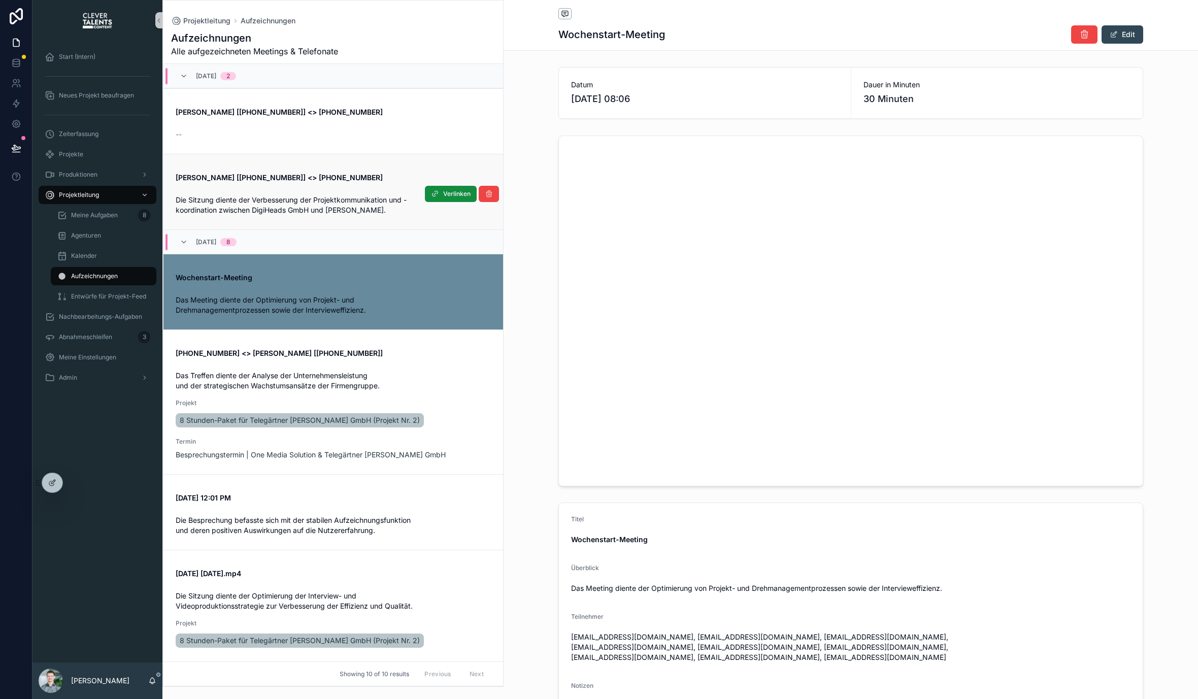
click at [333, 199] on span "Die Sitzung diente der Verbesserung der Projektkommunikation und -koordination …" at bounding box center [291, 204] width 231 height 19
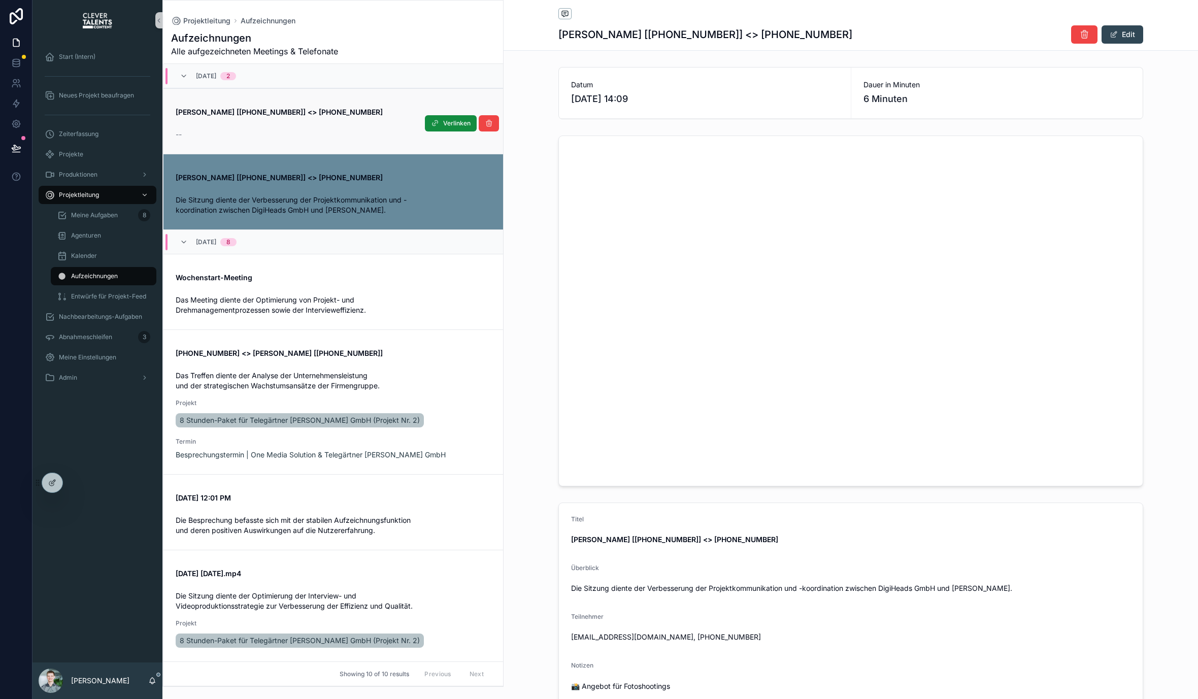
click at [338, 126] on div "--" at bounding box center [333, 132] width 315 height 14
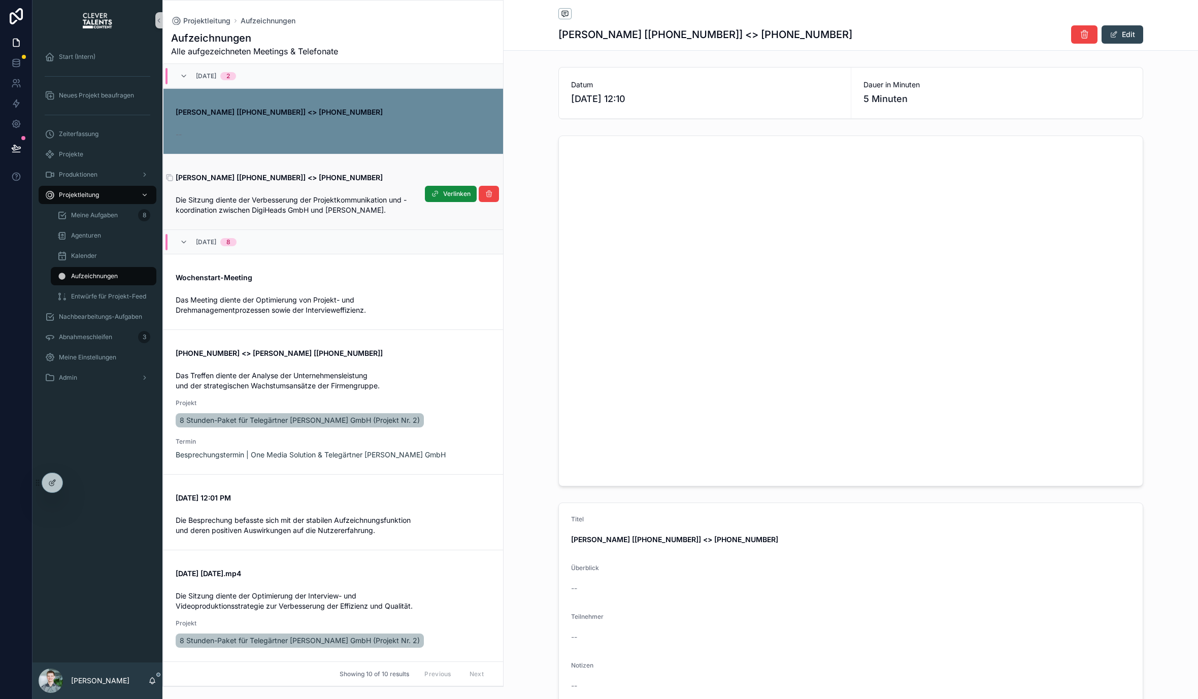
click at [333, 180] on strong "[PERSON_NAME] [[PHONE_NUMBER]] <> [PHONE_NUMBER]" at bounding box center [279, 177] width 207 height 9
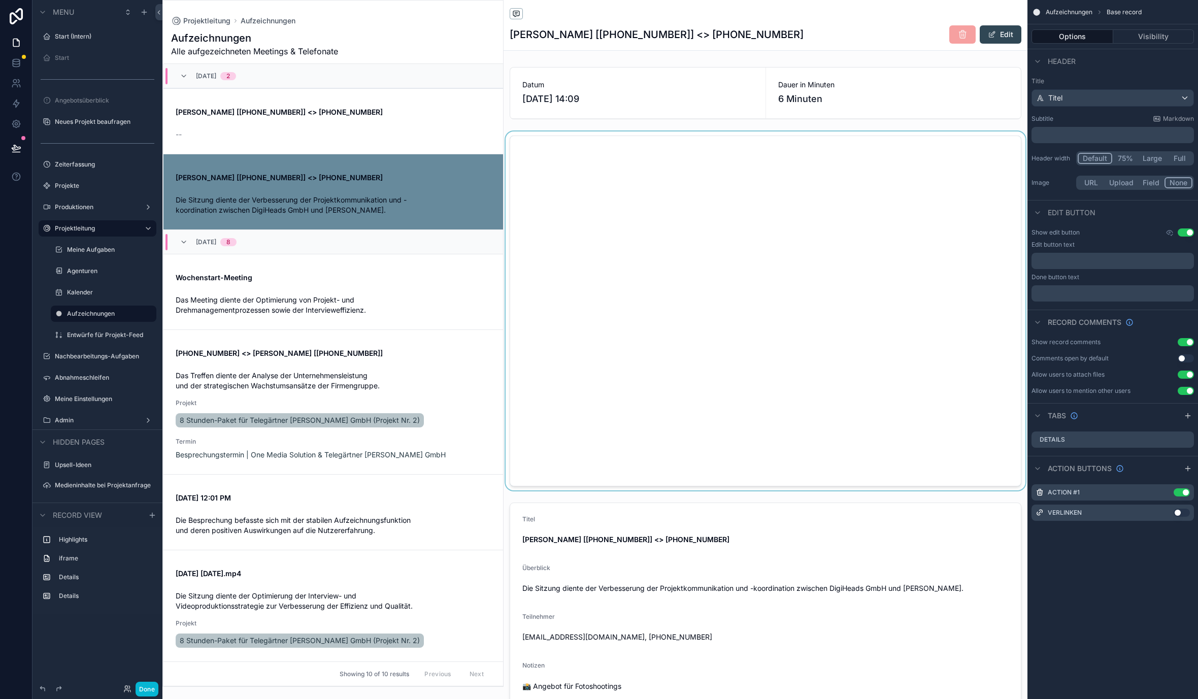
scroll to position [90, 0]
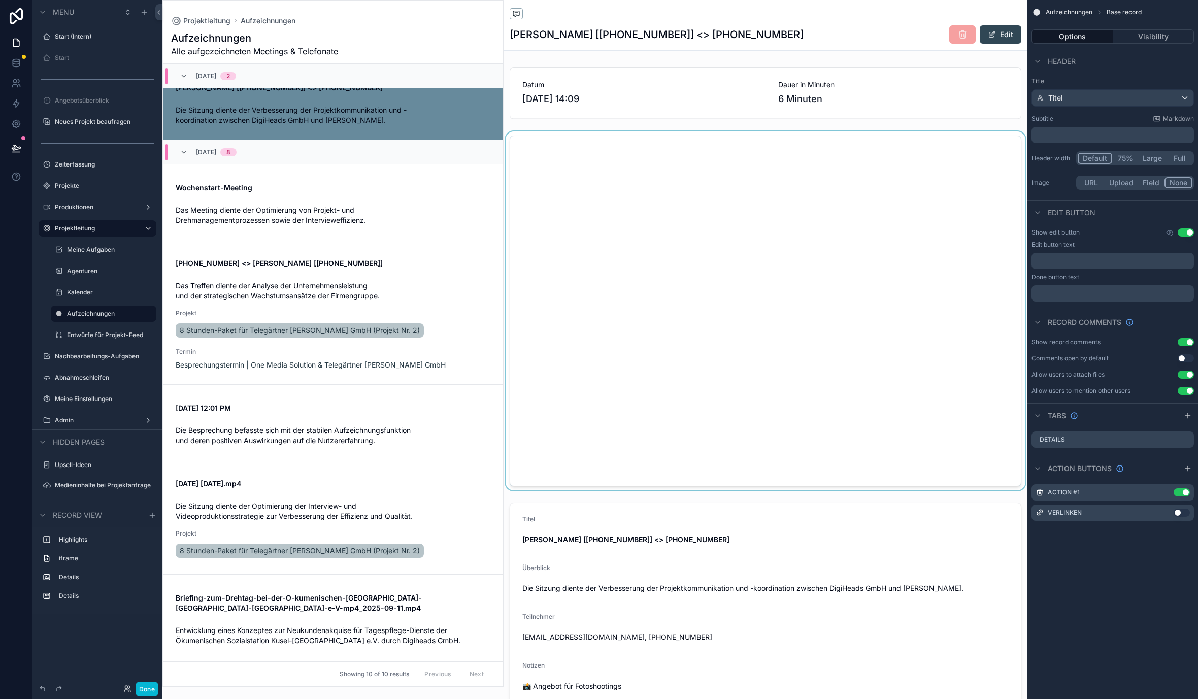
click at [796, 246] on div "scrollable content" at bounding box center [766, 311] width 524 height 359
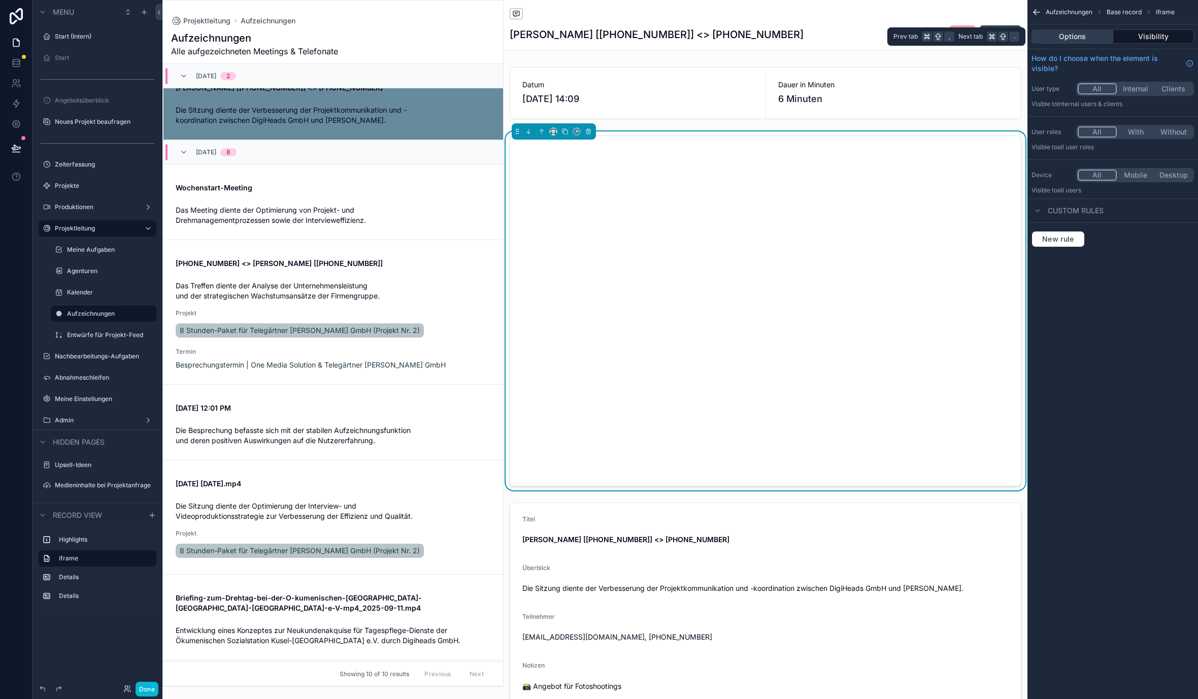
click at [1097, 38] on button "Options" at bounding box center [1073, 36] width 82 height 14
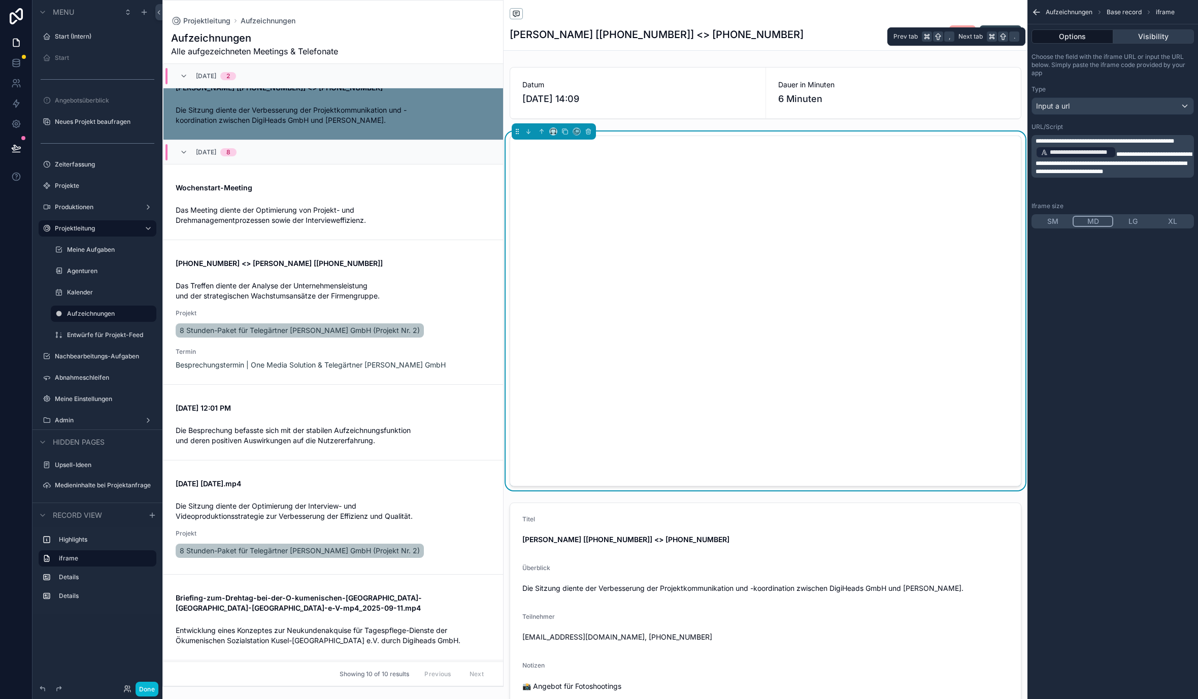
click at [1134, 30] on button "Visibility" at bounding box center [1154, 36] width 81 height 14
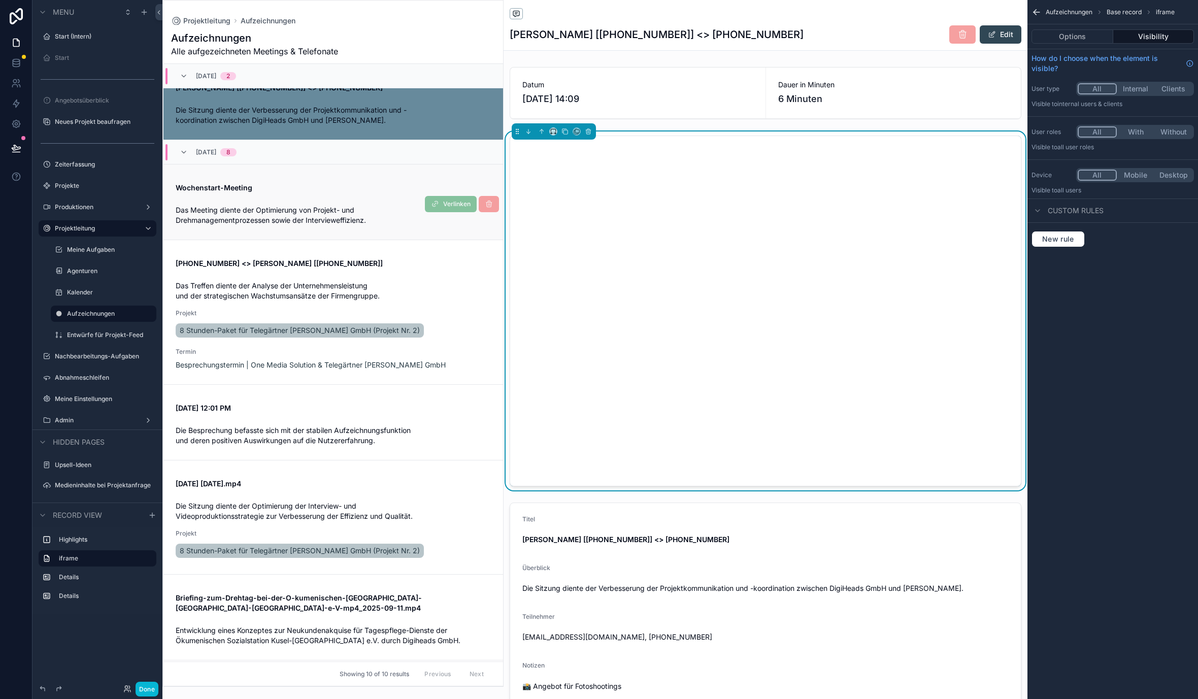
scroll to position [0, 0]
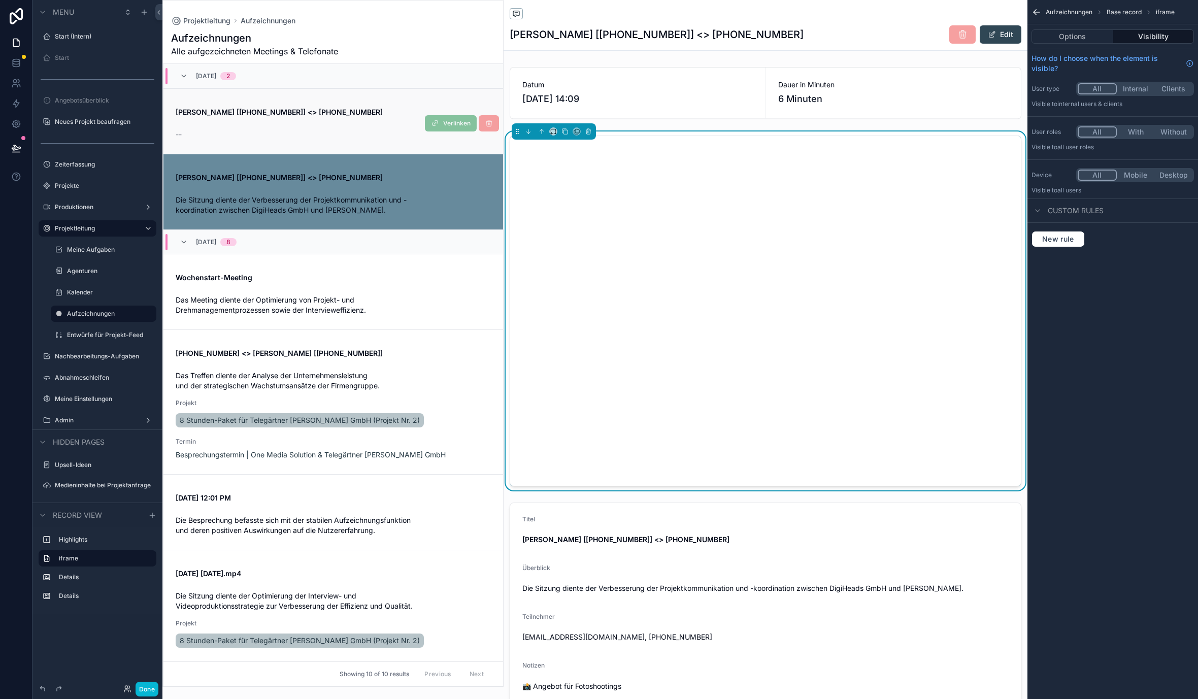
click at [318, 131] on div "--" at bounding box center [333, 134] width 315 height 10
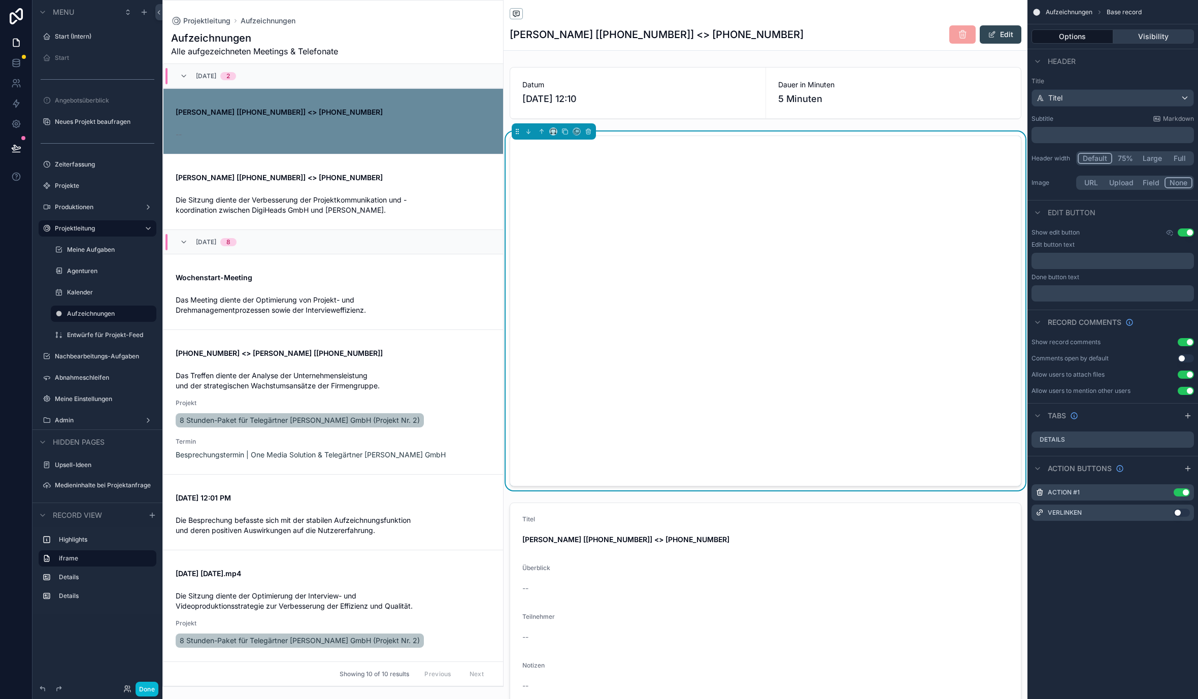
click at [1158, 32] on button "Visibility" at bounding box center [1154, 36] width 81 height 14
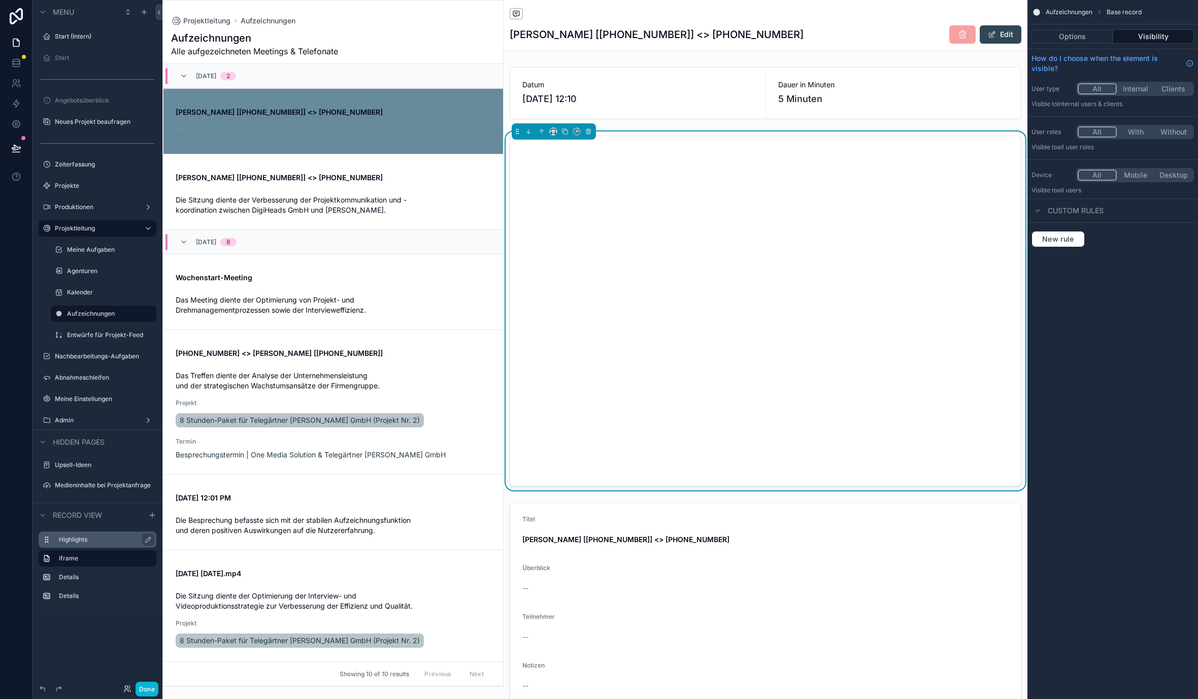
click at [70, 543] on label "Highlights" at bounding box center [103, 540] width 89 height 8
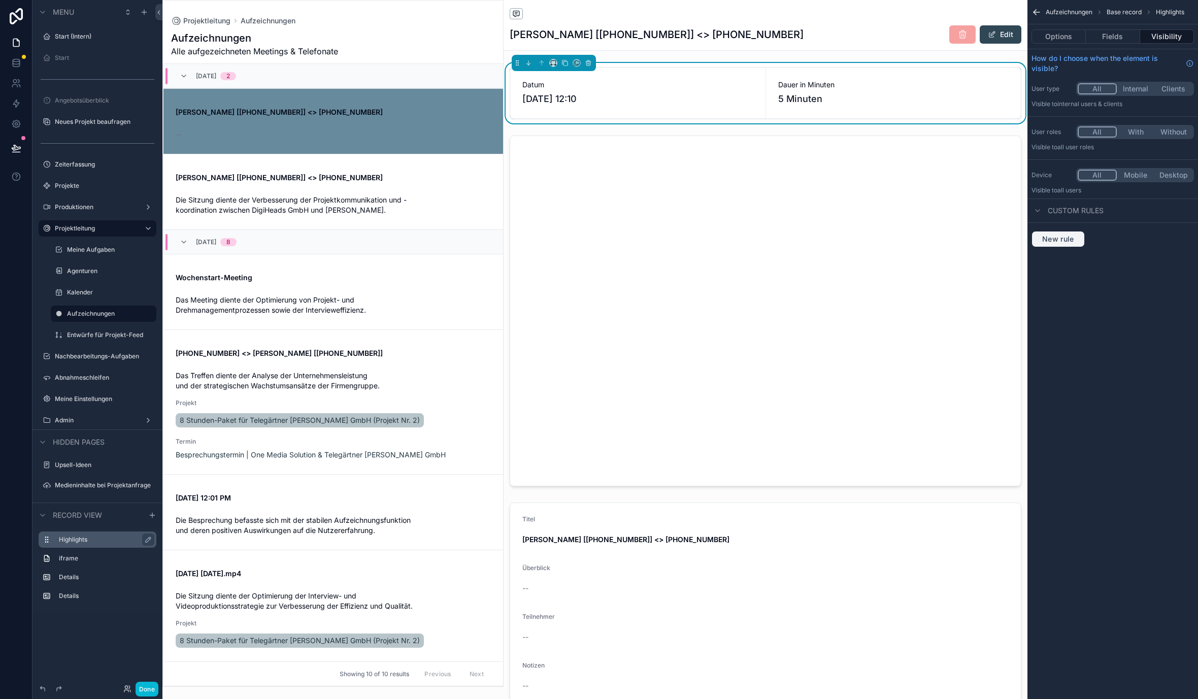
click at [1069, 242] on span "New rule" at bounding box center [1058, 239] width 40 height 9
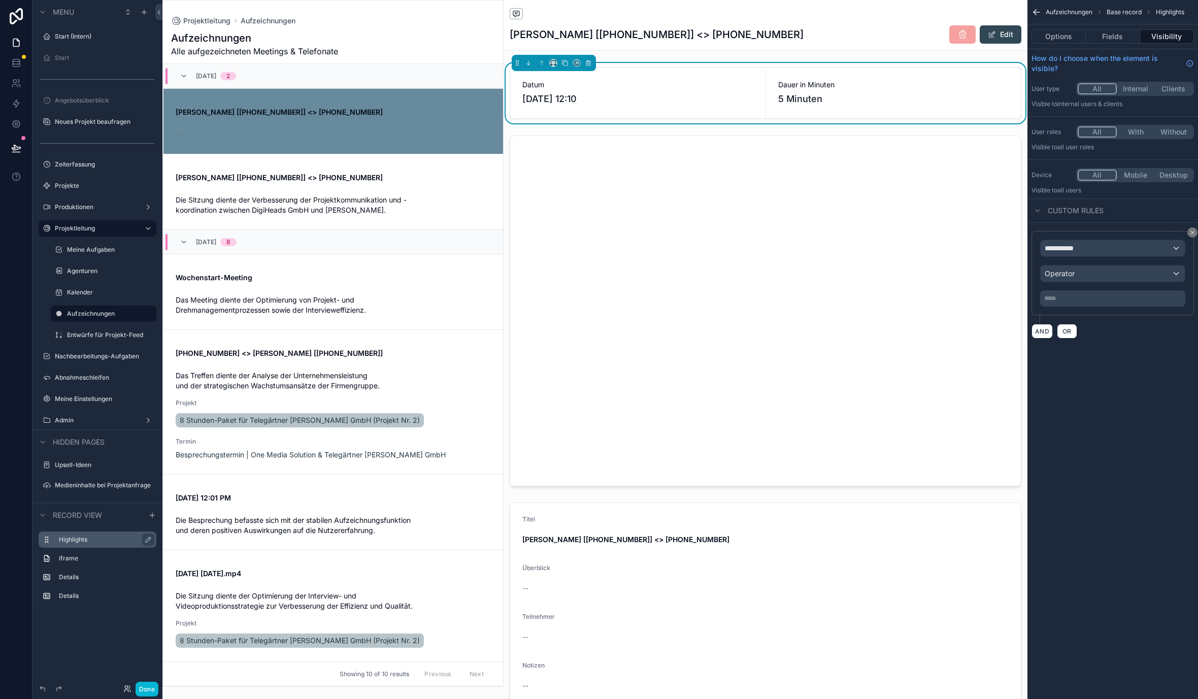
scroll to position [24, 0]
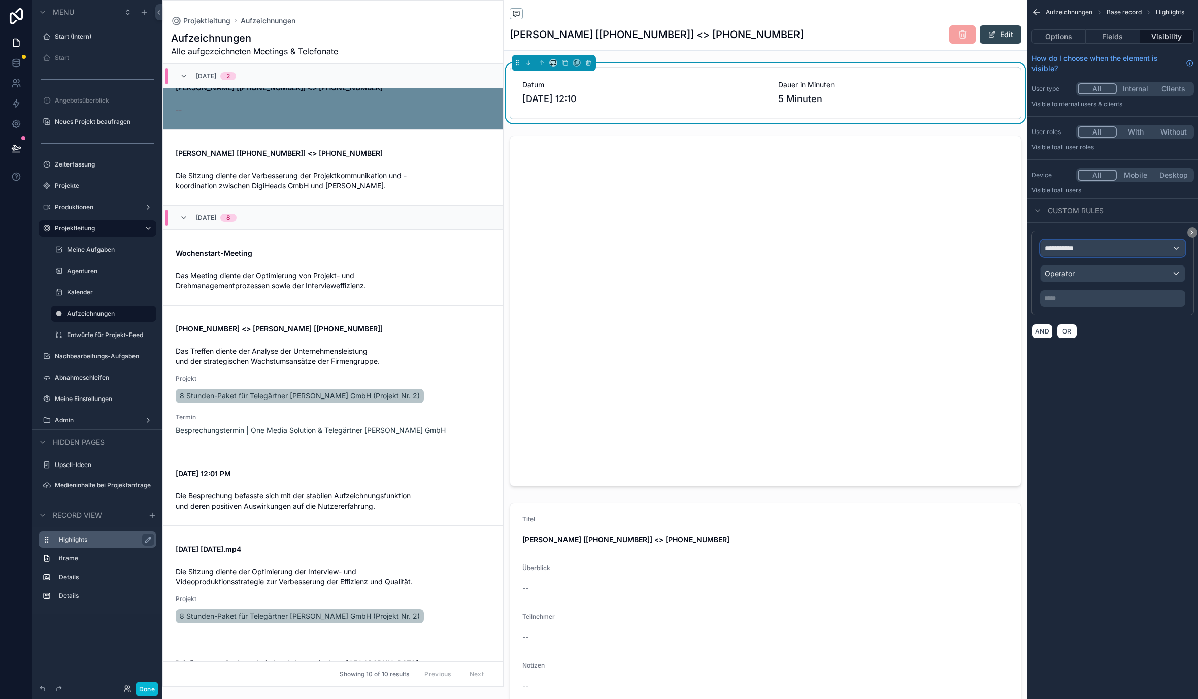
click at [1069, 250] on span "**********" at bounding box center [1064, 248] width 38 height 10
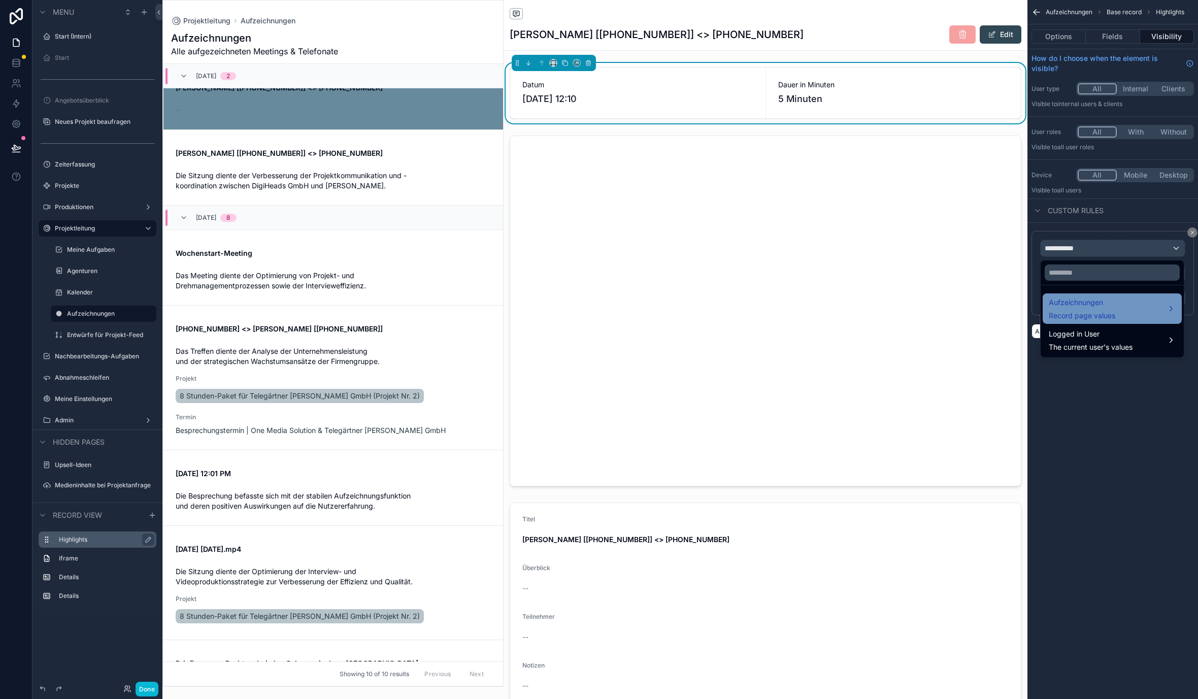
click at [1074, 306] on span "Aufzeichnungen" at bounding box center [1082, 303] width 67 height 12
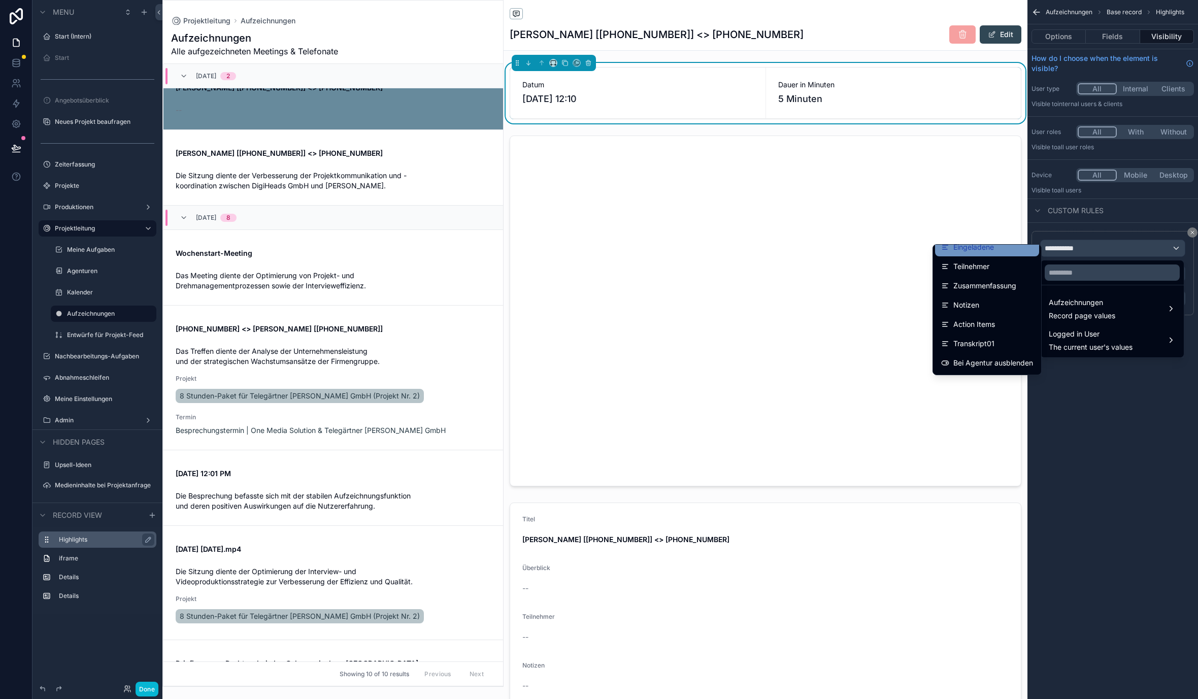
scroll to position [129, 0]
click at [1166, 389] on div "scrollable content" at bounding box center [599, 349] width 1198 height 699
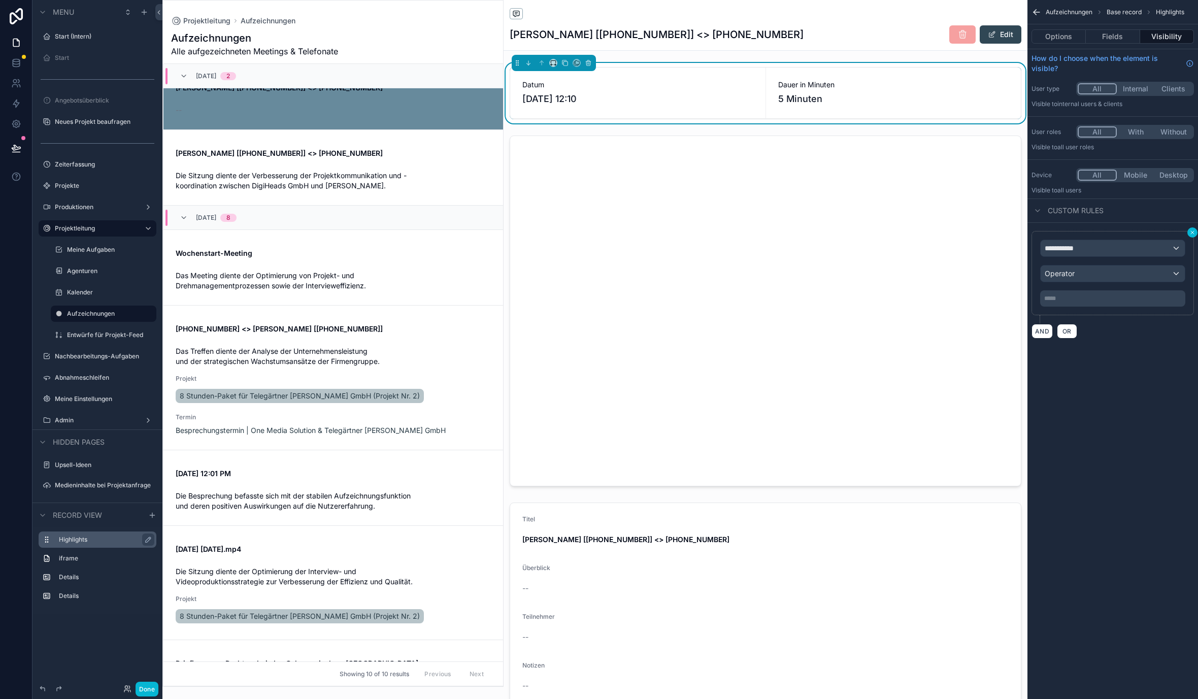
click at [1194, 231] on icon "scrollable content" at bounding box center [1192, 232] width 3 height 3
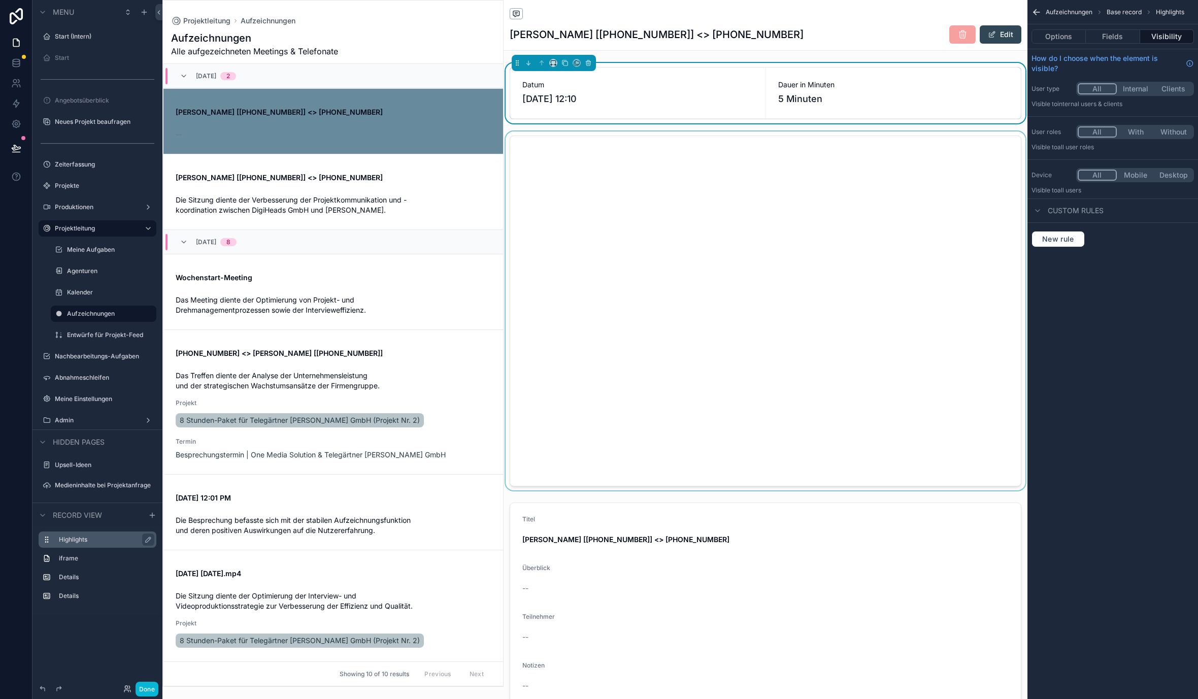
click at [927, 259] on div "scrollable content" at bounding box center [766, 311] width 524 height 359
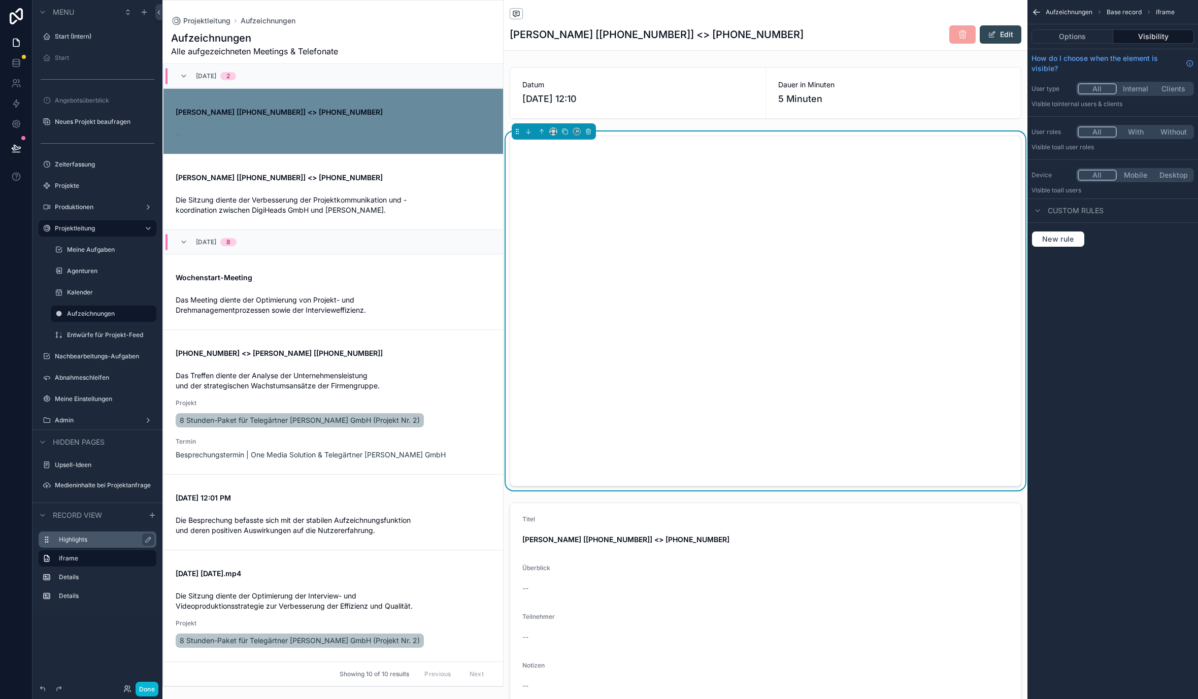
scroll to position [24, 0]
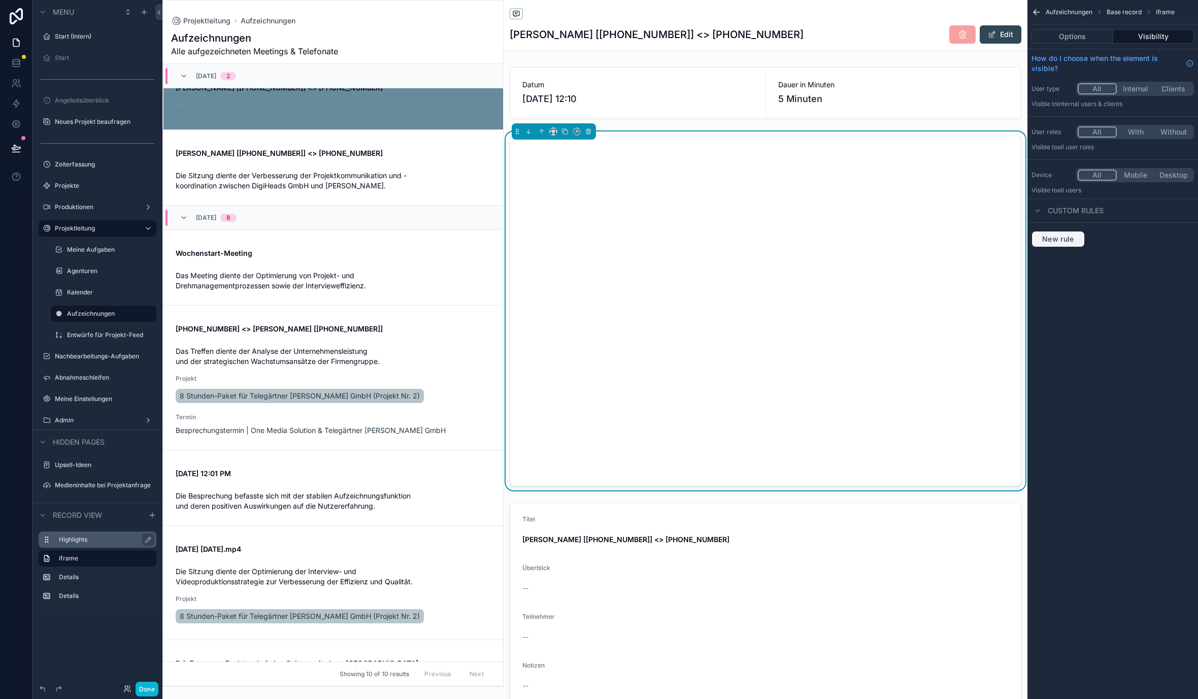
click at [1055, 240] on span "New rule" at bounding box center [1058, 239] width 40 height 9
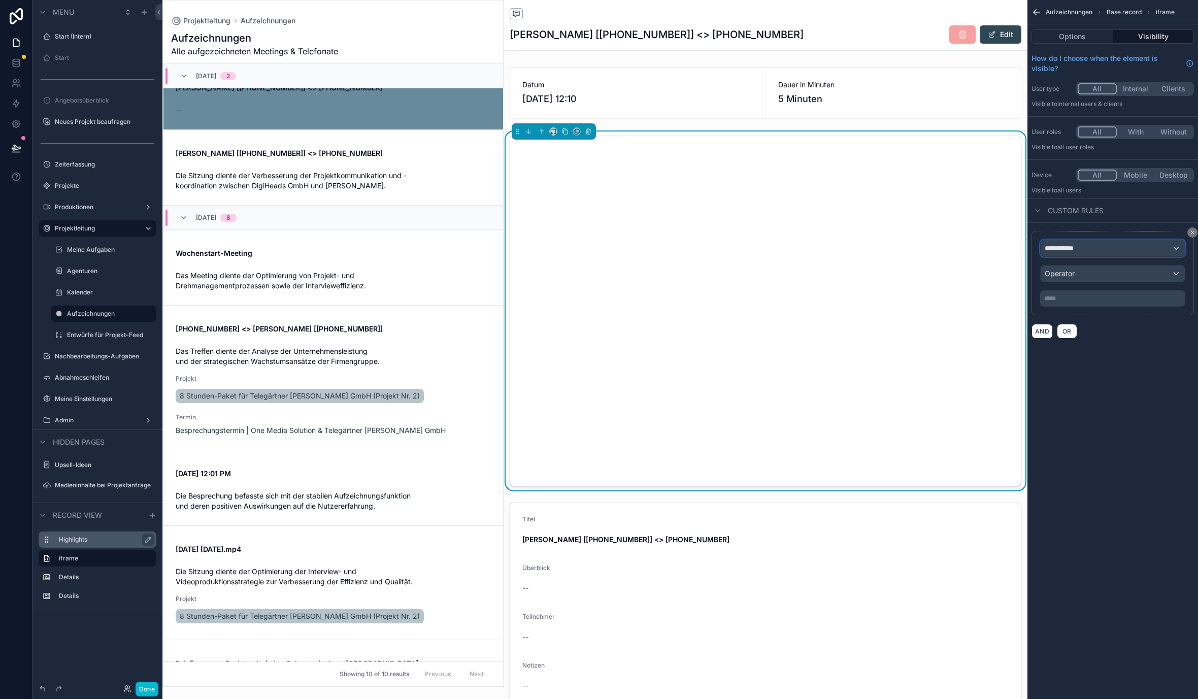
click at [1065, 253] on div "**********" at bounding box center [1113, 248] width 144 height 16
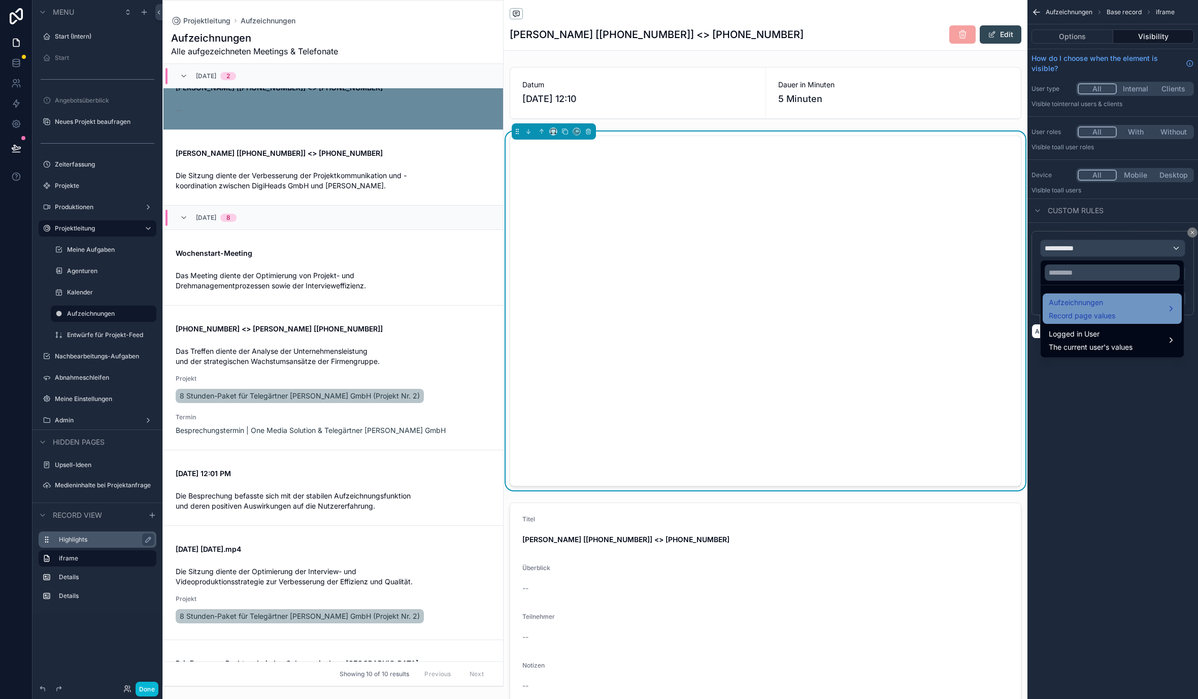
click at [1080, 313] on span "Record page values" at bounding box center [1082, 316] width 67 height 10
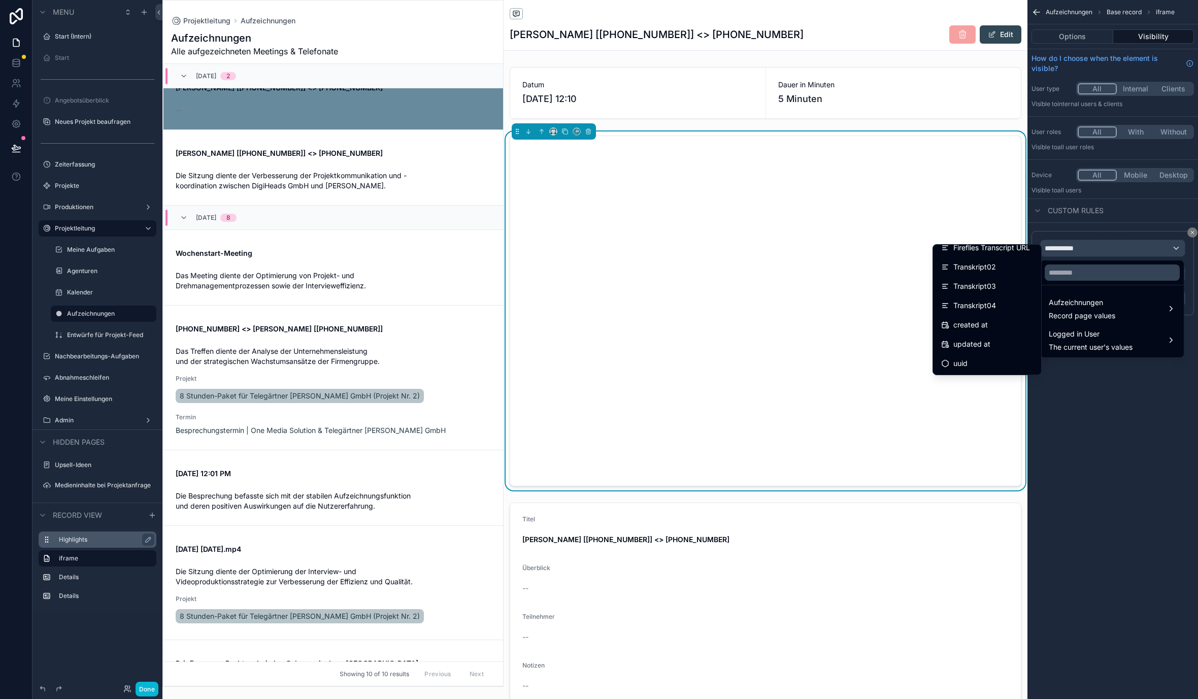
scroll to position [257, 0]
click at [996, 292] on span "Fireflies Transcript ID" at bounding box center [989, 288] width 70 height 12
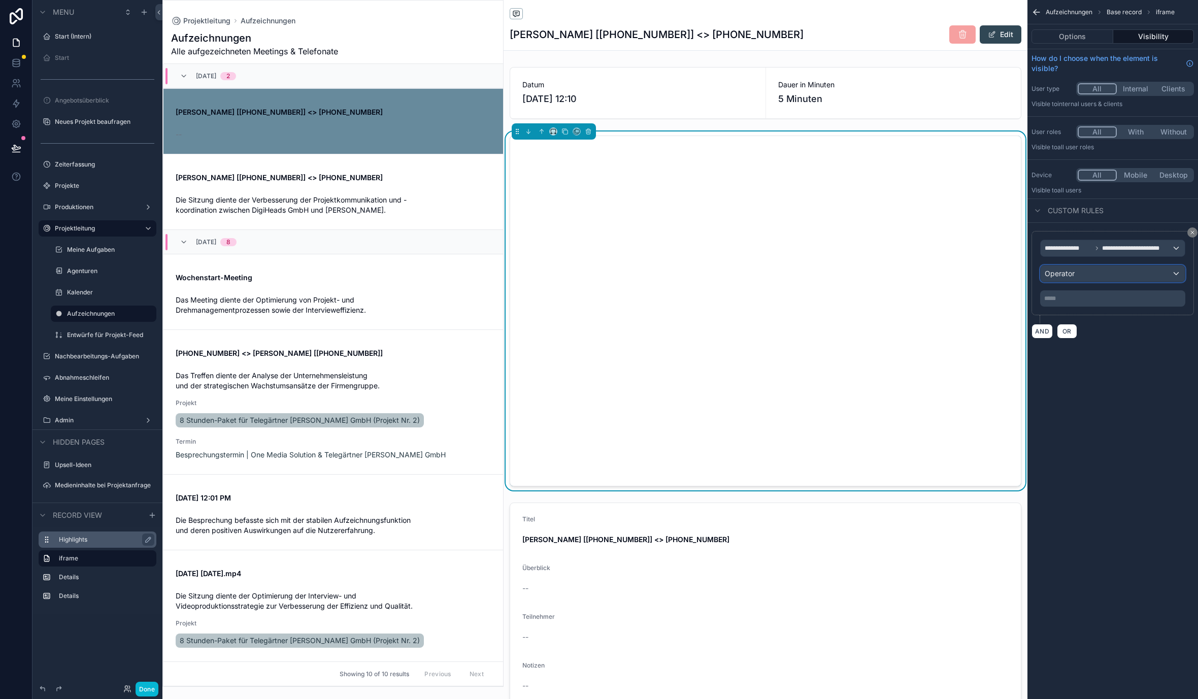
click at [1110, 275] on div "Operator" at bounding box center [1113, 274] width 144 height 16
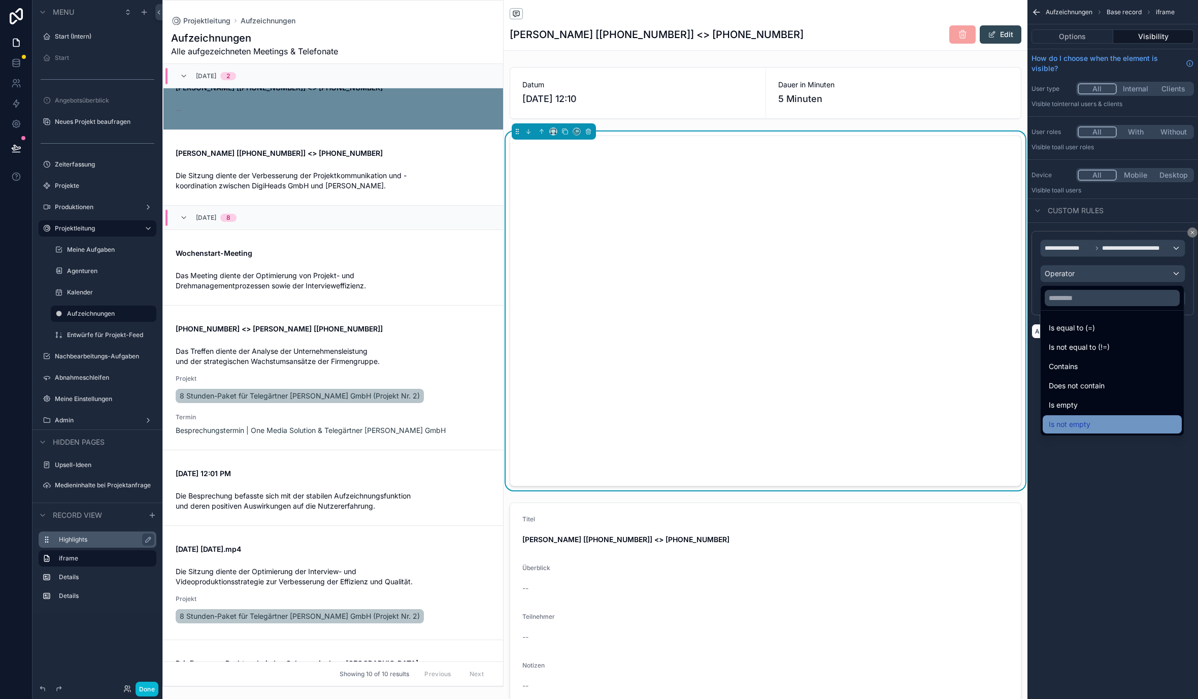
click at [1081, 419] on span "Is not empty" at bounding box center [1070, 424] width 42 height 12
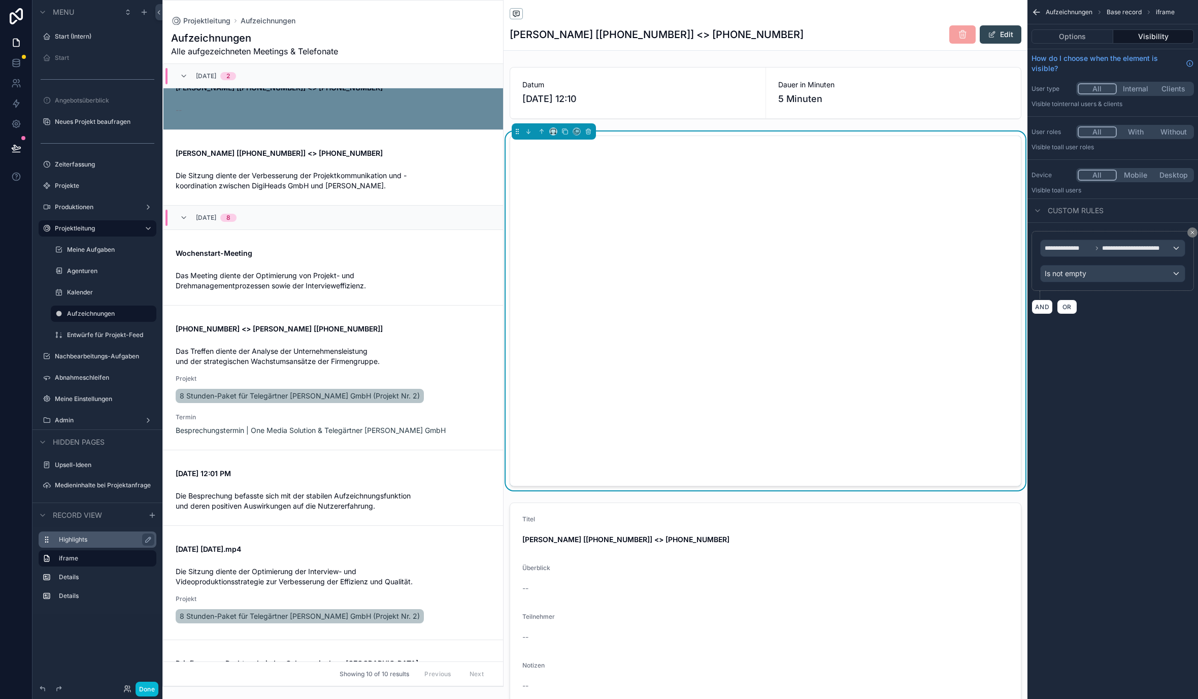
click at [1086, 418] on div "**********" at bounding box center [1113, 349] width 171 height 699
click at [146, 687] on button "Done" at bounding box center [147, 689] width 23 height 15
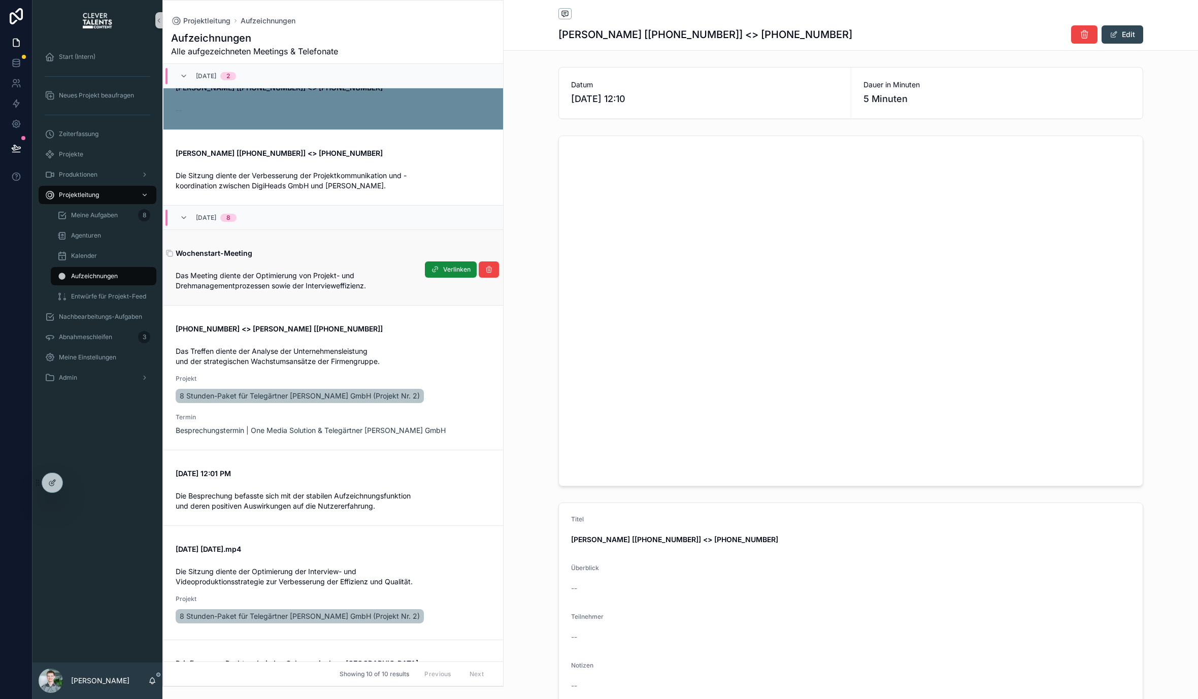
scroll to position [0, 0]
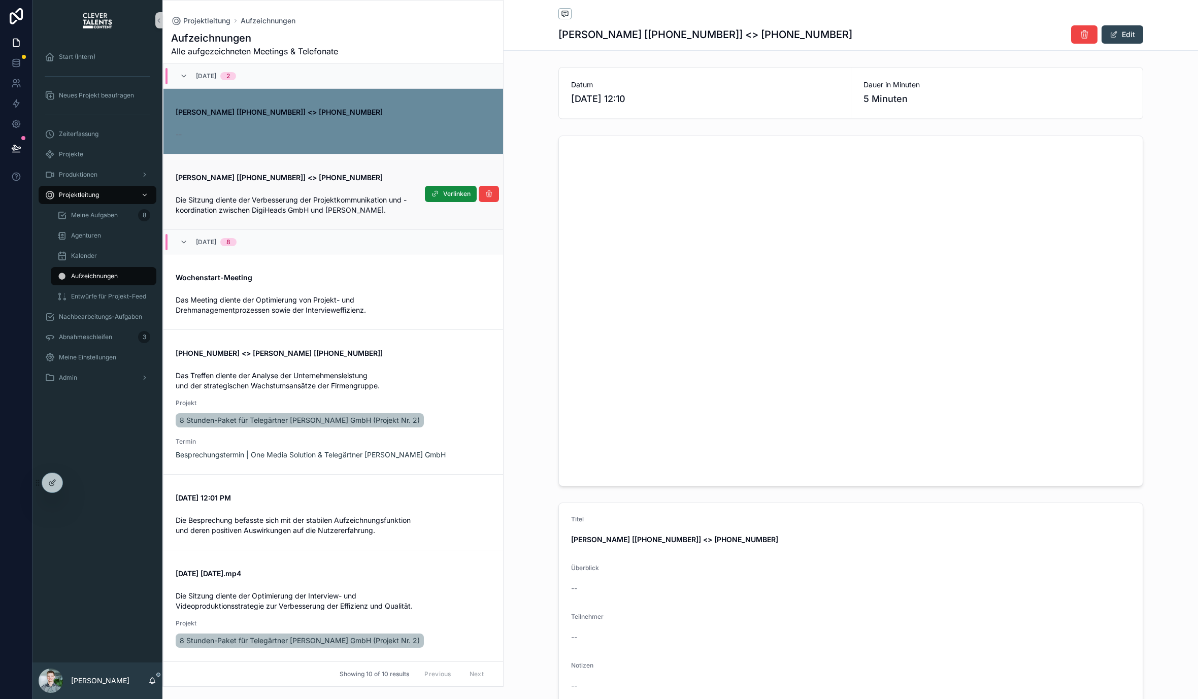
click at [320, 209] on span "Die Sitzung diente der Verbesserung der Projektkommunikation und -koordination …" at bounding box center [291, 204] width 231 height 19
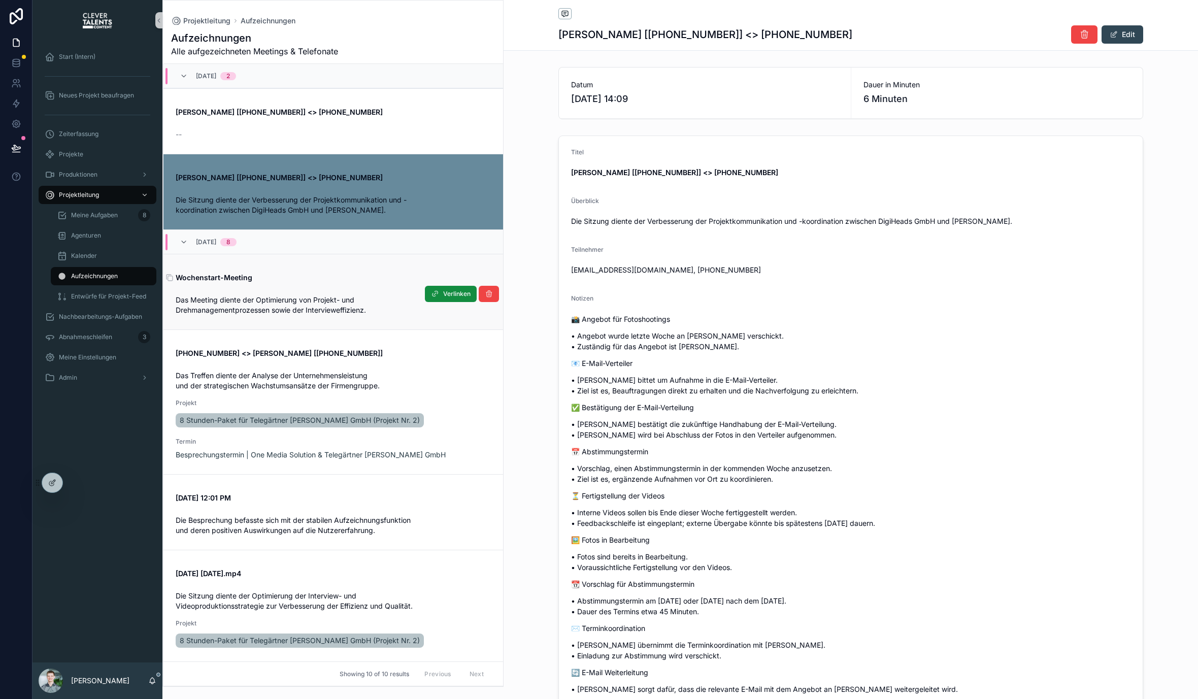
click at [323, 282] on span "Wochenstart-Meeting" at bounding box center [333, 278] width 315 height 10
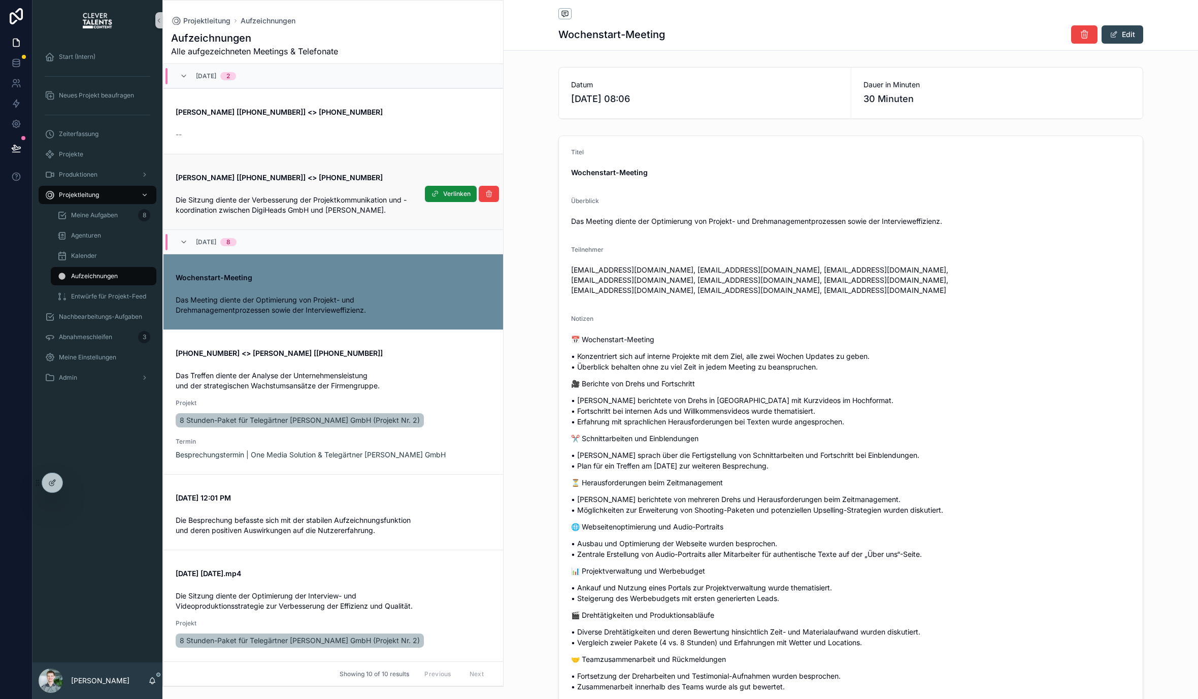
click at [330, 221] on link "[PERSON_NAME] [[PHONE_NUMBER]] <> [PHONE_NUMBER] Die Sitzung diente der Verbess…" at bounding box center [334, 192] width 340 height 76
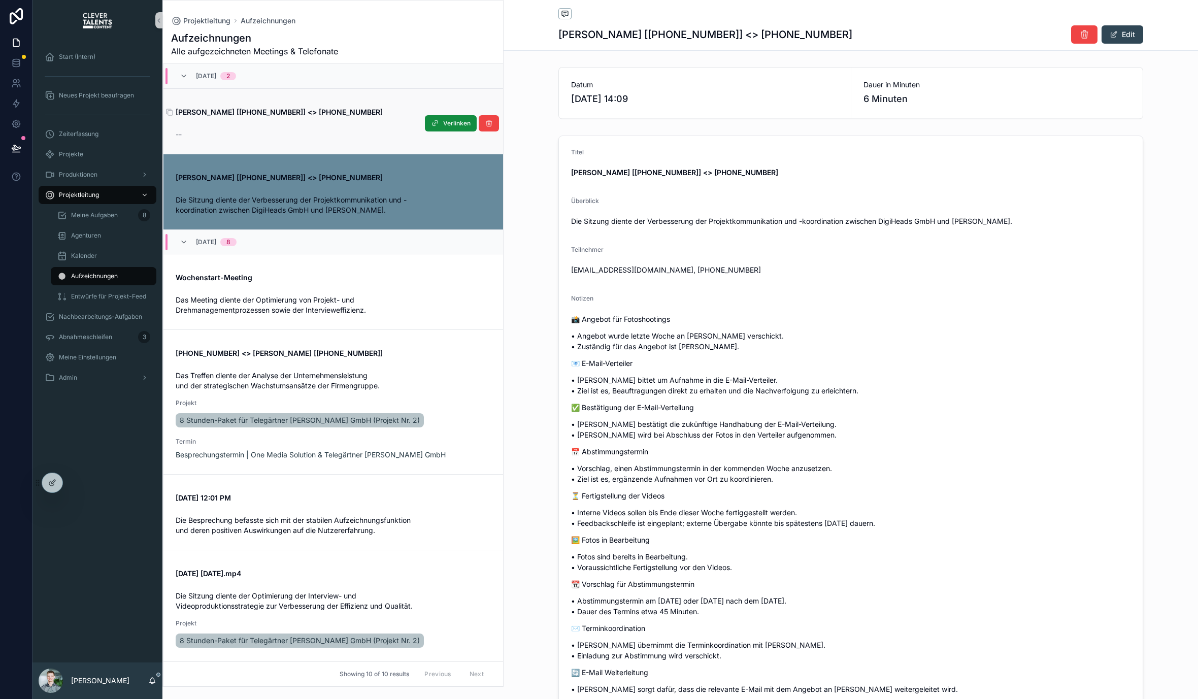
click at [348, 113] on strong "[PERSON_NAME] [[PHONE_NUMBER]] <> [PHONE_NUMBER]" at bounding box center [279, 112] width 207 height 9
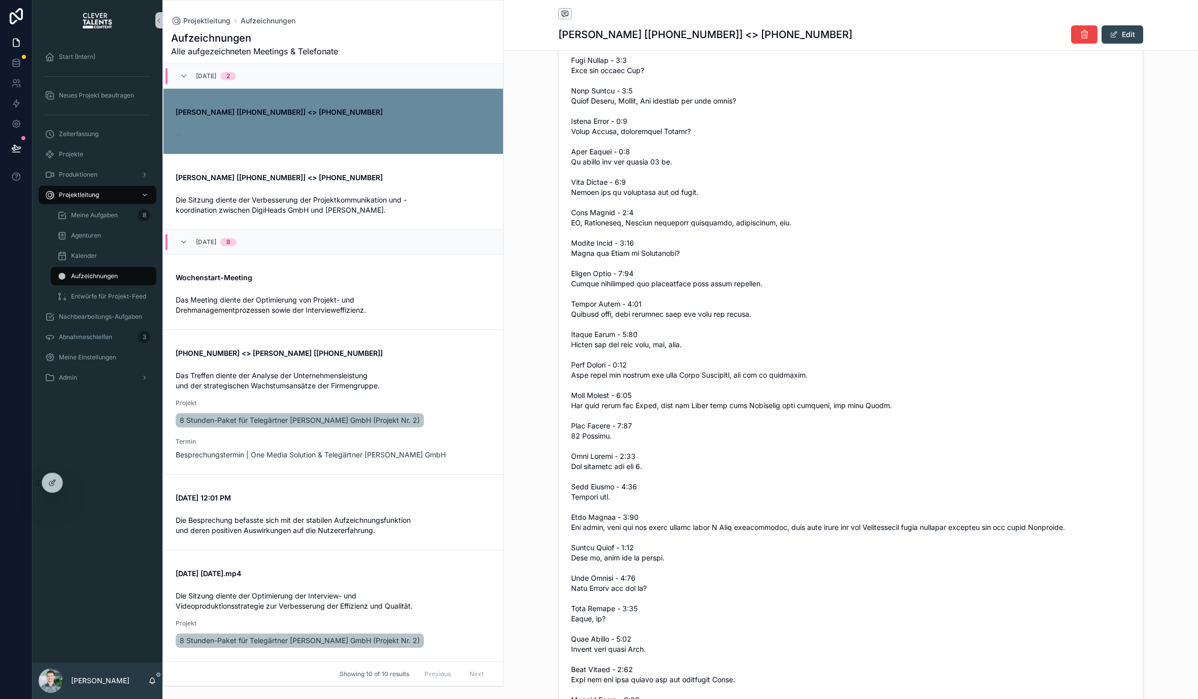
scroll to position [2938, 0]
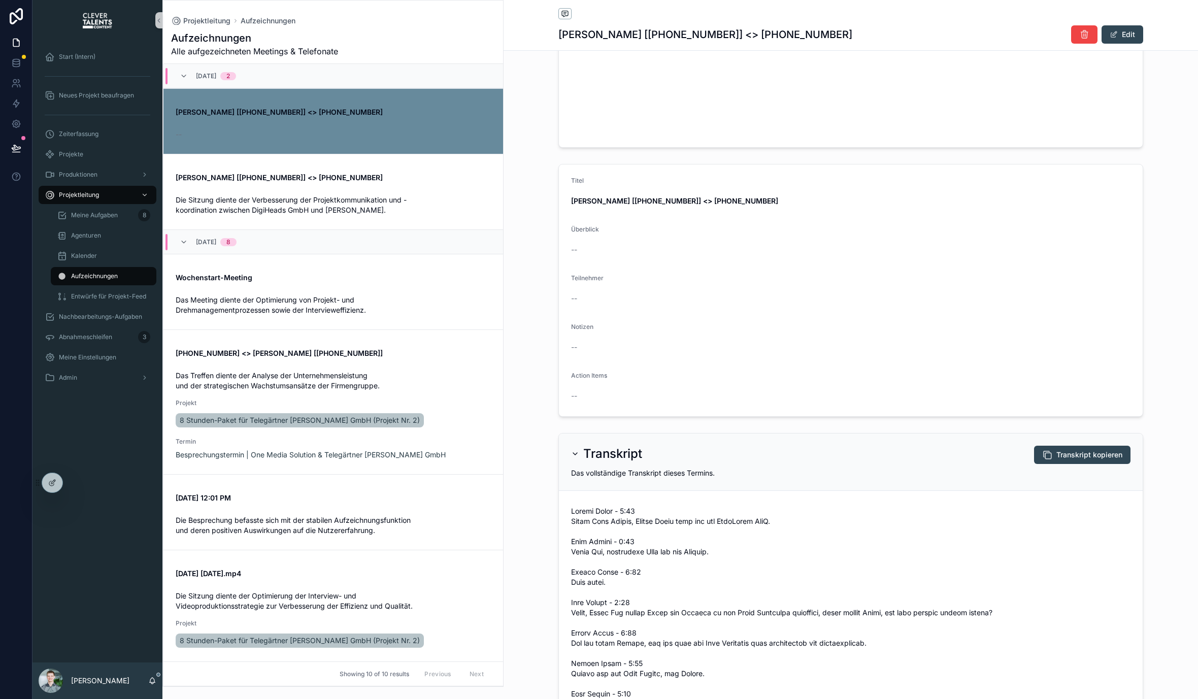
click at [767, 484] on div "Transkript Transkript kopieren Das vollständige Transkript dieses Termins." at bounding box center [851, 462] width 584 height 57
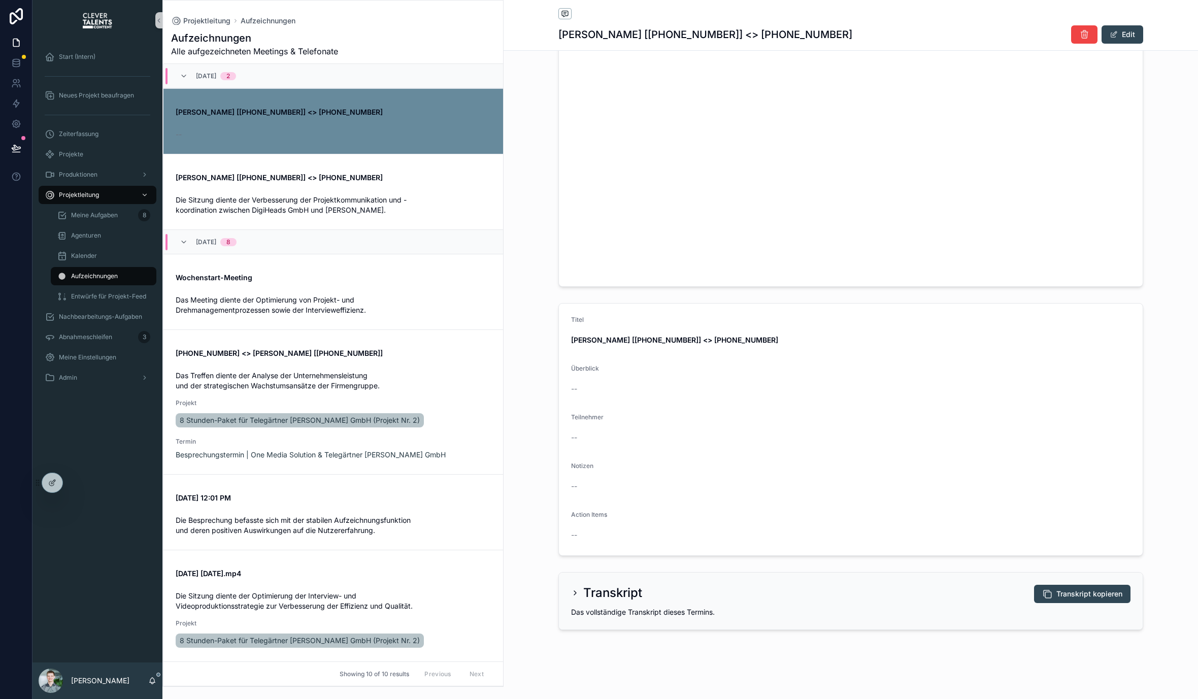
scroll to position [200, 0]
click at [1046, 606] on div "Transkript Transkript kopieren Das vollständige Transkript dieses Termins." at bounding box center [851, 601] width 584 height 57
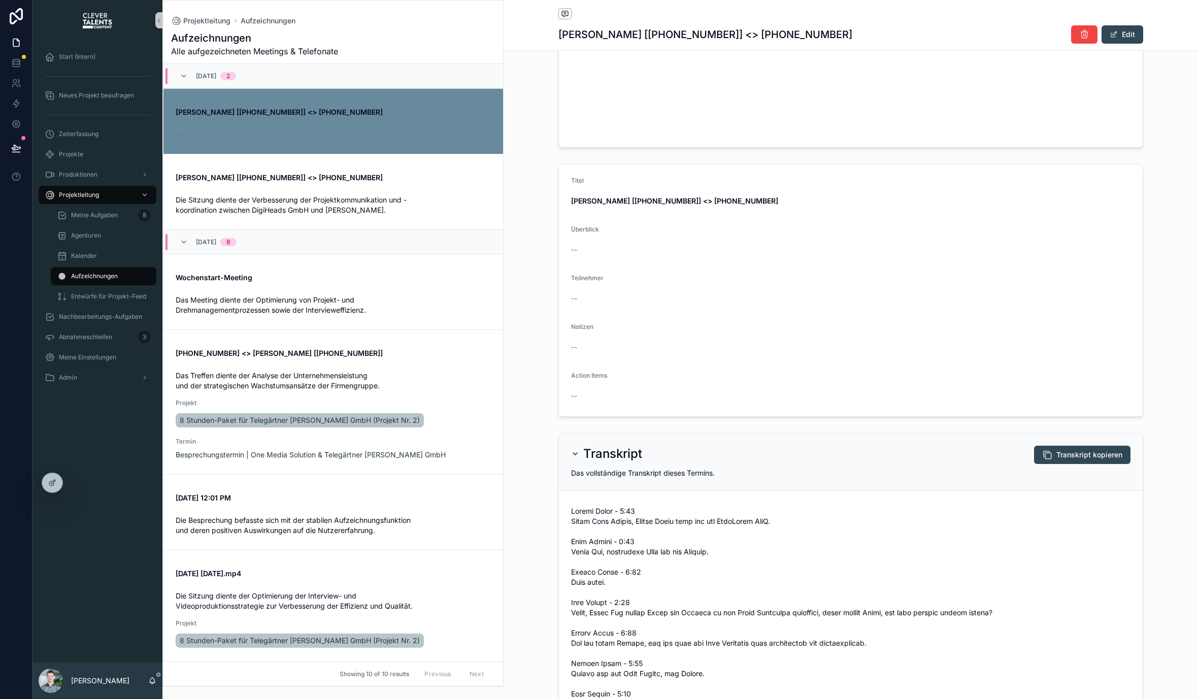
click at [1059, 448] on button "Transkript kopieren" at bounding box center [1082, 455] width 96 height 18
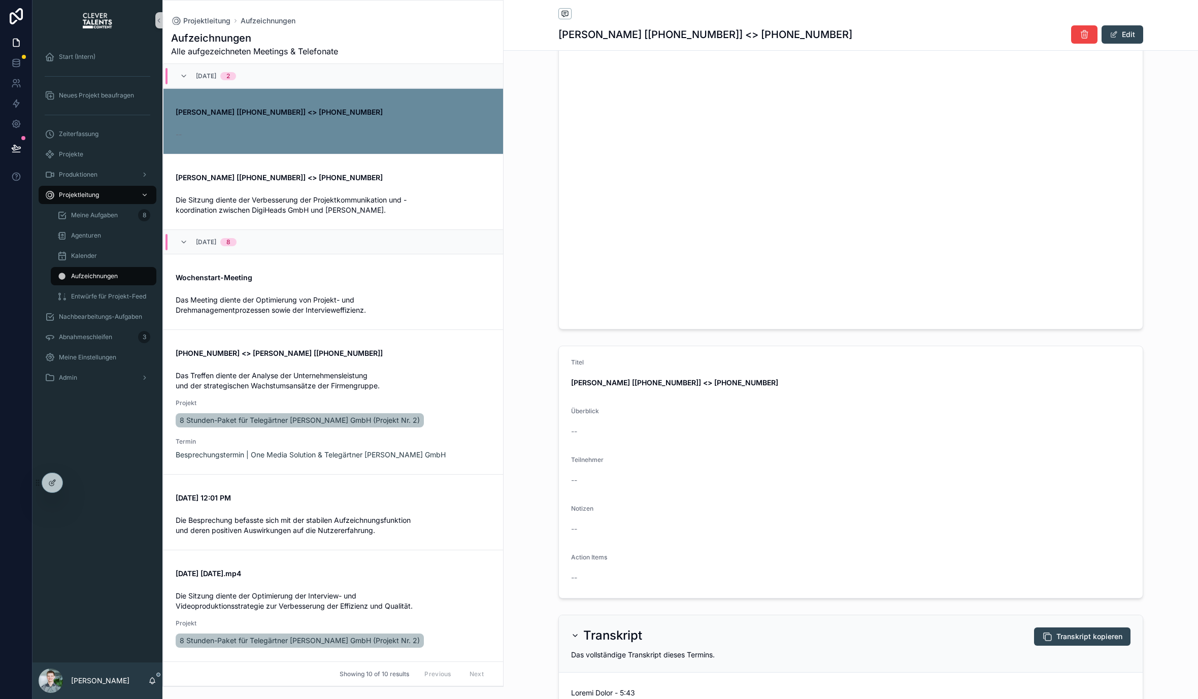
scroll to position [0, 0]
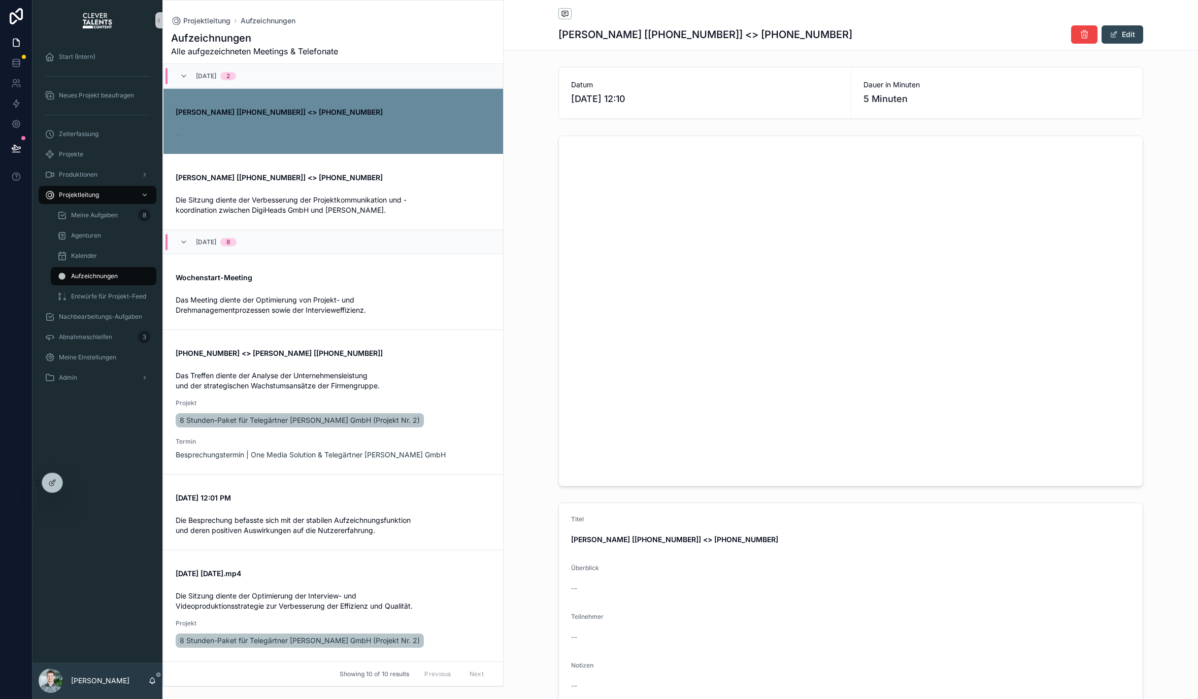
click at [930, 82] on span "Dauer in Minuten" at bounding box center [998, 85] width 268 height 10
click at [387, 198] on span "Die Sitzung diente der Verbesserung der Projektkommunikation und -koordination …" at bounding box center [291, 204] width 231 height 19
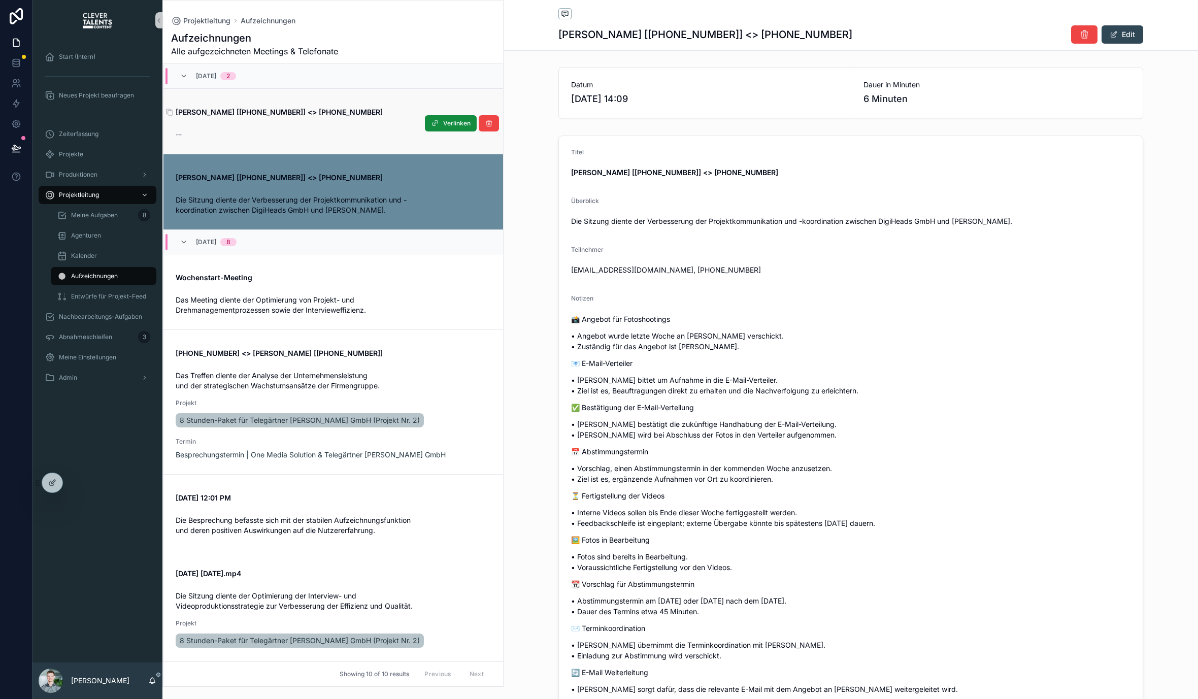
click at [371, 114] on span "[PERSON_NAME] [[PHONE_NUMBER]] <> [PHONE_NUMBER]" at bounding box center [333, 112] width 315 height 10
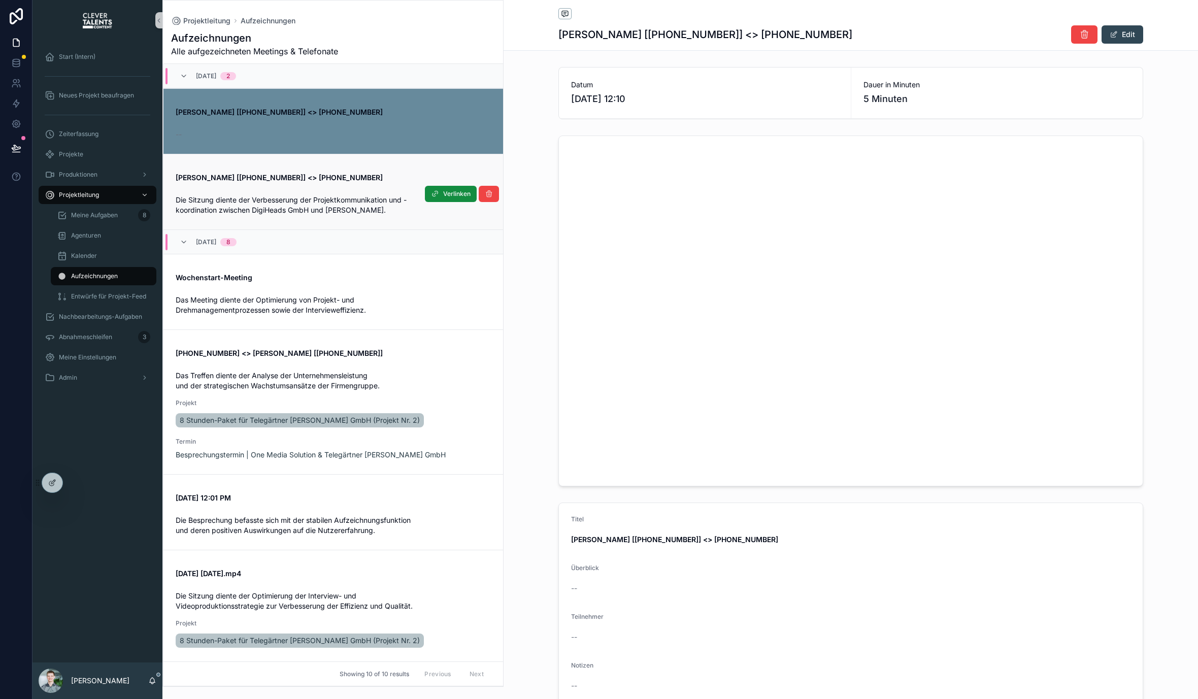
click at [361, 190] on div "[PERSON_NAME] [[PHONE_NUMBER]] <> [PHONE_NUMBER] Die Sitzung diente der Verbess…" at bounding box center [333, 192] width 315 height 47
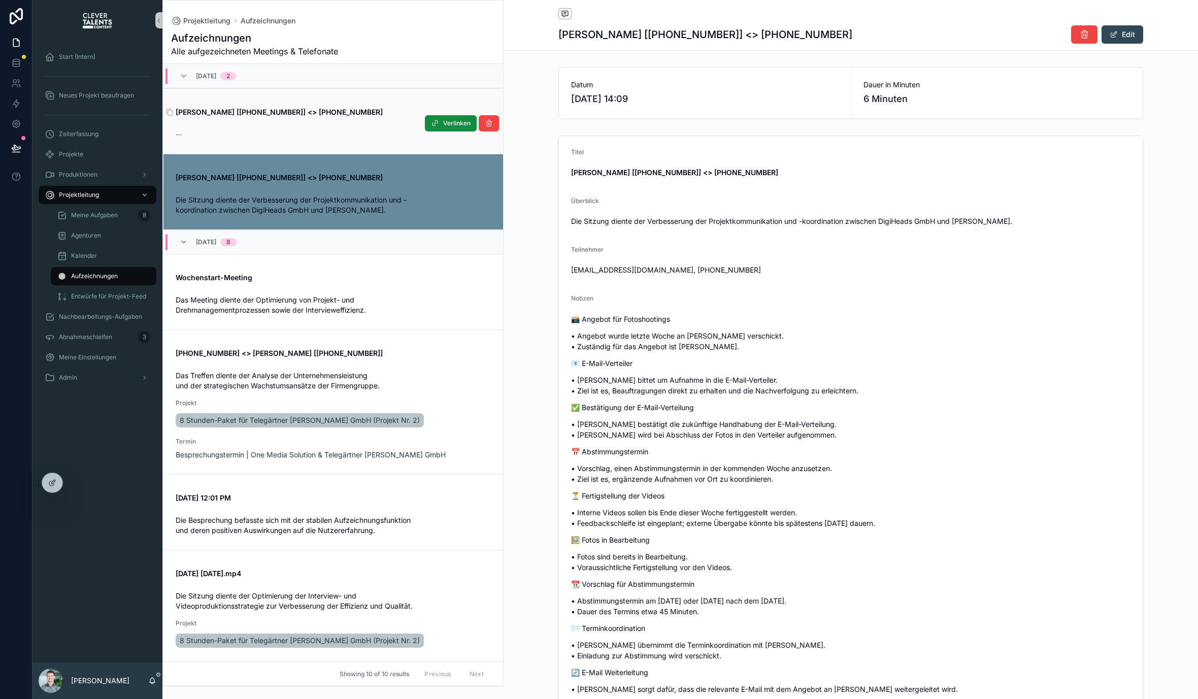
click at [354, 114] on strong "[PERSON_NAME] [[PHONE_NUMBER]] <> [PHONE_NUMBER]" at bounding box center [279, 112] width 207 height 9
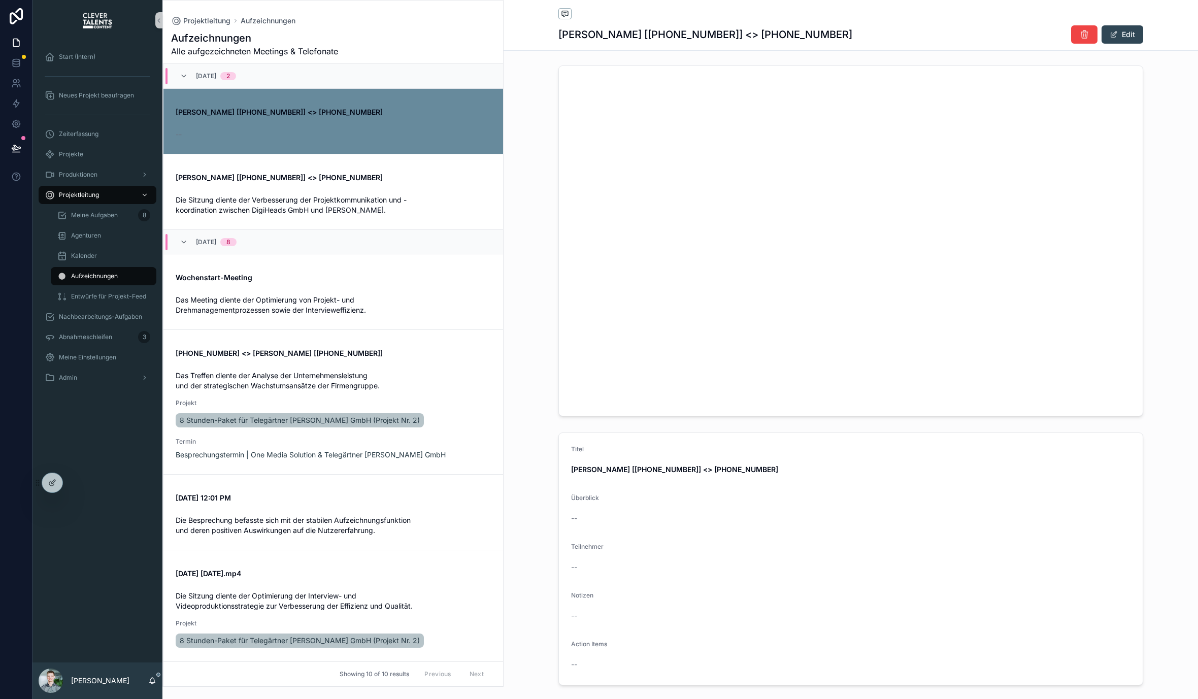
scroll to position [53, 0]
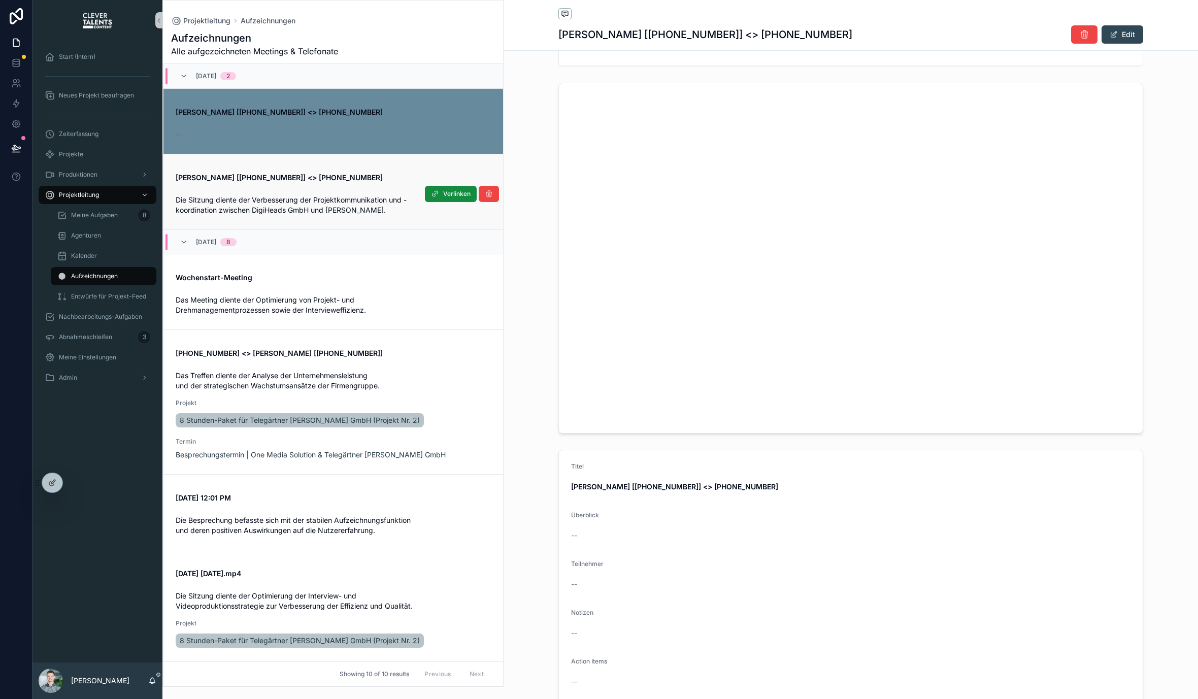
click at [319, 187] on div "[PERSON_NAME] [[PHONE_NUMBER]] <> [PHONE_NUMBER] Die Sitzung diente der Verbess…" at bounding box center [333, 192] width 315 height 47
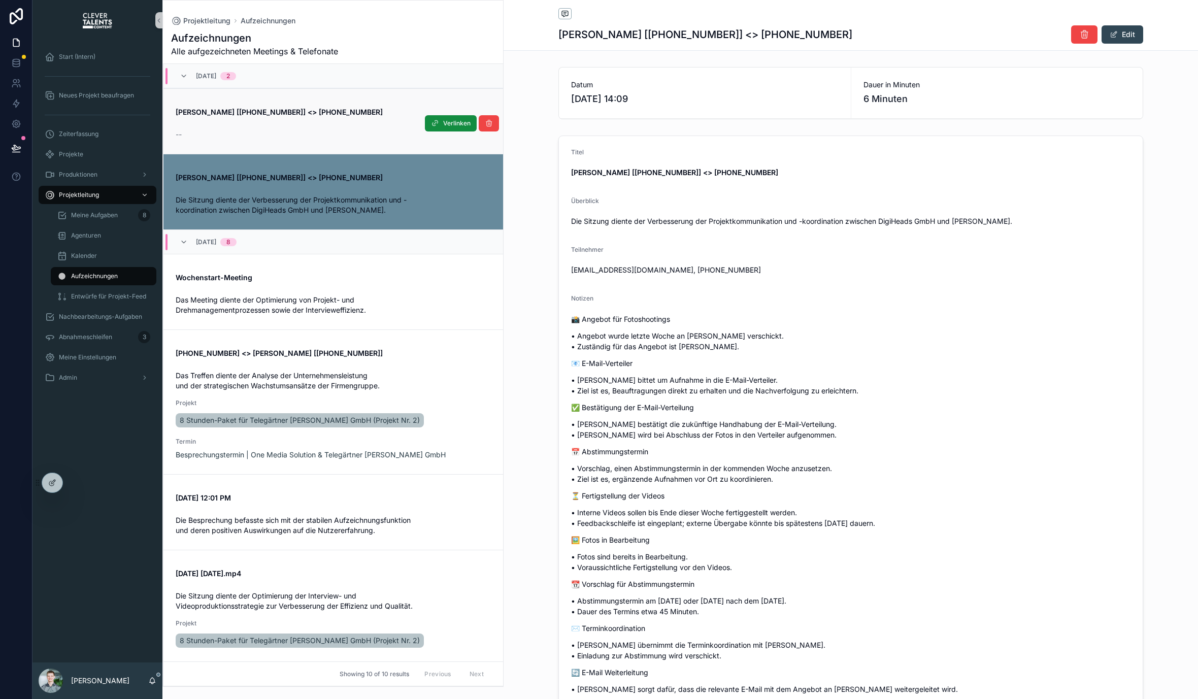
click at [363, 138] on div "--" at bounding box center [333, 134] width 315 height 10
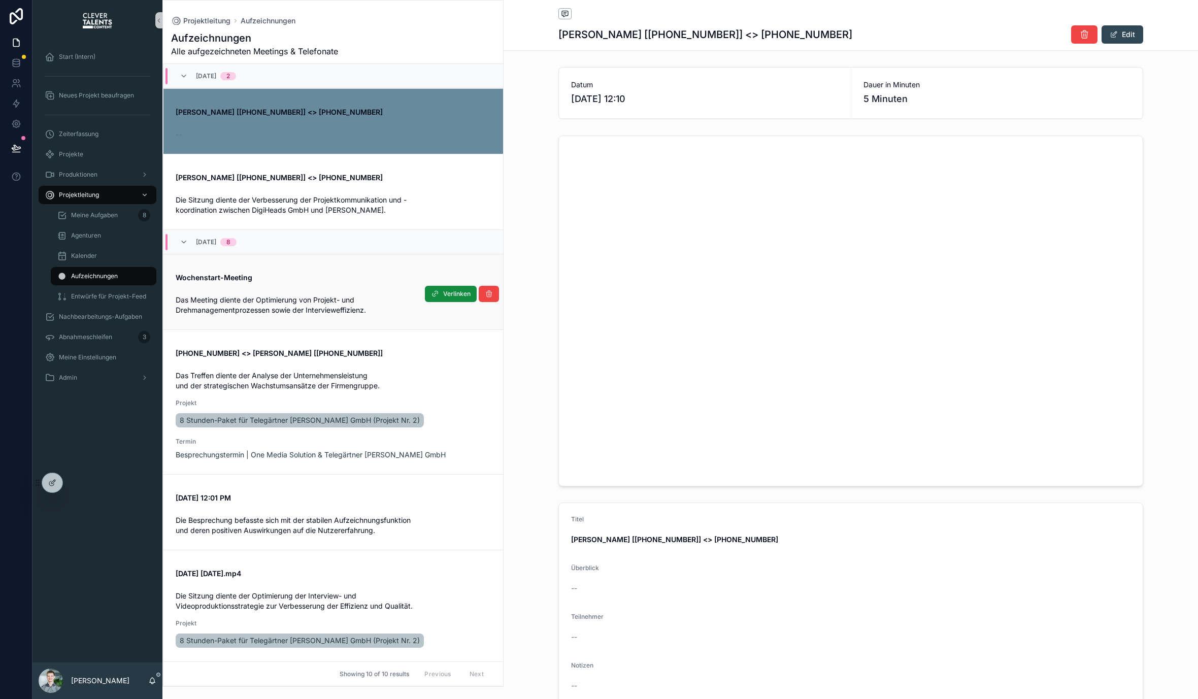
click at [355, 260] on link "Wochenstart-Meeting Das Meeting diente der Optimierung von Projekt- und Drehman…" at bounding box center [334, 292] width 340 height 76
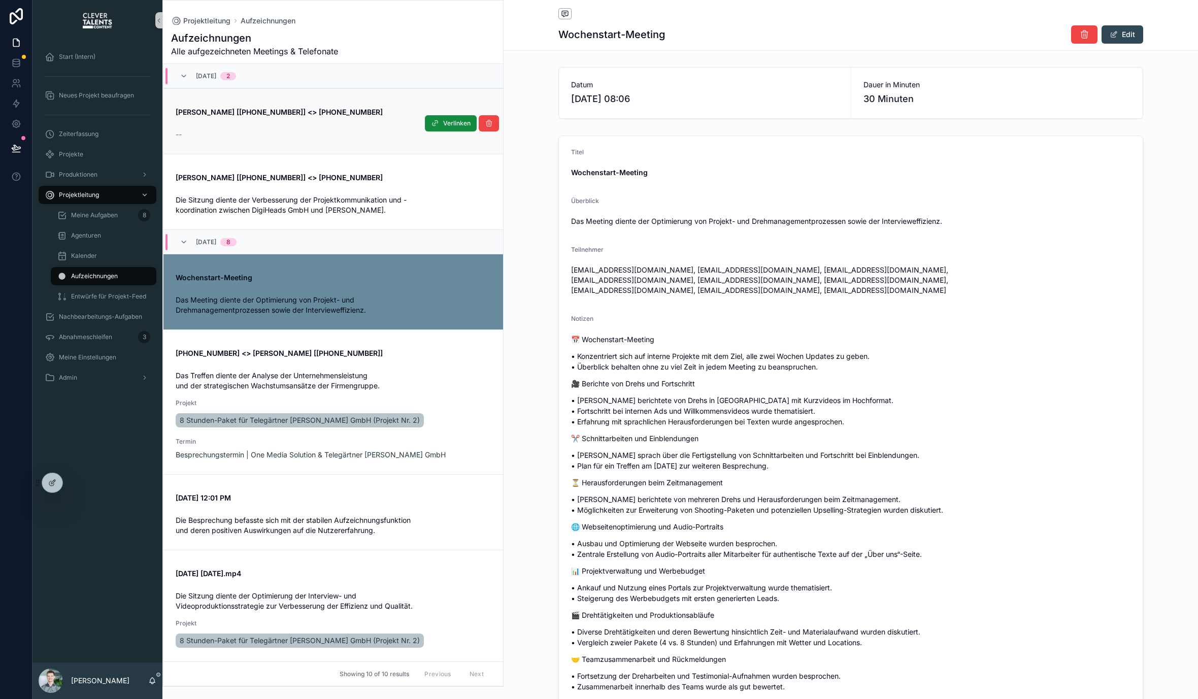
click at [382, 131] on div "--" at bounding box center [333, 134] width 315 height 10
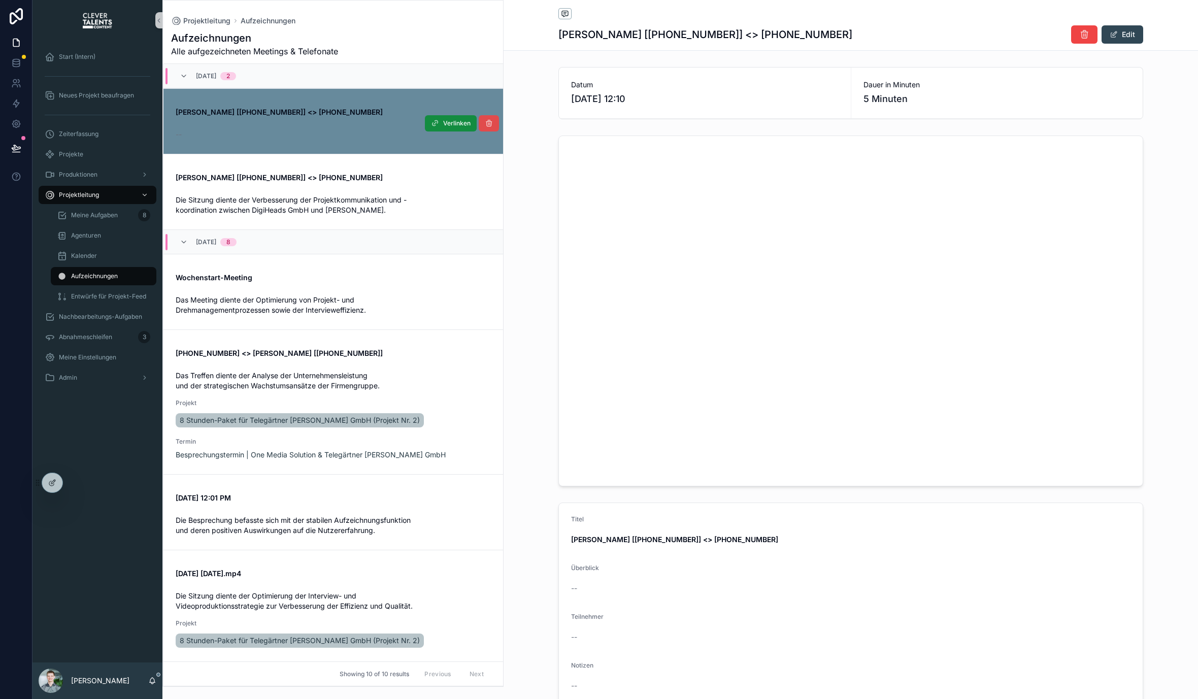
click at [485, 125] on icon "scrollable content" at bounding box center [489, 123] width 8 height 8
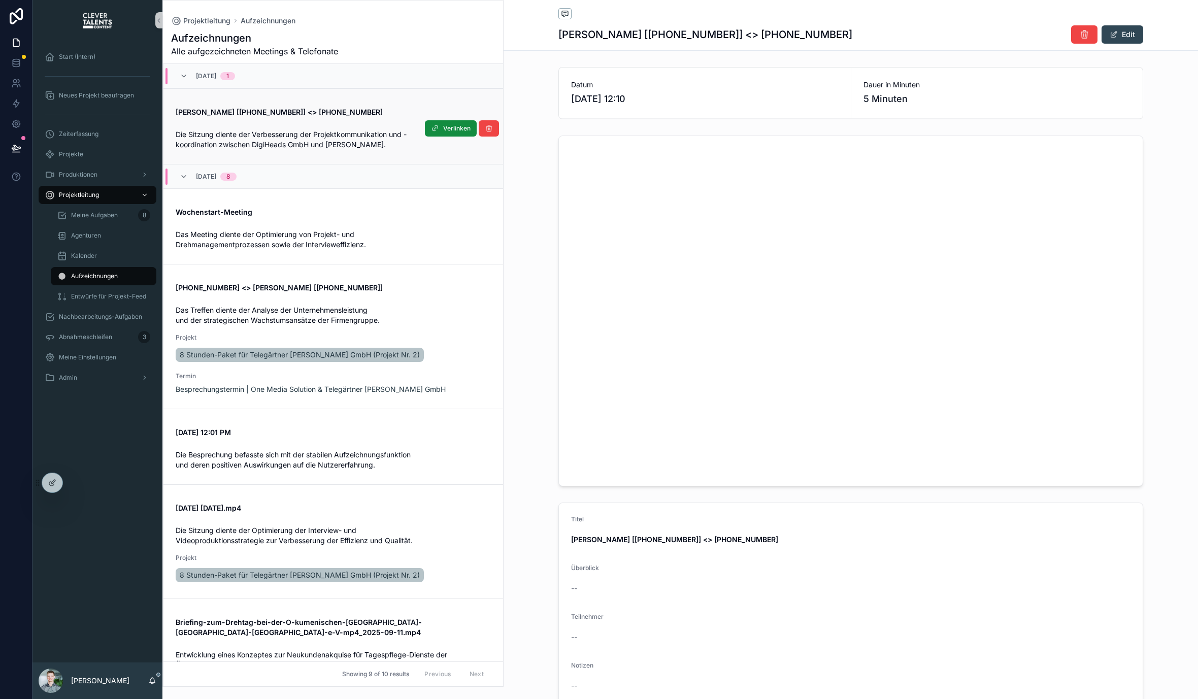
click at [429, 160] on link "[PERSON_NAME] [[PHONE_NUMBER]] <> [PHONE_NUMBER] Die Sitzung diente der Verbess…" at bounding box center [334, 126] width 340 height 76
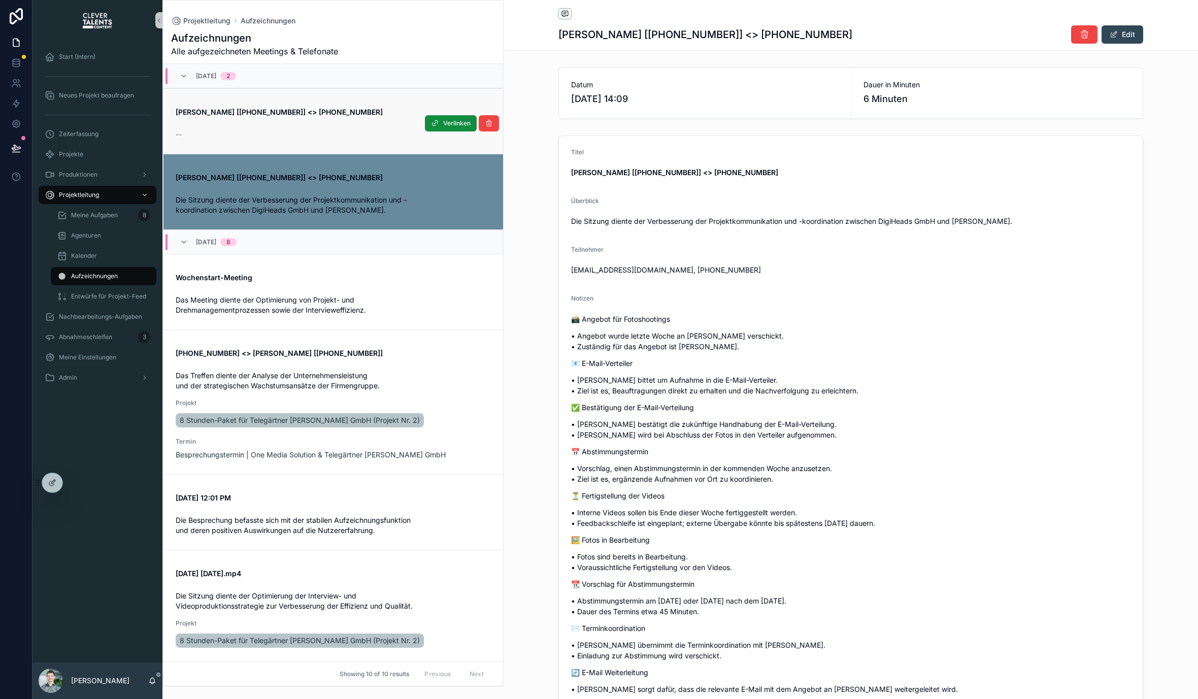
click at [357, 124] on div "[PERSON_NAME] [[PHONE_NUMBER]] <> [PHONE_NUMBER] --" at bounding box center [333, 121] width 315 height 37
